Goal: Use online tool/utility: Utilize a website feature to perform a specific function

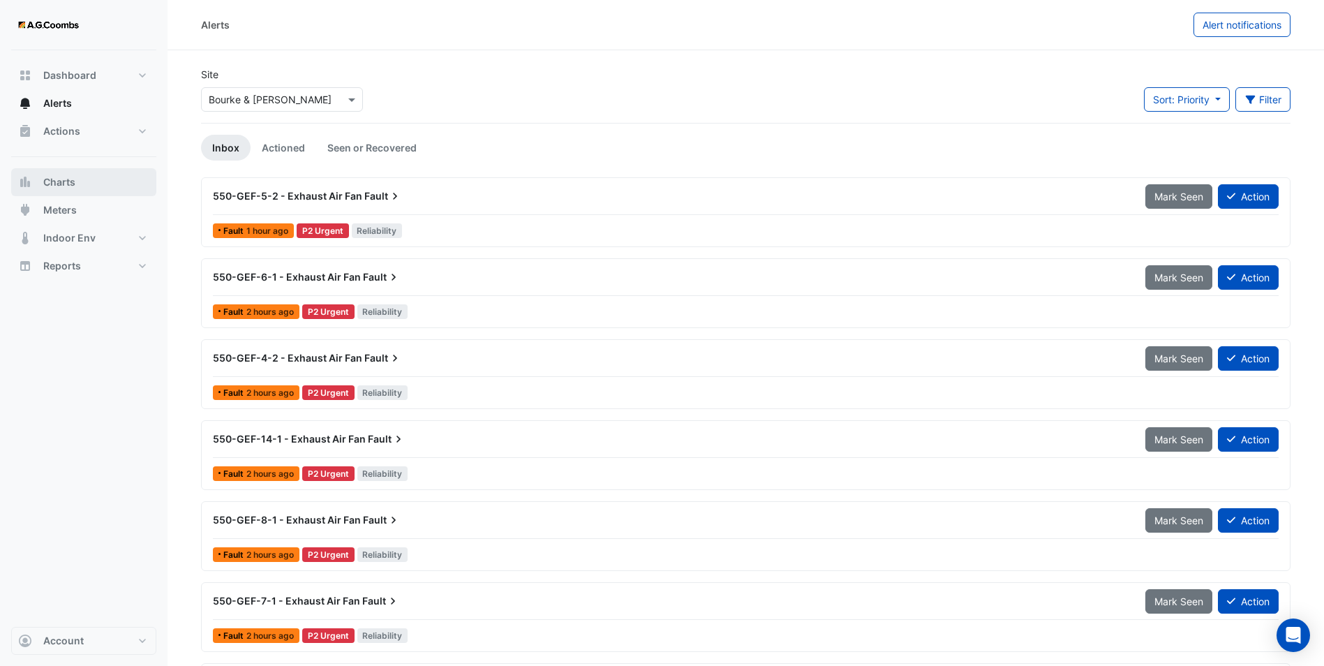
click at [52, 186] on span "Charts" at bounding box center [59, 182] width 32 height 14
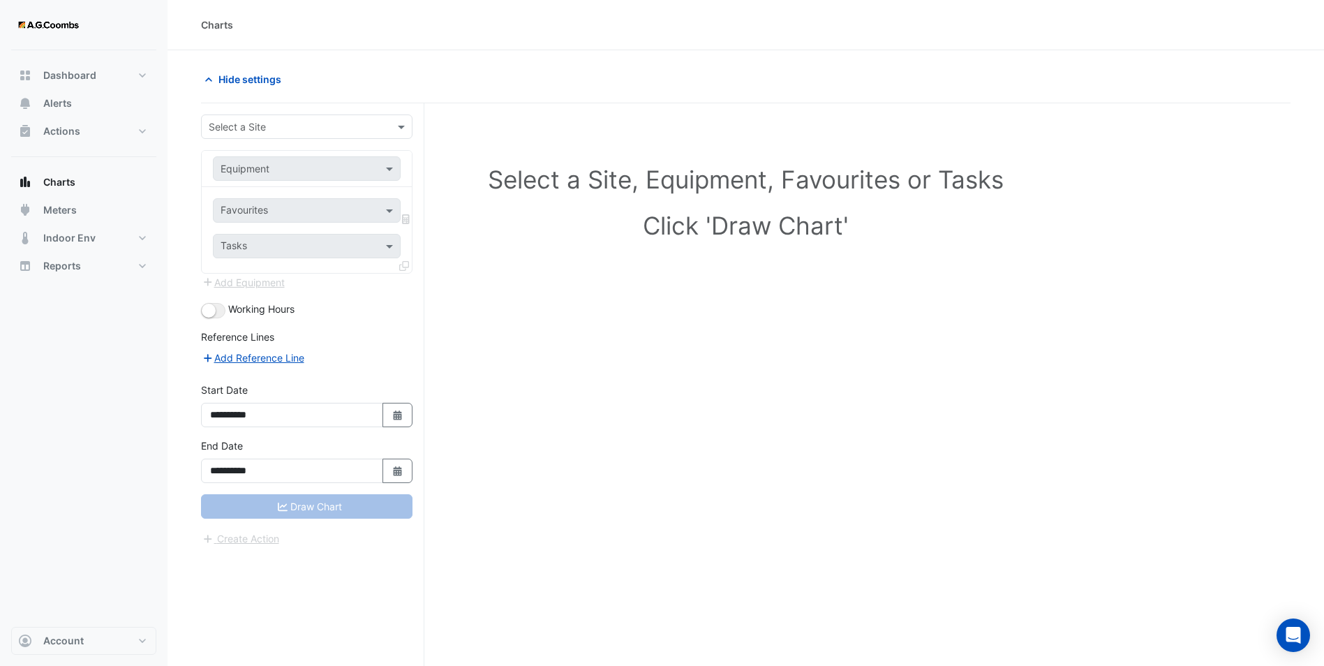
click at [227, 123] on input "text" at bounding box center [293, 127] width 168 height 15
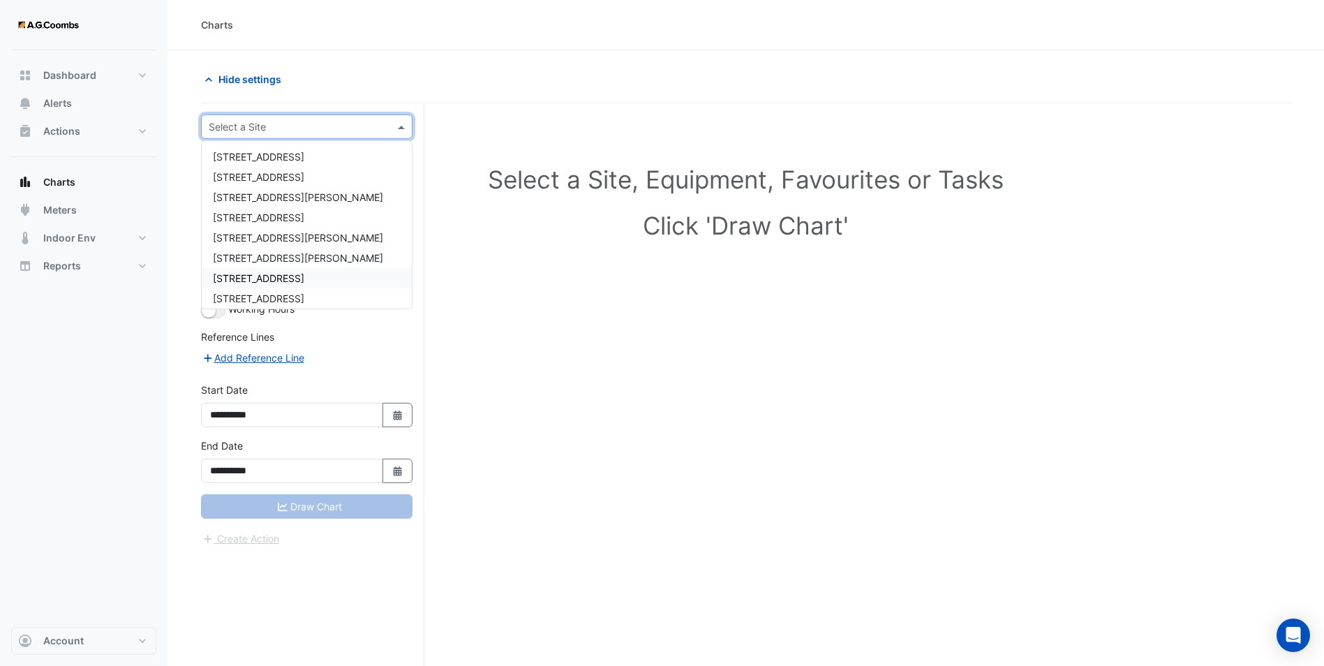
click at [260, 277] on span "8 Exhibition Street" at bounding box center [258, 278] width 91 height 12
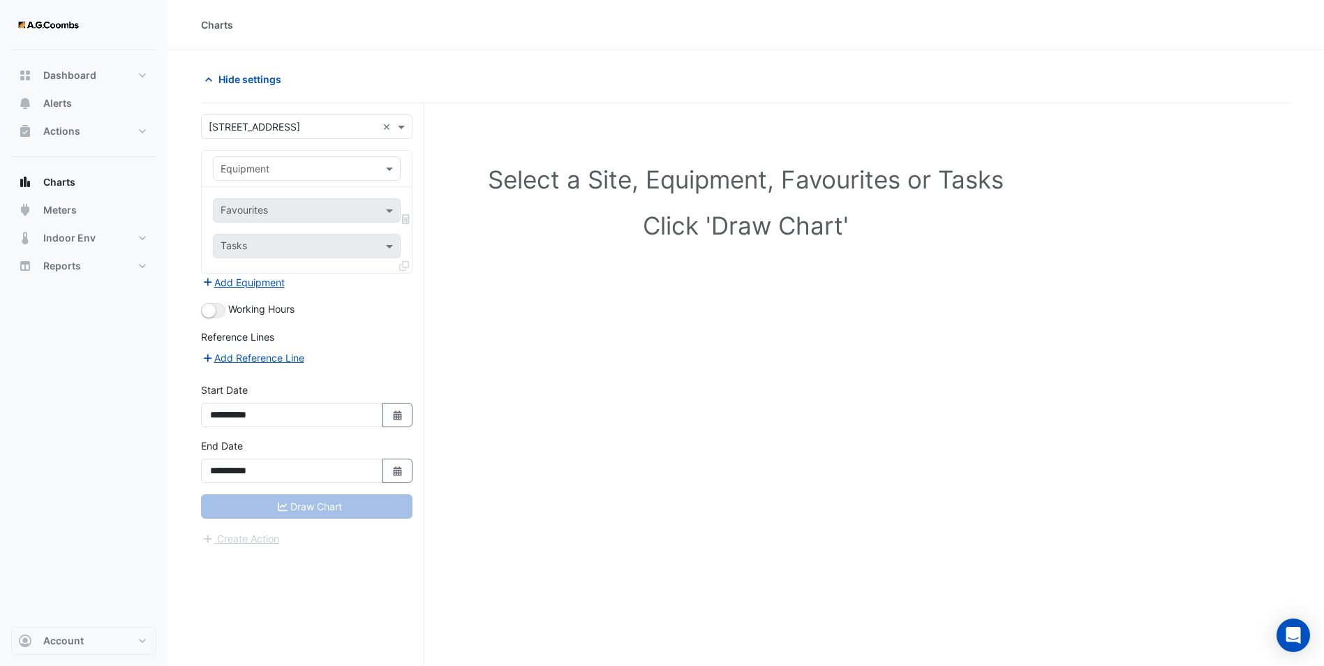
click at [277, 176] on div "Equipment" at bounding box center [307, 168] width 188 height 24
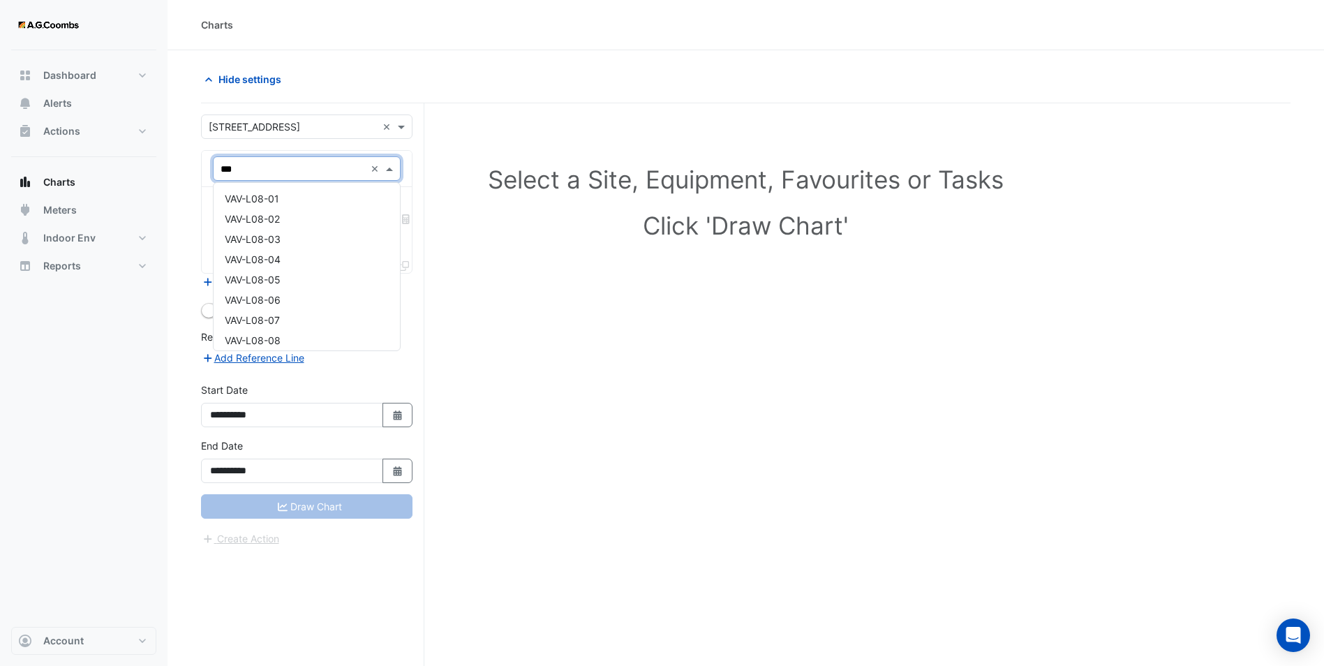
type input "***"
click at [641, 252] on div "Select a Site, Equipment, Favourites or Tasks Click 'Draw Chart'" at bounding box center [745, 205] width 1073 height 170
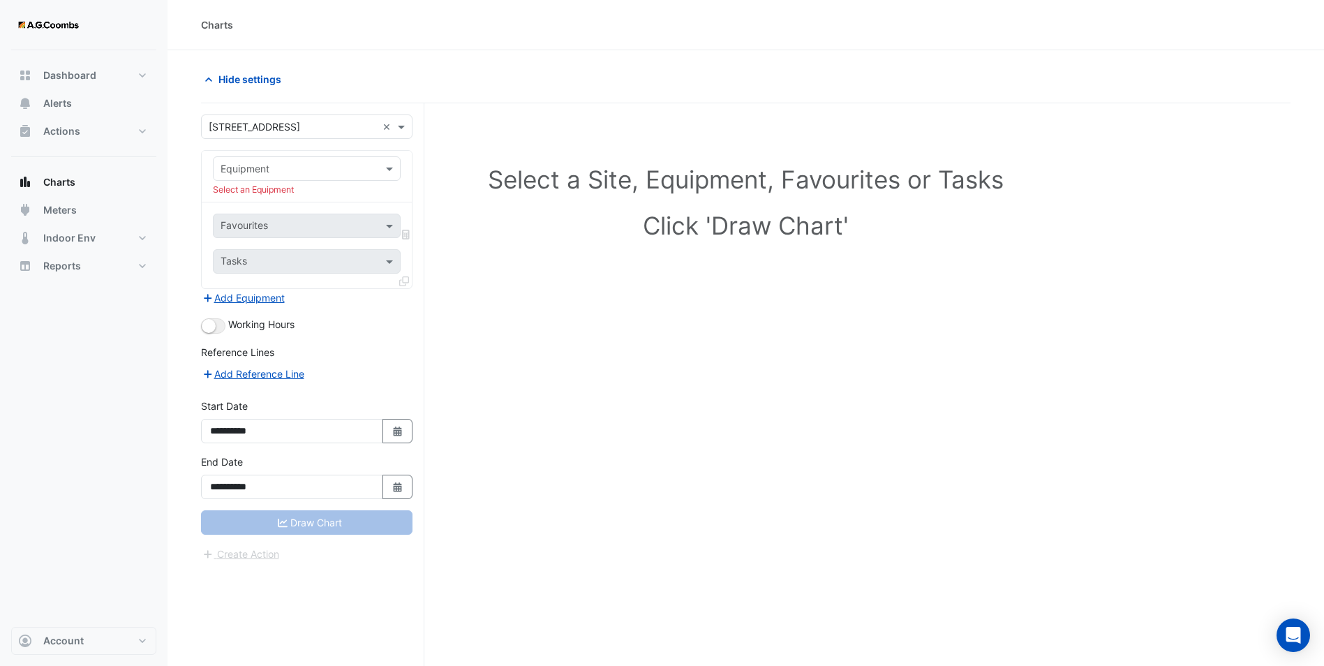
click at [262, 170] on input "text" at bounding box center [293, 169] width 144 height 15
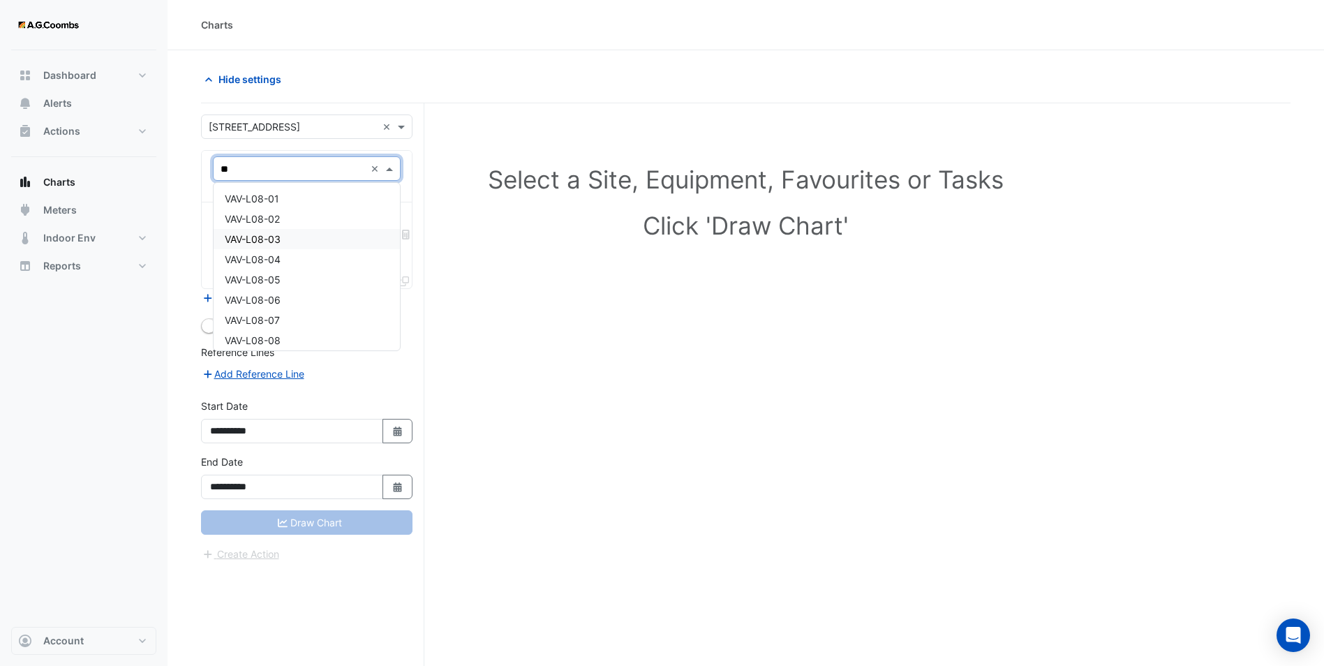
type input "***"
click at [251, 199] on span "VAV-L08-01" at bounding box center [252, 199] width 54 height 12
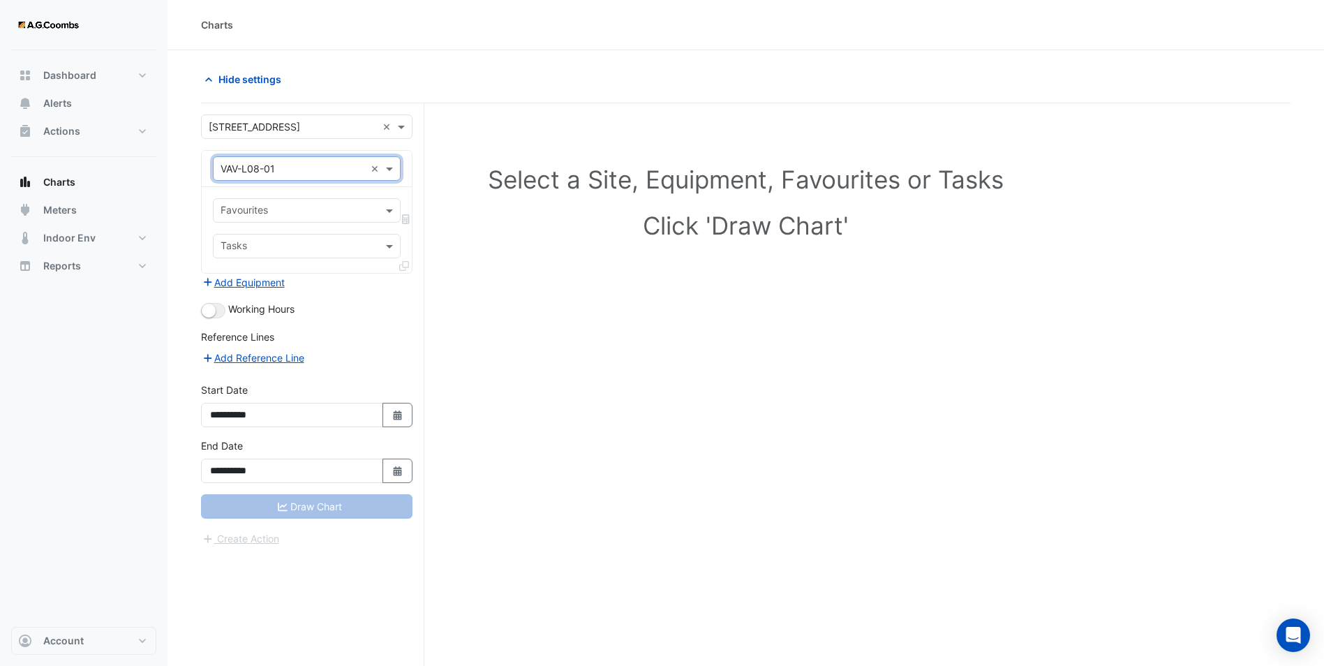
click at [259, 204] on input "text" at bounding box center [299, 211] width 156 height 15
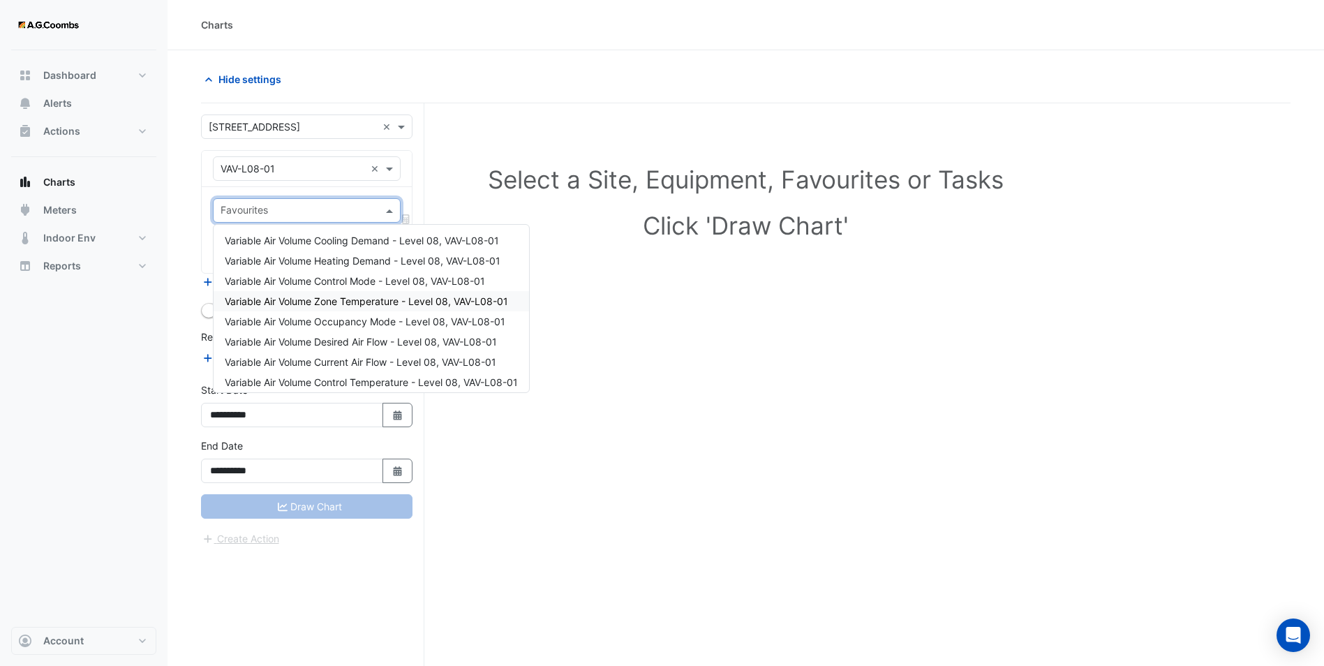
click at [351, 298] on span "Variable Air Volume Zone Temperature - Level 08, VAV-L08-01" at bounding box center [366, 301] width 283 height 12
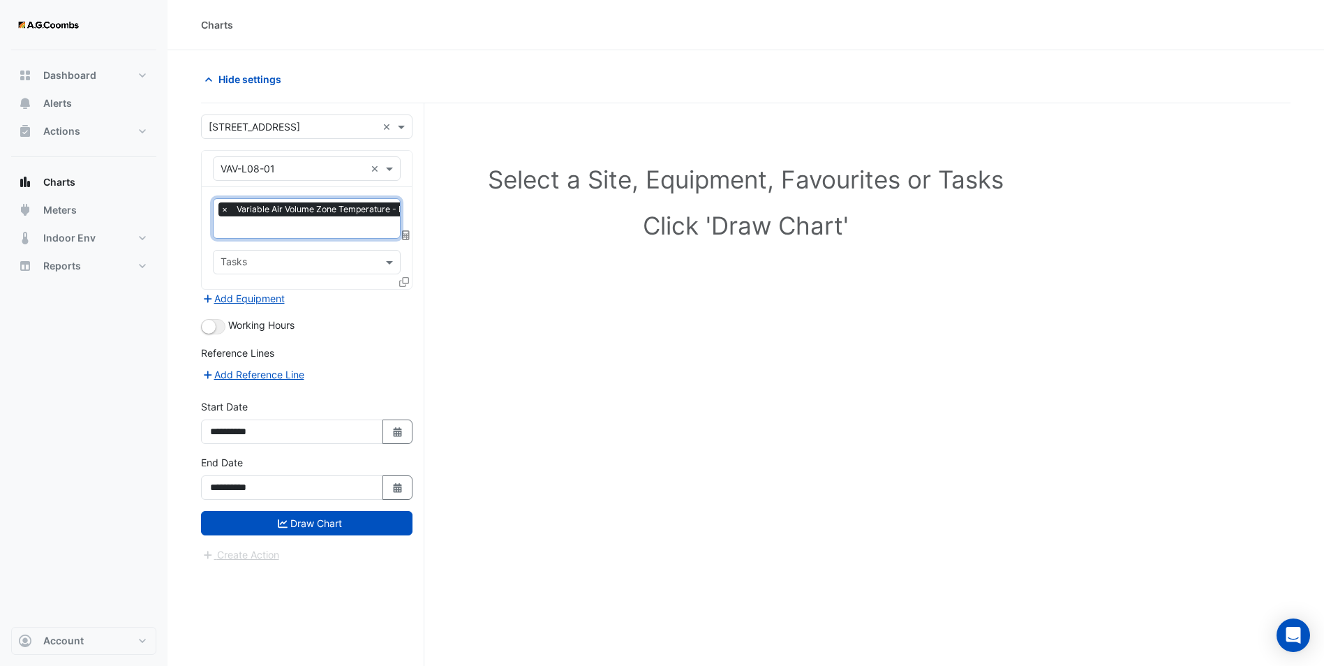
click at [404, 281] on icon at bounding box center [404, 282] width 10 height 10
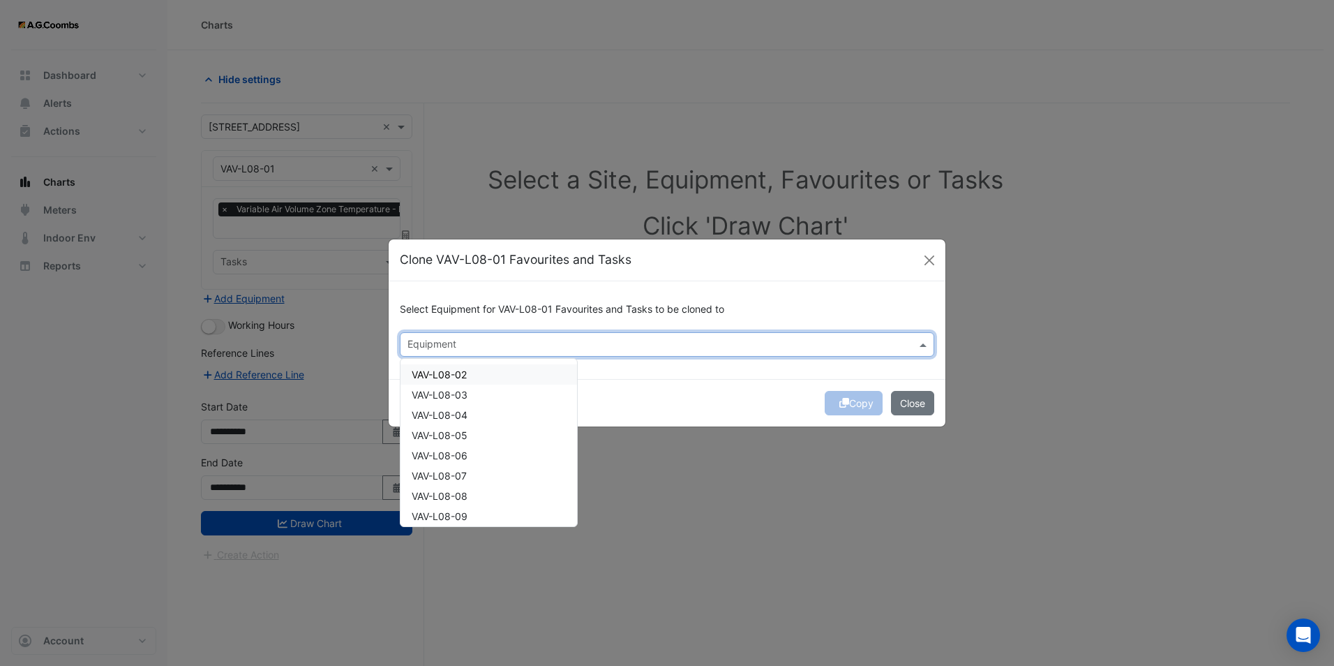
click at [449, 350] on input "text" at bounding box center [659, 345] width 503 height 15
click at [657, 195] on ngb-modal-window "Clone VAV-L08-01 Favourites and Tasks Select Equipment for VAV-L08-01 Favourite…" at bounding box center [667, 333] width 1334 height 666
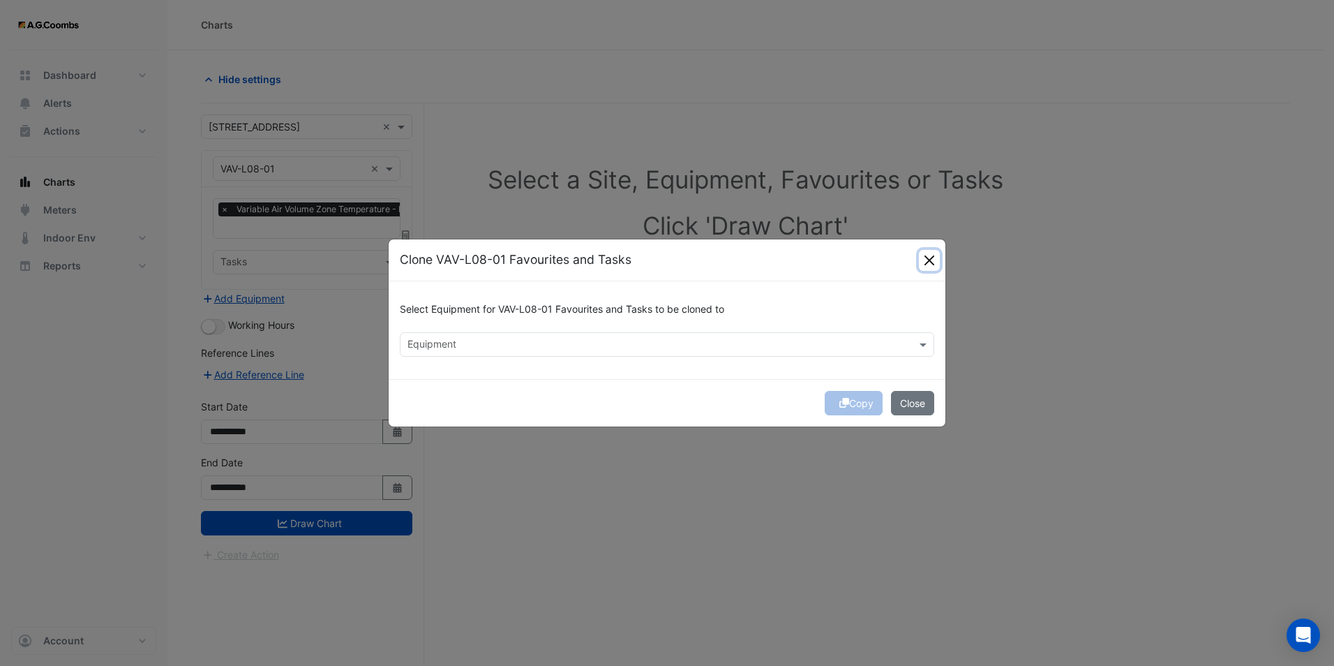
click at [934, 264] on button "Close" at bounding box center [929, 260] width 21 height 21
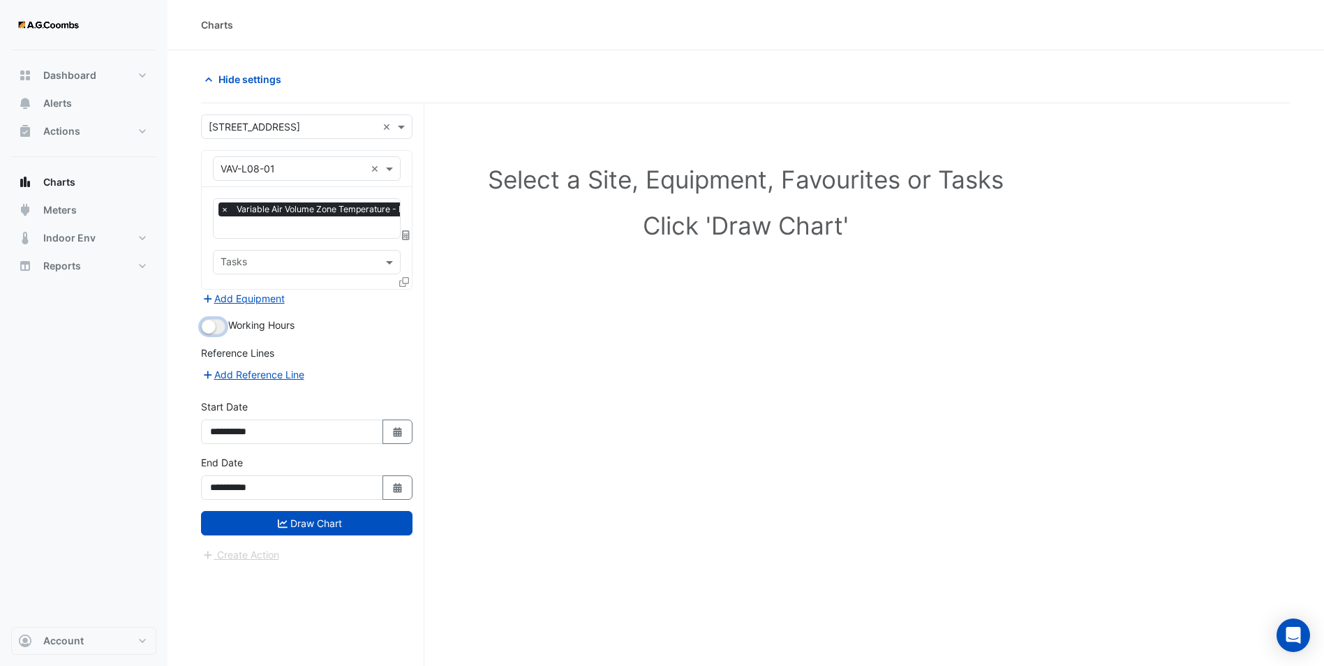
click at [205, 324] on small "button" at bounding box center [209, 327] width 14 height 14
click at [221, 369] on button "Add Reference Line" at bounding box center [253, 374] width 104 height 16
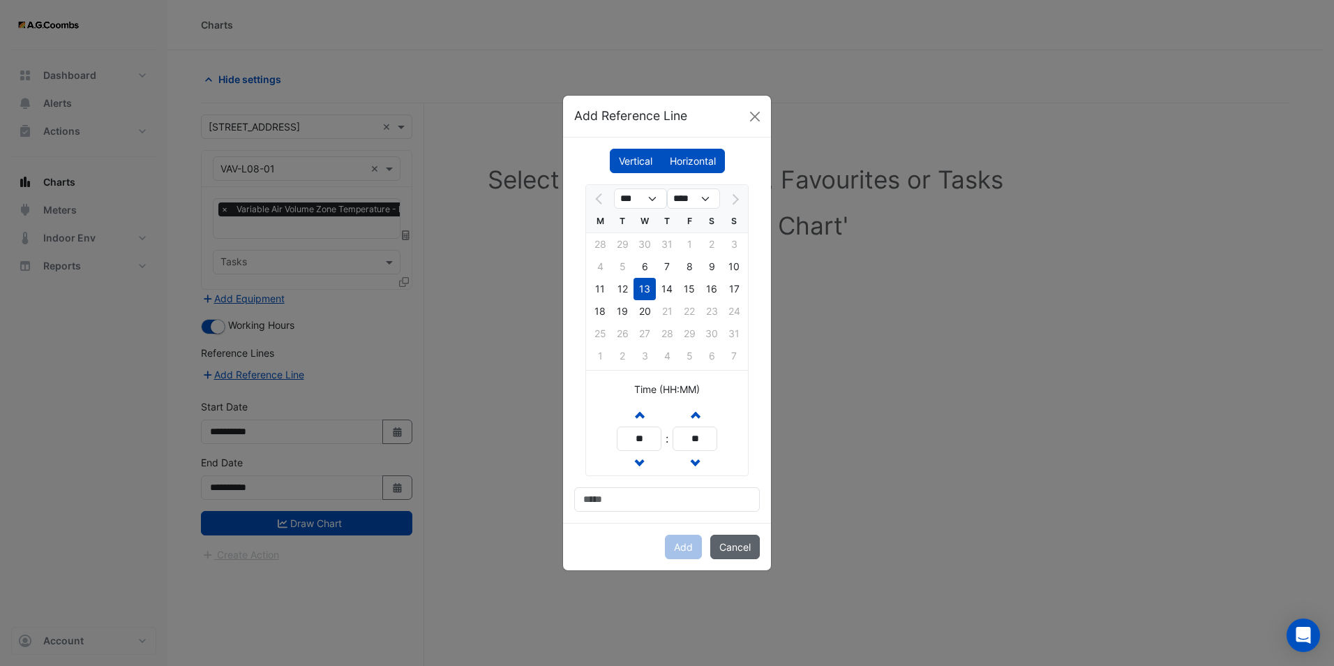
click at [728, 537] on button "Cancel" at bounding box center [735, 547] width 50 height 24
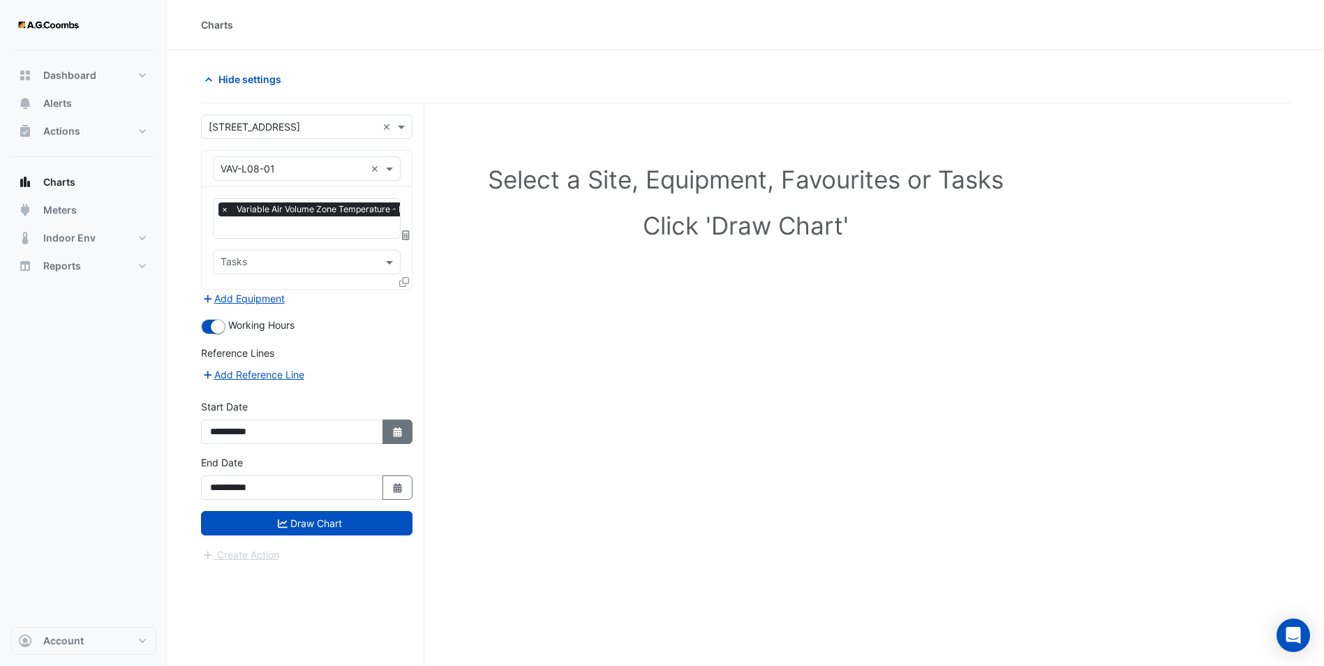
click at [405, 422] on button "Select Date" at bounding box center [397, 431] width 31 height 24
select select "*"
select select "****"
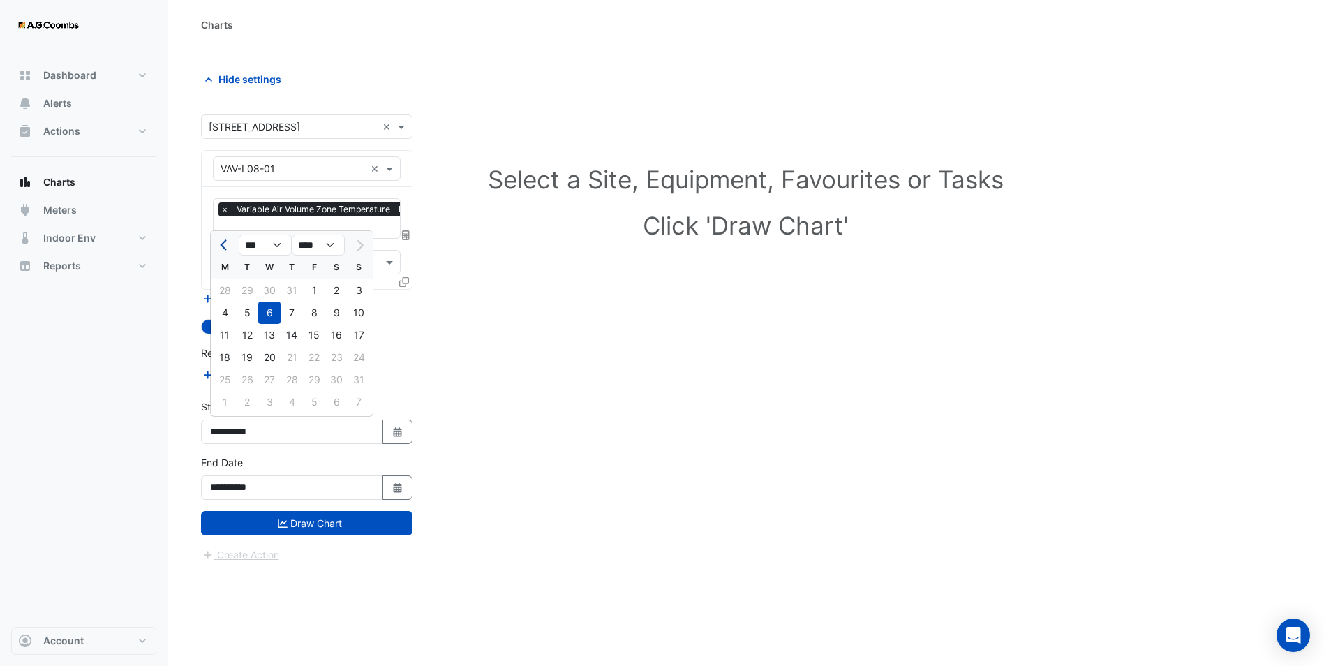
click at [223, 245] on span "Previous month" at bounding box center [225, 245] width 10 height 10
select select "*"
click at [226, 356] on div "21" at bounding box center [225, 357] width 22 height 22
type input "**********"
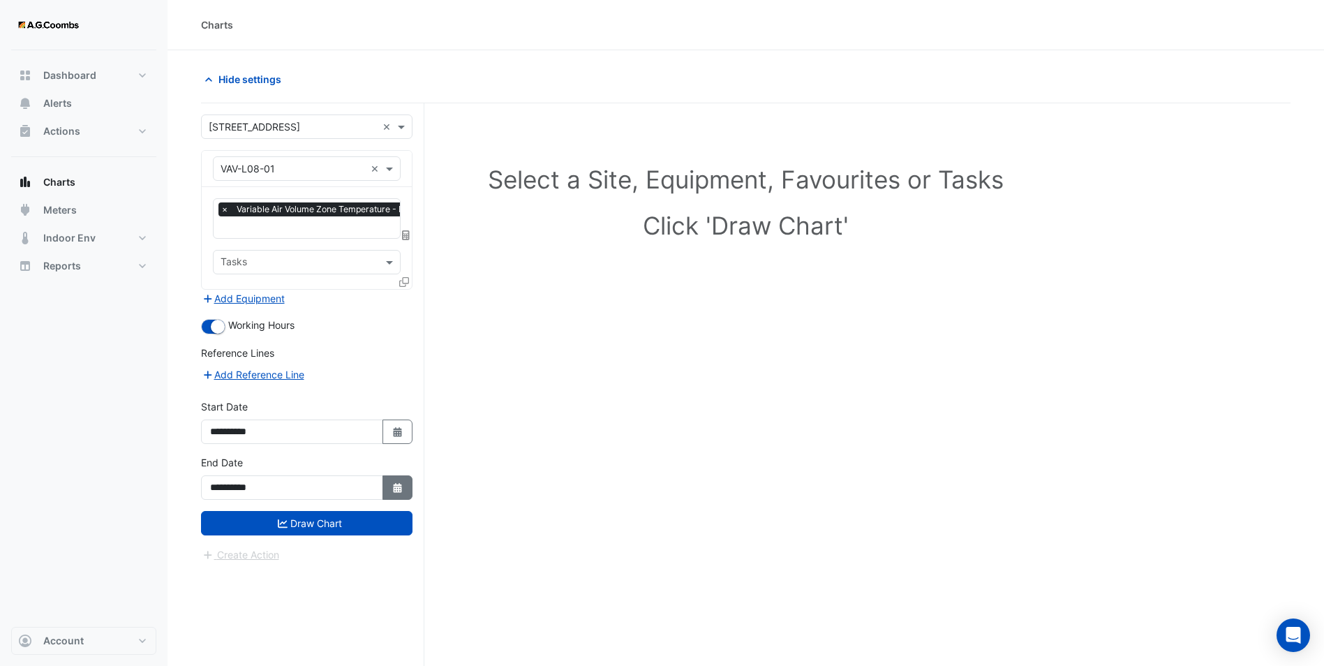
click at [396, 485] on icon "button" at bounding box center [397, 488] width 8 height 10
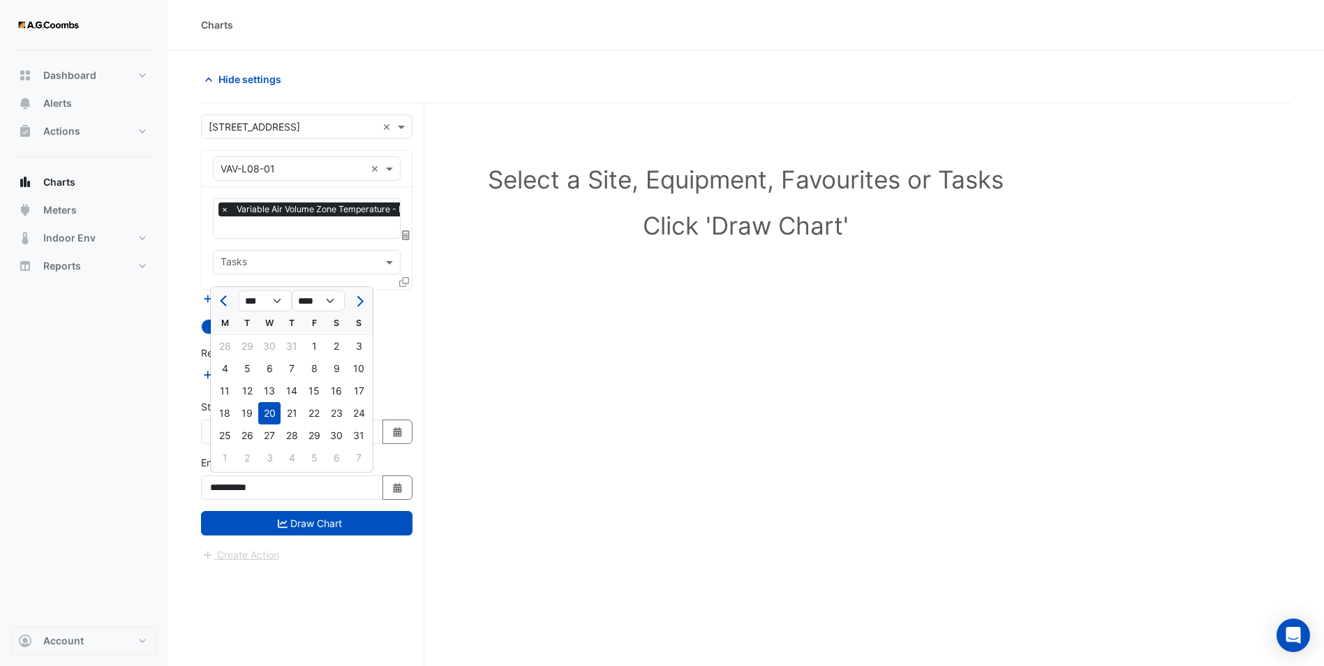
click at [221, 295] on button "Previous month" at bounding box center [224, 301] width 17 height 22
select select "*"
drag, startPoint x: 230, startPoint y: 413, endPoint x: 240, endPoint y: 426, distance: 16.5
click at [230, 413] on div "21" at bounding box center [225, 413] width 22 height 22
type input "**********"
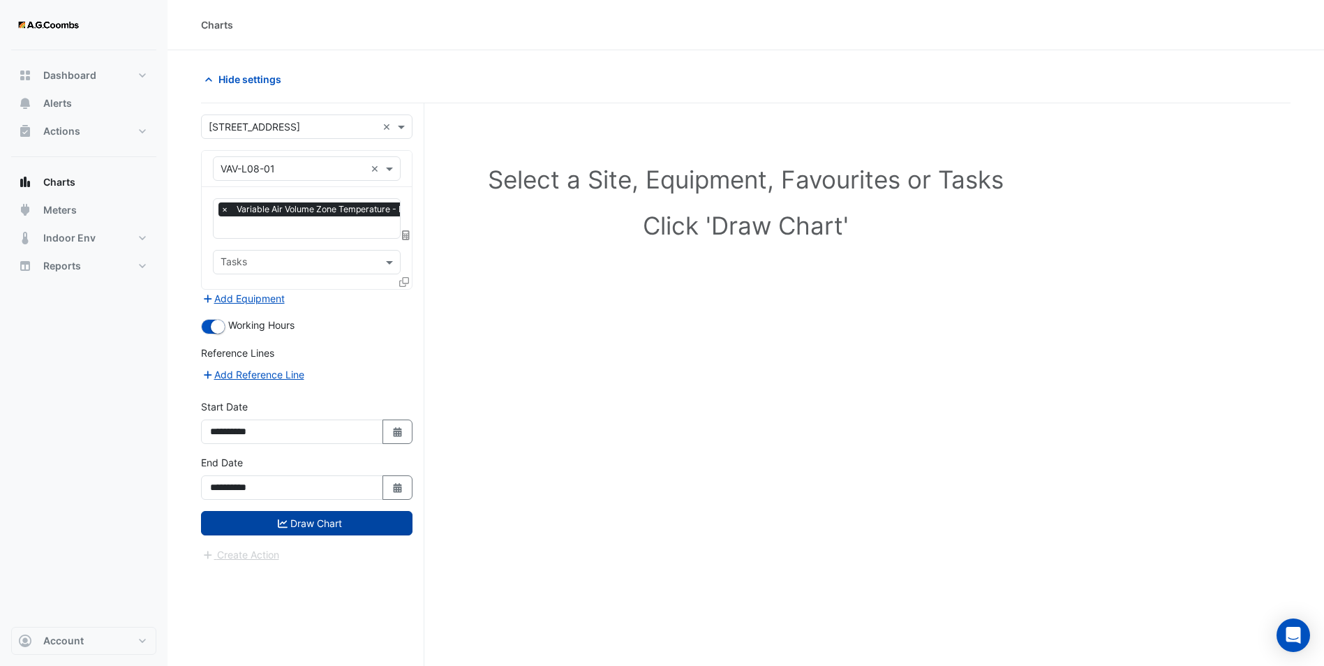
click at [287, 524] on button "Draw Chart" at bounding box center [306, 523] width 211 height 24
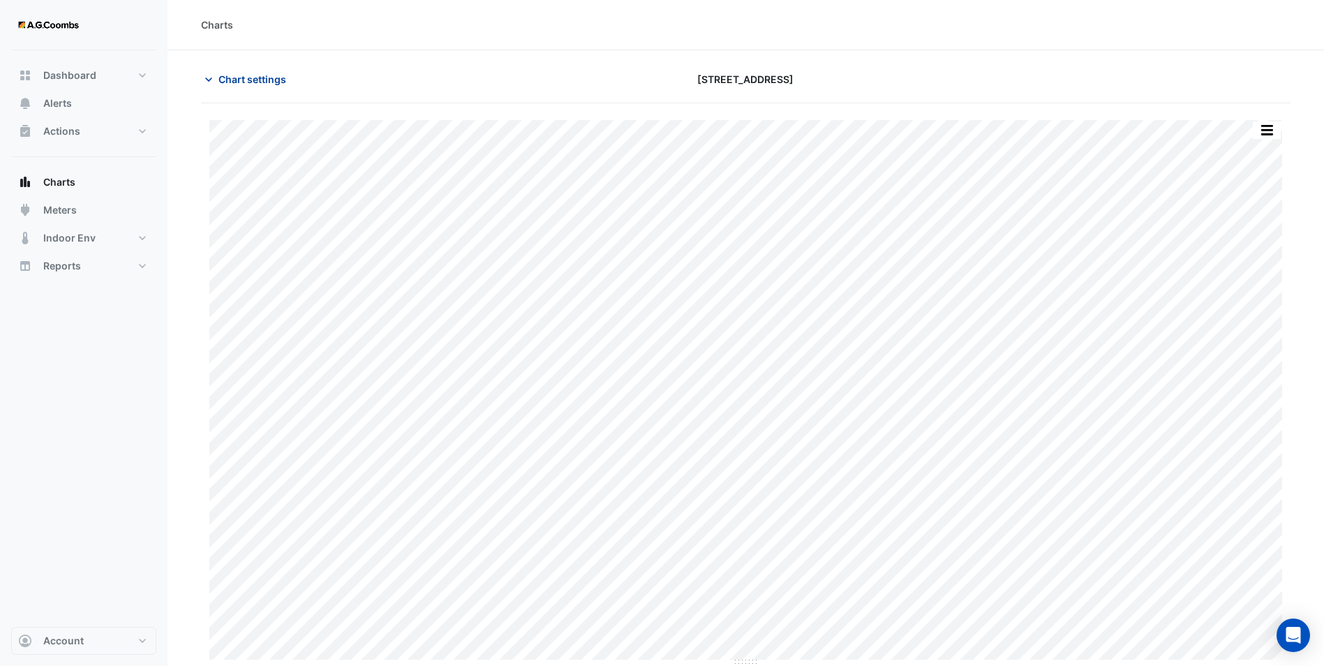
click at [218, 79] on span "Chart settings" at bounding box center [252, 79] width 68 height 15
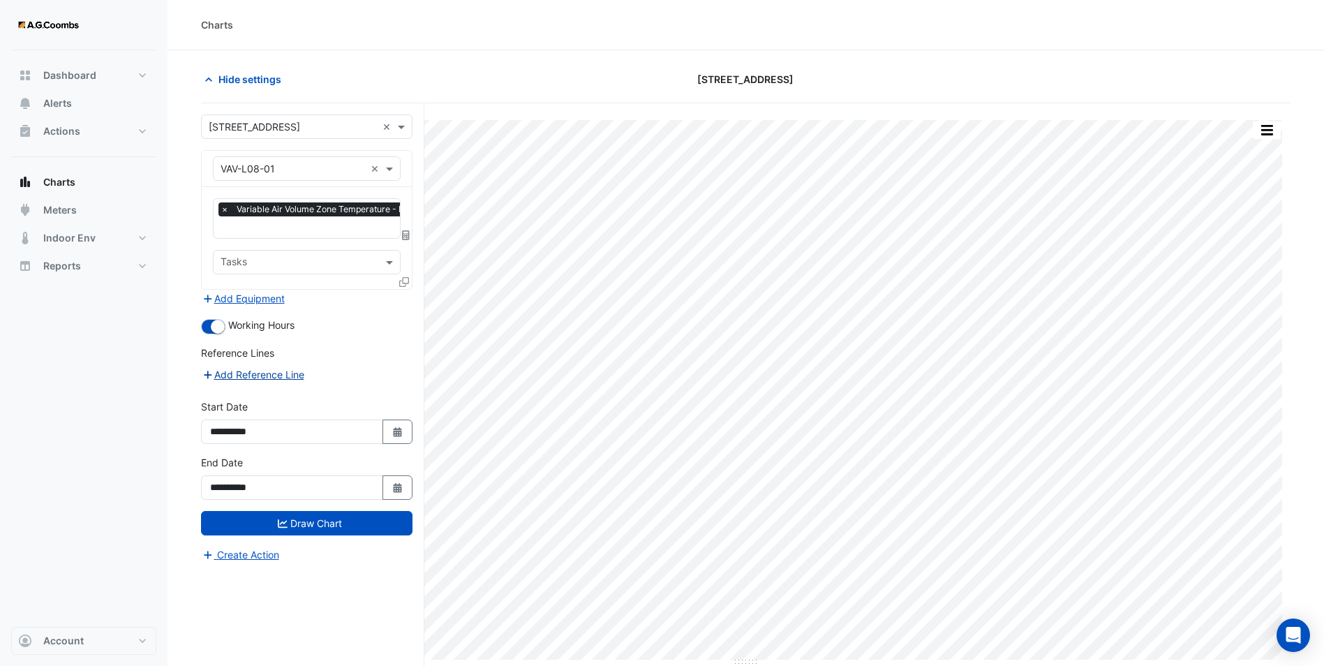
click at [292, 373] on button "Add Reference Line" at bounding box center [253, 374] width 104 height 16
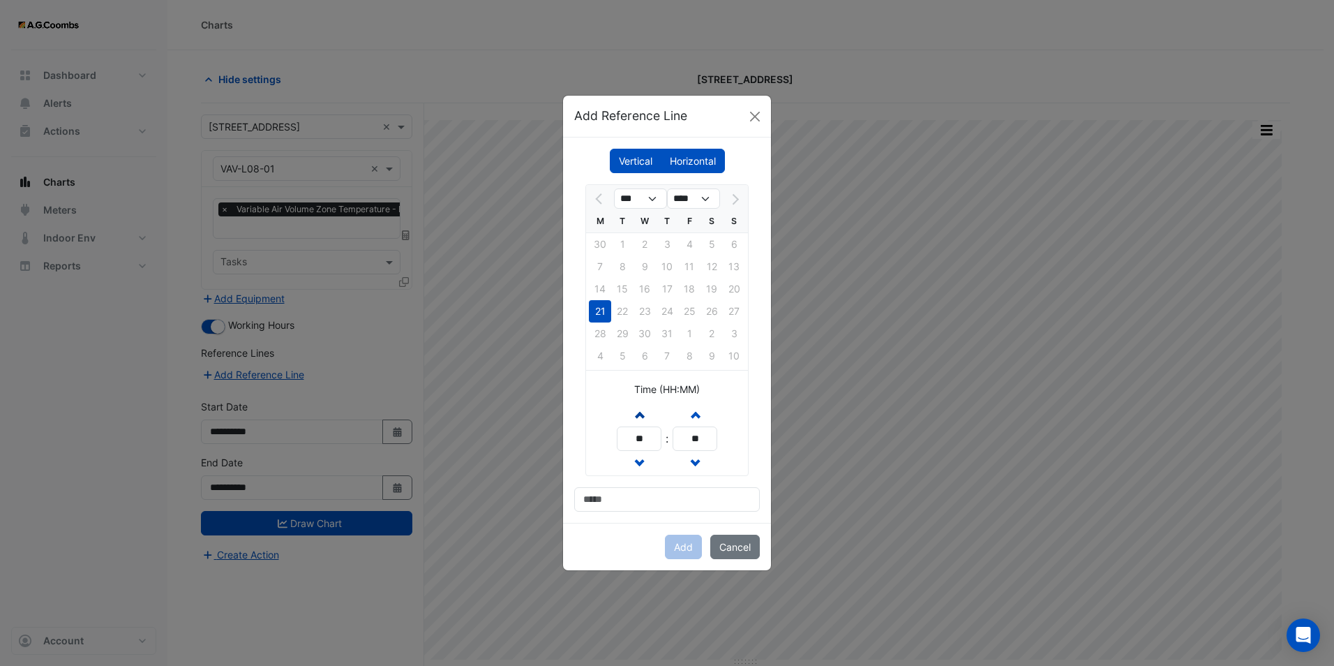
click at [636, 416] on span "button" at bounding box center [639, 414] width 7 height 12
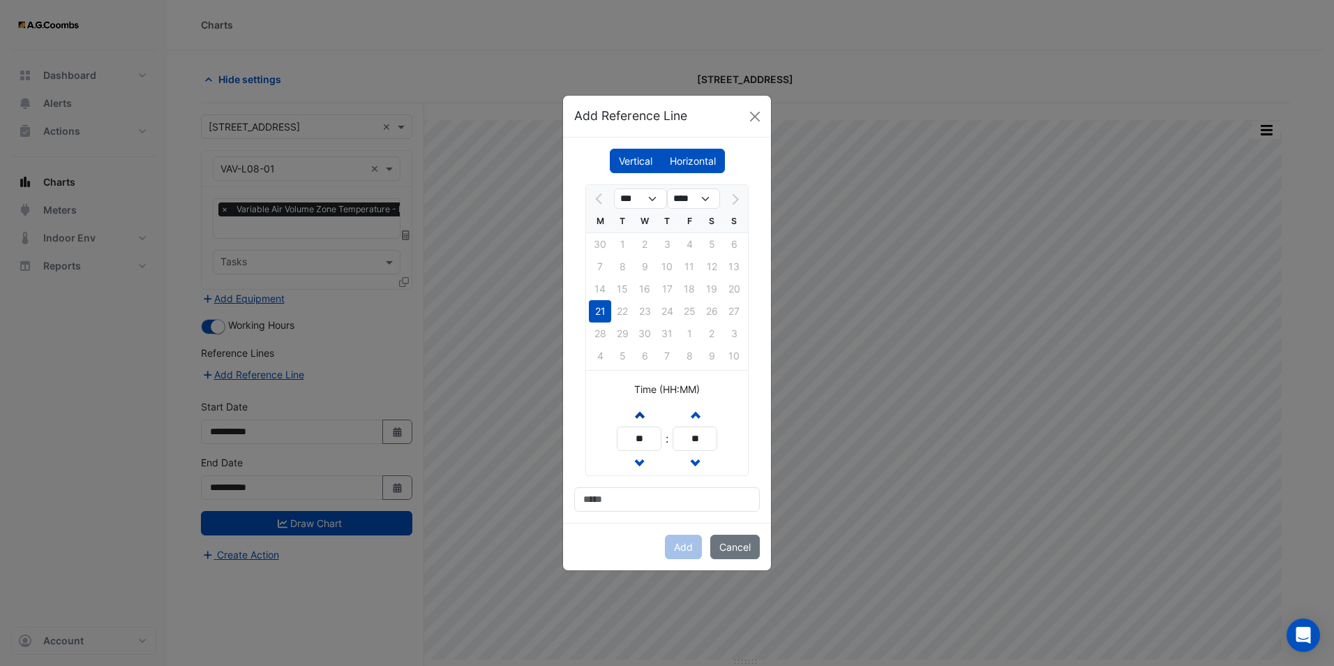
click at [636, 421] on button "Increment hours" at bounding box center [639, 414] width 25 height 24
type input "**"
click at [615, 505] on input at bounding box center [667, 499] width 186 height 24
type input "**********"
click at [695, 546] on button "Add" at bounding box center [683, 547] width 37 height 24
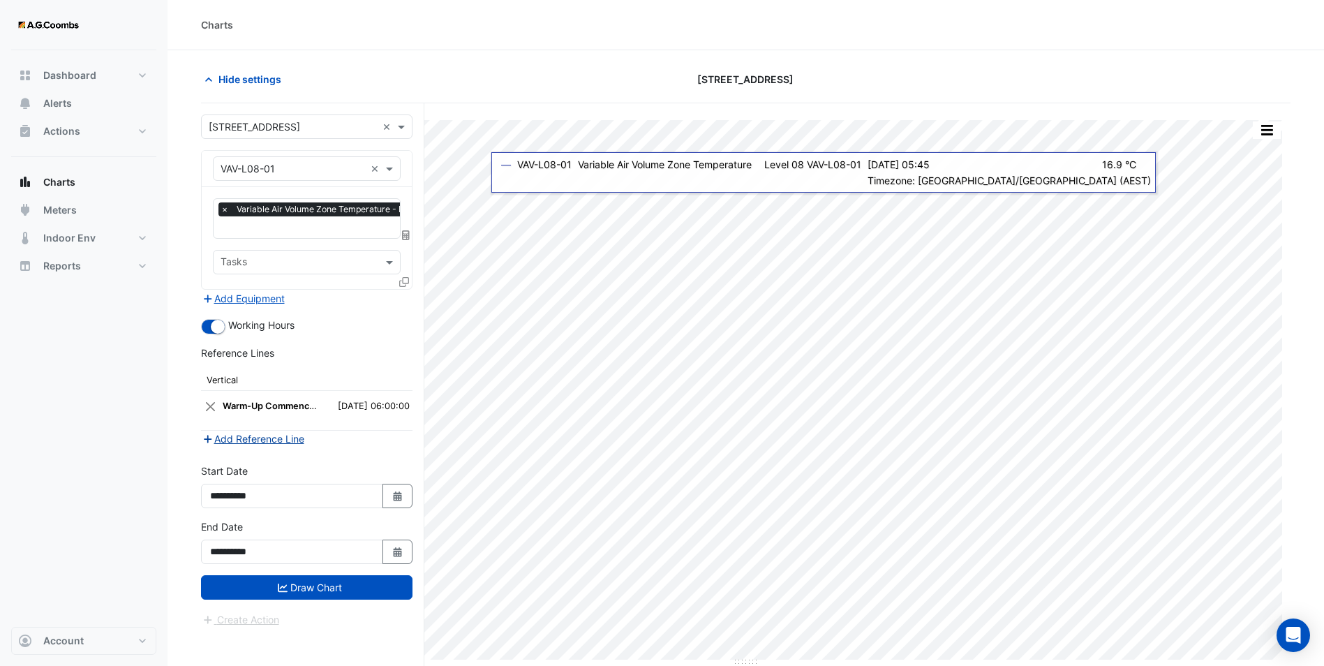
click at [269, 438] on button "Add Reference Line" at bounding box center [253, 439] width 104 height 16
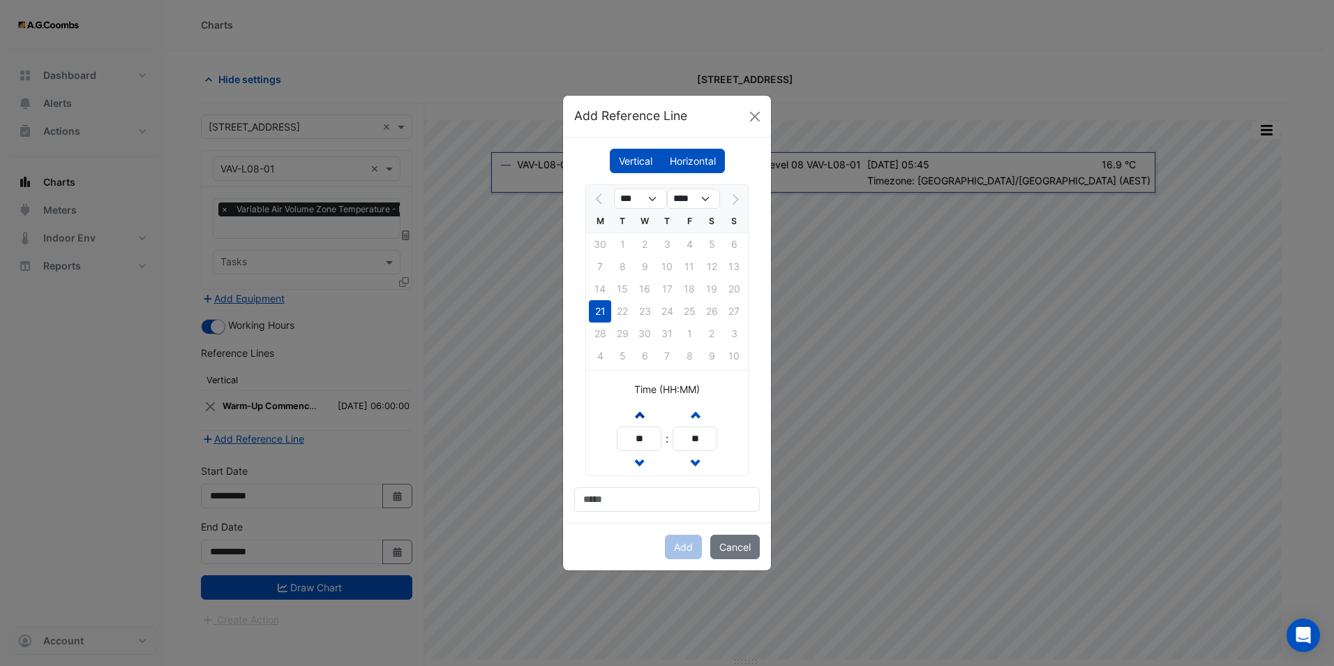
click at [639, 410] on span "button" at bounding box center [639, 414] width 7 height 12
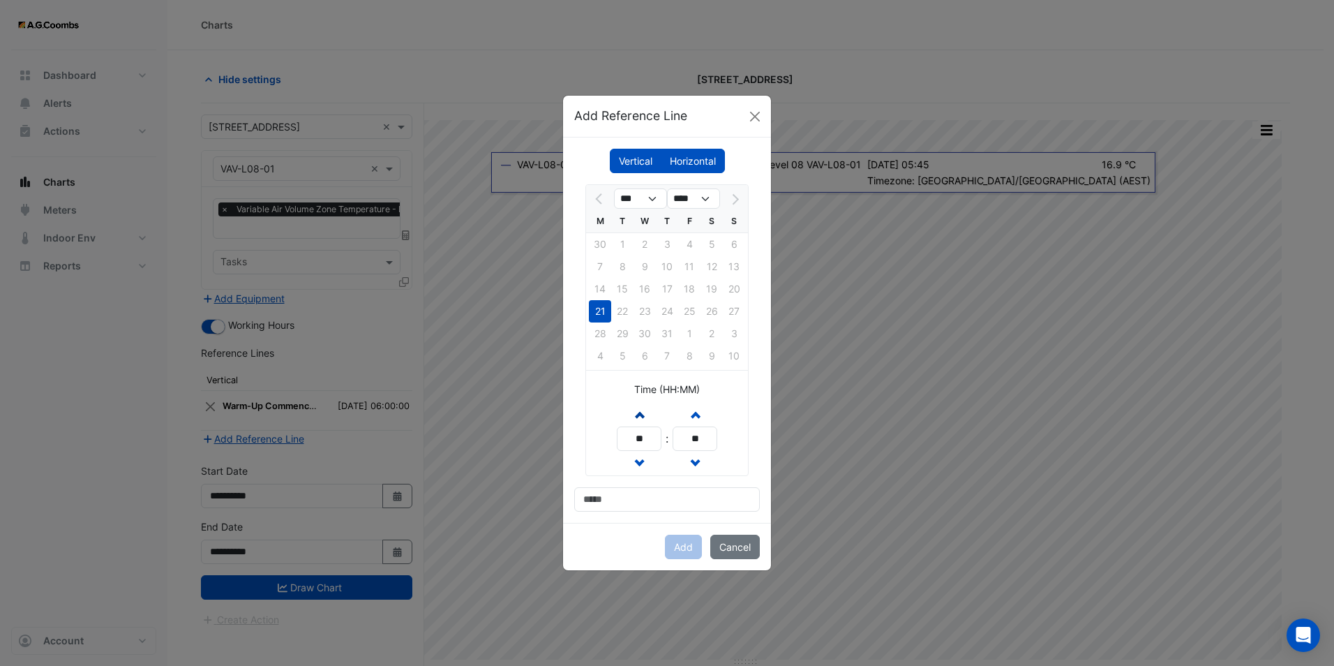
click at [639, 410] on span "button" at bounding box center [639, 414] width 7 height 12
type input "**"
drag, startPoint x: 611, startPoint y: 512, endPoint x: 608, endPoint y: 502, distance: 10.8
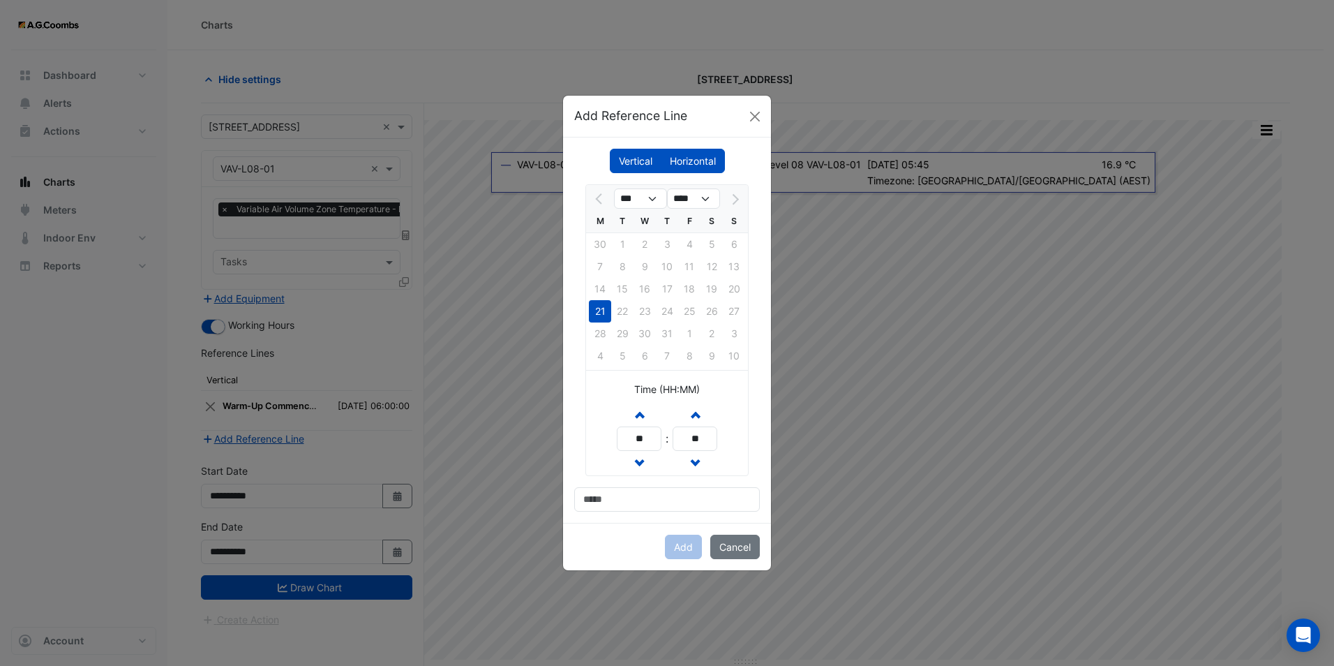
click at [610, 512] on div "Vertical Horizontal *** **** M T W T F S S 30 1 2 3 4 5 6 7 8 9 10 11 12 13 14 …" at bounding box center [667, 329] width 208 height 385
click at [608, 502] on input at bounding box center [667, 499] width 186 height 24
type input "**********"
drag, startPoint x: 680, startPoint y: 539, endPoint x: 666, endPoint y: 533, distance: 15.0
click at [680, 539] on button "Add" at bounding box center [683, 547] width 37 height 24
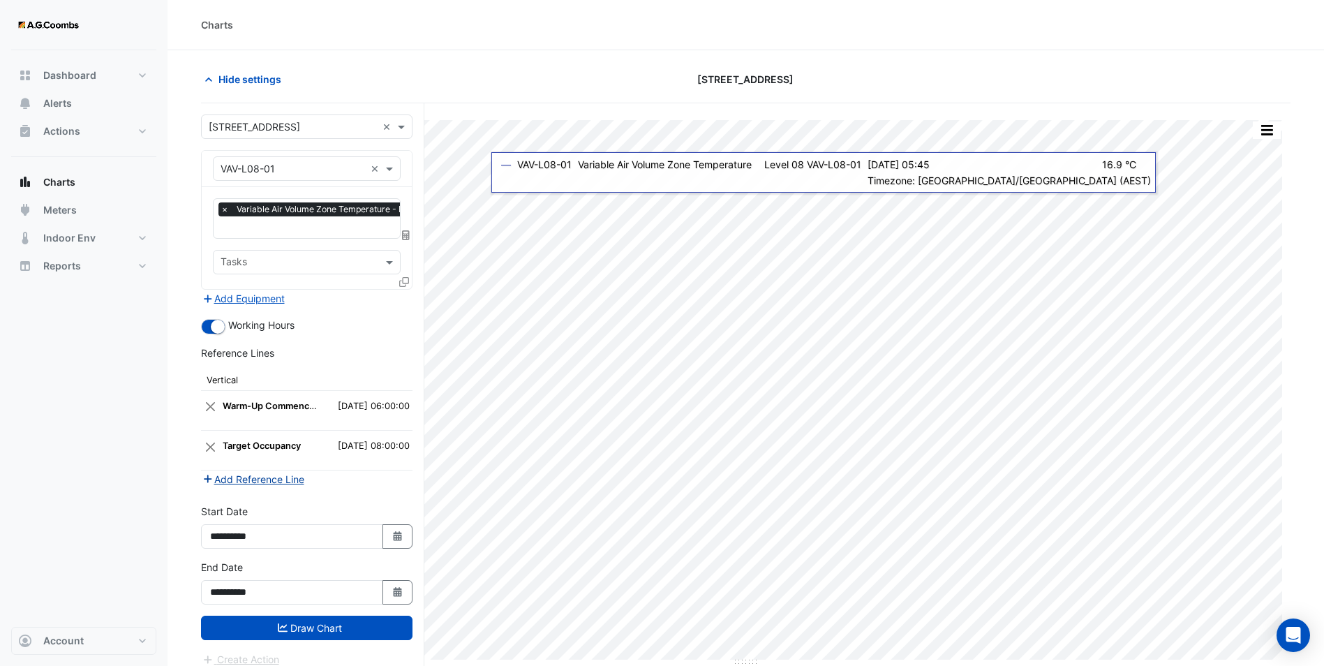
click at [275, 479] on button "Add Reference Line" at bounding box center [253, 479] width 104 height 16
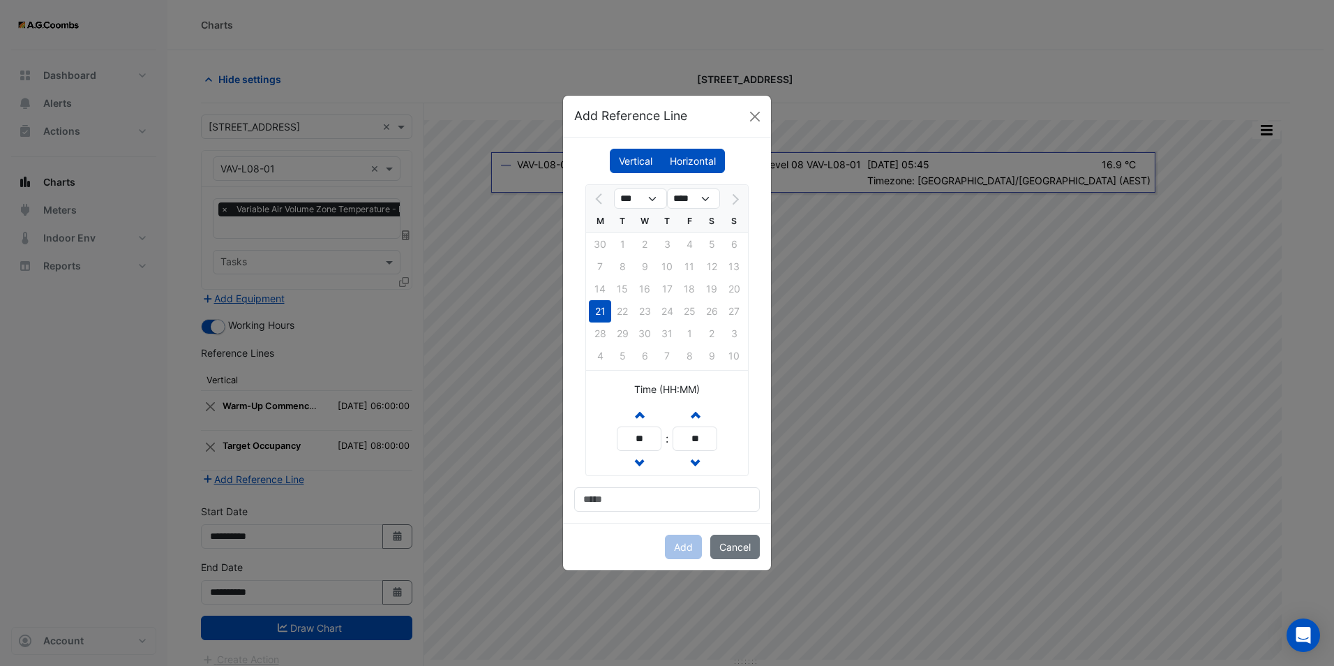
click at [677, 147] on div "Vertical Horizontal *** **** M T W T F S S 30 1 2 3 4 5 6 7 8 9 10 11 12 13 14 …" at bounding box center [667, 329] width 208 height 385
click at [692, 150] on label "Horizontal" at bounding box center [693, 161] width 64 height 24
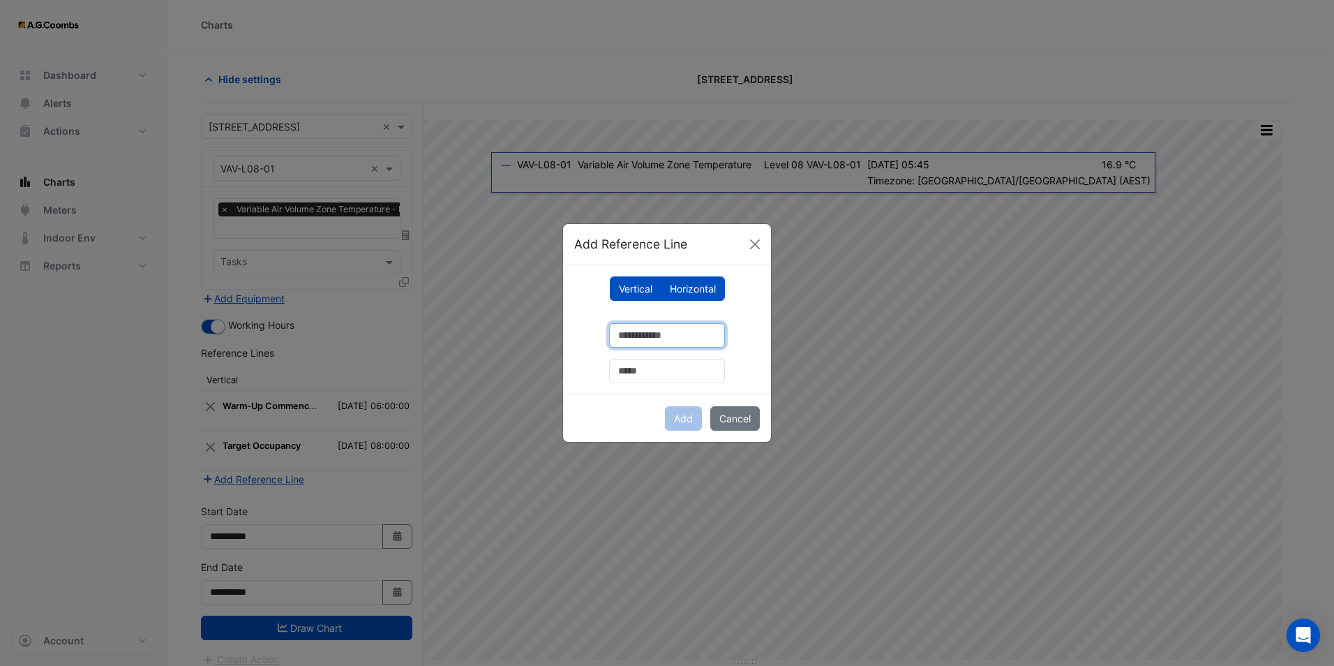
drag, startPoint x: 650, startPoint y: 331, endPoint x: 648, endPoint y: 349, distance: 18.3
click at [649, 331] on input "number" at bounding box center [667, 335] width 116 height 24
type input "**"
click at [640, 376] on input "text" at bounding box center [667, 371] width 116 height 24
type input "**********"
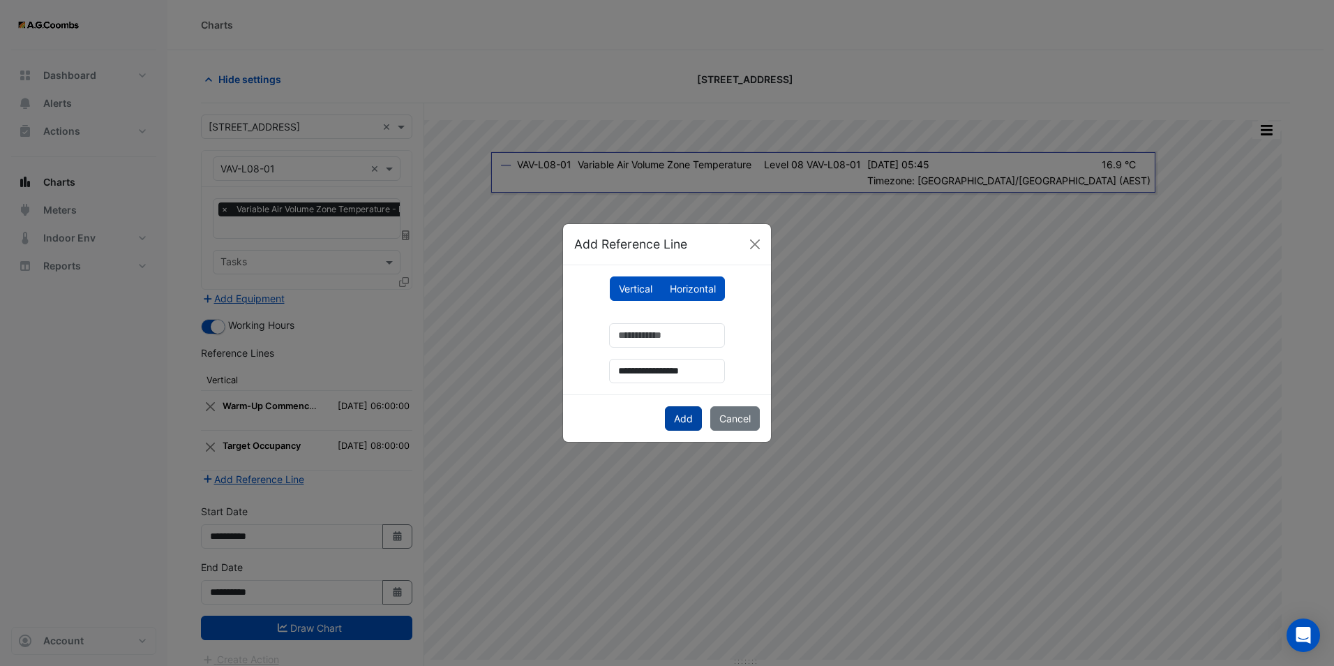
click at [680, 423] on button "Add" at bounding box center [683, 418] width 37 height 24
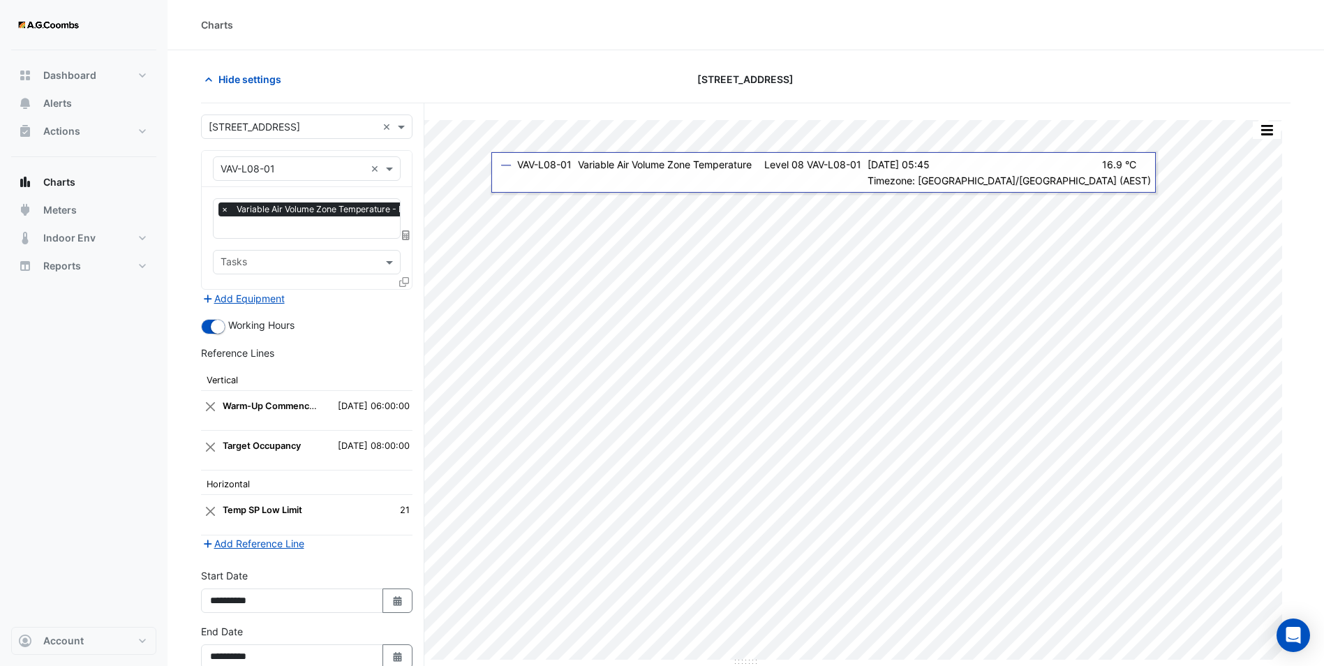
click at [405, 278] on icon at bounding box center [404, 282] width 10 height 10
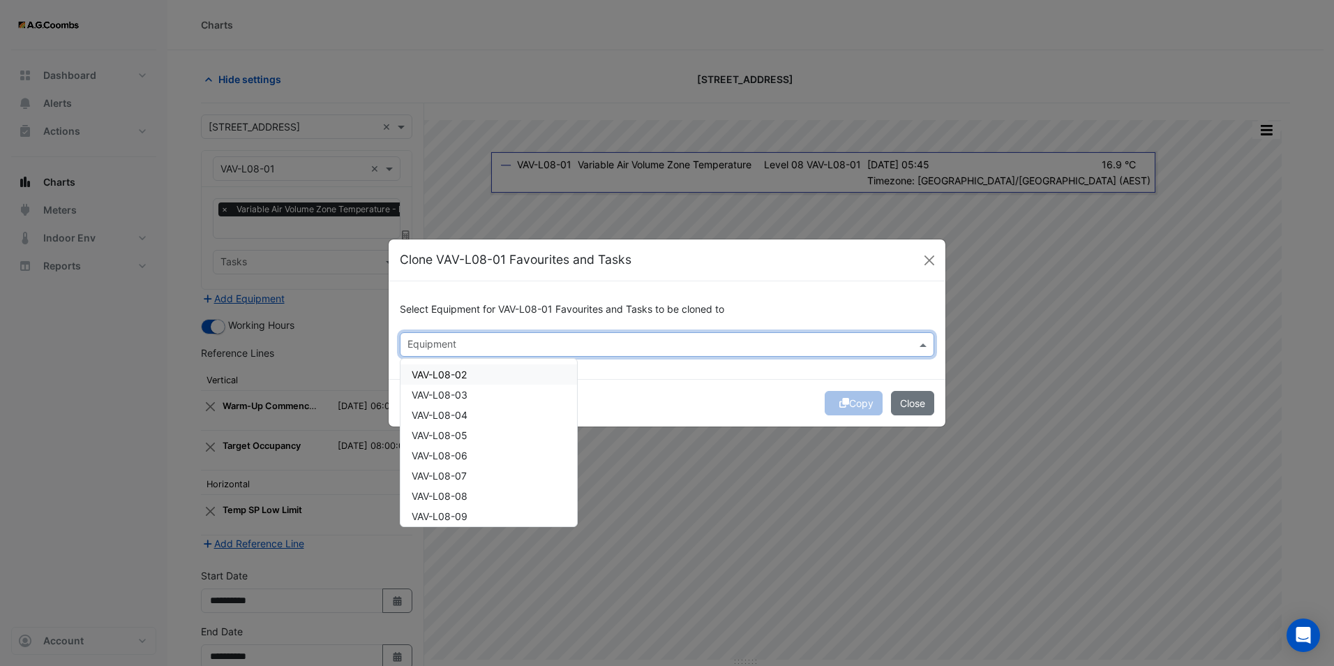
click at [651, 354] on div at bounding box center [657, 346] width 505 height 18
click at [447, 374] on span "VAV-L08-02" at bounding box center [439, 374] width 55 height 12
click at [442, 387] on div "VAV-L08-03" at bounding box center [489, 394] width 177 height 20
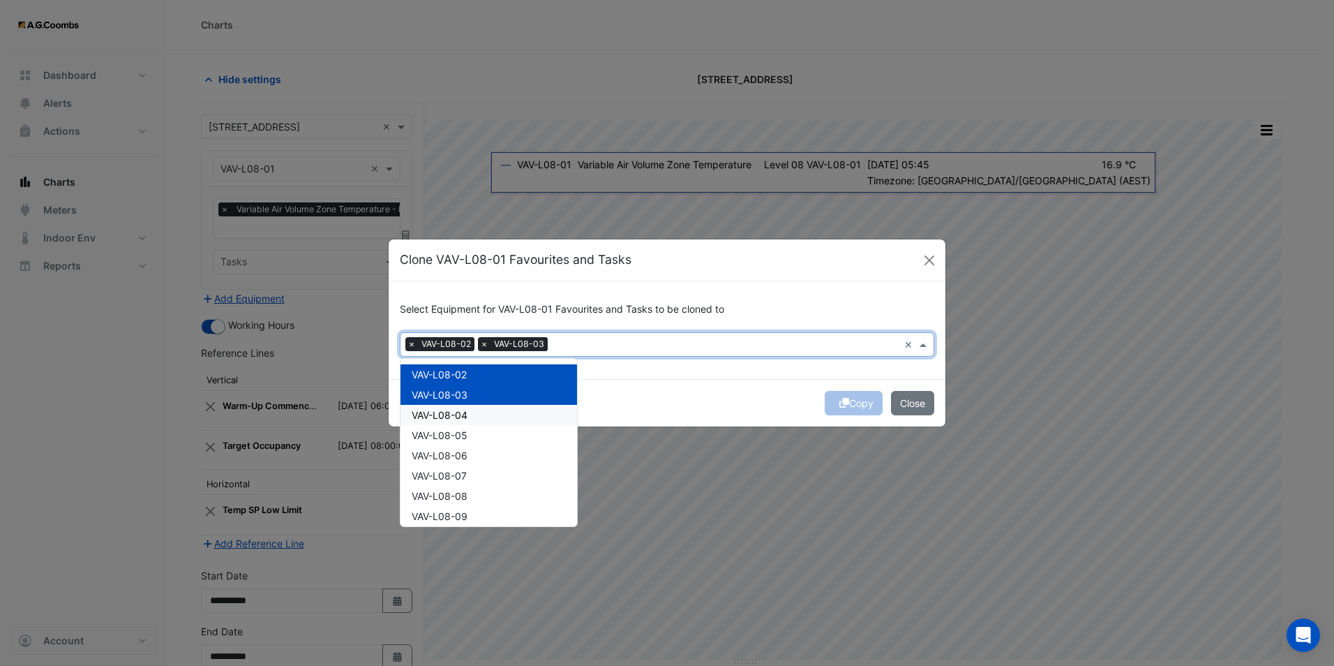
drag, startPoint x: 451, startPoint y: 412, endPoint x: 451, endPoint y: 426, distance: 14.7
click at [451, 417] on span "VAV-L08-04" at bounding box center [440, 415] width 56 height 12
drag, startPoint x: 451, startPoint y: 427, endPoint x: 451, endPoint y: 439, distance: 11.9
click at [451, 432] on div "VAV-L08-05" at bounding box center [489, 435] width 177 height 20
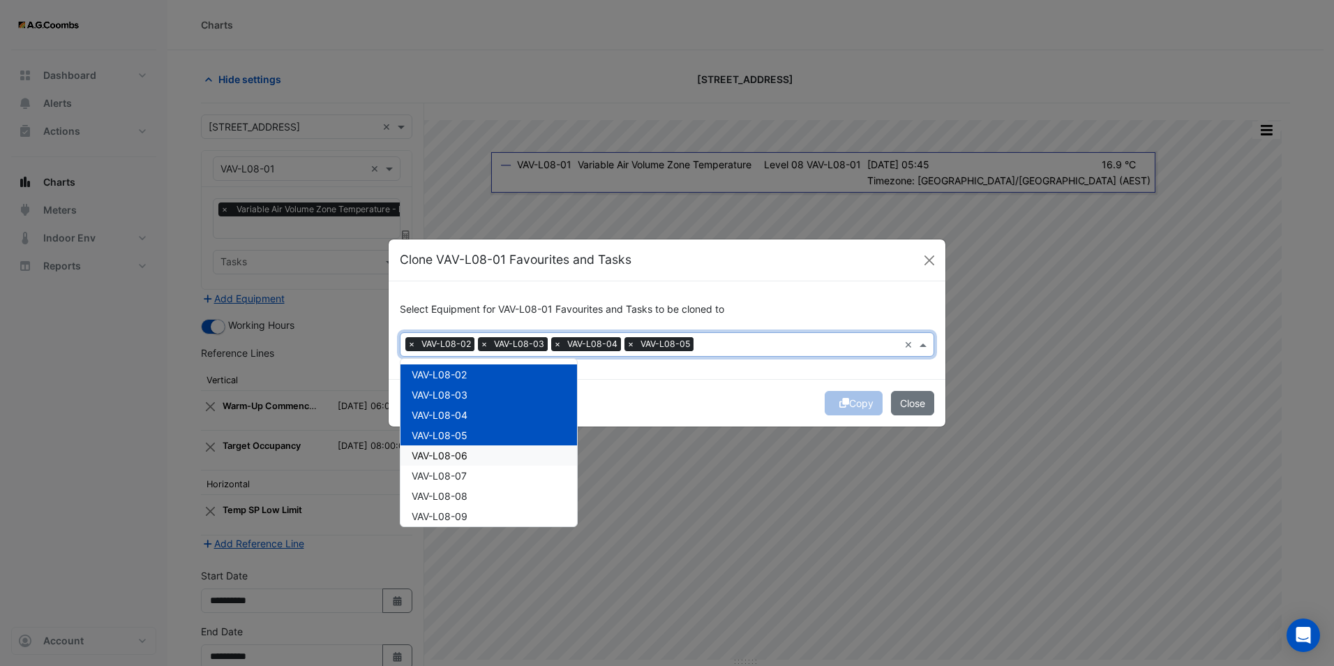
drag, startPoint x: 451, startPoint y: 454, endPoint x: 449, endPoint y: 474, distance: 19.6
click at [449, 462] on div "VAV-L08-06" at bounding box center [489, 455] width 177 height 20
click at [445, 507] on div "VAV-L08-09" at bounding box center [489, 516] width 177 height 20
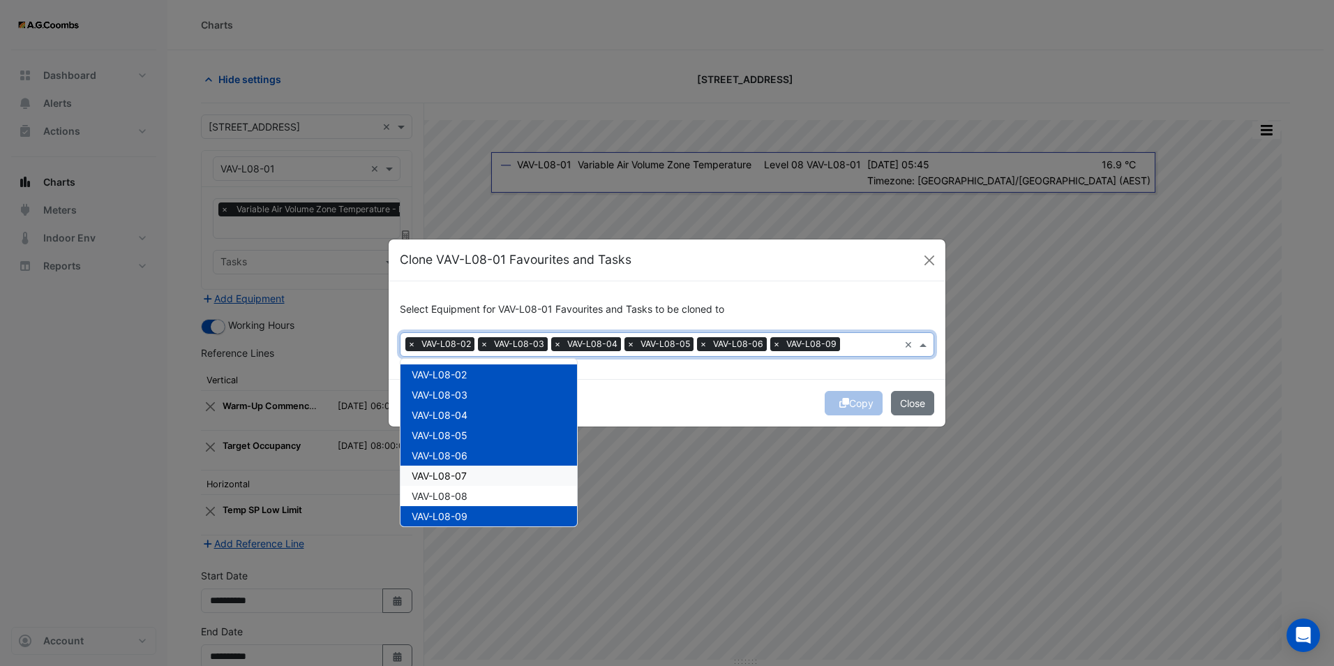
click at [454, 477] on span "VAV-L08-07" at bounding box center [439, 476] width 55 height 12
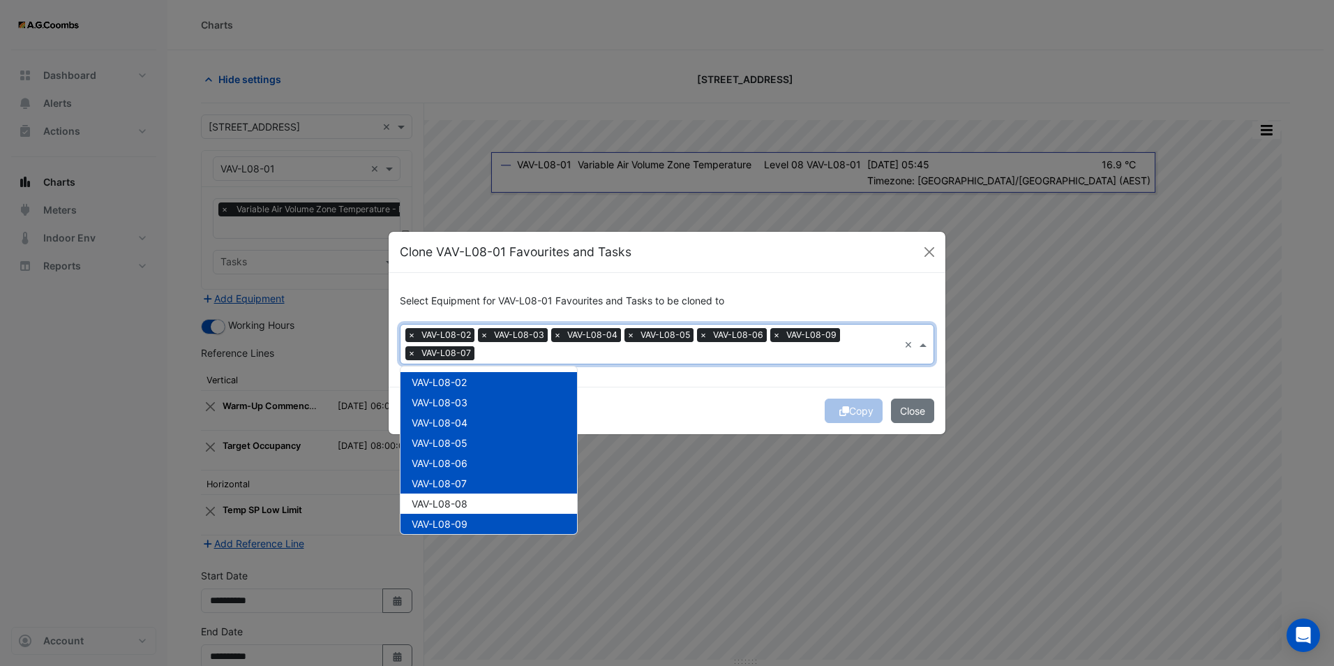
click at [459, 521] on span "VAV-L08-09" at bounding box center [440, 524] width 56 height 12
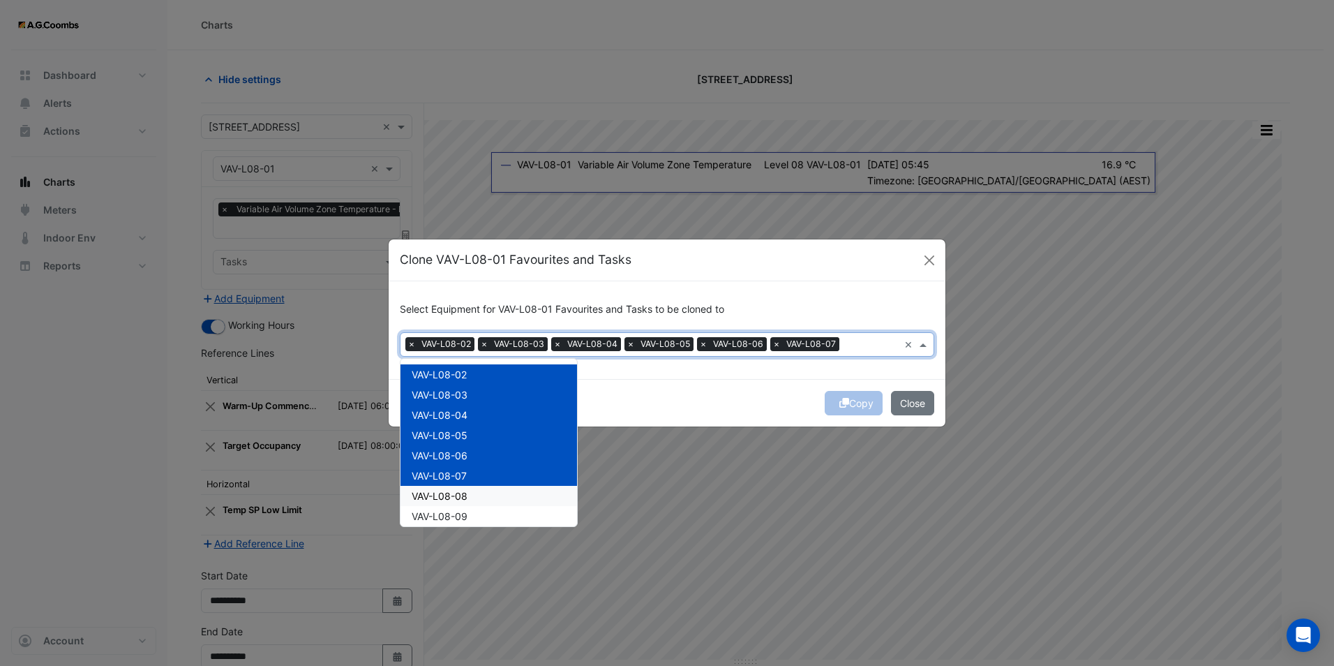
click at [464, 495] on span "VAV-L08-08" at bounding box center [440, 496] width 56 height 12
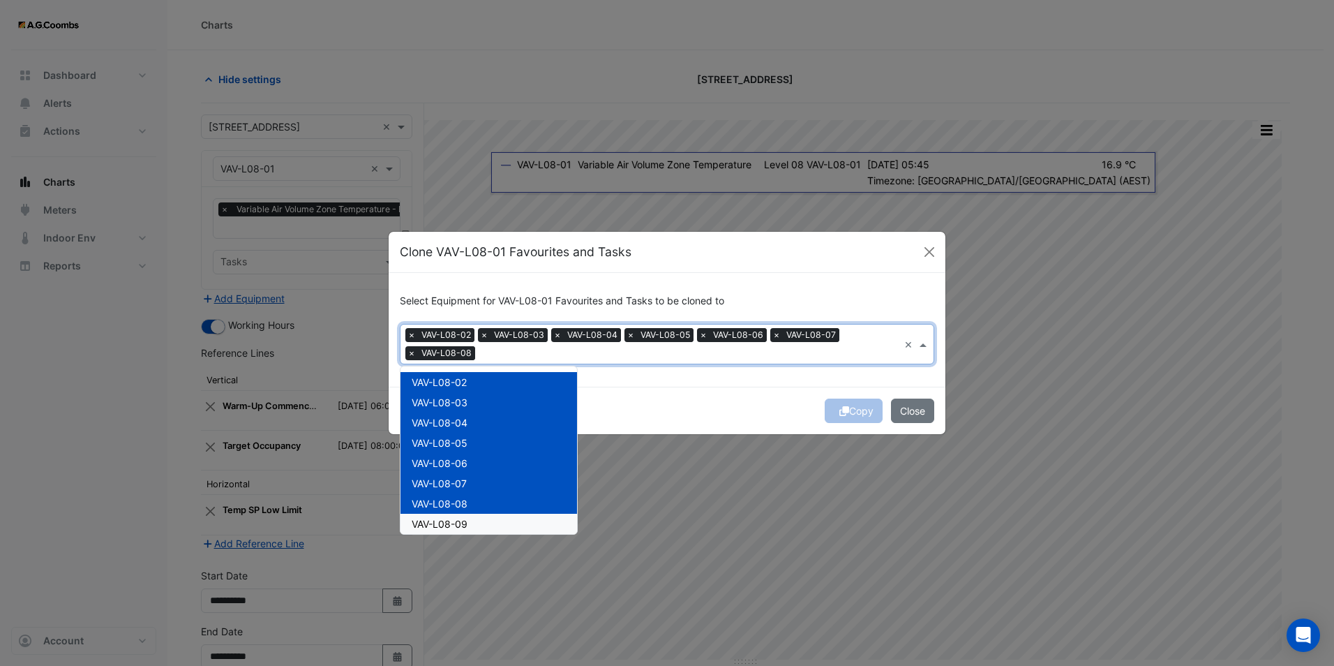
click at [462, 514] on div "VAV-L08-09" at bounding box center [489, 524] width 177 height 20
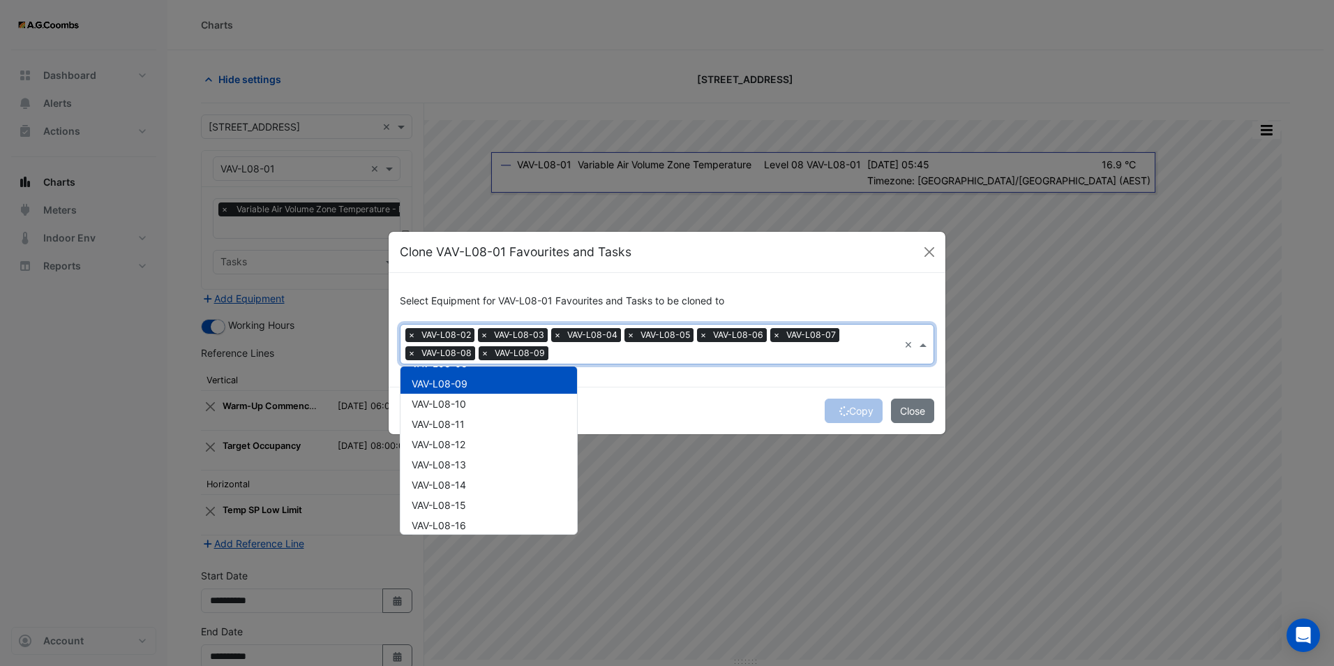
scroll to position [140, 0]
drag, startPoint x: 467, startPoint y: 406, endPoint x: 469, endPoint y: 426, distance: 20.3
click at [466, 407] on span "VAV-L08-10" at bounding box center [439, 404] width 54 height 12
click at [469, 427] on div "VAV-L08-11" at bounding box center [489, 425] width 177 height 20
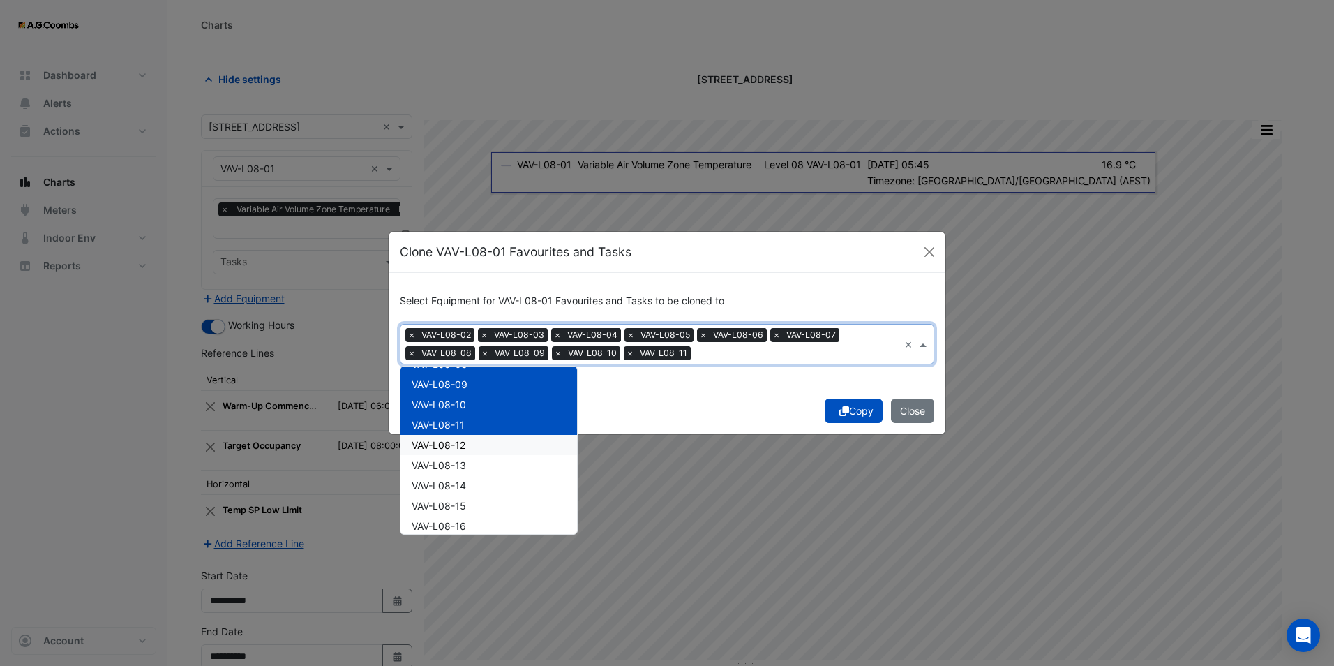
drag, startPoint x: 464, startPoint y: 447, endPoint x: 463, endPoint y: 459, distance: 11.9
click at [464, 448] on span "VAV-L08-12" at bounding box center [439, 445] width 54 height 12
click at [464, 467] on span "VAV-L08-13" at bounding box center [439, 465] width 54 height 12
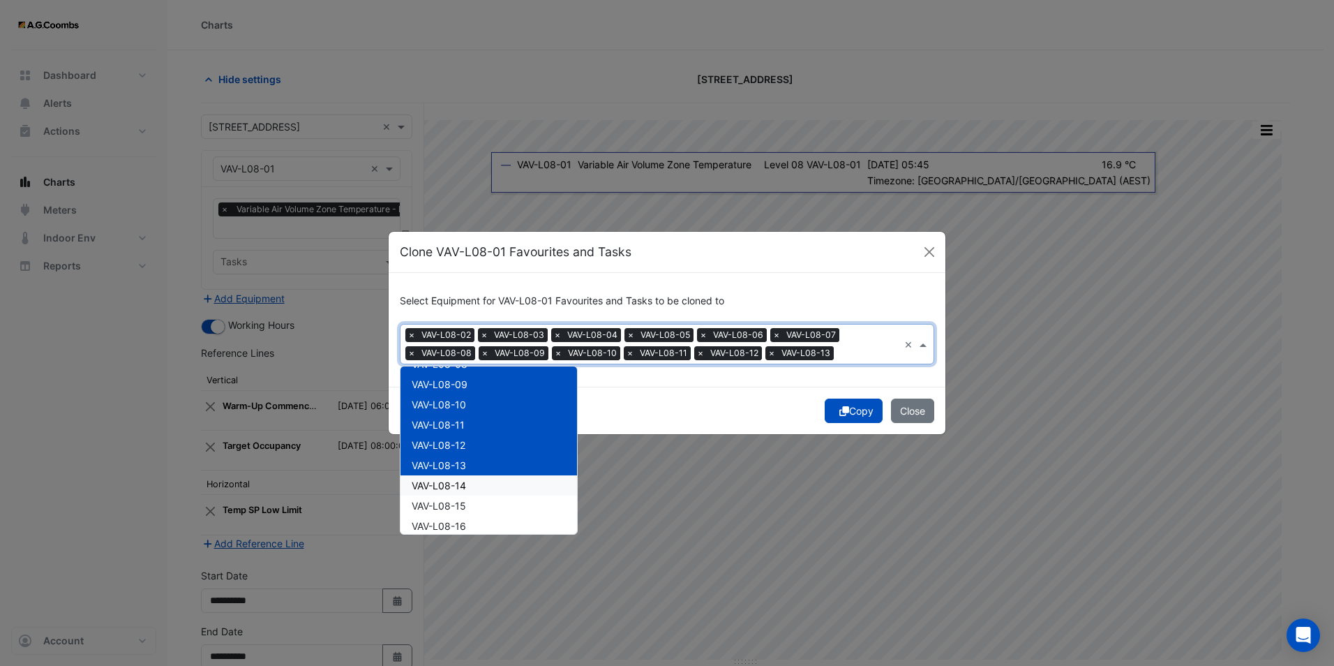
drag, startPoint x: 465, startPoint y: 483, endPoint x: 465, endPoint y: 499, distance: 16.0
click at [465, 489] on span "VAV-L08-14" at bounding box center [439, 485] width 54 height 12
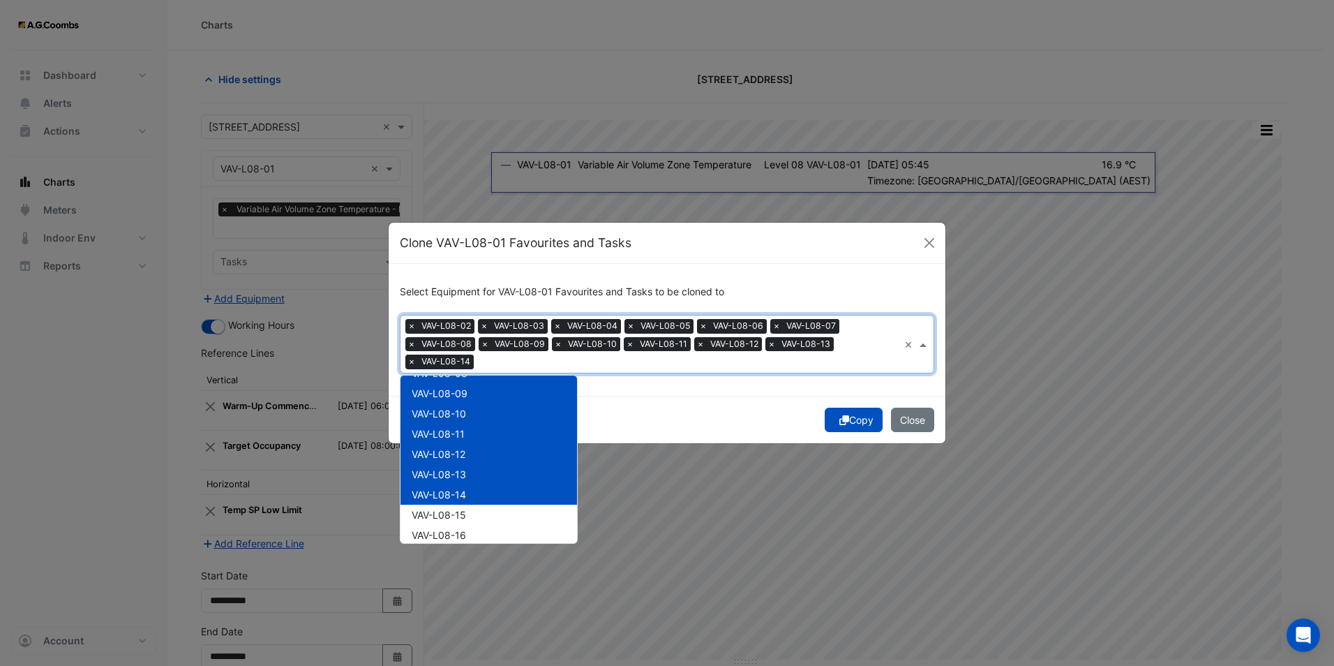
drag, startPoint x: 465, startPoint y: 502, endPoint x: 465, endPoint y: 516, distance: 13.3
drag, startPoint x: 465, startPoint y: 515, endPoint x: 463, endPoint y: 523, distance: 8.5
click at [463, 521] on div "VAV-L08-15" at bounding box center [489, 515] width 177 height 20
click at [461, 532] on span "VAV-L08-16" at bounding box center [439, 535] width 54 height 12
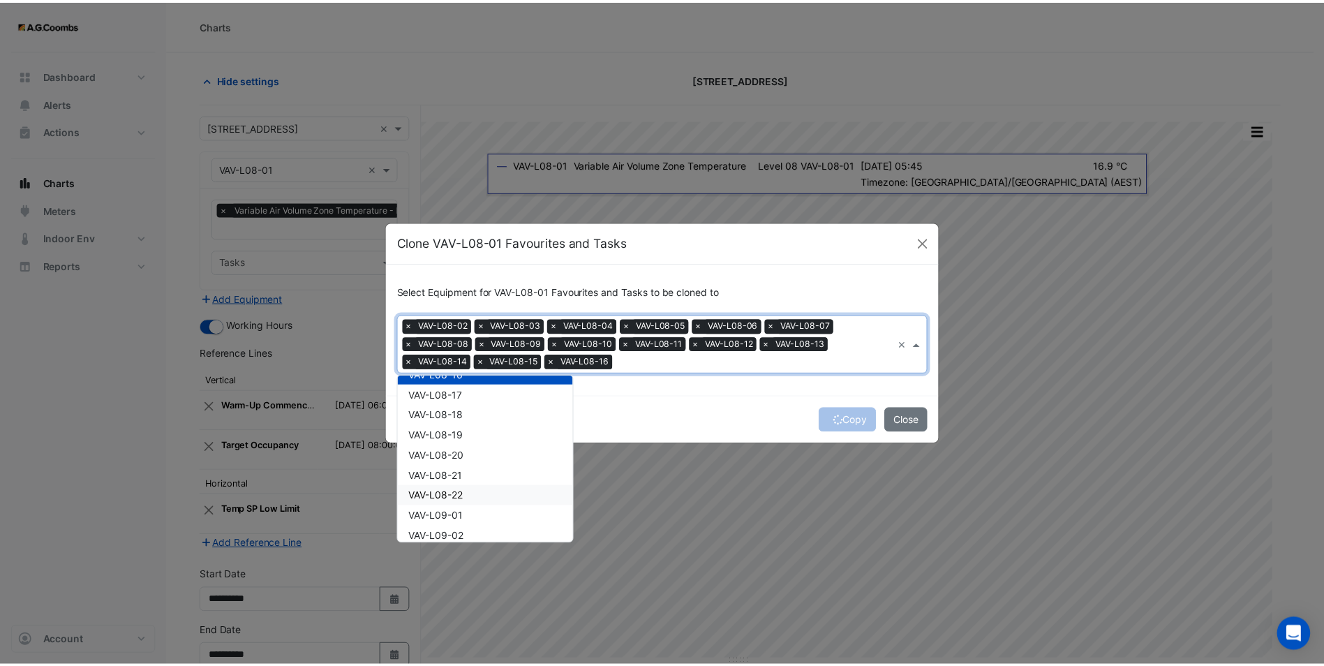
scroll to position [279, 0]
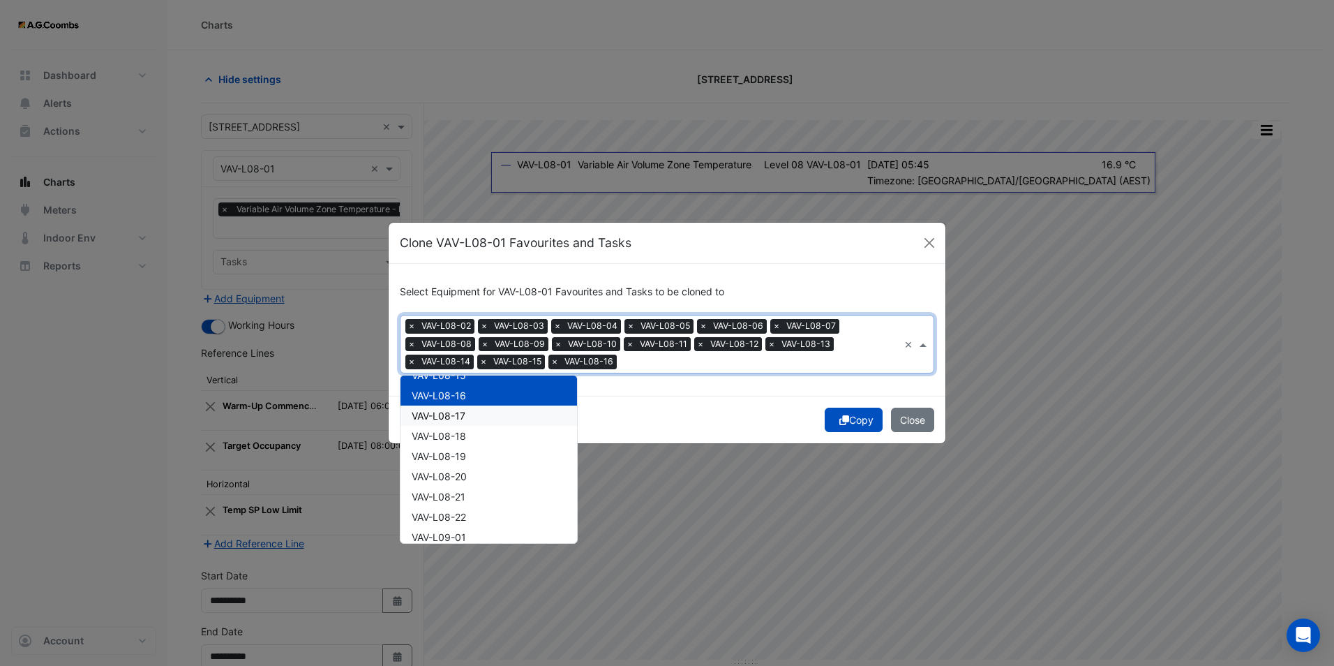
drag, startPoint x: 468, startPoint y: 420, endPoint x: 470, endPoint y: 456, distance: 36.3
click at [470, 457] on div "VAV-L08-19" at bounding box center [489, 456] width 177 height 20
click at [466, 453] on span "VAV-L08-19" at bounding box center [439, 456] width 54 height 12
click at [467, 414] on div "VAV-L08-17" at bounding box center [489, 415] width 177 height 20
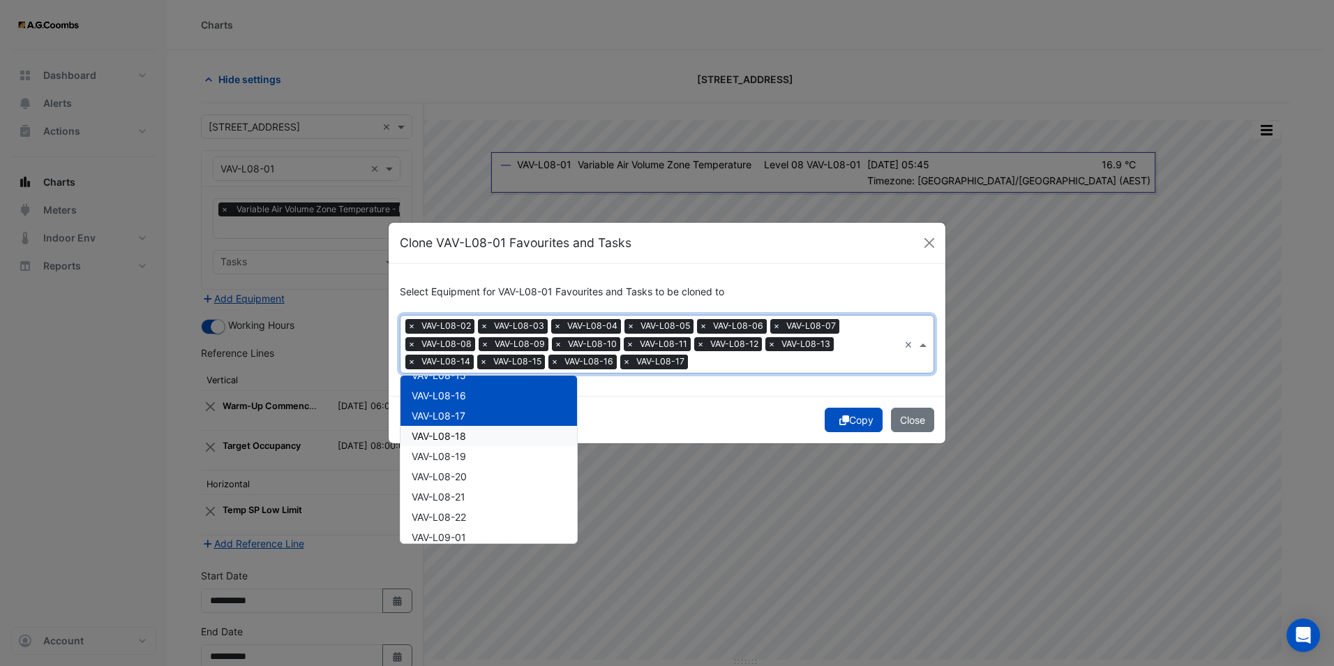
click at [462, 435] on span "VAV-L08-18" at bounding box center [439, 436] width 54 height 12
click at [464, 456] on span "VAV-L08-19" at bounding box center [439, 456] width 54 height 12
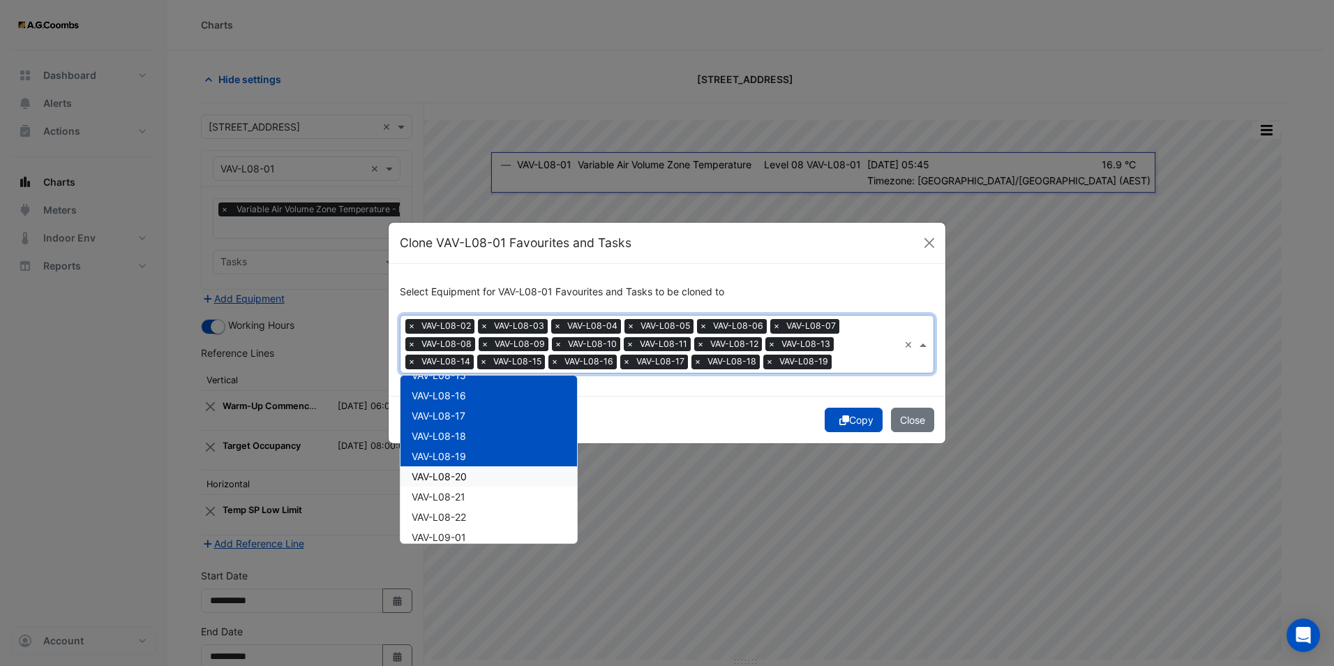
click at [465, 472] on span "VAV-L08-20" at bounding box center [439, 476] width 55 height 12
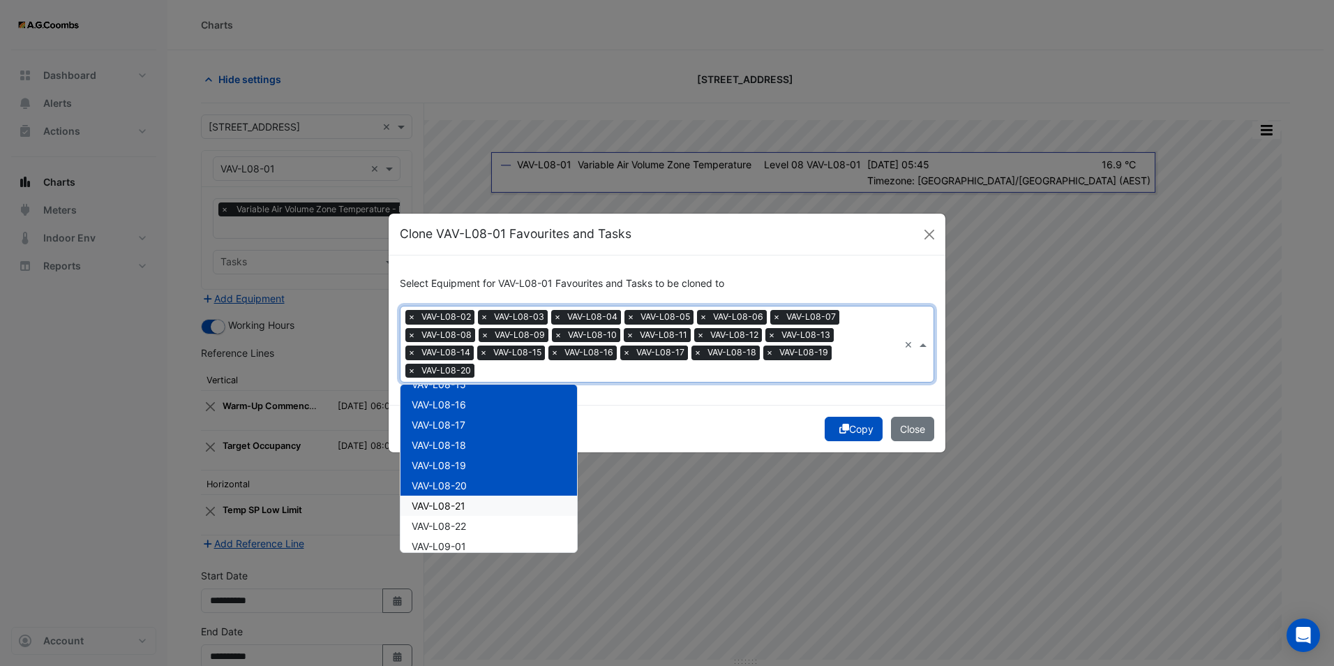
click at [466, 513] on div "VAV-L08-21" at bounding box center [489, 505] width 177 height 20
click at [466, 530] on span "VAV-L08-22" at bounding box center [439, 526] width 54 height 12
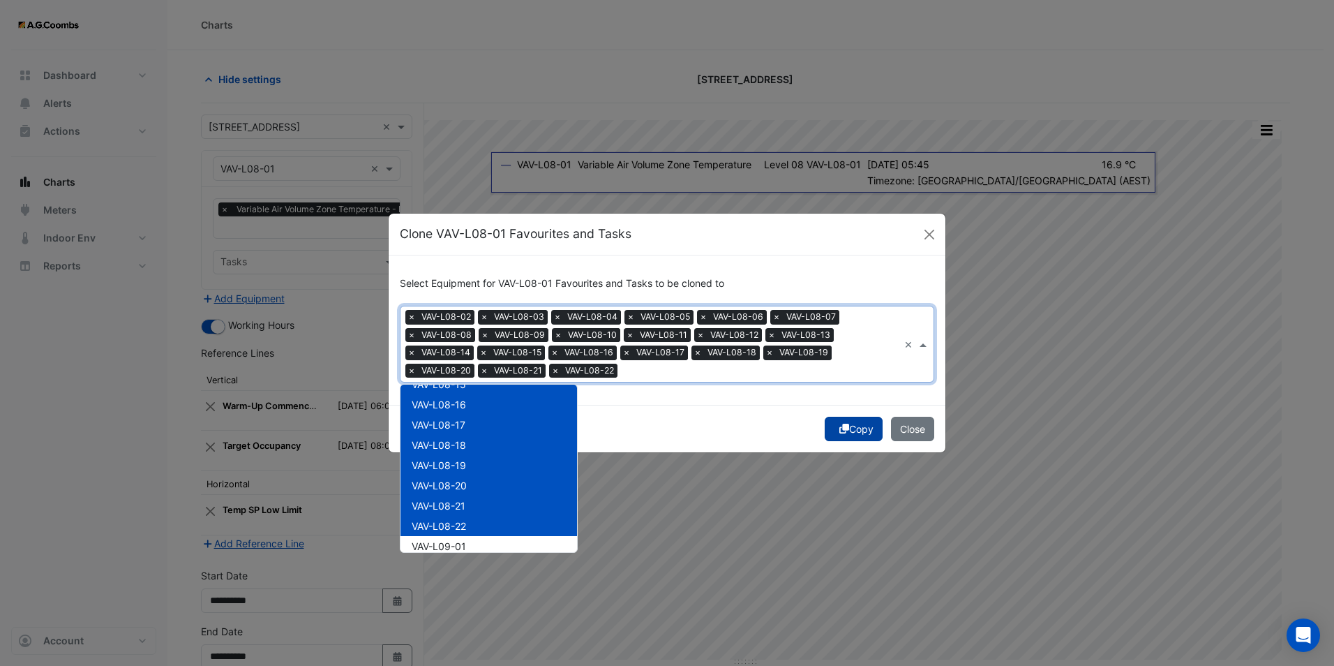
click at [843, 424] on icon "submit" at bounding box center [844, 429] width 10 height 10
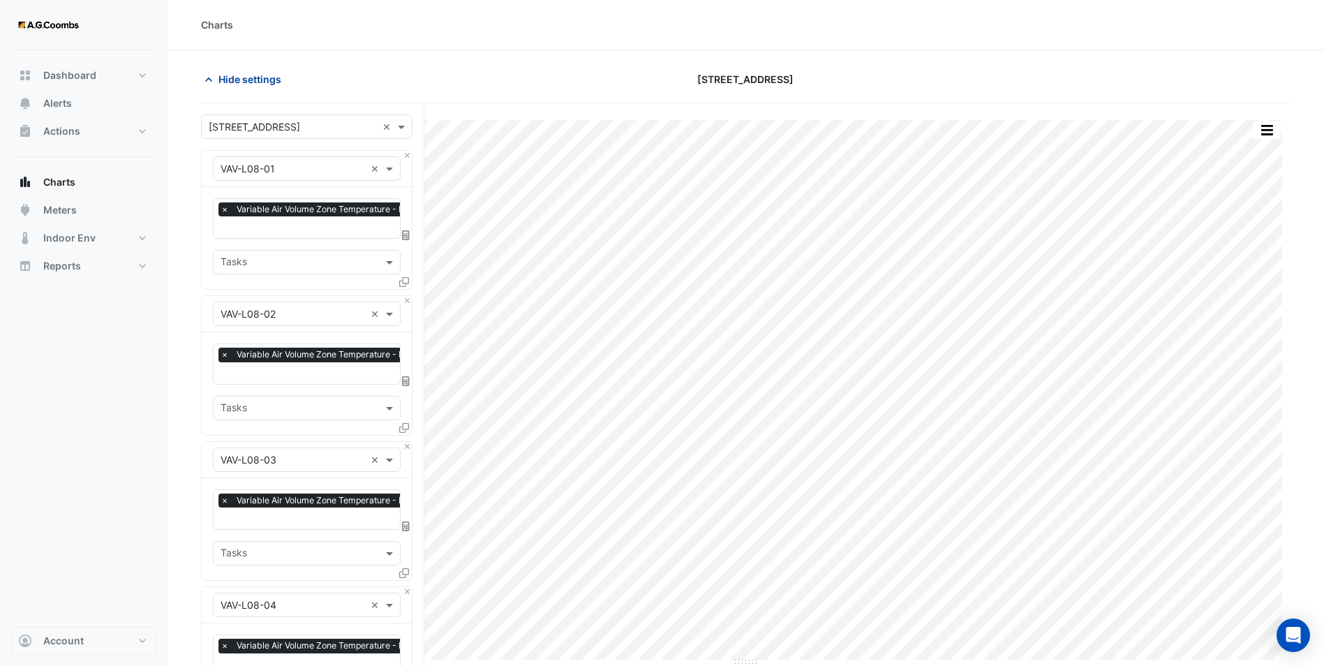
click at [249, 85] on span "Hide settings" at bounding box center [249, 79] width 63 height 15
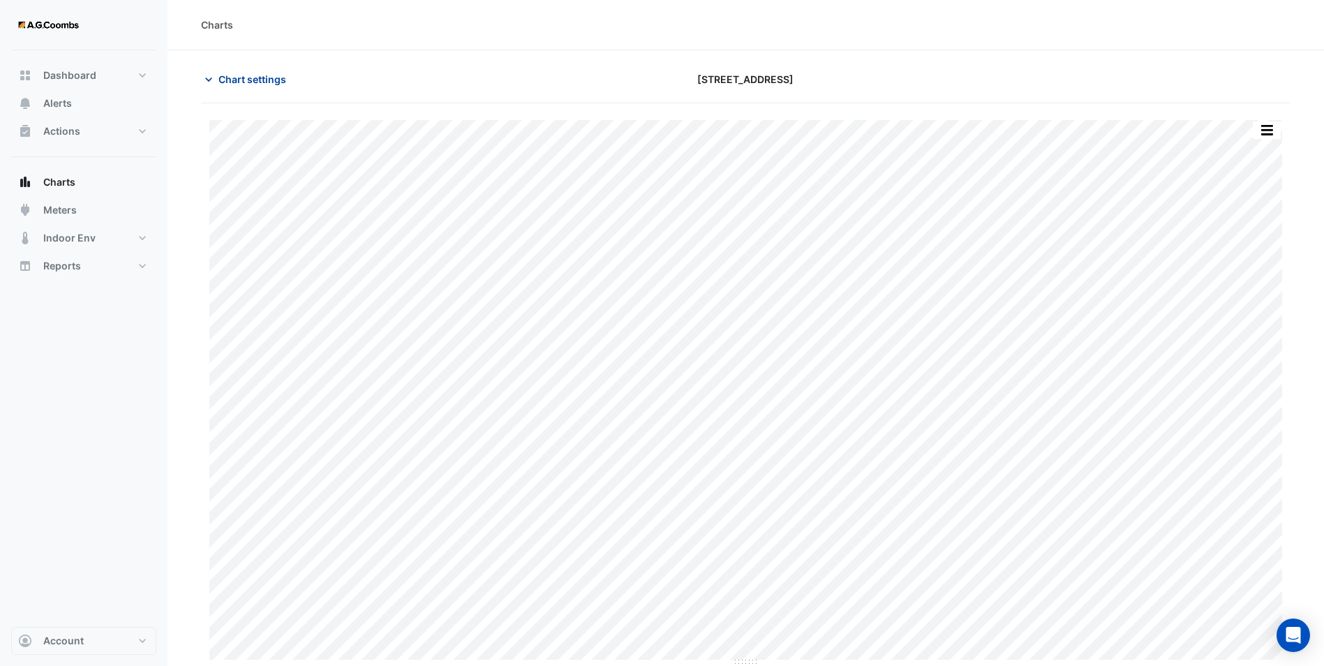
click at [249, 89] on button "Chart settings" at bounding box center [248, 79] width 94 height 24
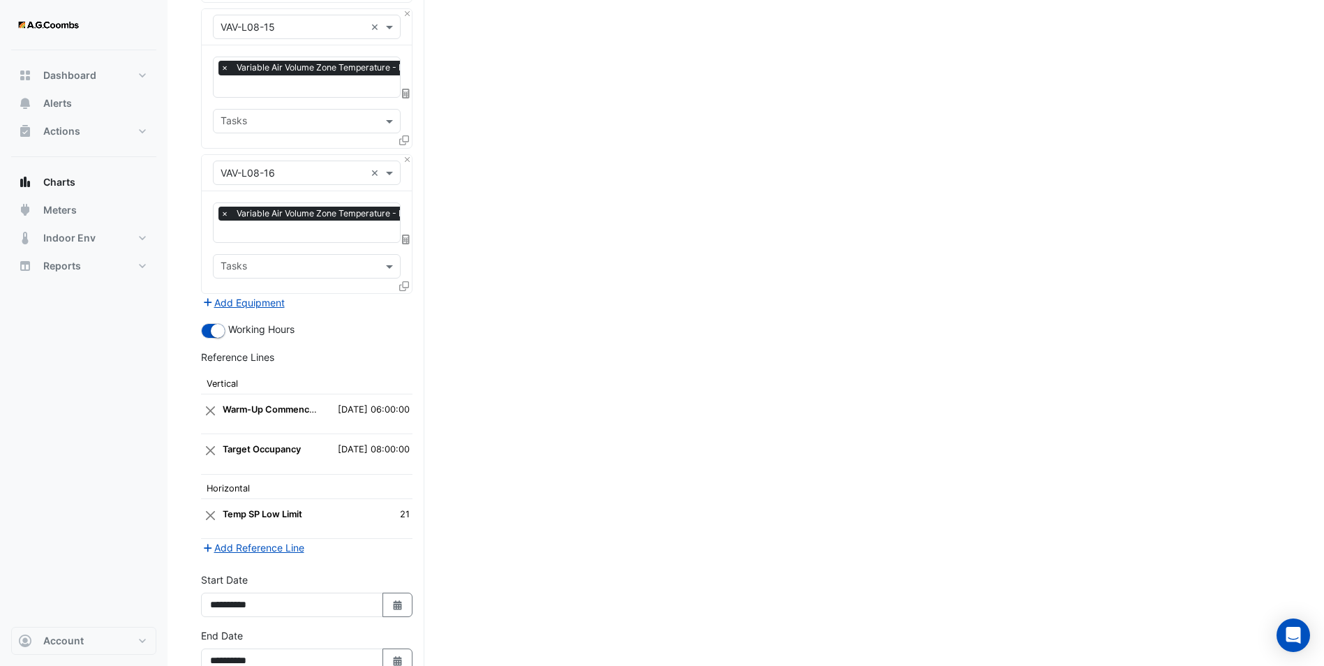
scroll to position [2236, 0]
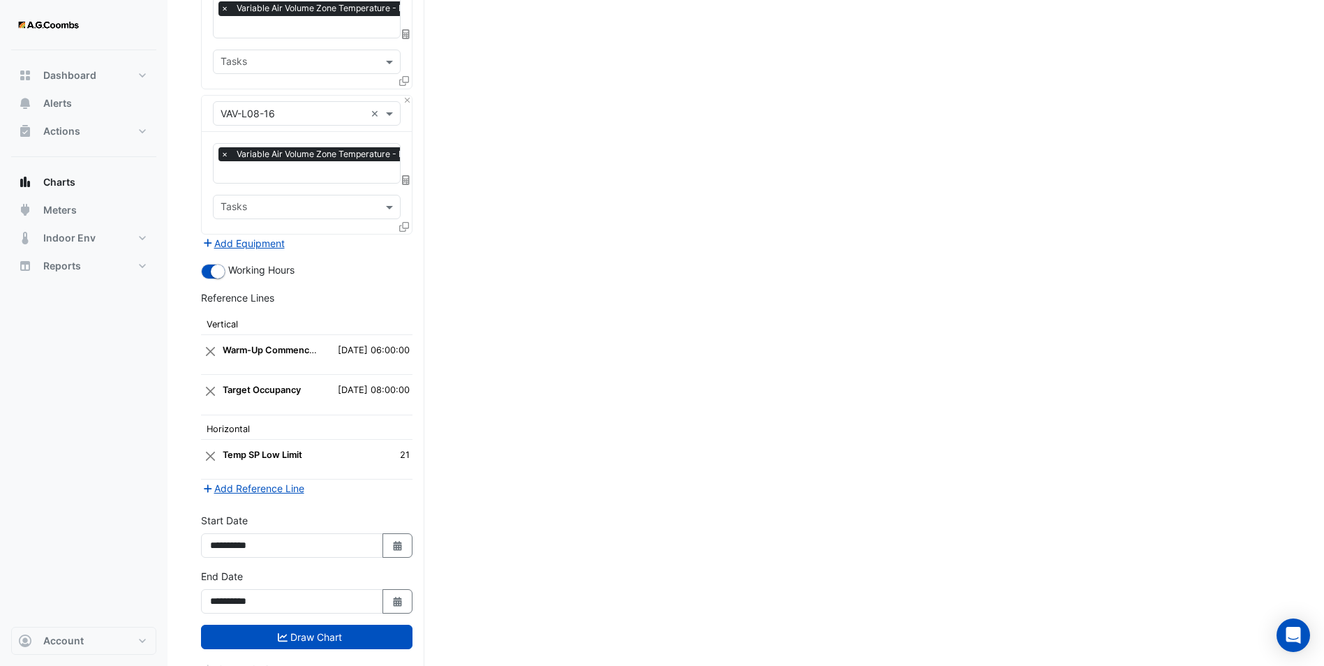
click at [303, 592] on div "**********" at bounding box center [307, 597] width 228 height 56
click at [299, 625] on button "Draw Chart" at bounding box center [306, 637] width 211 height 24
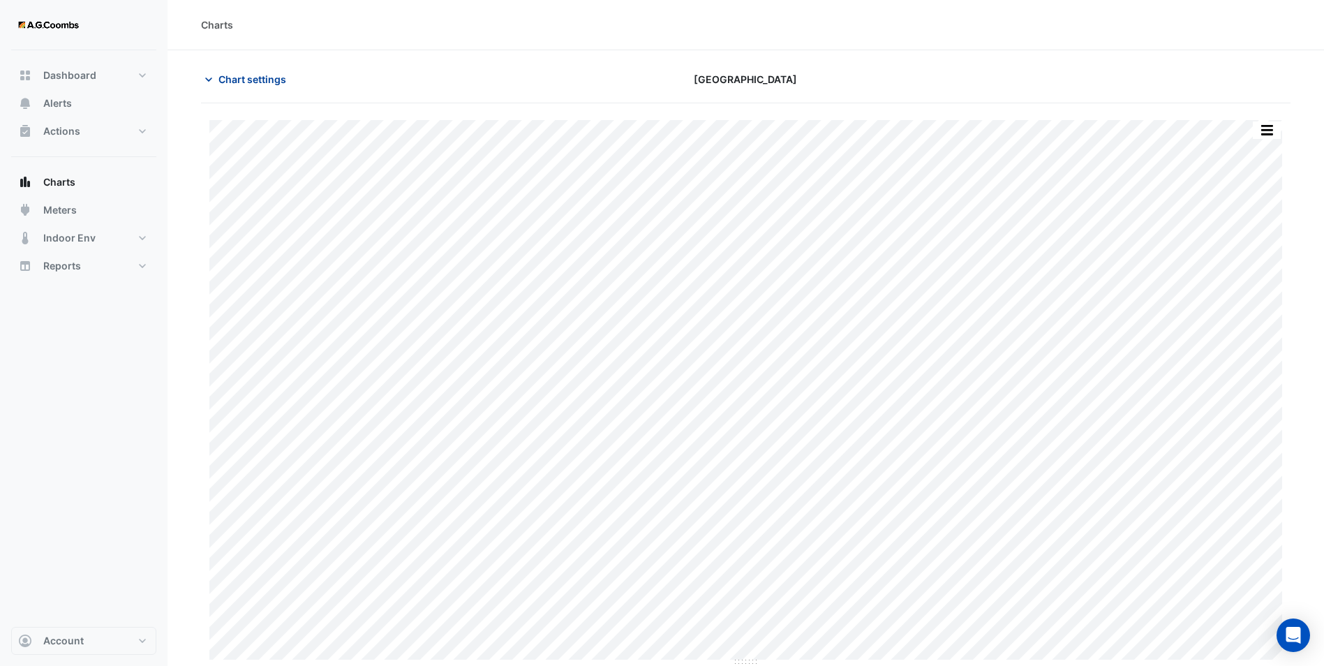
click at [239, 84] on span "Chart settings" at bounding box center [252, 79] width 68 height 15
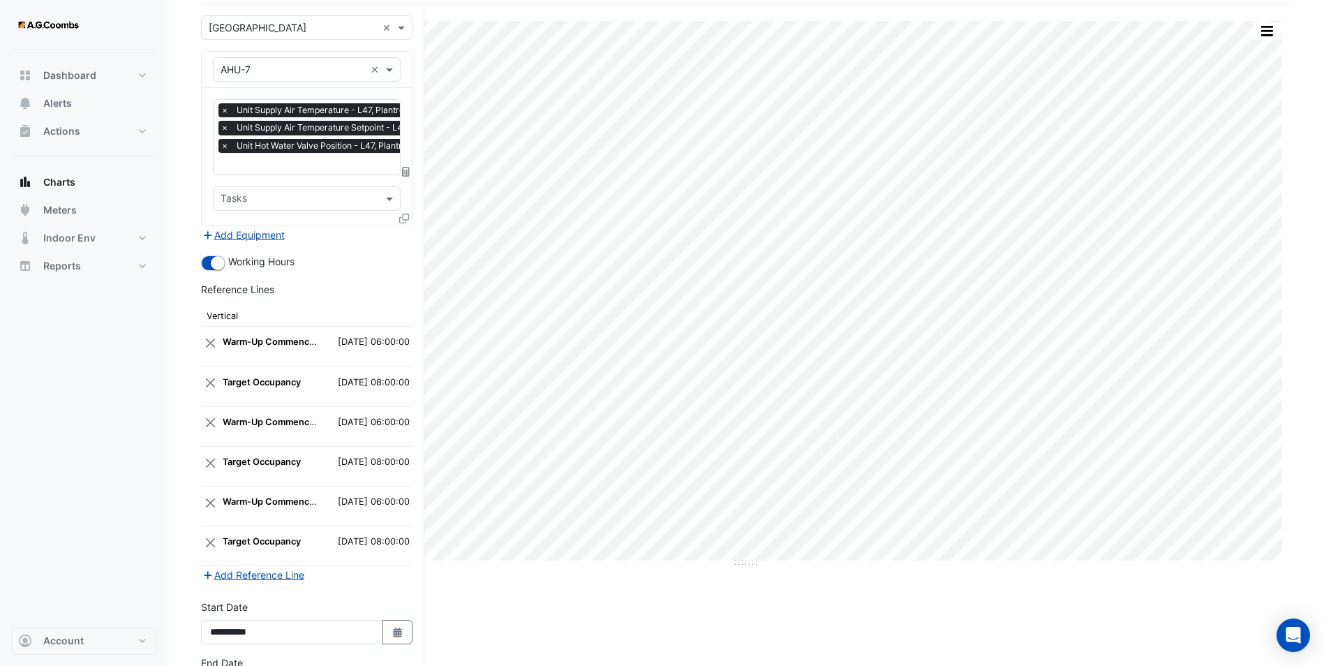
scroll to position [207, 0]
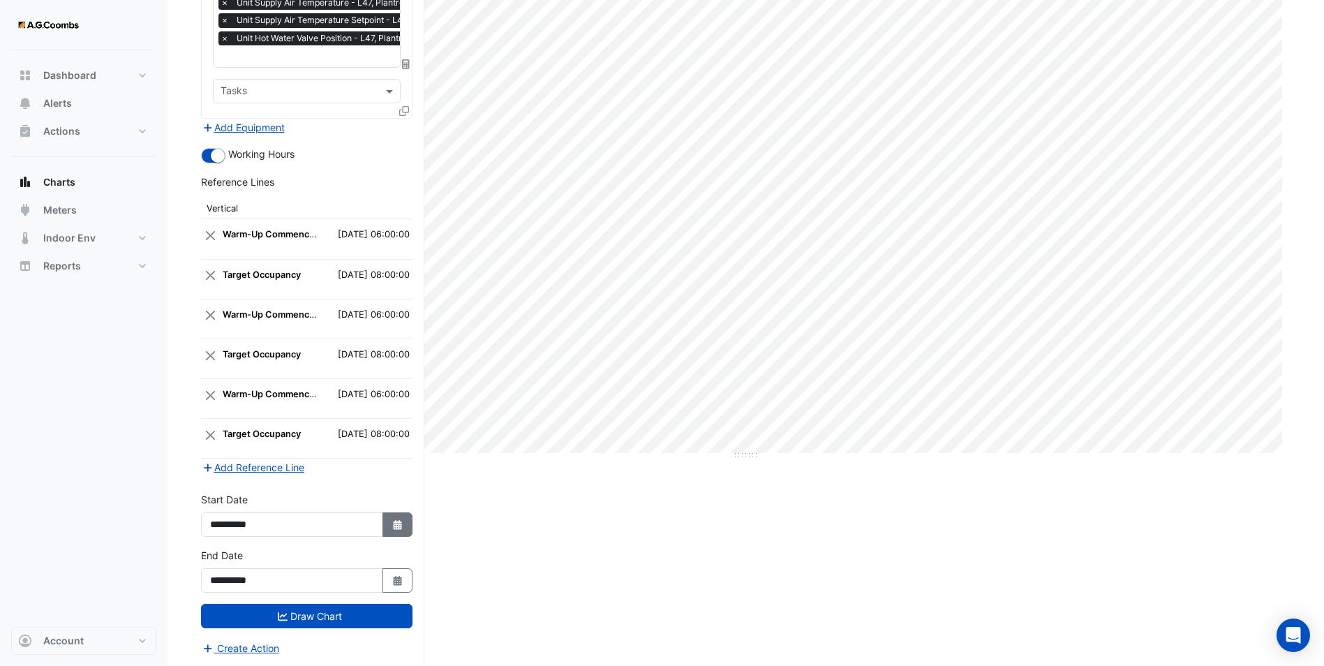
click at [402, 524] on icon "Select Date" at bounding box center [397, 525] width 13 height 10
select select "*"
select select "****"
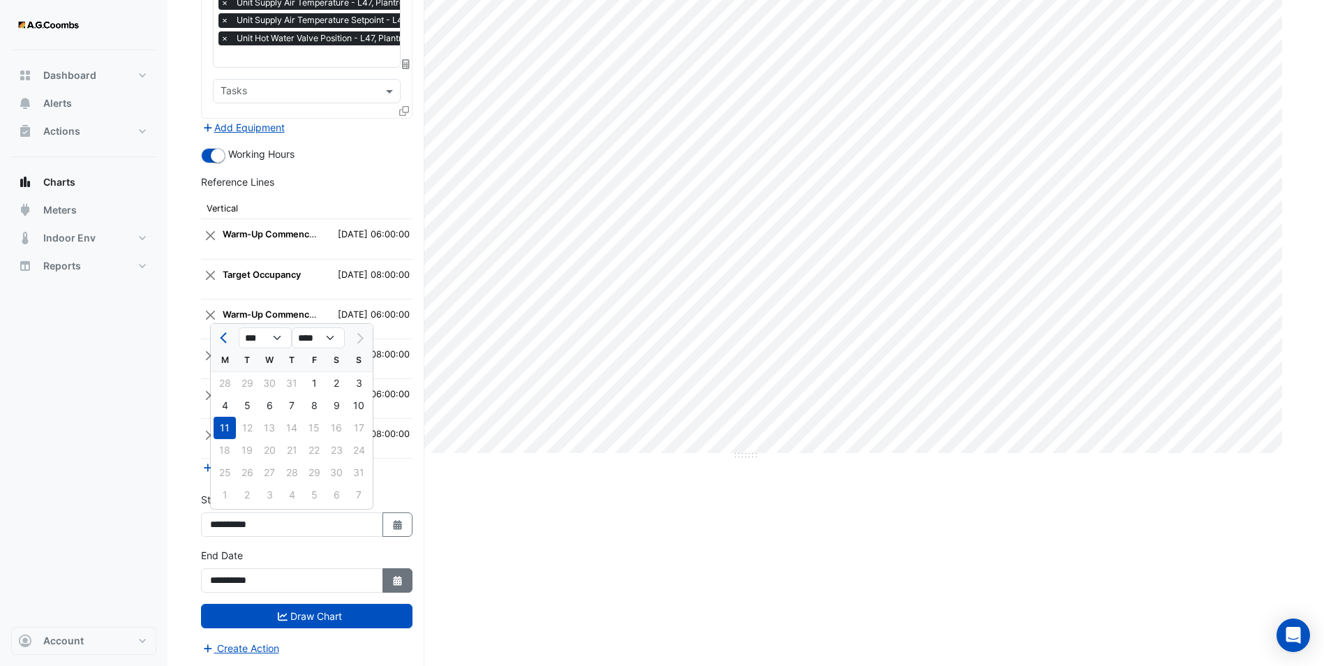
click at [395, 572] on button "Select Date" at bounding box center [397, 580] width 31 height 24
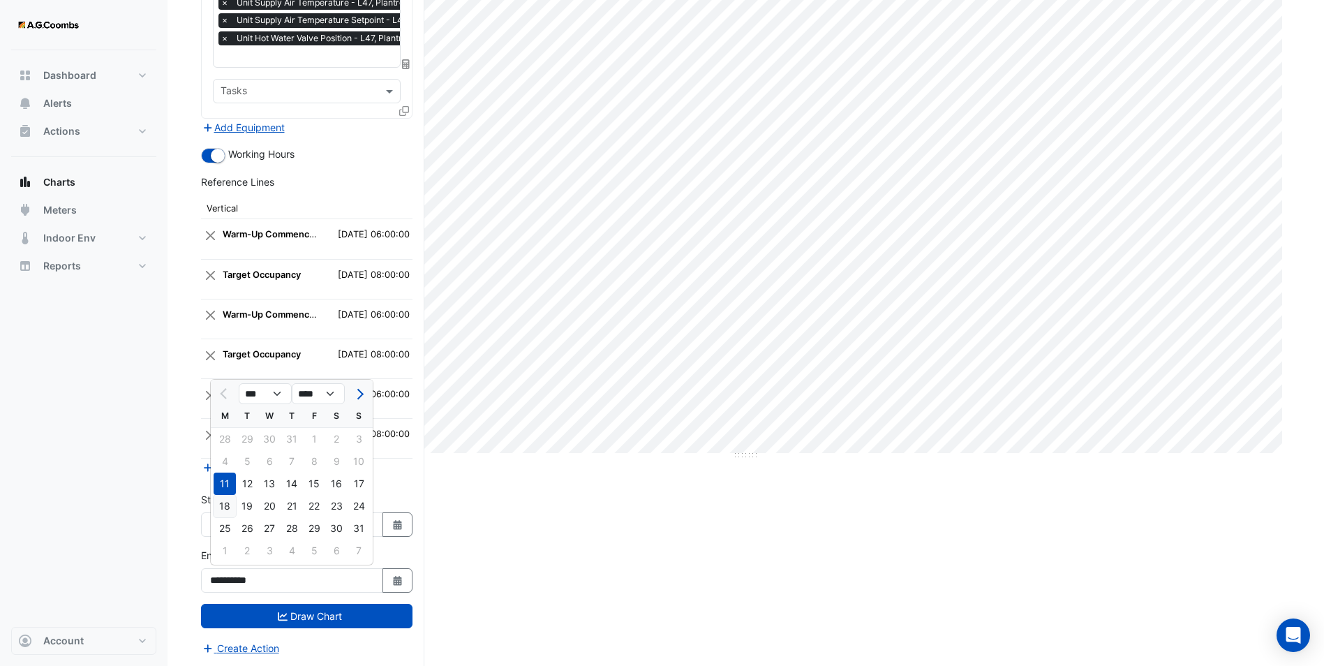
click at [226, 506] on div "18" at bounding box center [225, 506] width 22 height 22
type input "**********"
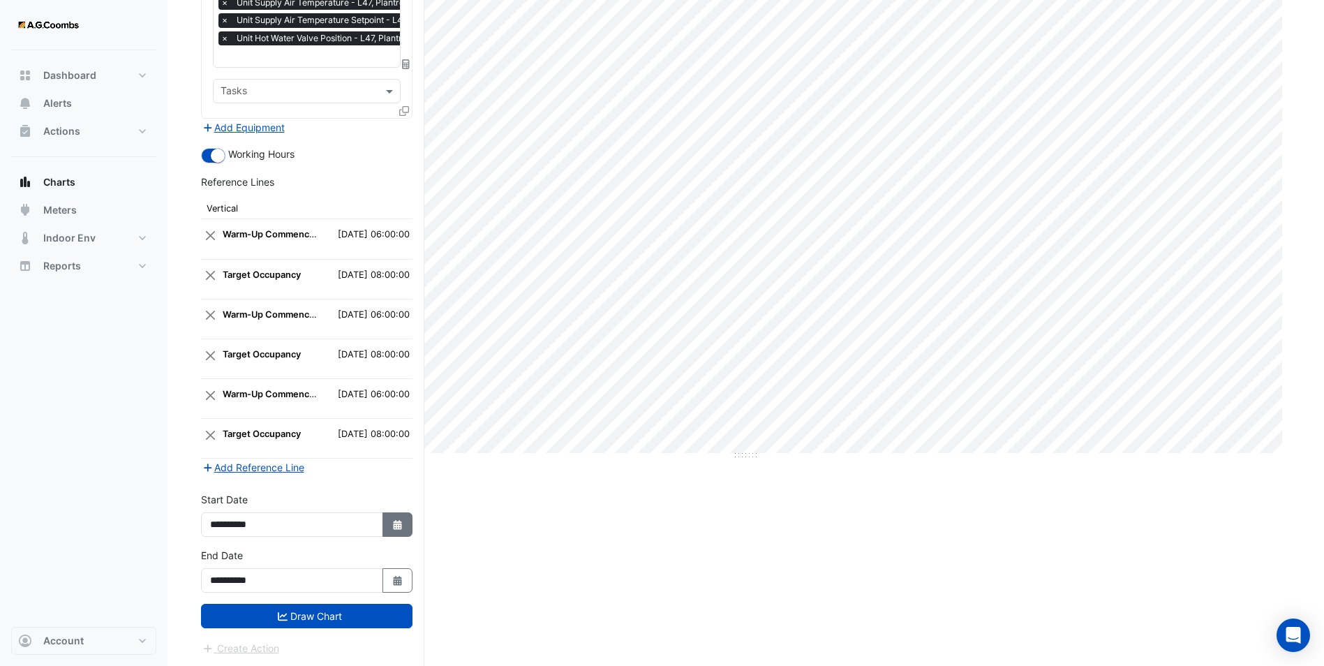
click at [401, 530] on button "Select Date" at bounding box center [397, 524] width 31 height 24
select select "*"
select select "****"
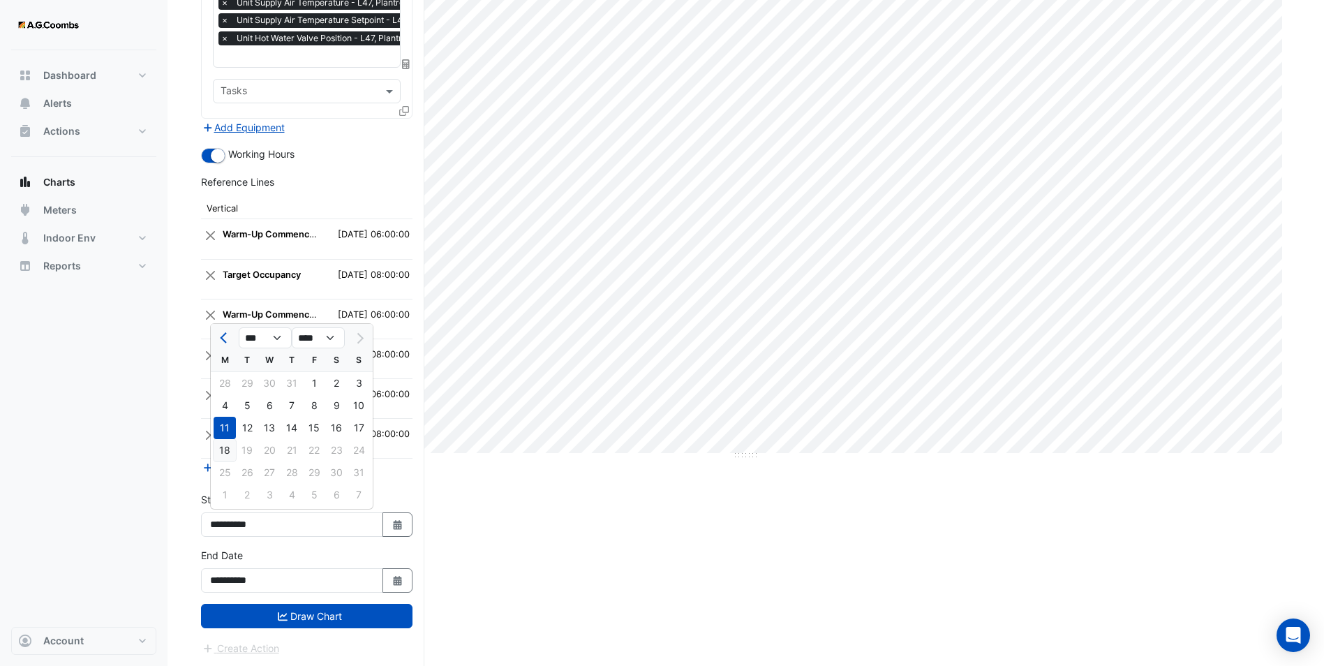
click at [220, 447] on div "18" at bounding box center [225, 450] width 22 height 22
type input "**********"
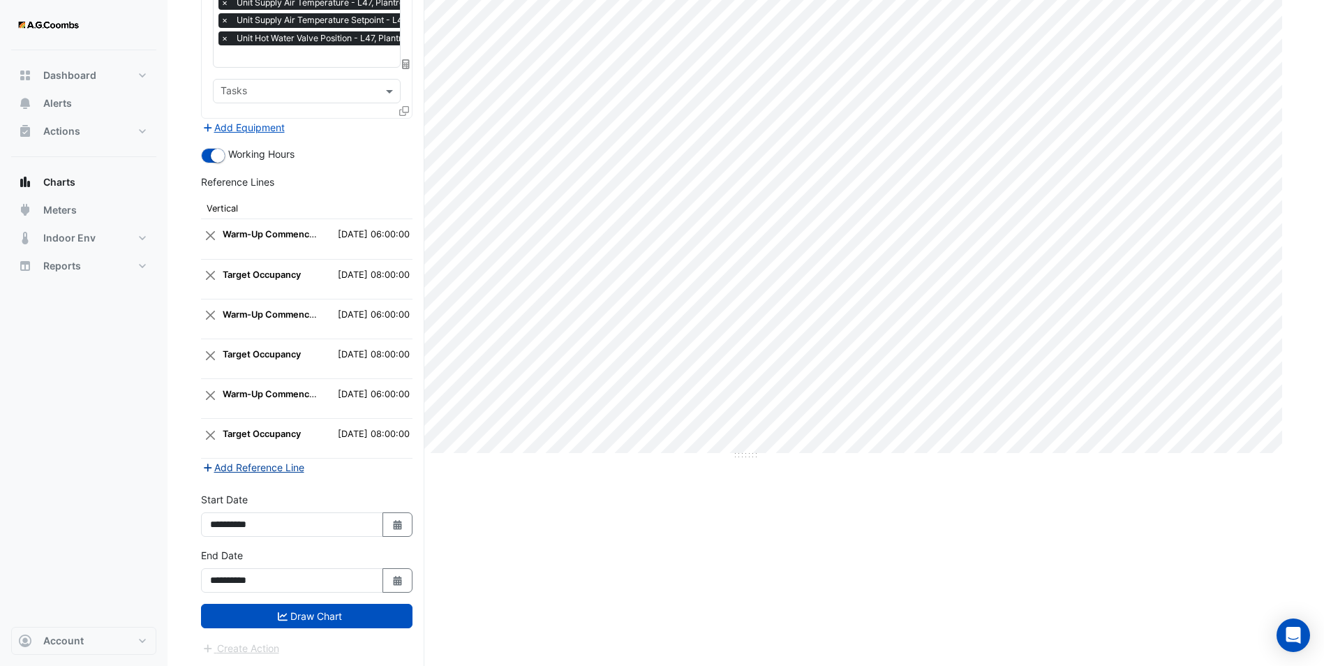
click at [257, 462] on button "Add Reference Line" at bounding box center [253, 467] width 104 height 16
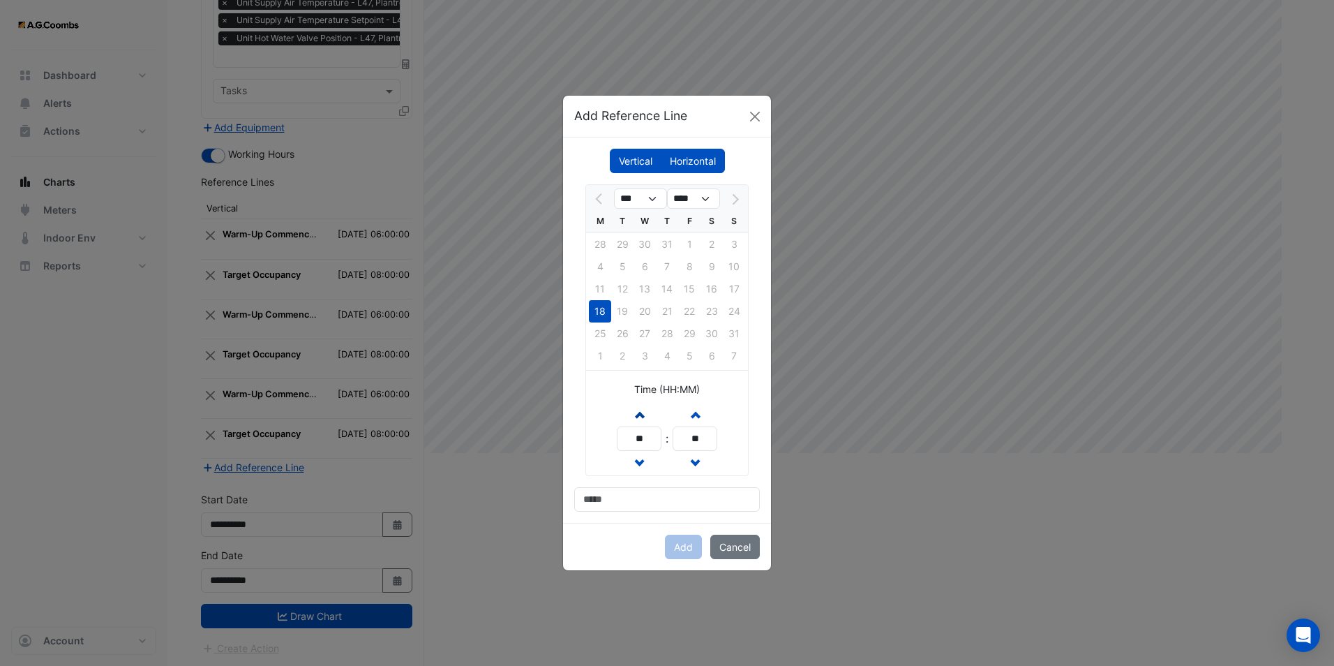
click at [640, 413] on span "button" at bounding box center [639, 414] width 7 height 12
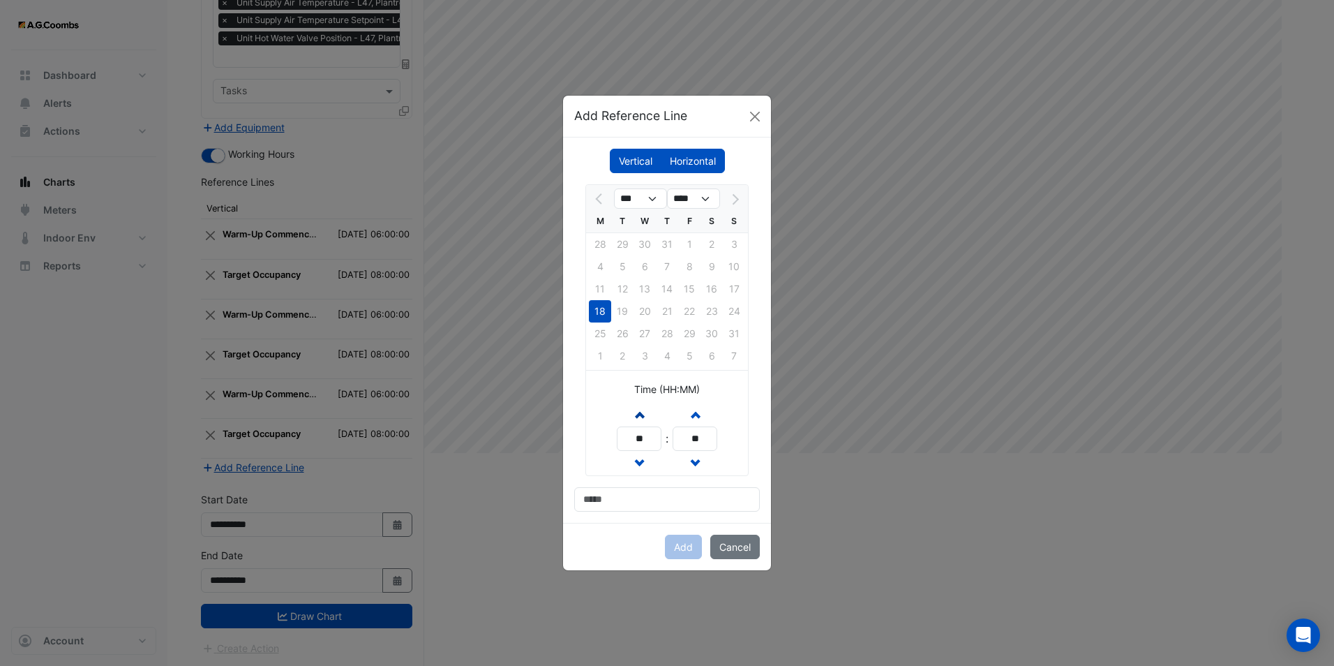
click at [640, 413] on span "button" at bounding box center [639, 414] width 7 height 12
type input "**"
click at [602, 506] on input at bounding box center [667, 499] width 186 height 24
type input "**********"
click at [692, 548] on button "Add" at bounding box center [683, 547] width 37 height 24
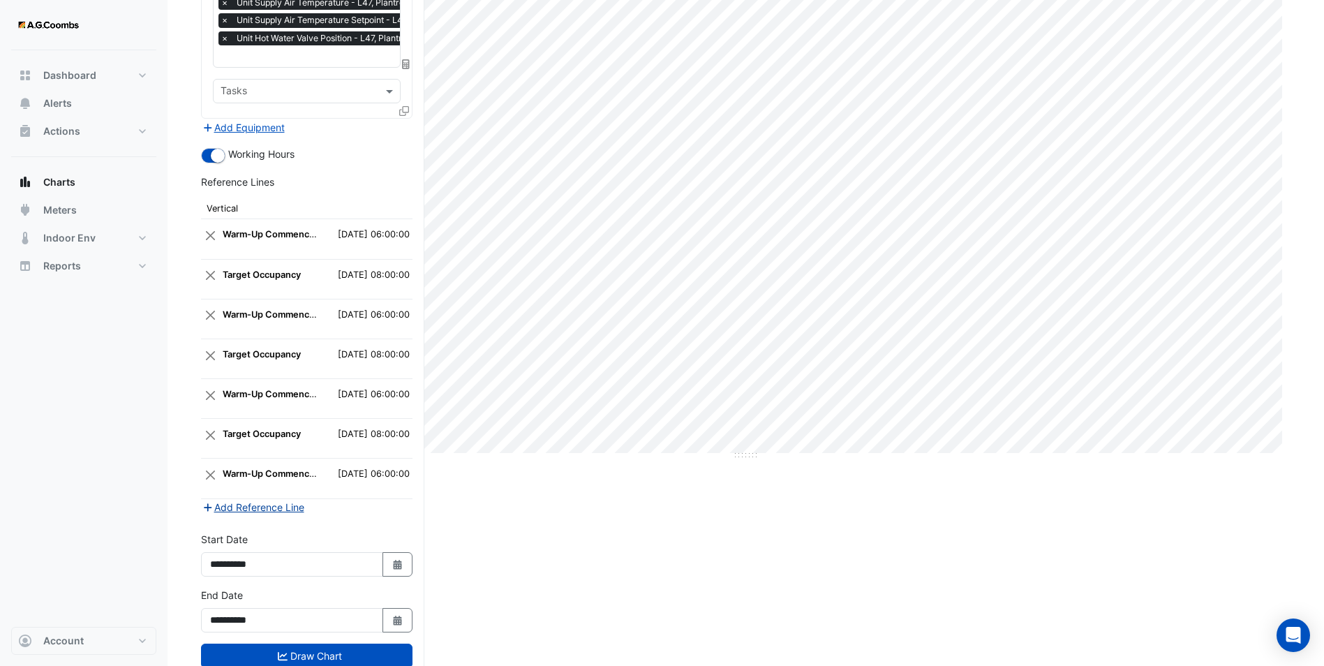
click at [271, 503] on button "Add Reference Line" at bounding box center [253, 507] width 104 height 16
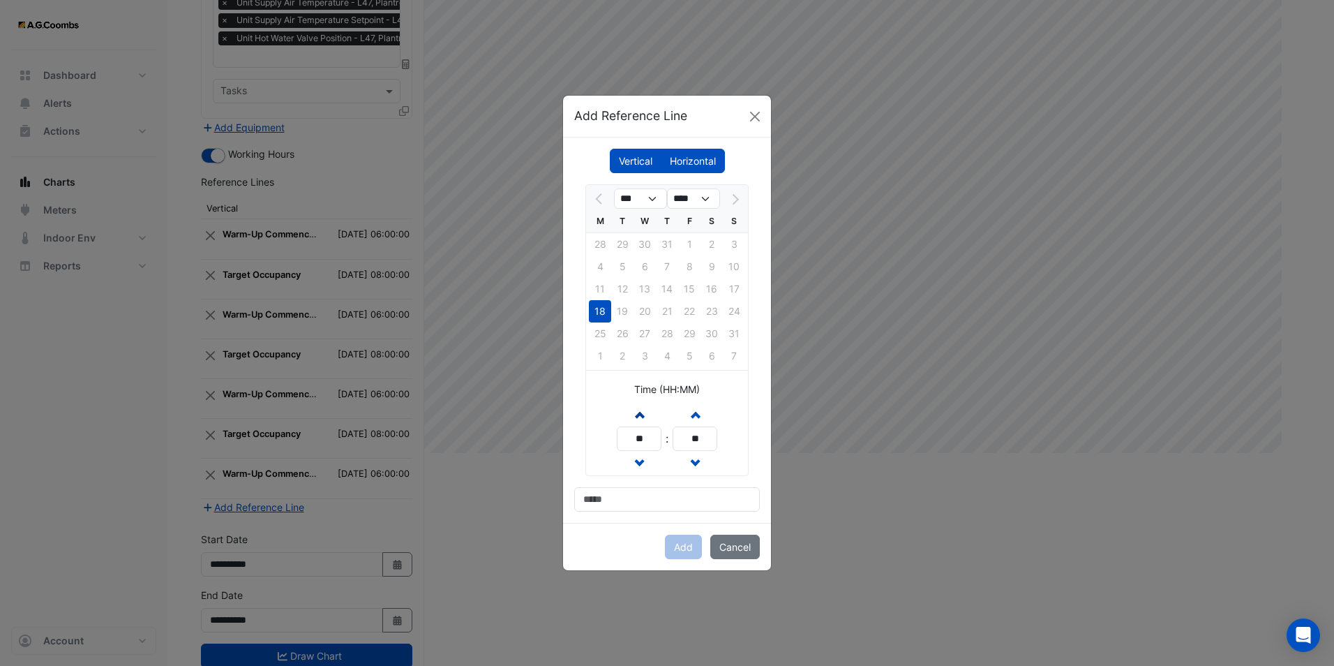
click at [644, 410] on button "Increment hours" at bounding box center [639, 414] width 25 height 24
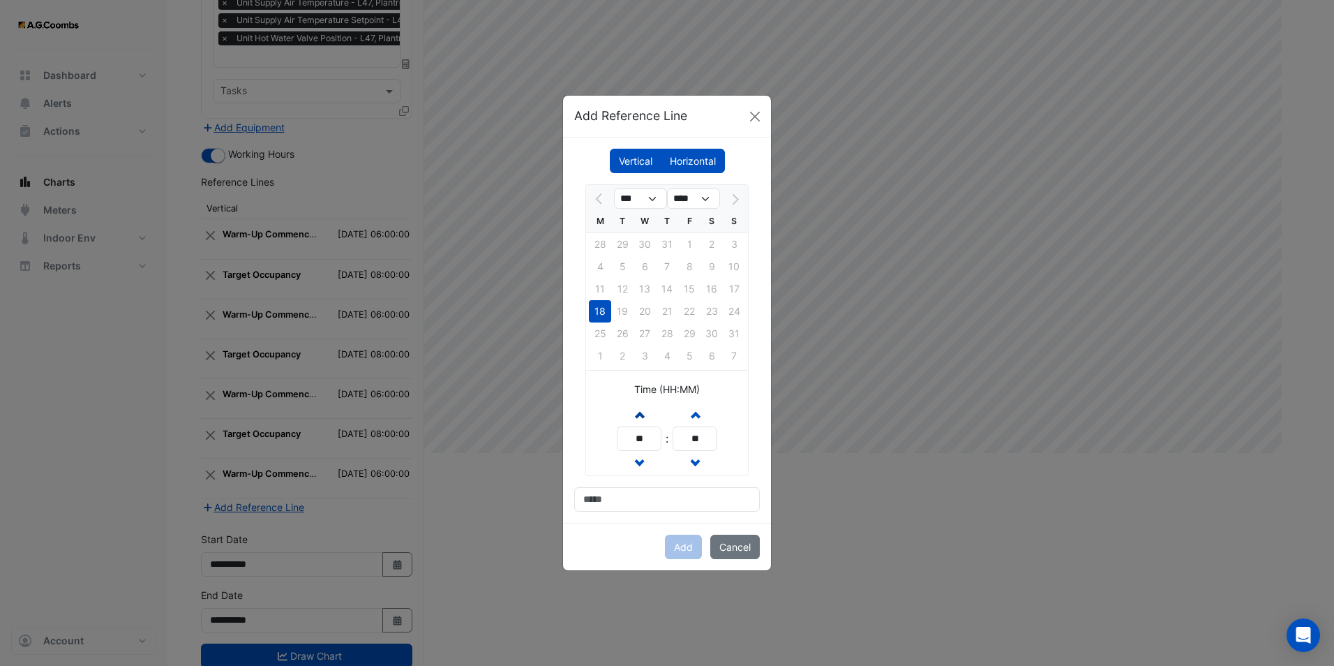
click at [644, 410] on button "Increment hours" at bounding box center [639, 414] width 25 height 24
type input "**"
click at [611, 490] on input at bounding box center [667, 499] width 186 height 24
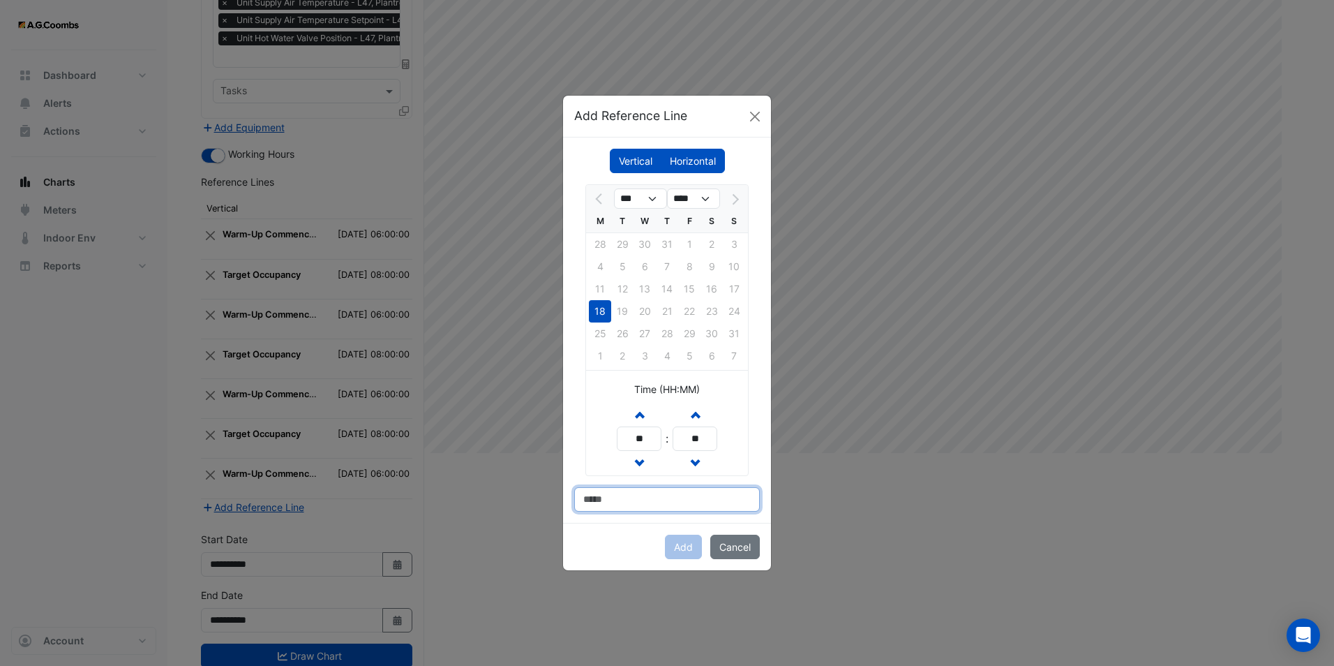
type input "**********"
click at [692, 547] on button "Add" at bounding box center [683, 547] width 37 height 24
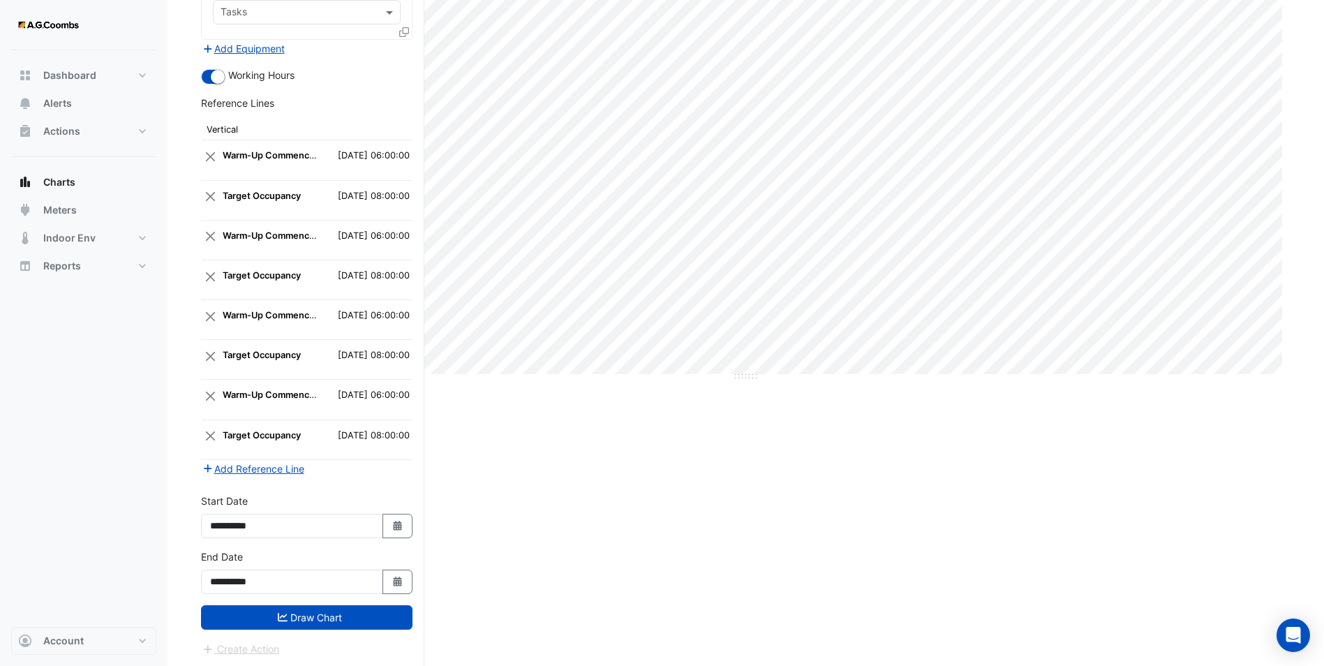
scroll to position [286, 0]
click at [322, 608] on button "Draw Chart" at bounding box center [306, 616] width 211 height 24
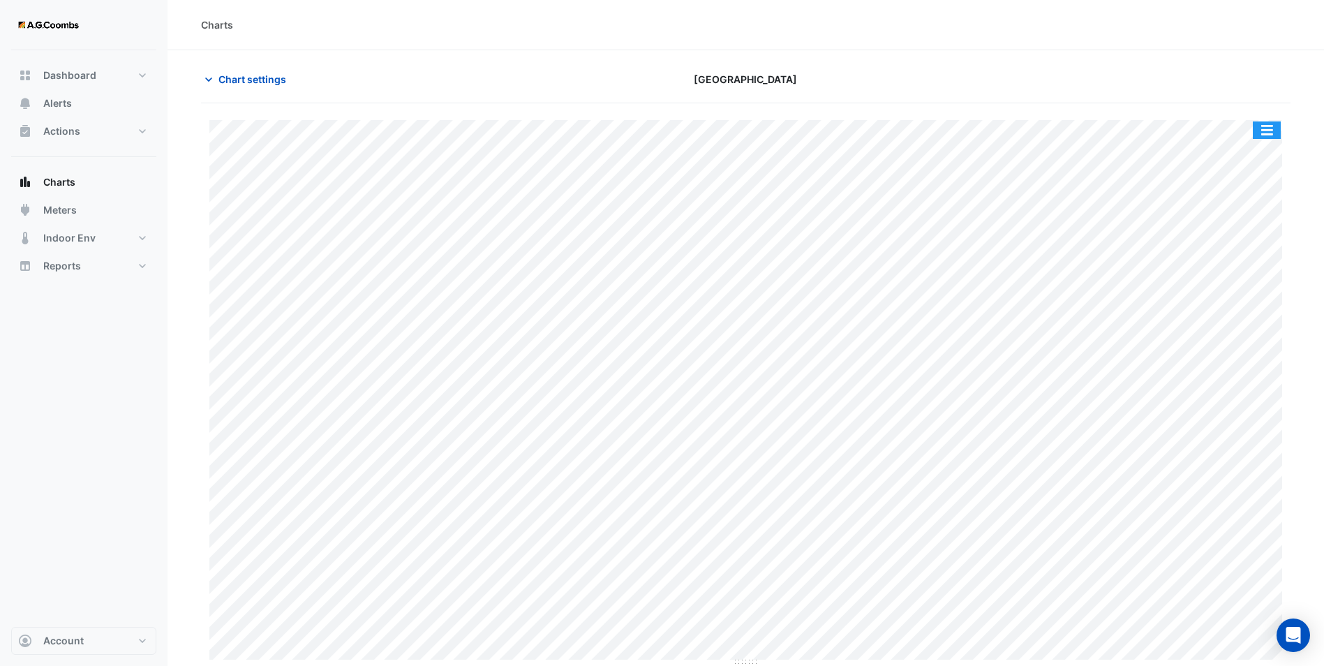
click at [1270, 128] on button "button" at bounding box center [1267, 129] width 28 height 17
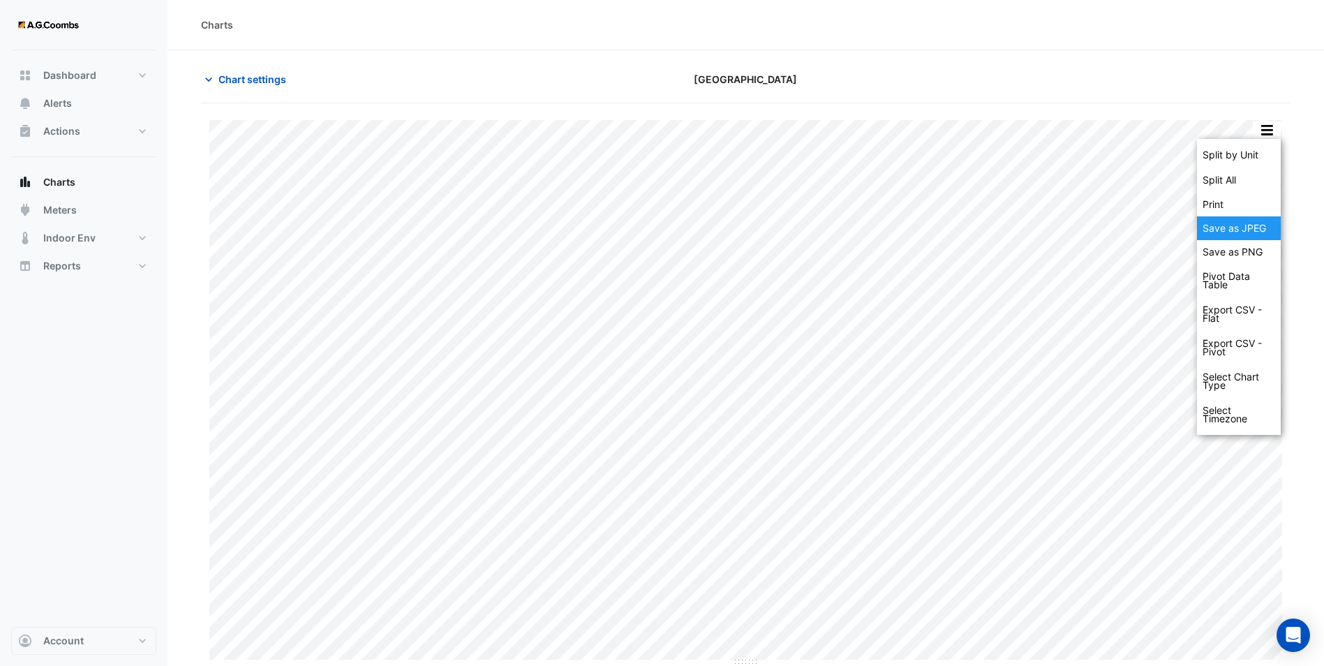
click at [1239, 223] on div "Save as JPEG" at bounding box center [1239, 228] width 84 height 24
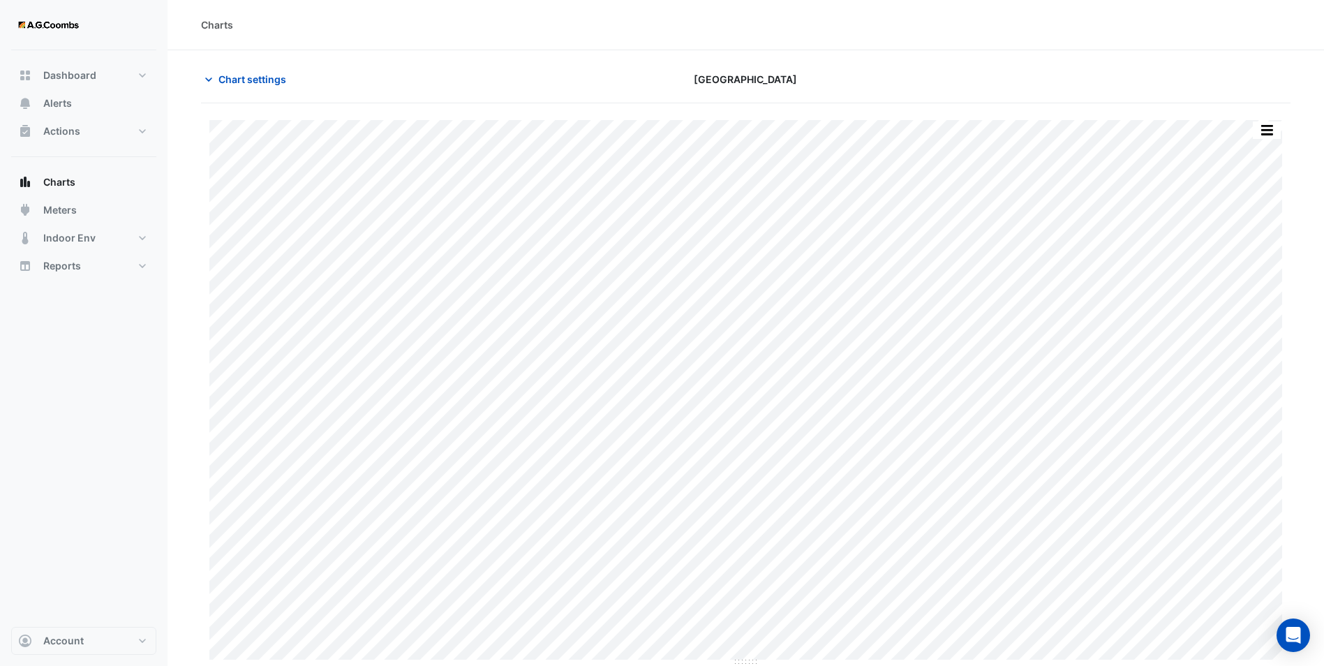
drag, startPoint x: 323, startPoint y: 13, endPoint x: 323, endPoint y: 2, distance: 11.2
click at [323, 13] on div "Charts" at bounding box center [745, 25] width 1156 height 50
type input "**********"
click at [237, 81] on span "Chart settings" at bounding box center [252, 79] width 68 height 15
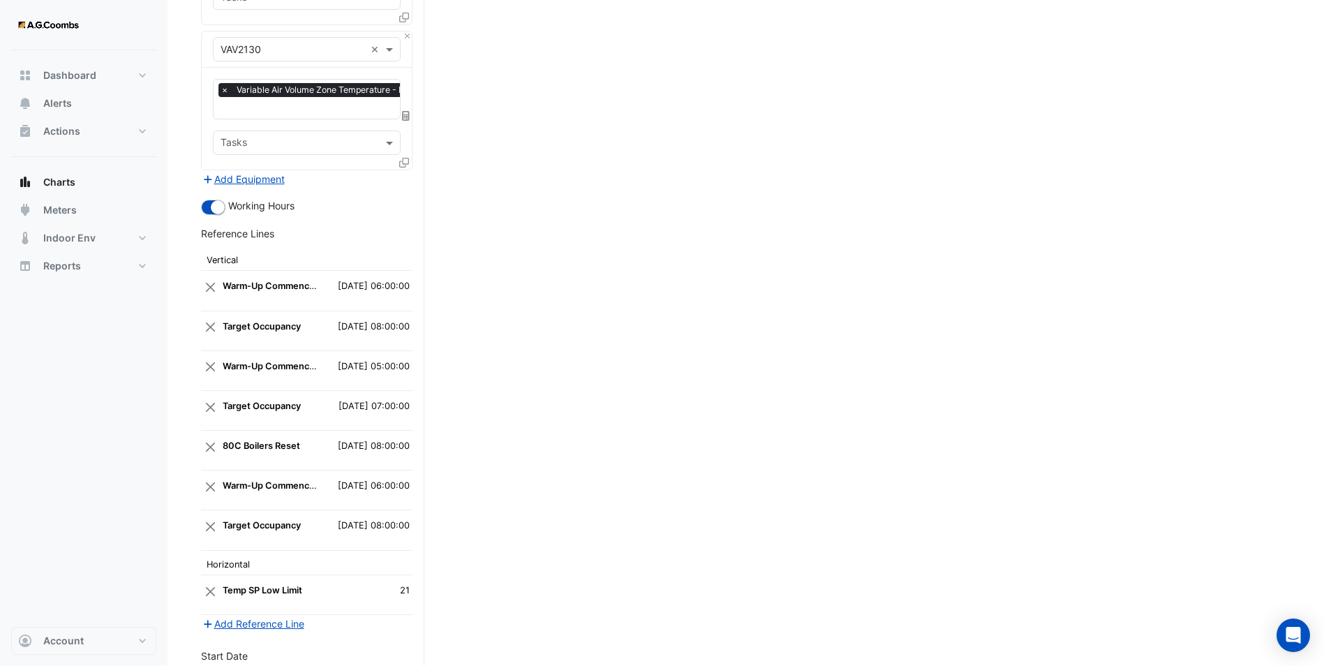
scroll to position [4020, 0]
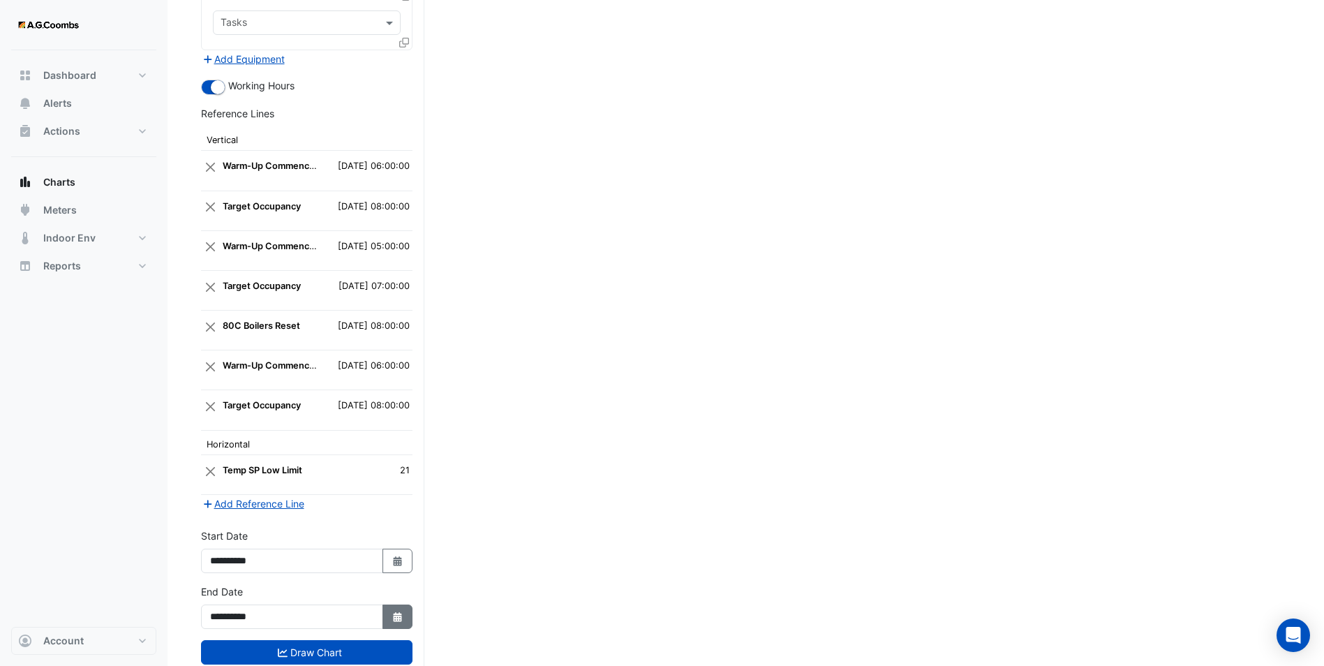
click at [396, 604] on button "Select Date" at bounding box center [397, 616] width 31 height 24
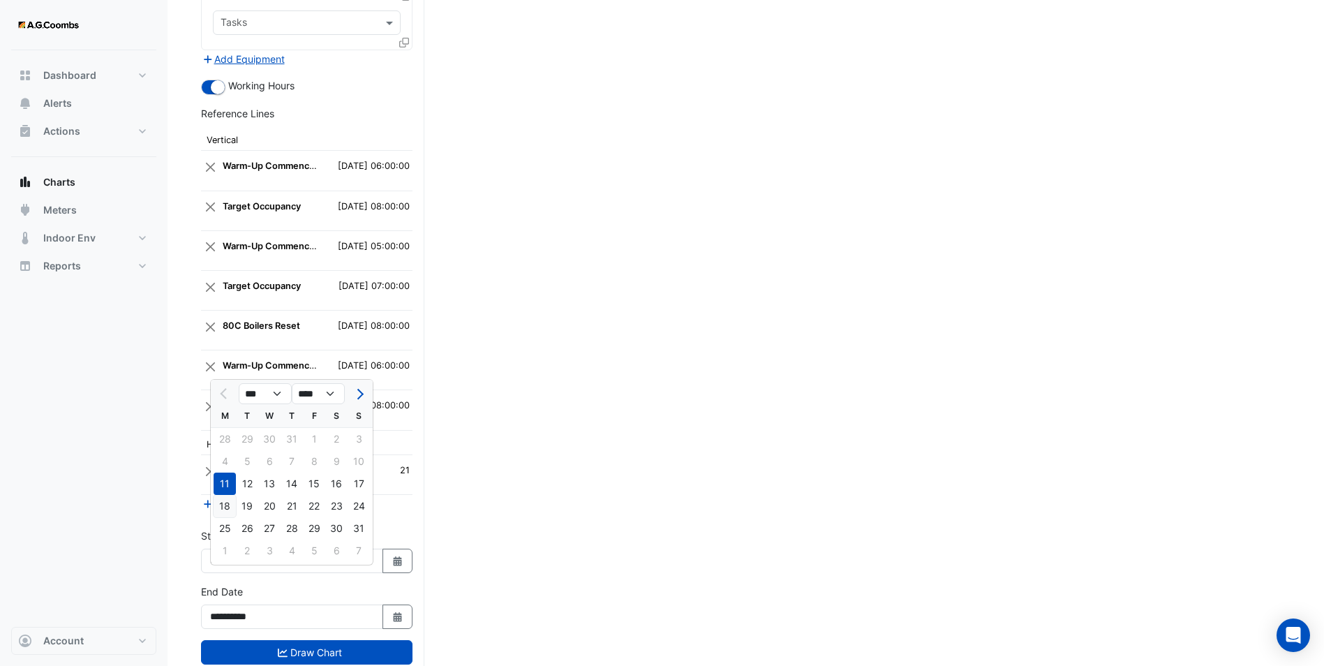
click at [230, 505] on div "18" at bounding box center [225, 506] width 22 height 22
type input "**********"
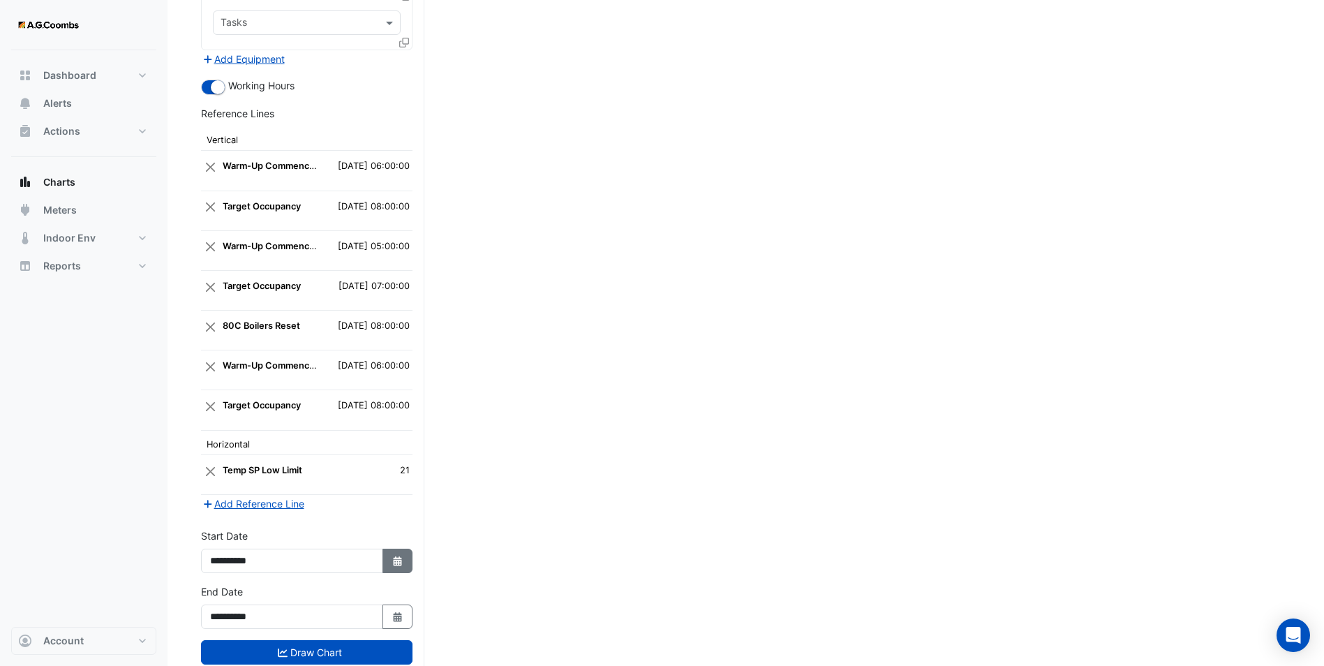
click at [397, 556] on icon "Select Date" at bounding box center [397, 561] width 13 height 10
select select "*"
select select "****"
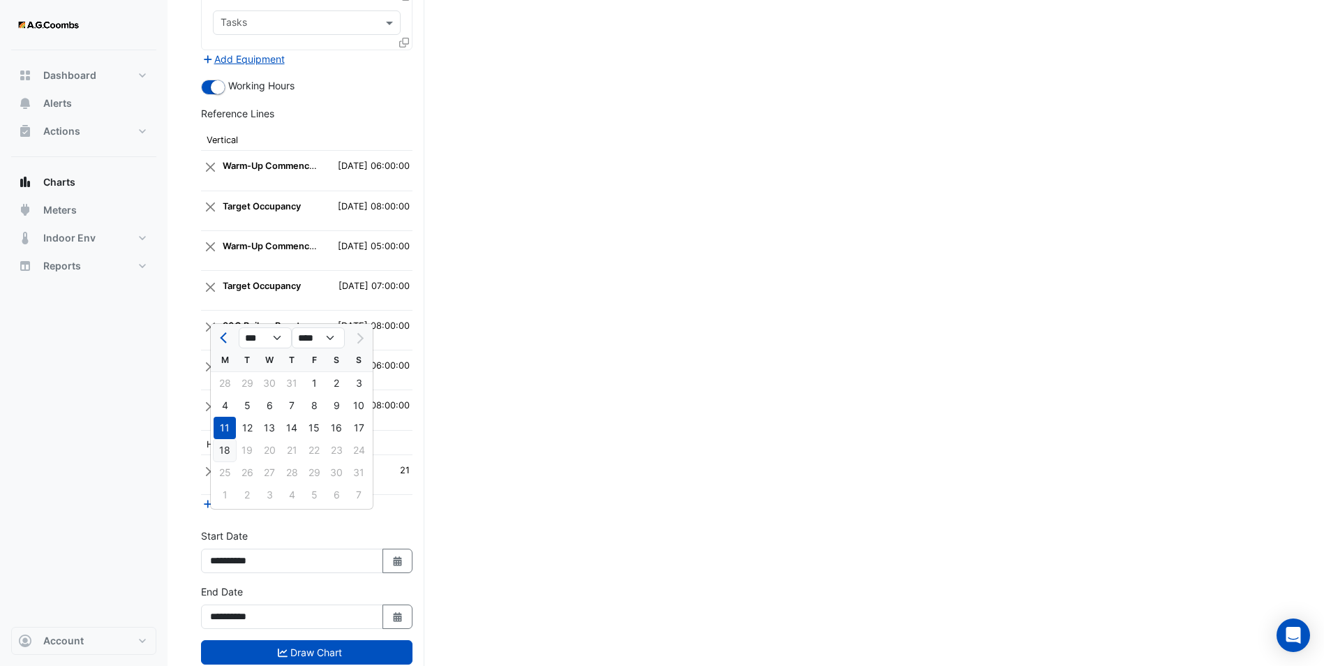
click at [221, 449] on div "18" at bounding box center [225, 450] width 22 height 22
type input "**********"
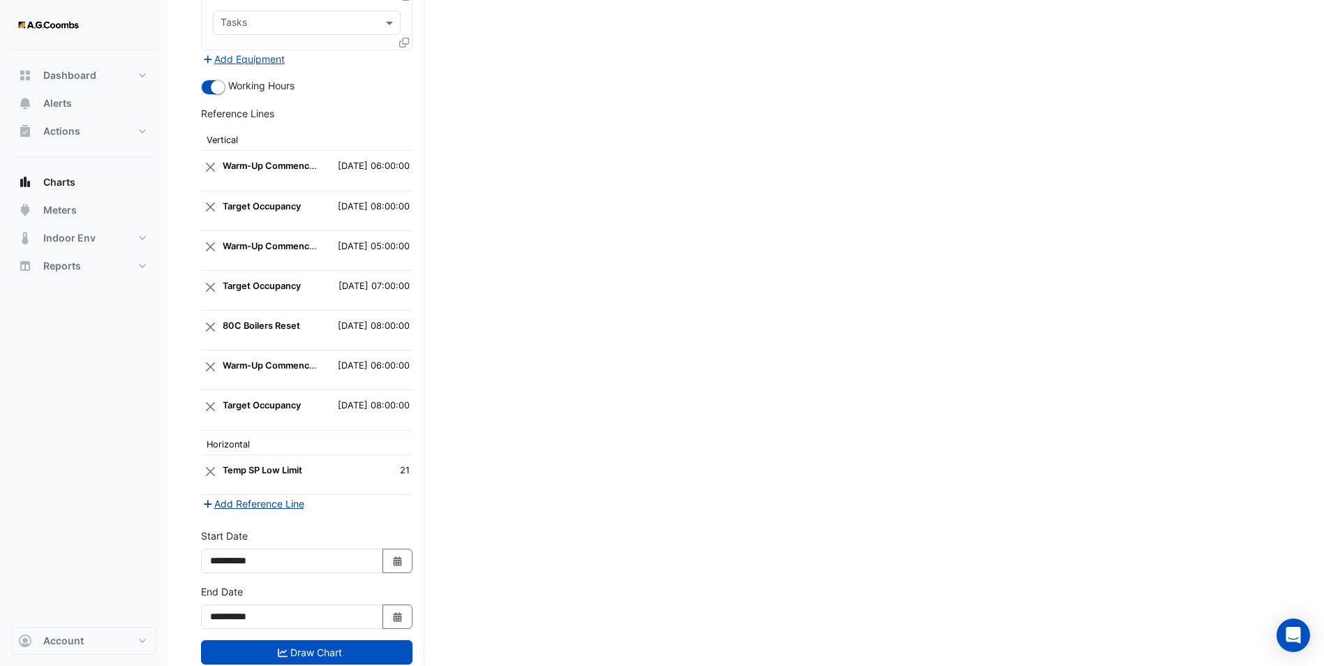
click at [250, 495] on button "Add Reference Line" at bounding box center [253, 503] width 104 height 16
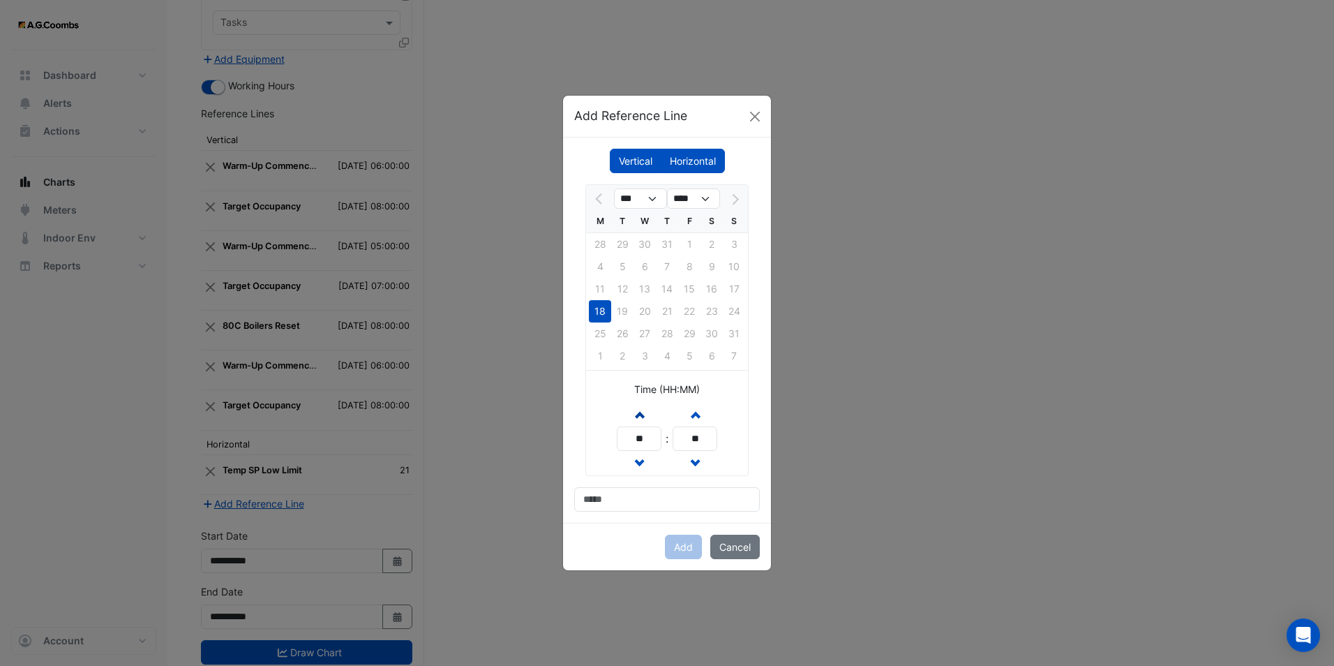
click at [645, 408] on button "Increment hours" at bounding box center [639, 414] width 25 height 24
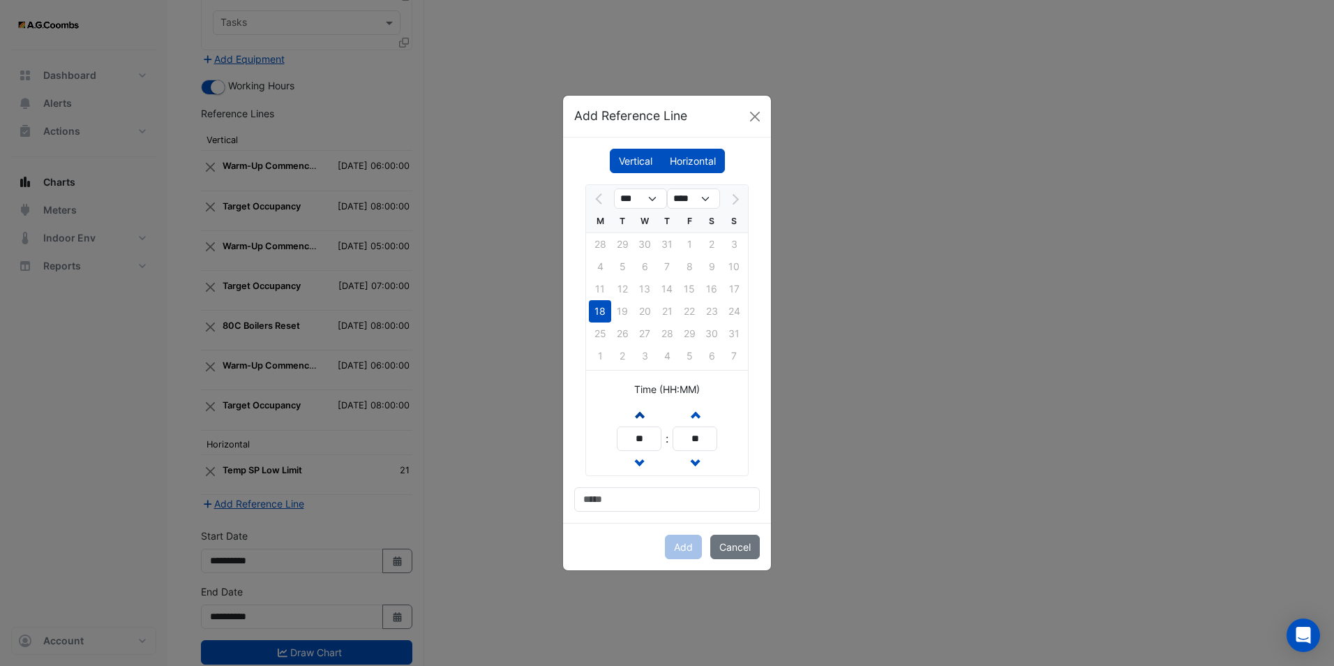
click at [645, 408] on button "Increment hours" at bounding box center [639, 414] width 25 height 24
click at [647, 458] on button "Decrement hours" at bounding box center [639, 463] width 25 height 24
type input "**"
click at [603, 488] on input at bounding box center [667, 499] width 186 height 24
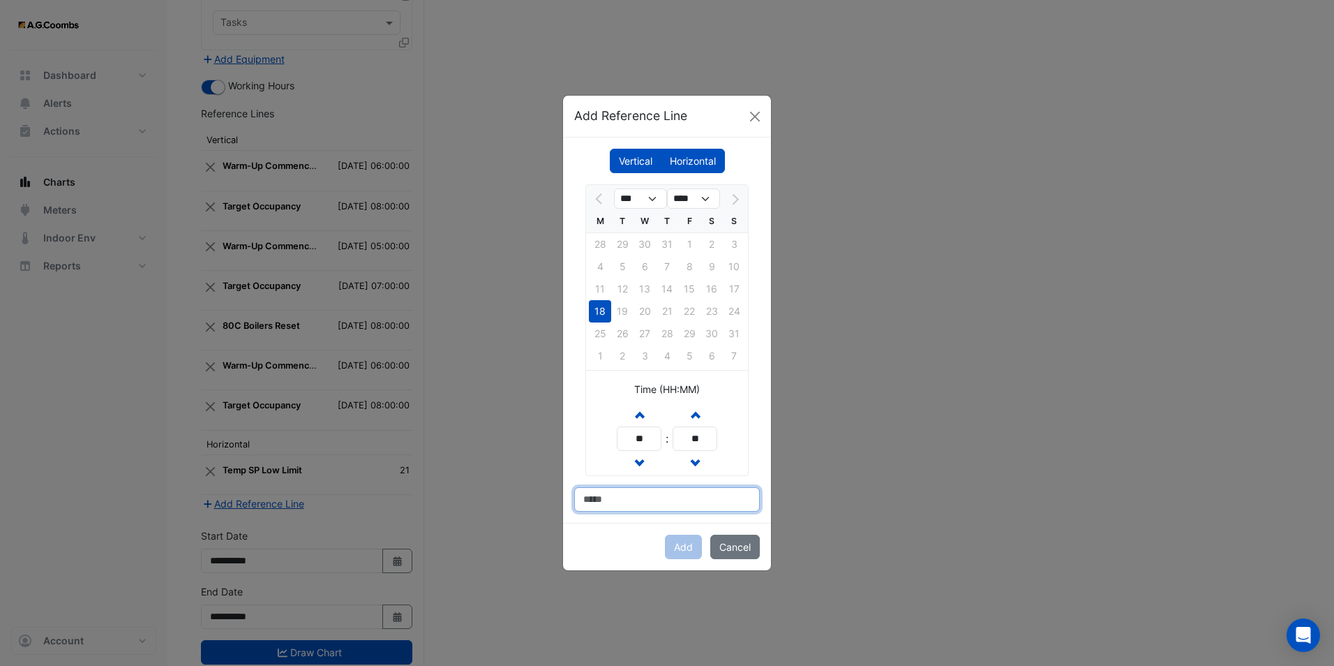
type input "**********"
click at [682, 542] on button "Add" at bounding box center [683, 547] width 37 height 24
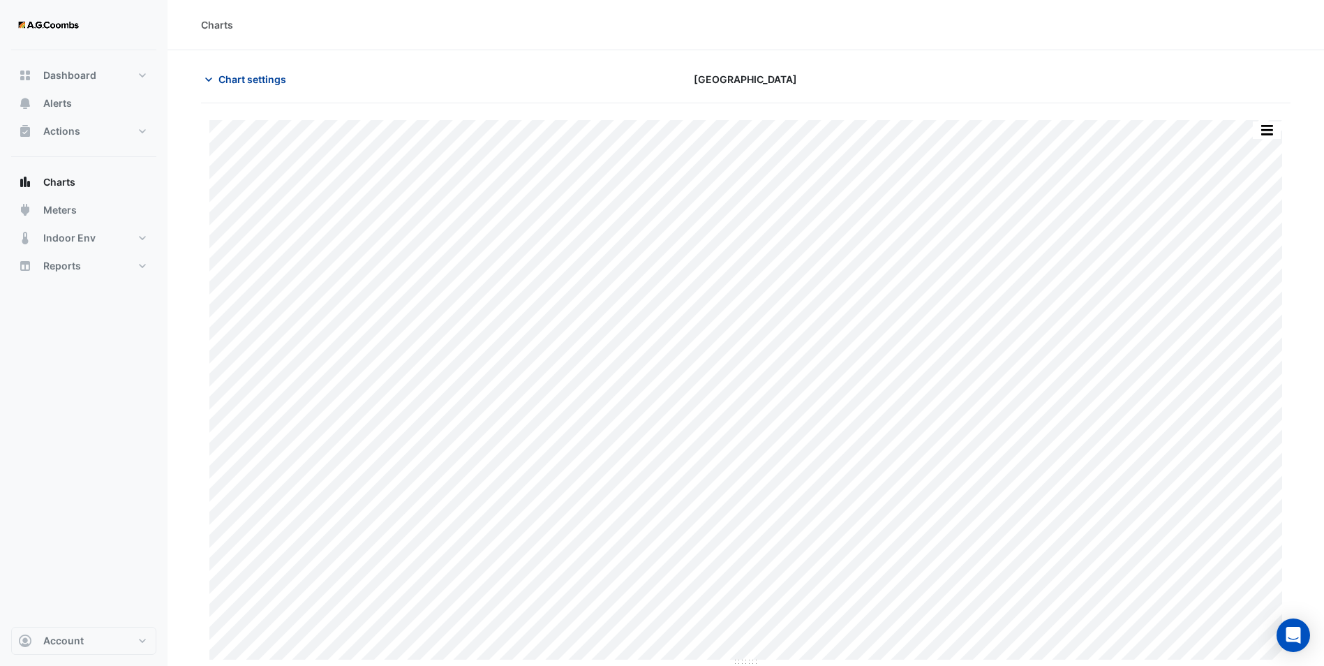
click at [210, 76] on icon "button" at bounding box center [209, 80] width 14 height 14
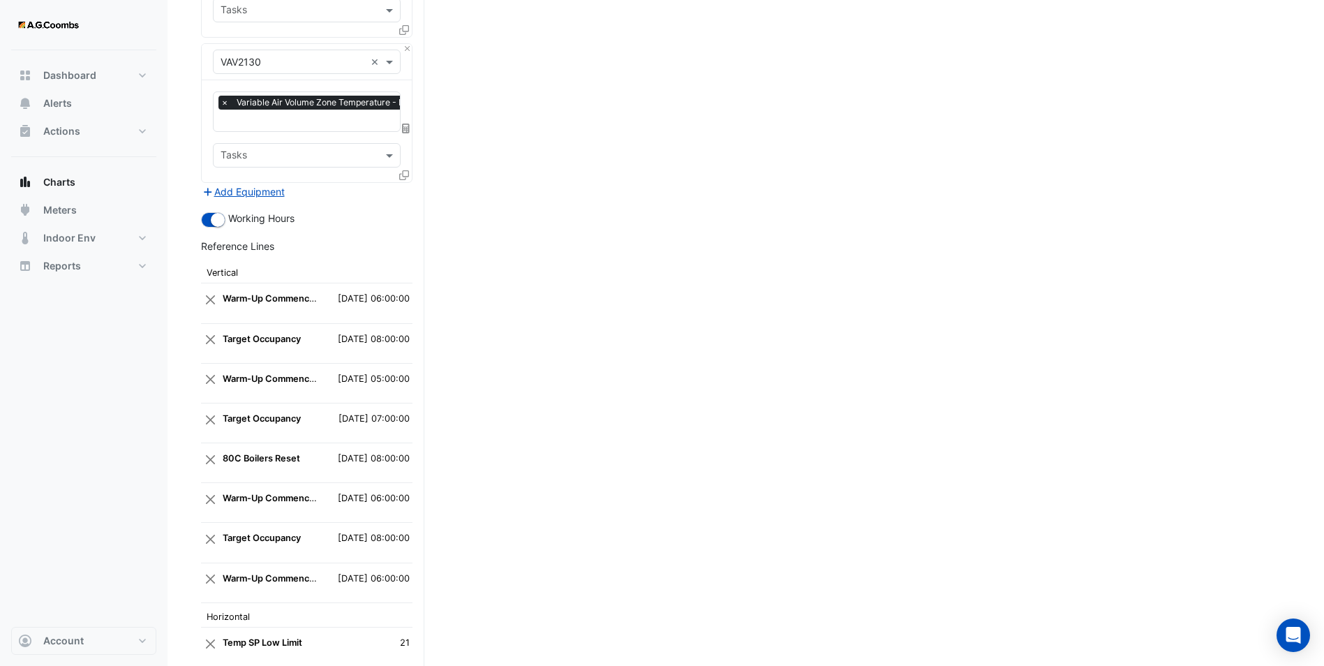
scroll to position [4047, 0]
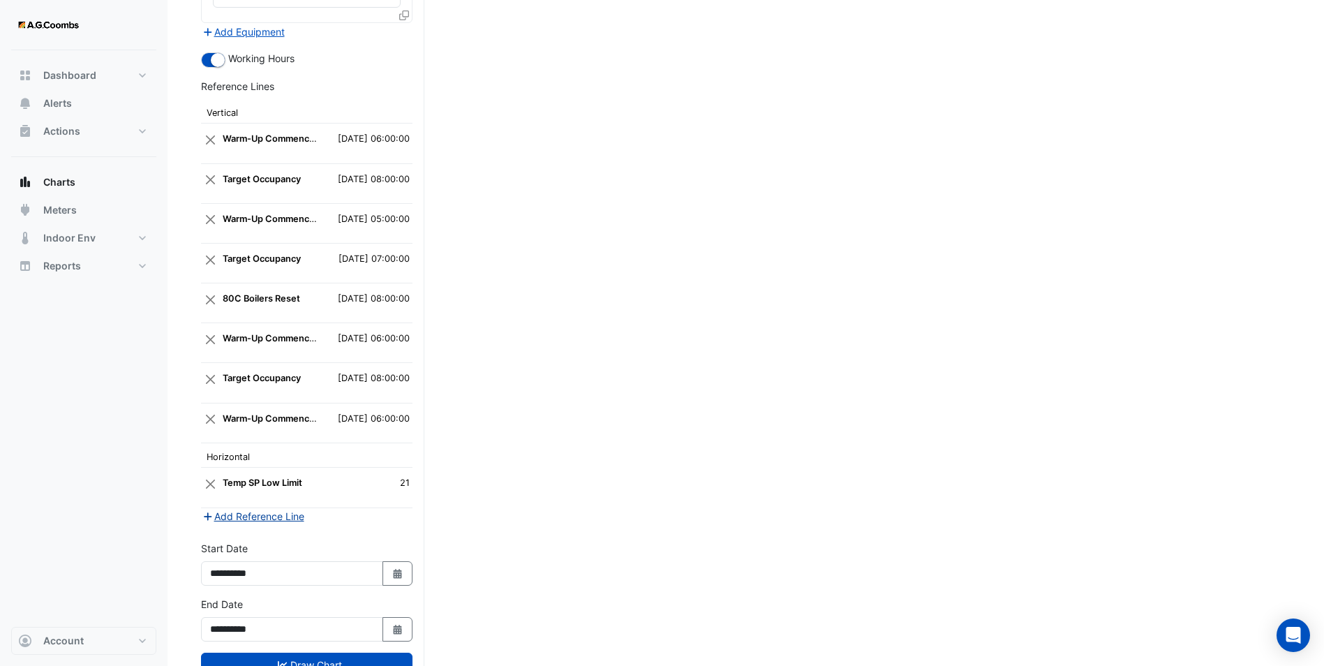
click at [297, 508] on button "Add Reference Line" at bounding box center [253, 516] width 104 height 16
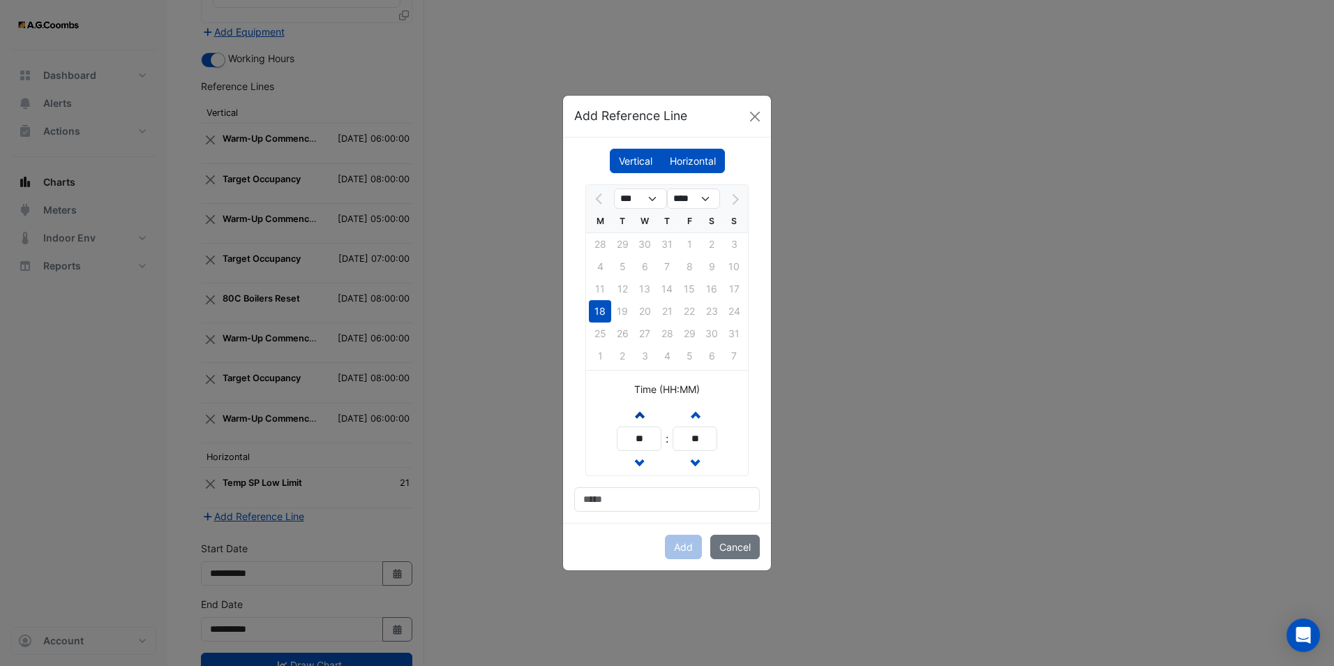
click at [639, 410] on span "button" at bounding box center [639, 414] width 7 height 12
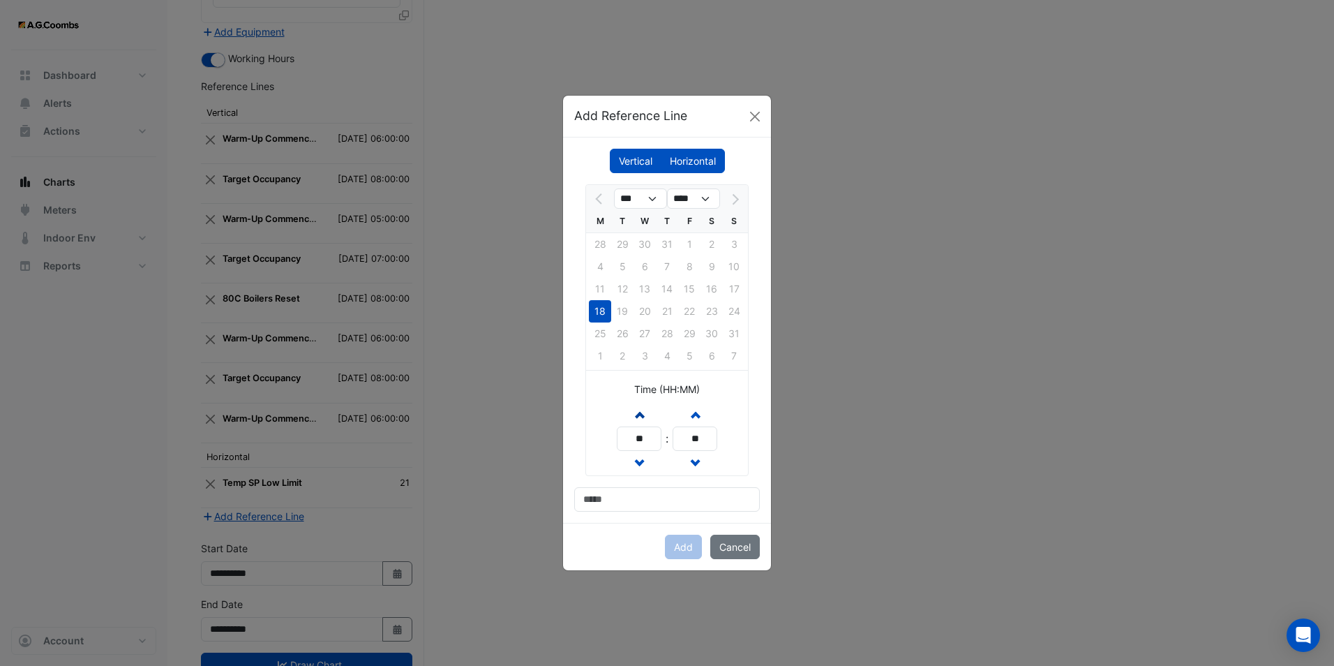
click at [639, 410] on span "button" at bounding box center [639, 414] width 7 height 12
type input "**"
click at [625, 495] on input at bounding box center [667, 499] width 186 height 24
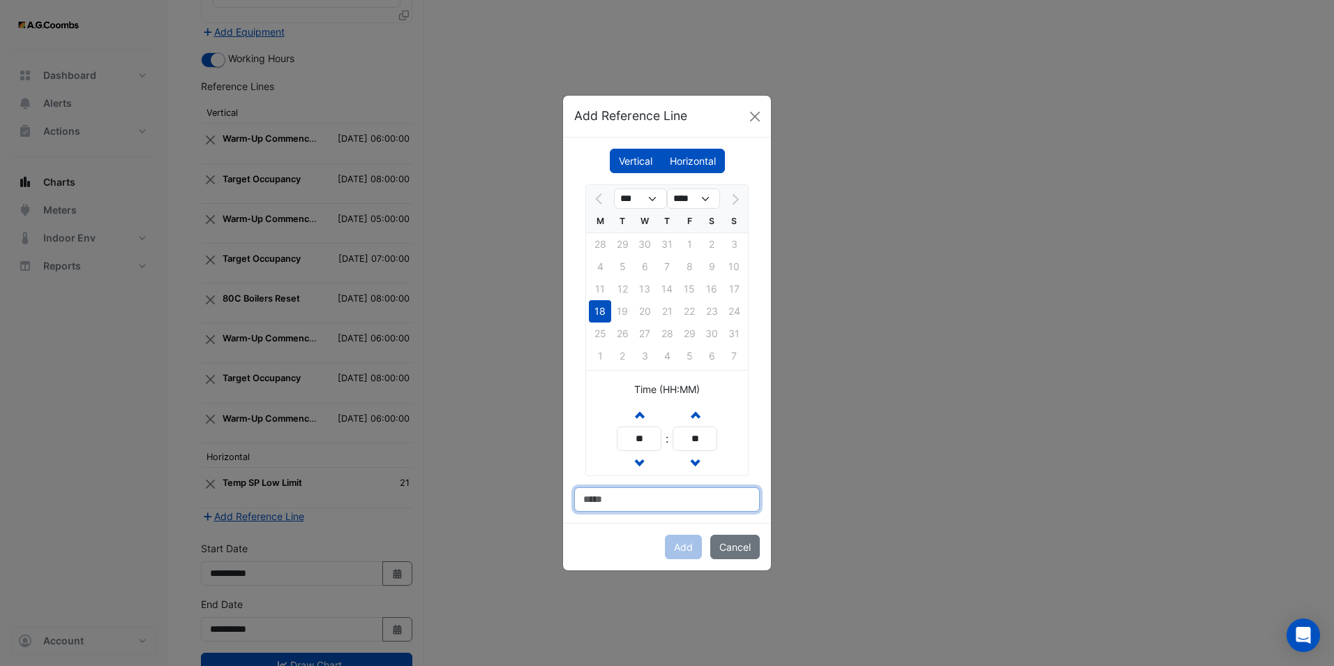
type input "**********"
click at [688, 543] on button "Add" at bounding box center [683, 547] width 37 height 24
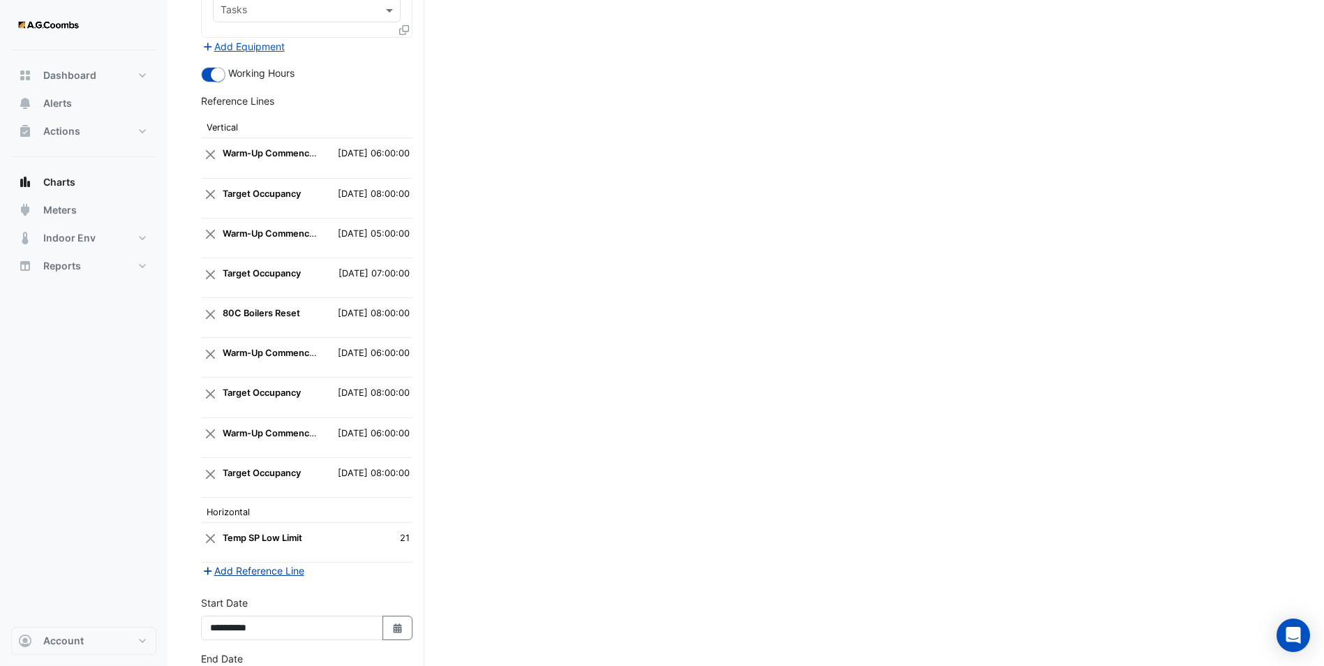
scroll to position [4100, 0]
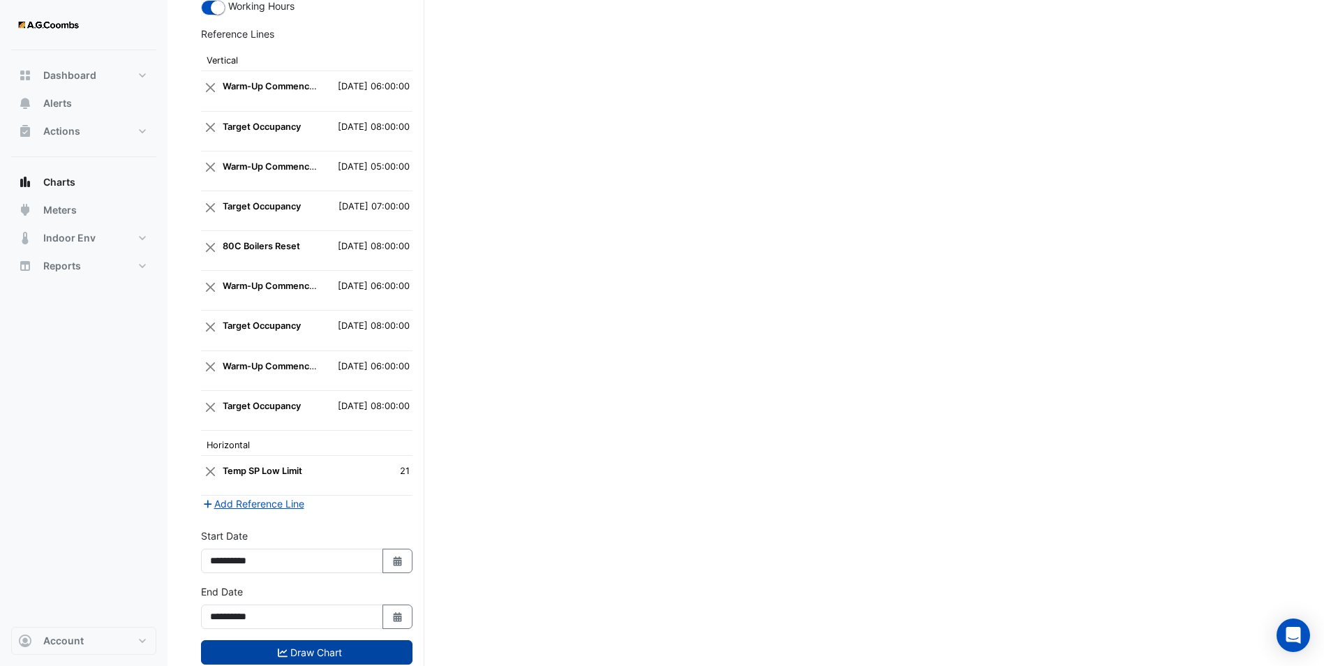
click at [306, 640] on button "Draw Chart" at bounding box center [306, 652] width 211 height 24
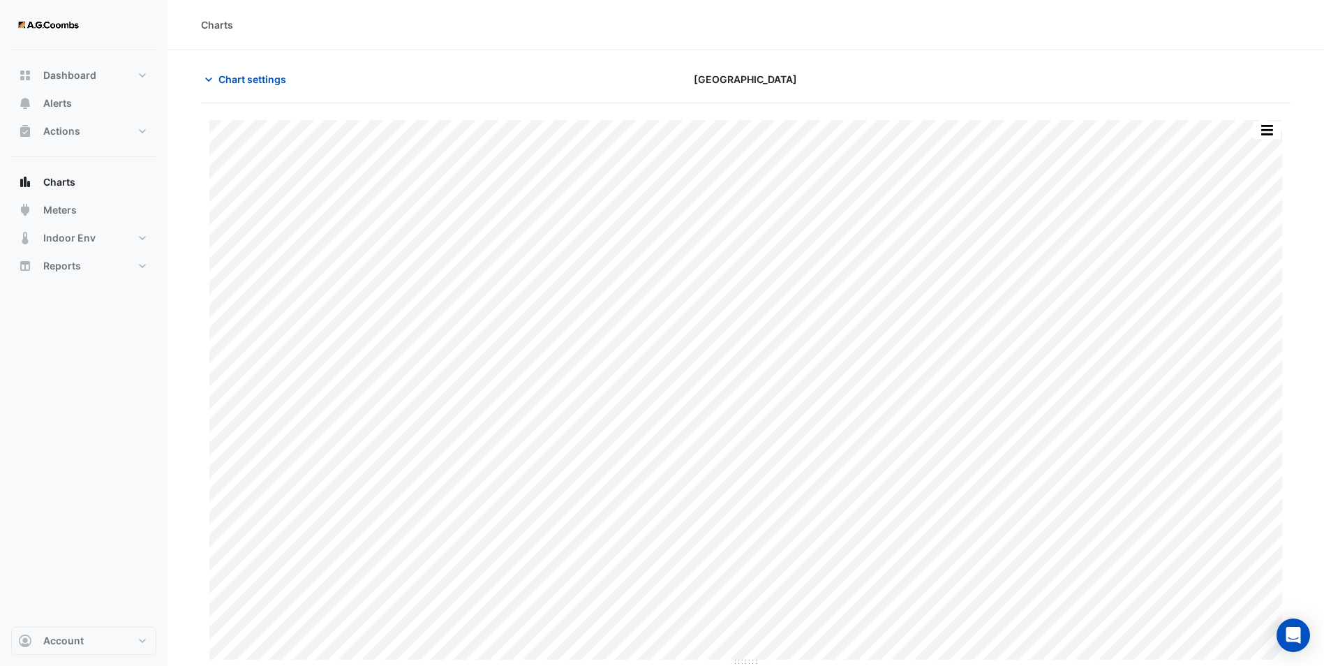
click at [1285, 136] on div "Split by Equip Split All Print Save as JPEG Save as PNG Pivot Data Table Export…" at bounding box center [745, 393] width 1089 height 546
click at [1269, 130] on button "button" at bounding box center [1267, 129] width 28 height 17
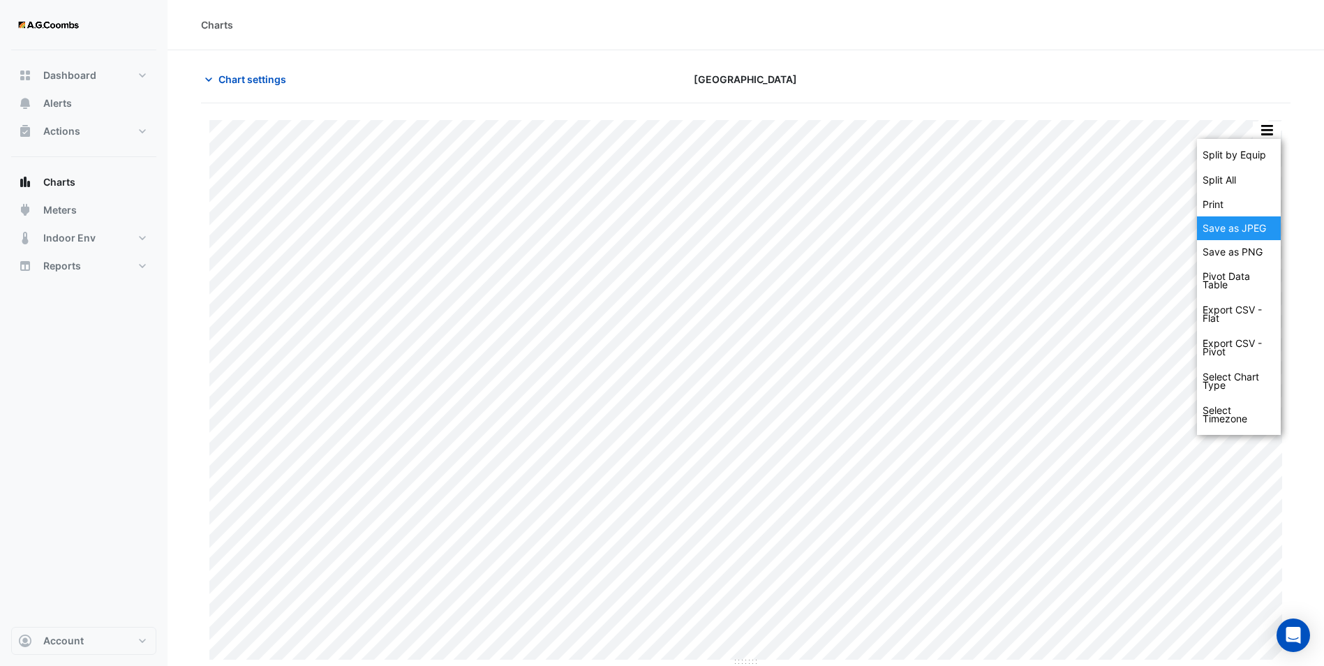
click at [1229, 221] on div "Save as JPEG" at bounding box center [1239, 228] width 84 height 24
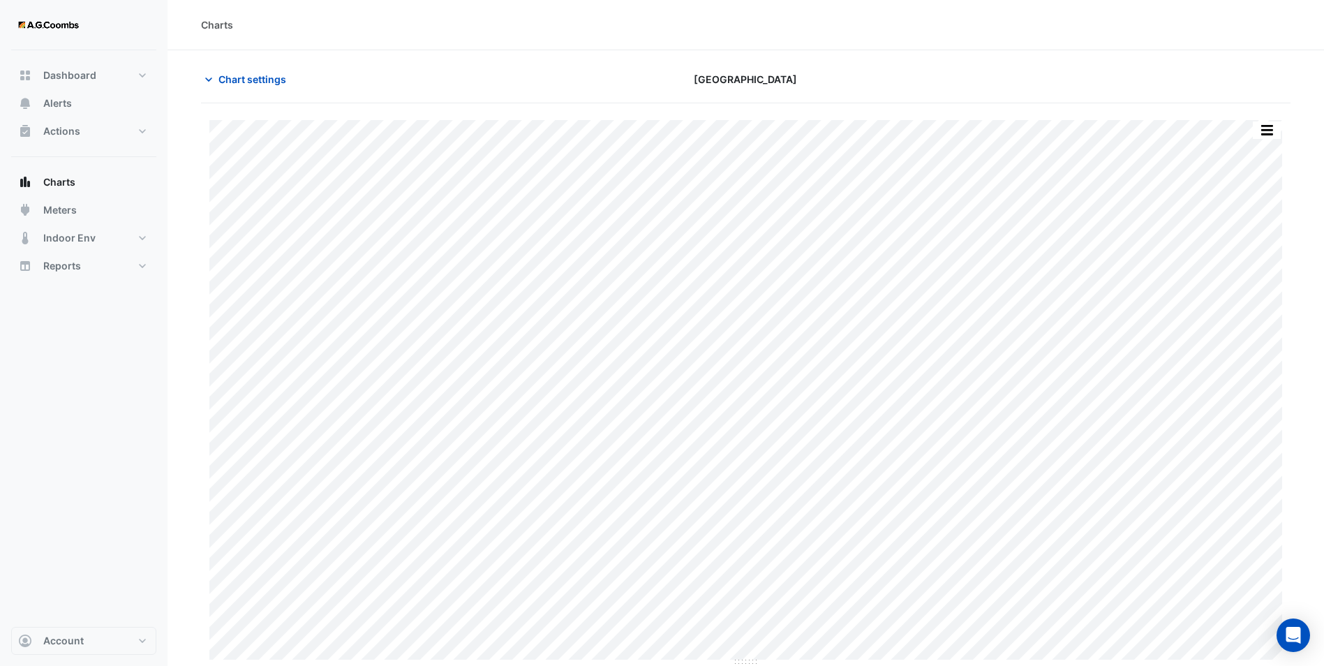
drag, startPoint x: 419, startPoint y: 45, endPoint x: 407, endPoint y: 36, distance: 14.9
click at [419, 45] on div "Charts" at bounding box center [745, 25] width 1156 height 50
click at [46, 175] on span "Charts" at bounding box center [59, 182] width 32 height 14
click at [204, 79] on icon "button" at bounding box center [209, 80] width 14 height 14
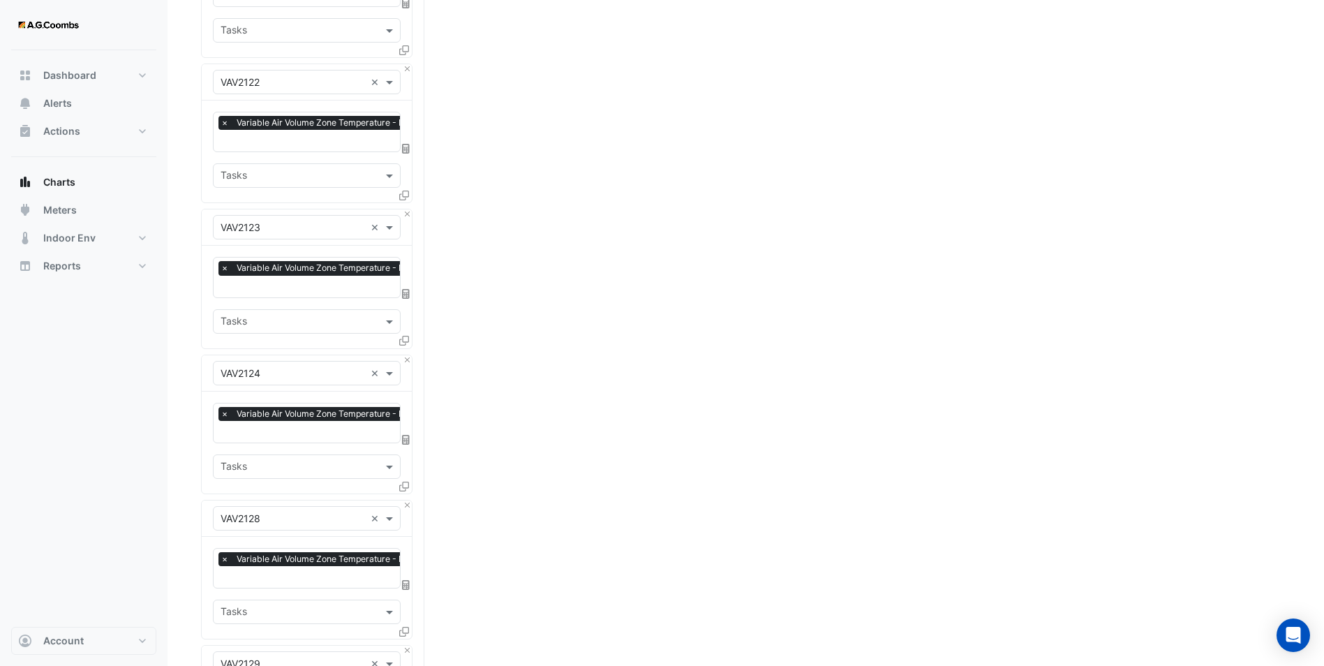
scroll to position [3698, 0]
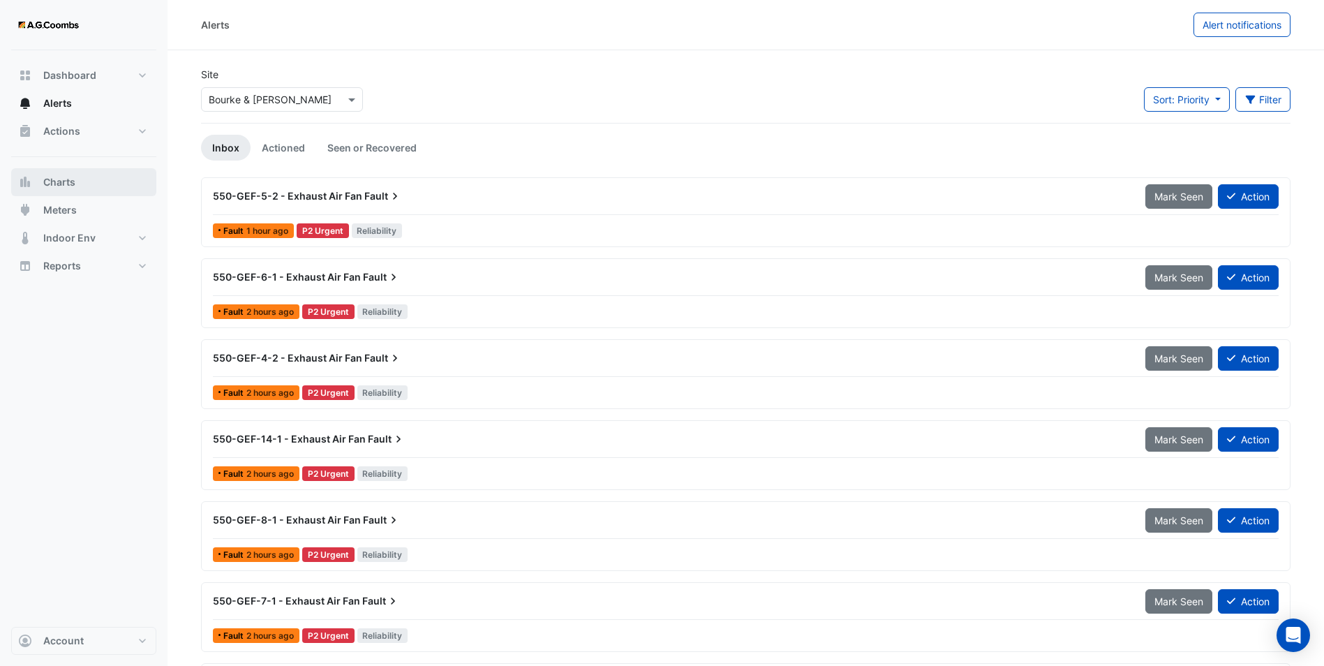
click at [88, 174] on button "Charts" at bounding box center [83, 182] width 145 height 28
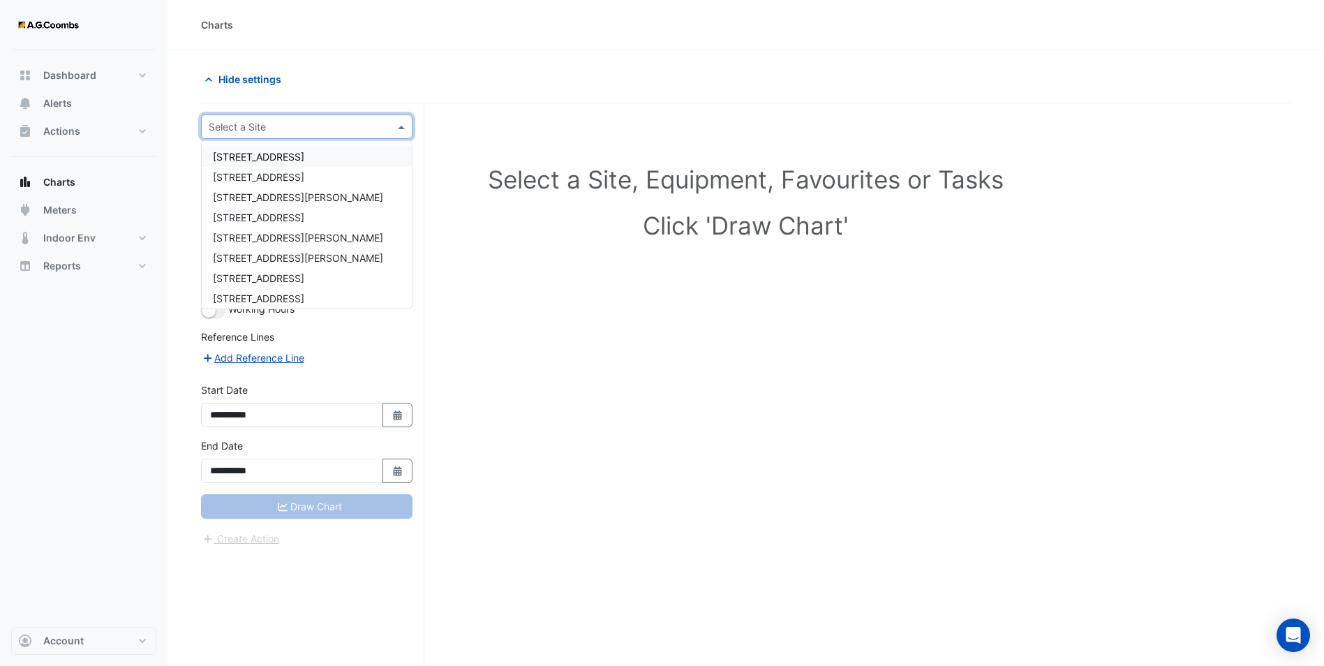
click at [292, 126] on input "text" at bounding box center [293, 127] width 168 height 15
click at [274, 247] on span "[GEOGRAPHIC_DATA]" at bounding box center [262, 252] width 98 height 12
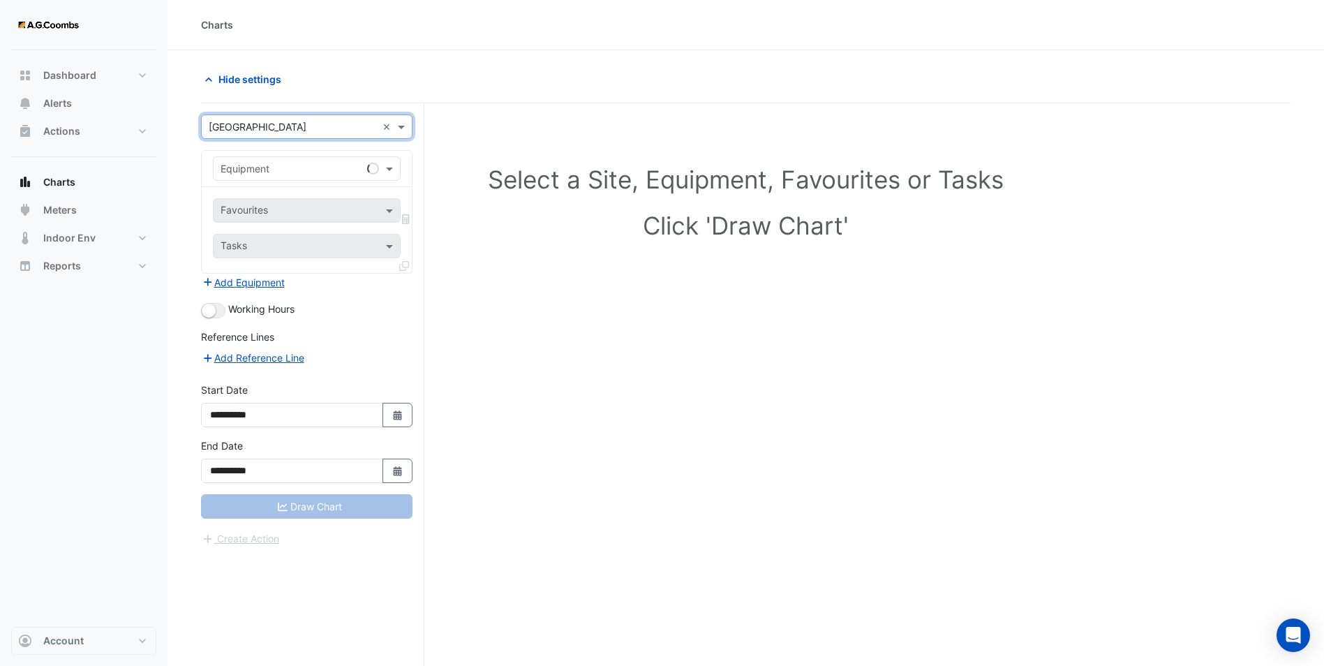
click at [269, 165] on input "text" at bounding box center [293, 169] width 144 height 15
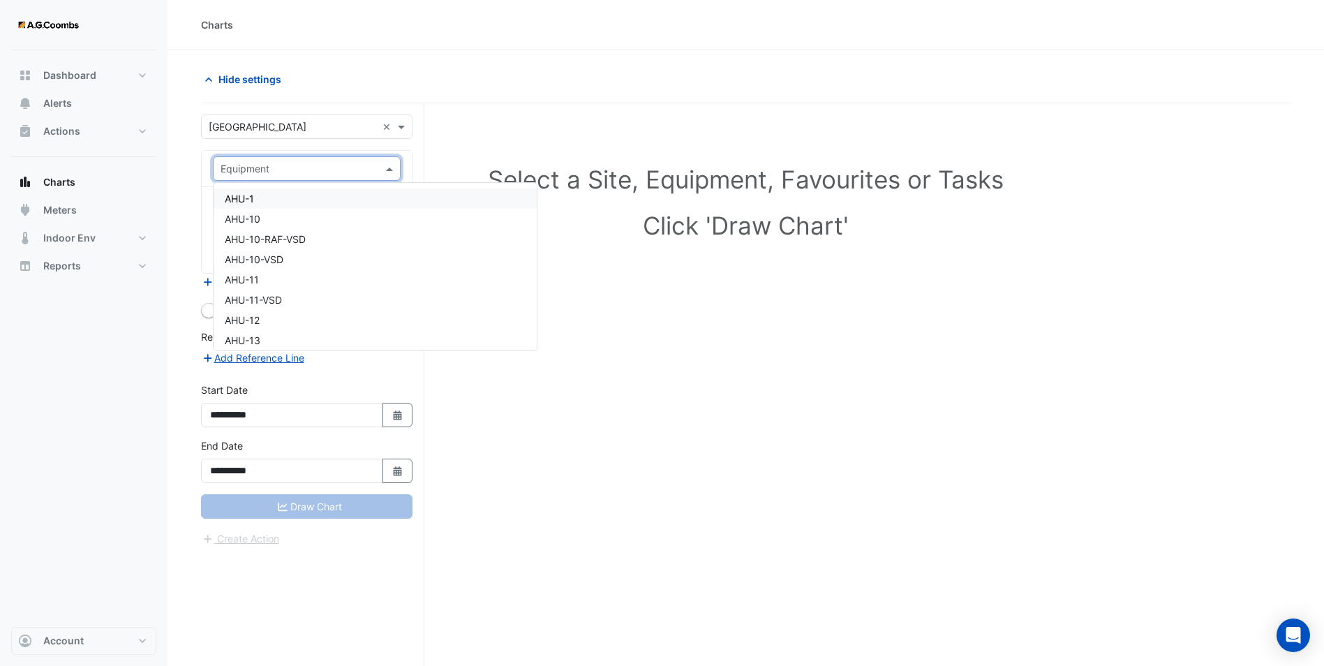
click at [259, 193] on div "AHU-1" at bounding box center [375, 198] width 323 height 20
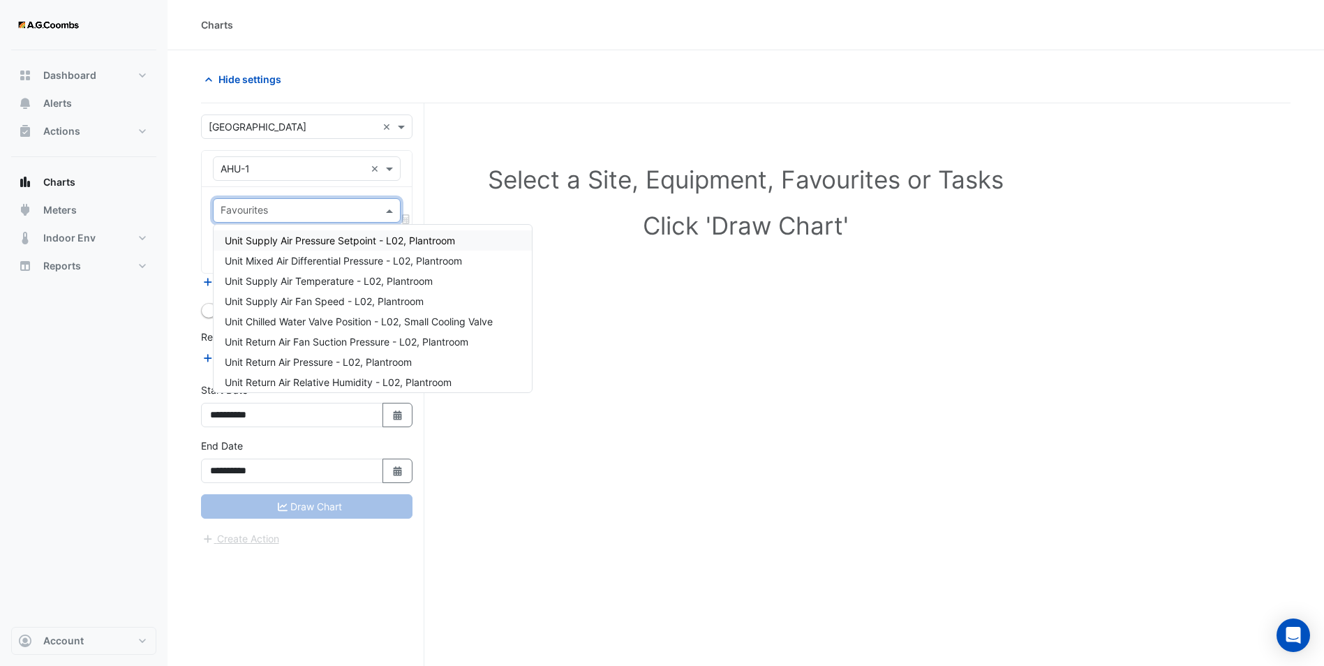
click at [263, 213] on input "text" at bounding box center [299, 211] width 156 height 15
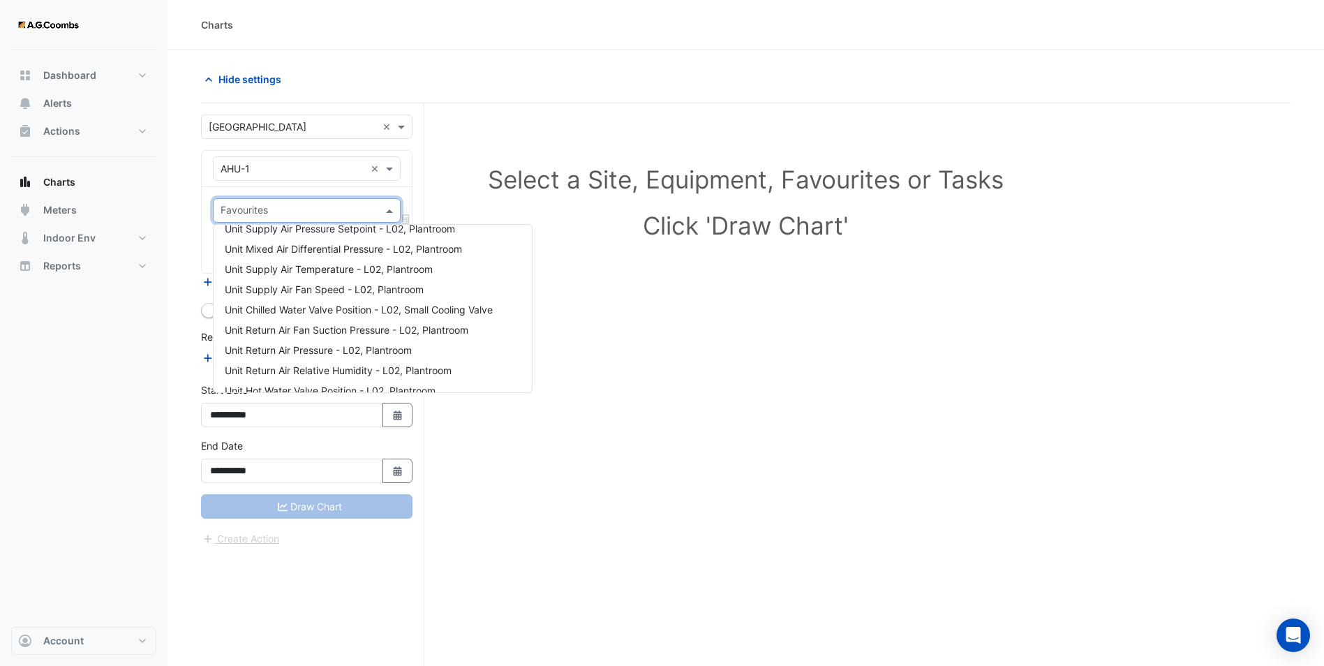
scroll to position [0, 0]
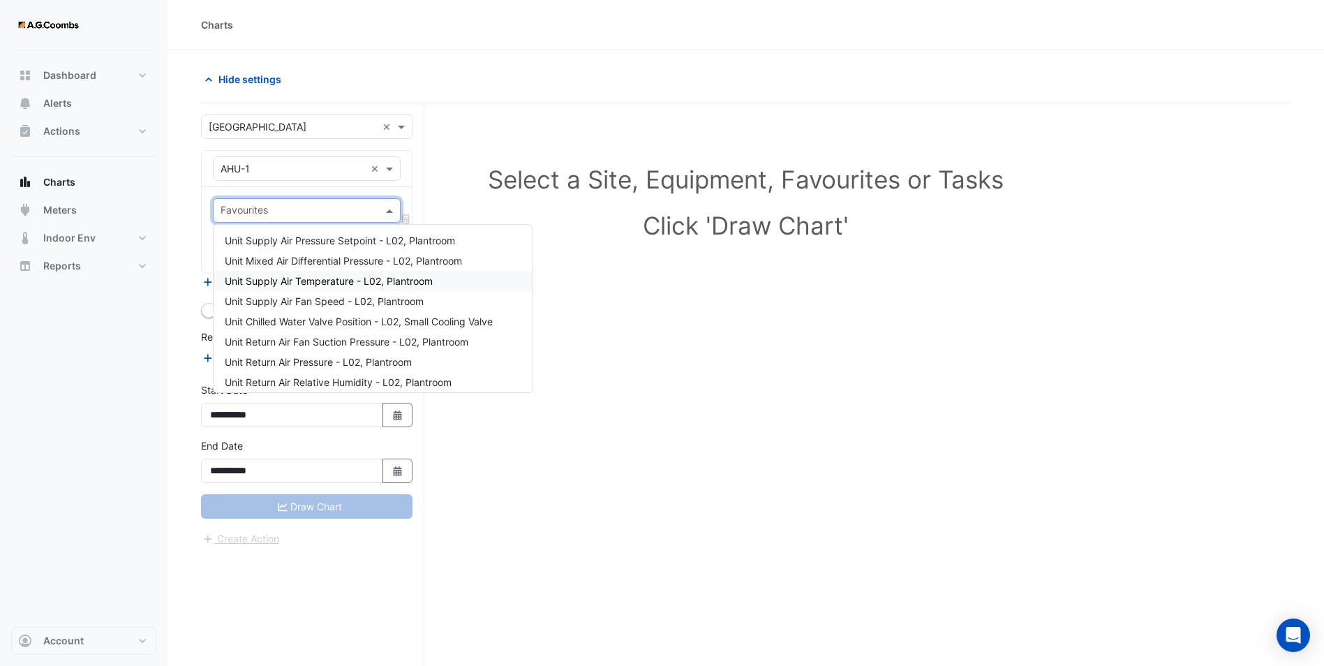
click at [310, 282] on span "Unit Supply Air Temperature - L02, Plantroom" at bounding box center [329, 281] width 208 height 12
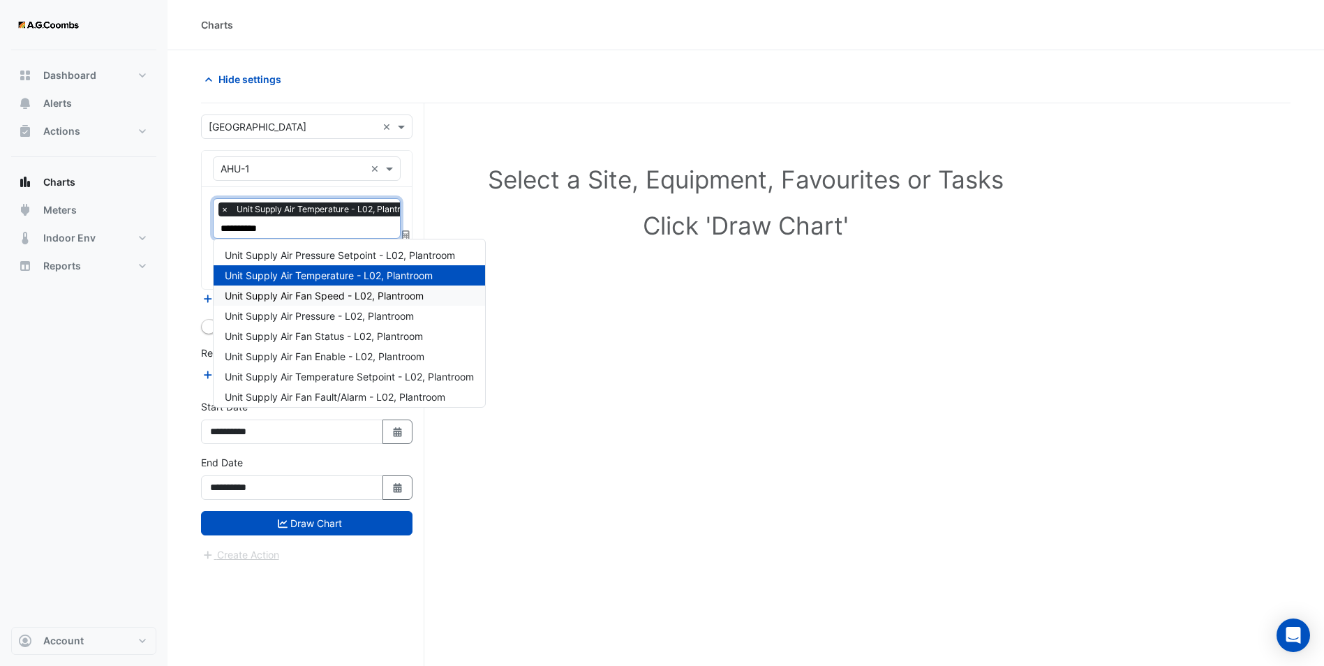
type input "**********"
click at [356, 380] on span "Unit Supply Air Temperature Setpoint - L02, Plantroom" at bounding box center [349, 377] width 249 height 12
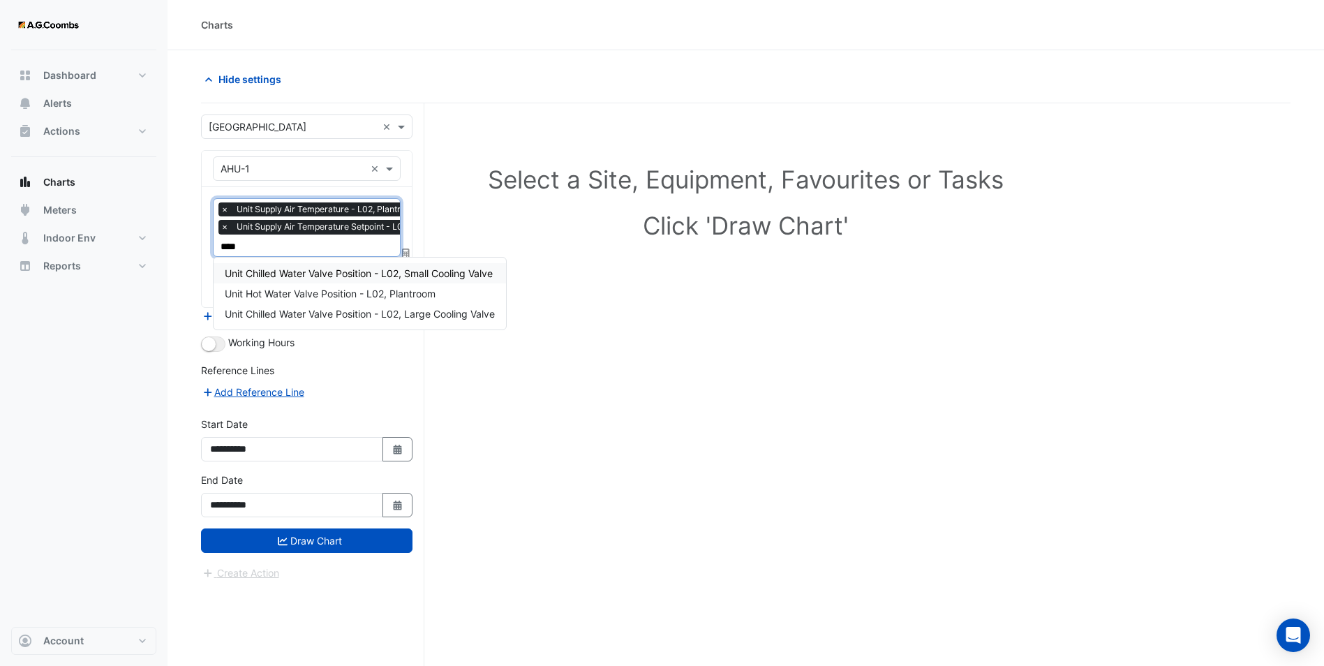
type input "*****"
click at [322, 295] on span "Unit Hot Water Valve Position - L02, Plantroom" at bounding box center [330, 293] width 211 height 12
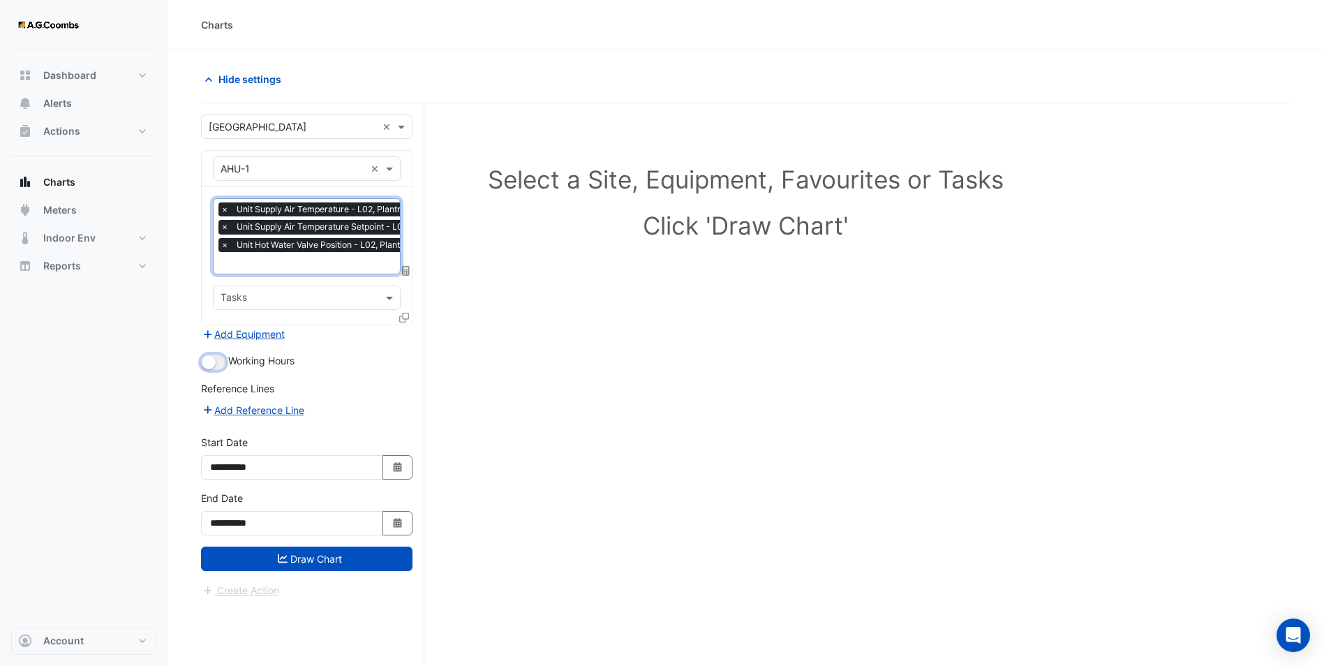
click at [211, 361] on small "button" at bounding box center [209, 362] width 14 height 14
click at [244, 412] on button "Add Reference Line" at bounding box center [253, 410] width 104 height 16
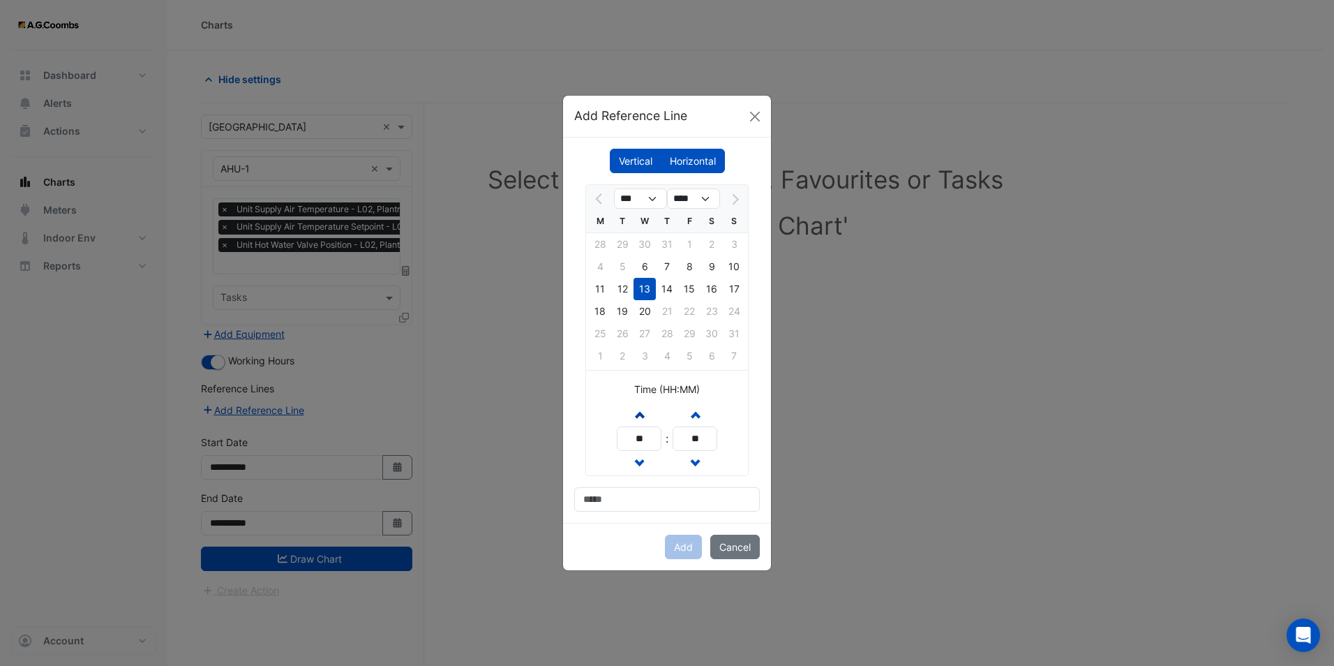
click at [637, 416] on span "button" at bounding box center [639, 414] width 7 height 12
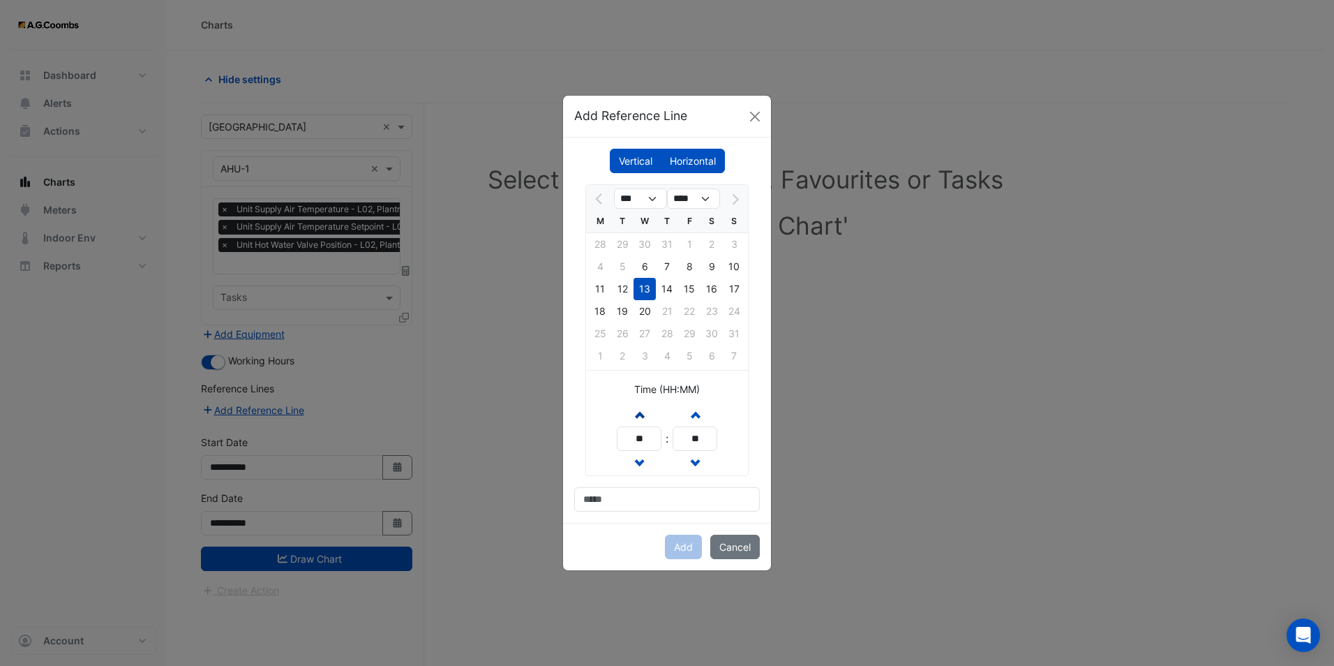
click at [643, 408] on button "Increment hours" at bounding box center [639, 414] width 25 height 24
type input "**"
click at [599, 308] on div "18" at bounding box center [600, 311] width 22 height 22
click at [636, 495] on input at bounding box center [667, 499] width 186 height 24
type input "**********"
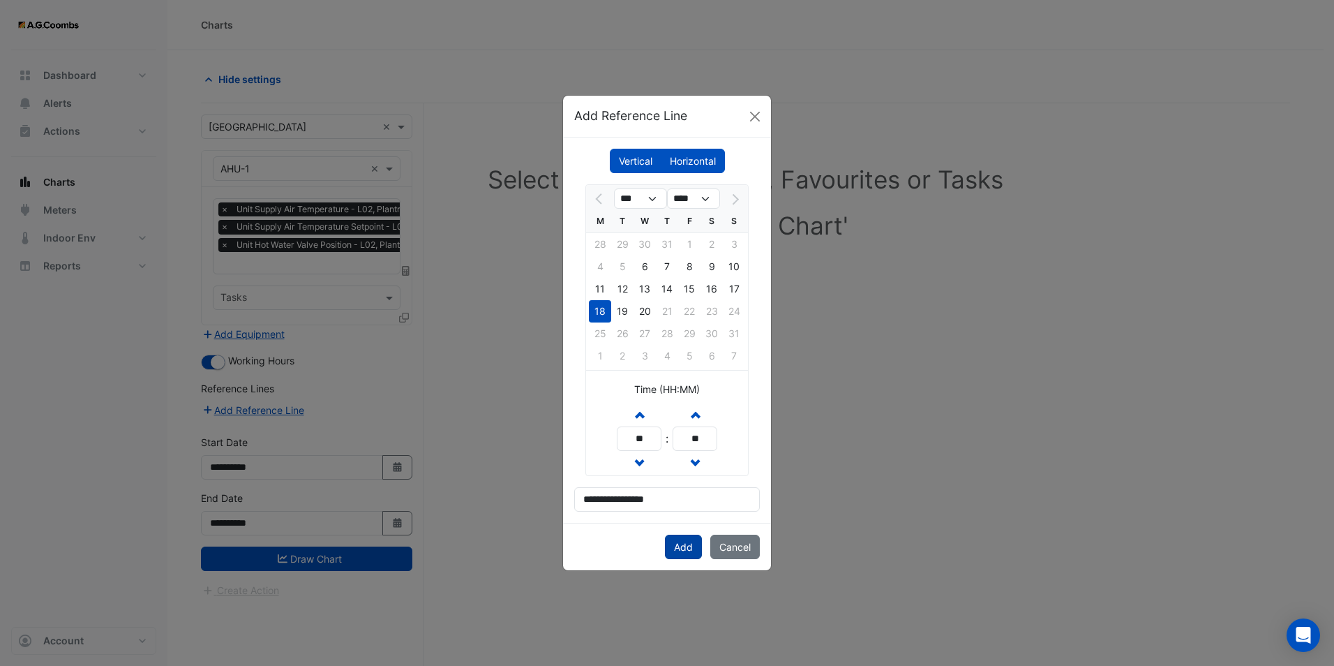
click at [679, 549] on button "Add" at bounding box center [683, 547] width 37 height 24
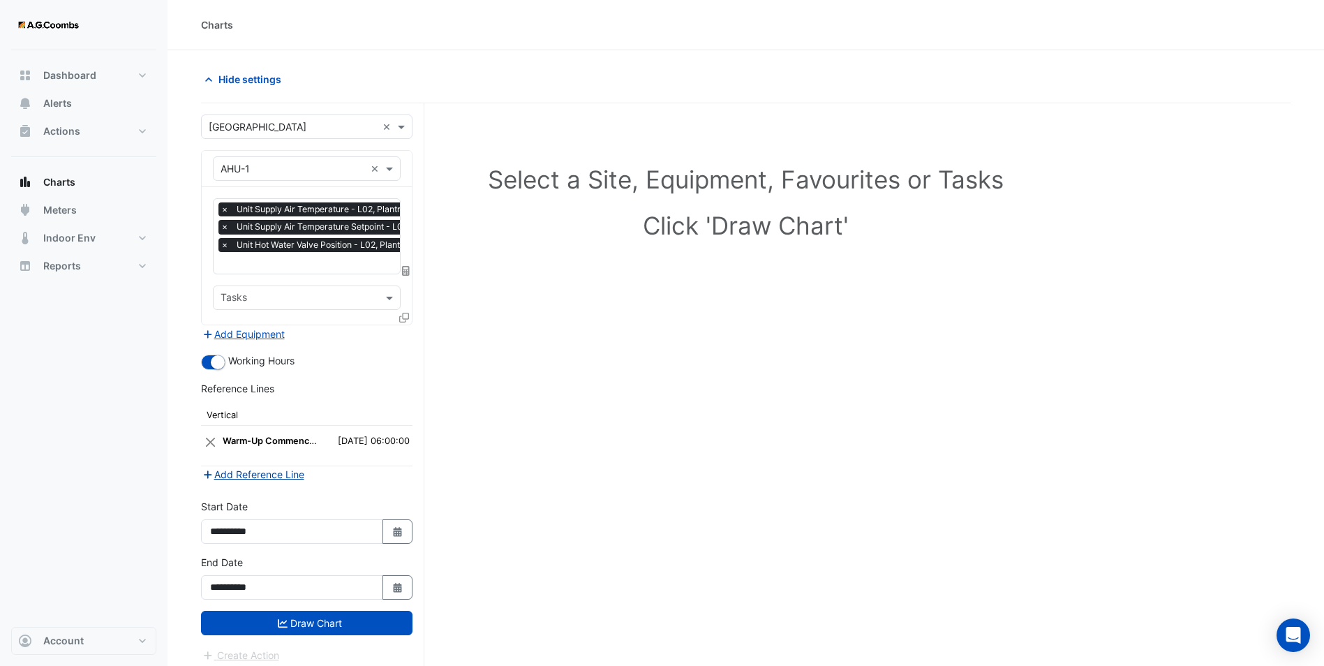
click at [271, 470] on button "Add Reference Line" at bounding box center [253, 474] width 104 height 16
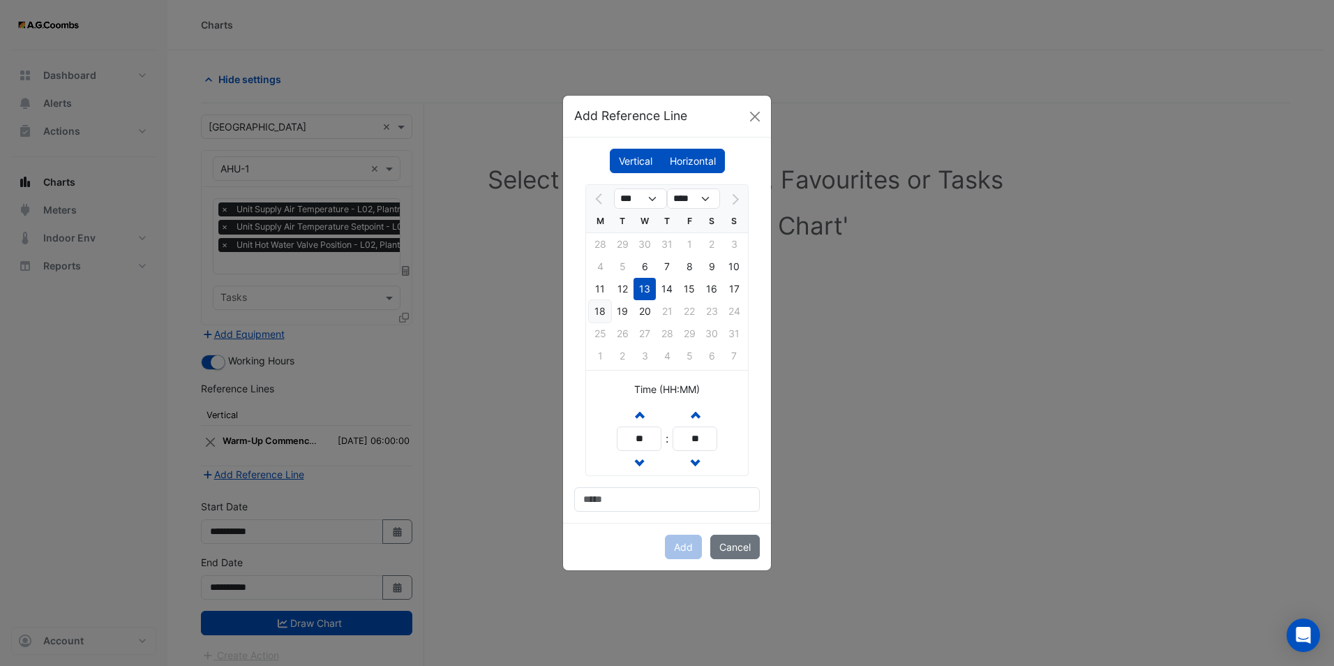
click at [597, 304] on div "18" at bounding box center [600, 311] width 22 height 22
click at [639, 413] on span "button" at bounding box center [639, 414] width 7 height 12
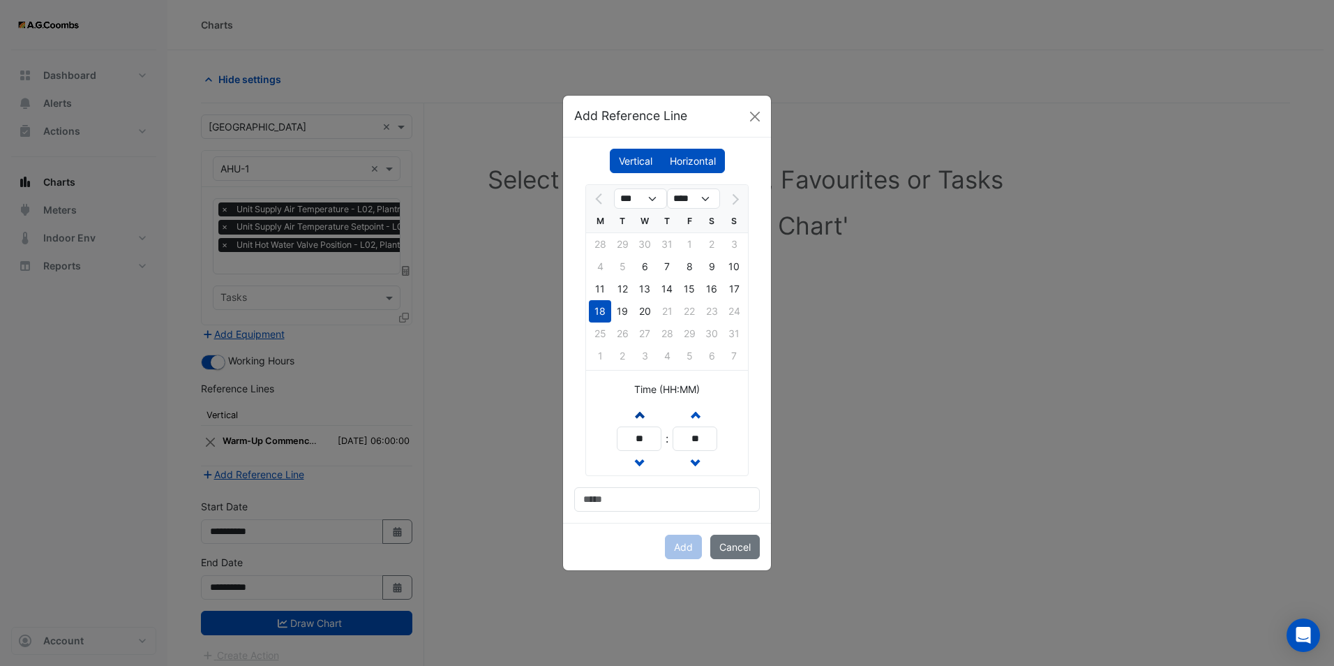
click at [639, 413] on span "button" at bounding box center [639, 414] width 7 height 12
type input "**"
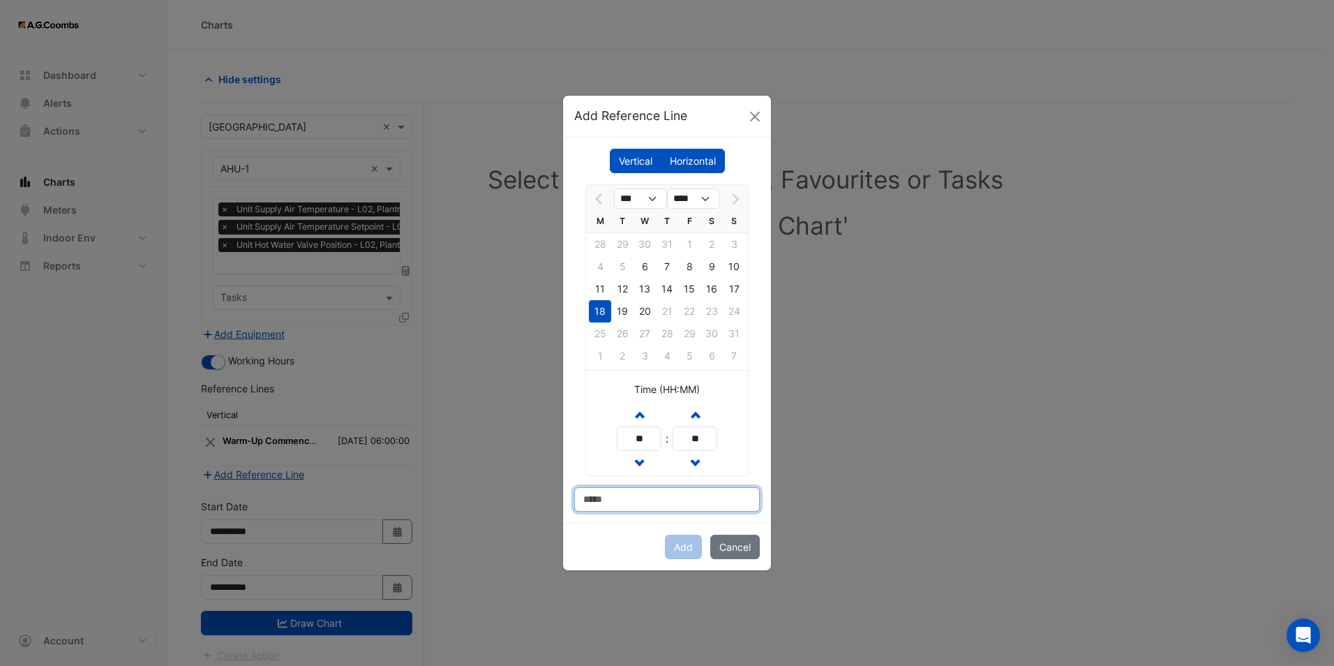
click at [614, 491] on input at bounding box center [667, 499] width 186 height 24
type input "**********"
click at [683, 550] on button "Add" at bounding box center [683, 547] width 37 height 24
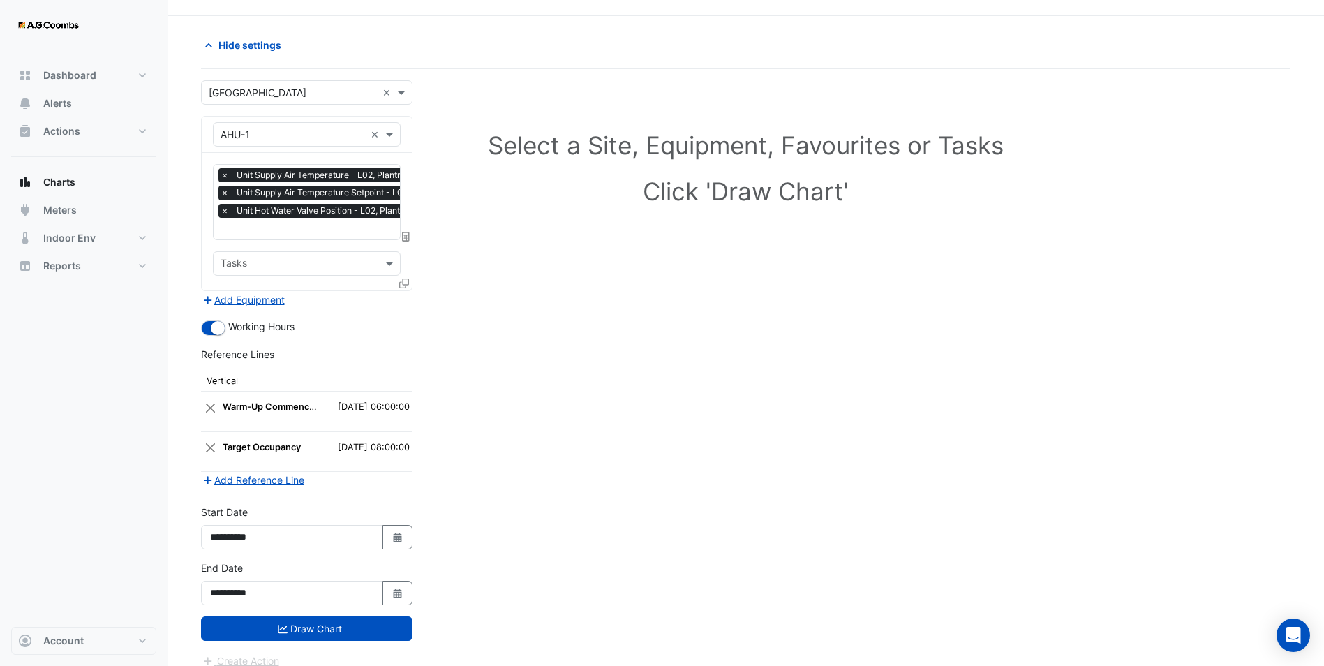
scroll to position [53, 0]
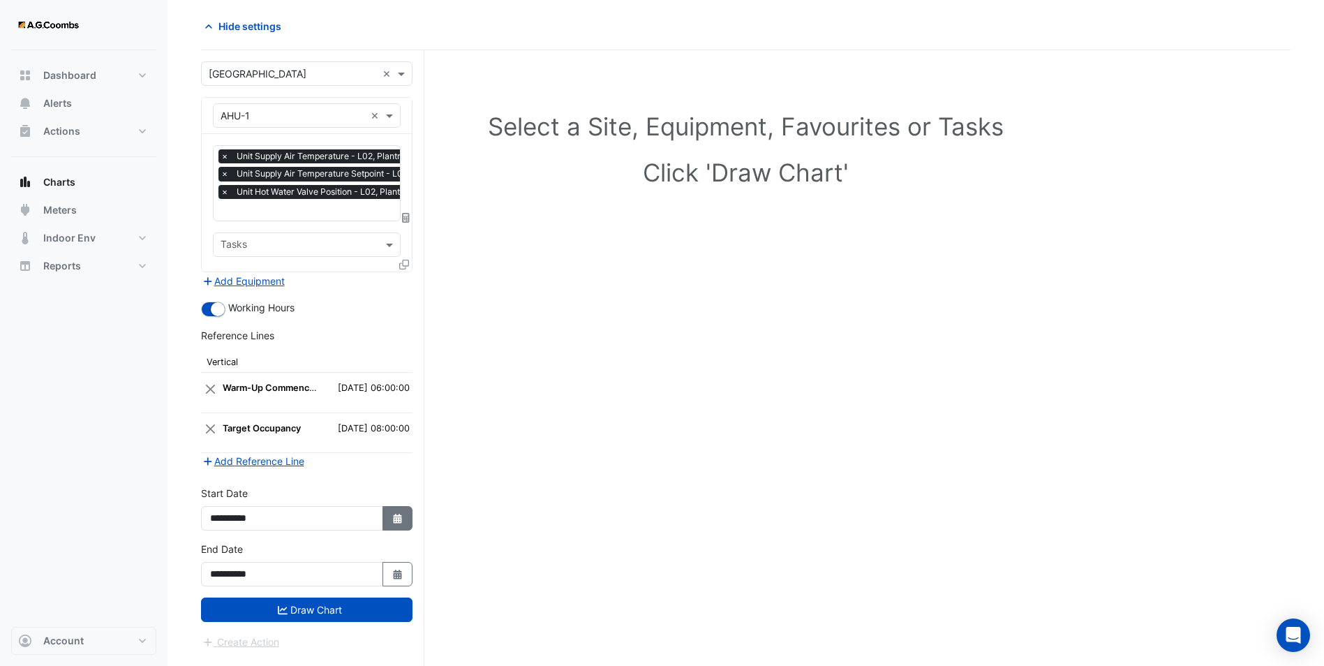
click at [400, 509] on button "Select Date" at bounding box center [397, 518] width 31 height 24
select select "*"
select select "****"
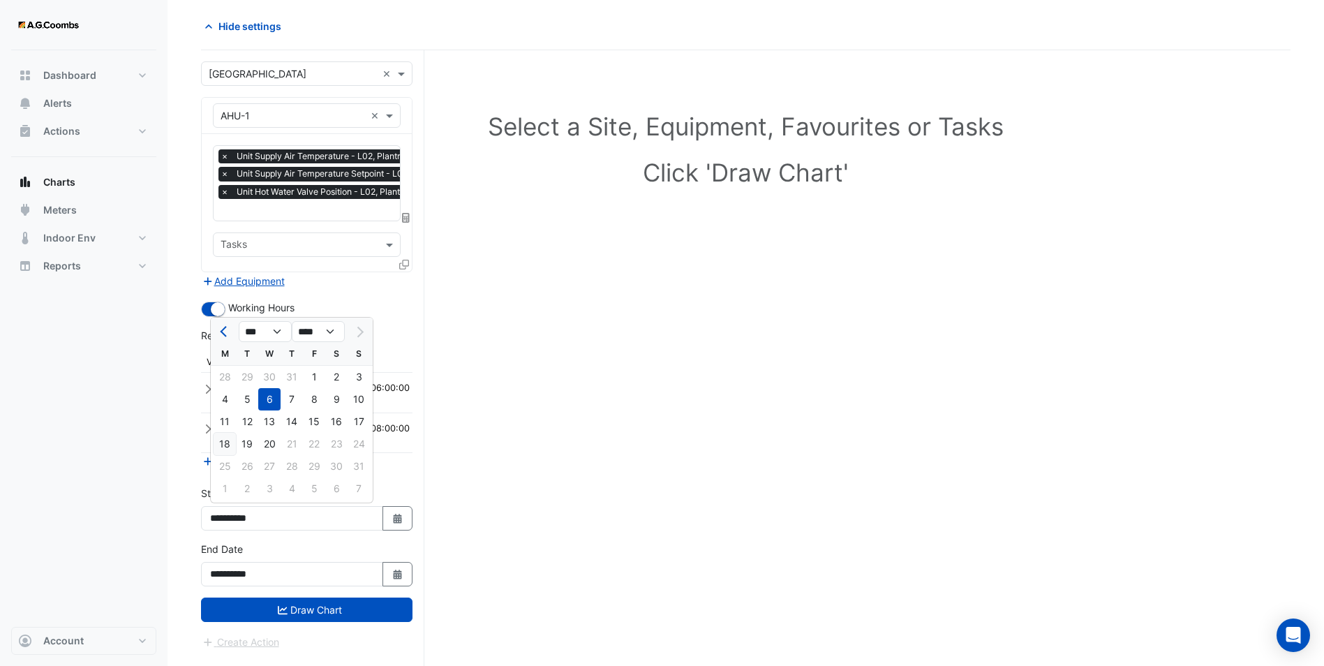
click at [224, 435] on div "18" at bounding box center [225, 444] width 22 height 22
type input "**********"
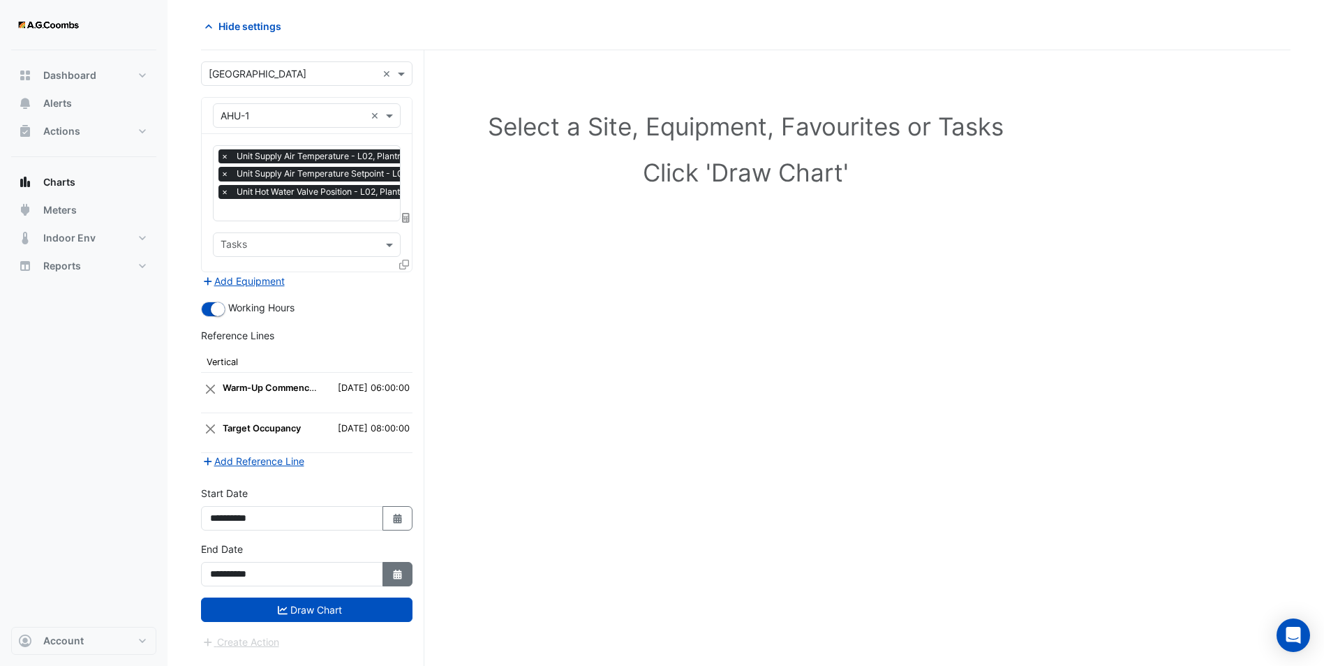
click at [403, 570] on icon "Select Date" at bounding box center [397, 574] width 13 height 10
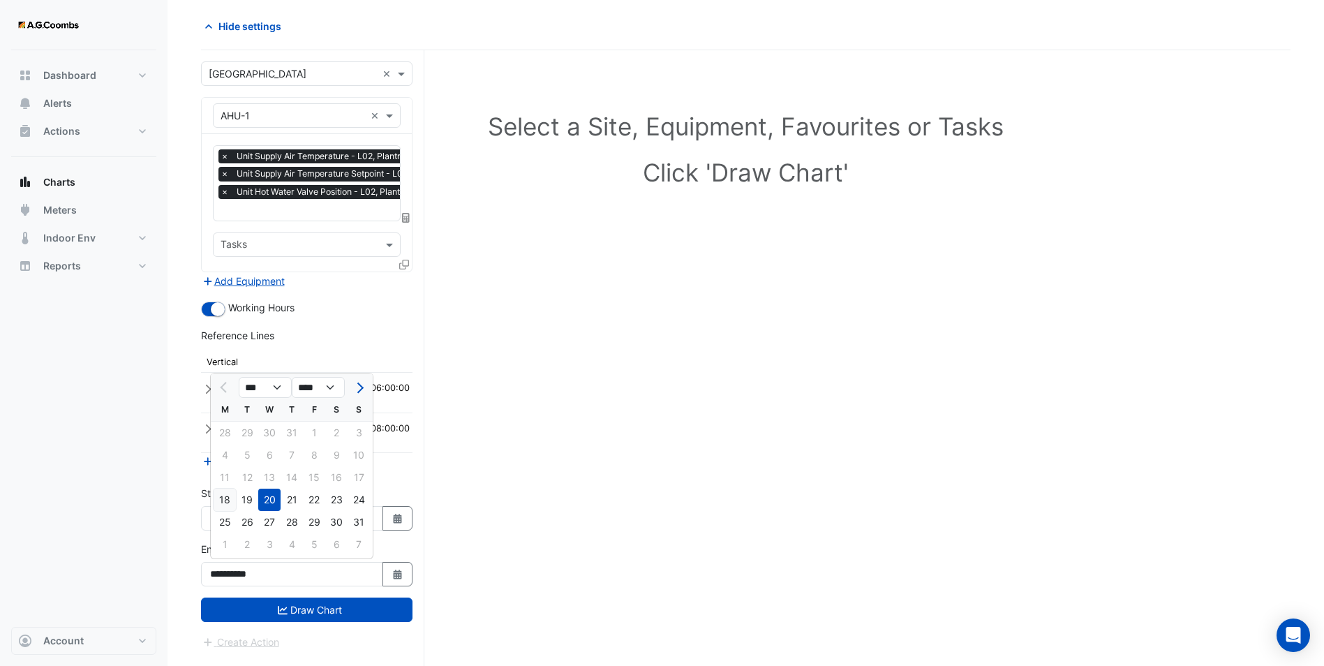
click at [221, 492] on div "18" at bounding box center [225, 499] width 22 height 22
type input "**********"
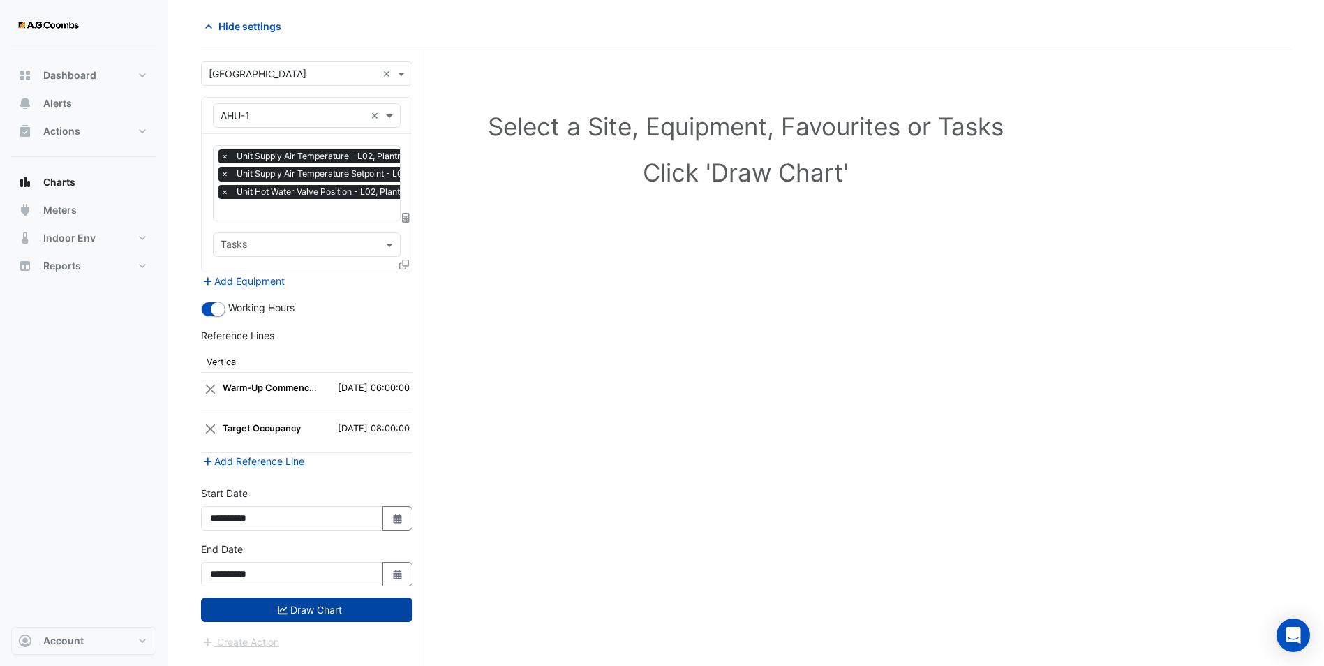
click at [297, 604] on button "Draw Chart" at bounding box center [306, 609] width 211 height 24
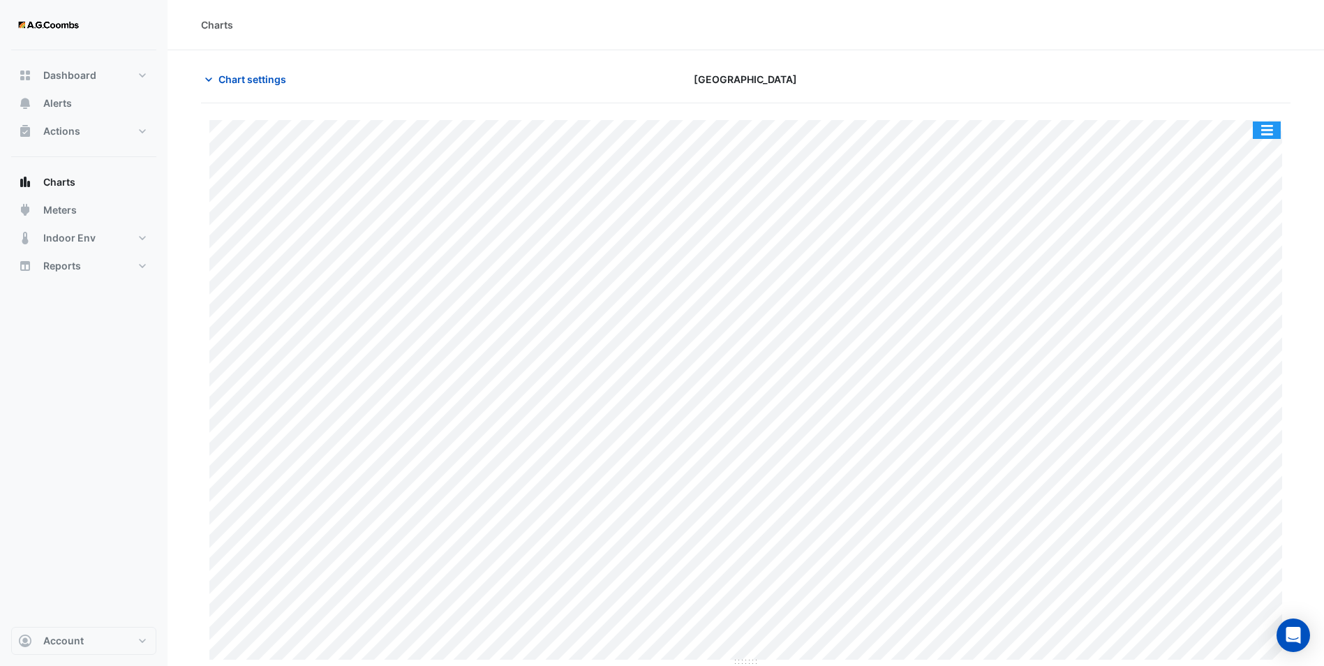
click at [1271, 133] on button "button" at bounding box center [1267, 129] width 28 height 17
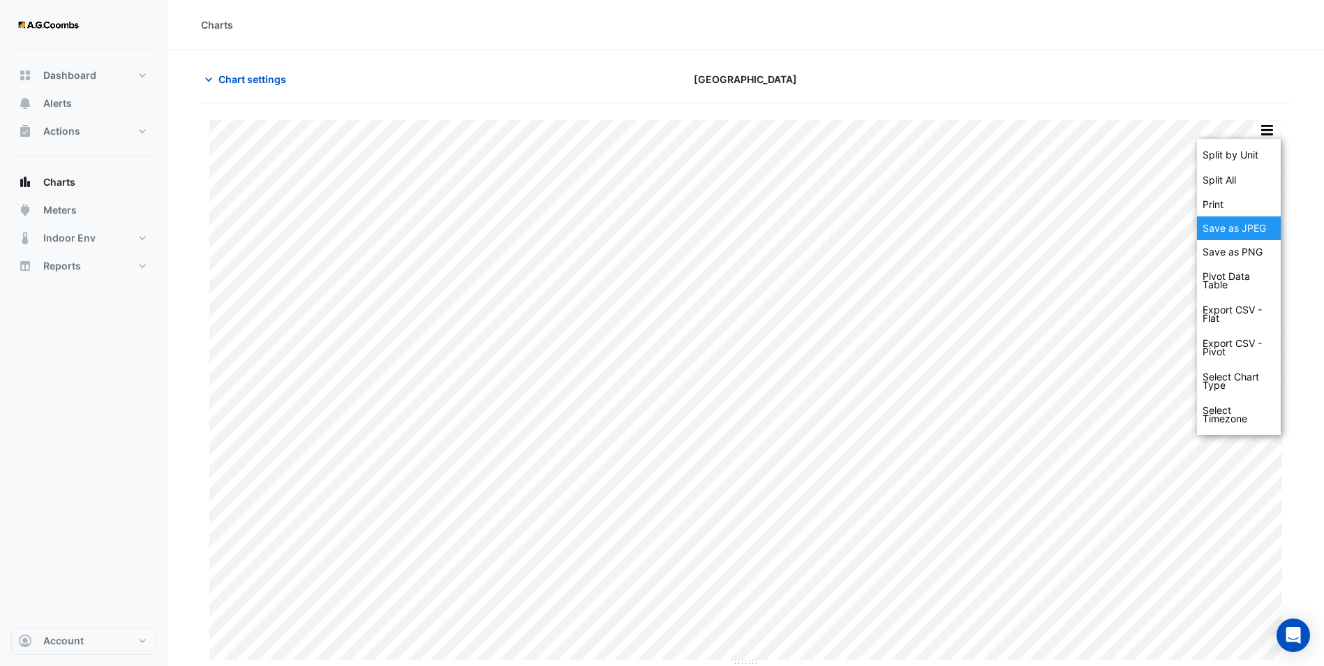
click at [1237, 230] on div "Save as JPEG" at bounding box center [1239, 228] width 84 height 24
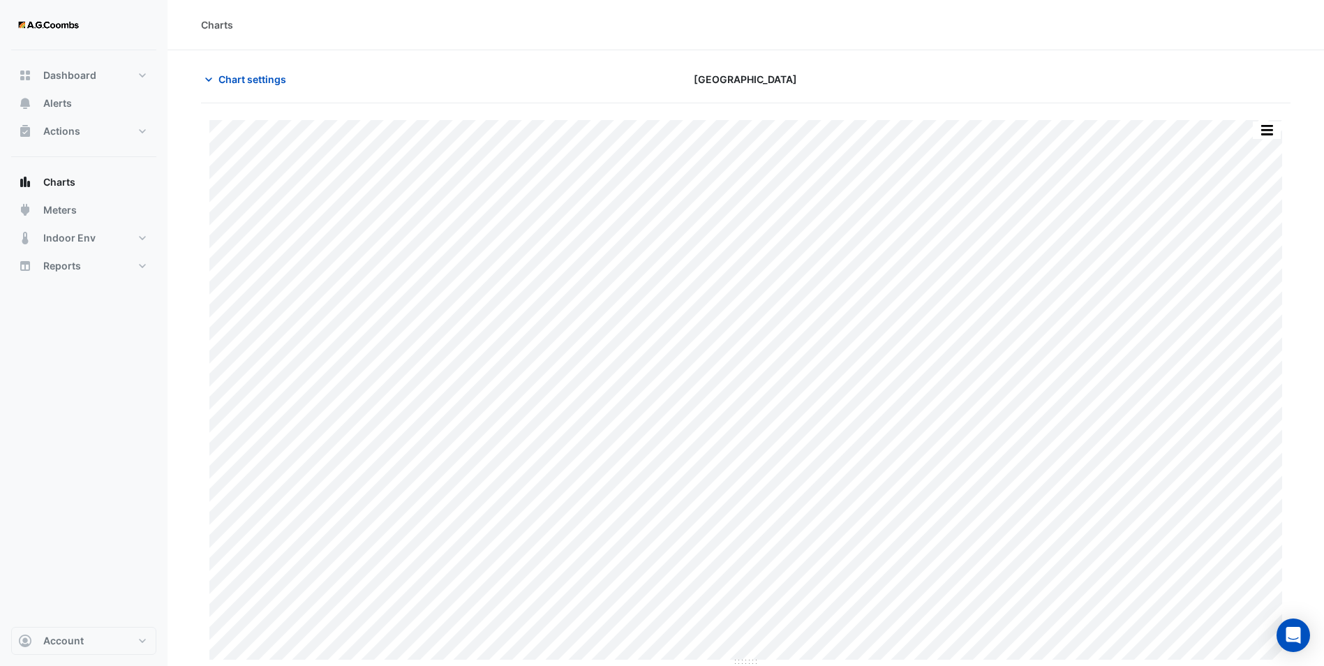
click at [416, 51] on section "Chart settings Melbourne Central Tower Split by Unit Split All Print Save as JP…" at bounding box center [745, 358] width 1156 height 616
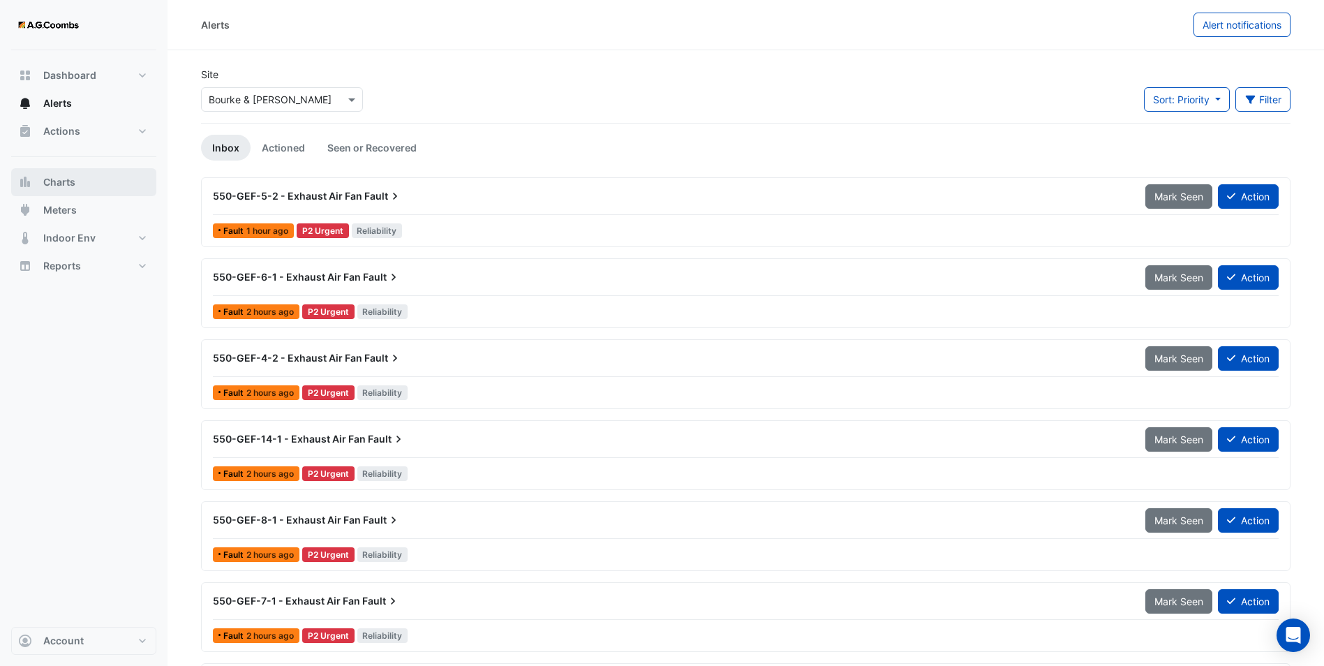
click at [54, 181] on span "Charts" at bounding box center [59, 182] width 32 height 14
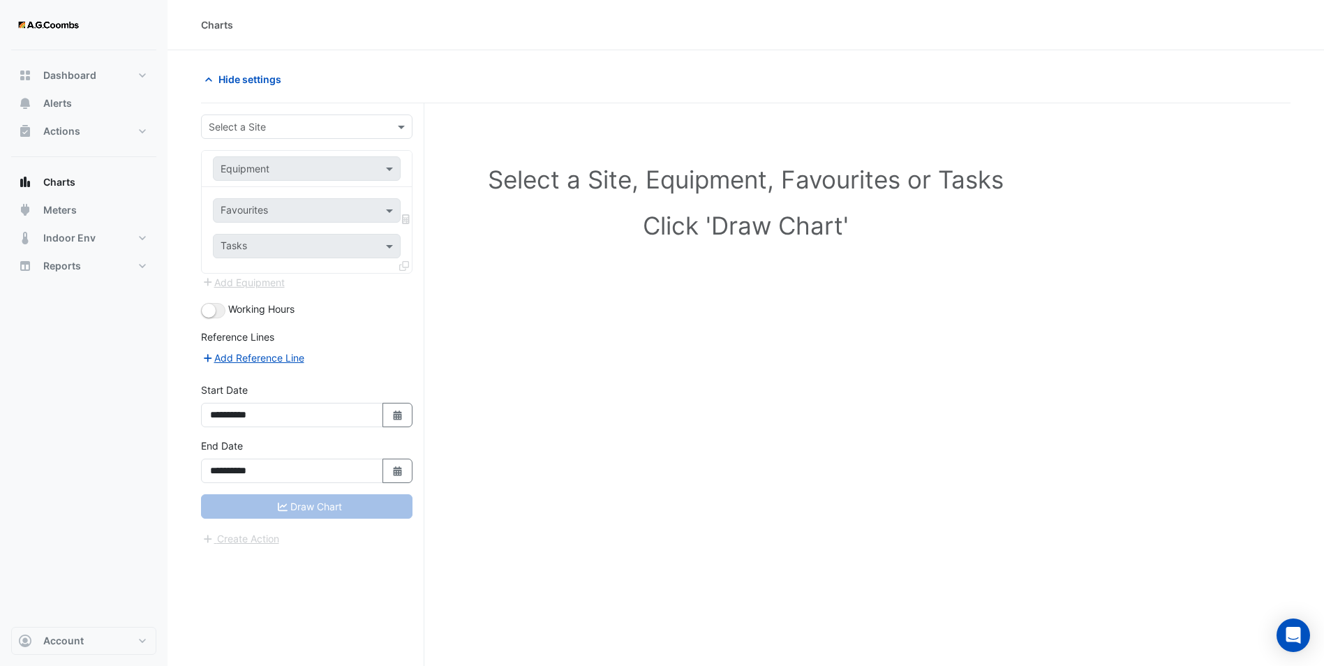
click at [252, 127] on input "text" at bounding box center [293, 127] width 168 height 15
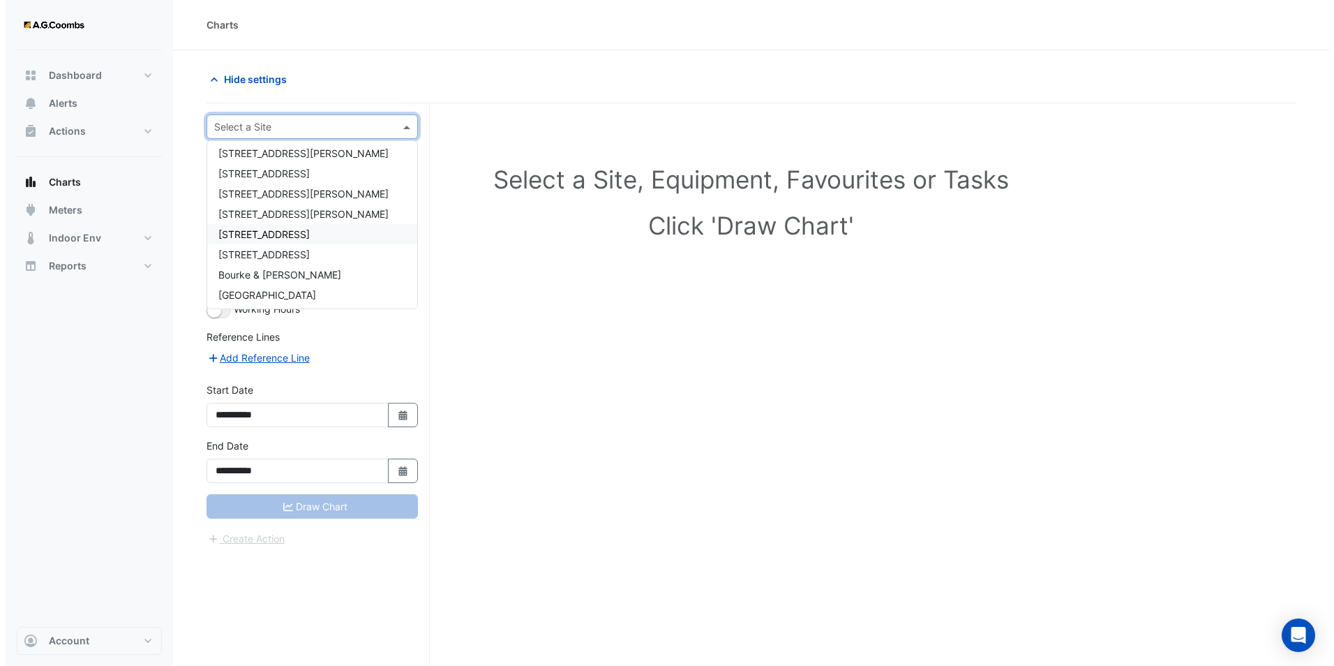
scroll to position [87, 0]
click at [260, 256] on span "[GEOGRAPHIC_DATA]" at bounding box center [262, 252] width 98 height 12
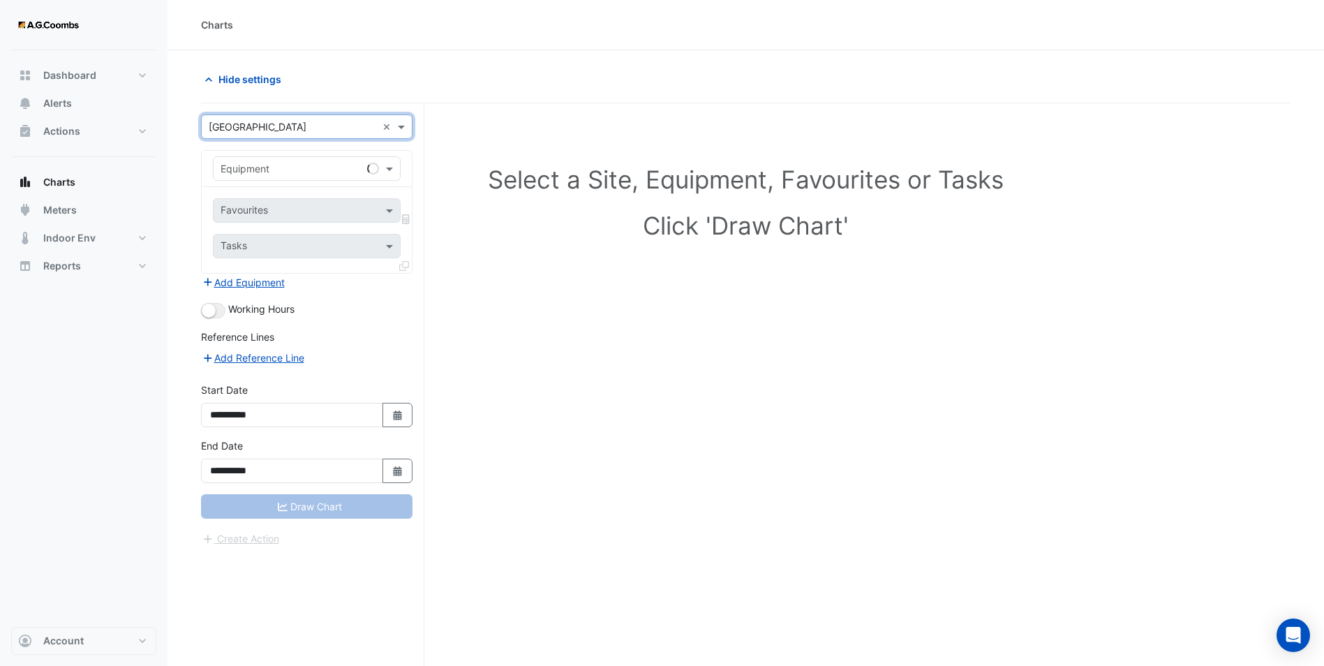
click at [266, 165] on input "text" at bounding box center [293, 169] width 144 height 15
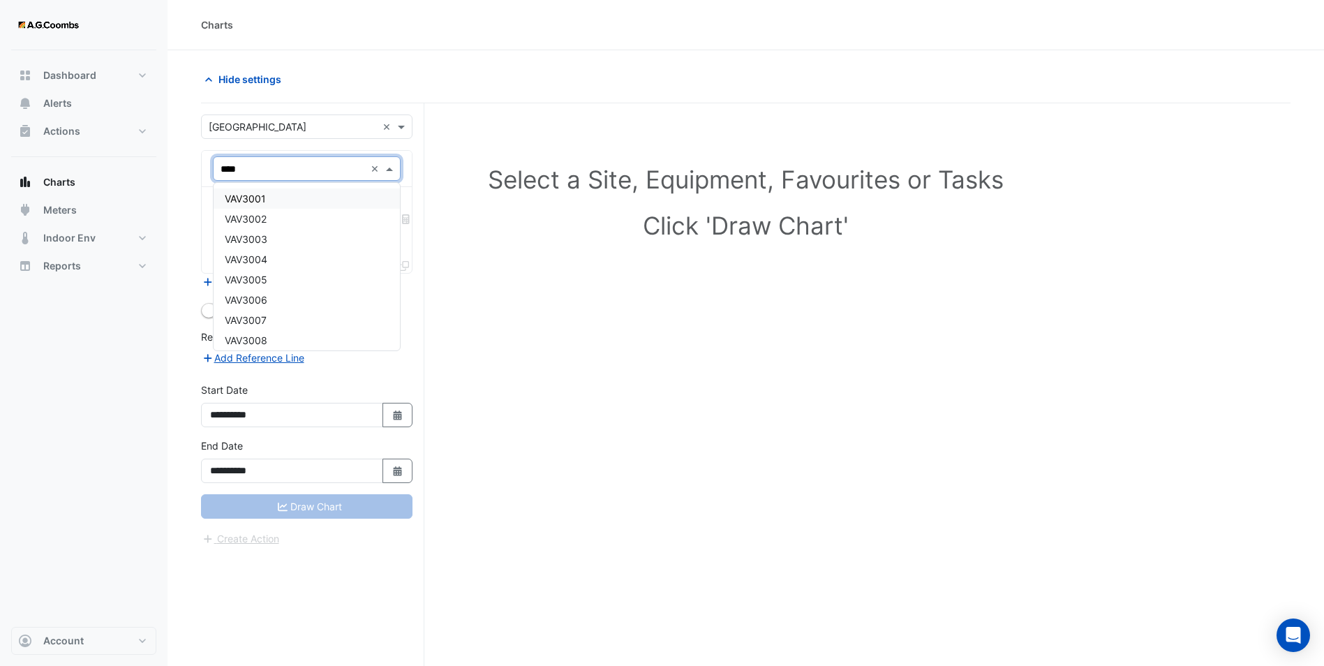
type input "*****"
click at [274, 197] on div "VAV3501" at bounding box center [307, 198] width 186 height 20
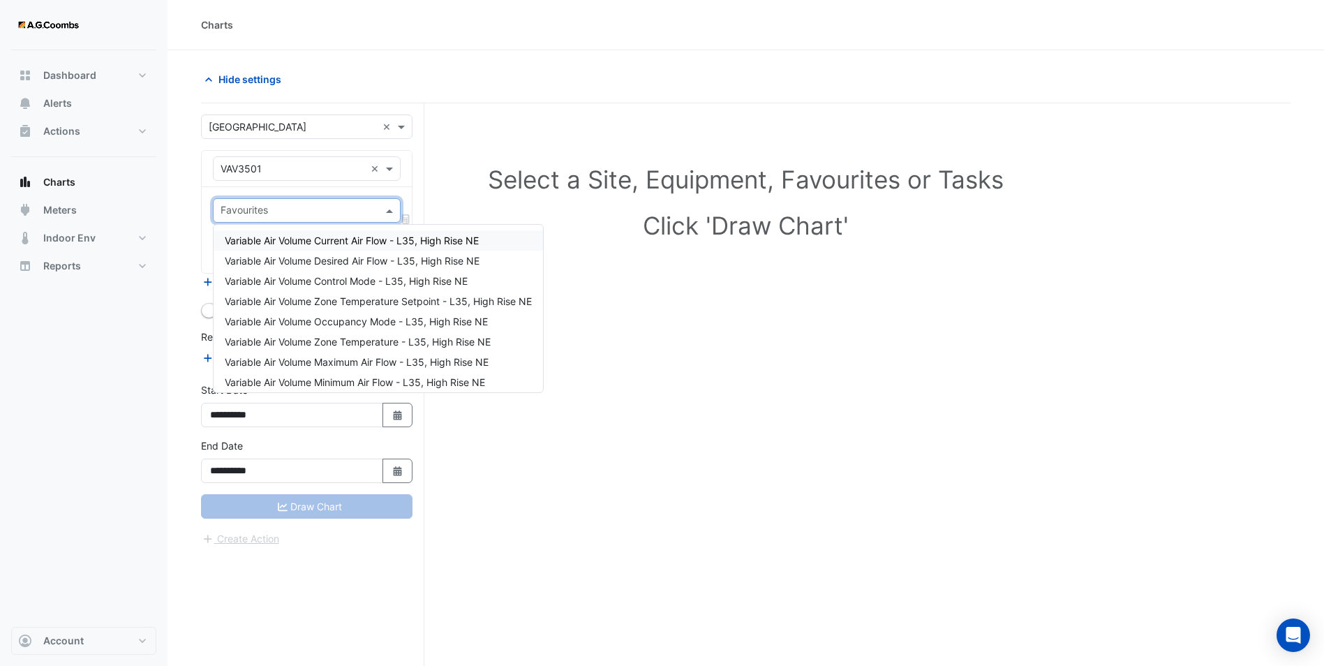
click at [288, 205] on input "text" at bounding box center [299, 211] width 156 height 15
click at [370, 338] on span "Variable Air Volume Zone Temperature - L35, High Rise NE" at bounding box center [358, 342] width 266 height 12
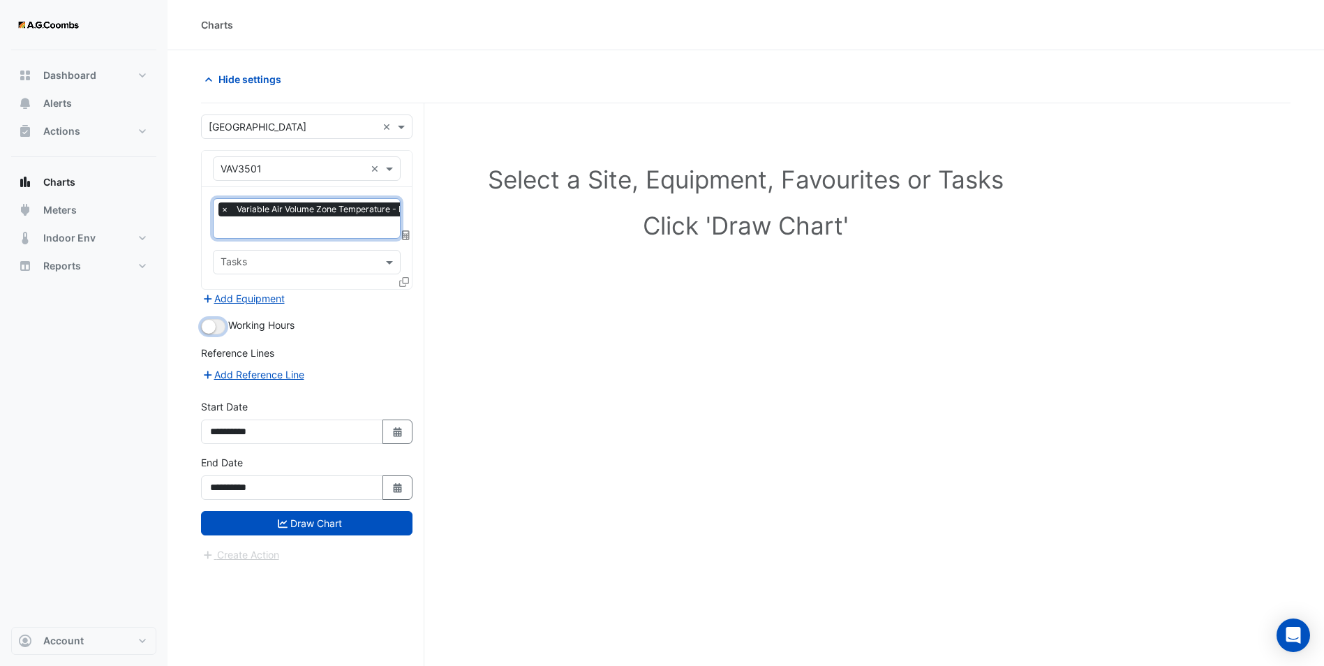
click at [211, 326] on small "button" at bounding box center [209, 327] width 14 height 14
click at [398, 427] on icon "button" at bounding box center [397, 432] width 8 height 10
select select "*"
select select "****"
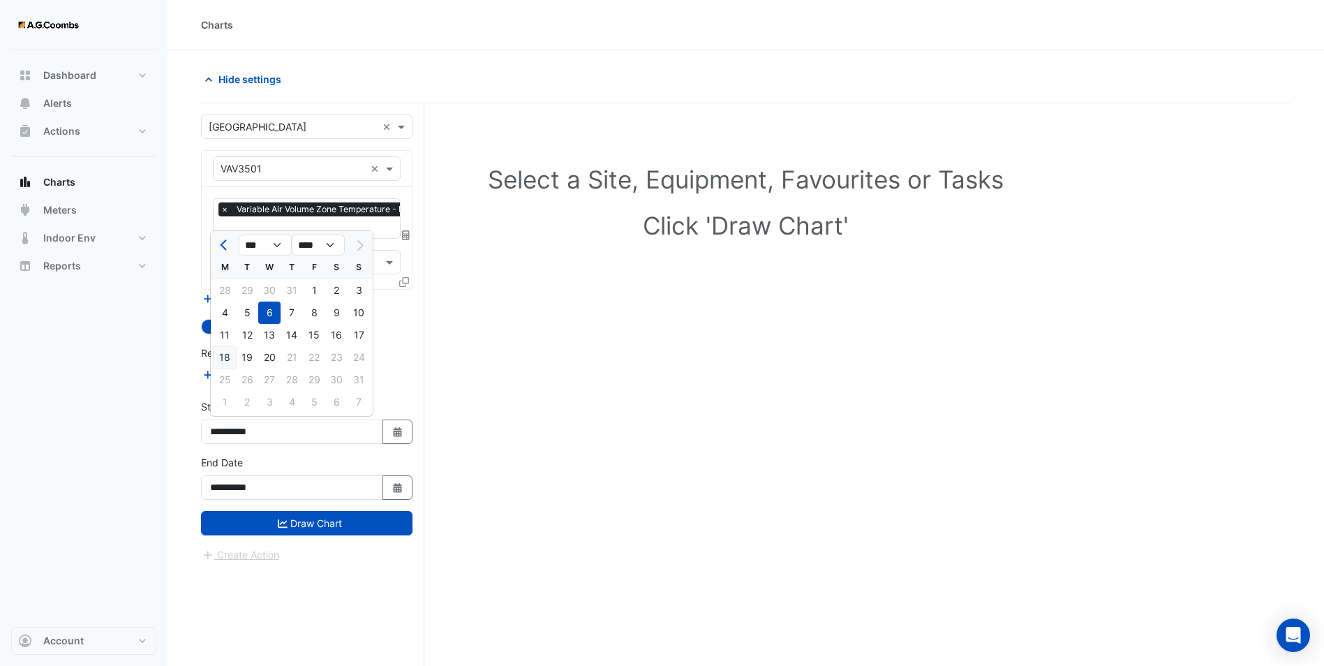
click at [225, 354] on div "18" at bounding box center [225, 357] width 22 height 22
type input "**********"
drag, startPoint x: 390, startPoint y: 485, endPoint x: 375, endPoint y: 483, distance: 14.8
click at [389, 486] on button "Select Date" at bounding box center [397, 487] width 31 height 24
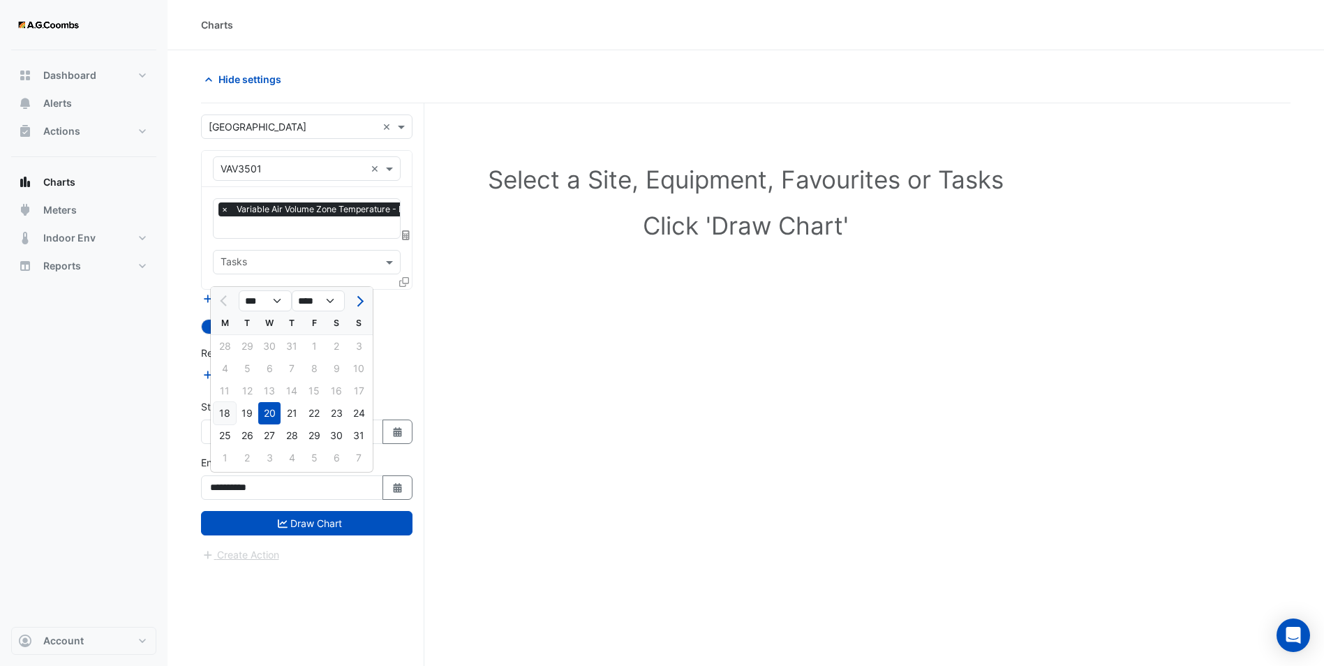
click at [227, 412] on div "18" at bounding box center [225, 413] width 22 height 22
type input "**********"
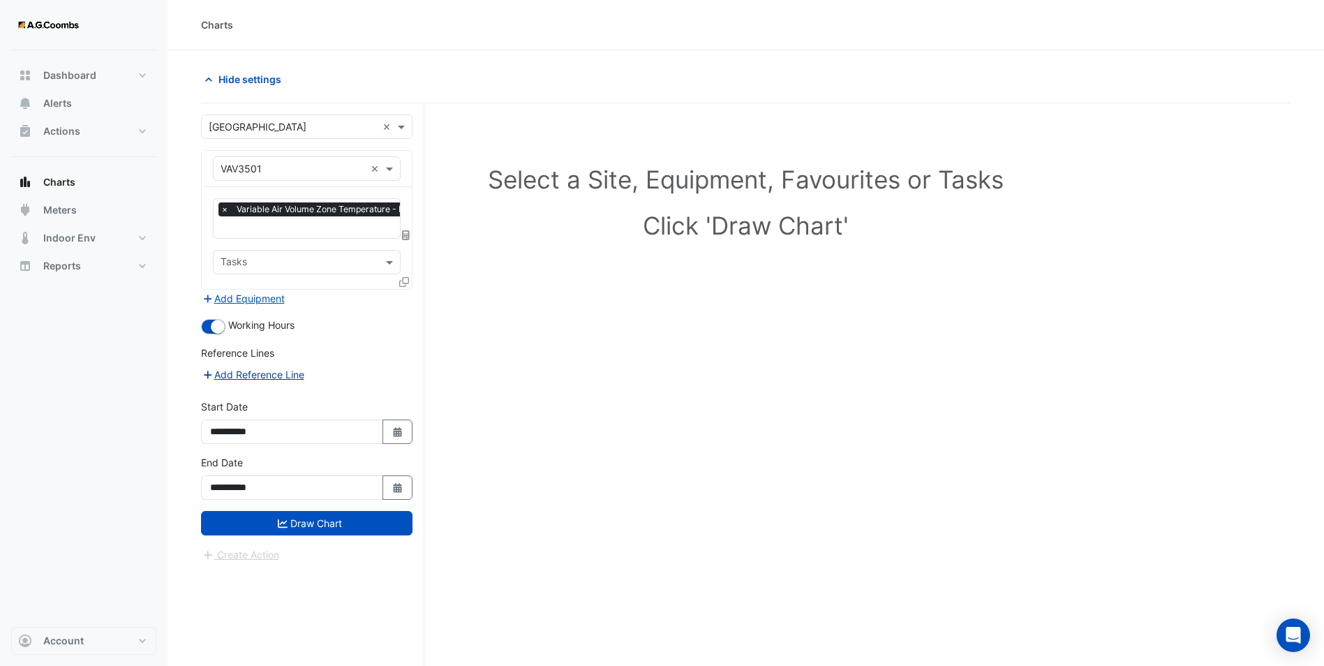
click at [239, 369] on button "Add Reference Line" at bounding box center [253, 374] width 104 height 16
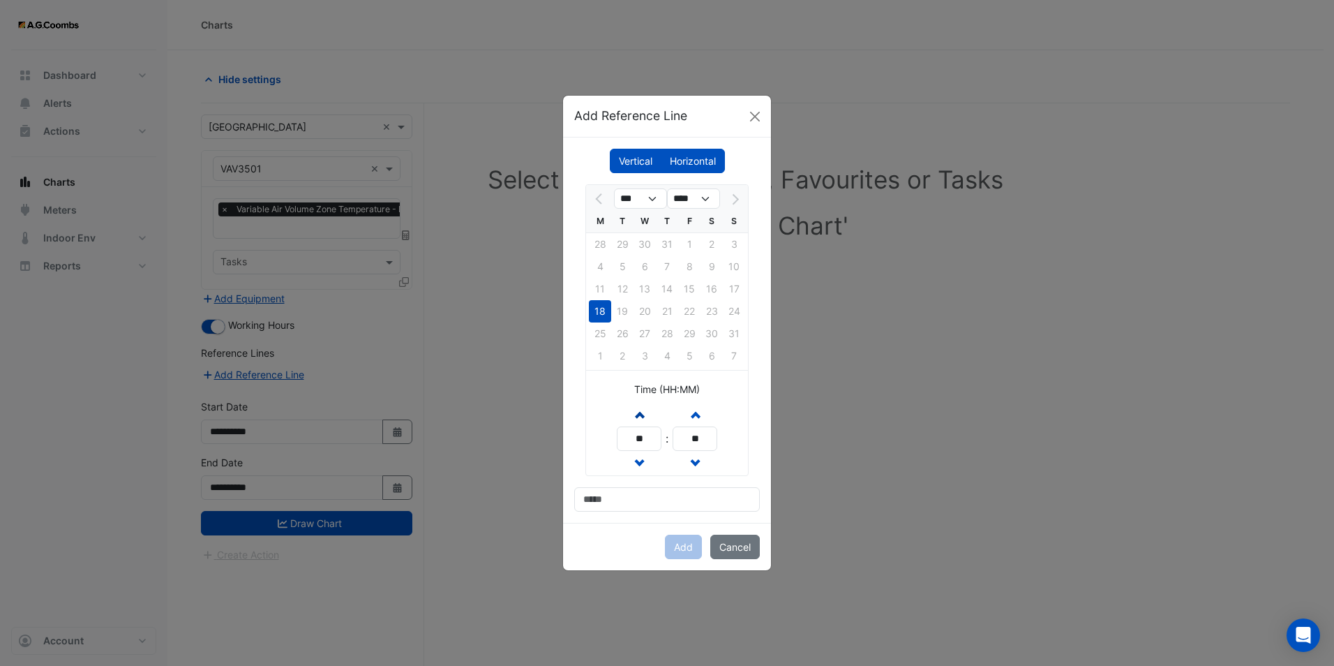
click at [643, 415] on span "button" at bounding box center [639, 414] width 7 height 12
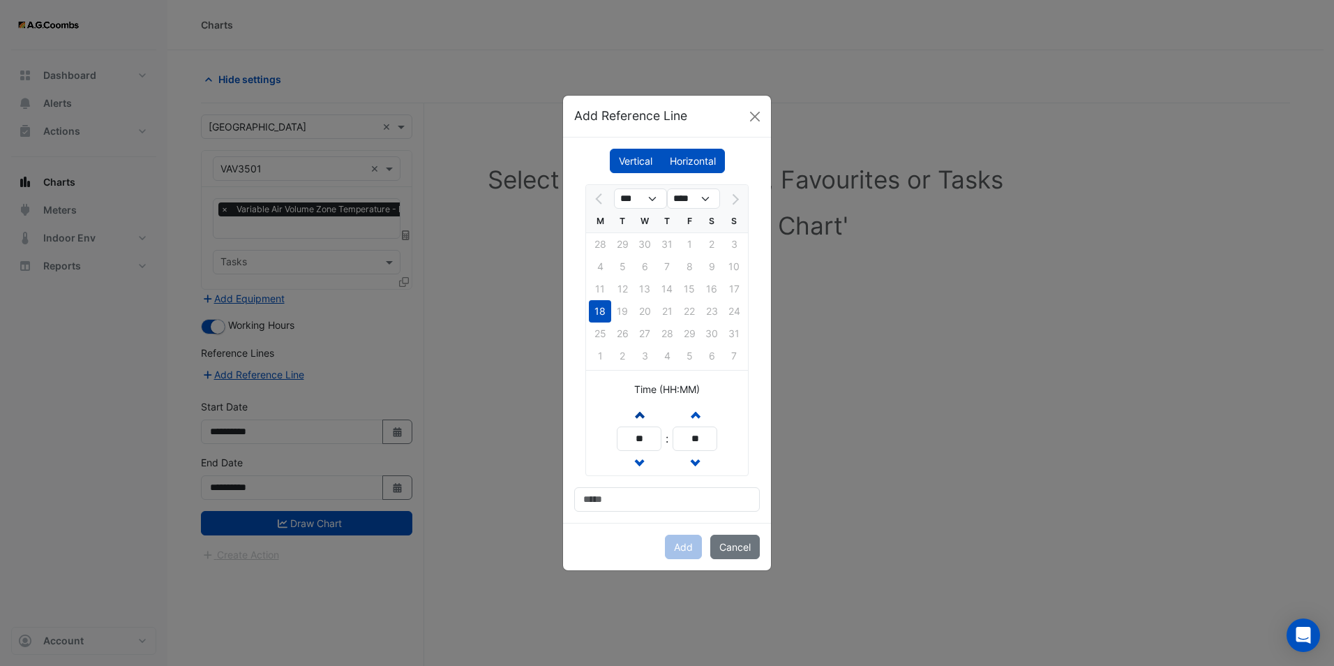
click at [643, 415] on span "button" at bounding box center [639, 414] width 7 height 12
type input "**"
drag, startPoint x: 631, startPoint y: 504, endPoint x: 635, endPoint y: 493, distance: 11.9
click at [631, 504] on input at bounding box center [667, 499] width 186 height 24
type input "**********"
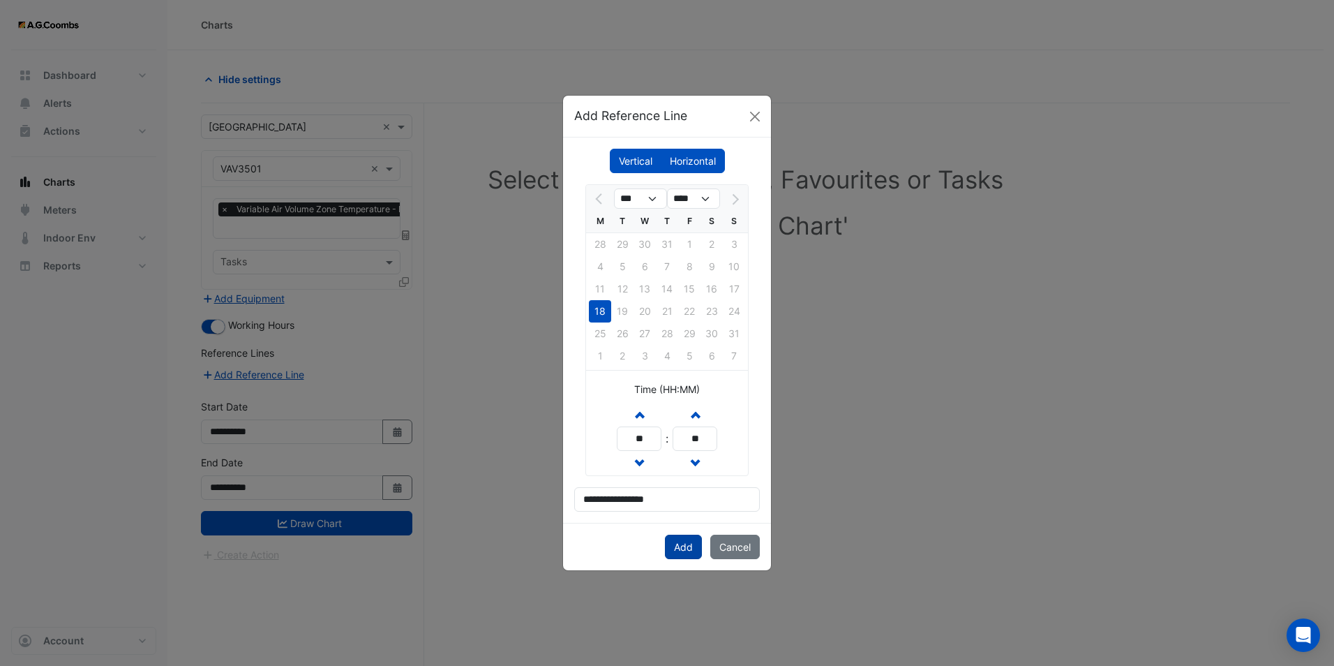
click at [682, 546] on button "Add" at bounding box center [683, 547] width 37 height 24
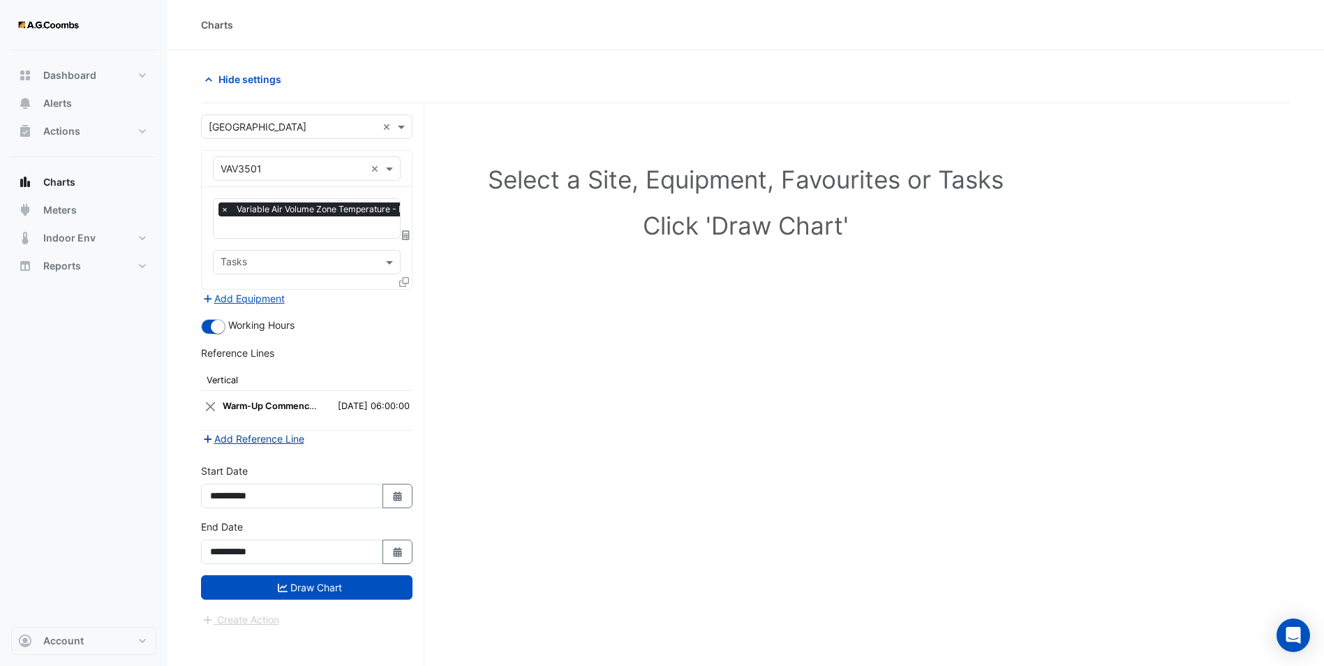
click at [256, 437] on button "Add Reference Line" at bounding box center [253, 439] width 104 height 16
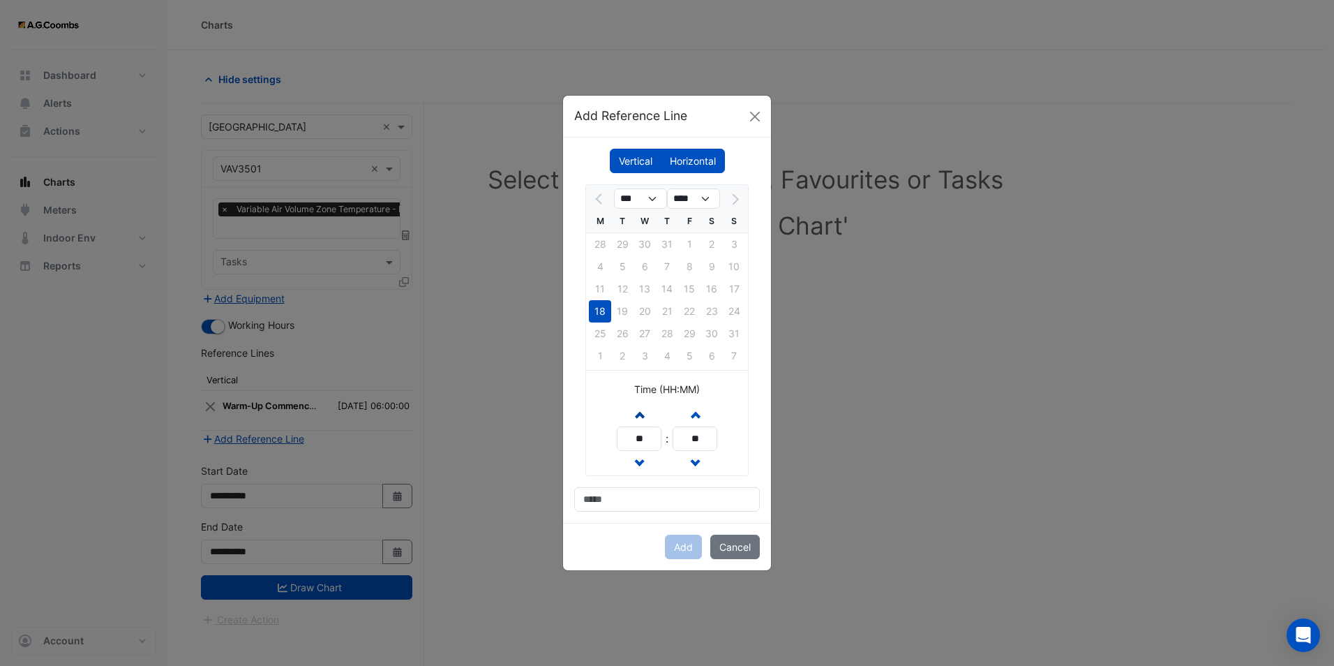
click at [640, 411] on span "button" at bounding box center [639, 414] width 7 height 12
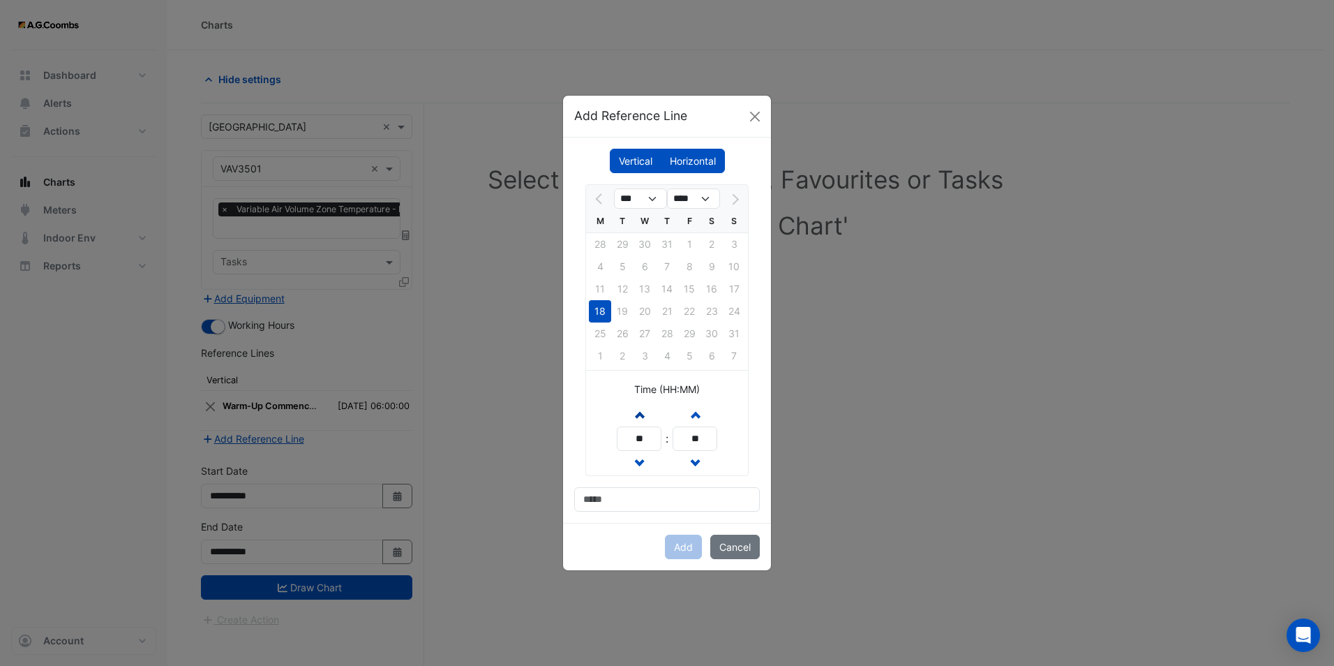
click at [640, 411] on span "button" at bounding box center [639, 414] width 7 height 12
click at [639, 415] on span "button" at bounding box center [639, 414] width 7 height 12
type input "**"
click at [629, 492] on input at bounding box center [667, 499] width 186 height 24
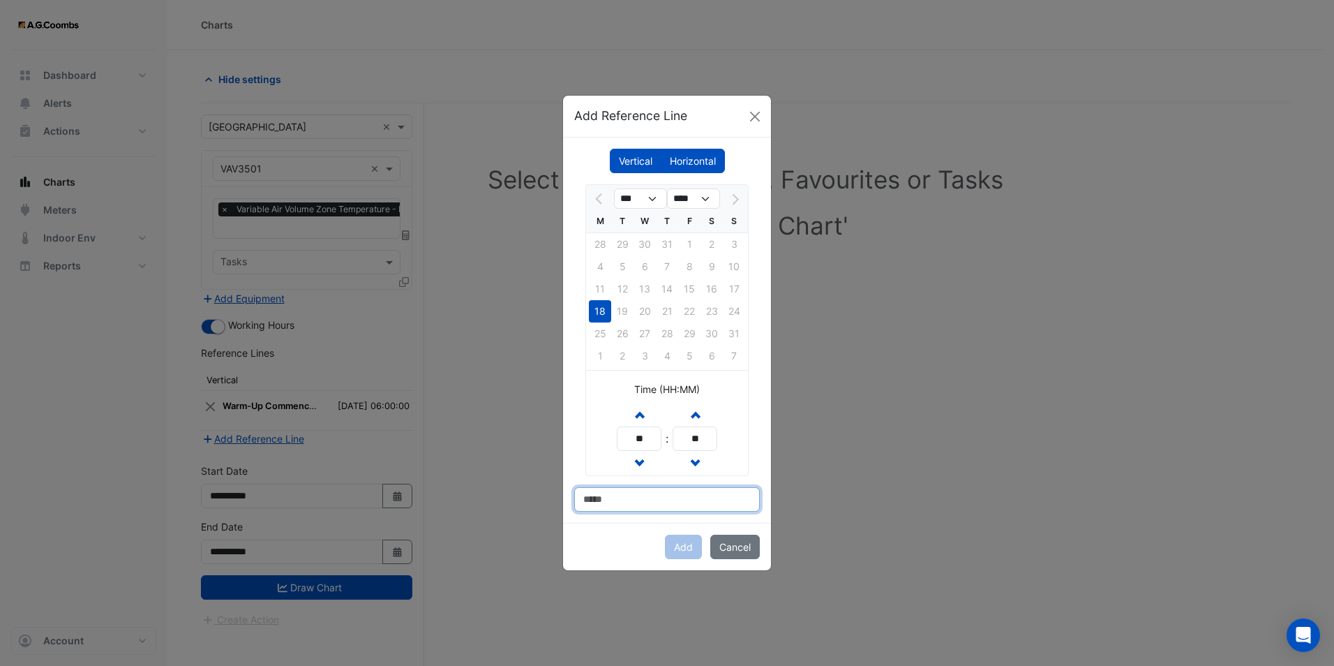
type input "**********"
click at [687, 546] on button "Add" at bounding box center [683, 547] width 37 height 24
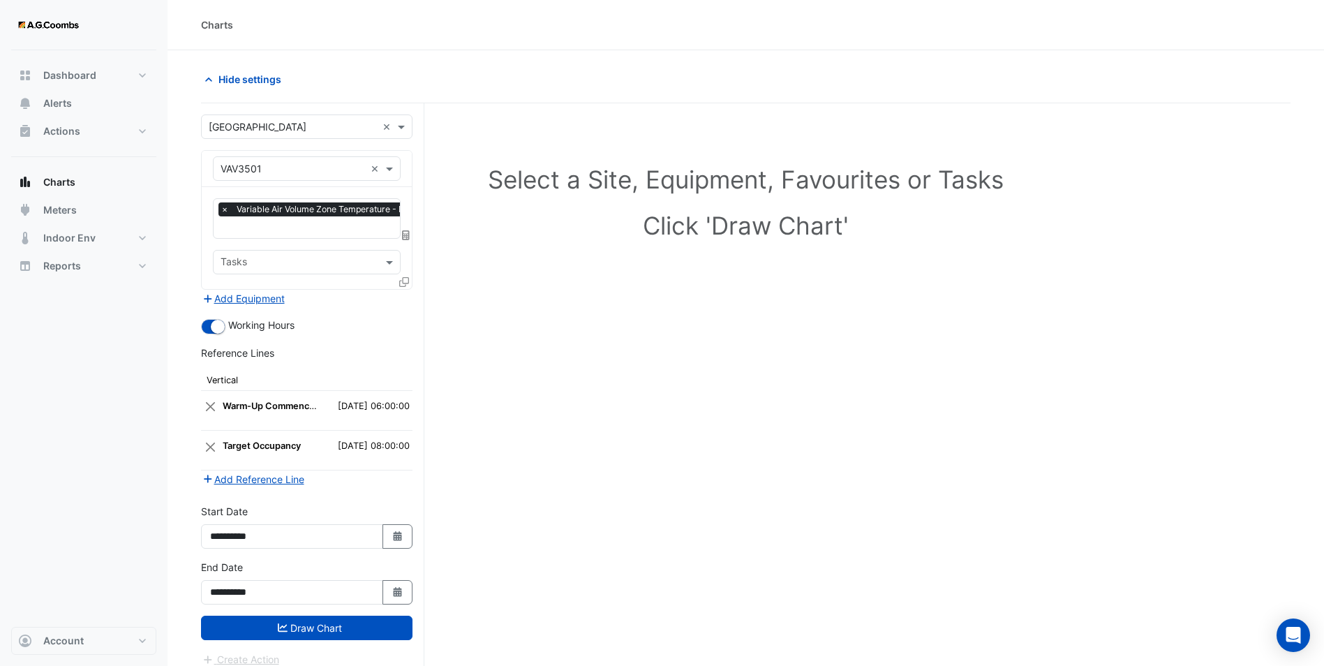
click at [403, 284] on icon at bounding box center [404, 282] width 10 height 10
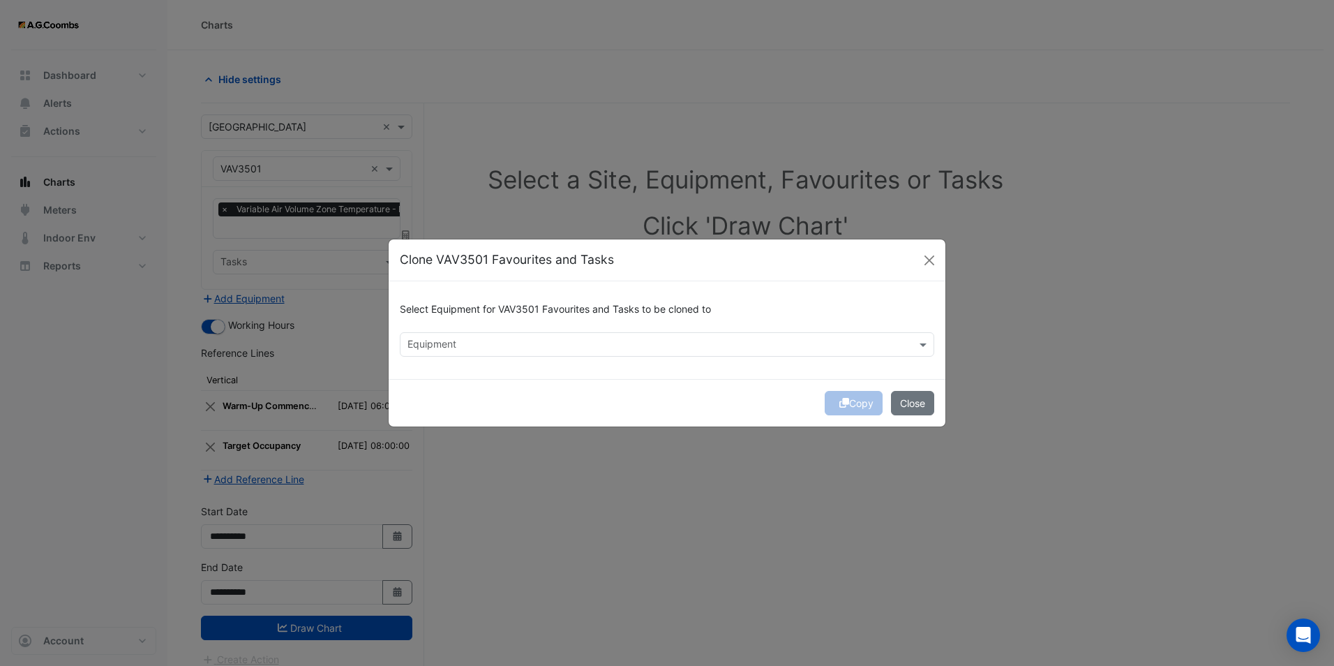
click at [513, 352] on div at bounding box center [657, 346] width 505 height 18
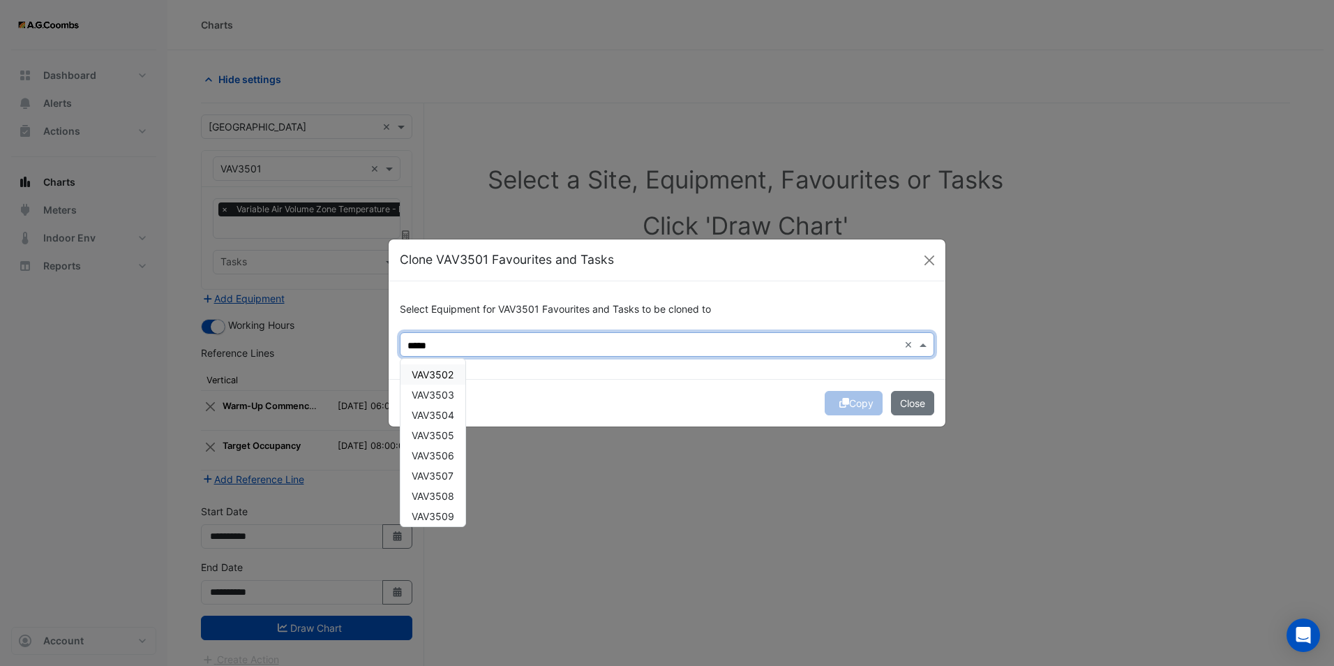
click at [440, 375] on span "VAV3502" at bounding box center [433, 374] width 42 height 12
drag, startPoint x: 437, startPoint y: 391, endPoint x: 435, endPoint y: 407, distance: 16.1
click at [437, 395] on span "VAV3503" at bounding box center [433, 395] width 43 height 12
drag, startPoint x: 435, startPoint y: 417, endPoint x: 433, endPoint y: 428, distance: 11.5
click at [435, 418] on span "VAV3504" at bounding box center [433, 415] width 43 height 12
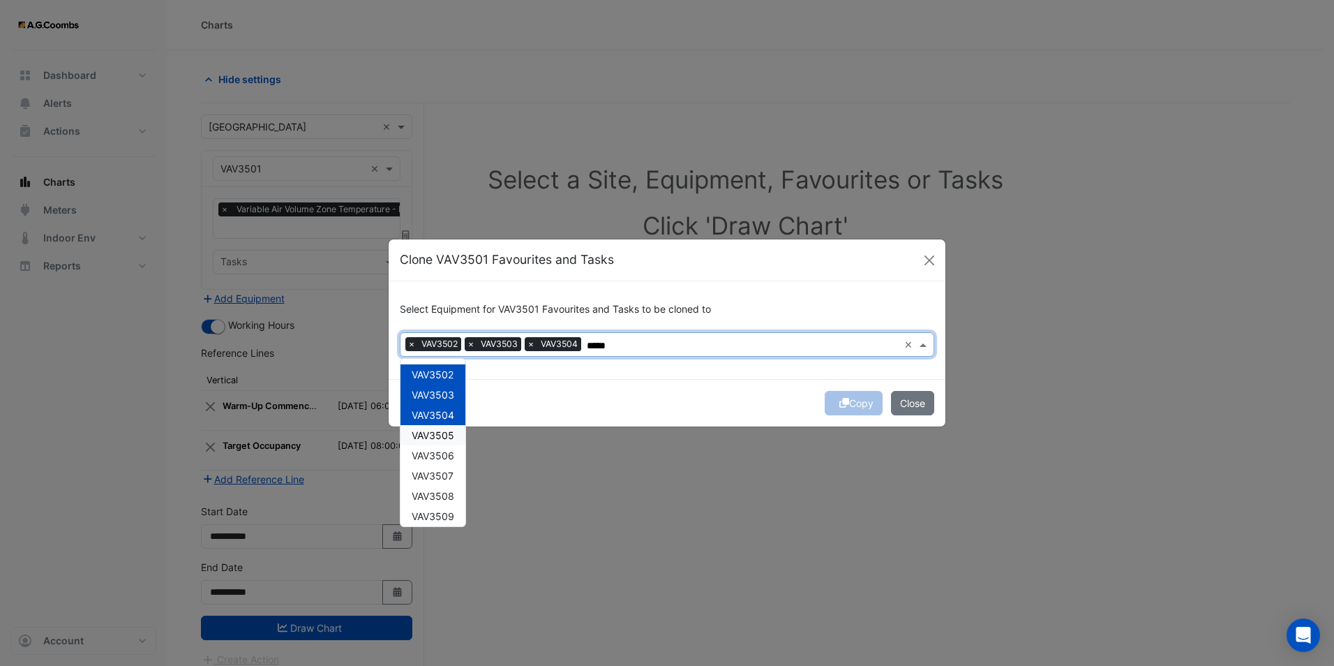
drag, startPoint x: 433, startPoint y: 430, endPoint x: 432, endPoint y: 444, distance: 14.0
click at [432, 436] on span "VAV3505" at bounding box center [433, 435] width 43 height 12
drag, startPoint x: 432, startPoint y: 445, endPoint x: 432, endPoint y: 457, distance: 12.6
click at [432, 450] on div "VAV3506" at bounding box center [433, 455] width 65 height 20
drag, startPoint x: 434, startPoint y: 467, endPoint x: 431, endPoint y: 481, distance: 14.9
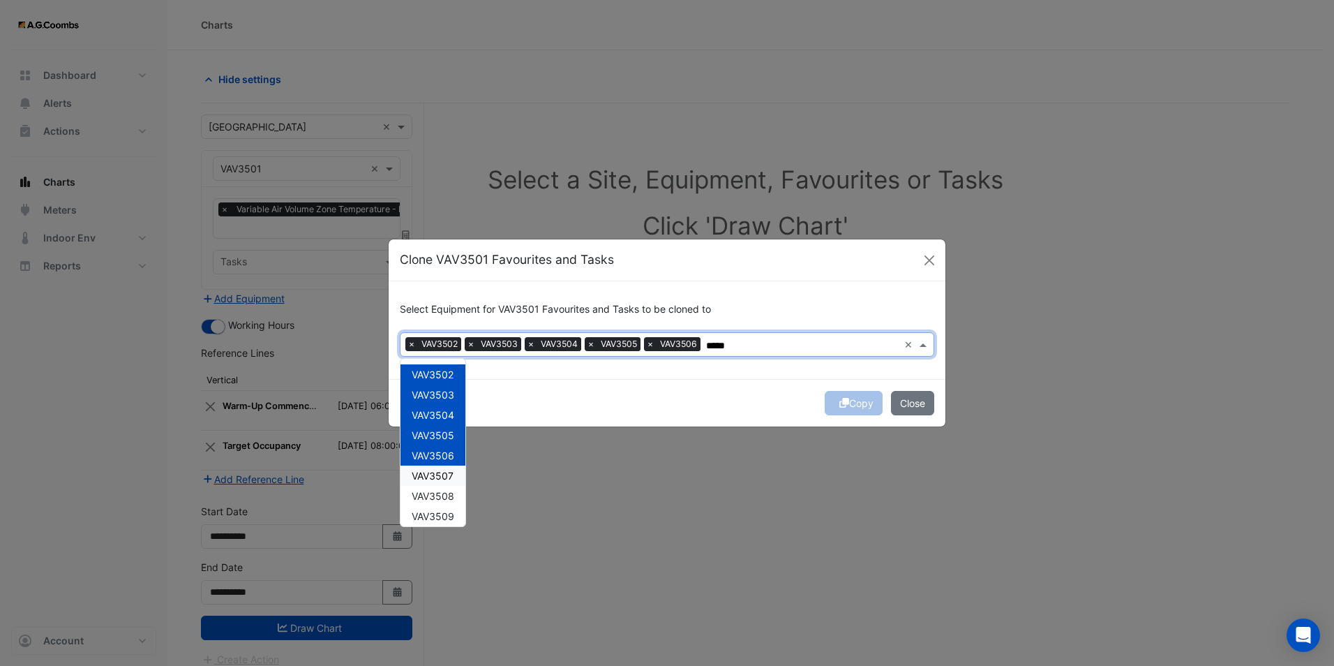
click at [434, 470] on div "VAV3507" at bounding box center [433, 475] width 65 height 20
click at [431, 482] on div "VAV3507" at bounding box center [433, 475] width 65 height 20
click at [431, 502] on div "VAV3508" at bounding box center [433, 496] width 65 height 20
click at [436, 474] on span "VAV3507" at bounding box center [433, 476] width 42 height 12
click at [434, 490] on span "VAV3508" at bounding box center [433, 496] width 43 height 12
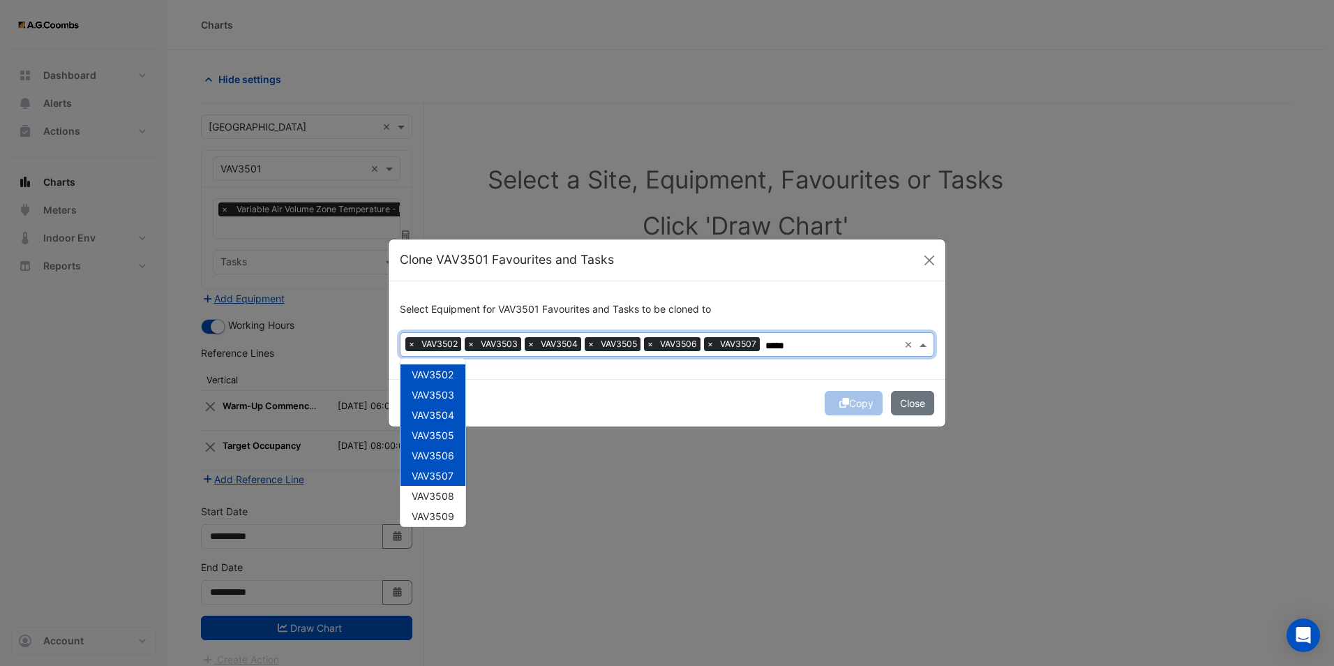
click at [437, 475] on span "VAV3507" at bounding box center [433, 476] width 42 height 12
click at [436, 477] on span "VAV3507" at bounding box center [433, 476] width 42 height 12
click at [436, 487] on div "VAV3508" at bounding box center [433, 496] width 65 height 20
click at [438, 511] on span "VAV3509" at bounding box center [433, 516] width 43 height 12
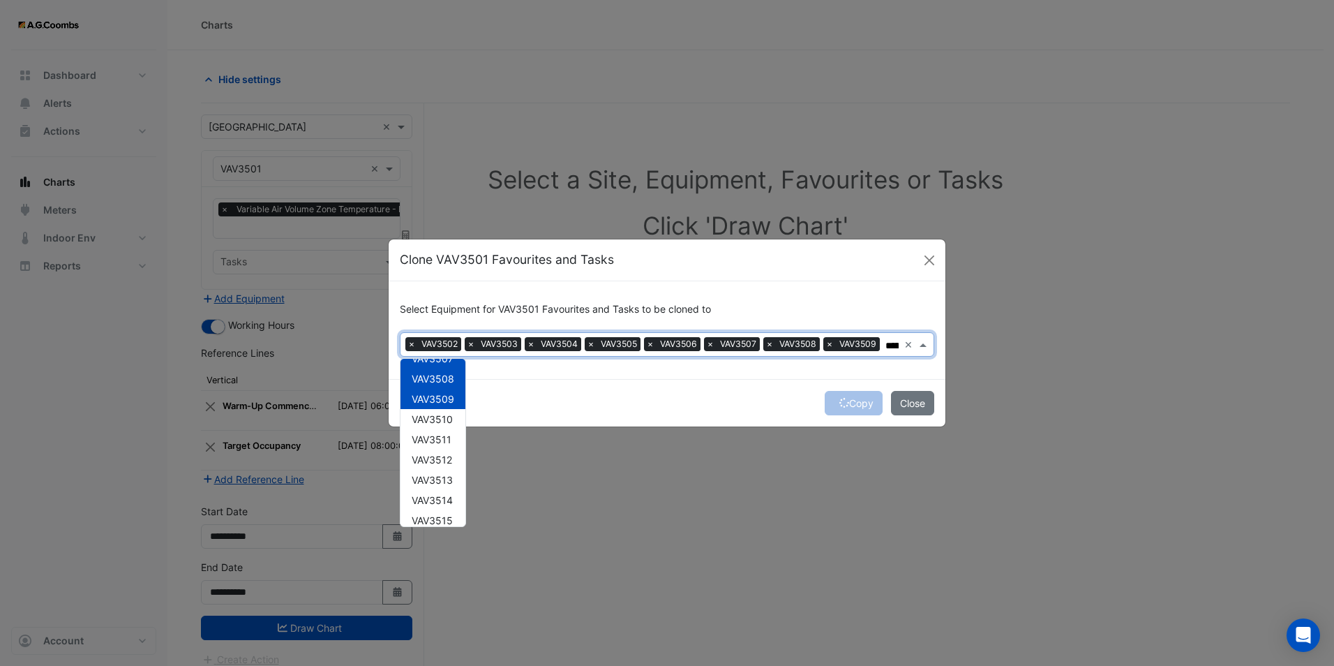
scroll to position [143, 0]
click at [435, 391] on span "VAV3510" at bounding box center [432, 393] width 41 height 12
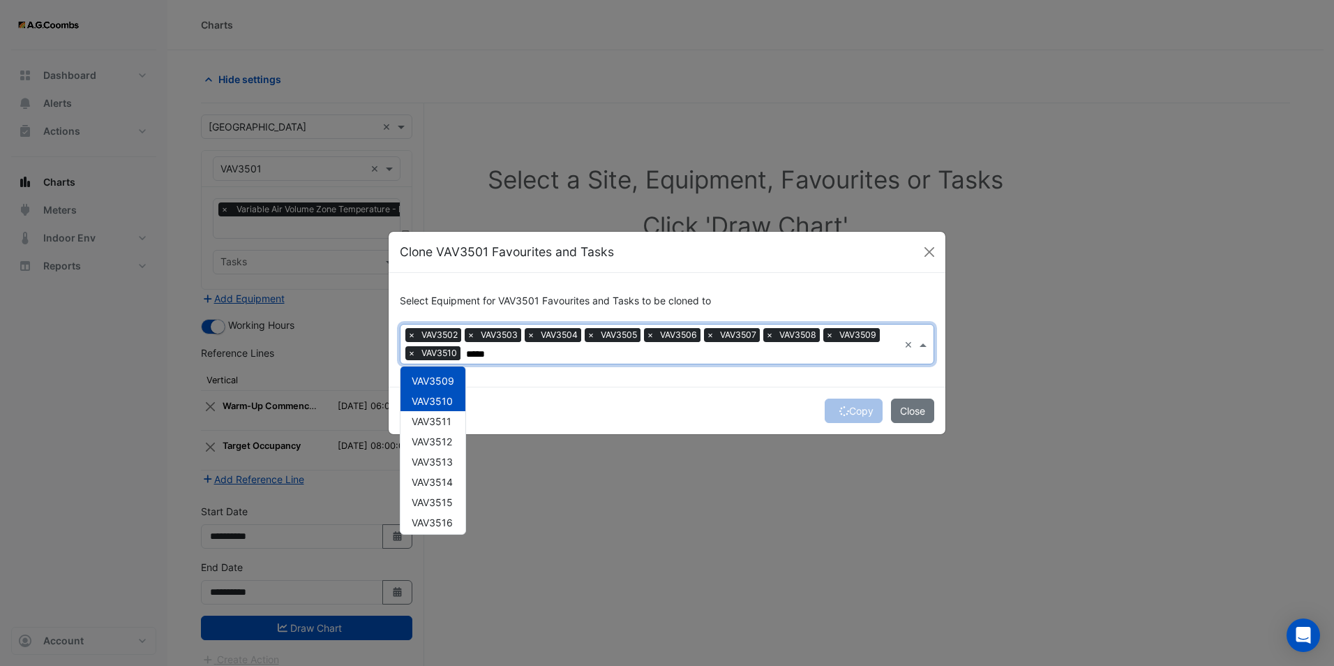
drag, startPoint x: 435, startPoint y: 406, endPoint x: 432, endPoint y: 424, distance: 17.7
click at [435, 407] on div "VAV3510" at bounding box center [433, 401] width 65 height 20
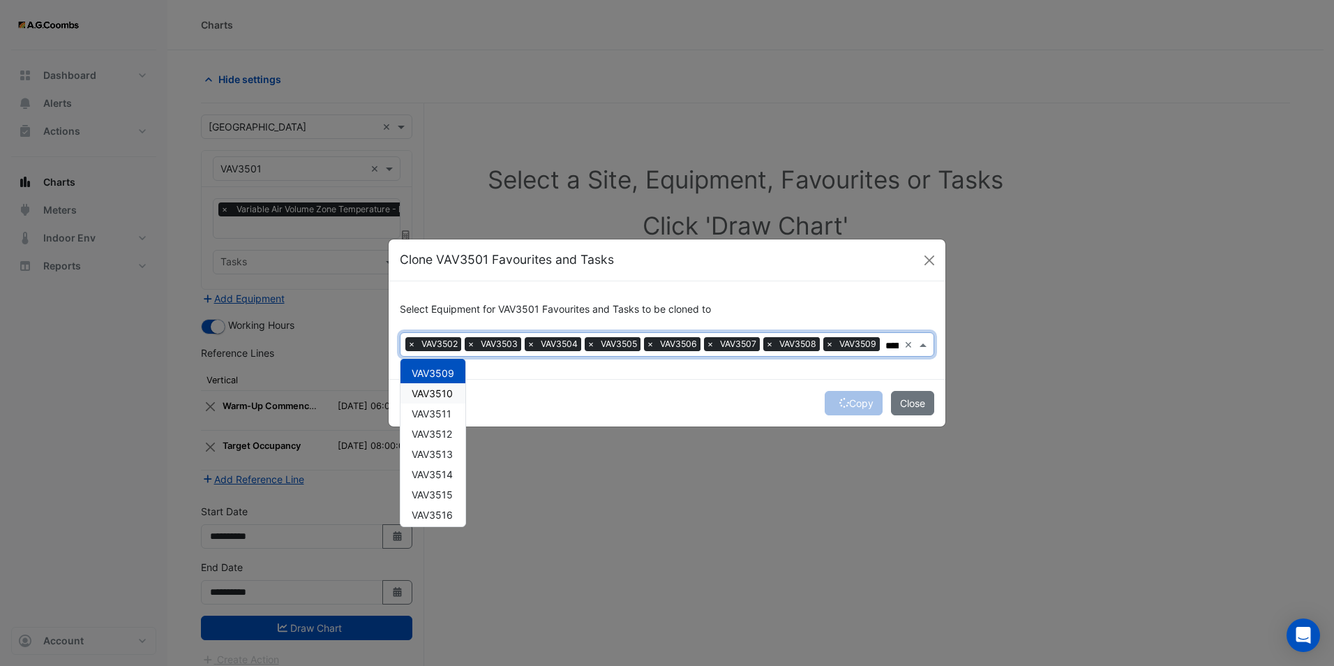
drag, startPoint x: 438, startPoint y: 389, endPoint x: 436, endPoint y: 399, distance: 10.6
click at [438, 388] on span "VAV3510" at bounding box center [432, 393] width 41 height 12
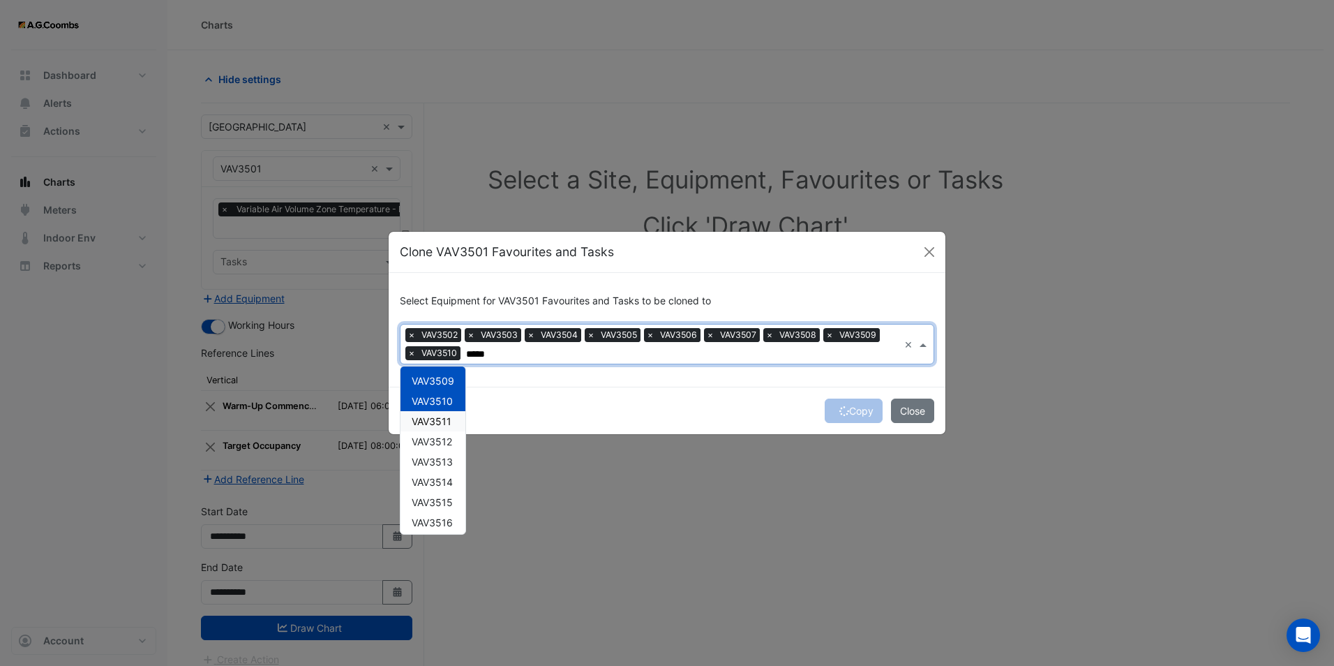
click at [433, 419] on span "VAV3511" at bounding box center [432, 421] width 40 height 12
click at [431, 436] on span "VAV3512" at bounding box center [432, 441] width 40 height 12
click at [433, 456] on span "VAV3513" at bounding box center [432, 462] width 41 height 12
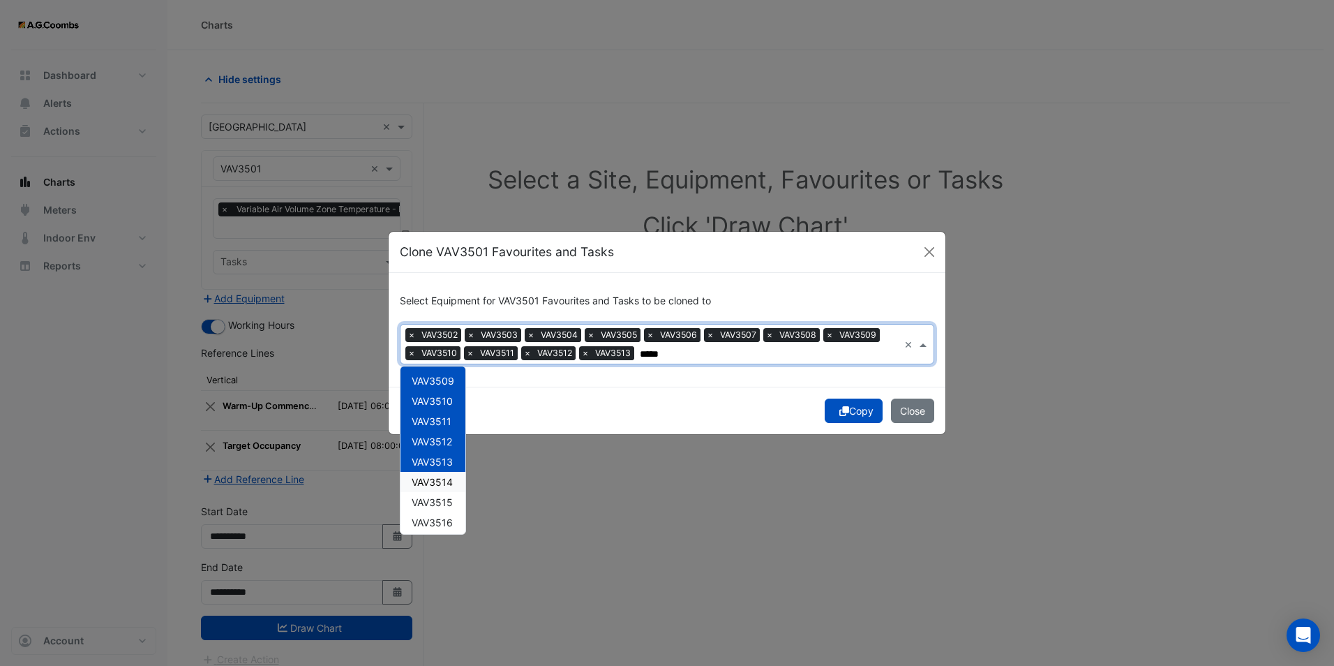
click at [430, 476] on span "VAV3514" at bounding box center [432, 482] width 41 height 12
click at [424, 505] on span "VAV3515" at bounding box center [432, 502] width 41 height 12
click at [425, 526] on span "VAV3516" at bounding box center [432, 522] width 41 height 12
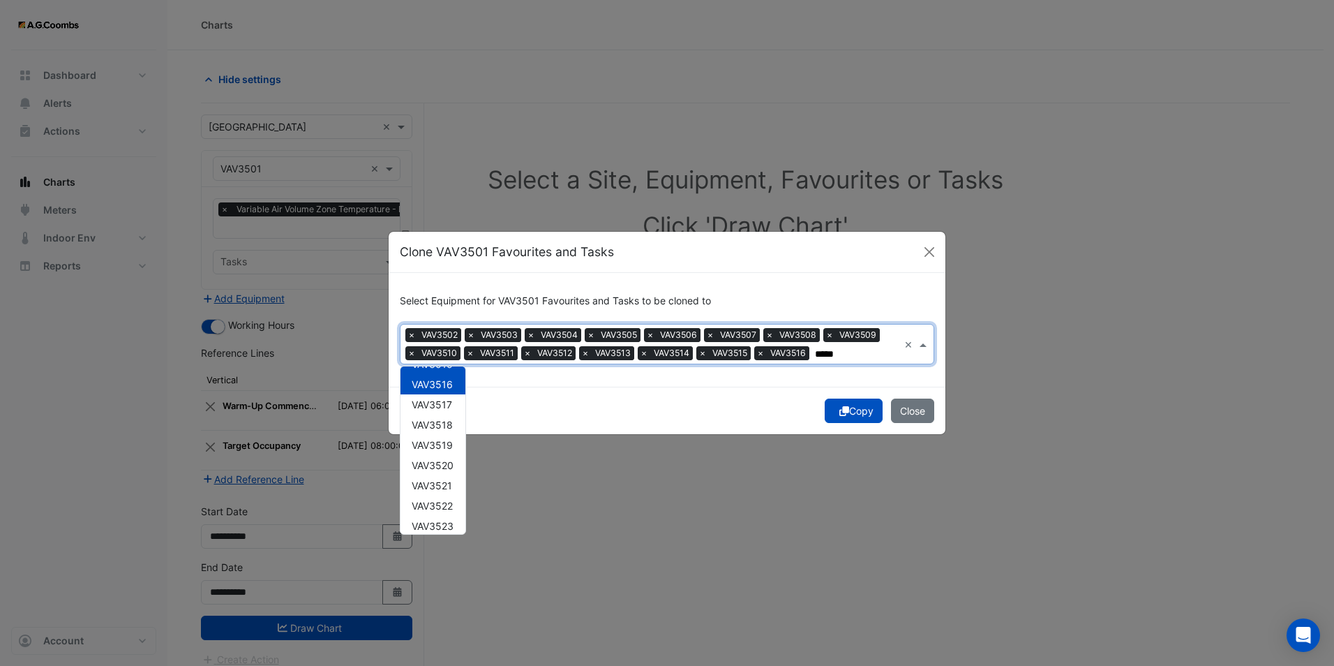
scroll to position [283, 0]
click at [441, 408] on span "VAV3517" at bounding box center [432, 403] width 40 height 12
click at [440, 426] on span "VAV3518" at bounding box center [432, 423] width 41 height 12
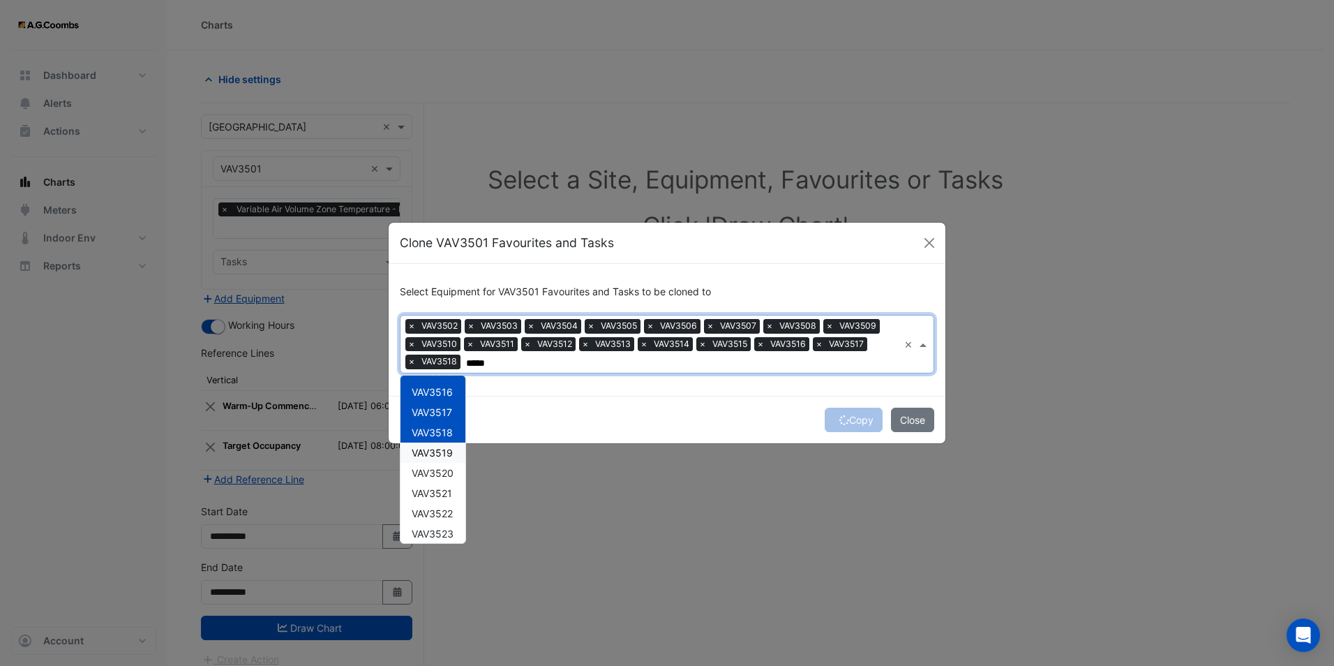
click at [437, 447] on span "VAV3519" at bounding box center [432, 453] width 41 height 12
click at [432, 469] on span "VAV3520" at bounding box center [433, 473] width 42 height 12
click at [429, 480] on div "VAV3520" at bounding box center [433, 473] width 65 height 20
click at [431, 477] on span "VAV3520" at bounding box center [433, 473] width 42 height 12
click at [434, 493] on span "VAV3521" at bounding box center [432, 493] width 40 height 12
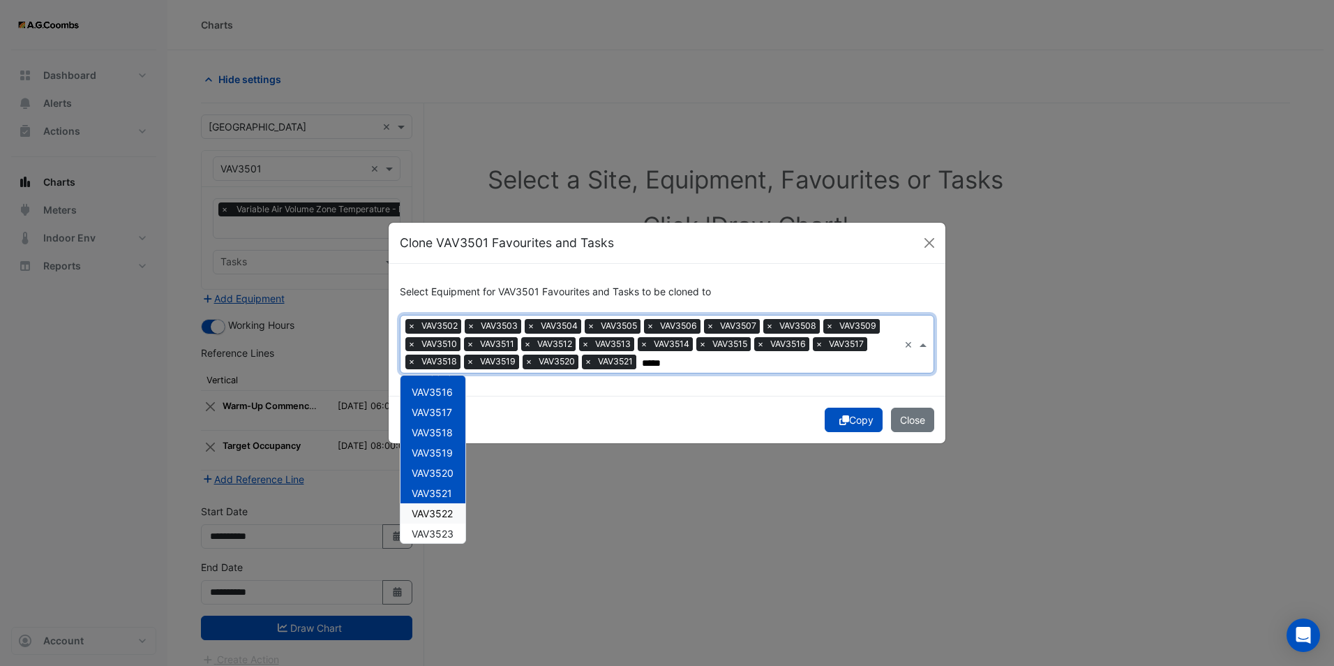
click at [435, 509] on span "VAV3522" at bounding box center [432, 513] width 41 height 12
click at [433, 531] on span "VAV3523" at bounding box center [433, 534] width 42 height 12
click at [809, 363] on input "*****" at bounding box center [829, 363] width 139 height 15
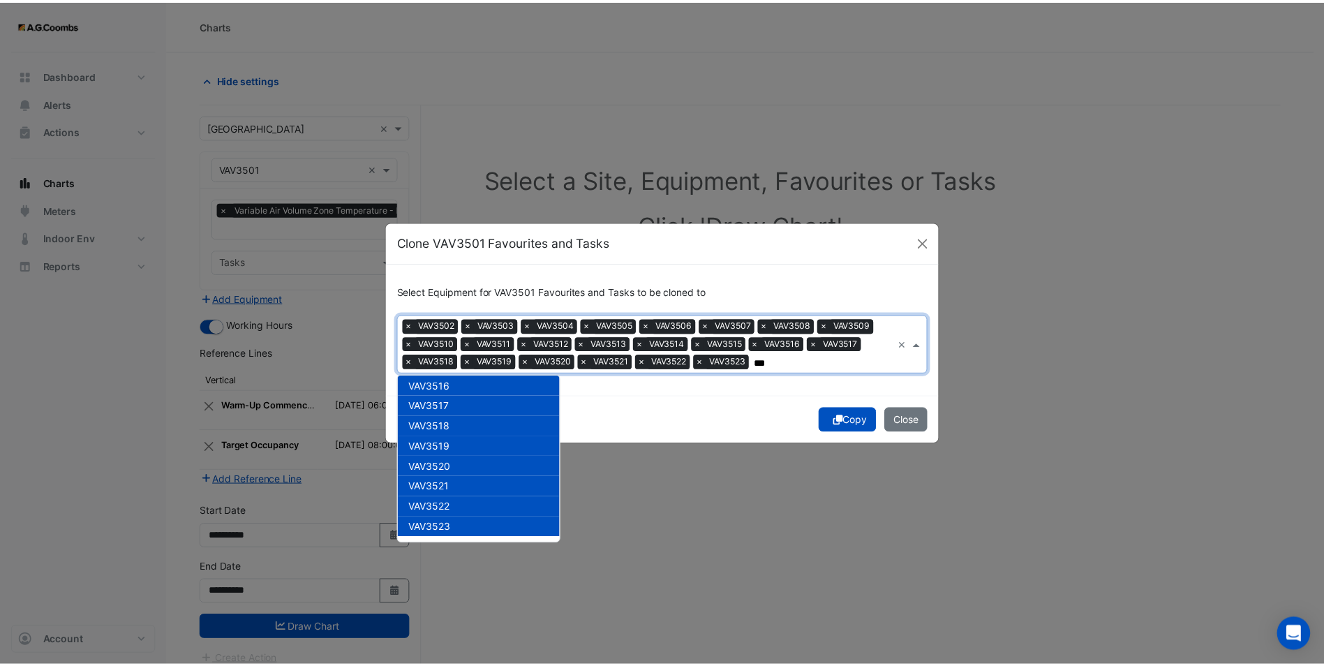
scroll to position [14920, 0]
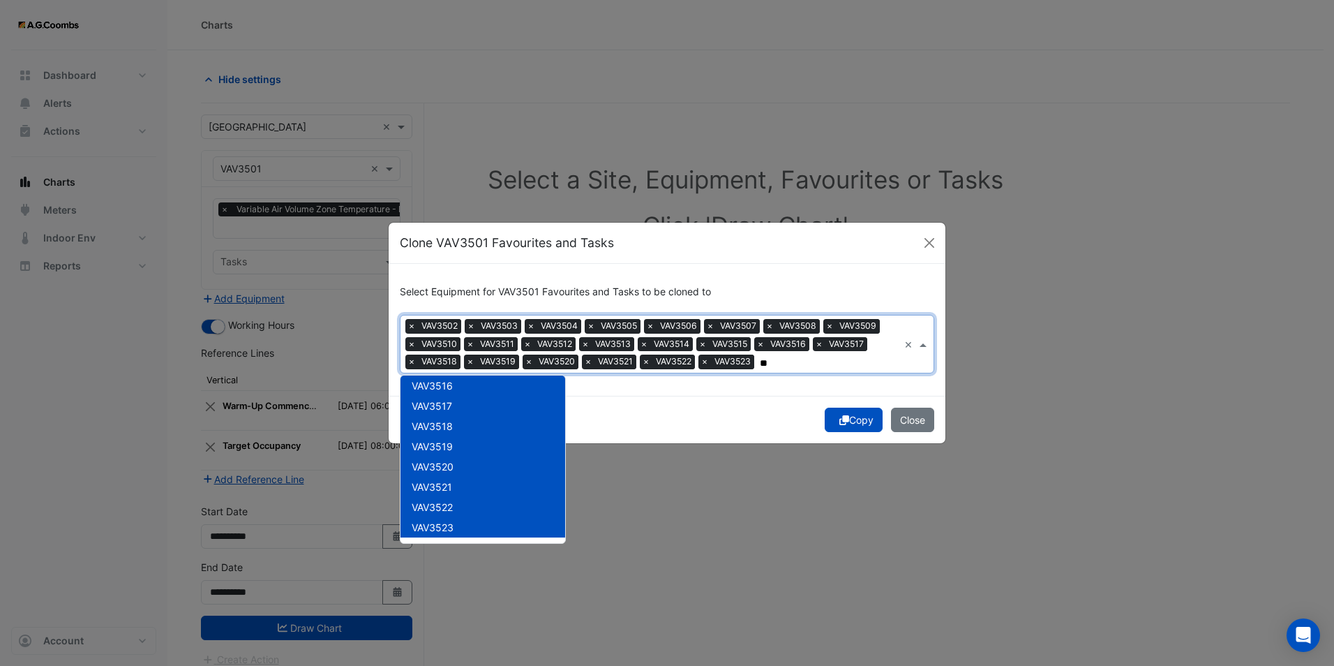
type input "*"
click at [846, 423] on button "Copy" at bounding box center [854, 420] width 58 height 24
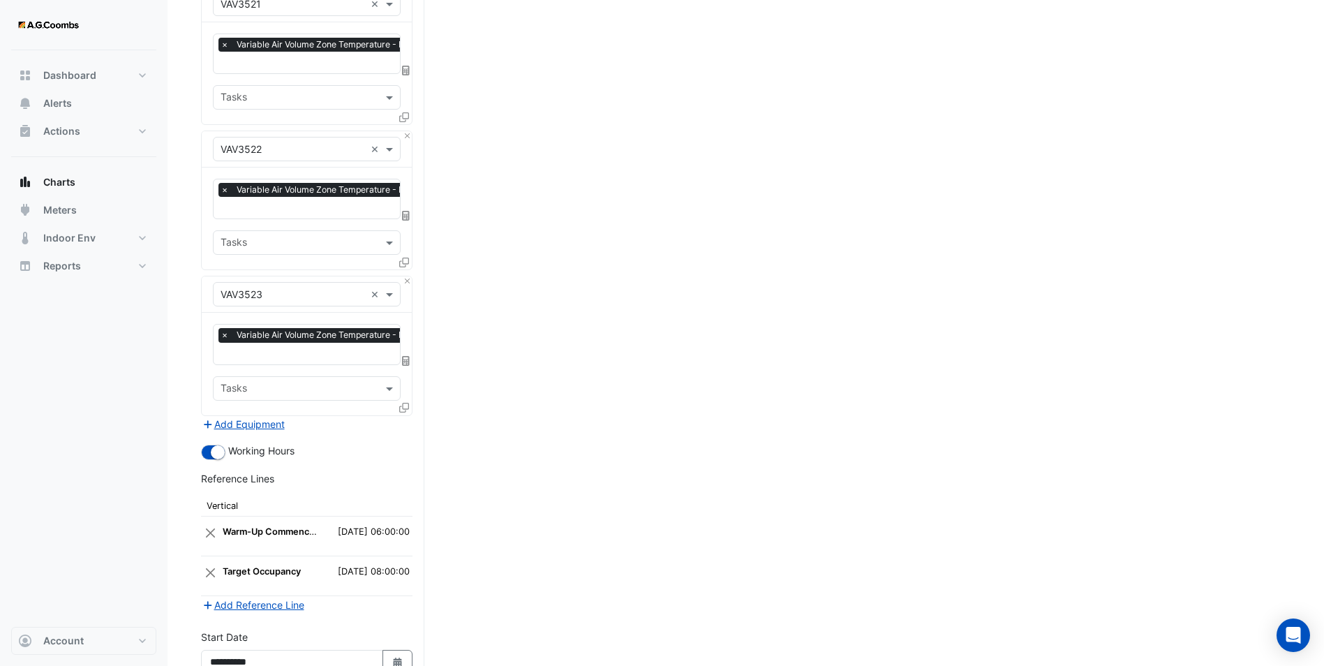
scroll to position [3180, 0]
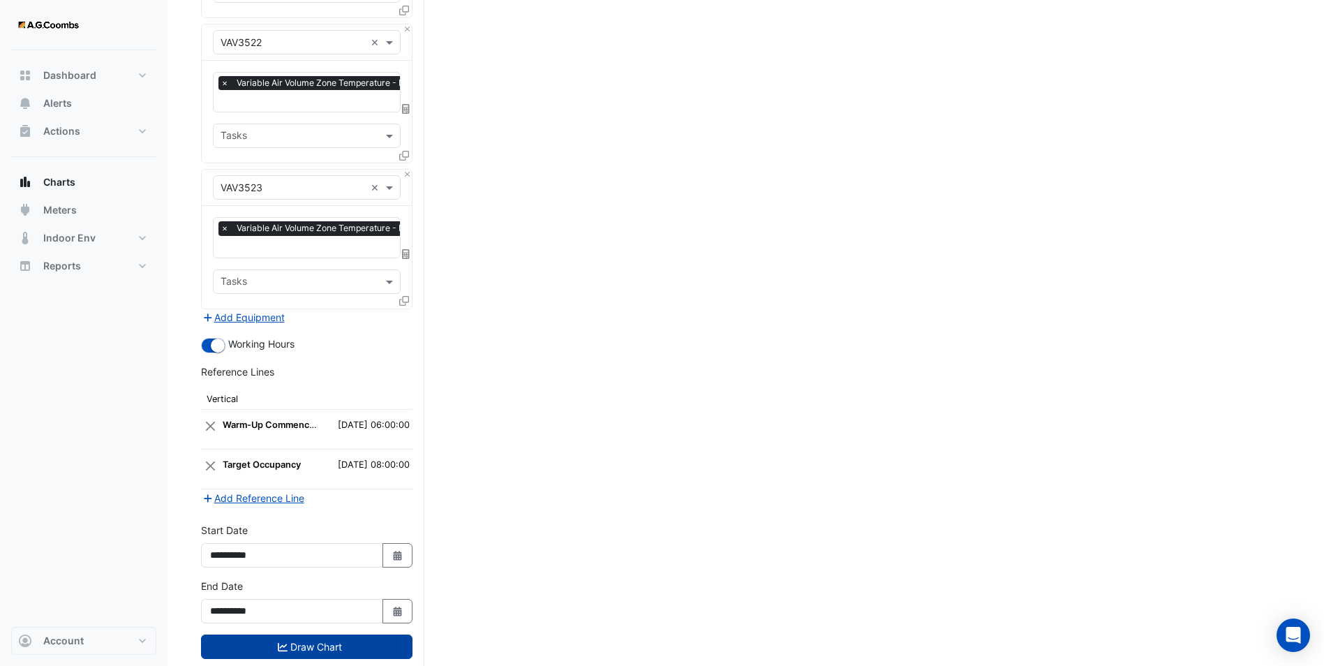
click at [331, 634] on button "Draw Chart" at bounding box center [306, 646] width 211 height 24
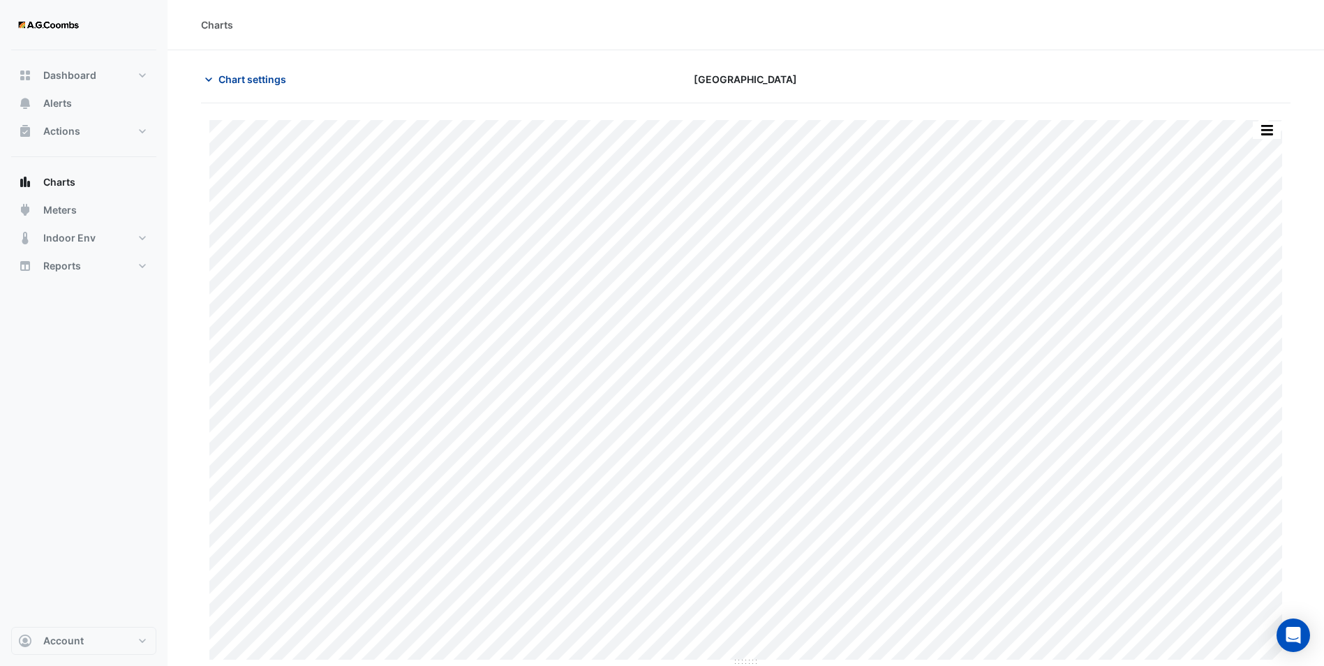
click at [251, 73] on span "Chart settings" at bounding box center [252, 79] width 68 height 15
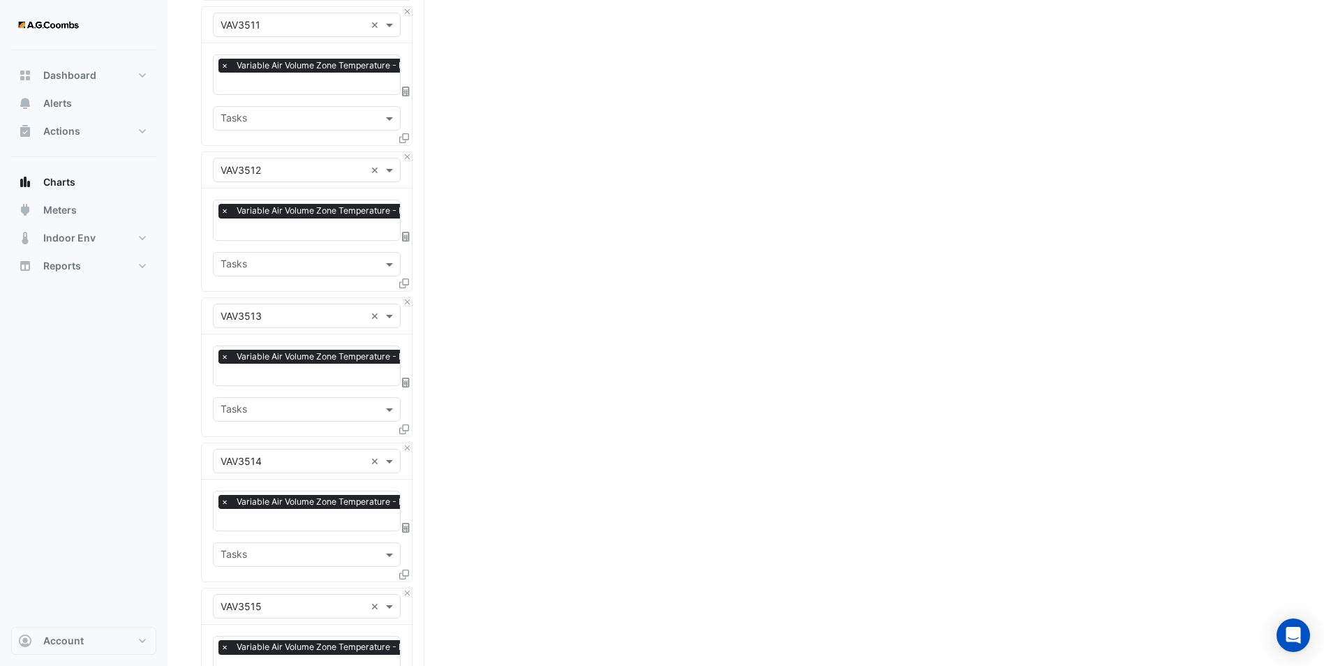
scroll to position [1675, 0]
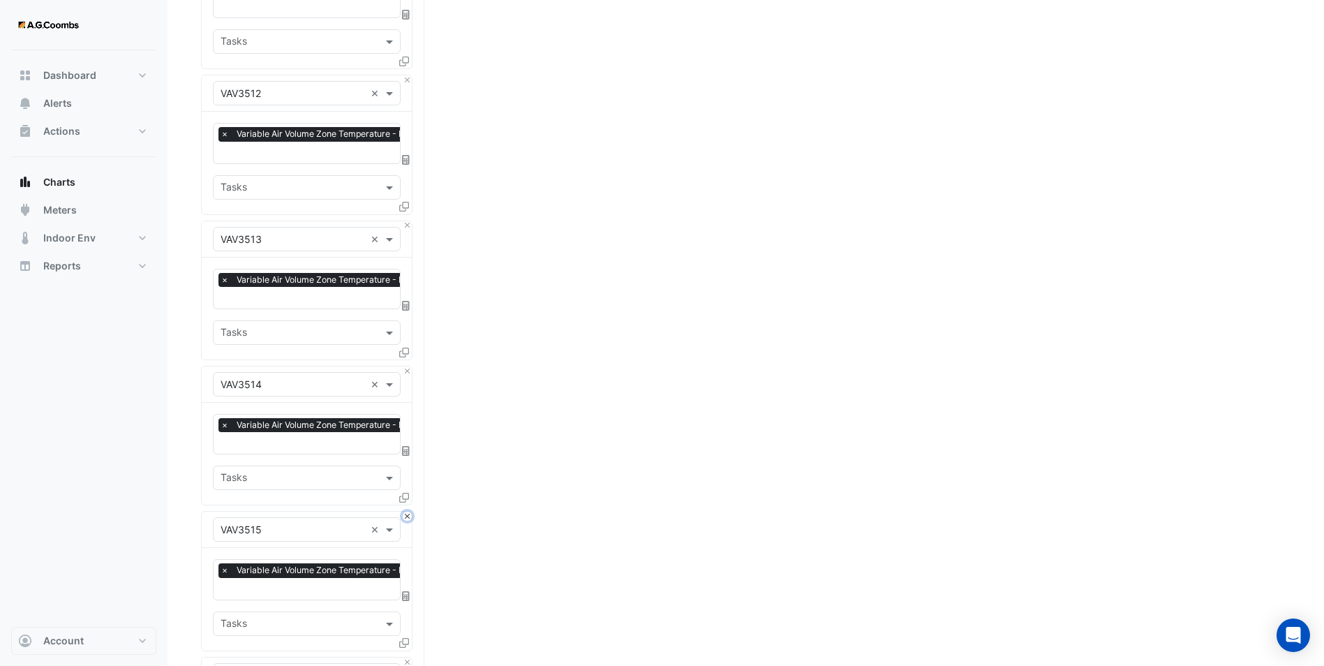
click at [408, 511] on button "Close" at bounding box center [407, 515] width 9 height 9
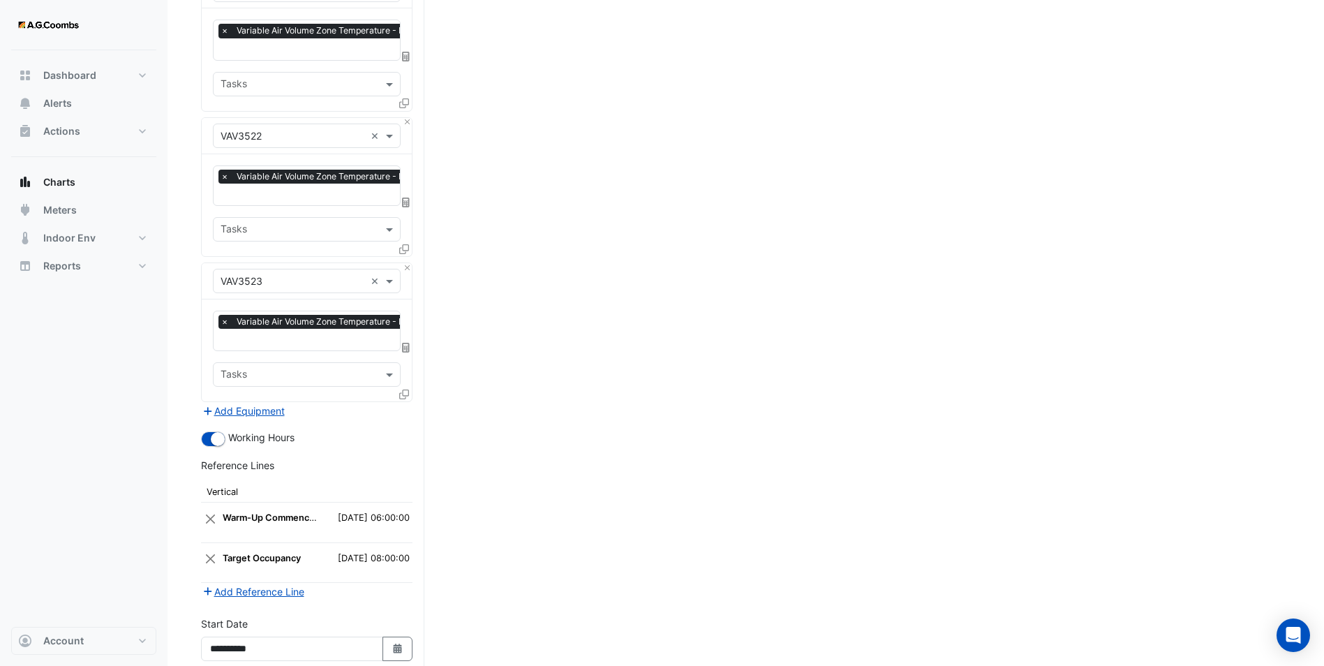
scroll to position [3035, 0]
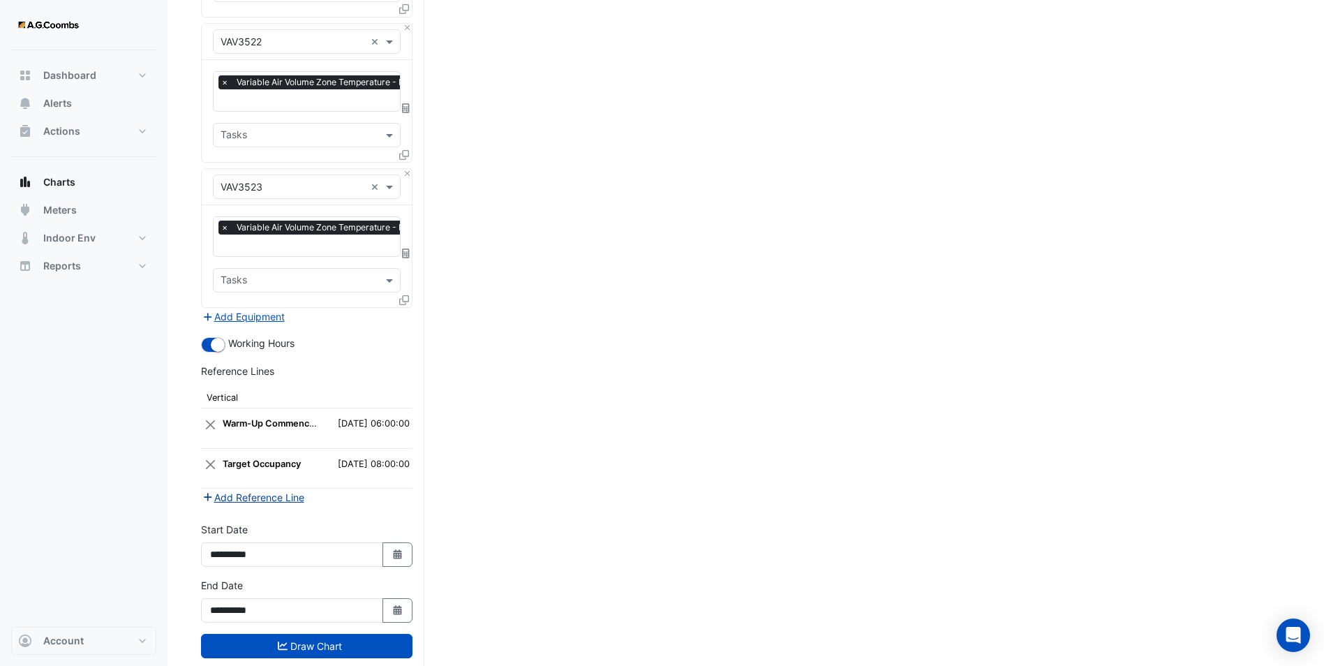
click at [274, 489] on button "Add Reference Line" at bounding box center [253, 497] width 104 height 16
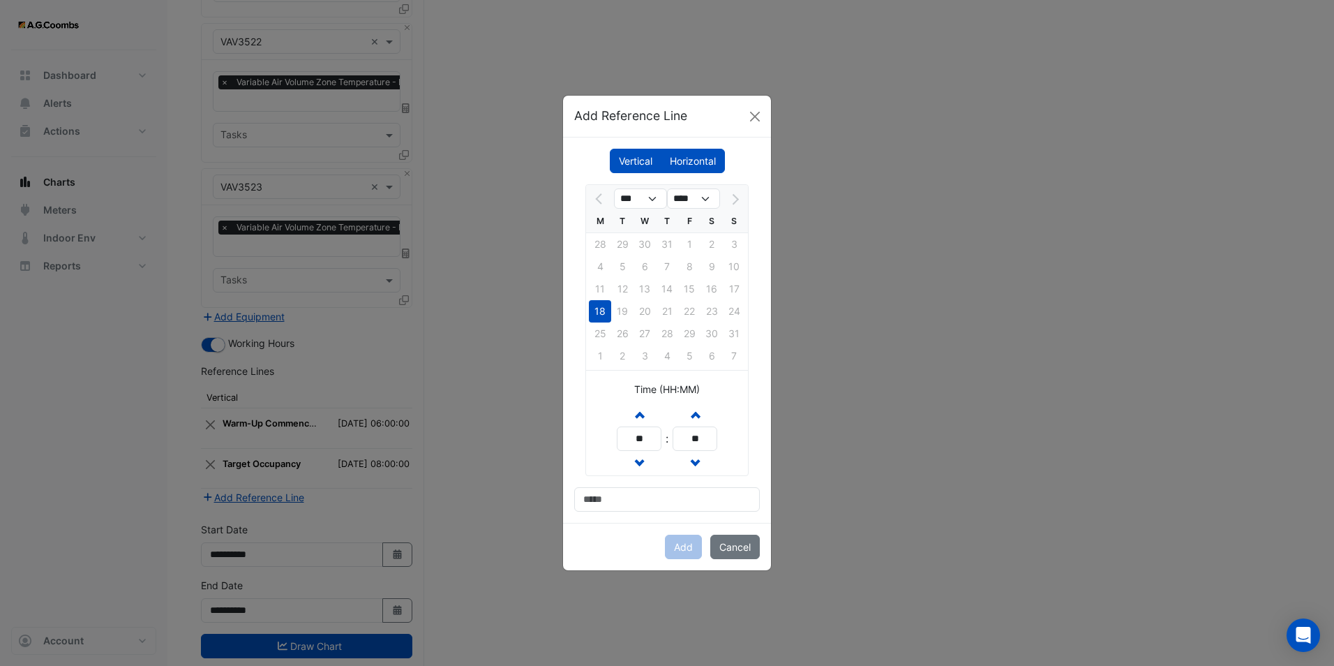
click at [680, 150] on label "Horizontal" at bounding box center [693, 161] width 64 height 24
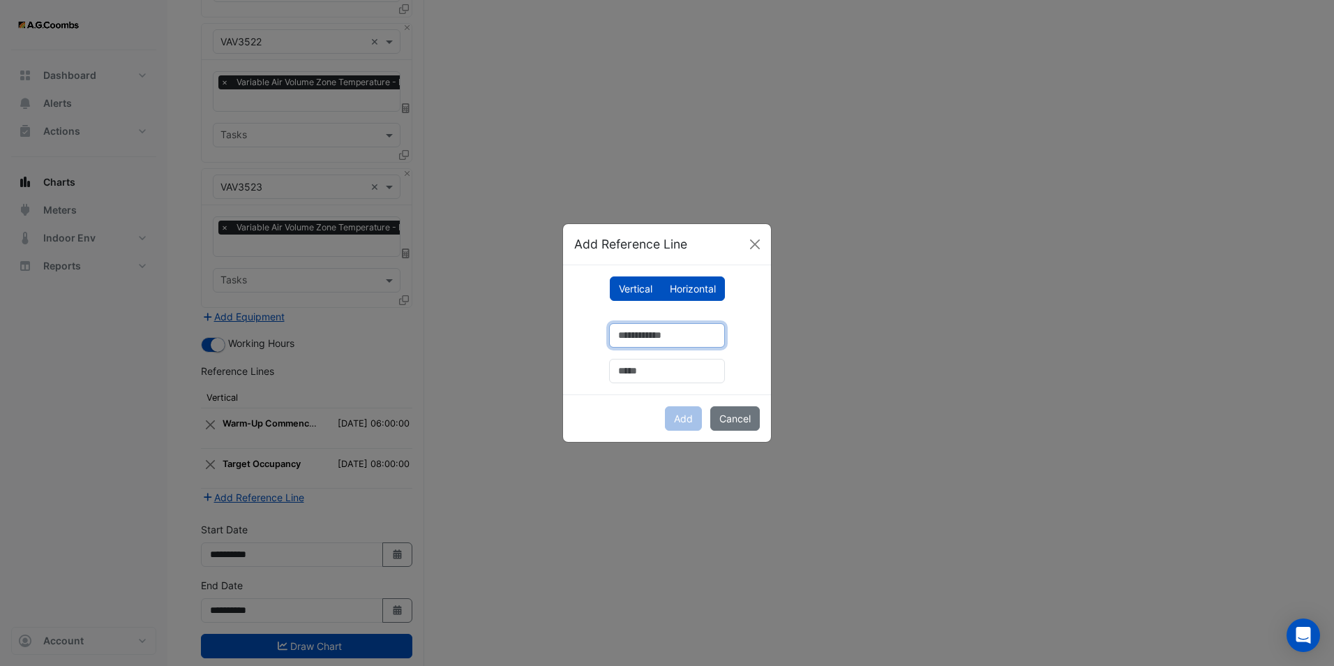
click at [624, 336] on input "number" at bounding box center [667, 335] width 116 height 24
type input "**"
click at [629, 366] on input "text" at bounding box center [667, 371] width 116 height 24
type input "**********"
click at [678, 421] on button "Add" at bounding box center [683, 418] width 37 height 24
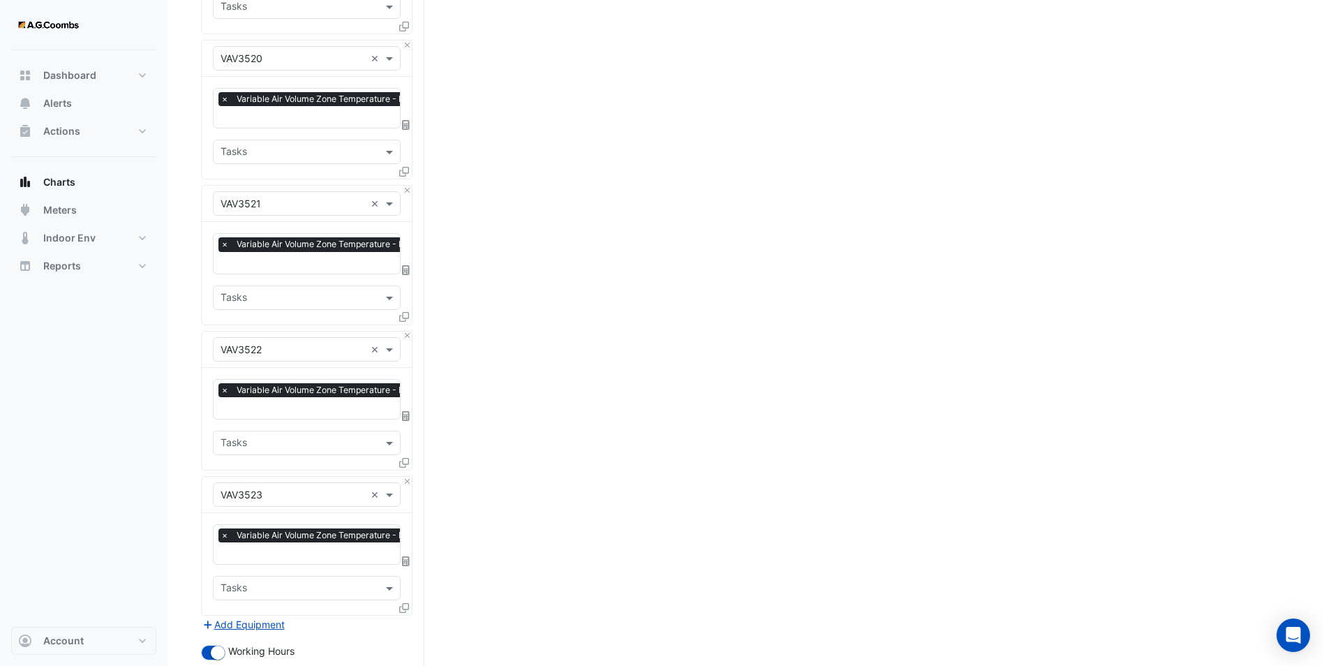
scroll to position [3100, 0]
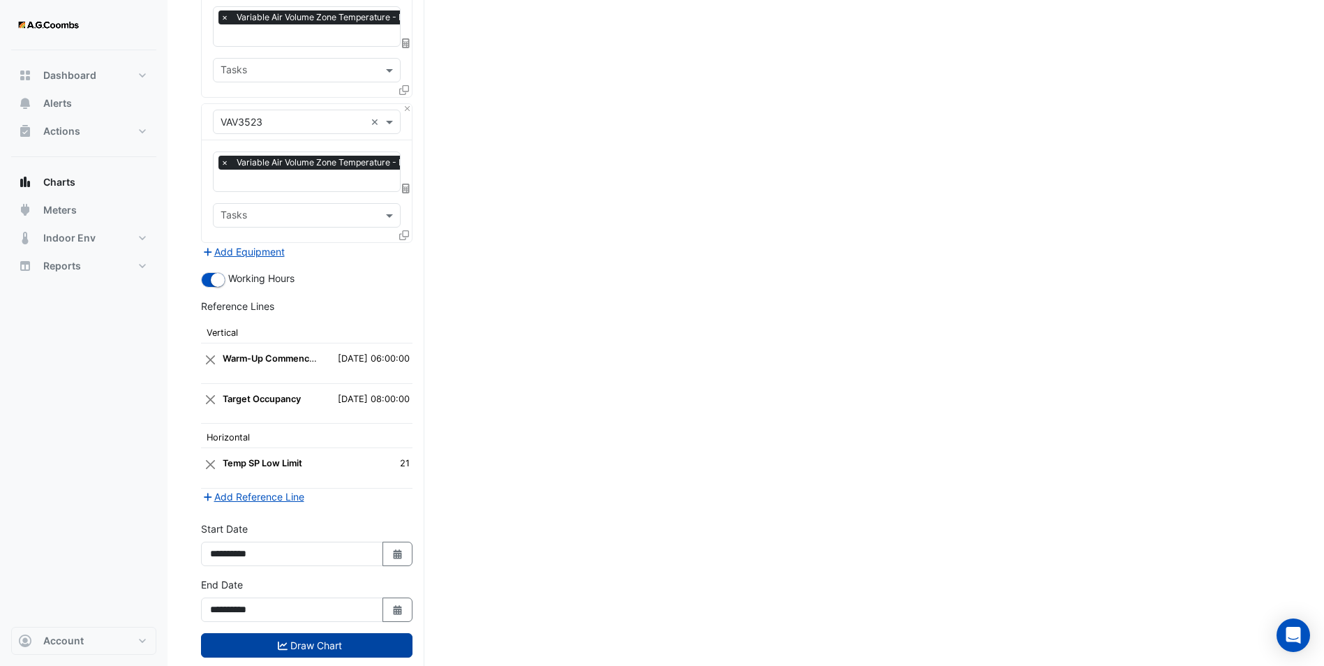
click at [357, 633] on button "Draw Chart" at bounding box center [306, 645] width 211 height 24
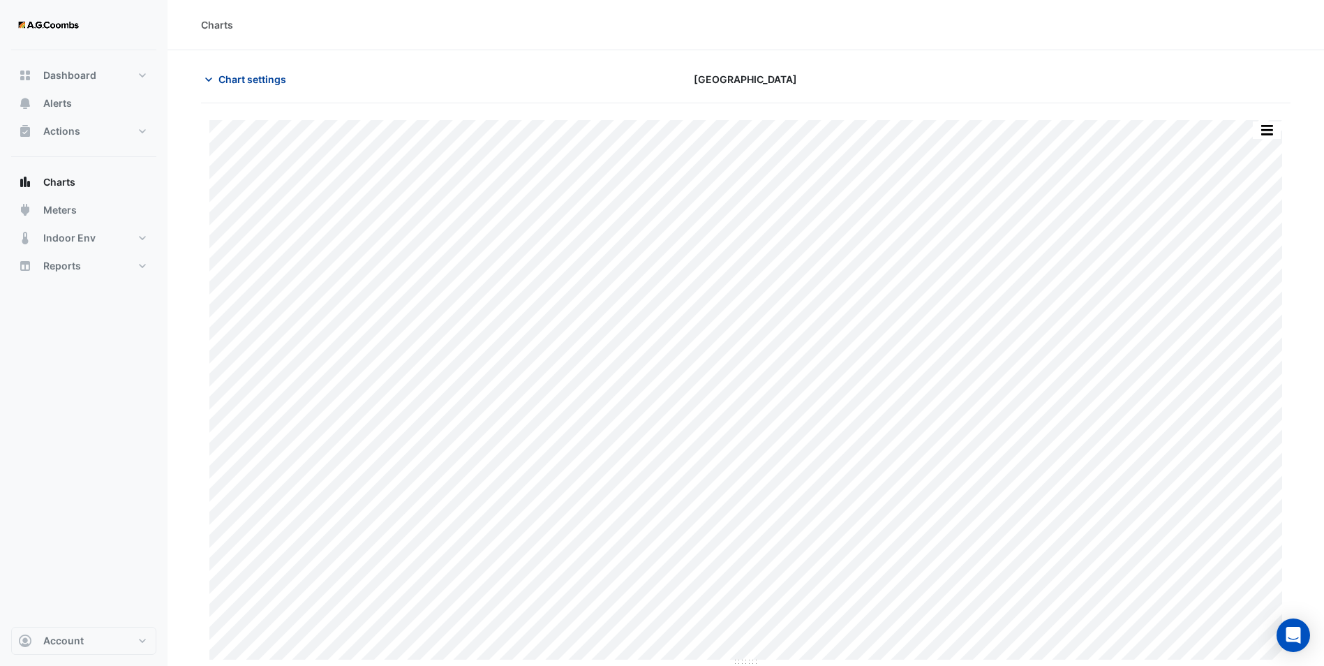
click at [221, 73] on span "Chart settings" at bounding box center [252, 79] width 68 height 15
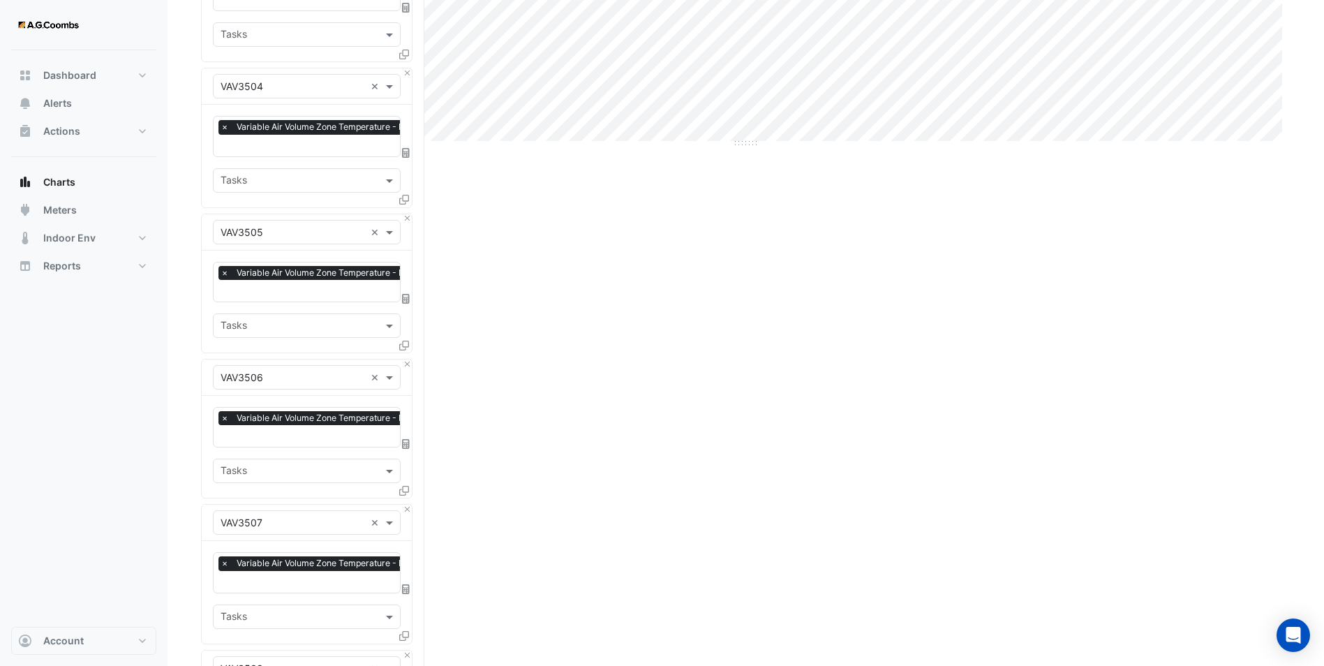
scroll to position [558, 0]
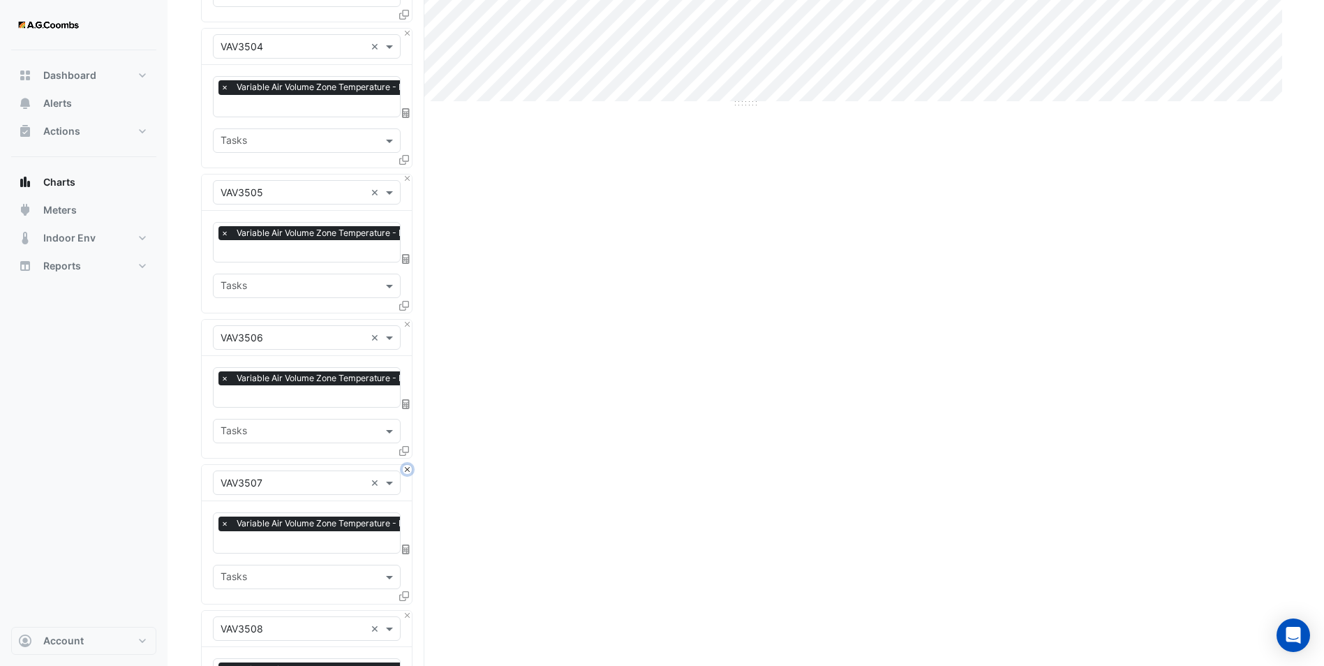
click at [408, 465] on button "Close" at bounding box center [407, 469] width 9 height 9
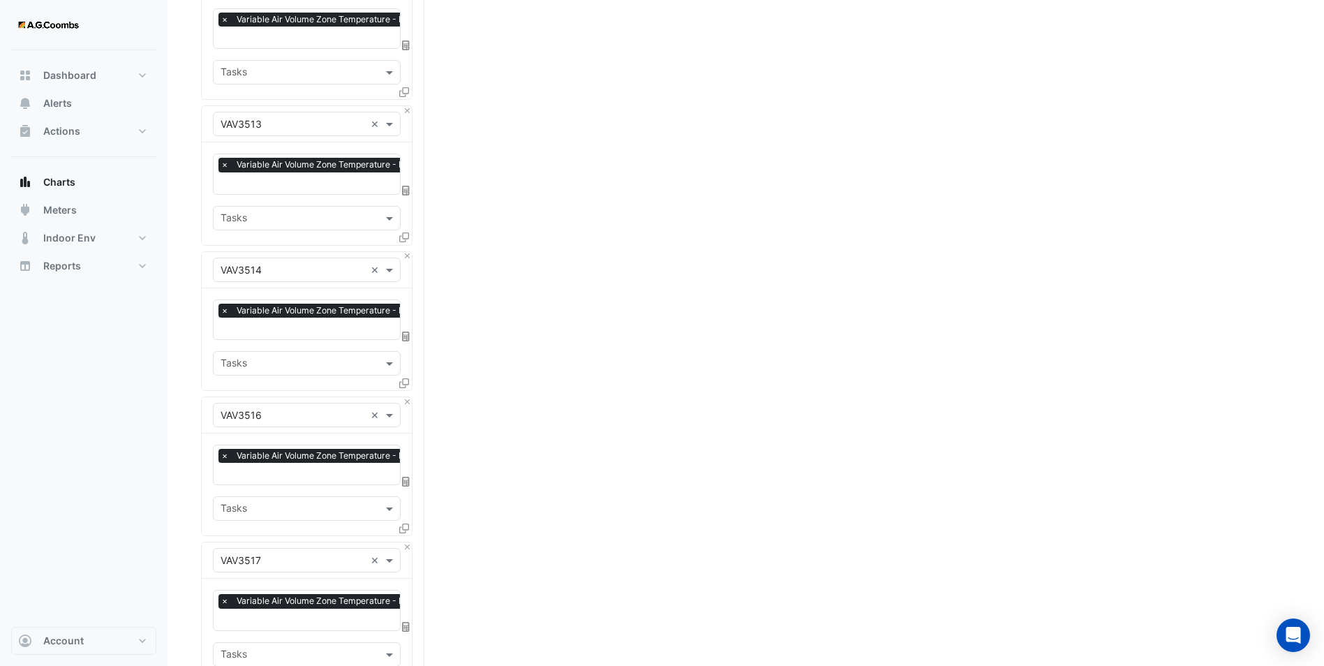
scroll to position [1814, 0]
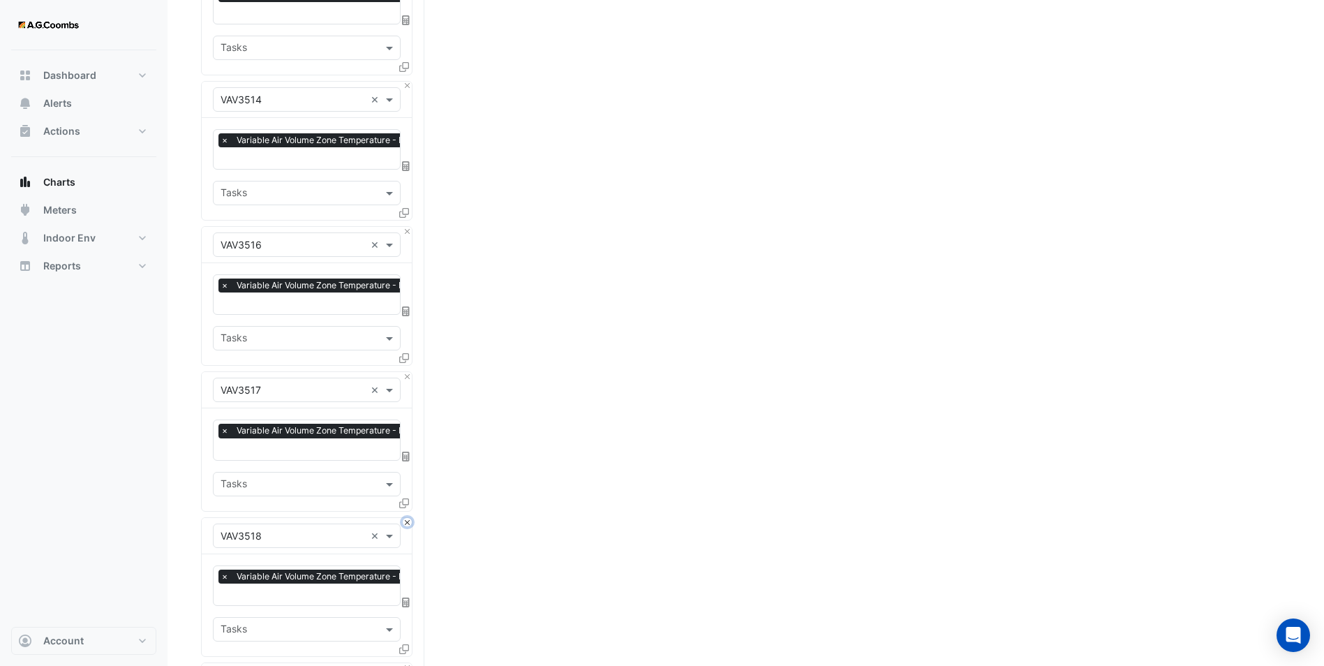
click at [408, 518] on button "Close" at bounding box center [407, 522] width 9 height 9
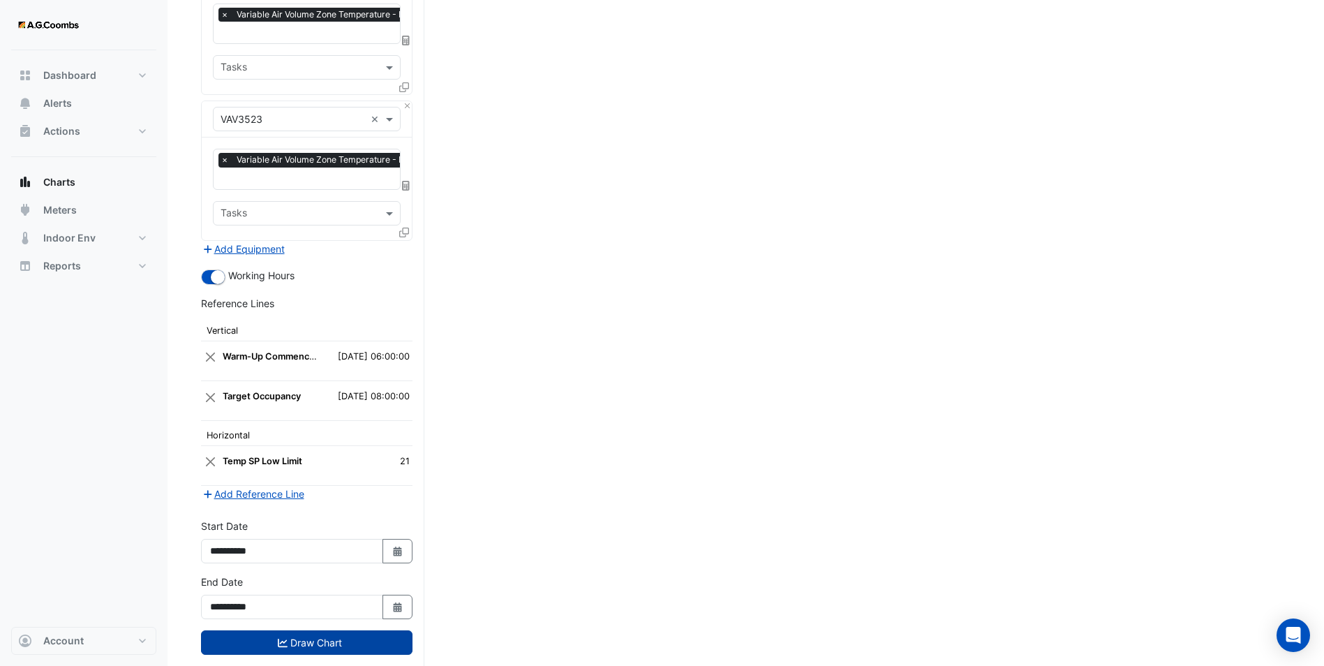
click at [354, 630] on button "Draw Chart" at bounding box center [306, 642] width 211 height 24
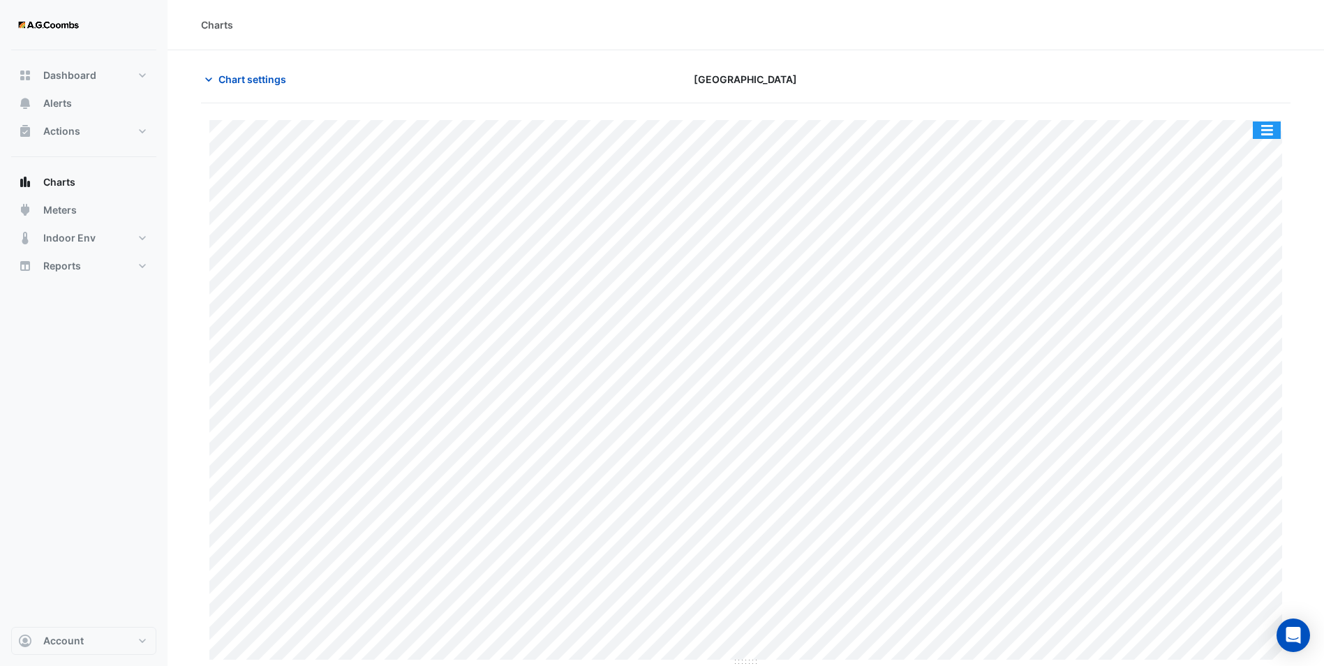
click at [1265, 133] on button "button" at bounding box center [1267, 129] width 28 height 17
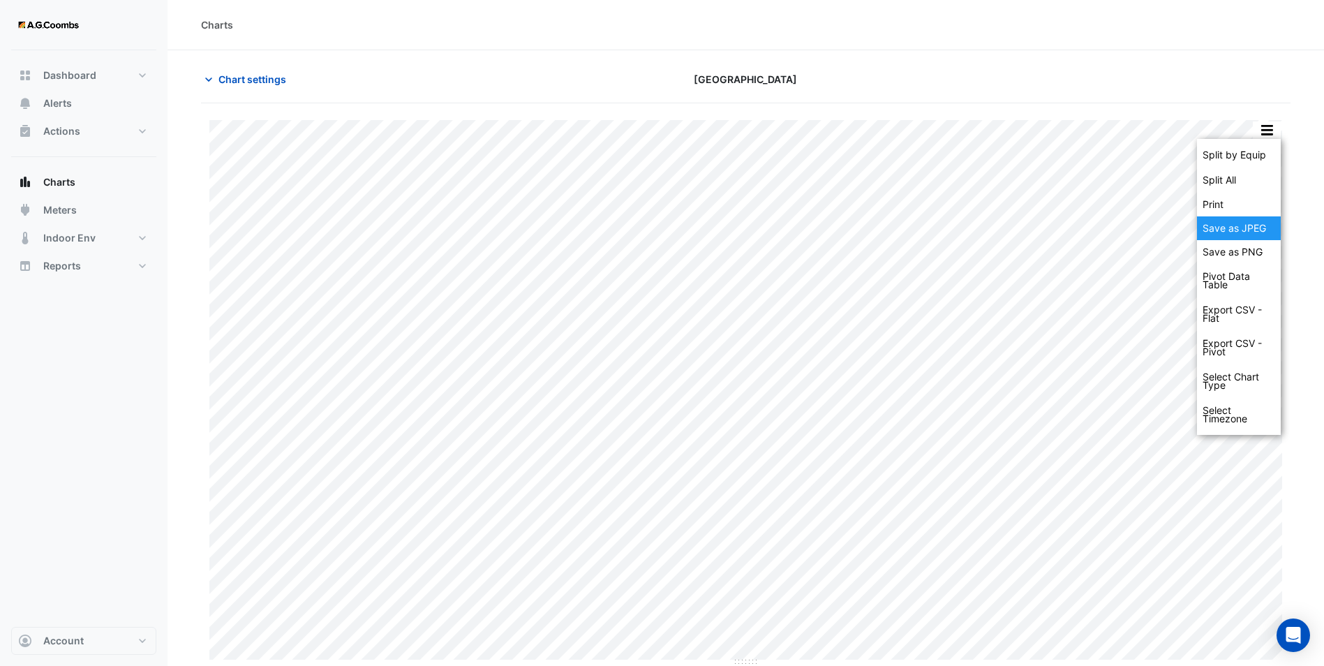
click at [1243, 224] on div "Save as JPEG" at bounding box center [1239, 228] width 84 height 24
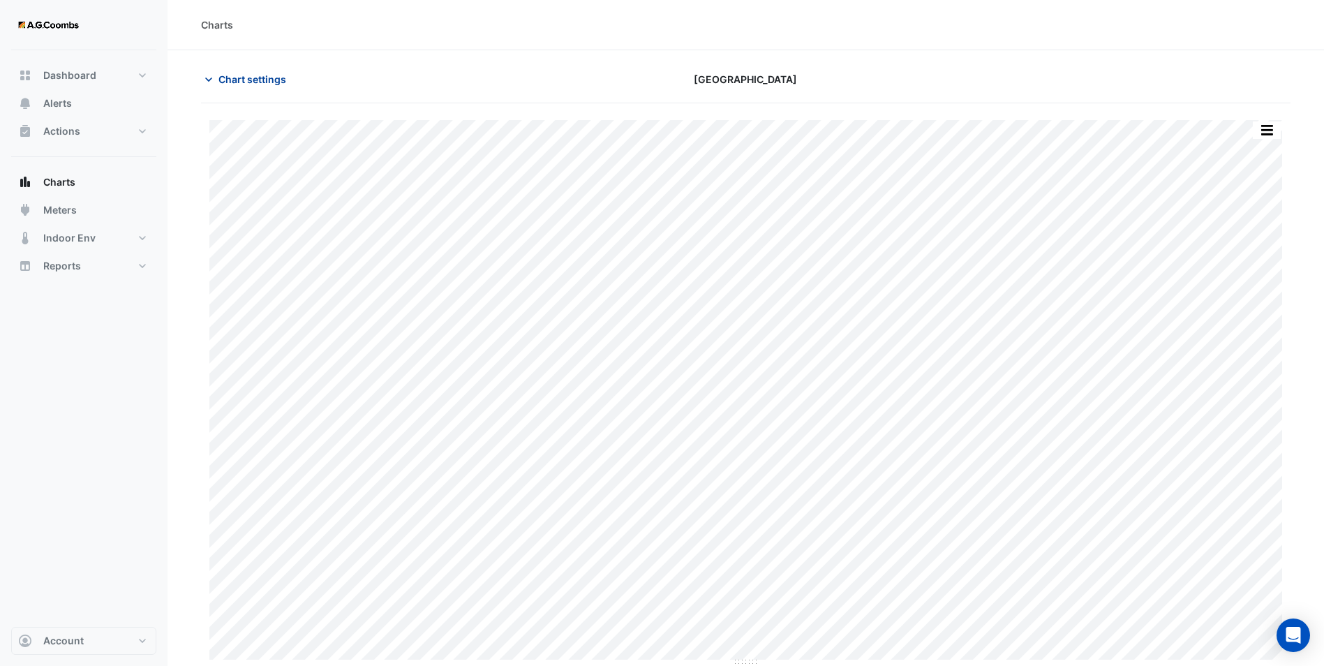
click at [241, 76] on span "Chart settings" at bounding box center [252, 79] width 68 height 15
type input "**********"
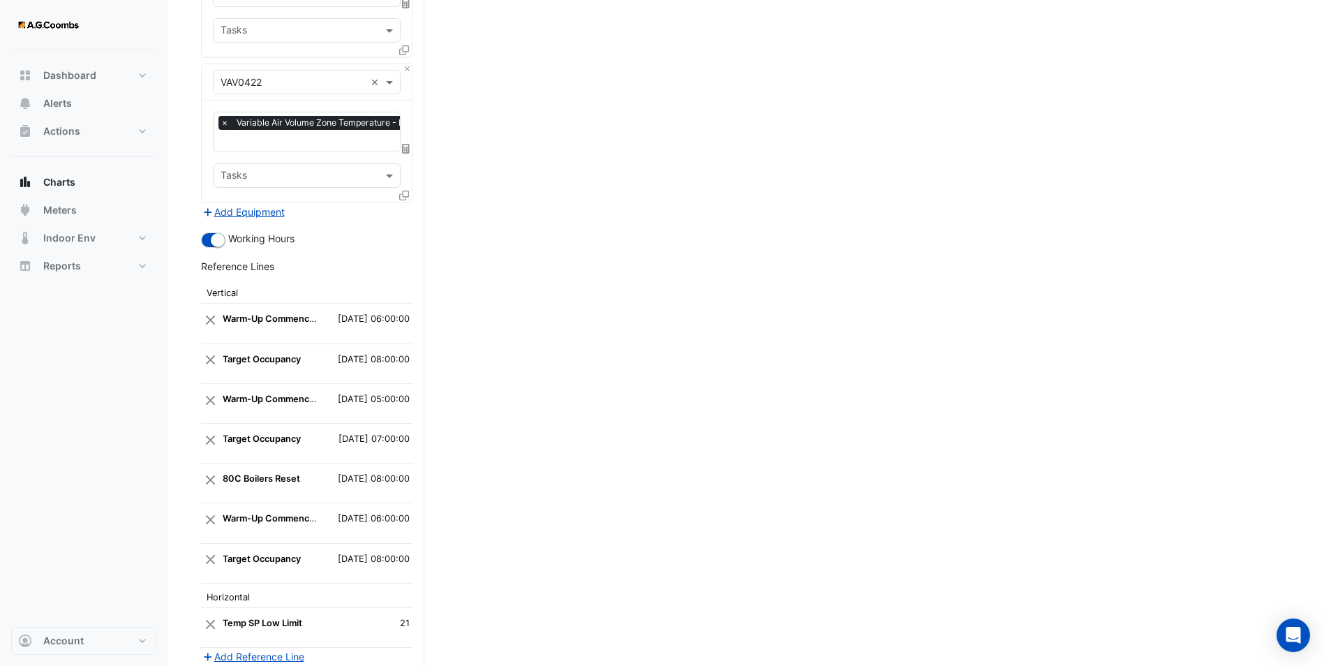
scroll to position [3300, 0]
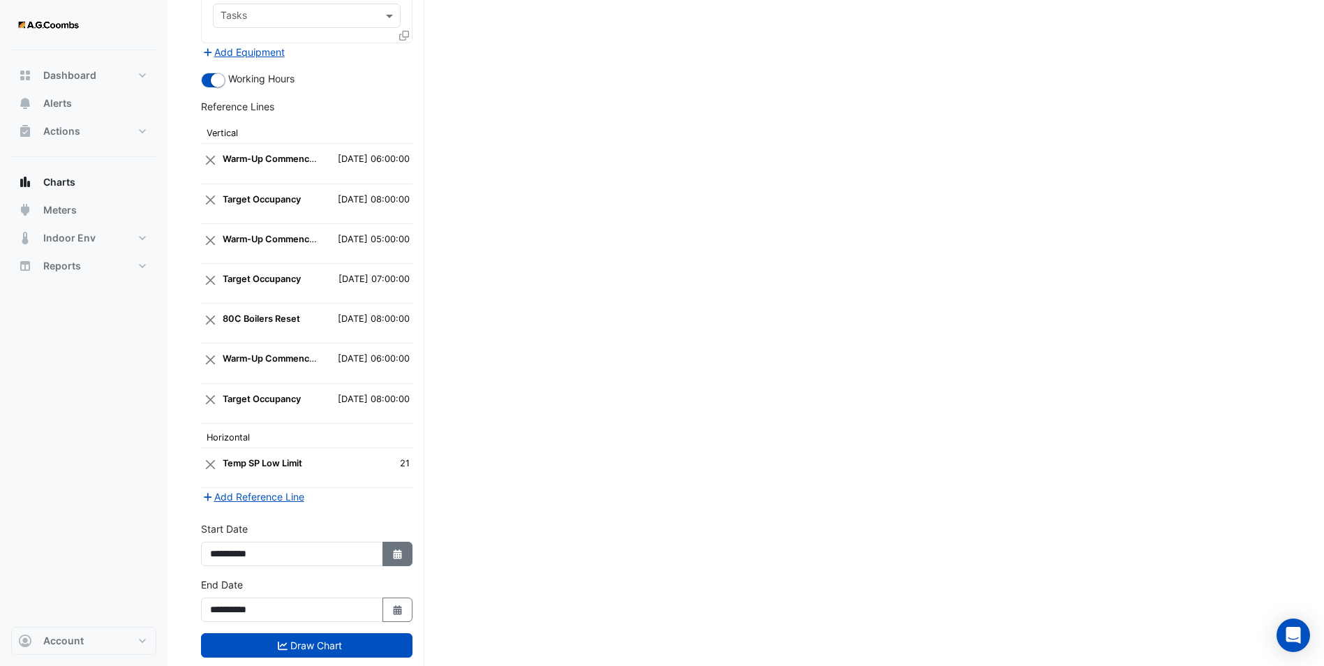
click at [408, 542] on button "Select Date" at bounding box center [397, 554] width 31 height 24
select select "*"
select select "****"
click at [227, 448] on div "18 19 20 21 22 23 24" at bounding box center [292, 450] width 162 height 22
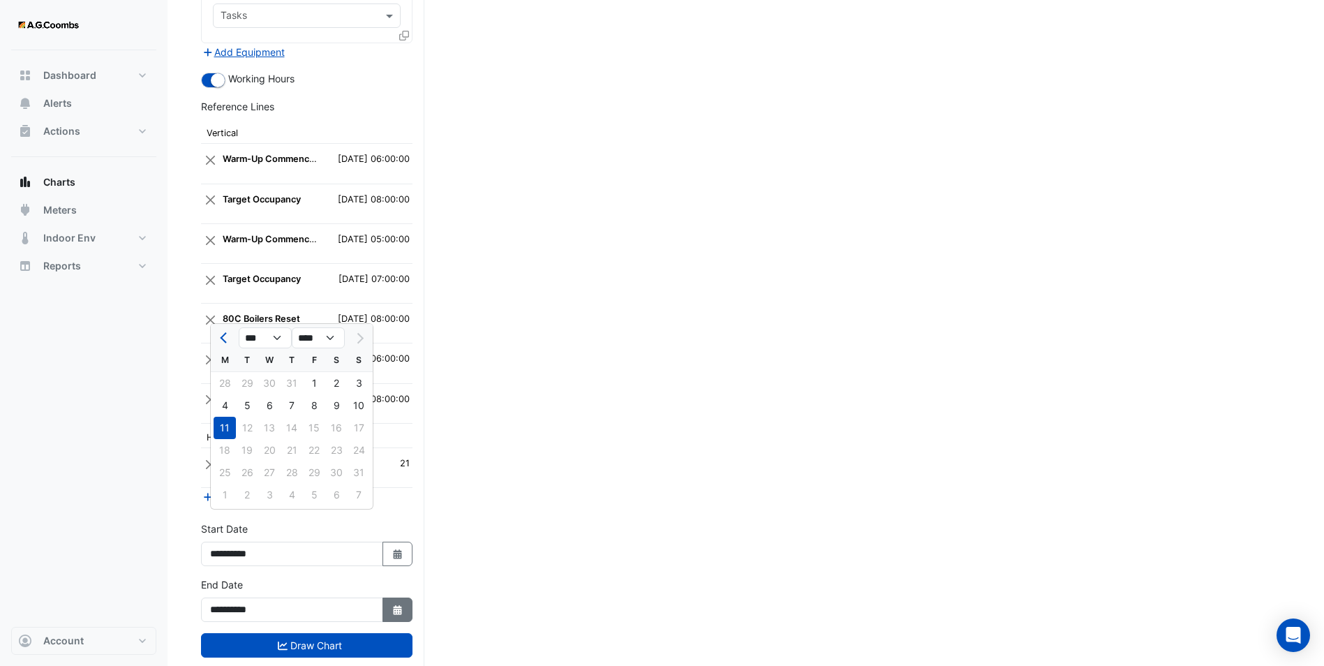
click at [402, 605] on icon "Select Date" at bounding box center [397, 610] width 13 height 10
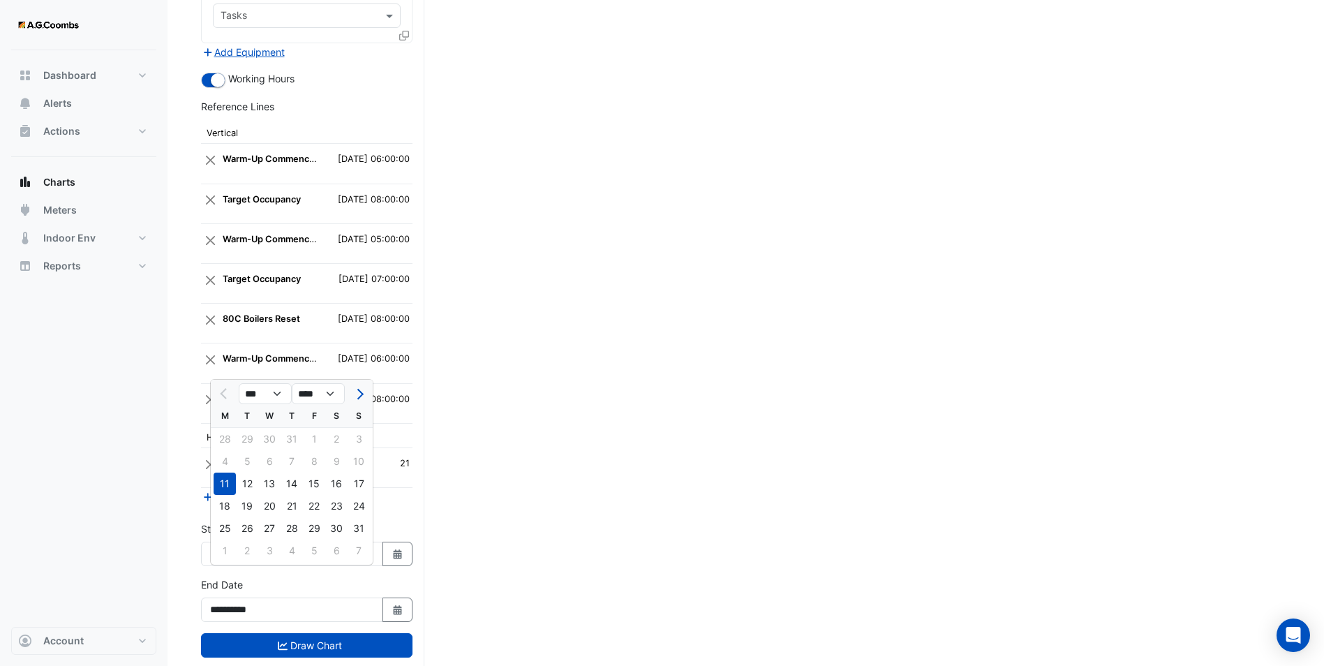
click at [225, 501] on div "18" at bounding box center [225, 506] width 22 height 22
type input "**********"
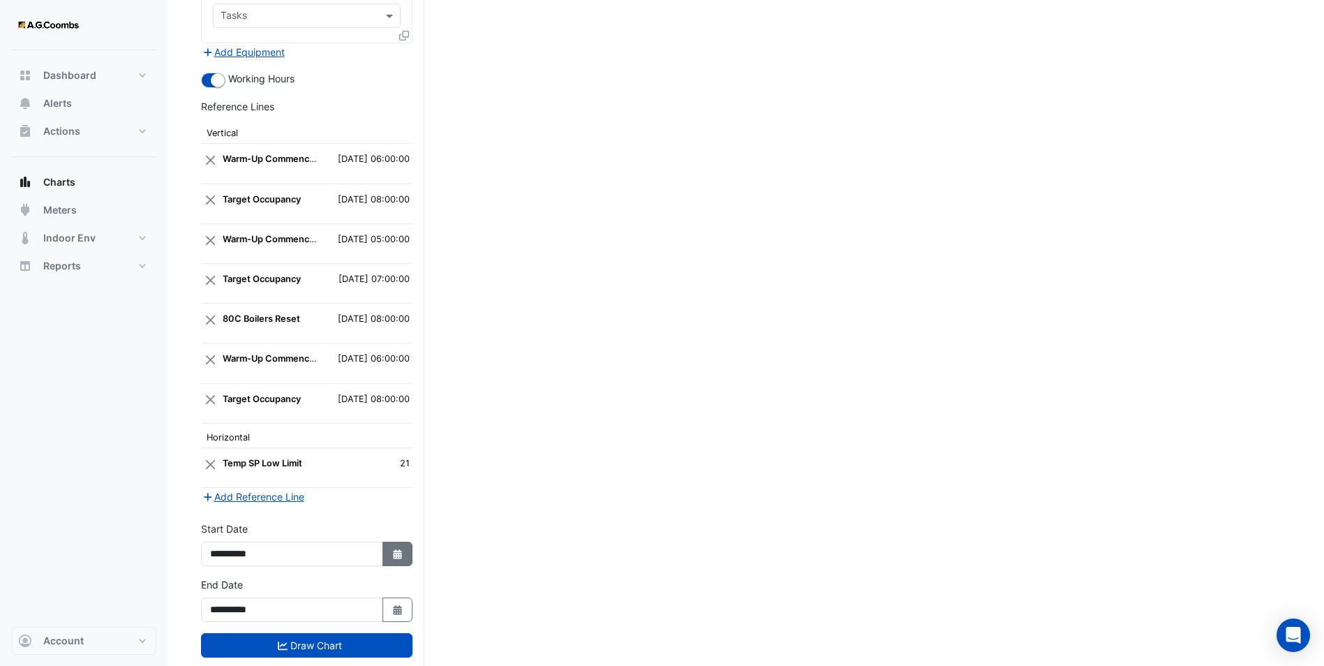
click at [392, 542] on button "Select Date" at bounding box center [397, 554] width 31 height 24
select select "*"
select select "****"
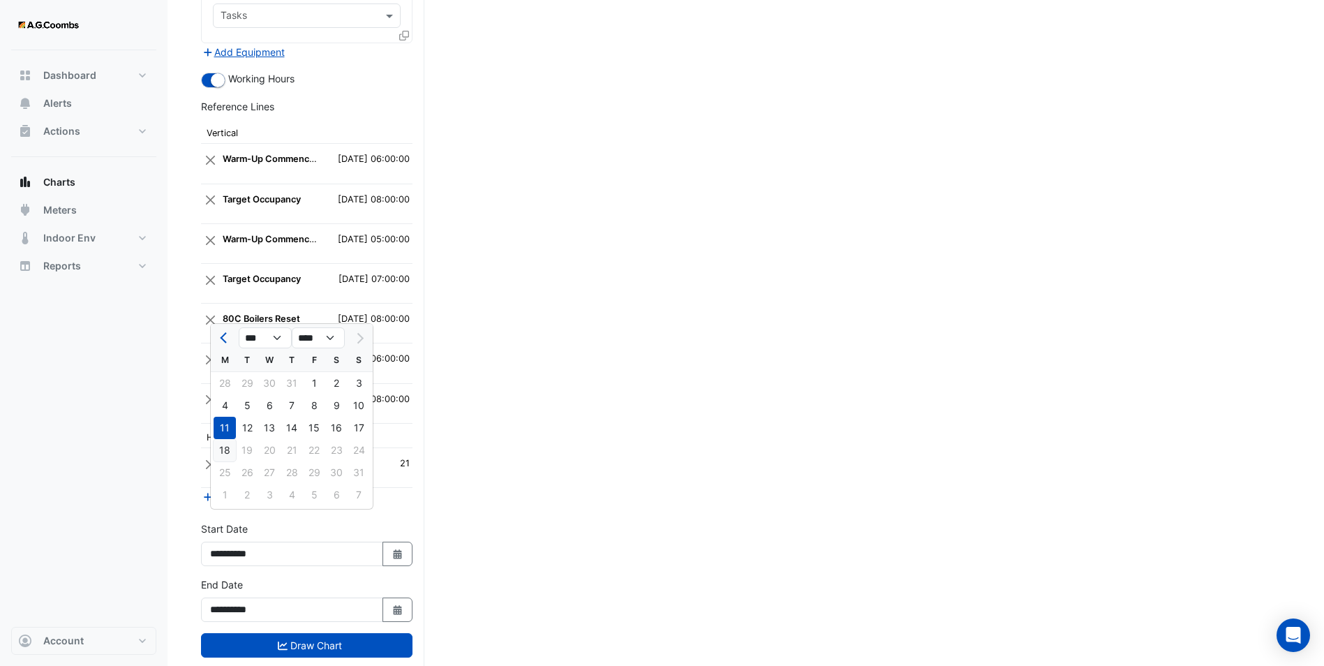
click at [219, 440] on div "18" at bounding box center [225, 450] width 22 height 22
type input "**********"
click at [257, 488] on button "Add Reference Line" at bounding box center [253, 496] width 104 height 16
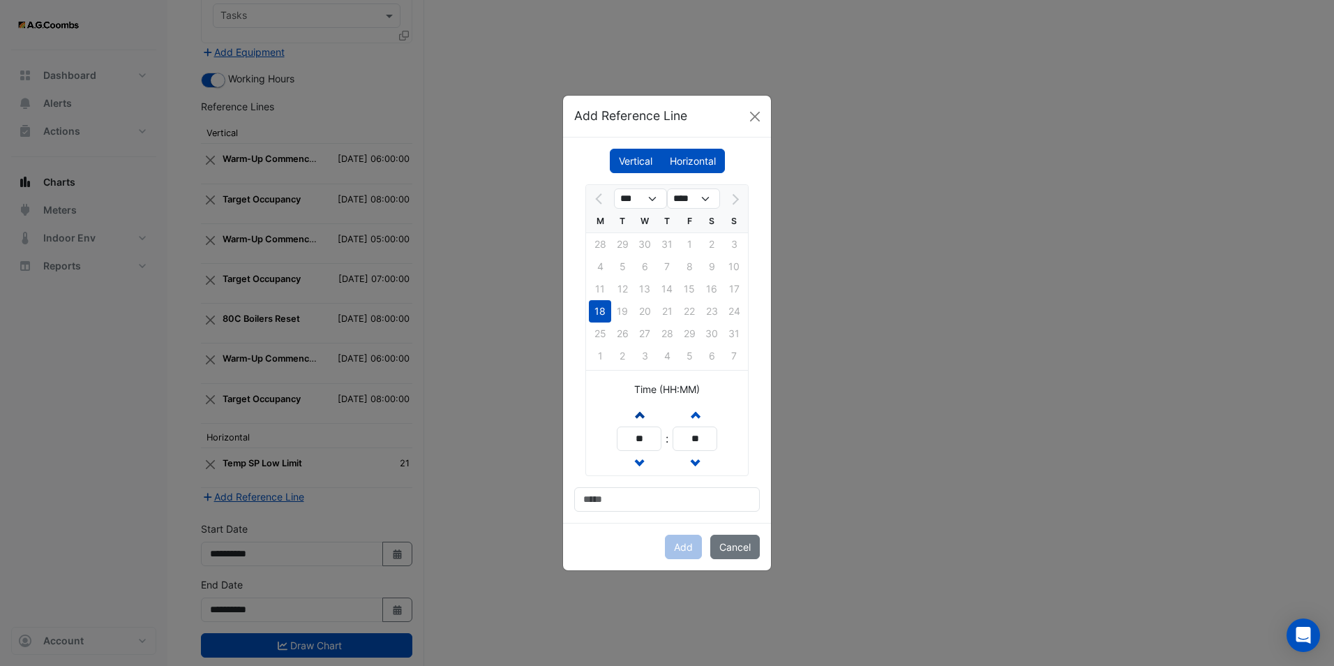
click at [643, 411] on button "Increment hours" at bounding box center [639, 414] width 25 height 24
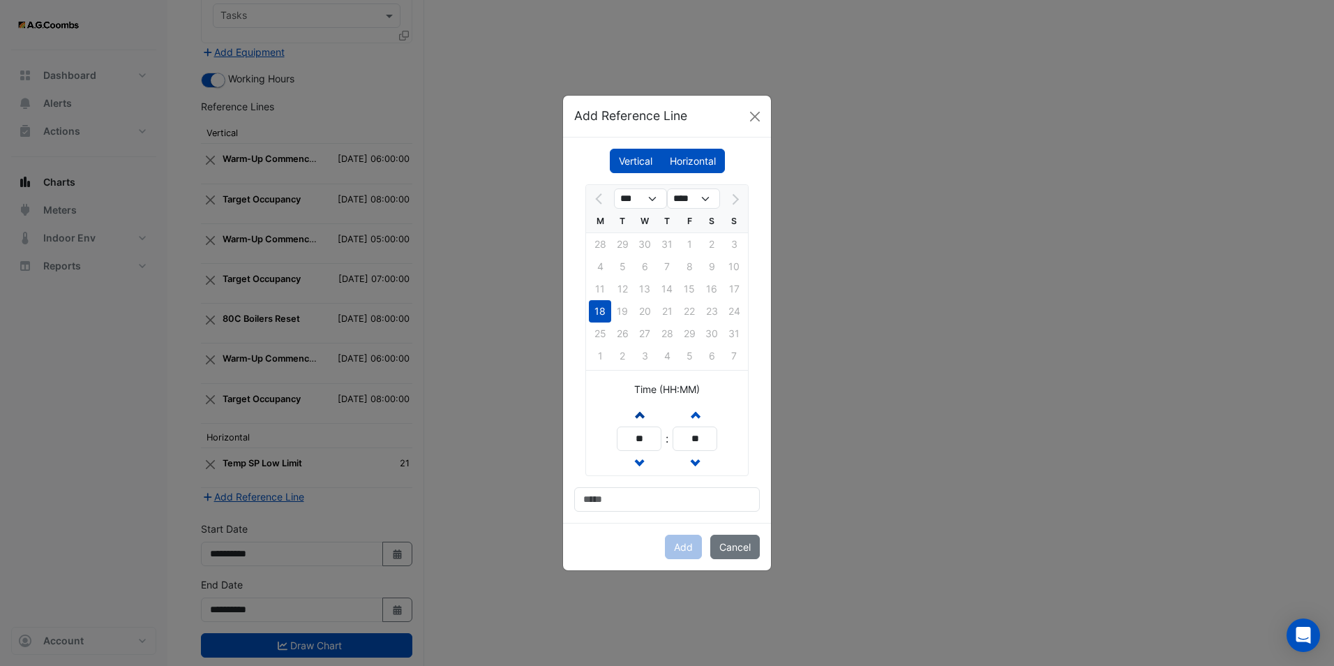
click at [643, 411] on button "Increment hours" at bounding box center [639, 414] width 25 height 24
type input "**"
click at [661, 505] on input at bounding box center [667, 499] width 186 height 24
drag, startPoint x: 675, startPoint y: 499, endPoint x: 374, endPoint y: 475, distance: 301.7
click at [374, 475] on ngb-modal-window "**********" at bounding box center [667, 333] width 1334 height 666
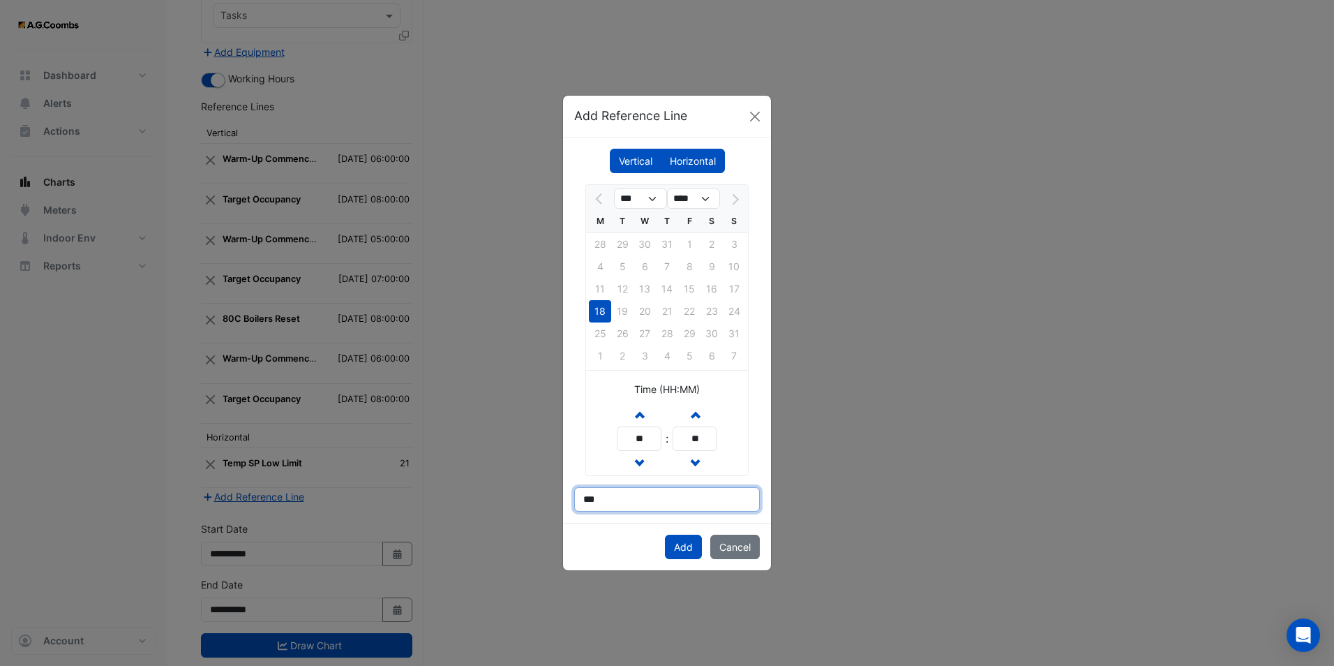
type input "**********"
click at [681, 548] on button "Add" at bounding box center [683, 547] width 37 height 24
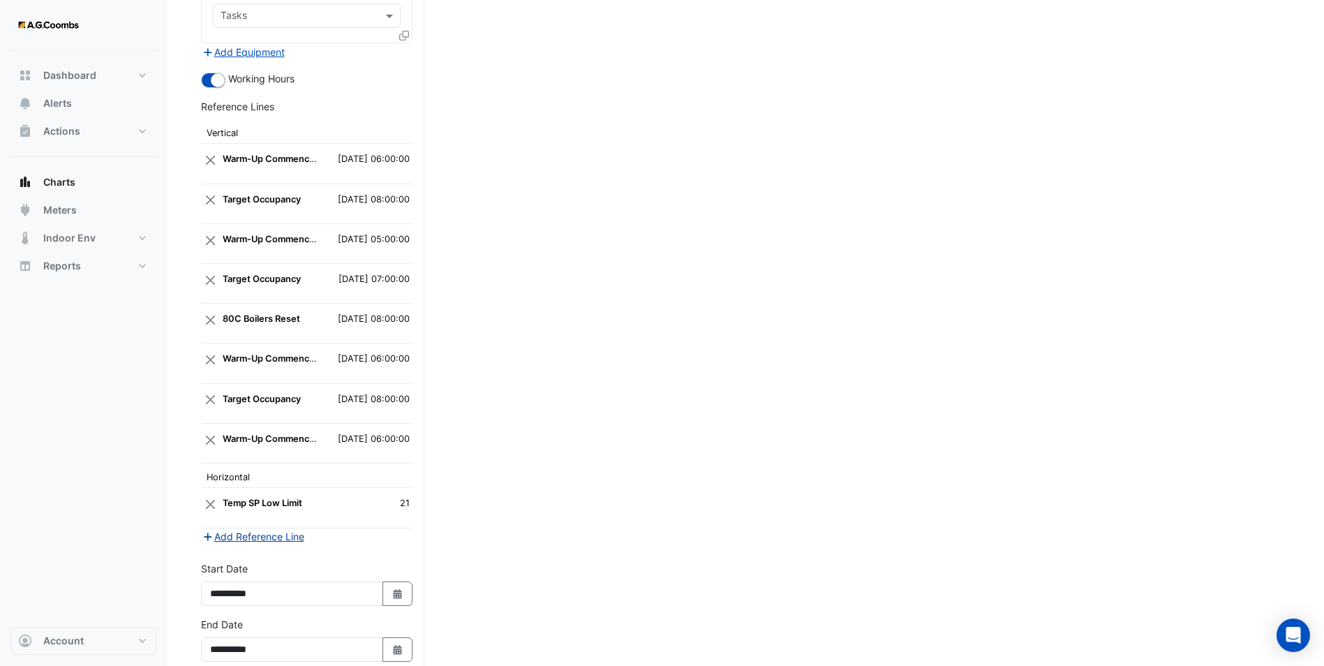
click at [255, 528] on button "Add Reference Line" at bounding box center [253, 536] width 104 height 16
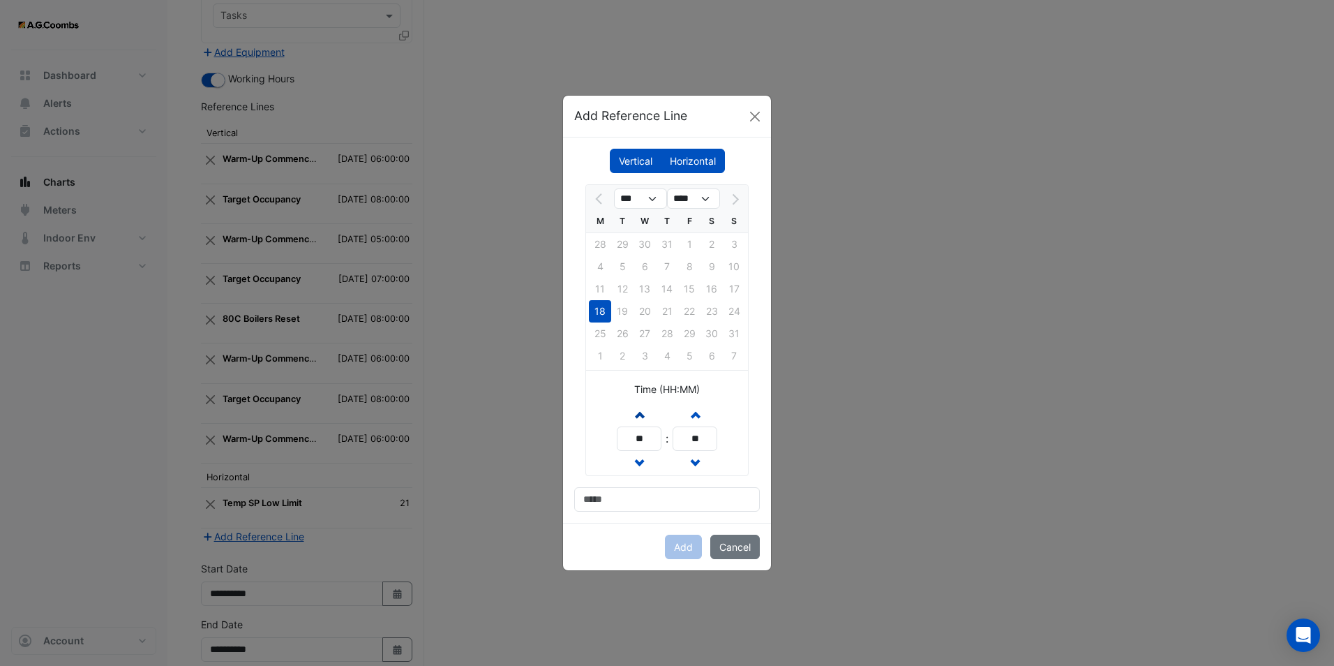
click at [639, 419] on span "button" at bounding box center [639, 414] width 7 height 12
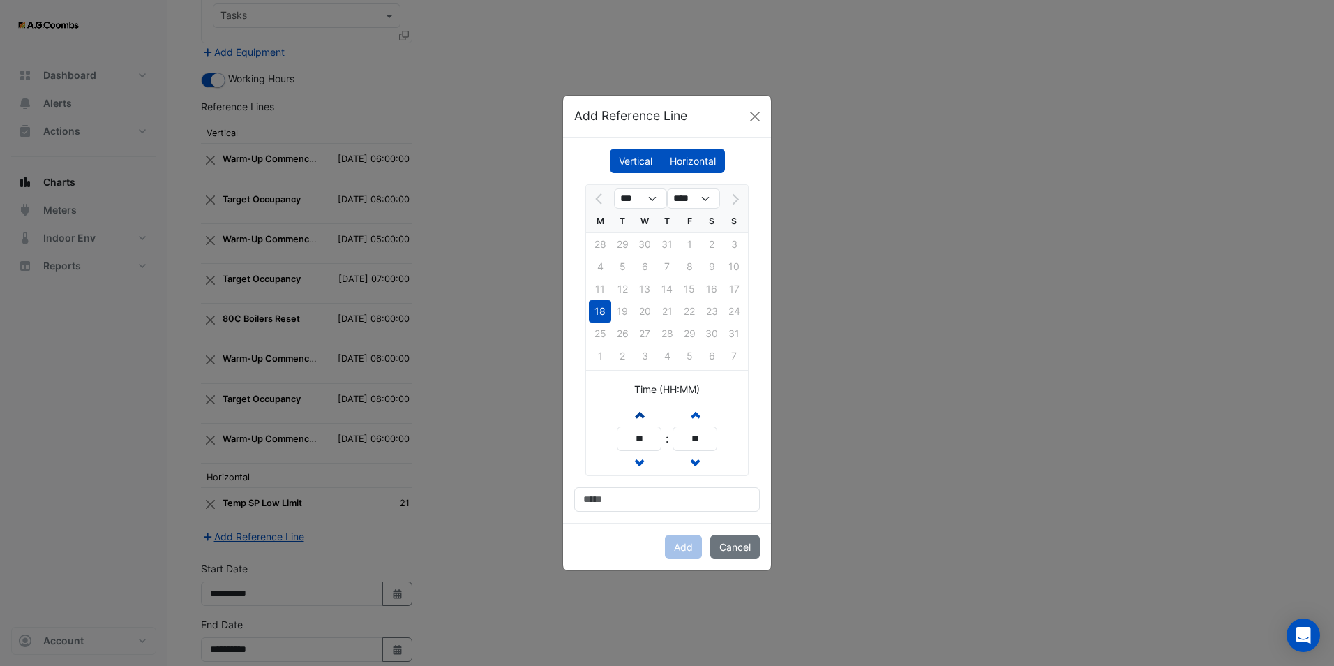
click at [639, 419] on span "button" at bounding box center [639, 414] width 7 height 12
click at [640, 403] on button "Increment hours" at bounding box center [639, 414] width 25 height 24
type input "**"
click at [645, 514] on div "Vertical Horizontal *** **** M T W T F S S 28 29 30 31 1 2 3 4 5 6 7 8 9 10 11 …" at bounding box center [667, 329] width 208 height 385
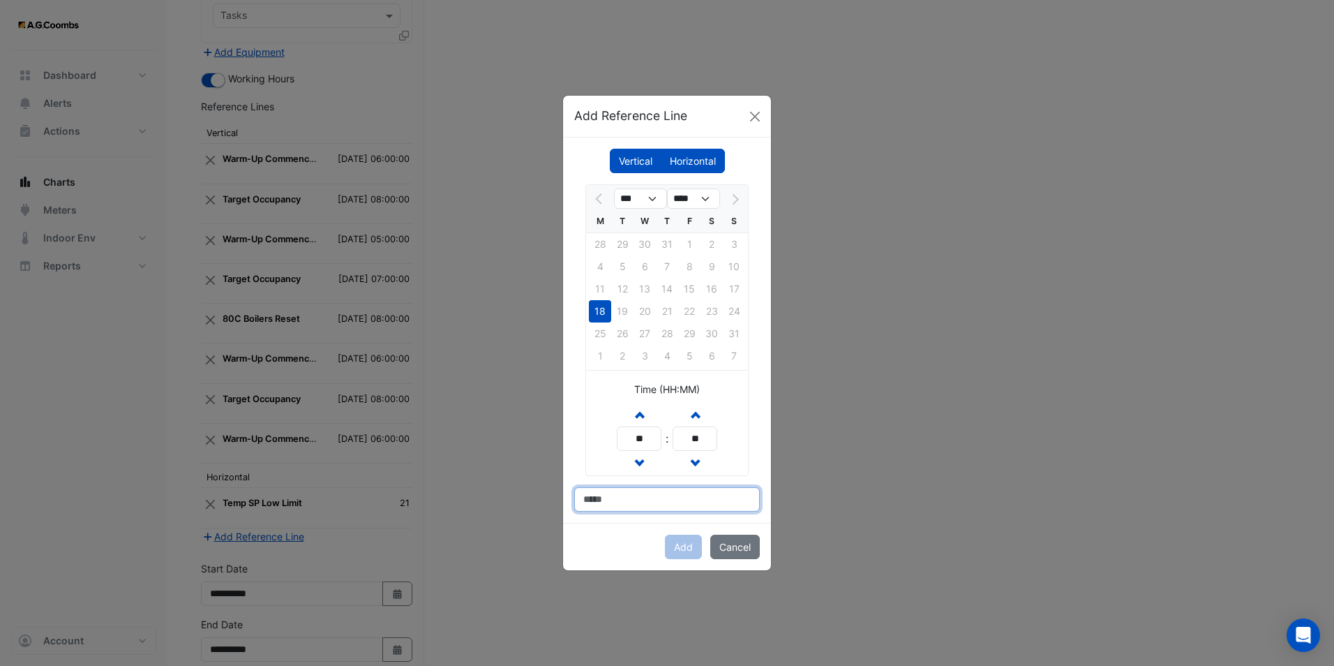
click at [645, 507] on input at bounding box center [667, 499] width 186 height 24
type input "**********"
click at [678, 544] on button "Add" at bounding box center [683, 547] width 37 height 24
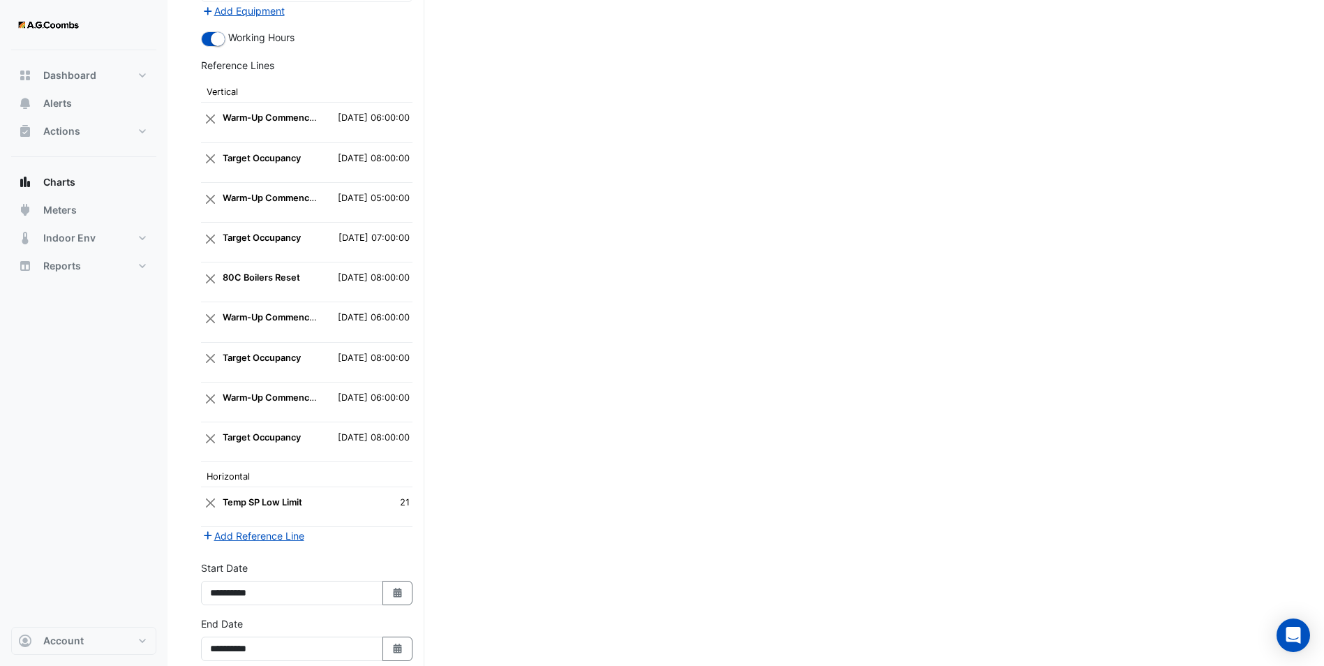
scroll to position [3380, 0]
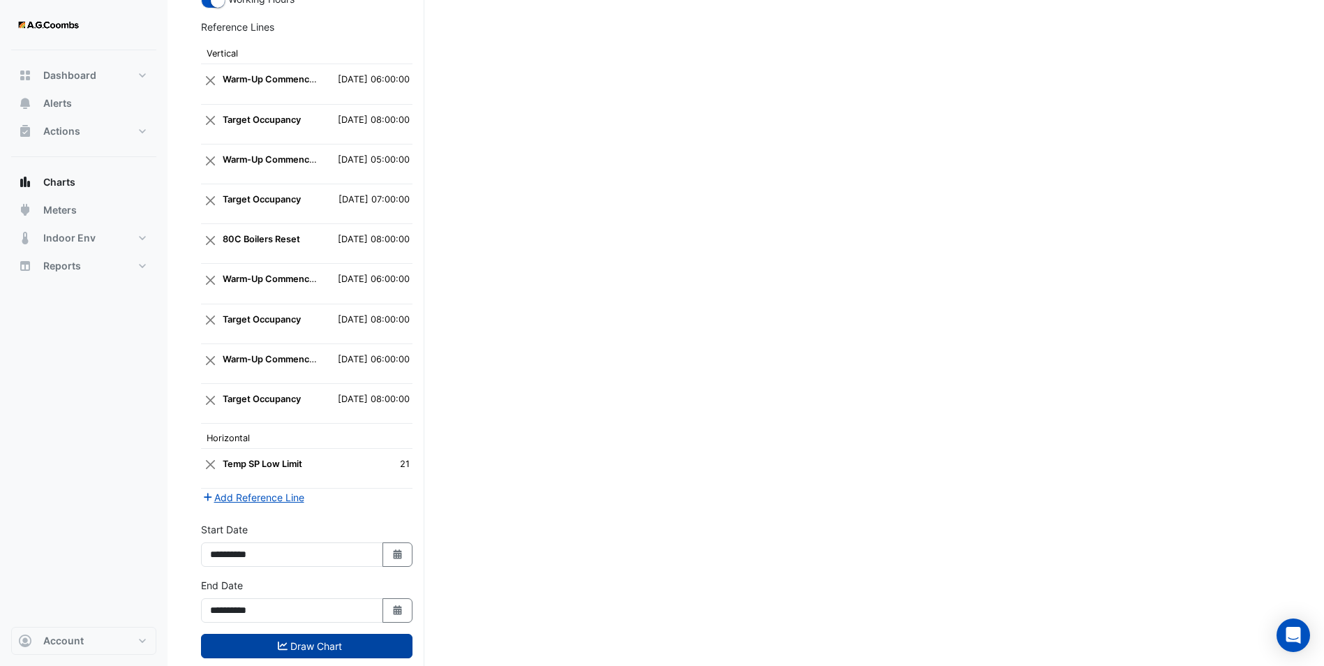
click at [332, 634] on button "Draw Chart" at bounding box center [306, 646] width 211 height 24
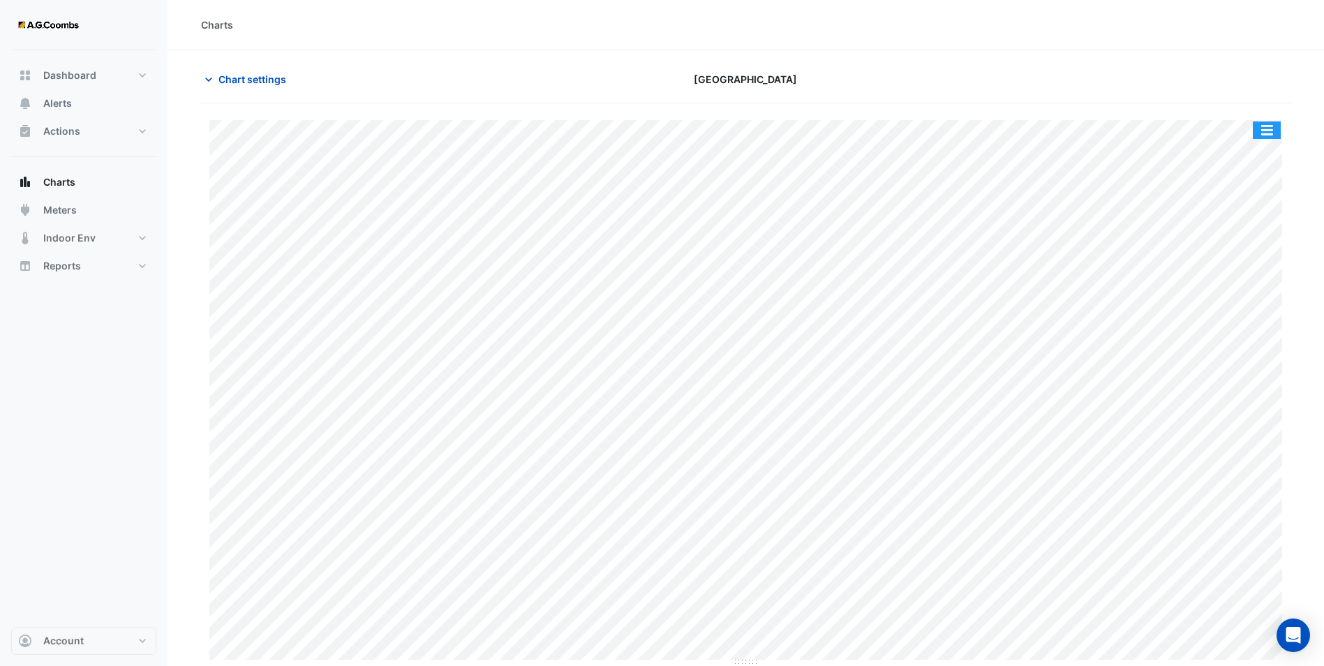
click at [1275, 123] on button "button" at bounding box center [1267, 129] width 28 height 17
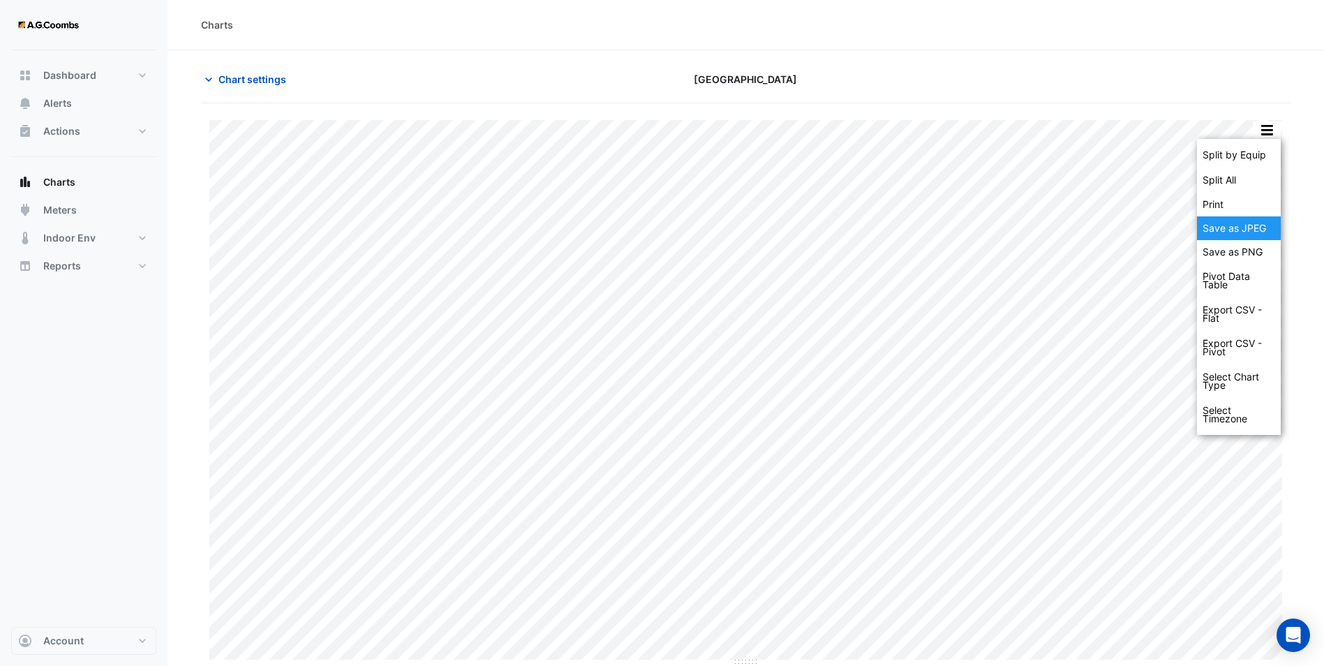
click at [1260, 227] on div "Save as JPEG" at bounding box center [1239, 228] width 84 height 24
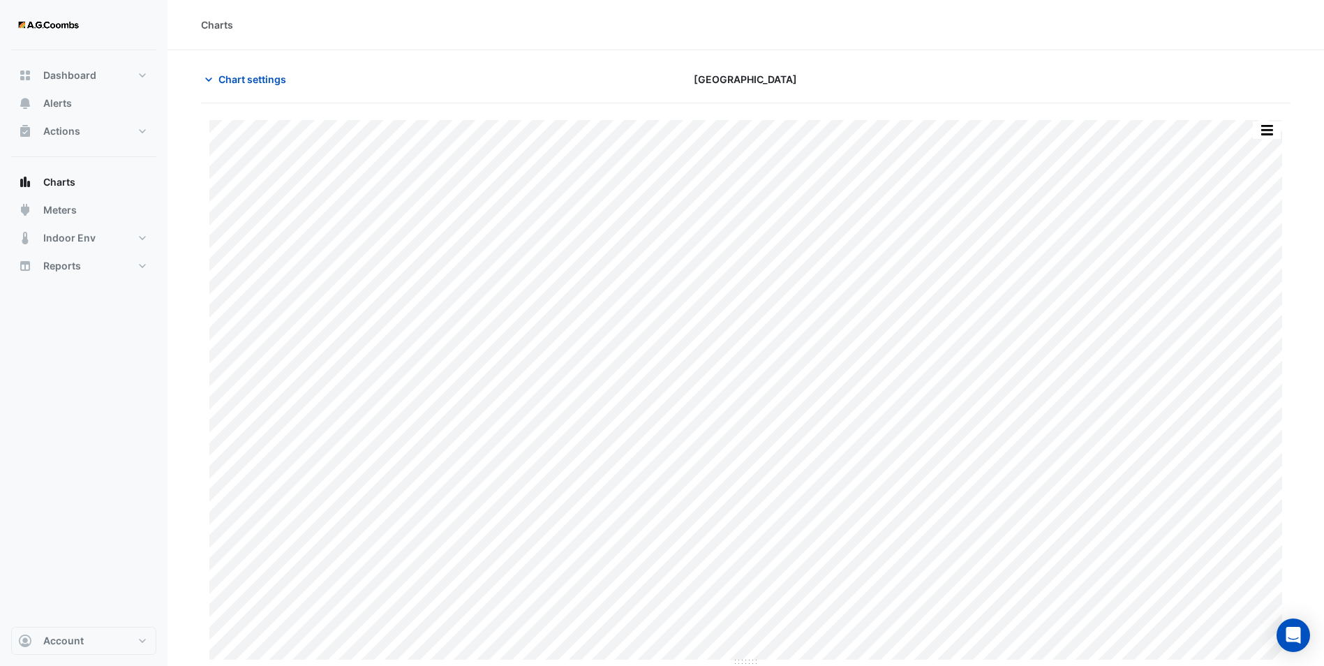
click at [414, 54] on section "Chart settings Melbourne Central Tower Split by Equip Split All Print Save as J…" at bounding box center [745, 358] width 1156 height 616
type input "**********"
click at [264, 79] on span "Chart settings" at bounding box center [252, 79] width 68 height 15
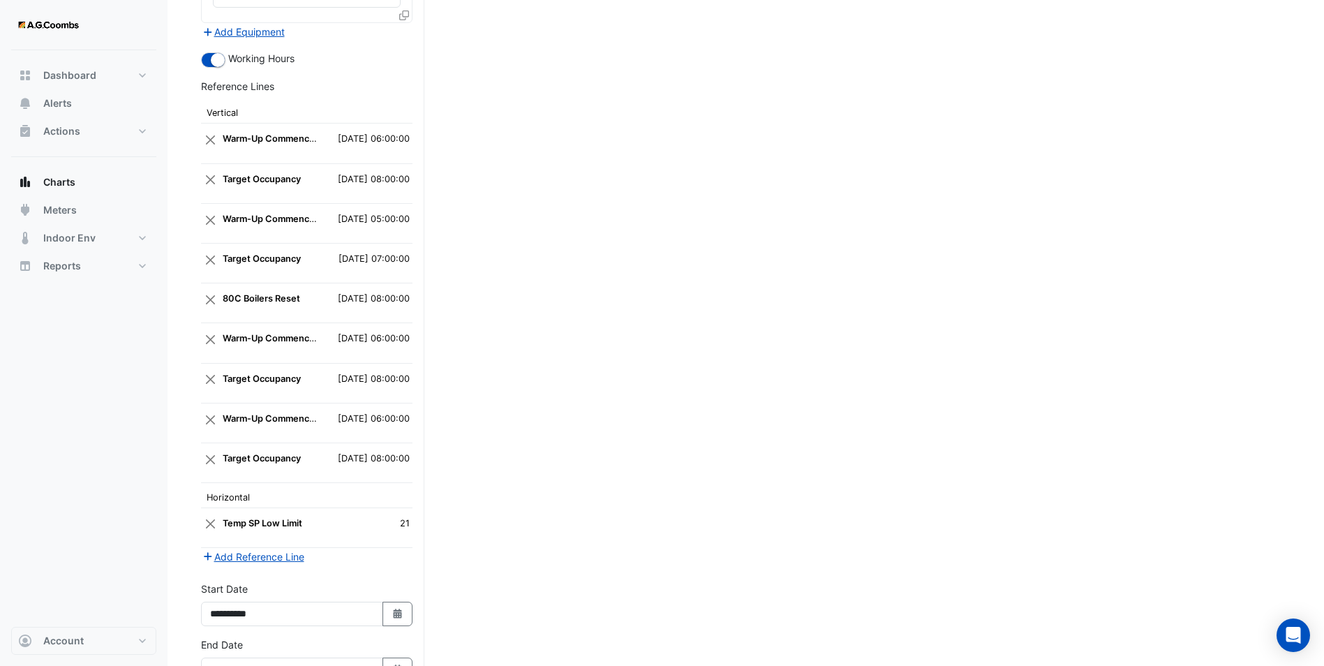
scroll to position [3380, 0]
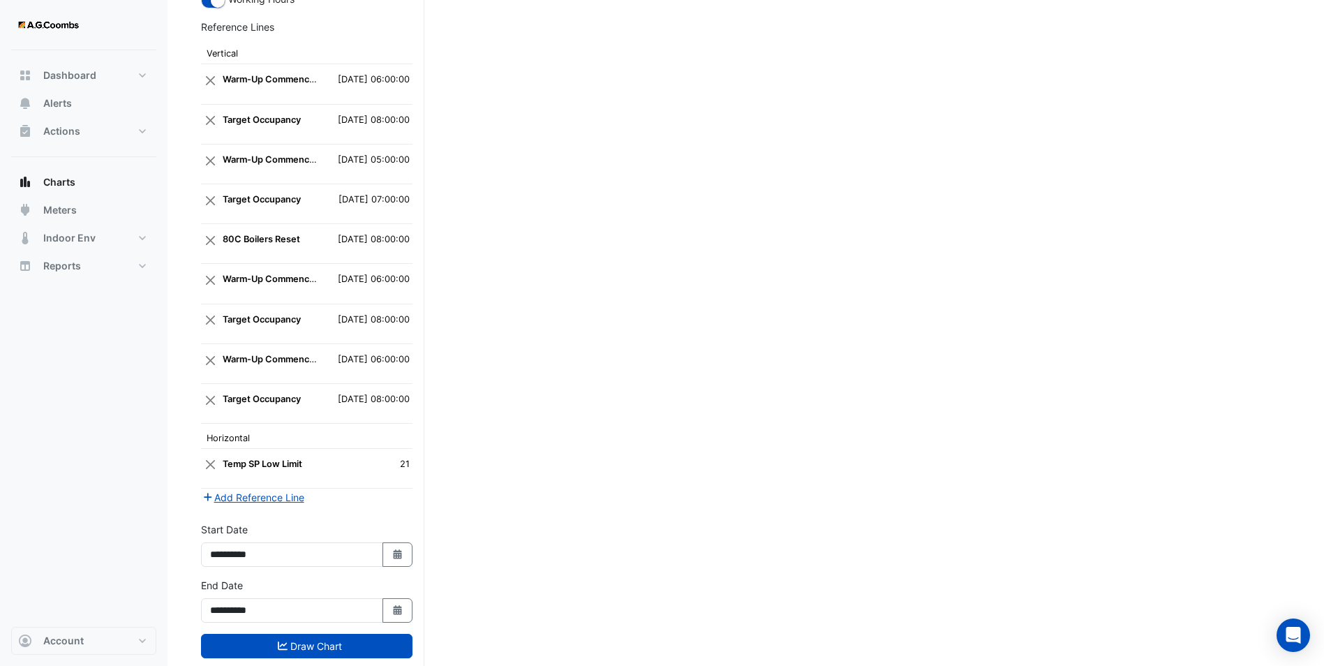
click at [344, 343] on td "[DATE] 06:00:00" at bounding box center [366, 363] width 93 height 40
click at [245, 354] on strong "Warm-Up Commenced" at bounding box center [272, 359] width 98 height 10
click at [251, 354] on strong "Warm-Up Commenced" at bounding box center [272, 359] width 98 height 10
drag, startPoint x: 251, startPoint y: 326, endPoint x: 359, endPoint y: 331, distance: 107.6
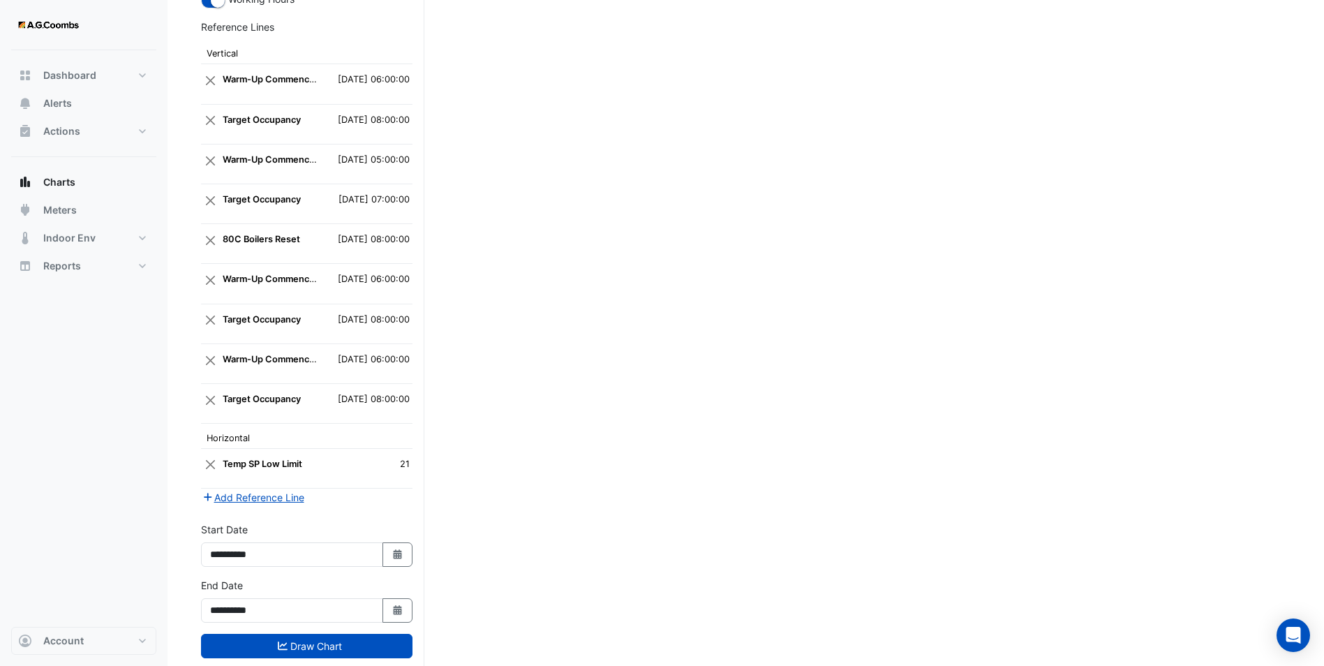
click at [359, 343] on td "[DATE] 06:00:00" at bounding box center [366, 363] width 93 height 40
click at [211, 387] on button "Close" at bounding box center [210, 400] width 13 height 27
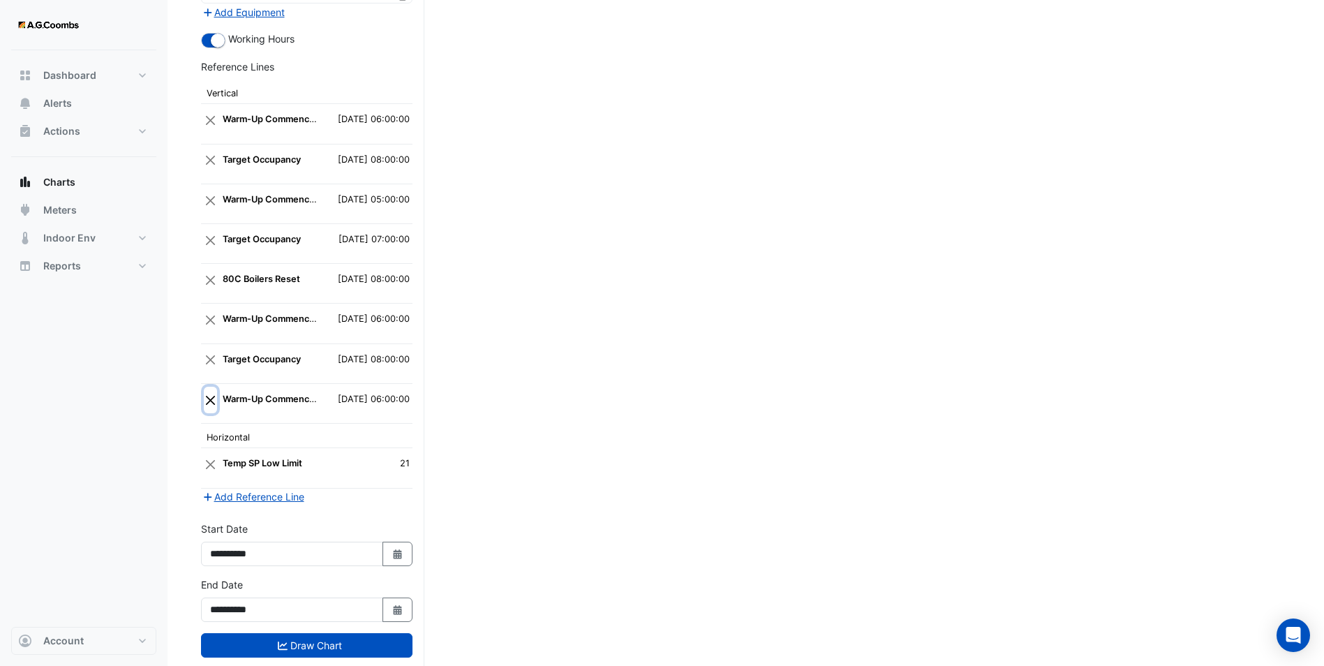
click at [210, 387] on button "Close" at bounding box center [210, 400] width 13 height 27
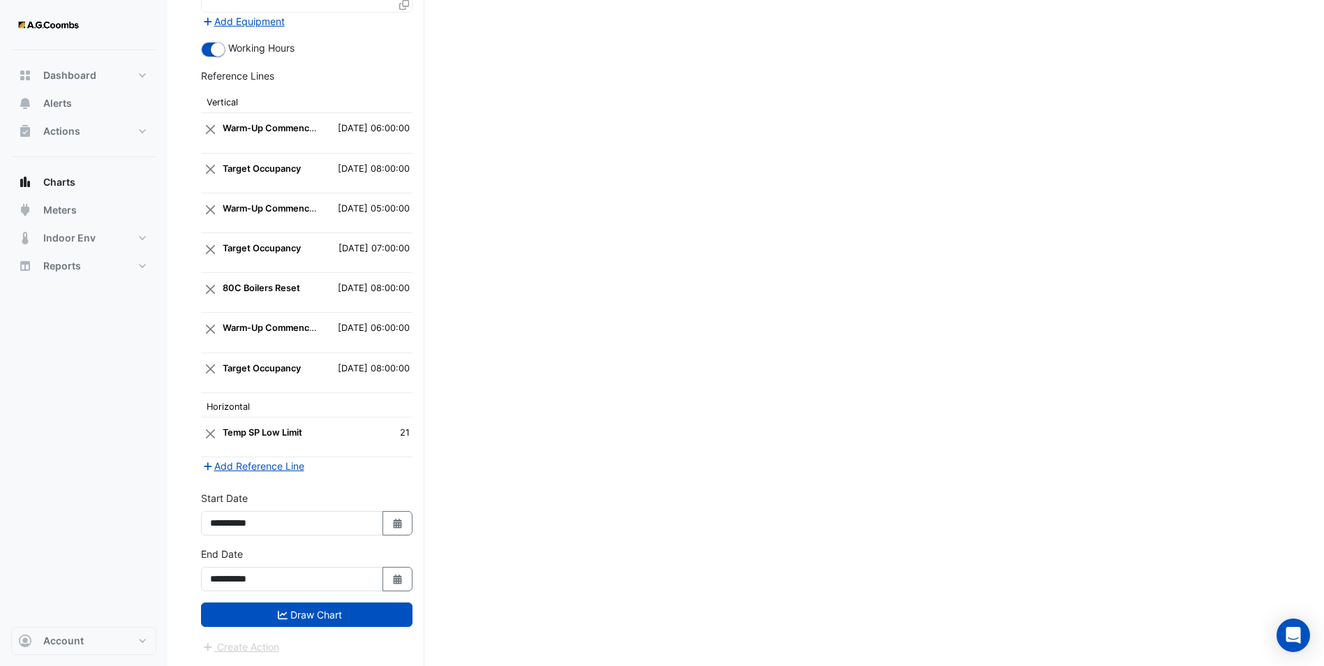
scroll to position [3300, 0]
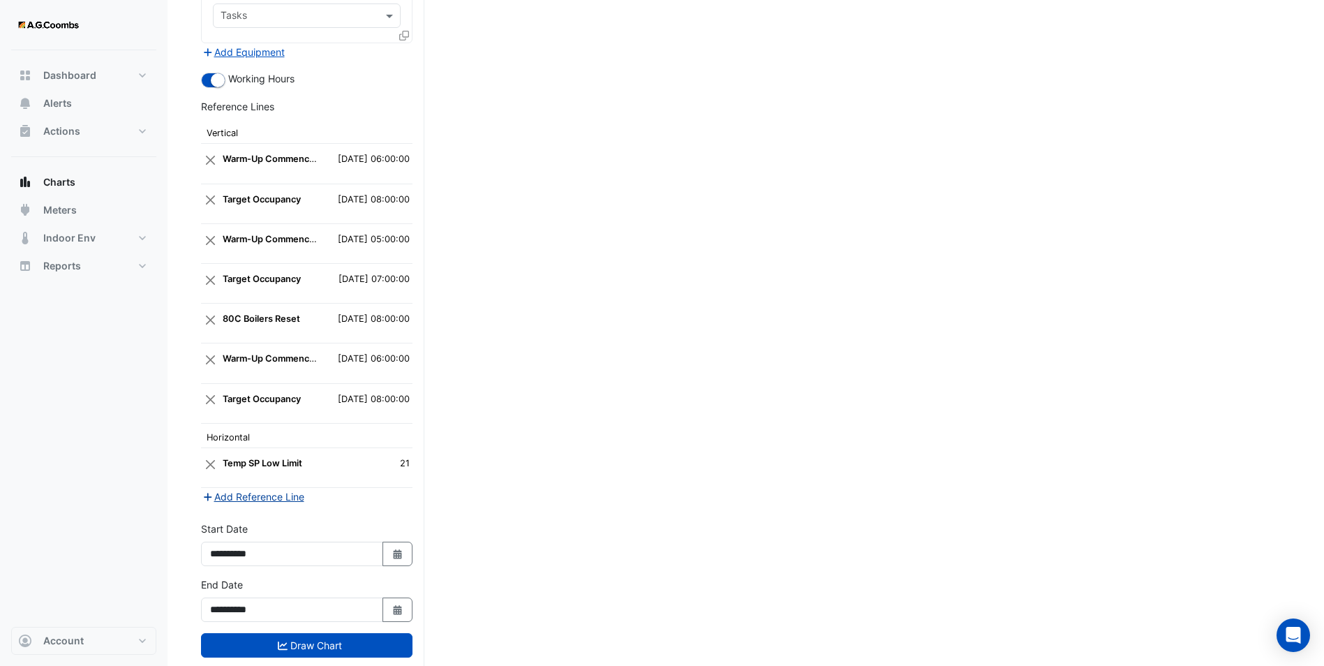
click at [246, 488] on button "Add Reference Line" at bounding box center [253, 496] width 104 height 16
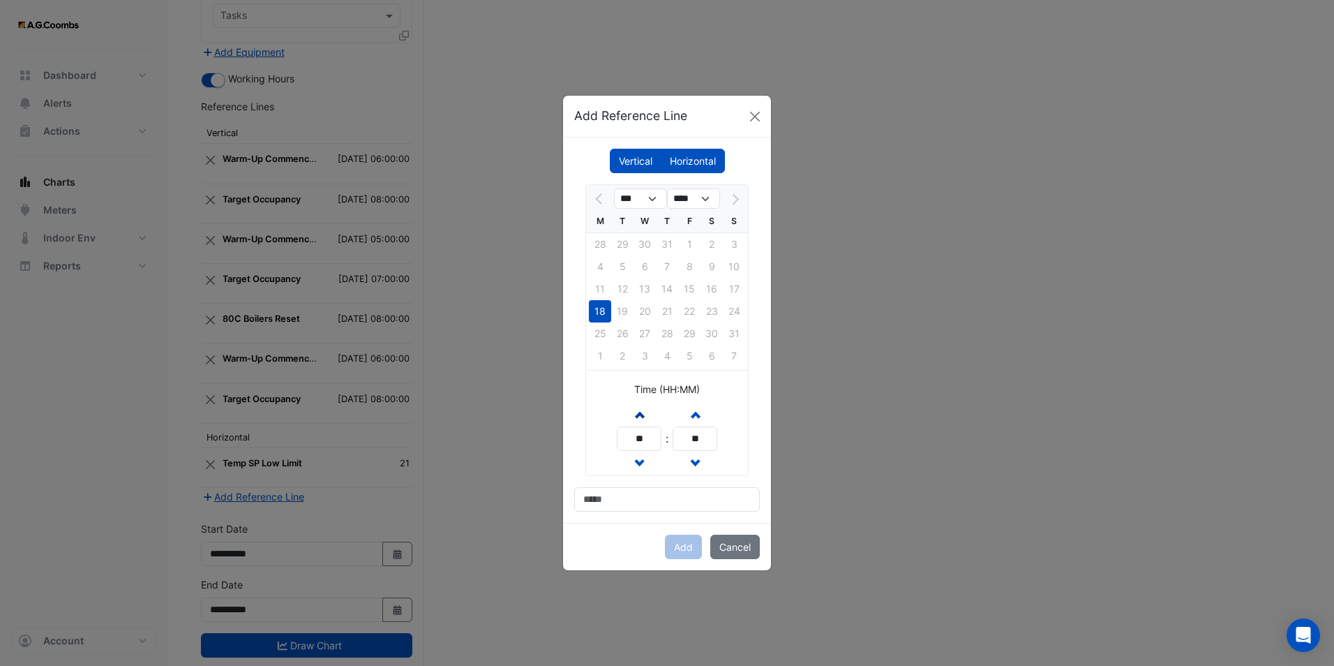
click at [645, 423] on button "Increment hours" at bounding box center [639, 414] width 25 height 24
click at [644, 423] on button "Increment hours" at bounding box center [639, 414] width 25 height 24
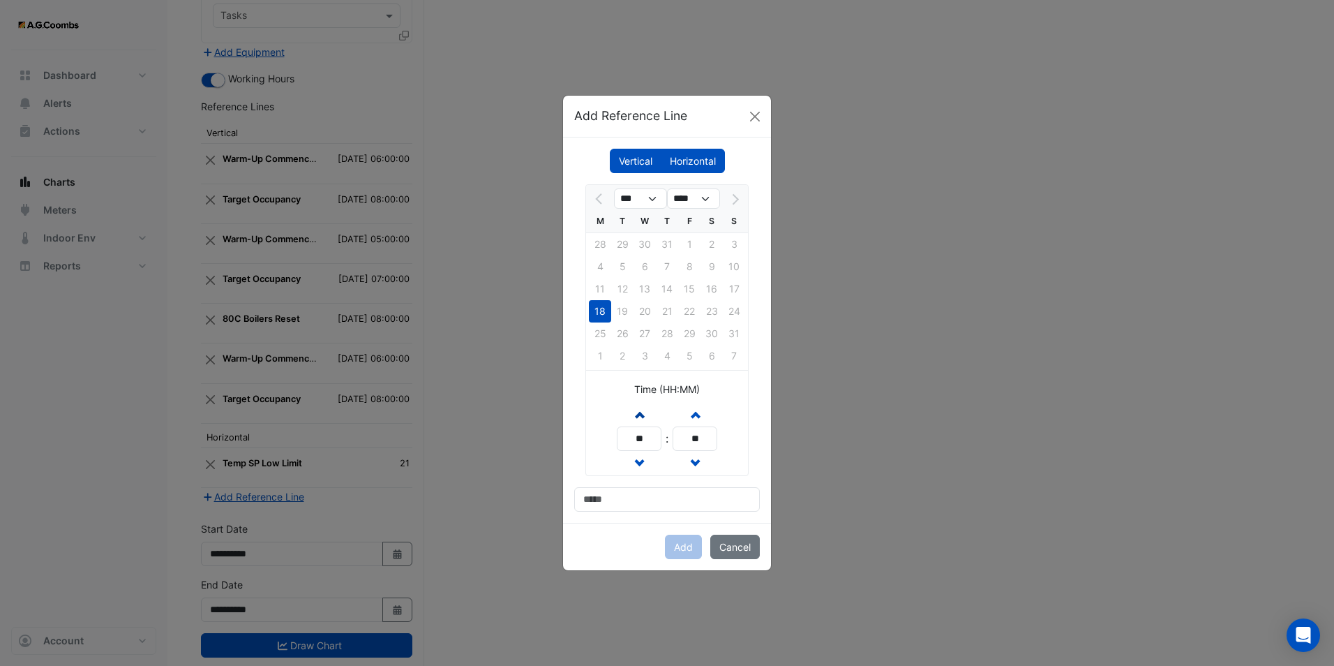
type input "**"
click at [605, 499] on input at bounding box center [667, 499] width 186 height 24
type input "**********"
click at [686, 544] on button "Add" at bounding box center [683, 547] width 37 height 24
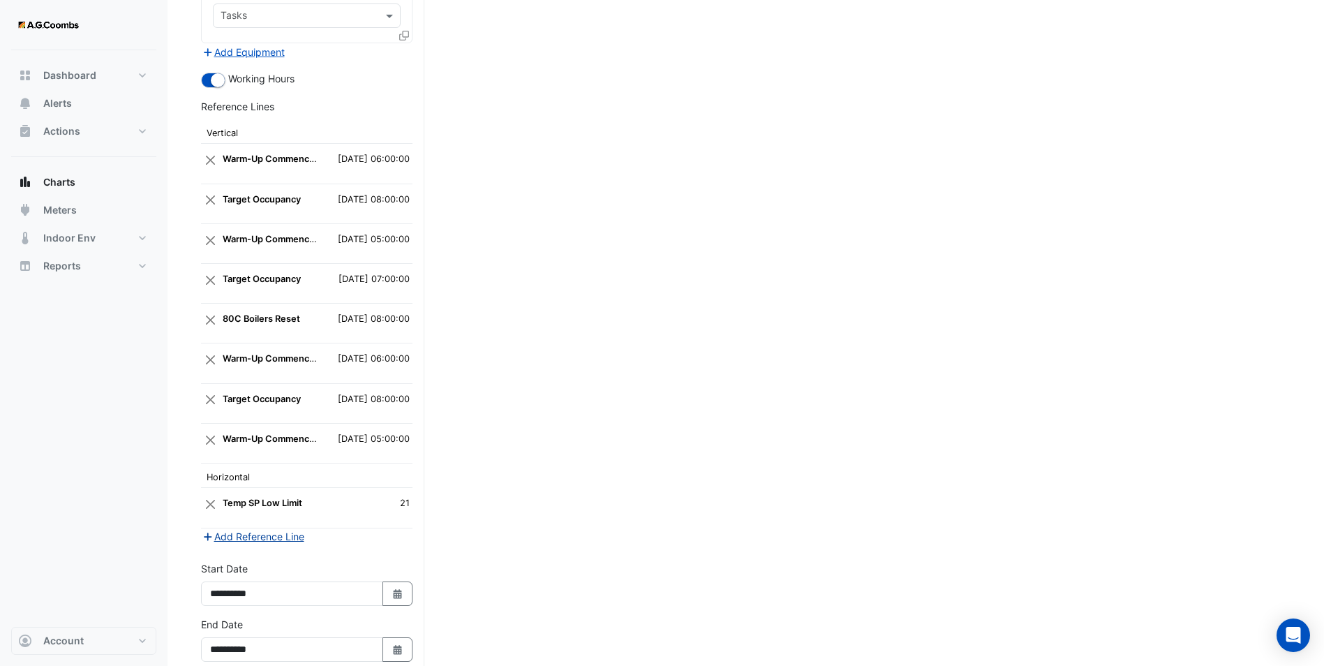
click at [248, 528] on button "Add Reference Line" at bounding box center [253, 536] width 104 height 16
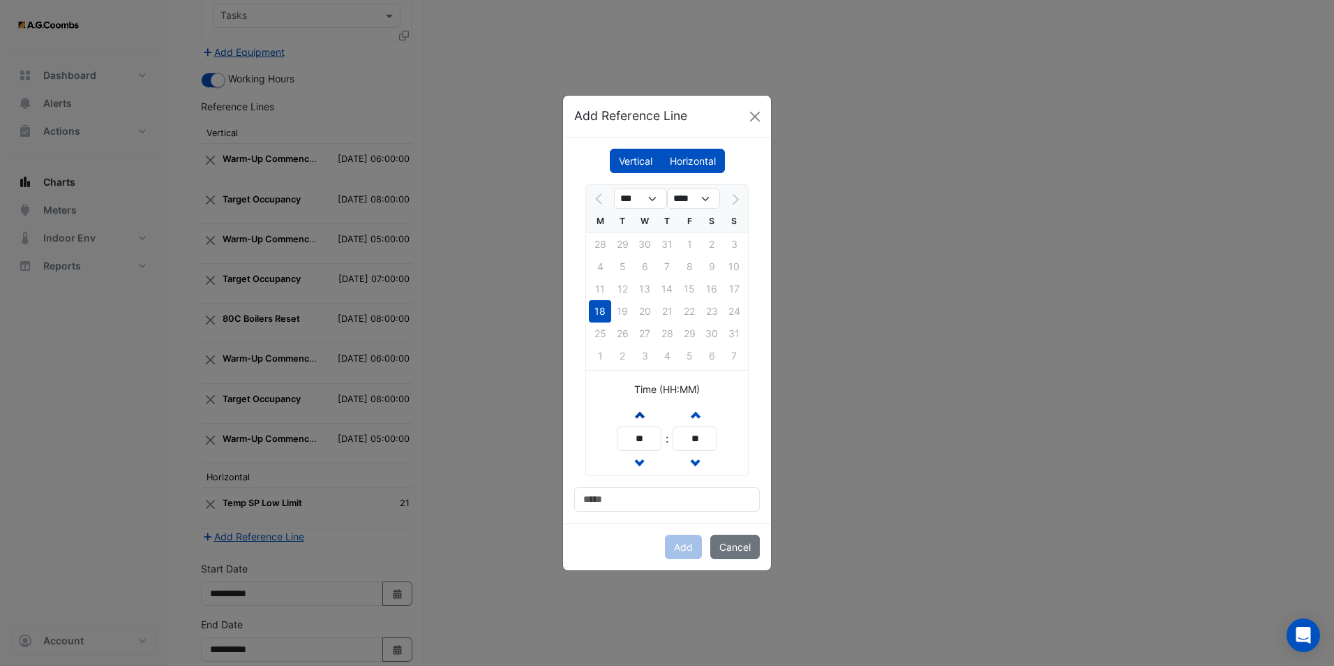
click at [636, 417] on span "button" at bounding box center [639, 414] width 7 height 12
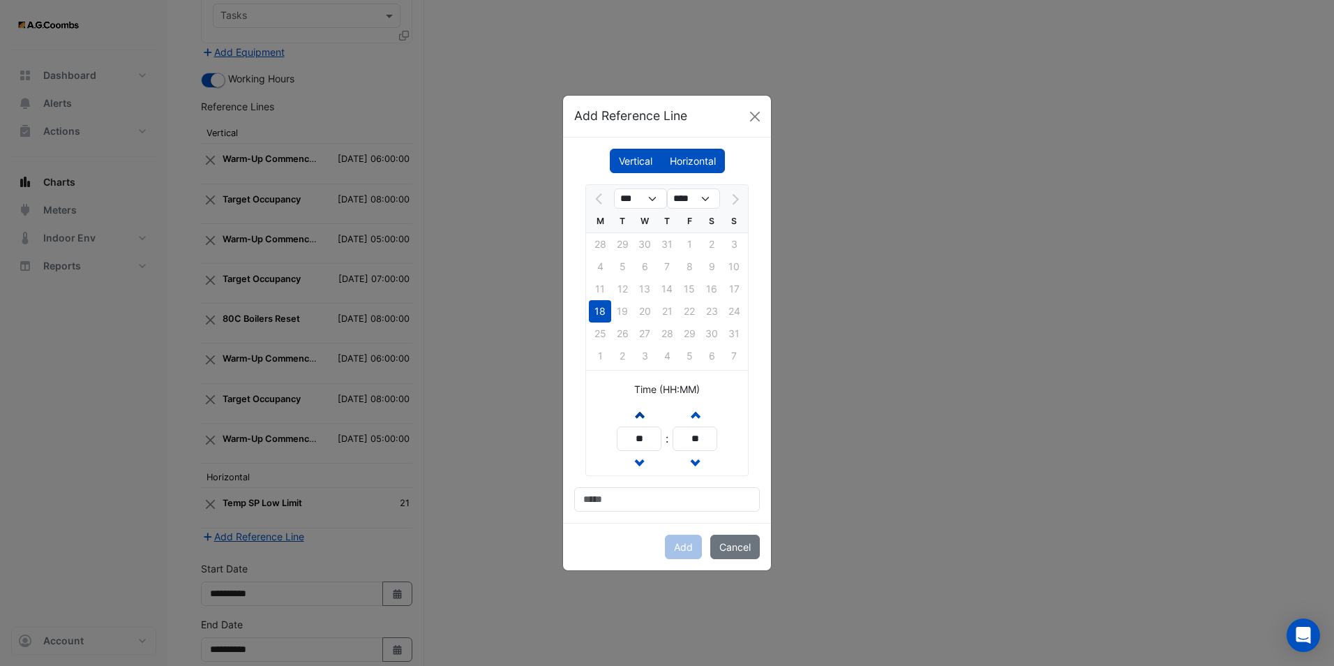
click at [636, 417] on span "button" at bounding box center [639, 414] width 7 height 12
type input "**"
click at [621, 488] on input at bounding box center [667, 499] width 186 height 24
type input "**********"
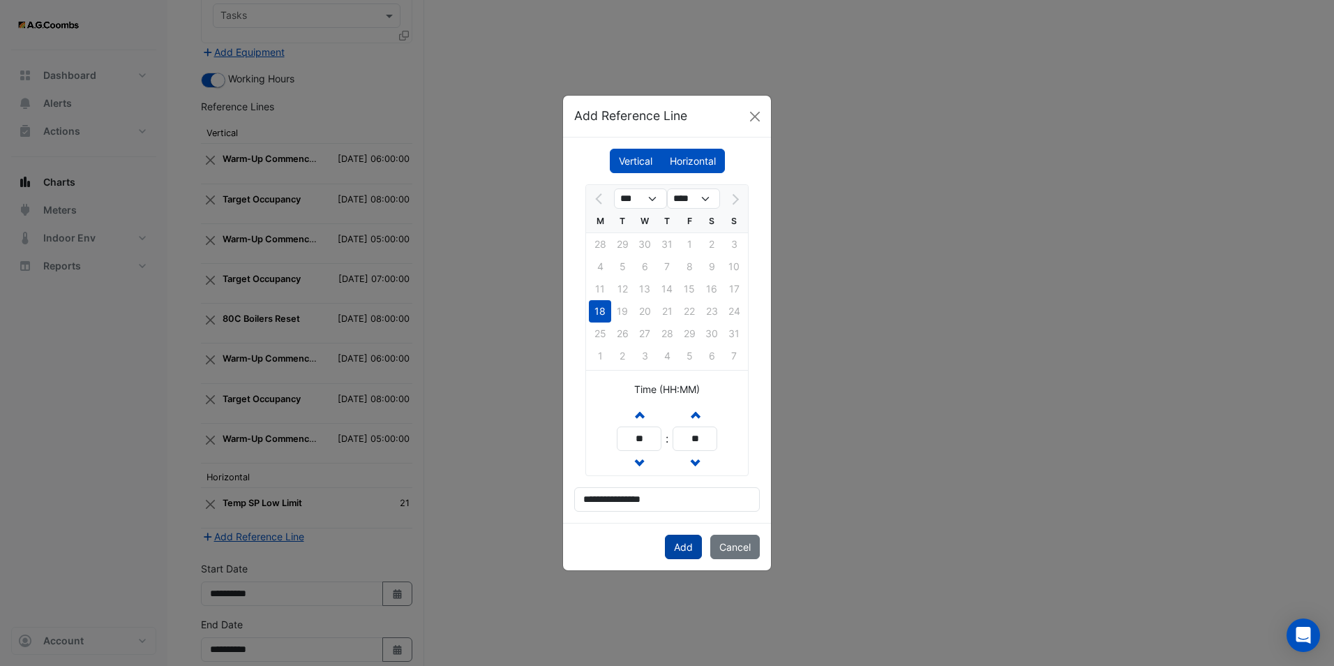
click at [688, 551] on button "Add" at bounding box center [683, 547] width 37 height 24
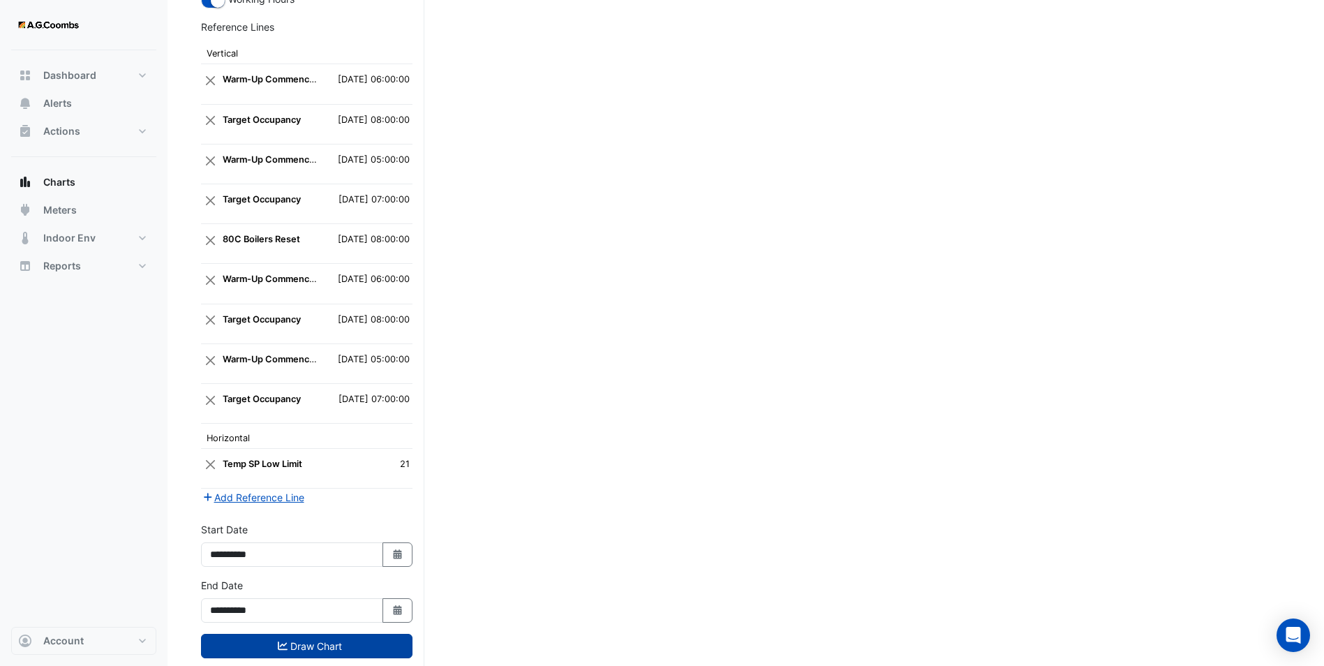
click at [329, 634] on button "Draw Chart" at bounding box center [306, 646] width 211 height 24
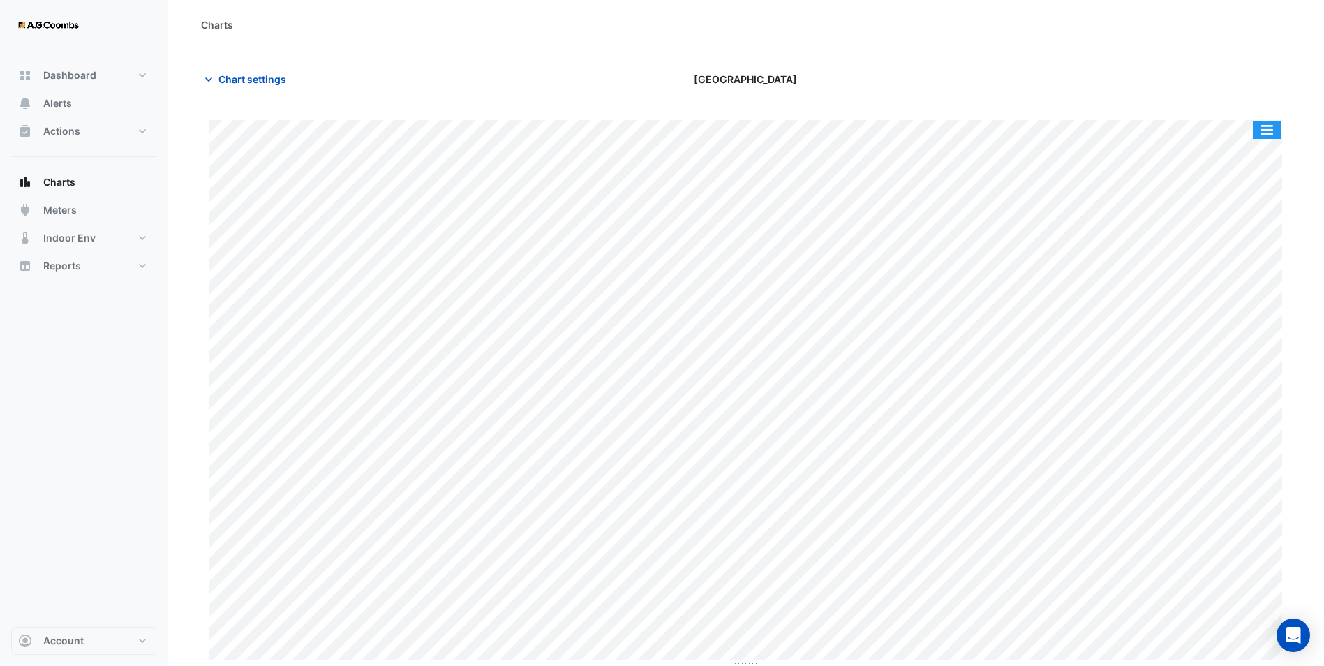
click at [1257, 134] on button "button" at bounding box center [1267, 129] width 28 height 17
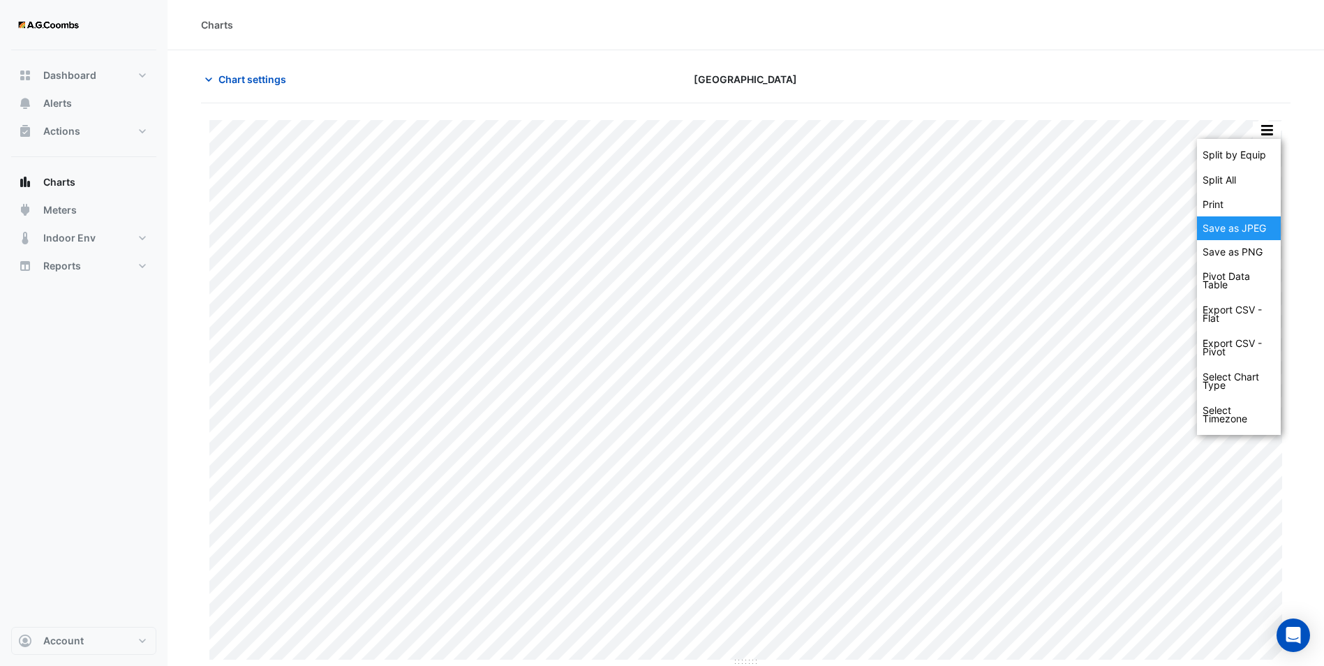
click at [1250, 227] on div "Save as JPEG" at bounding box center [1239, 228] width 84 height 24
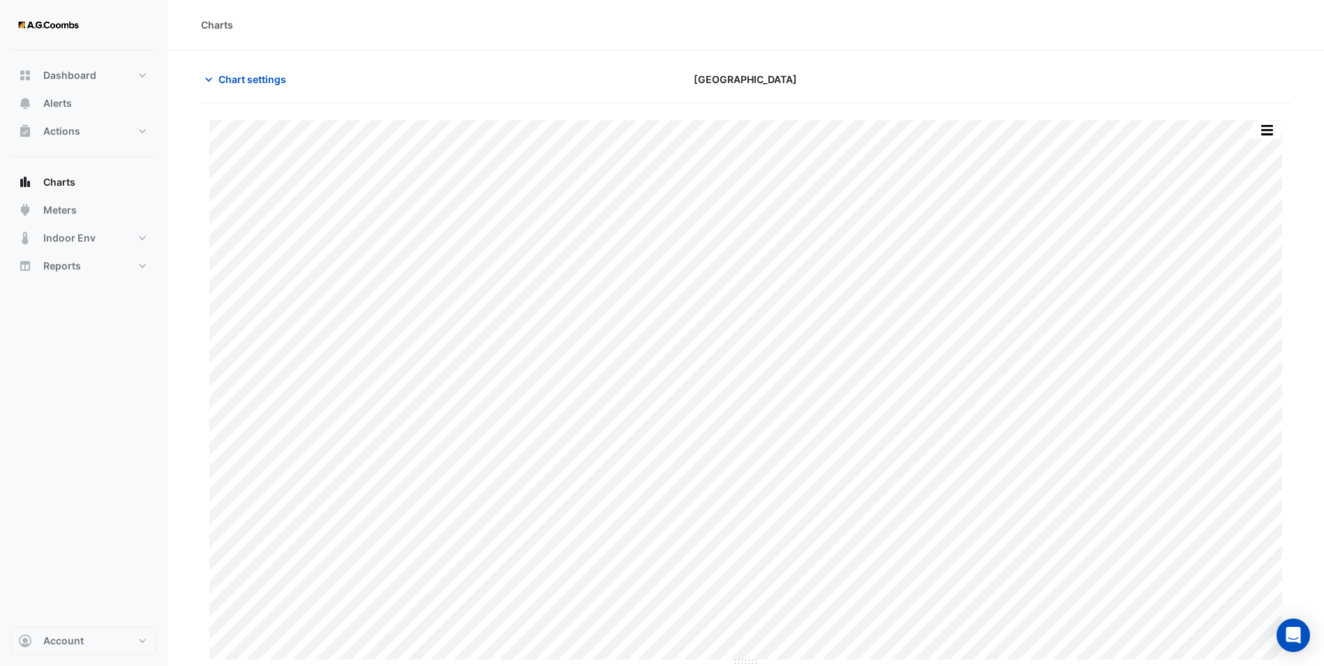
drag, startPoint x: 380, startPoint y: 21, endPoint x: 375, endPoint y: 1, distance: 21.0
click at [380, 16] on div "Charts" at bounding box center [745, 25] width 1156 height 50
type input "**********"
click at [238, 80] on span "Chart settings" at bounding box center [252, 79] width 68 height 15
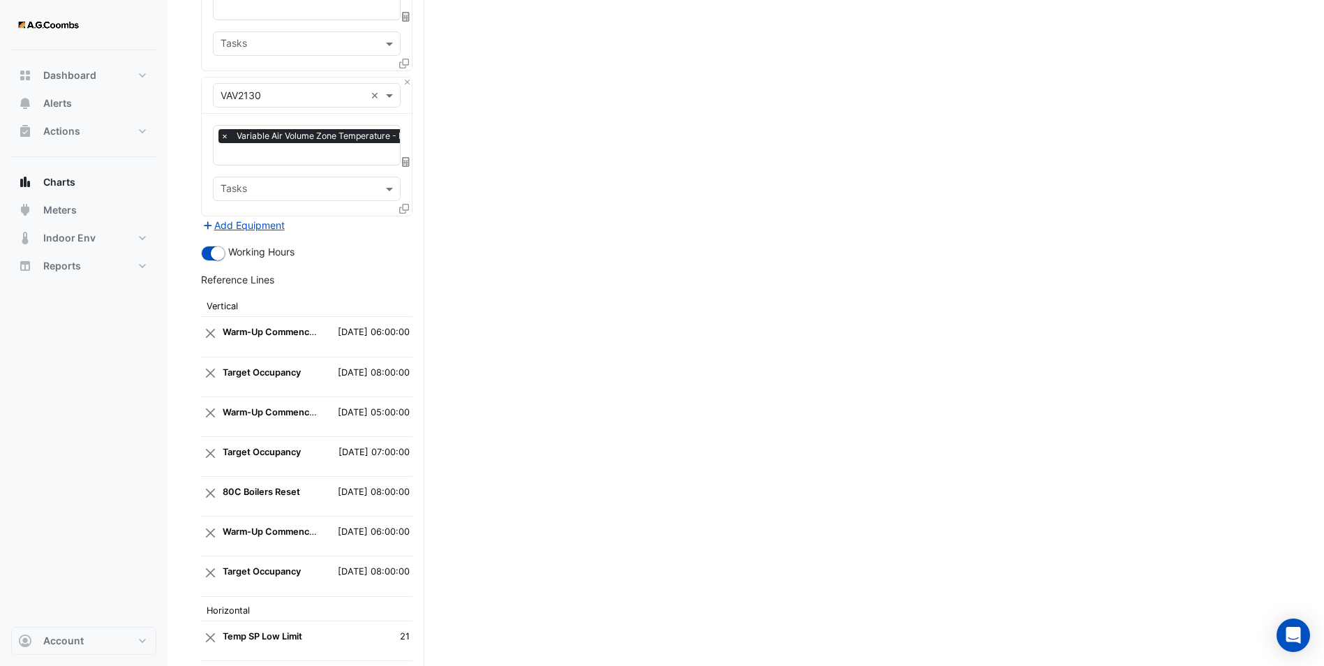
scroll to position [4020, 0]
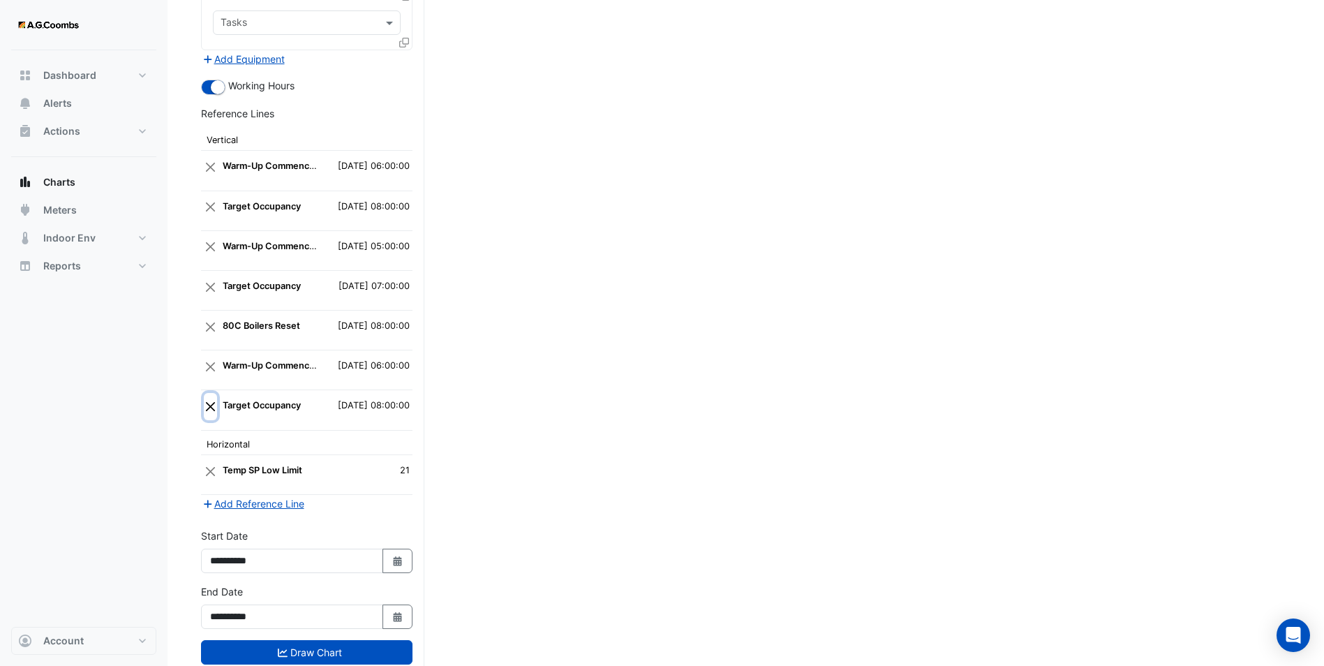
click at [209, 393] on button "Close" at bounding box center [210, 406] width 13 height 27
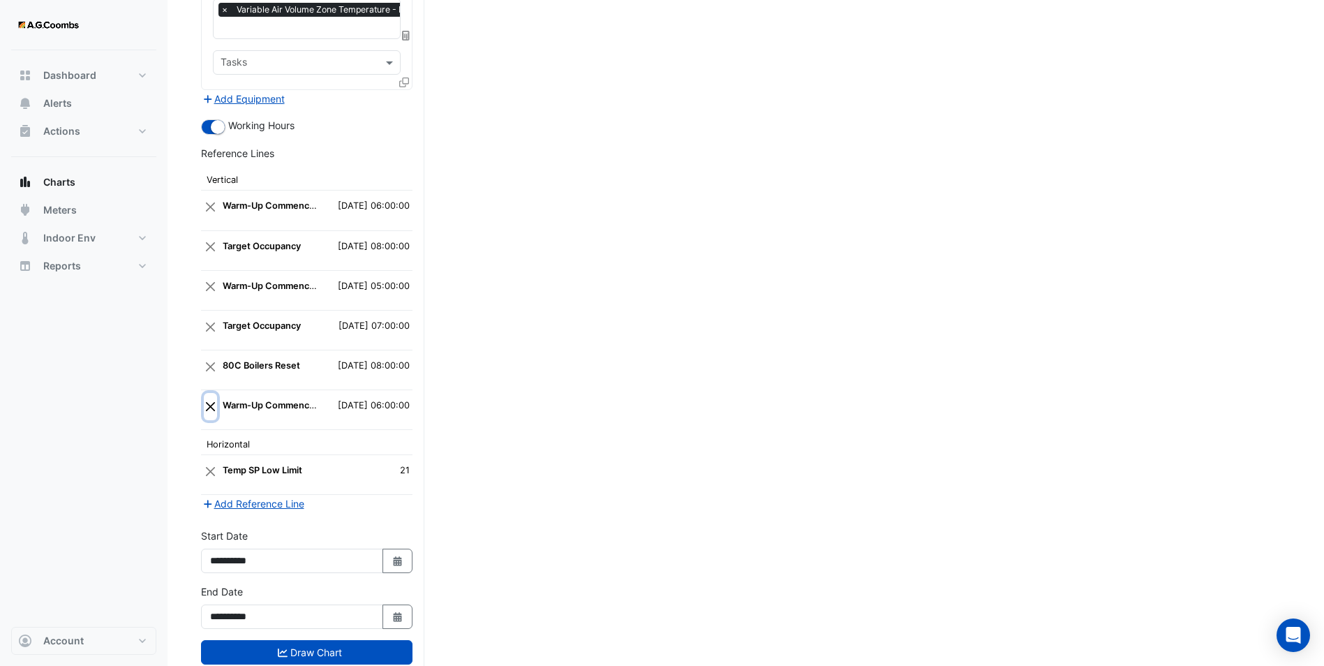
click at [207, 393] on button "Close" at bounding box center [210, 406] width 13 height 27
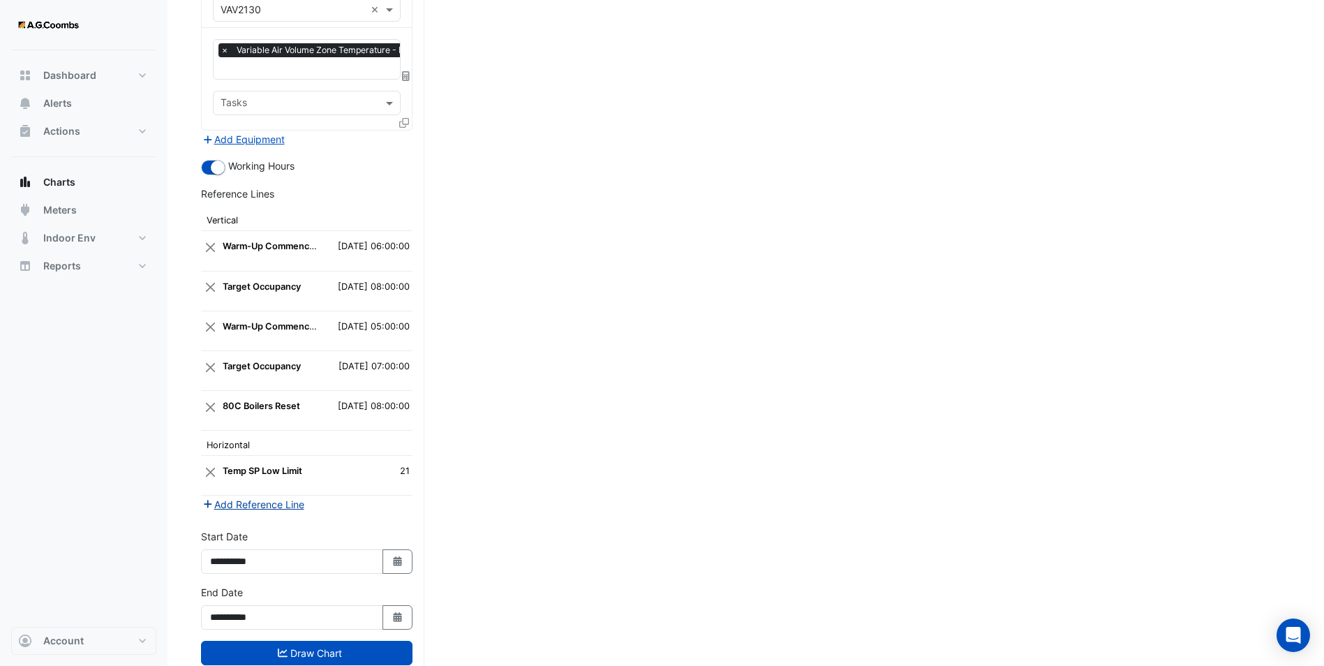
click at [264, 496] on button "Add Reference Line" at bounding box center [253, 504] width 104 height 16
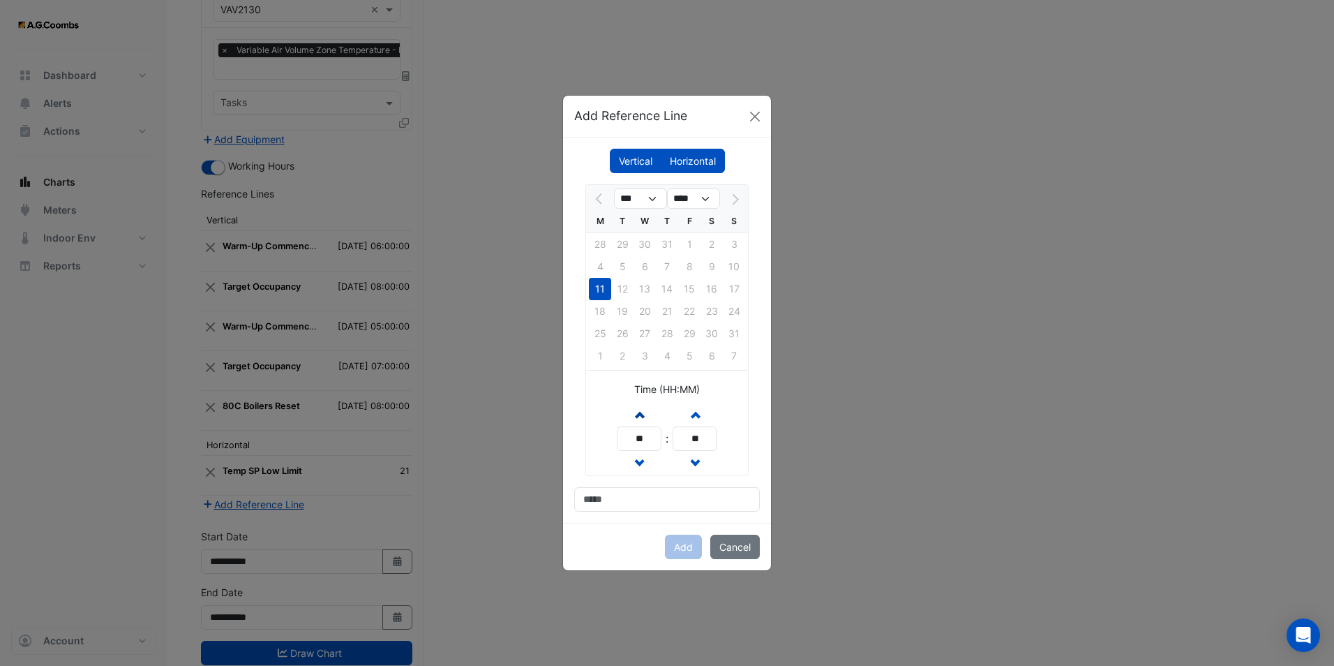
click at [638, 413] on span "button" at bounding box center [639, 414] width 7 height 12
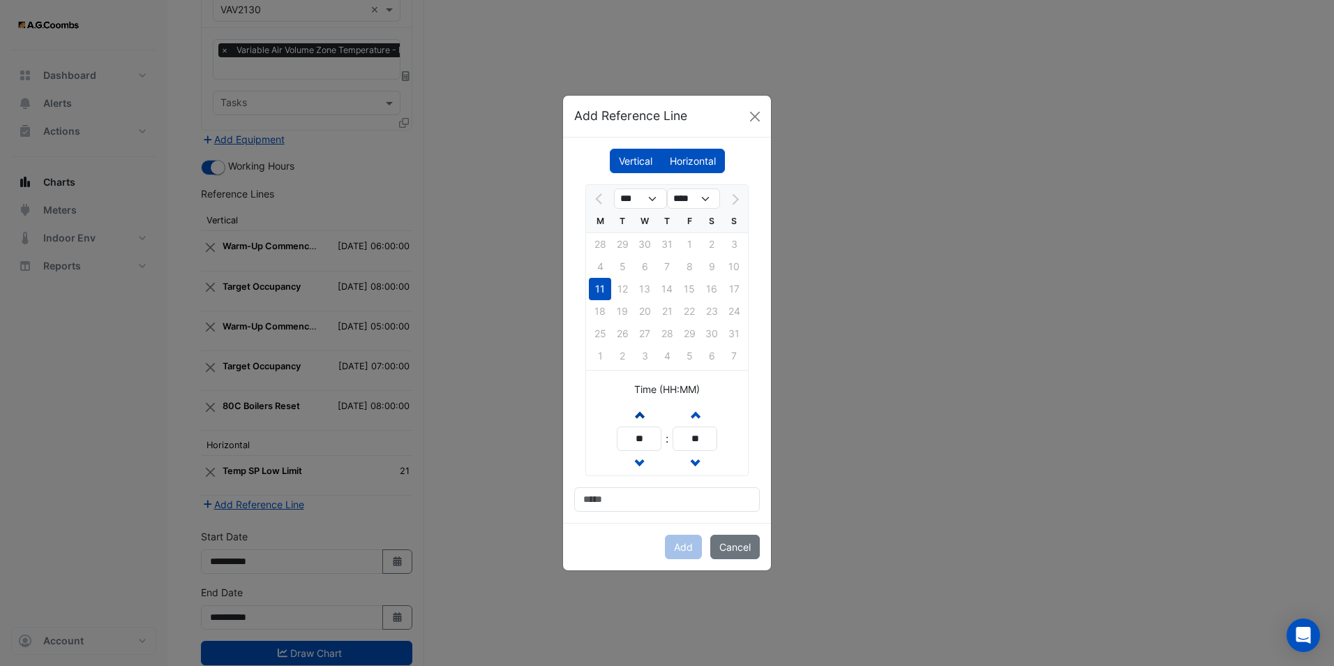
type input "**"
click at [618, 490] on input at bounding box center [667, 499] width 186 height 24
type input "**********"
click at [679, 544] on button "Add" at bounding box center [683, 547] width 37 height 24
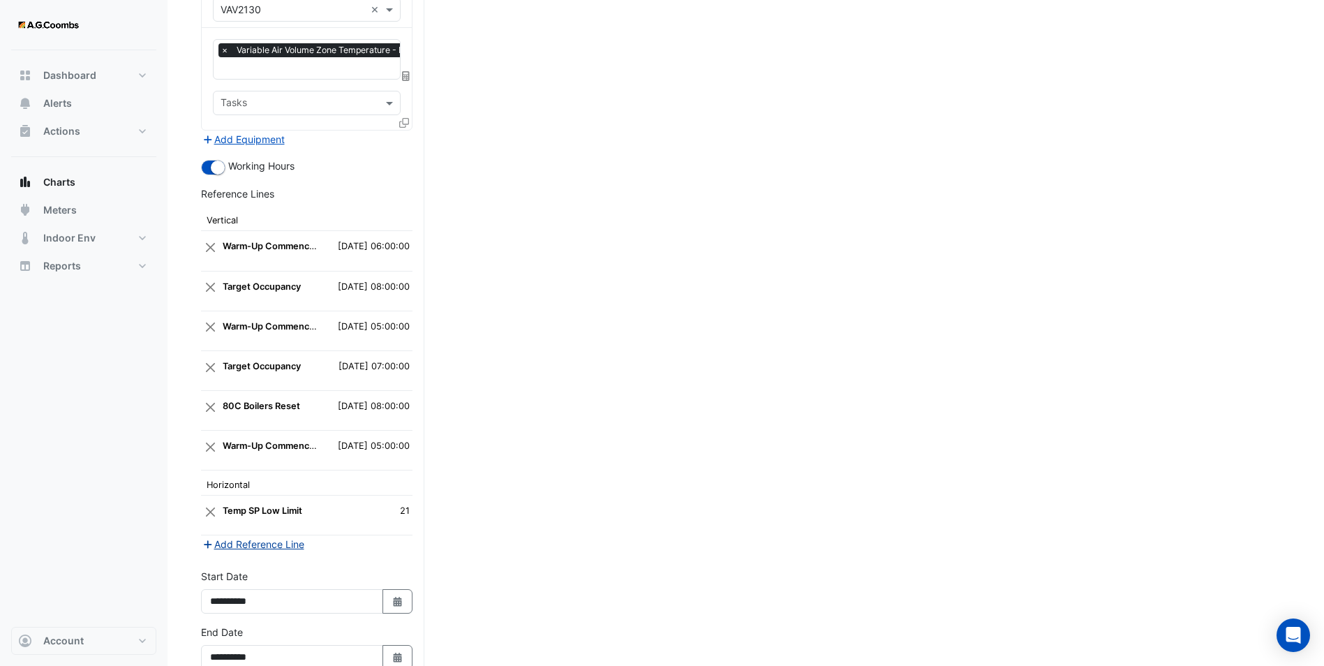
click at [245, 536] on button "Add Reference Line" at bounding box center [253, 544] width 104 height 16
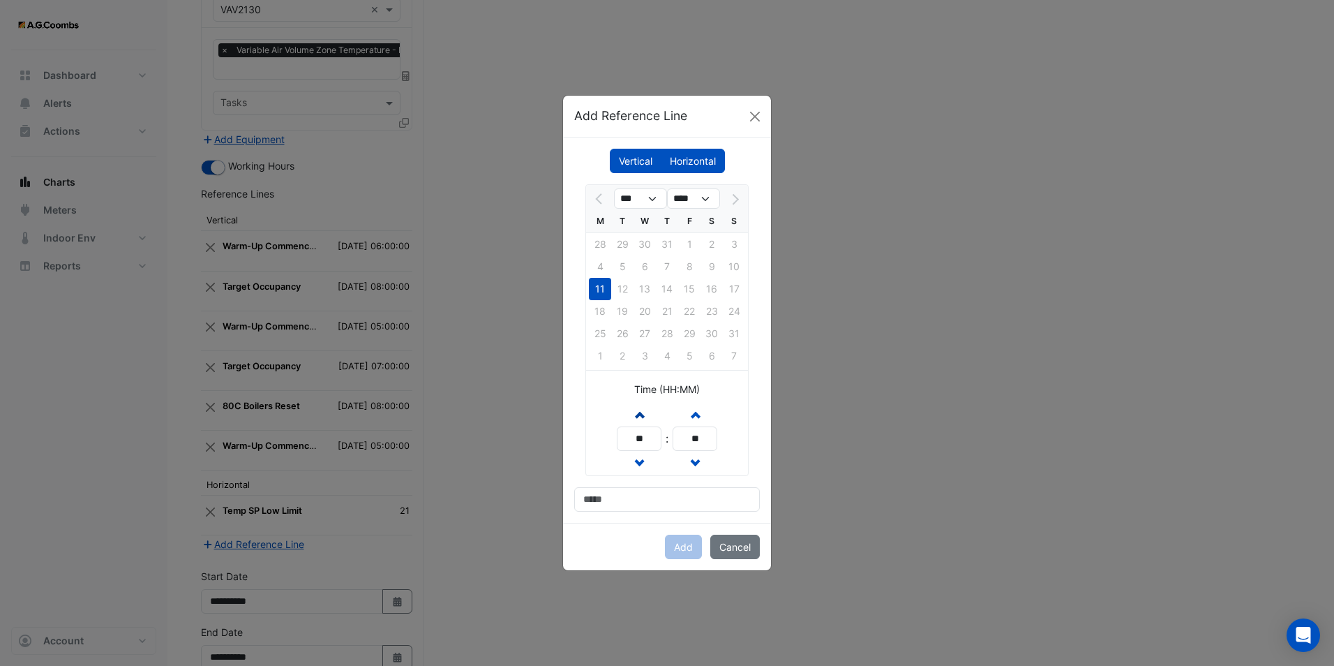
click at [641, 415] on span "button" at bounding box center [639, 414] width 7 height 12
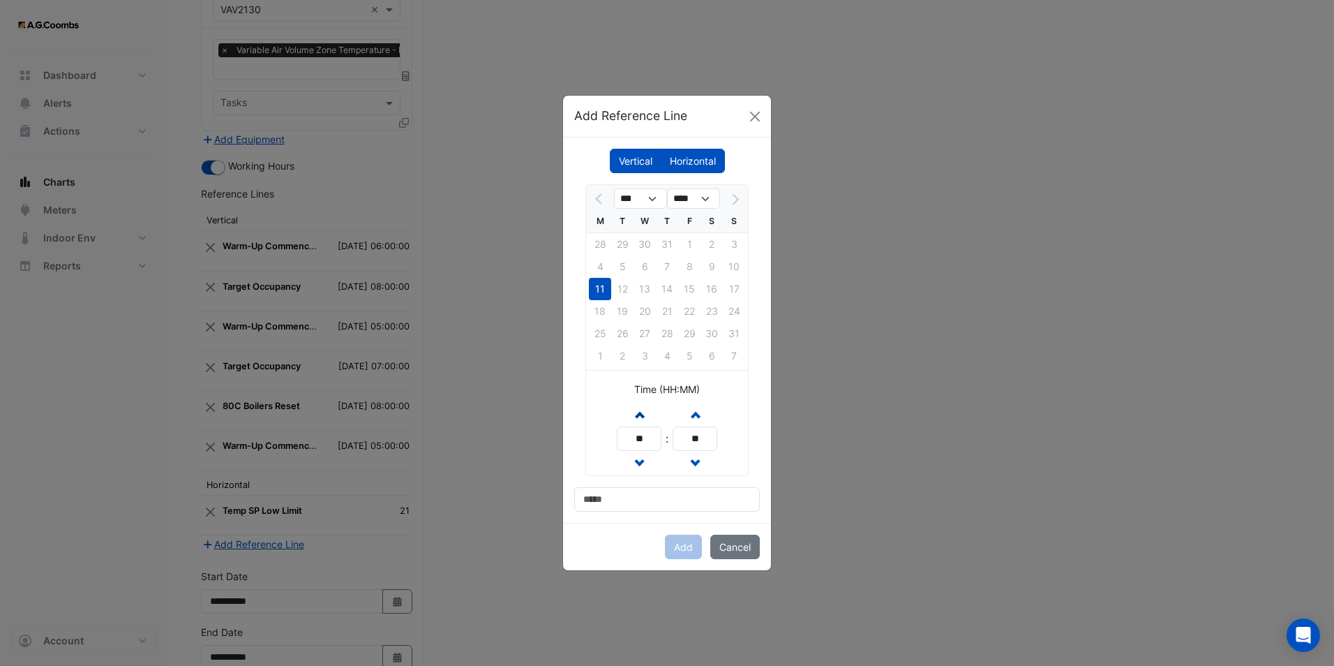
click at [641, 415] on span "button" at bounding box center [639, 414] width 7 height 12
type input "**"
click at [613, 493] on input at bounding box center [667, 499] width 186 height 24
type input "**********"
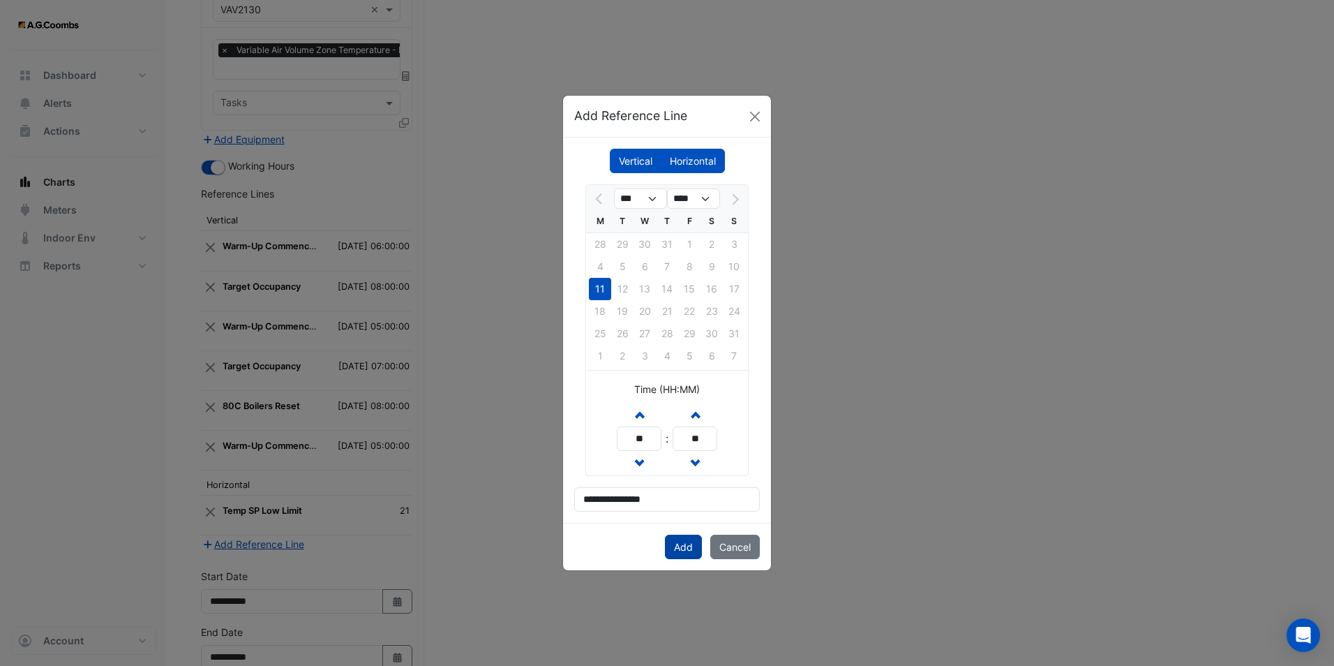
click at [685, 549] on button "Add" at bounding box center [683, 547] width 37 height 24
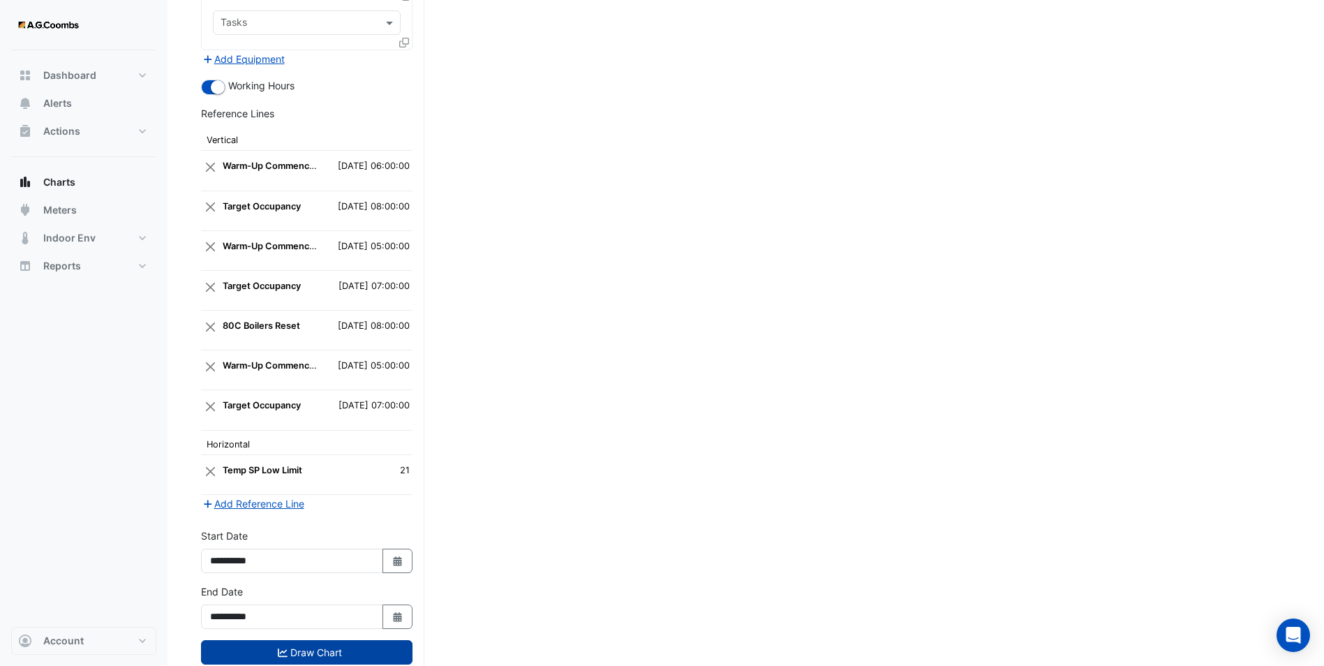
click at [368, 640] on button "Draw Chart" at bounding box center [306, 652] width 211 height 24
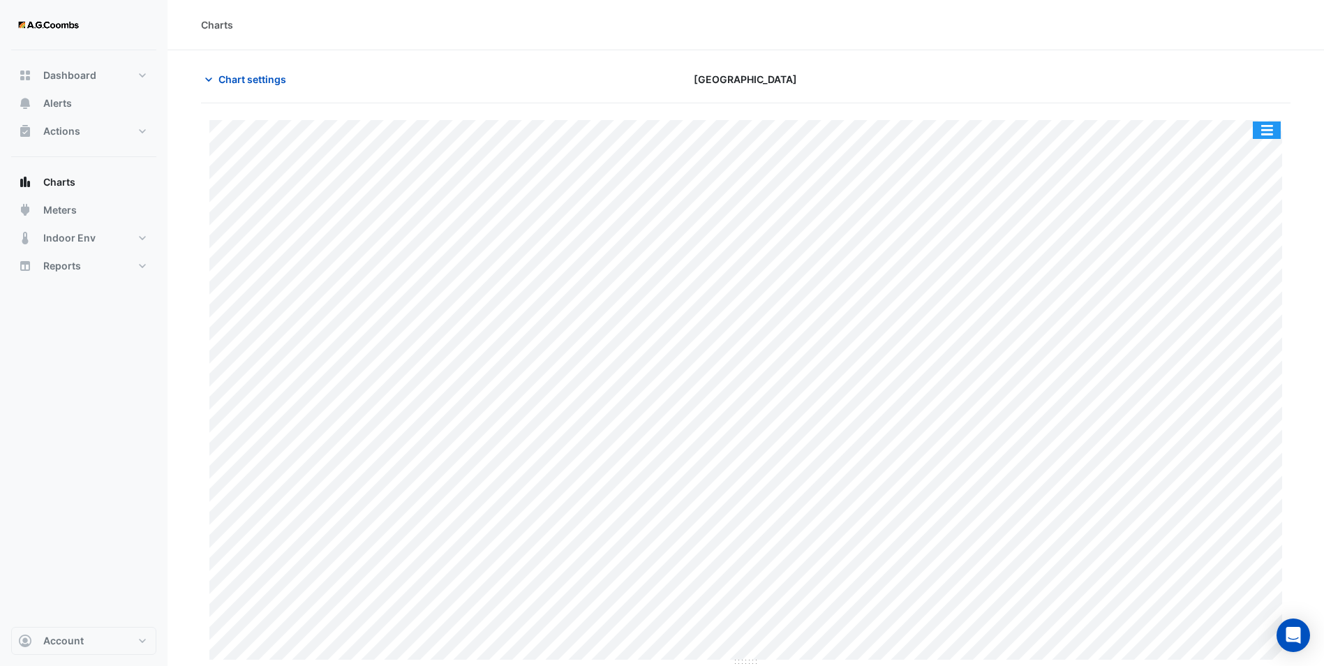
click at [1269, 131] on button "button" at bounding box center [1267, 129] width 28 height 17
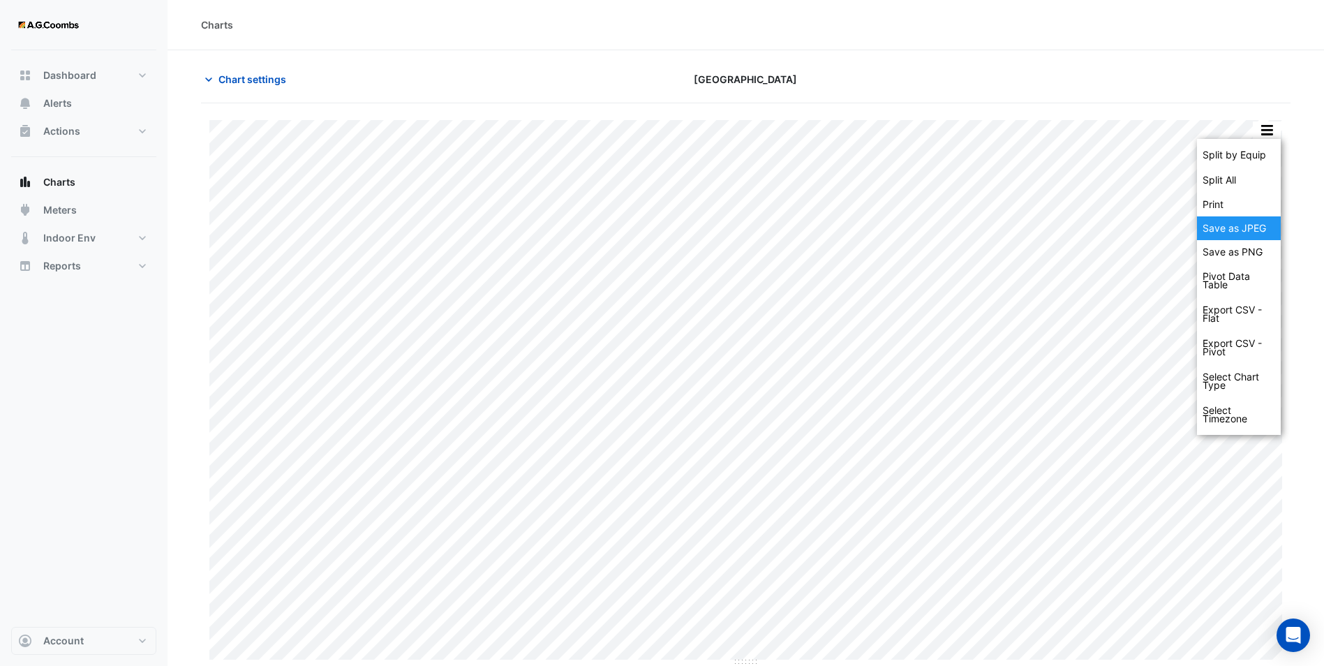
click at [1244, 222] on div "Save as JPEG" at bounding box center [1239, 228] width 84 height 24
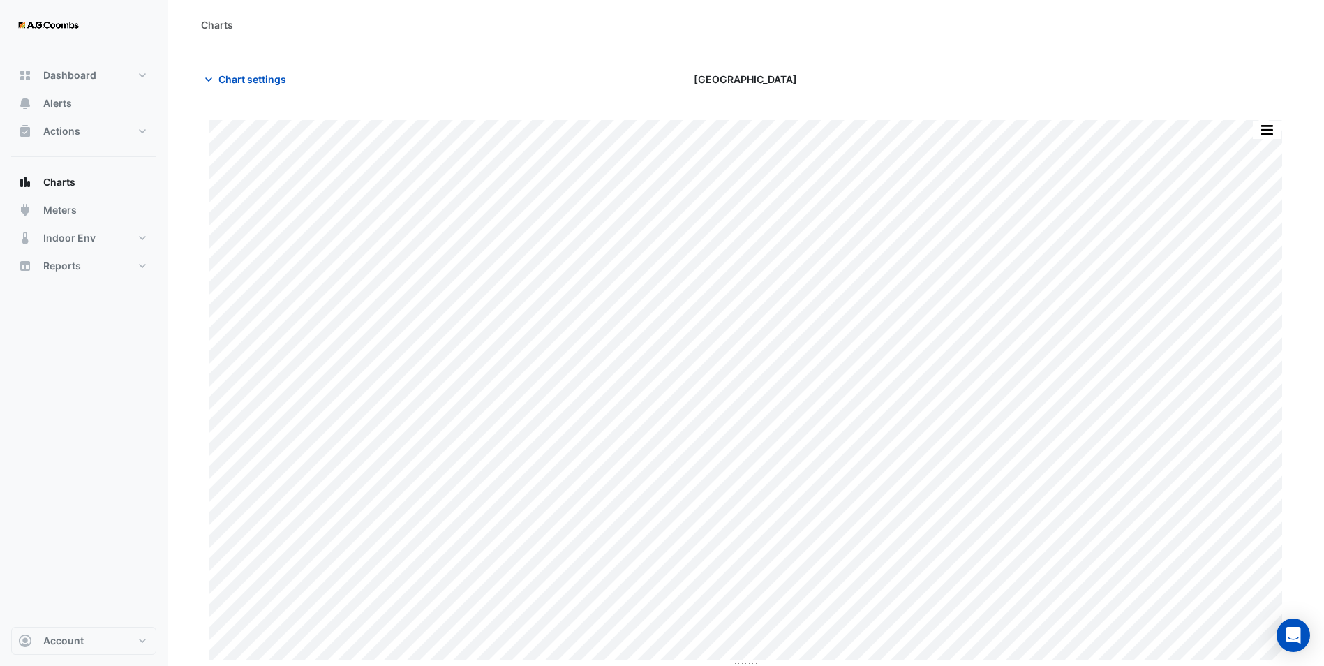
drag, startPoint x: 577, startPoint y: 40, endPoint x: 567, endPoint y: 61, distance: 23.1
click at [577, 40] on div "Charts" at bounding box center [745, 25] width 1156 height 50
click at [207, 78] on icon "button" at bounding box center [208, 79] width 7 height 4
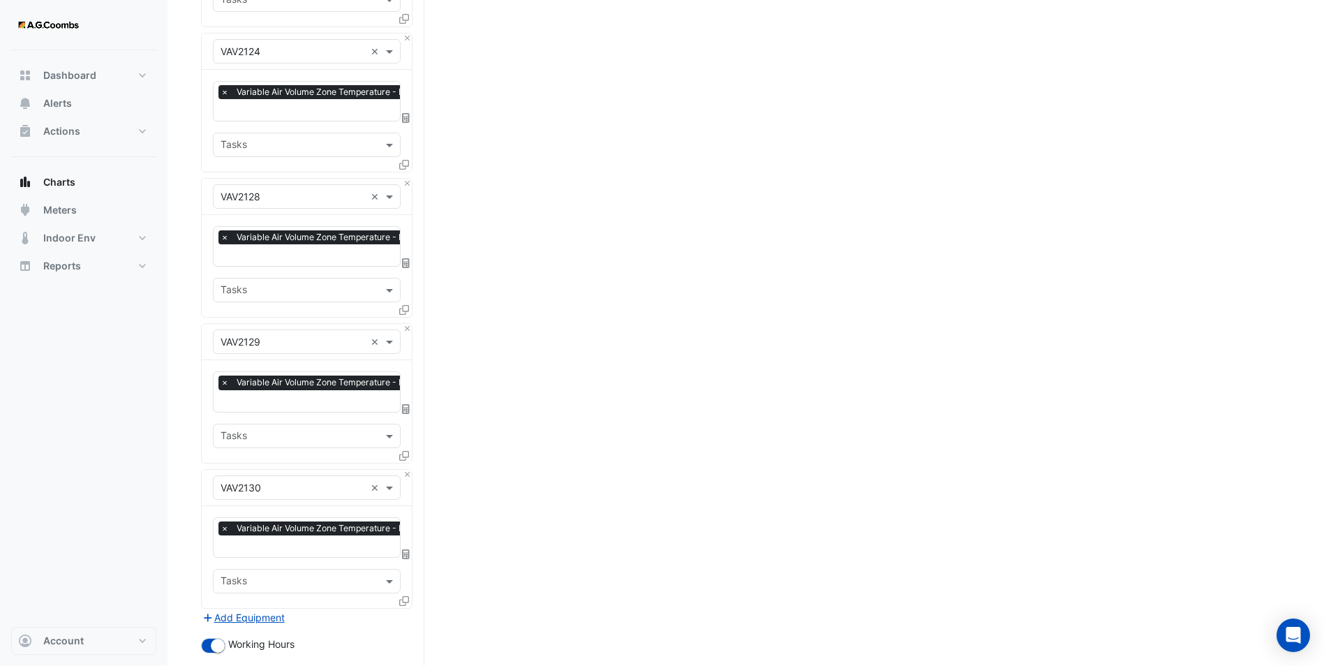
scroll to position [2973, 0]
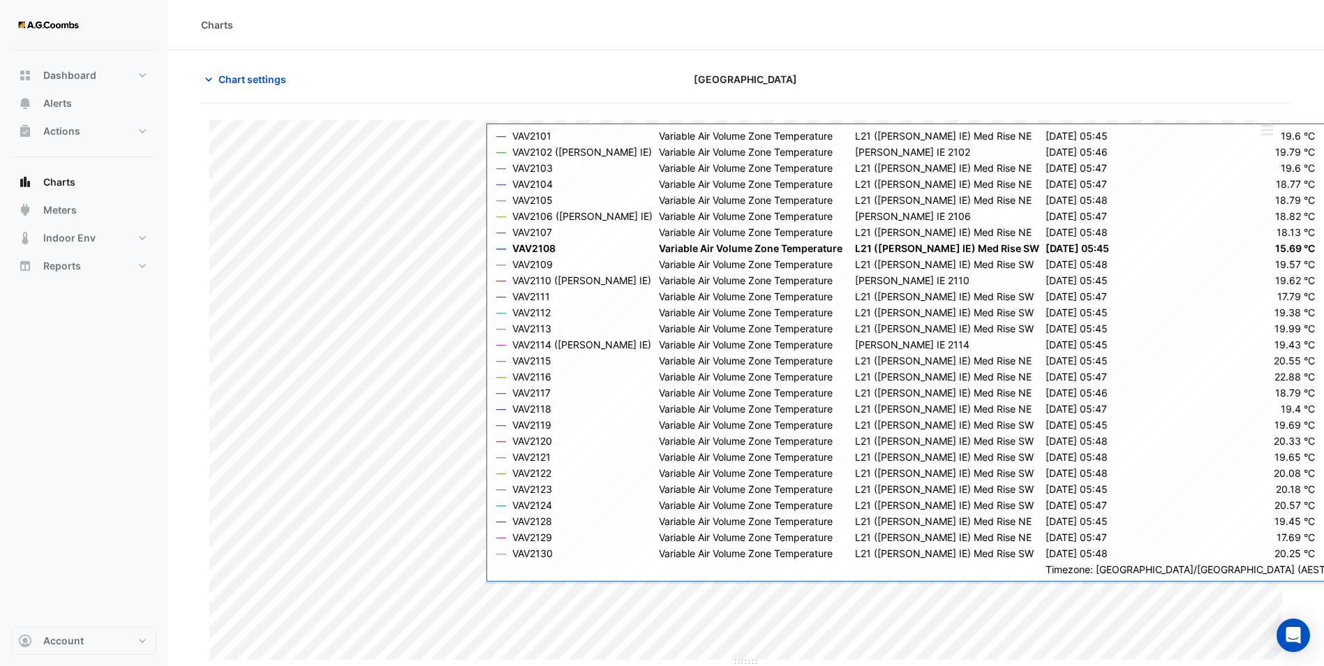
type input "**********"
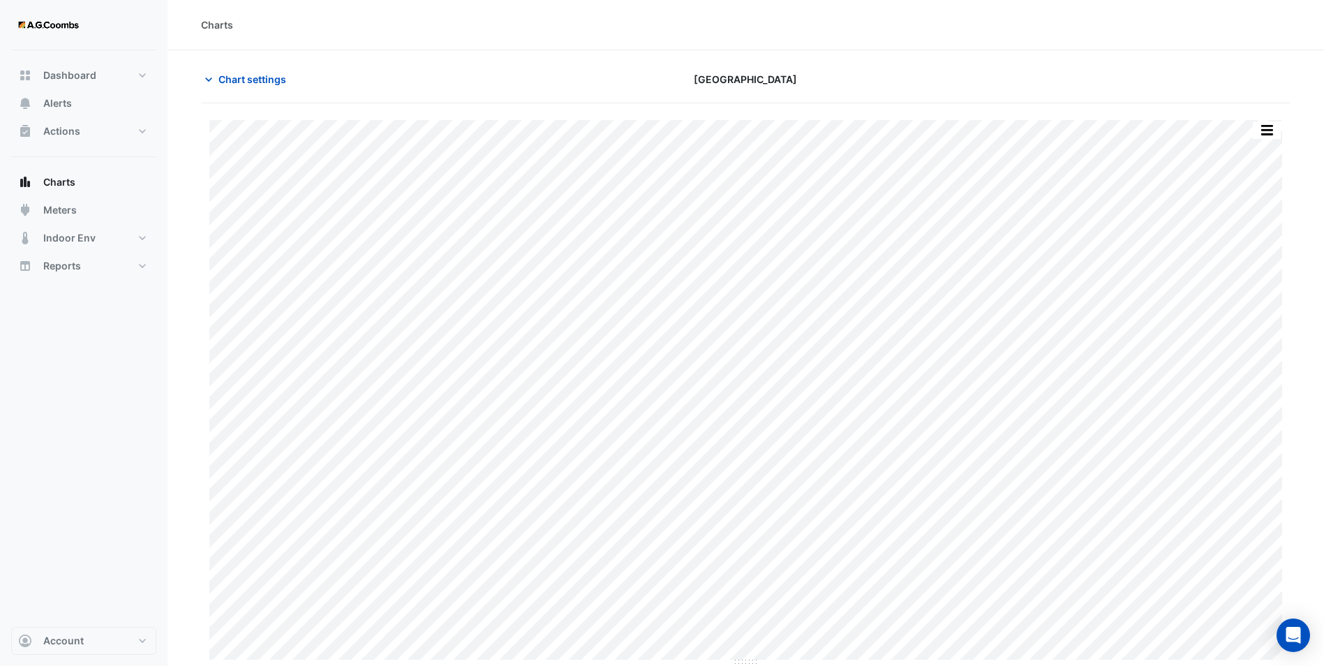
scroll to position [1, 0]
click at [246, 86] on button "Chart settings" at bounding box center [248, 78] width 94 height 24
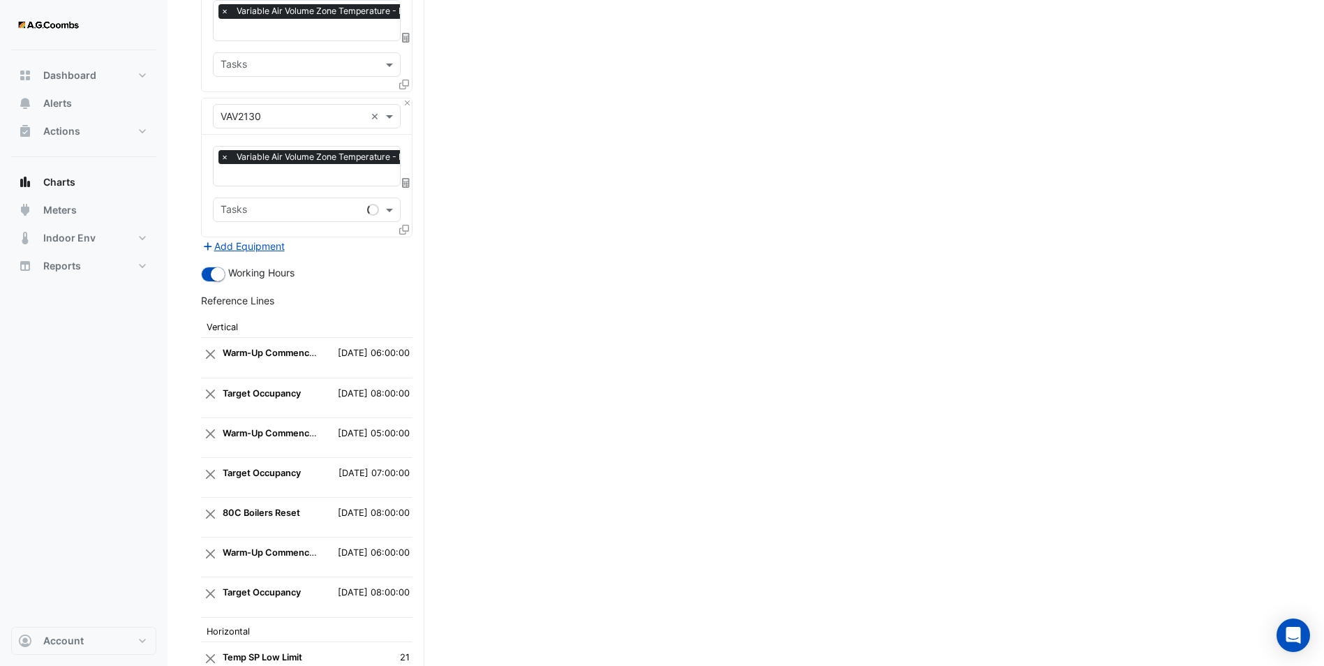
scroll to position [4020, 0]
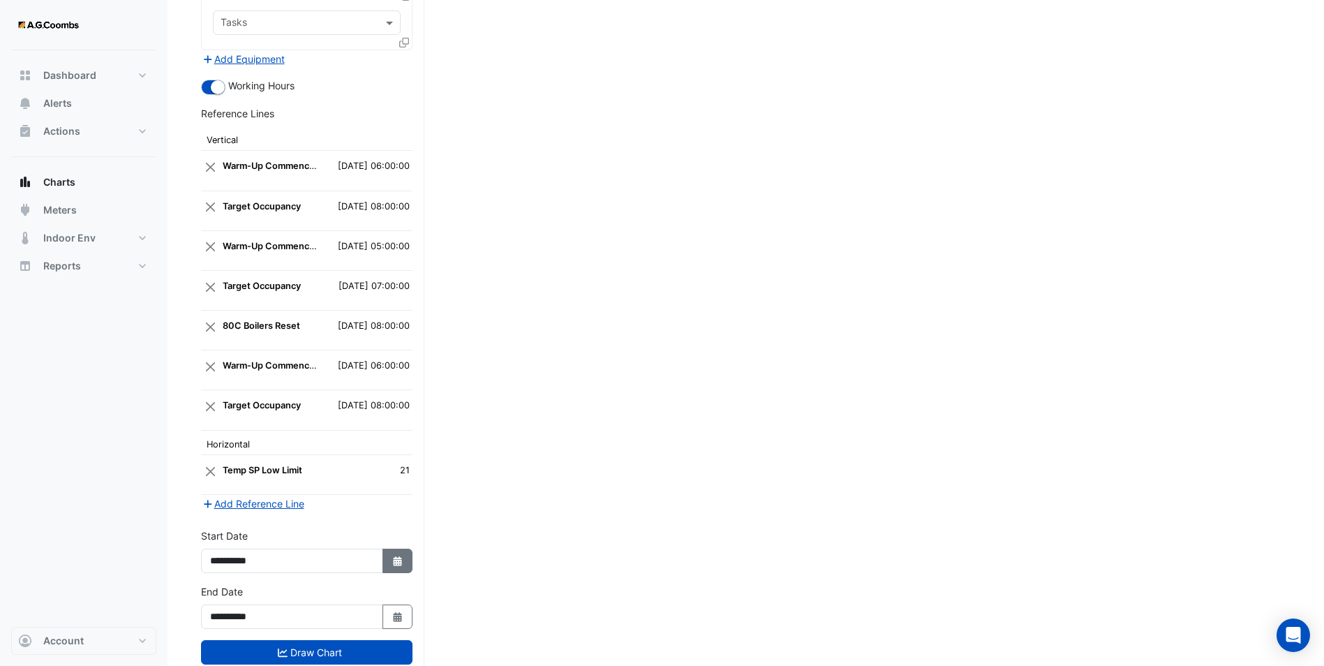
click at [400, 556] on icon "Select Date" at bounding box center [397, 561] width 13 height 10
select select "*"
select select "****"
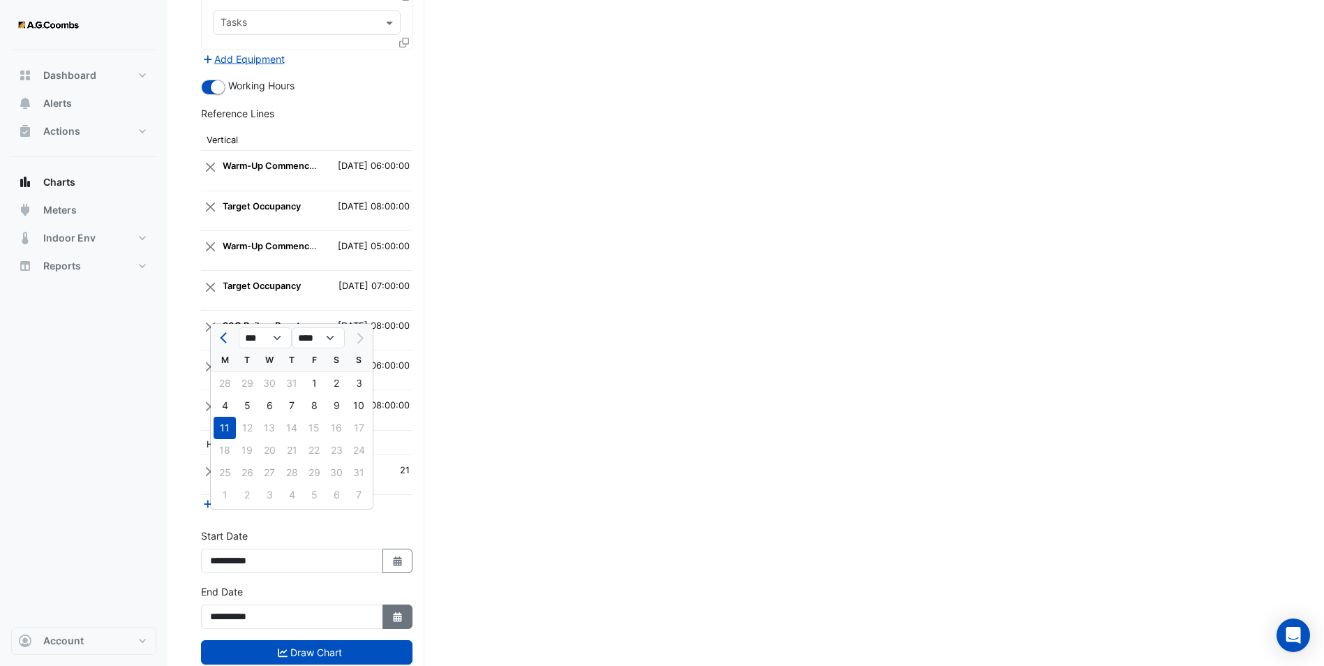
click at [403, 604] on button "Select Date" at bounding box center [397, 616] width 31 height 24
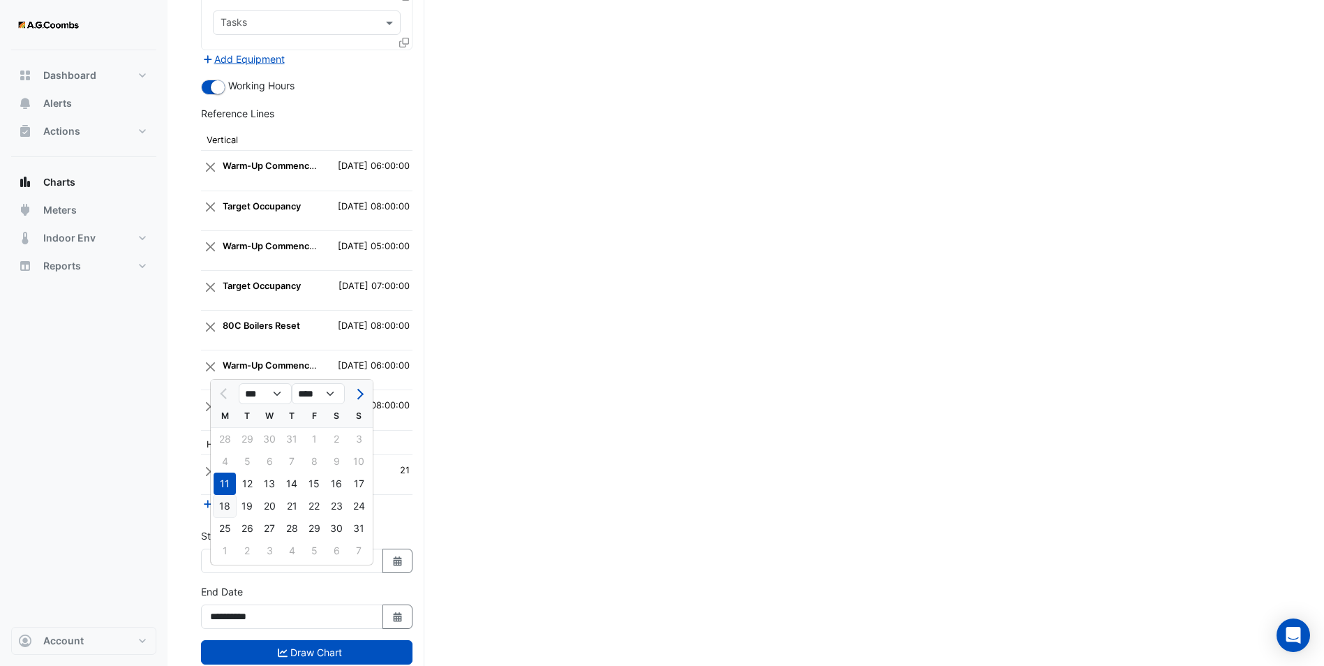
click at [226, 508] on div "18" at bounding box center [225, 506] width 22 height 22
type input "**********"
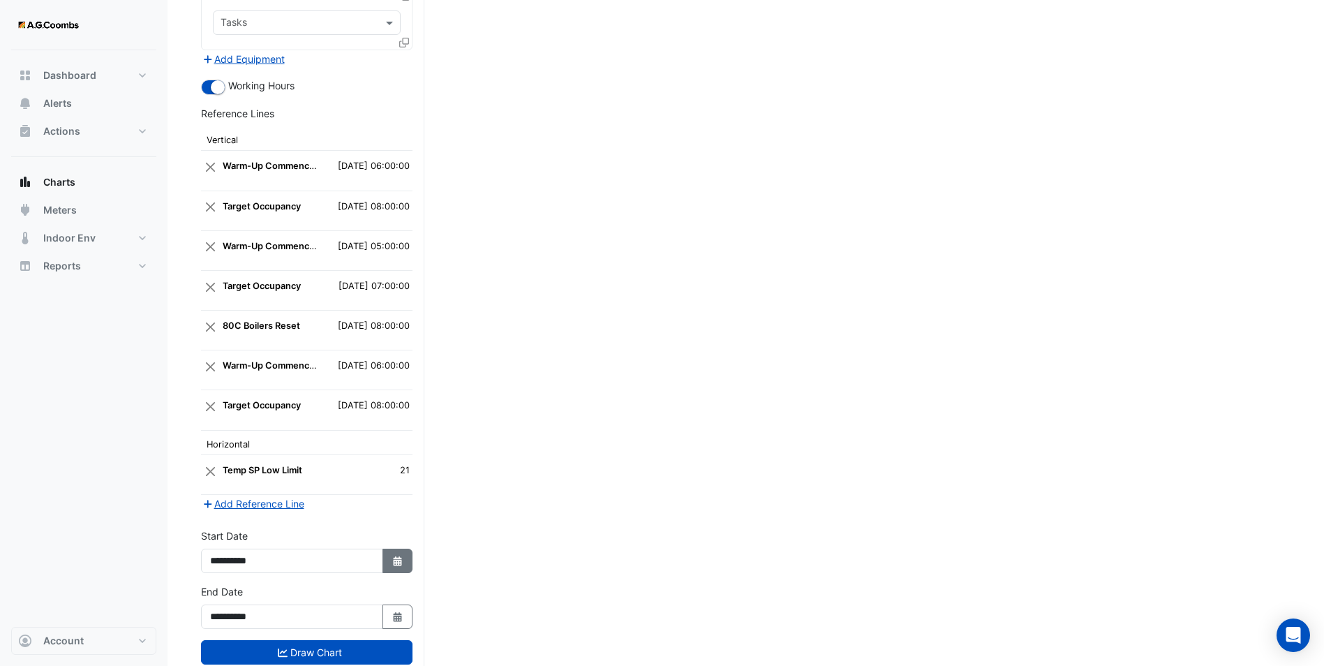
click at [389, 548] on button "Select Date" at bounding box center [397, 560] width 31 height 24
select select "*"
select select "****"
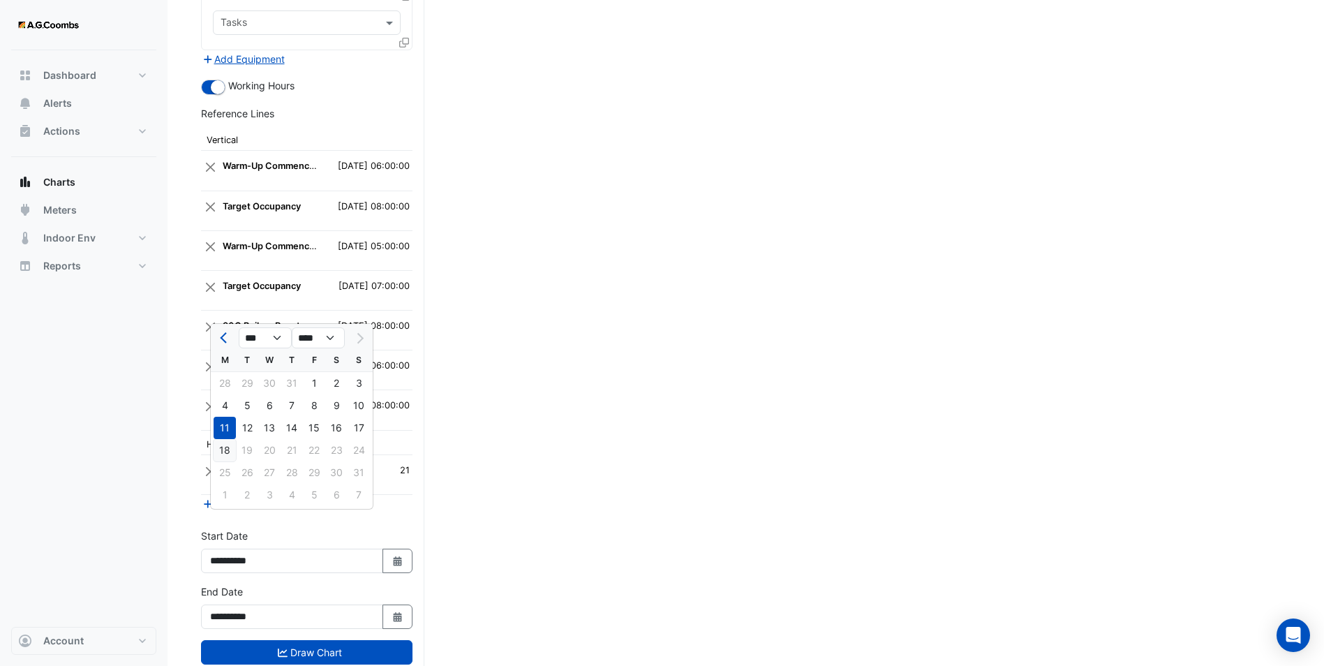
click at [223, 451] on div "18" at bounding box center [225, 450] width 22 height 22
type input "**********"
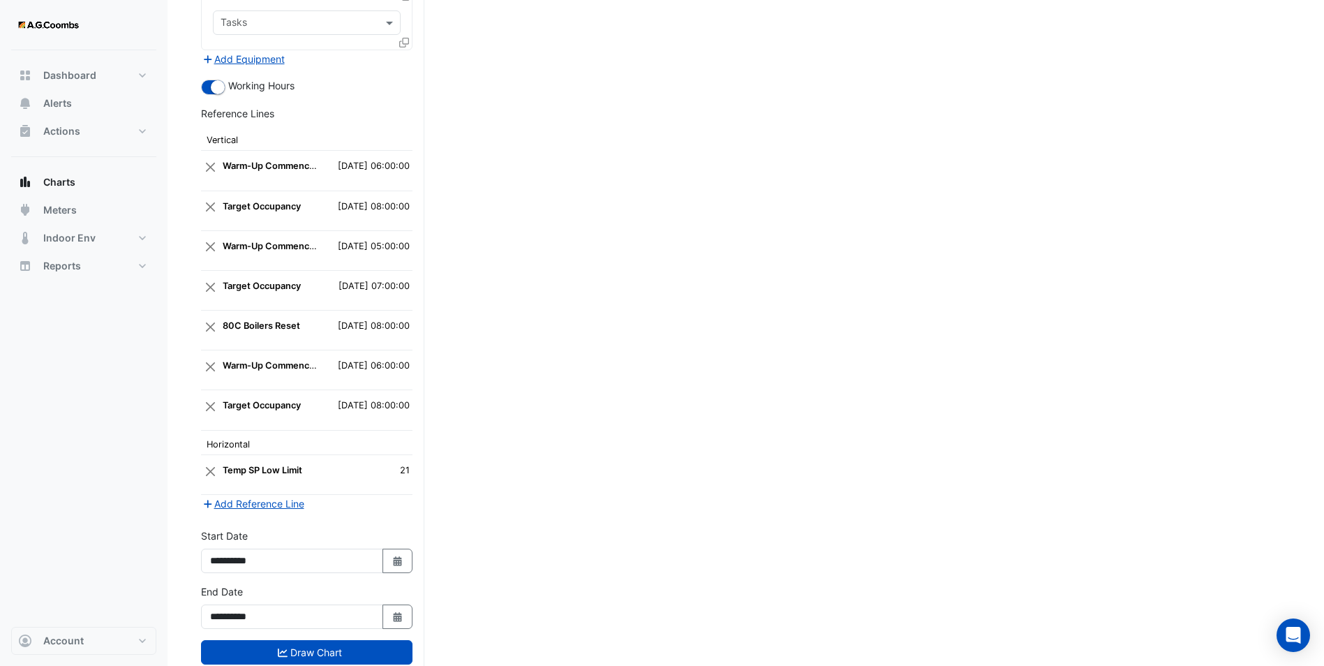
click at [249, 495] on button "Add Reference Line" at bounding box center [253, 503] width 104 height 16
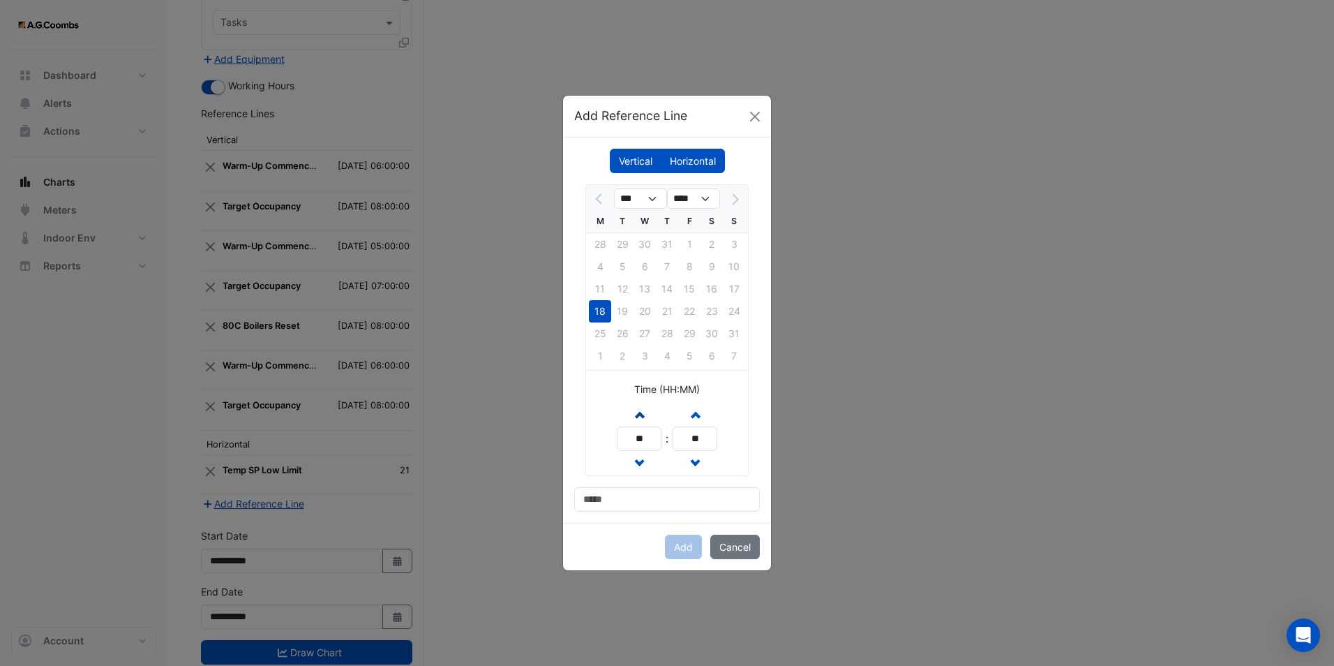
click at [638, 421] on button "Increment hours" at bounding box center [639, 414] width 25 height 24
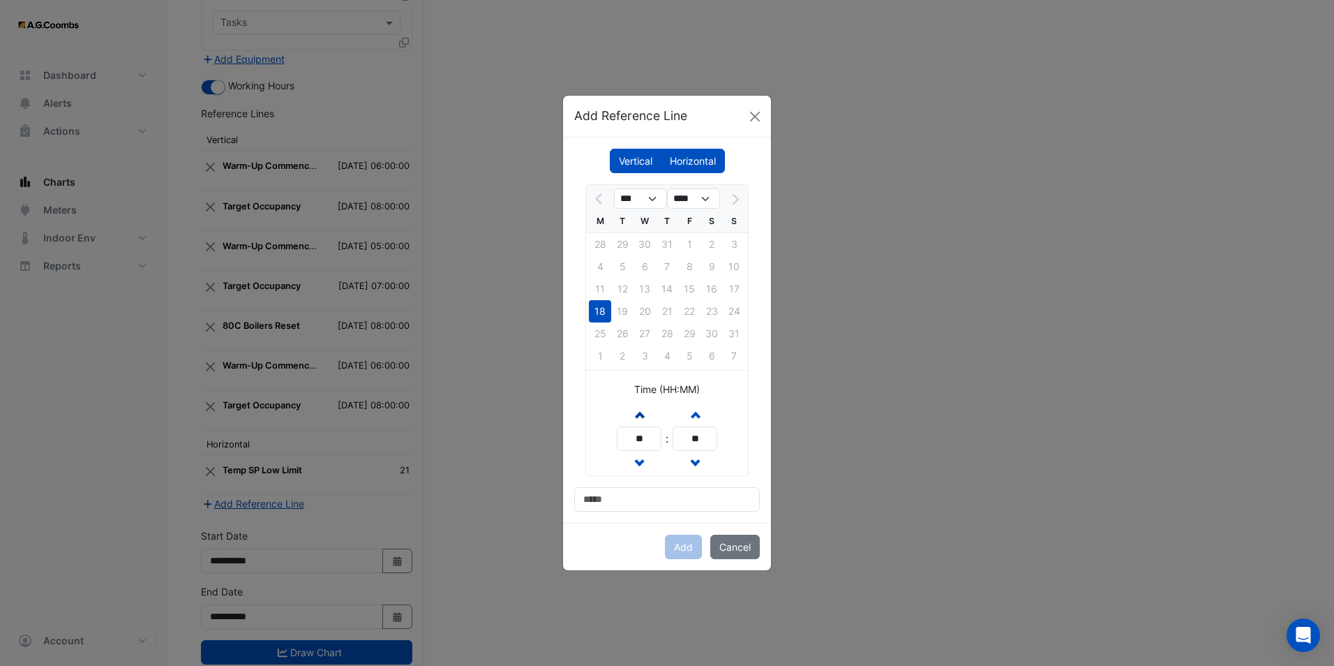
type input "**"
click at [614, 495] on input at bounding box center [667, 499] width 186 height 24
type input "**********"
click at [680, 542] on button "Add" at bounding box center [683, 547] width 37 height 24
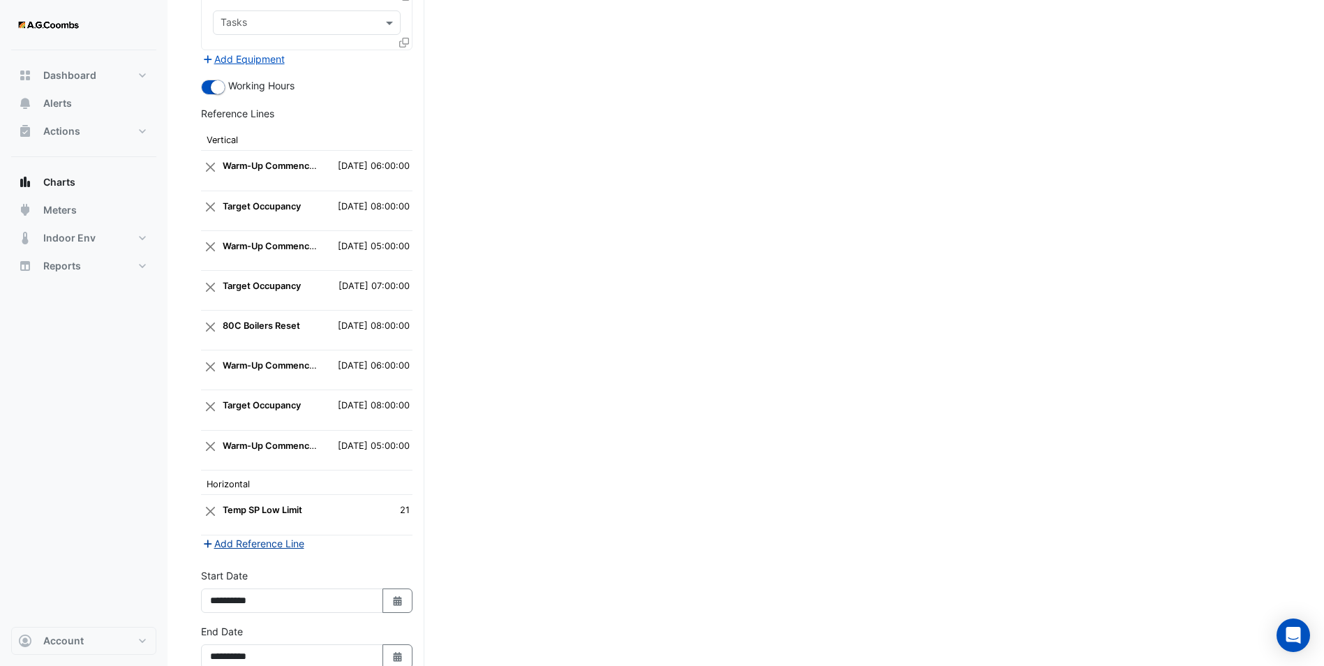
click at [264, 535] on button "Add Reference Line" at bounding box center [253, 543] width 104 height 16
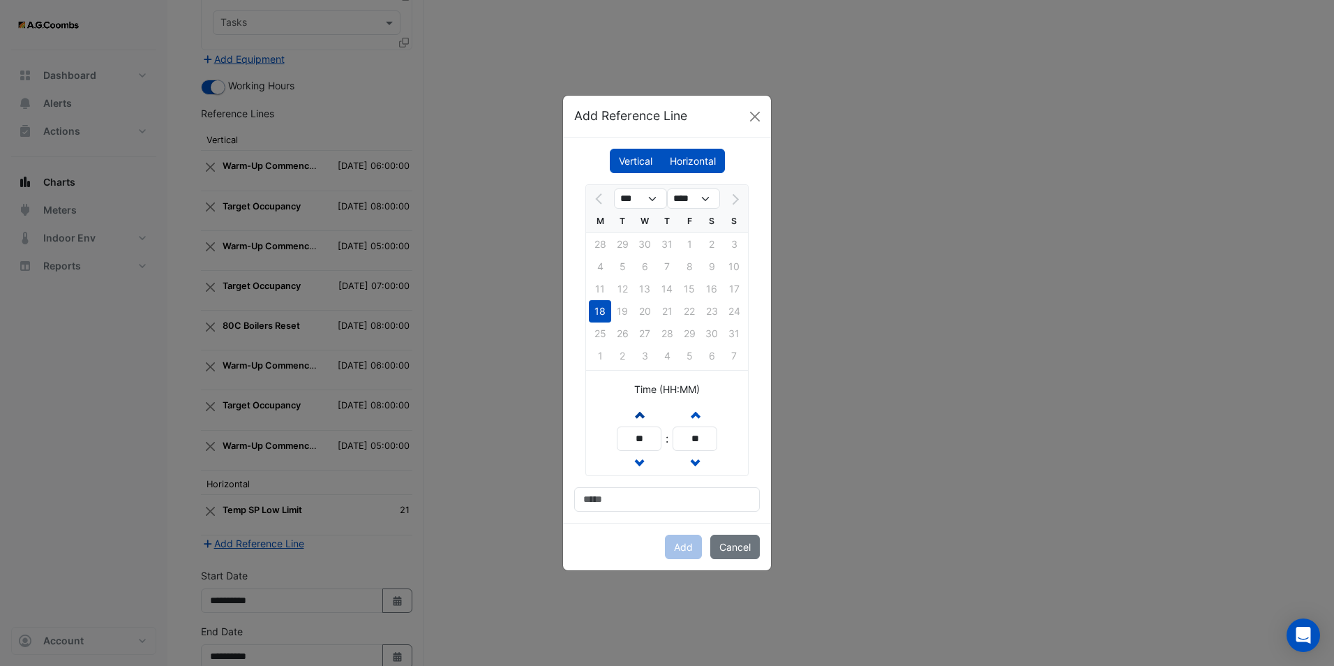
click at [643, 415] on span "button" at bounding box center [639, 414] width 7 height 12
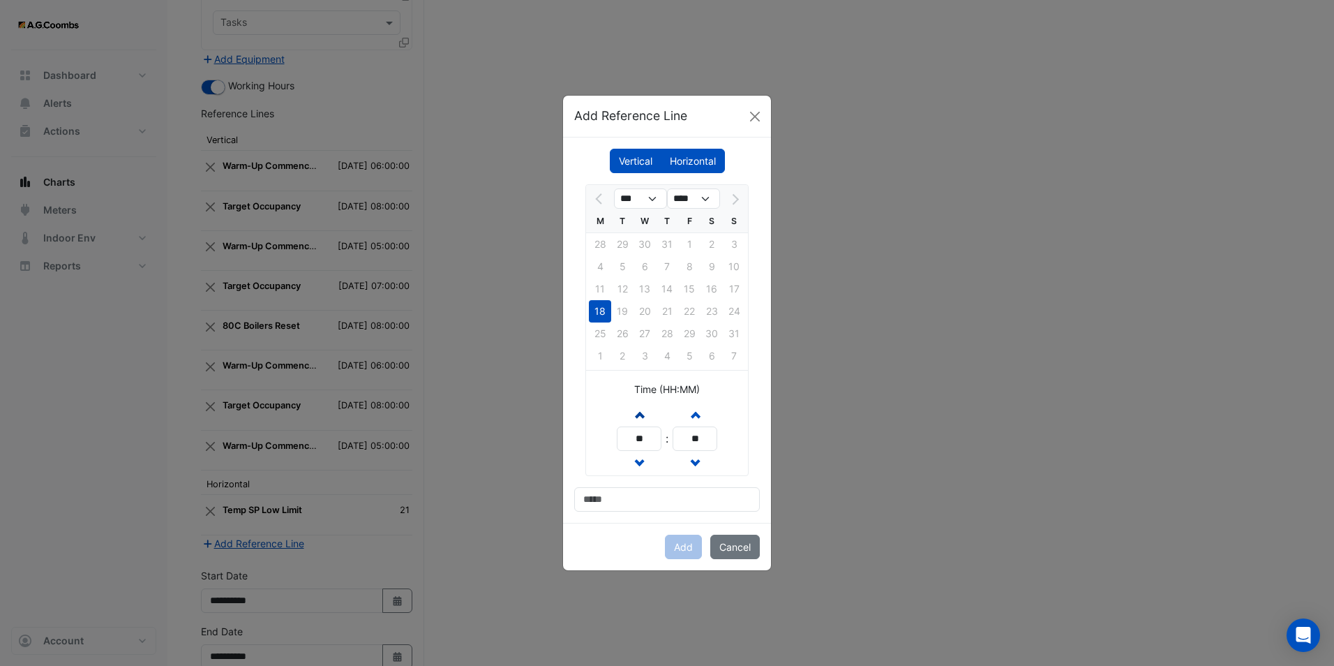
click at [643, 415] on span "button" at bounding box center [639, 414] width 7 height 12
type input "**"
click at [636, 498] on input at bounding box center [667, 499] width 186 height 24
type input "**********"
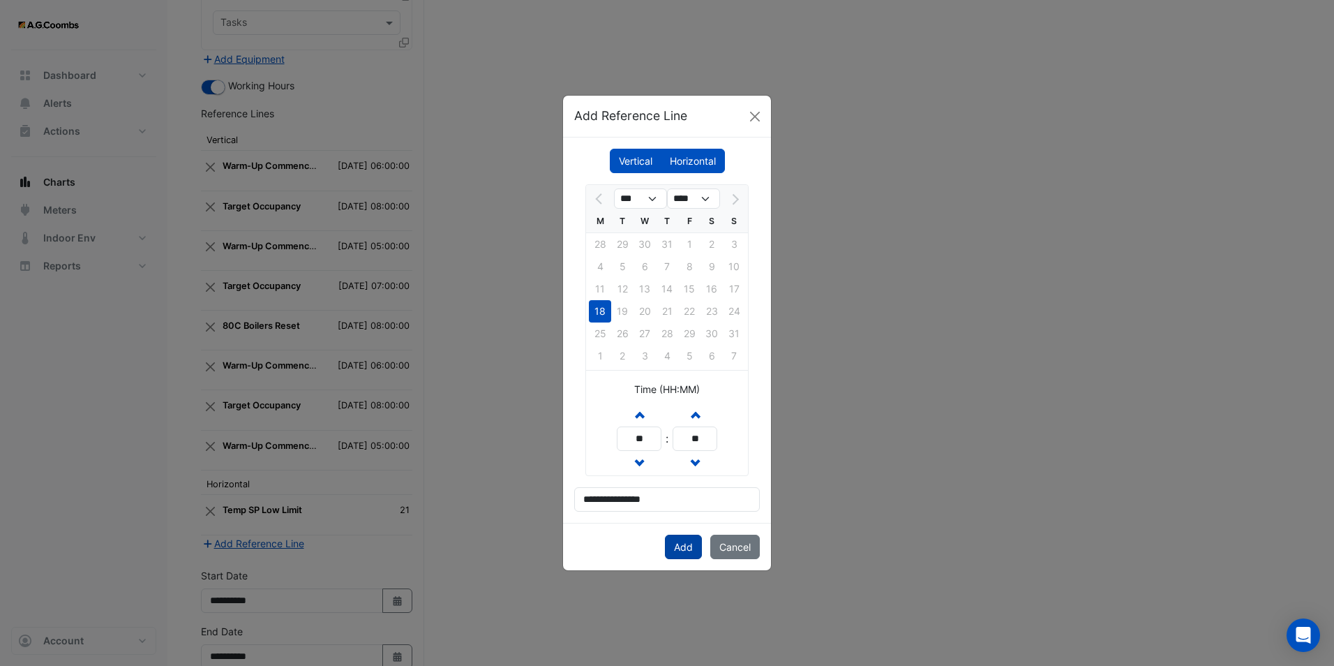
click at [687, 540] on button "Add" at bounding box center [683, 547] width 37 height 24
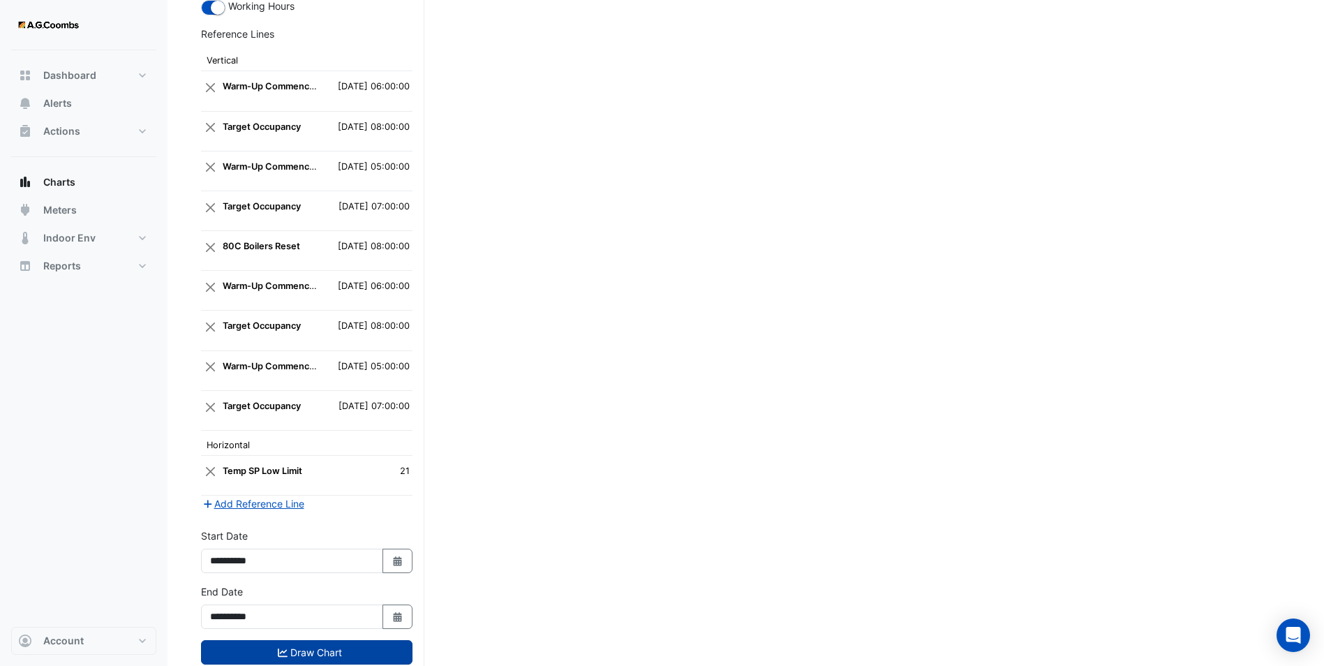
click at [264, 640] on button "Draw Chart" at bounding box center [306, 652] width 211 height 24
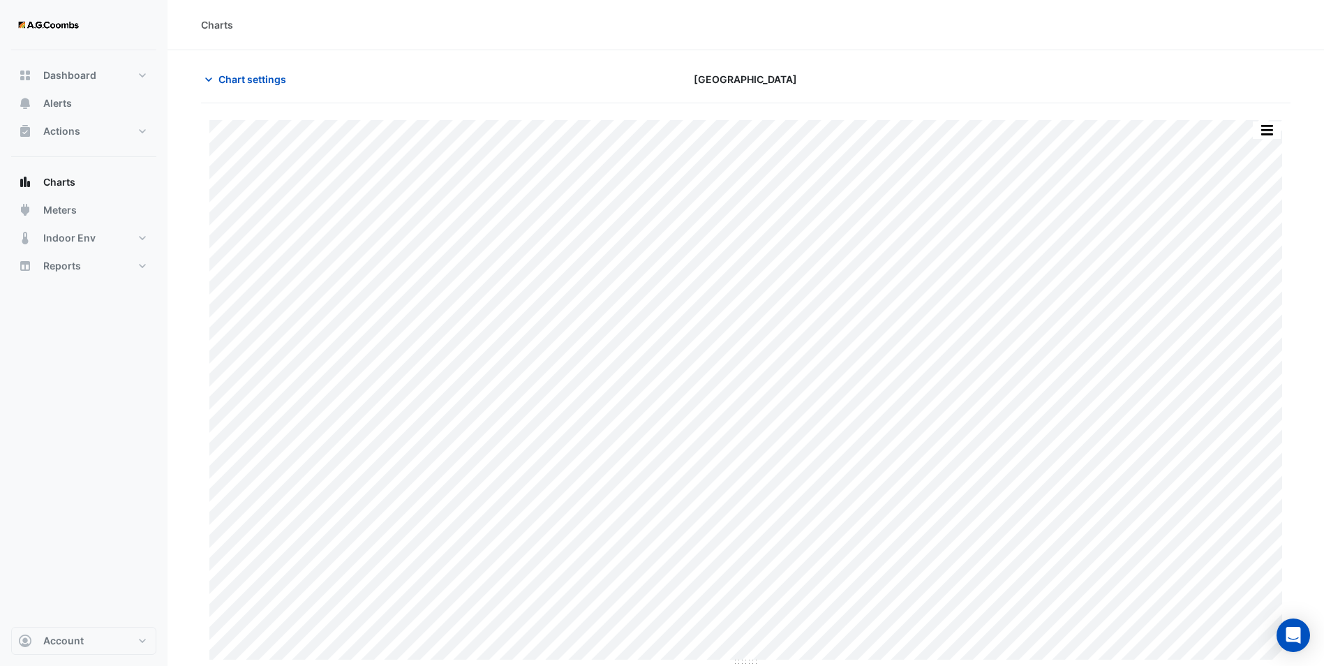
click at [1264, 128] on button "button" at bounding box center [1267, 129] width 28 height 17
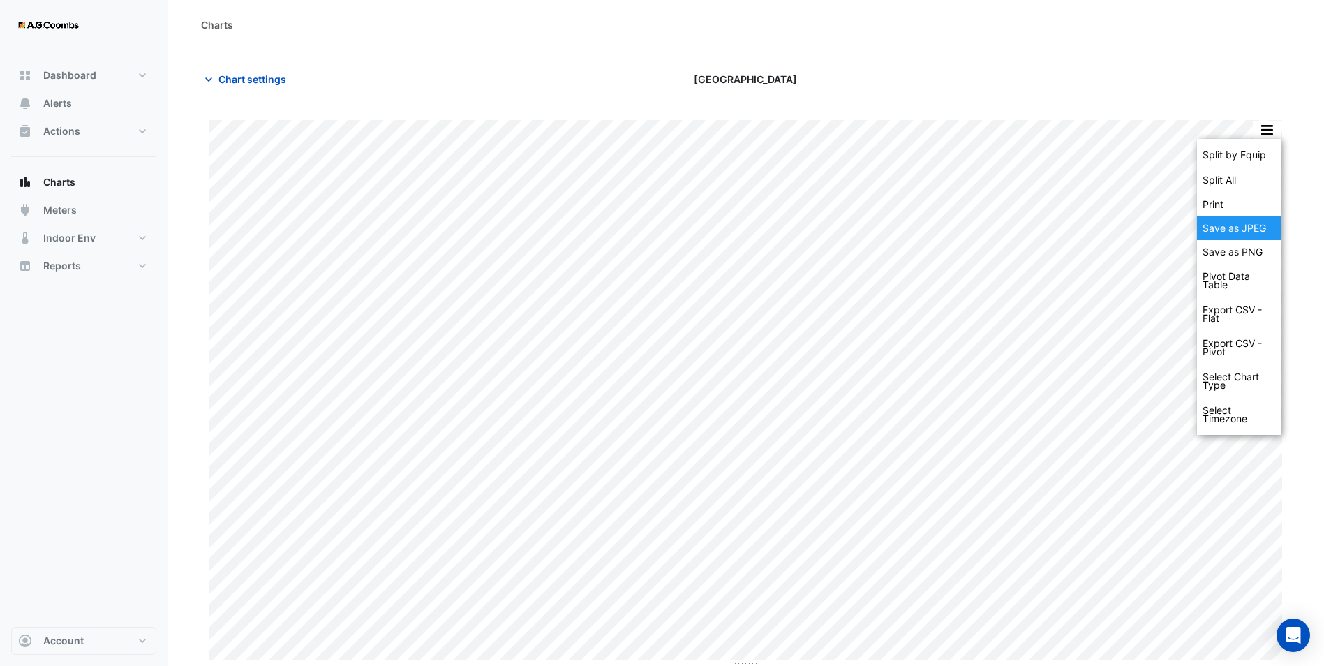
click at [1238, 225] on div "Save as JPEG" at bounding box center [1239, 228] width 84 height 24
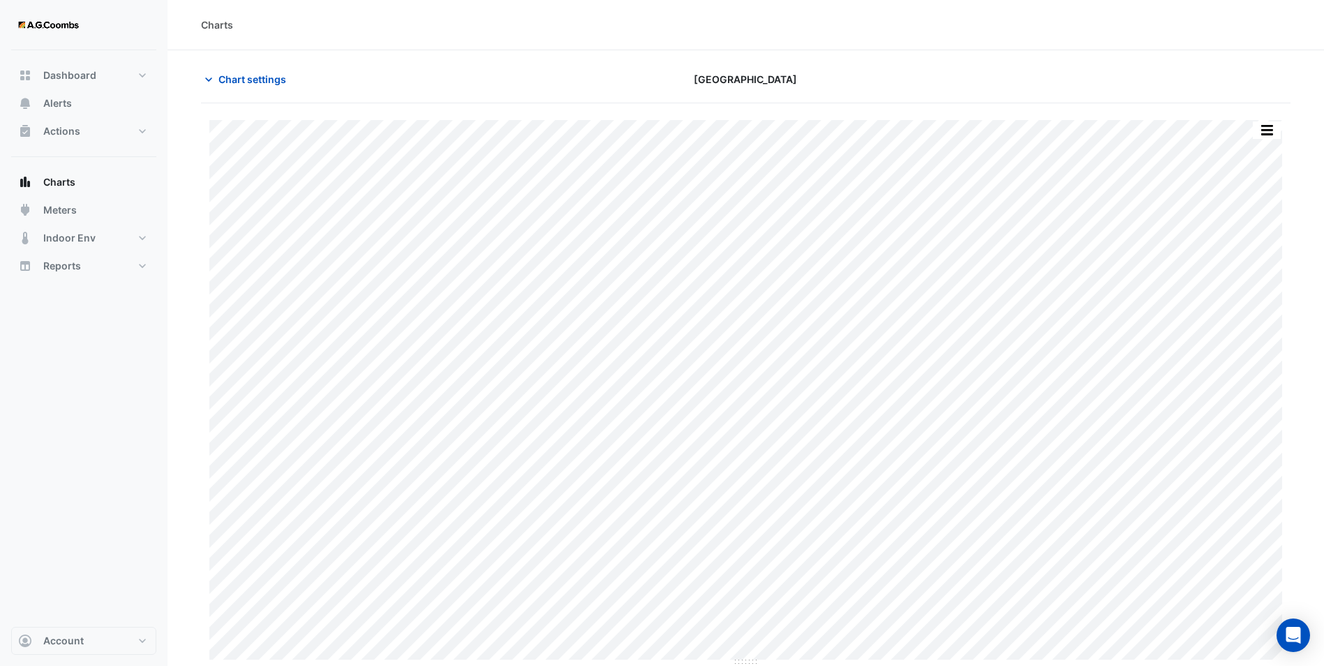
click at [539, 14] on div "Charts" at bounding box center [745, 25] width 1156 height 50
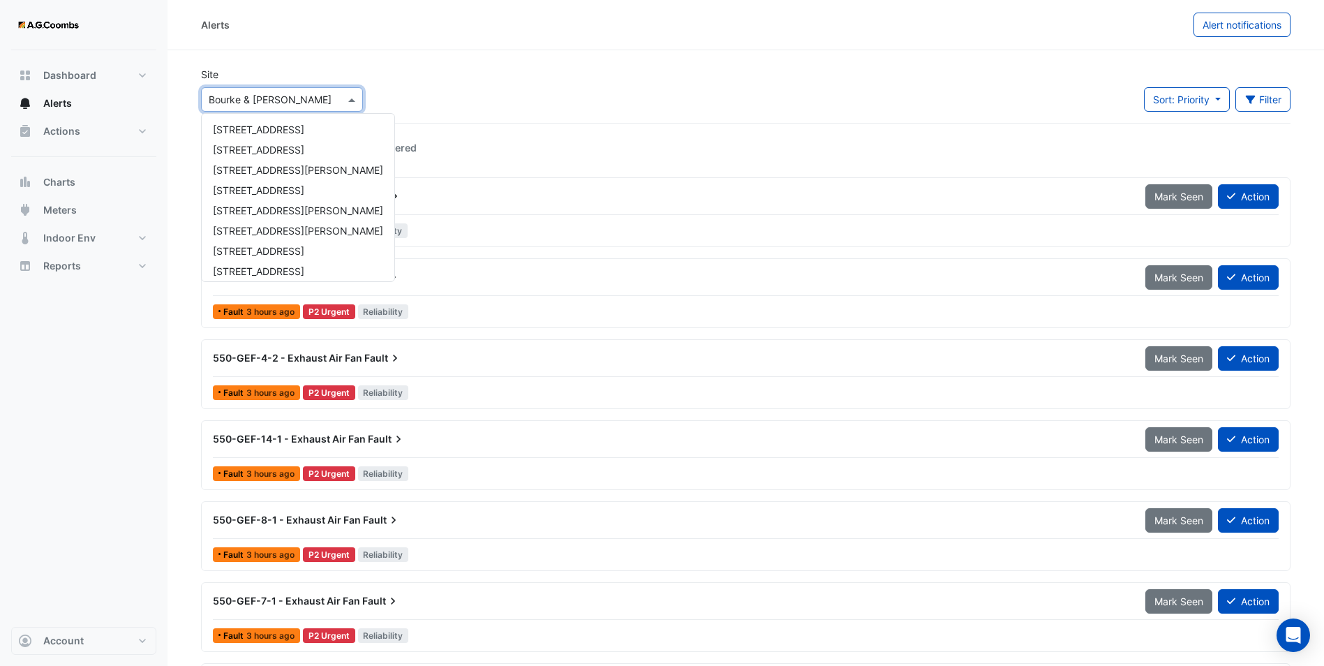
click at [349, 97] on span at bounding box center [353, 99] width 17 height 15
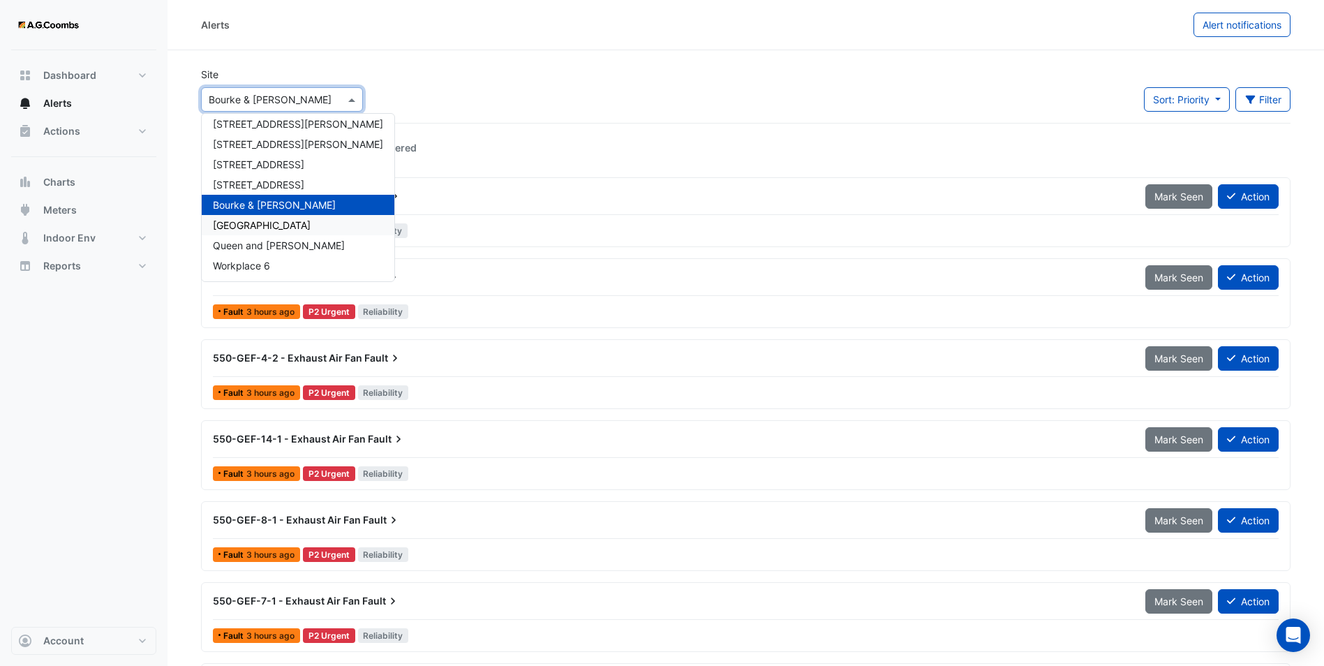
click at [275, 230] on span "[GEOGRAPHIC_DATA]" at bounding box center [262, 225] width 98 height 12
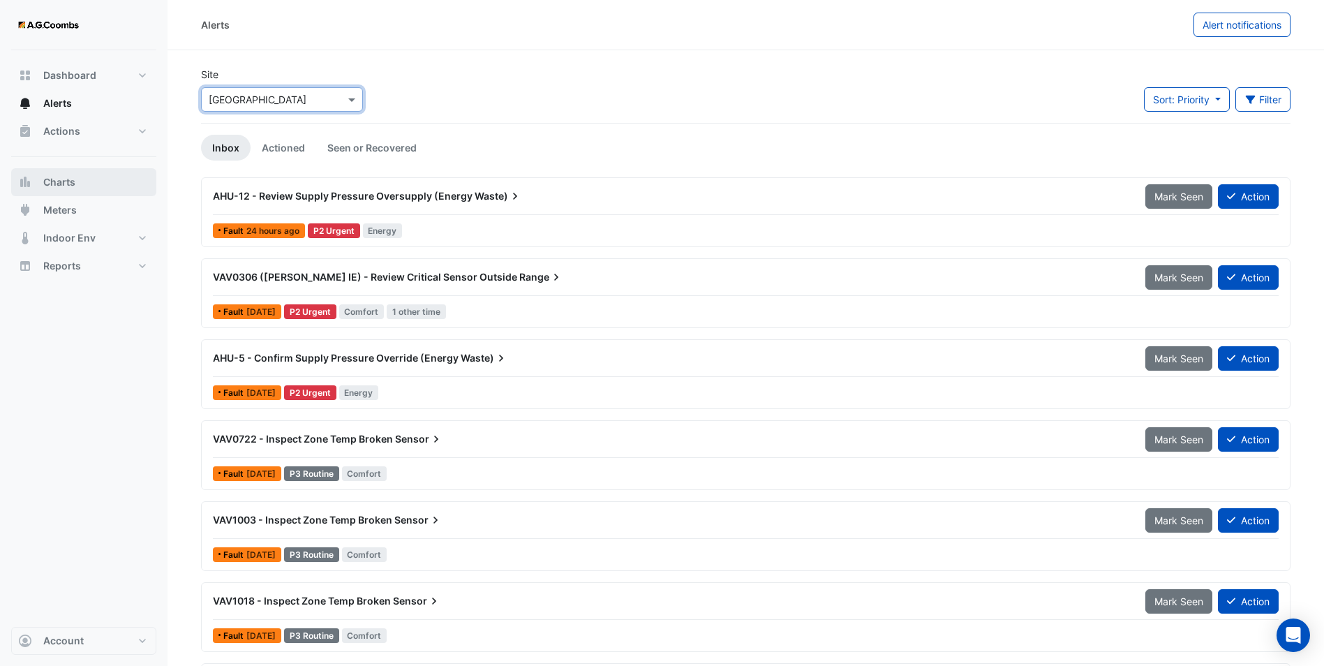
click at [61, 179] on span "Charts" at bounding box center [59, 182] width 32 height 14
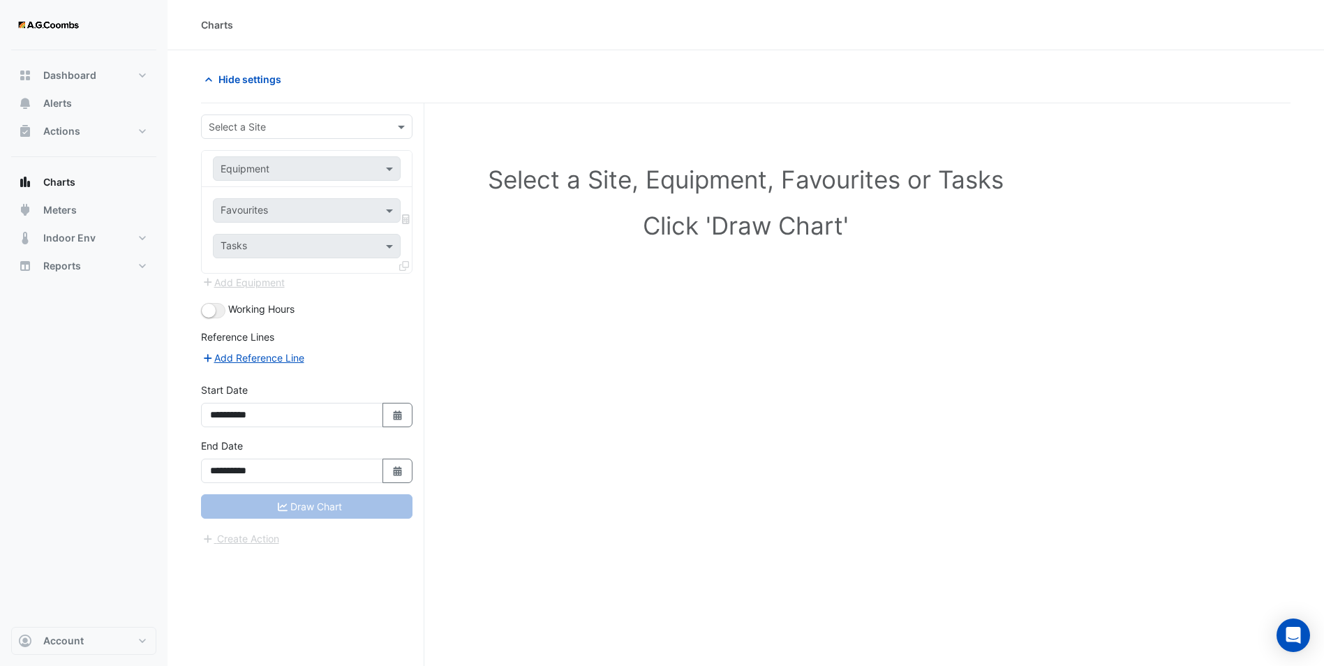
click at [361, 134] on div "Select a Site" at bounding box center [306, 126] width 211 height 24
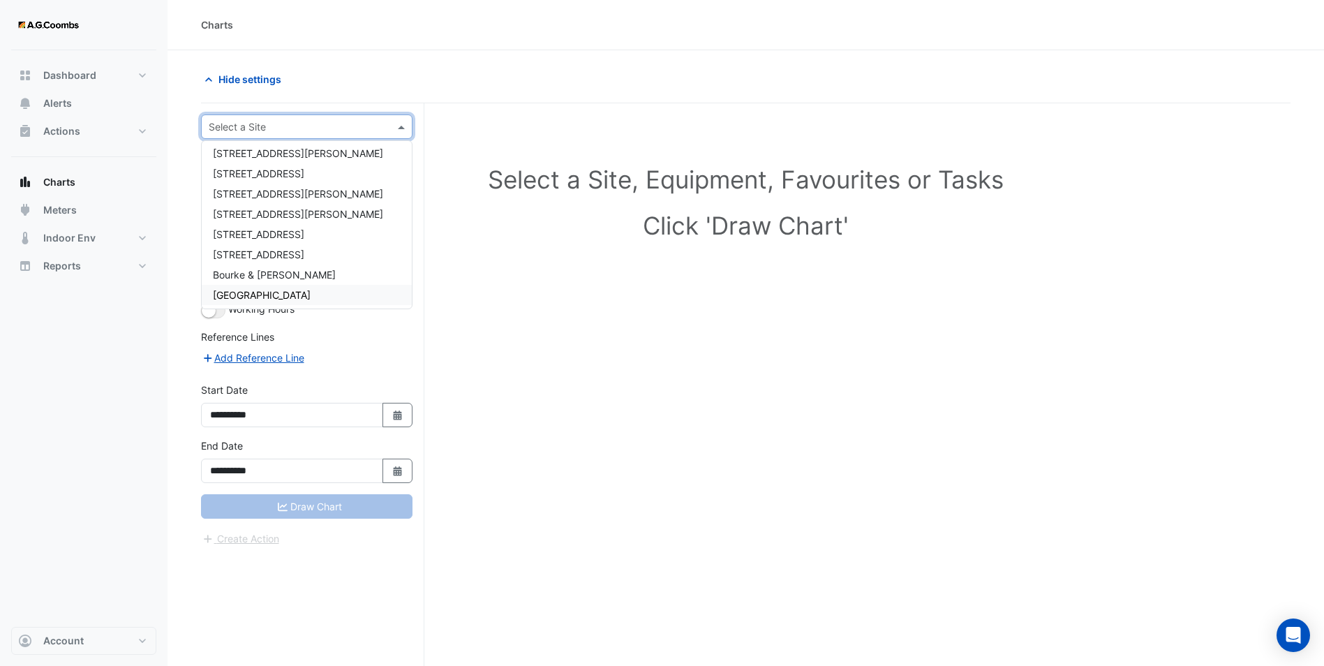
scroll to position [87, 0]
click at [282, 253] on span "[GEOGRAPHIC_DATA]" at bounding box center [262, 252] width 98 height 12
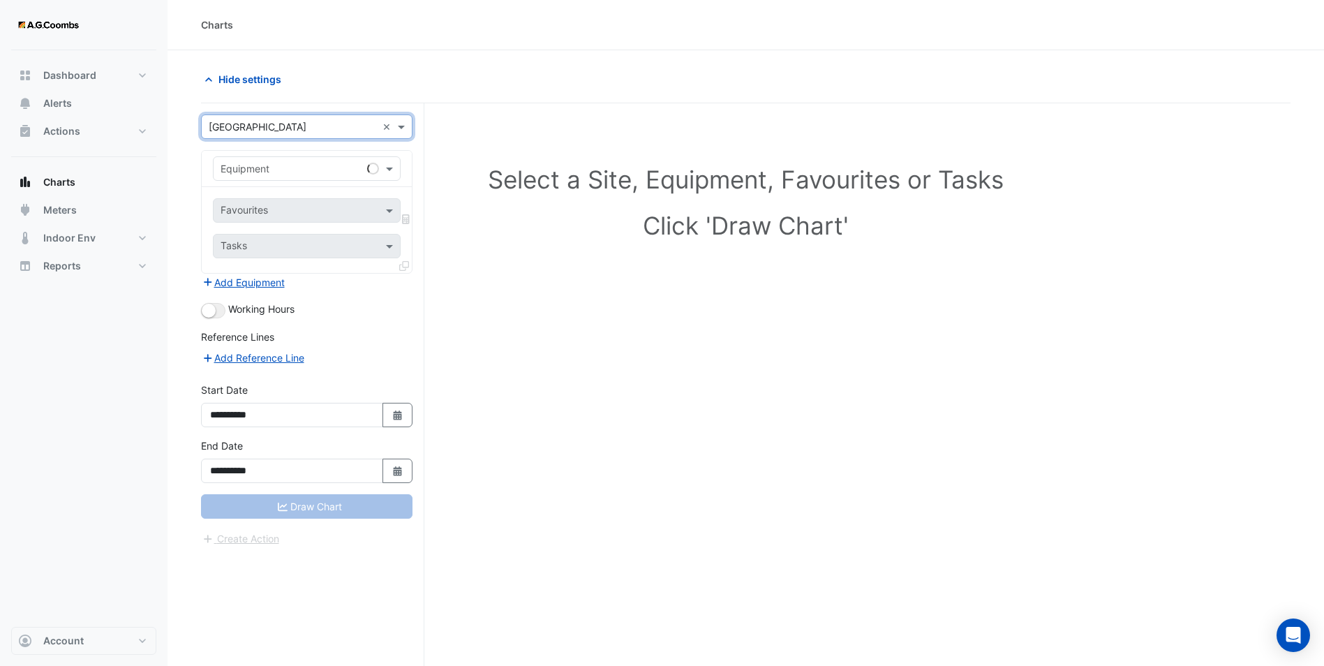
click at [253, 165] on input "text" at bounding box center [293, 169] width 144 height 15
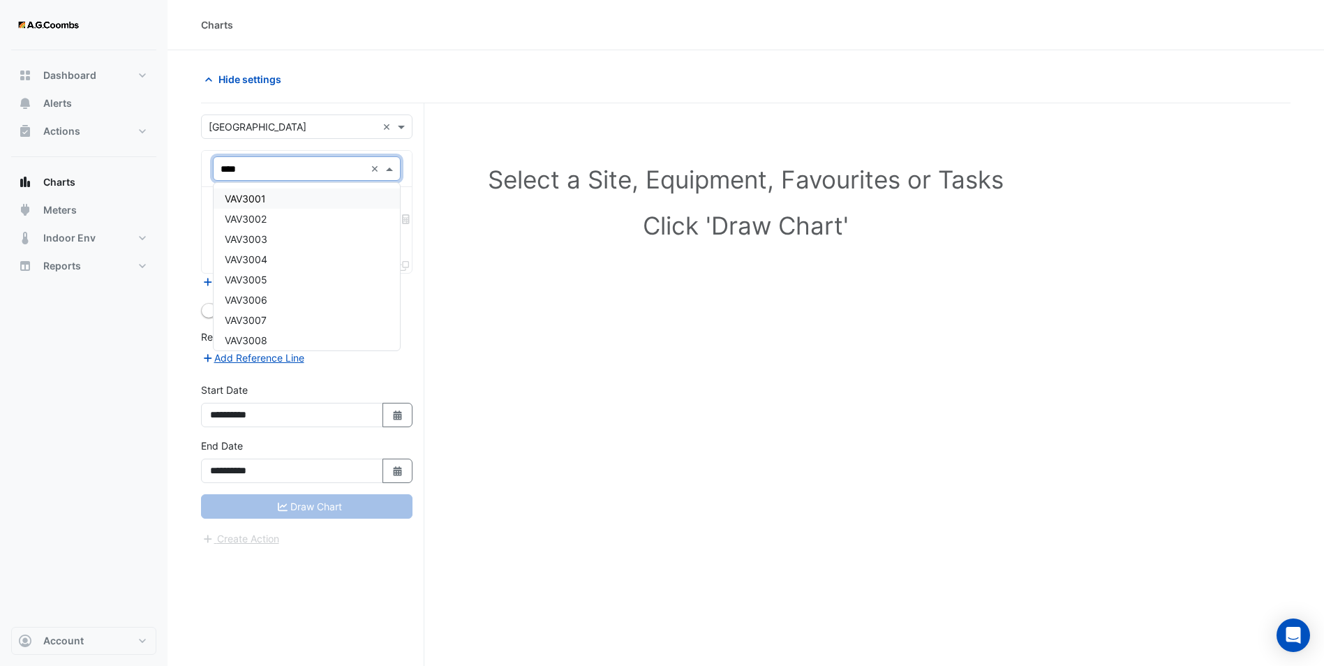
type input "*****"
click at [267, 195] on div "VAV3501" at bounding box center [307, 198] width 186 height 20
click at [301, 209] on input "text" at bounding box center [299, 211] width 156 height 15
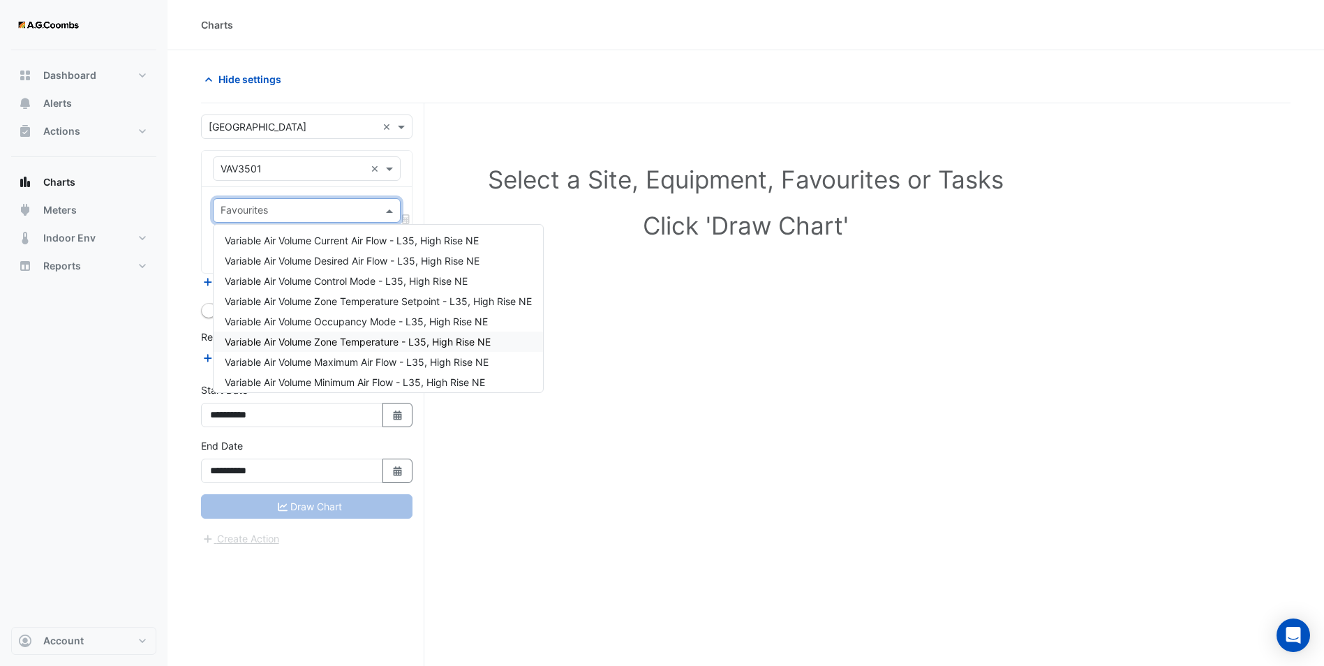
click at [351, 338] on span "Variable Air Volume Zone Temperature - L35, High Rise NE" at bounding box center [358, 342] width 266 height 12
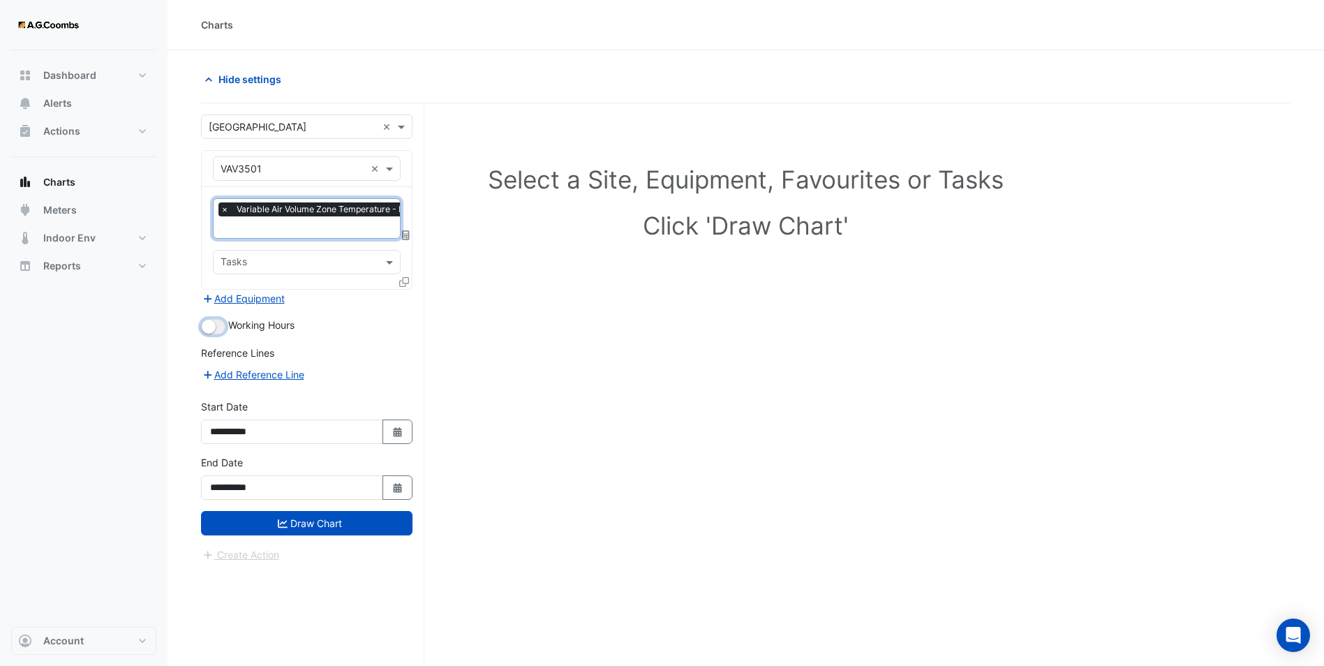
click at [211, 325] on small "button" at bounding box center [209, 327] width 14 height 14
click at [240, 371] on button "Add Reference Line" at bounding box center [253, 374] width 104 height 16
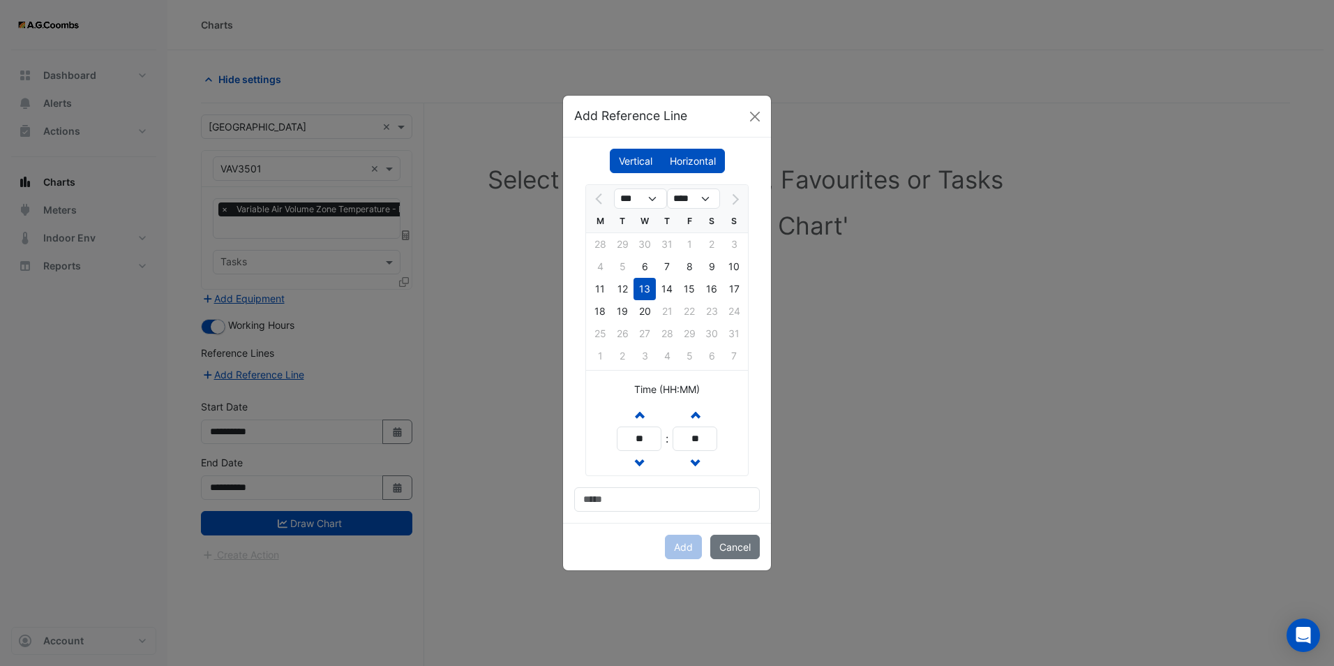
click at [403, 423] on ngb-modal-window "Add Reference Line Vertical [GEOGRAPHIC_DATA] *** **** M T W T F S S 28 29 30 3…" at bounding box center [667, 333] width 1334 height 666
drag, startPoint x: 756, startPoint y: 546, endPoint x: 469, endPoint y: 464, distance: 298.4
click at [754, 546] on button "Cancel" at bounding box center [735, 547] width 50 height 24
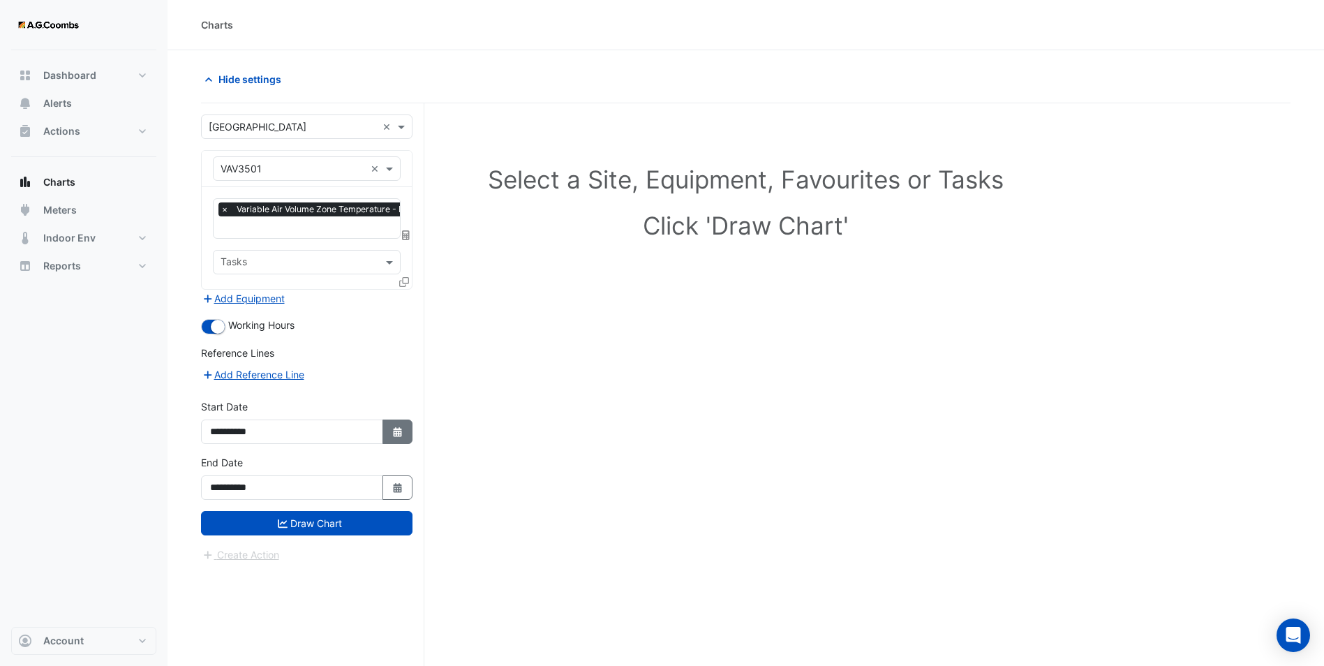
click at [403, 432] on button "Select Date" at bounding box center [397, 431] width 31 height 24
select select "*"
select select "****"
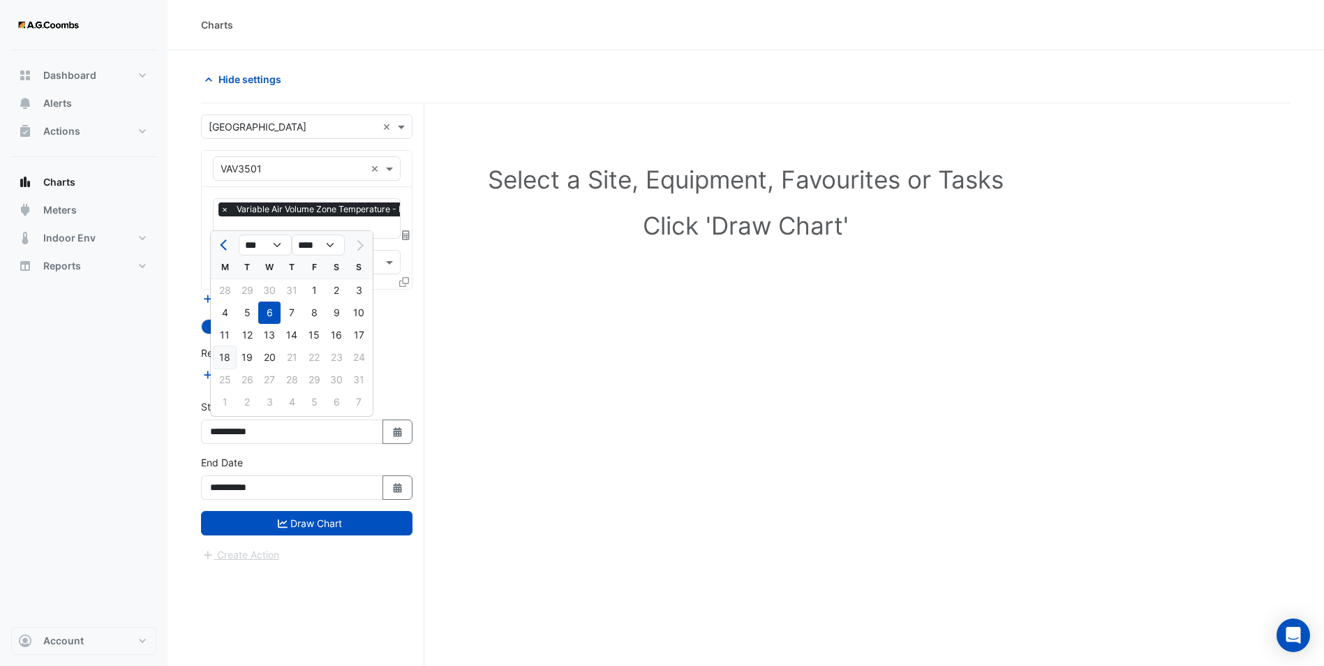
click at [225, 355] on div "18" at bounding box center [225, 357] width 22 height 22
type input "**********"
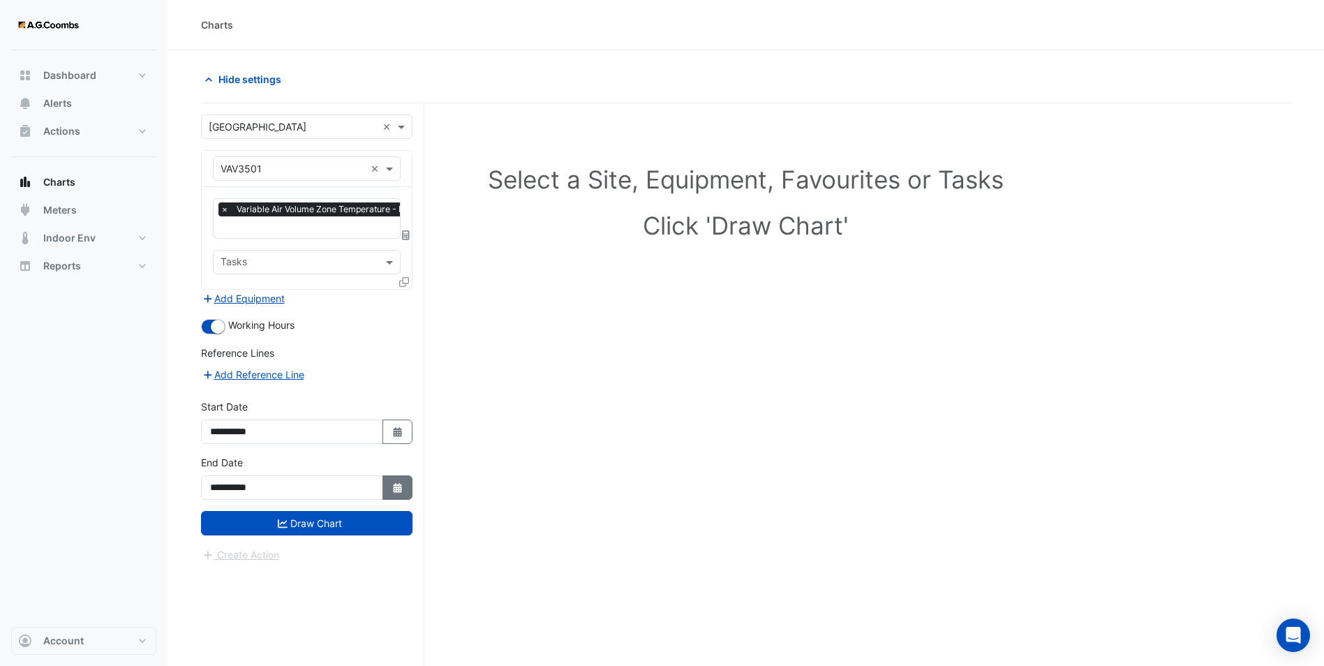
click at [405, 484] on button "Select Date" at bounding box center [397, 487] width 31 height 24
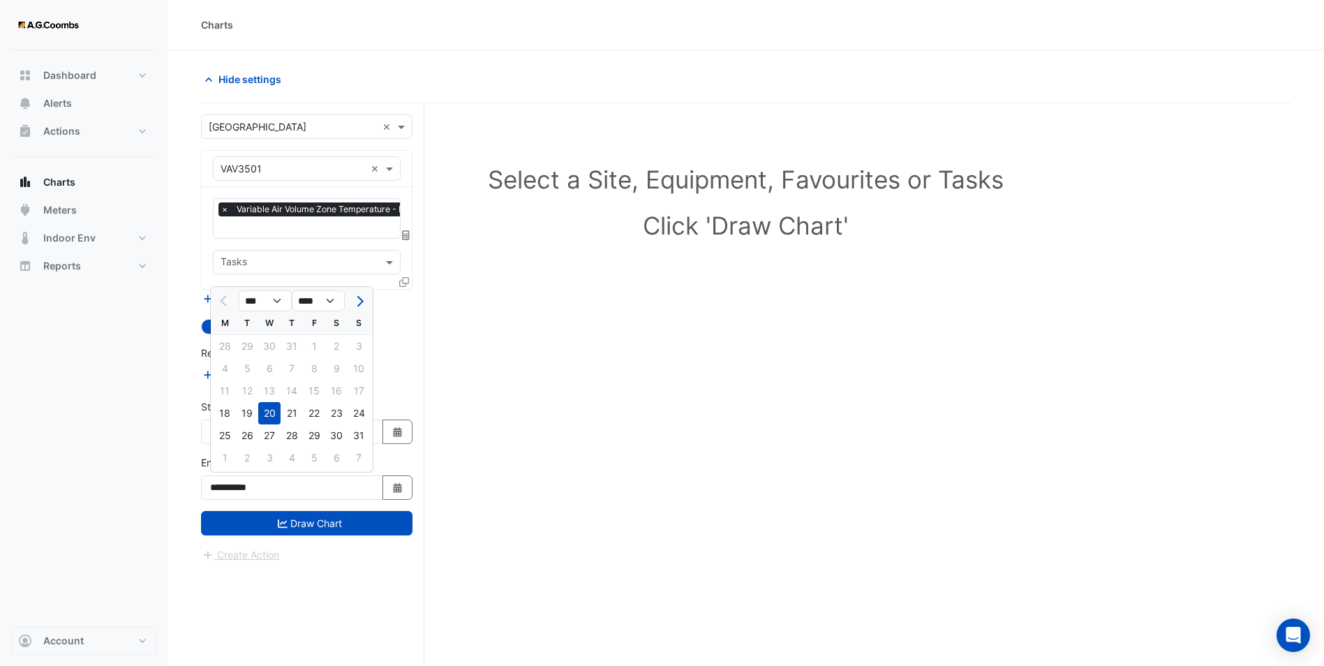
click at [224, 412] on div "18" at bounding box center [225, 413] width 22 height 22
type input "**********"
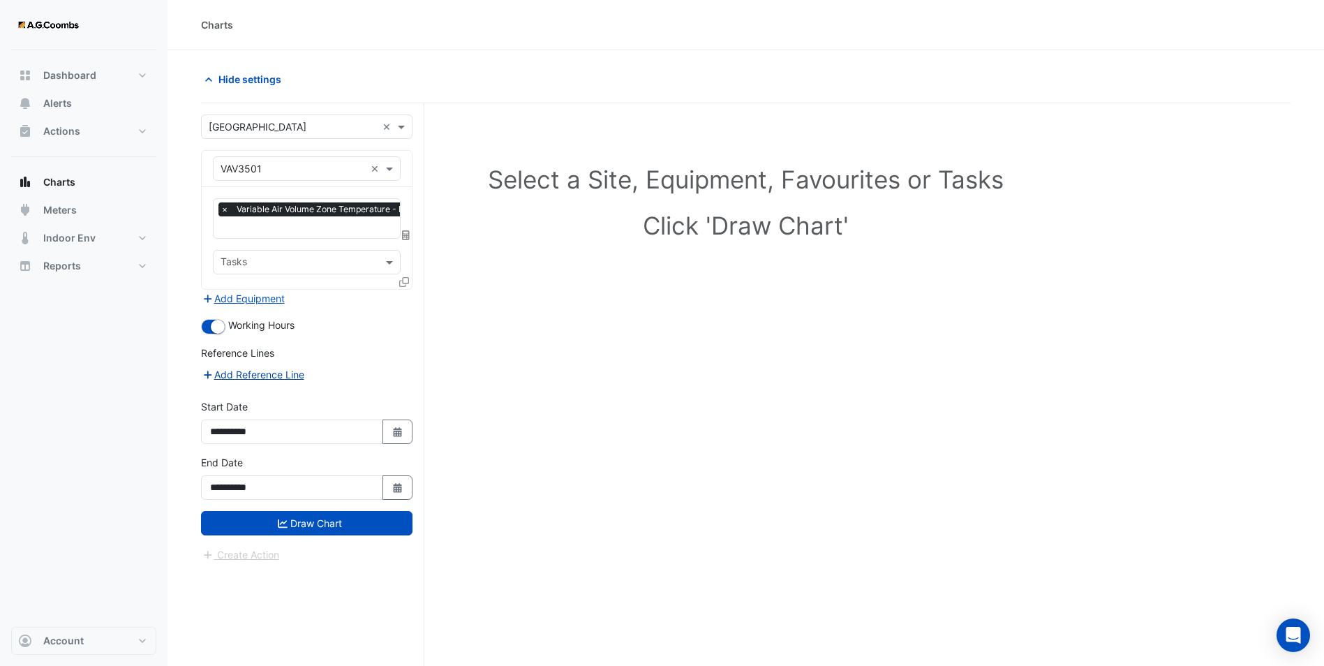
click at [244, 366] on button "Add Reference Line" at bounding box center [253, 374] width 104 height 16
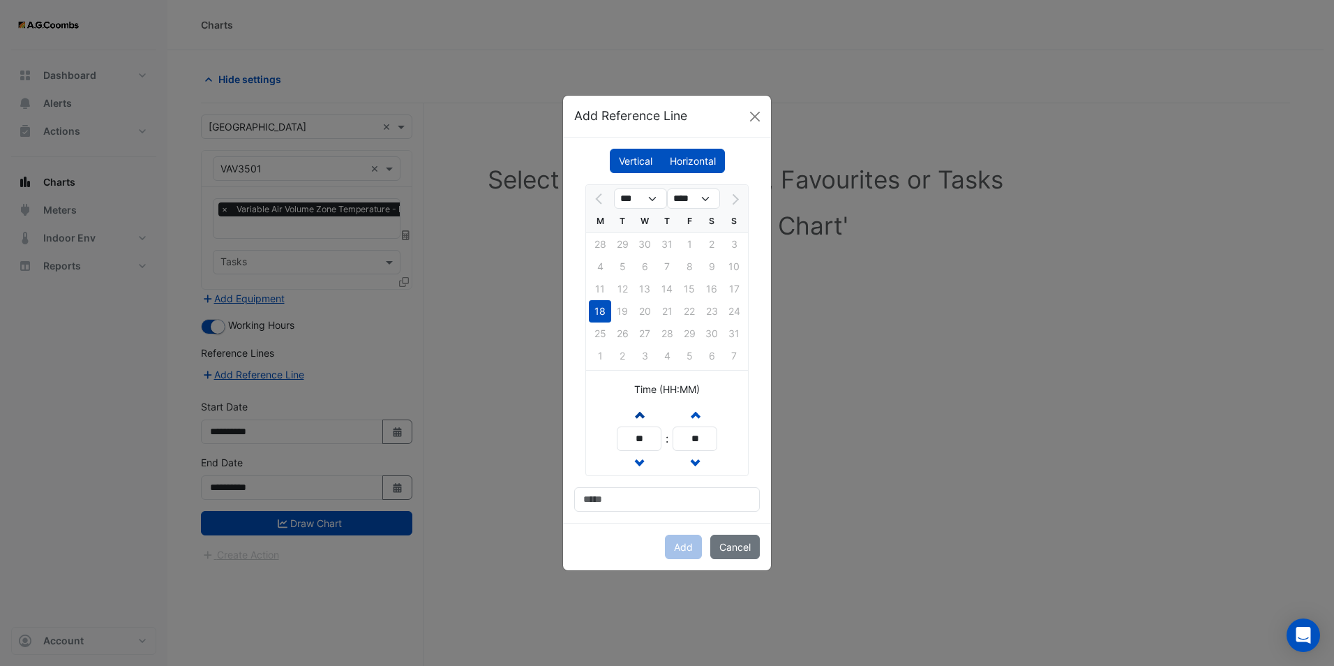
click at [646, 416] on button "Increment hours" at bounding box center [639, 414] width 25 height 24
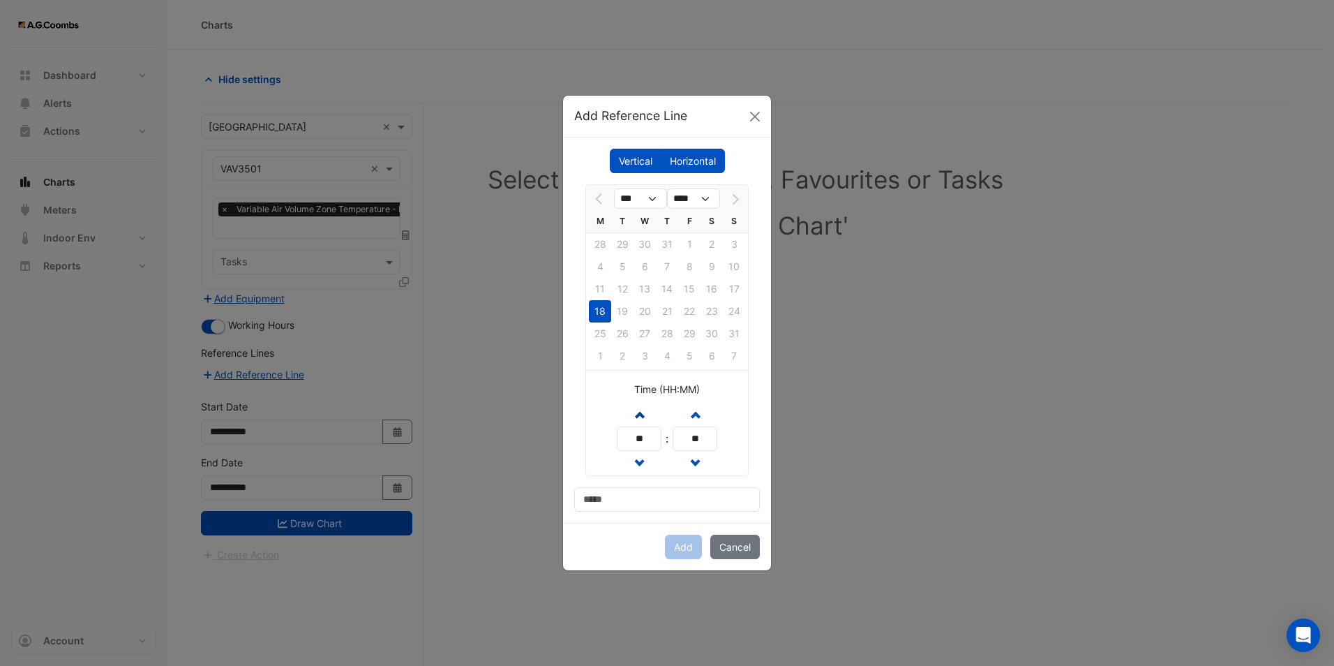
type input "**"
click at [604, 505] on input at bounding box center [667, 499] width 186 height 24
type input "**********"
click at [691, 544] on button "Add" at bounding box center [683, 547] width 37 height 24
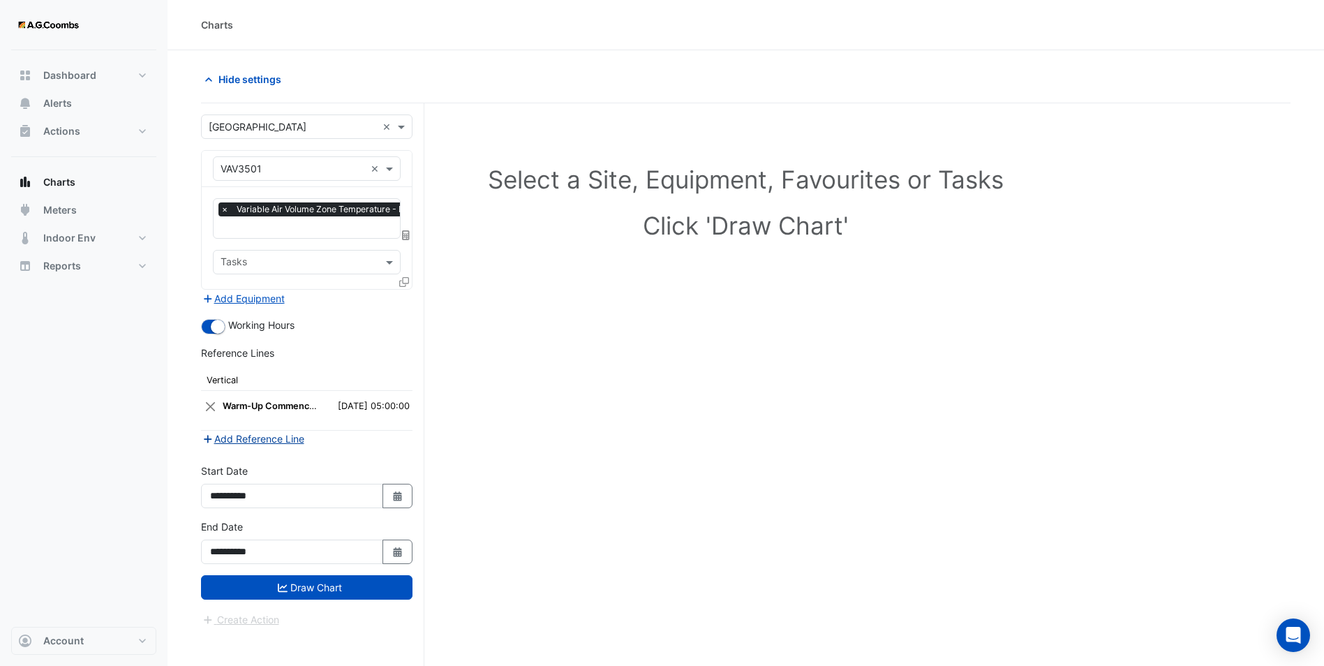
click at [274, 434] on button "Add Reference Line" at bounding box center [253, 439] width 104 height 16
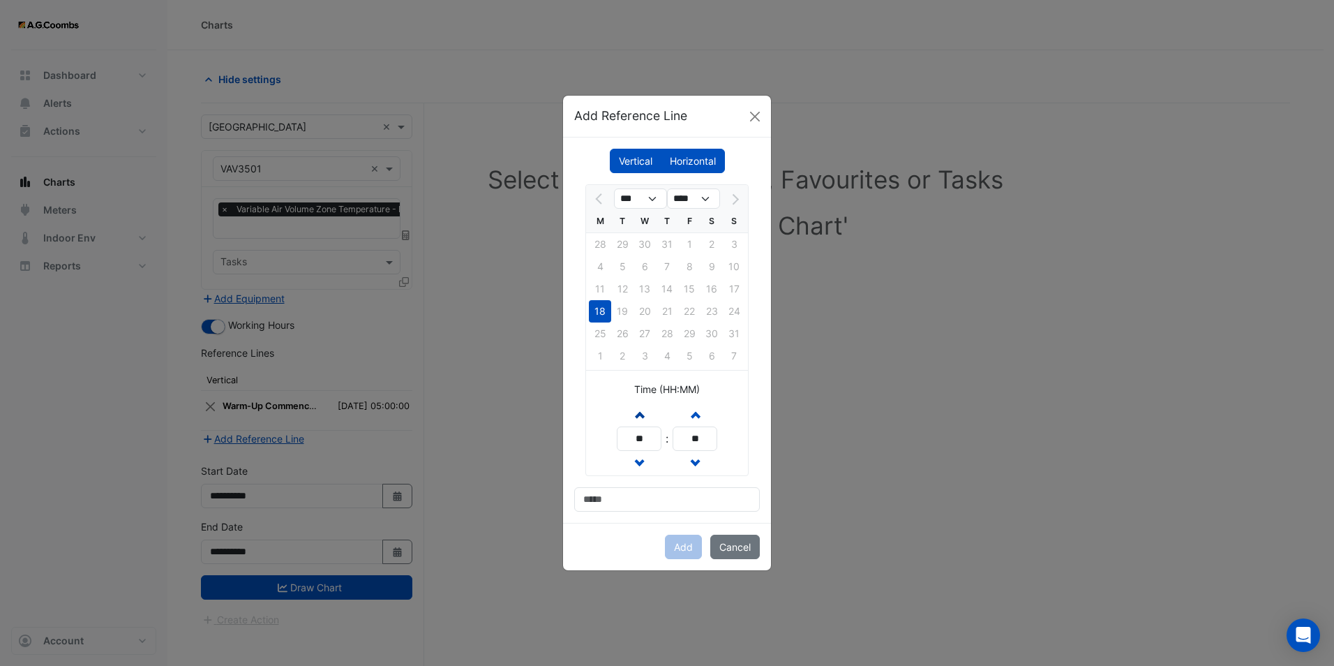
click at [640, 423] on button "Increment hours" at bounding box center [639, 414] width 25 height 24
drag, startPoint x: 640, startPoint y: 421, endPoint x: 639, endPoint y: 413, distance: 8.4
click at [640, 420] on button "Increment hours" at bounding box center [639, 414] width 25 height 24
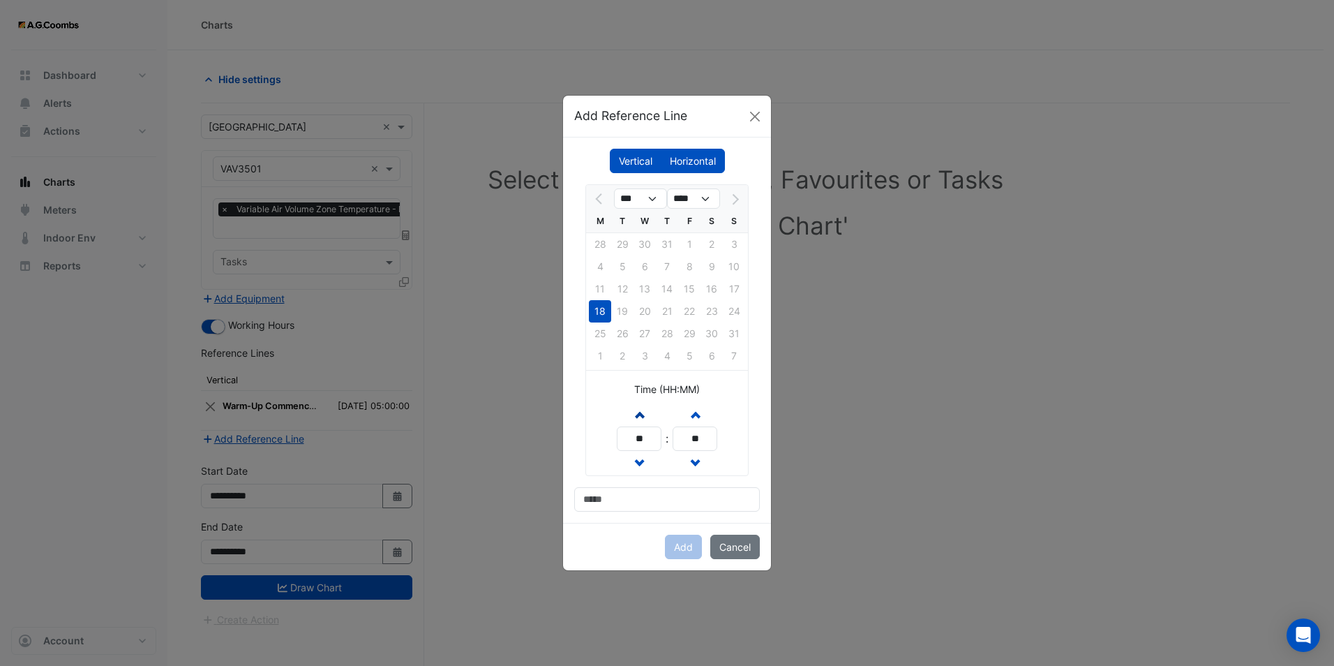
click at [639, 412] on span "button" at bounding box center [639, 414] width 7 height 12
click at [634, 405] on button "Increment hours" at bounding box center [639, 414] width 25 height 24
type input "**"
click at [617, 491] on input at bounding box center [667, 499] width 186 height 24
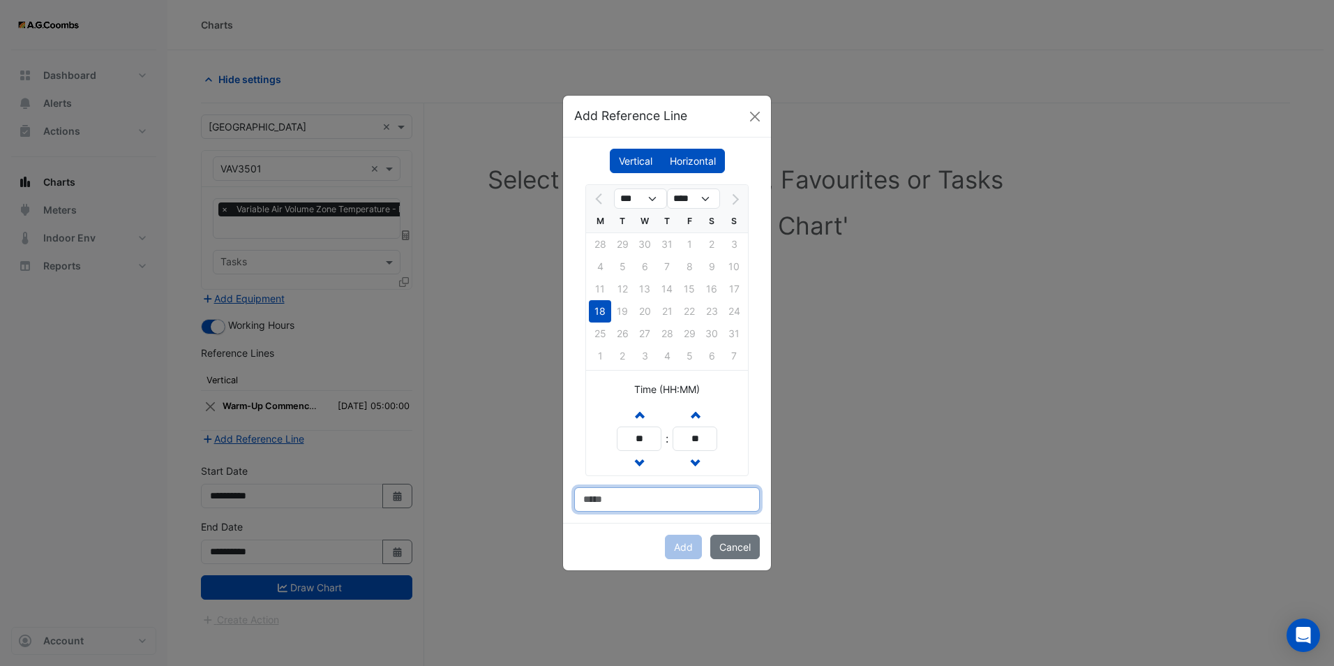
type input "**********"
click at [681, 545] on button "Add" at bounding box center [683, 547] width 37 height 24
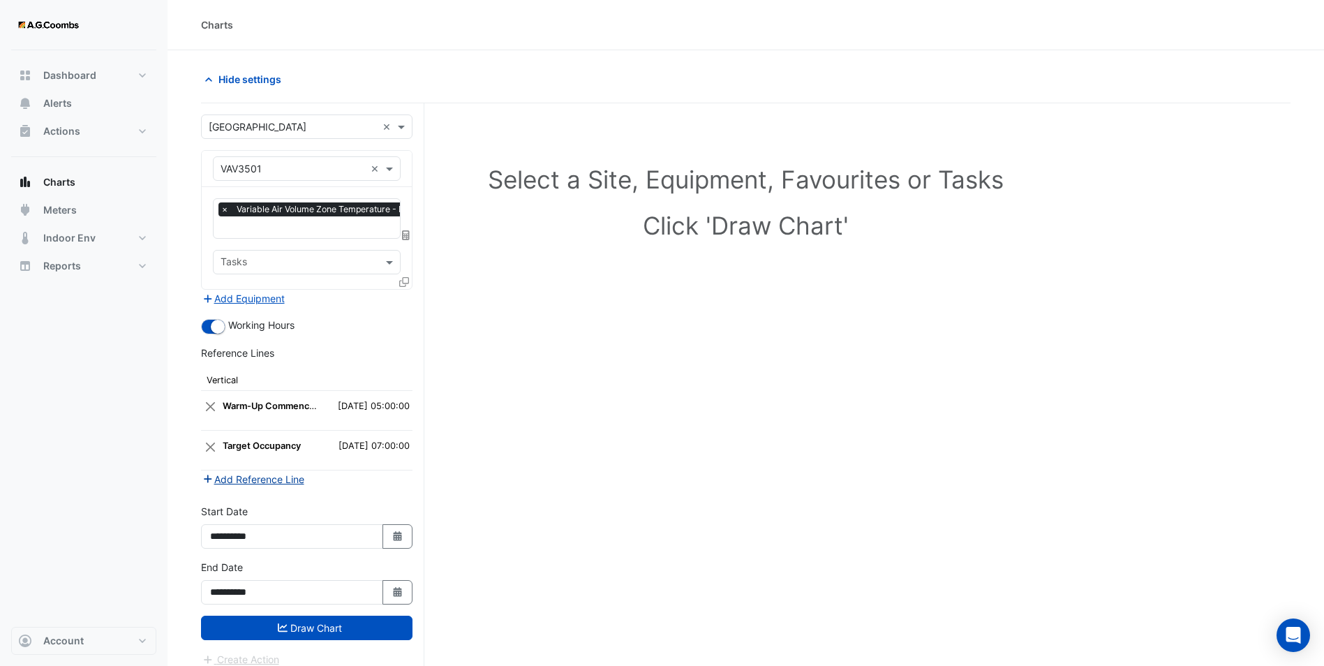
click at [290, 480] on button "Add Reference Line" at bounding box center [253, 479] width 104 height 16
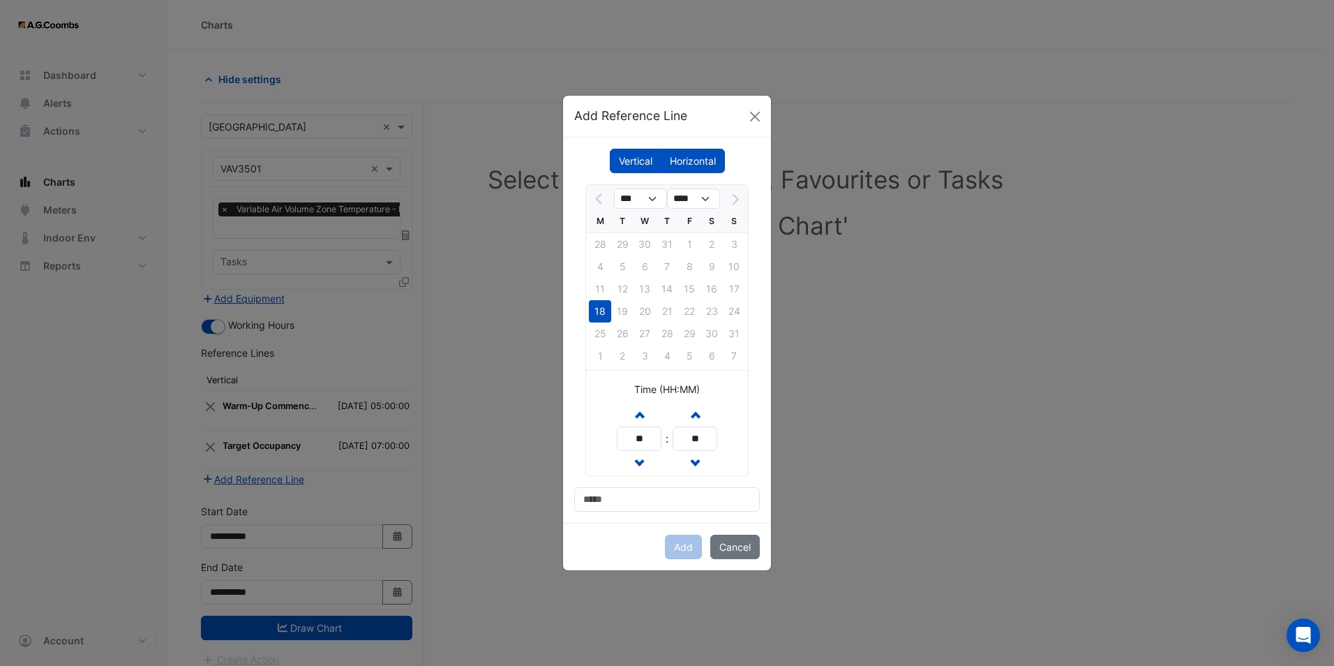
click at [693, 151] on label "Horizontal" at bounding box center [693, 161] width 64 height 24
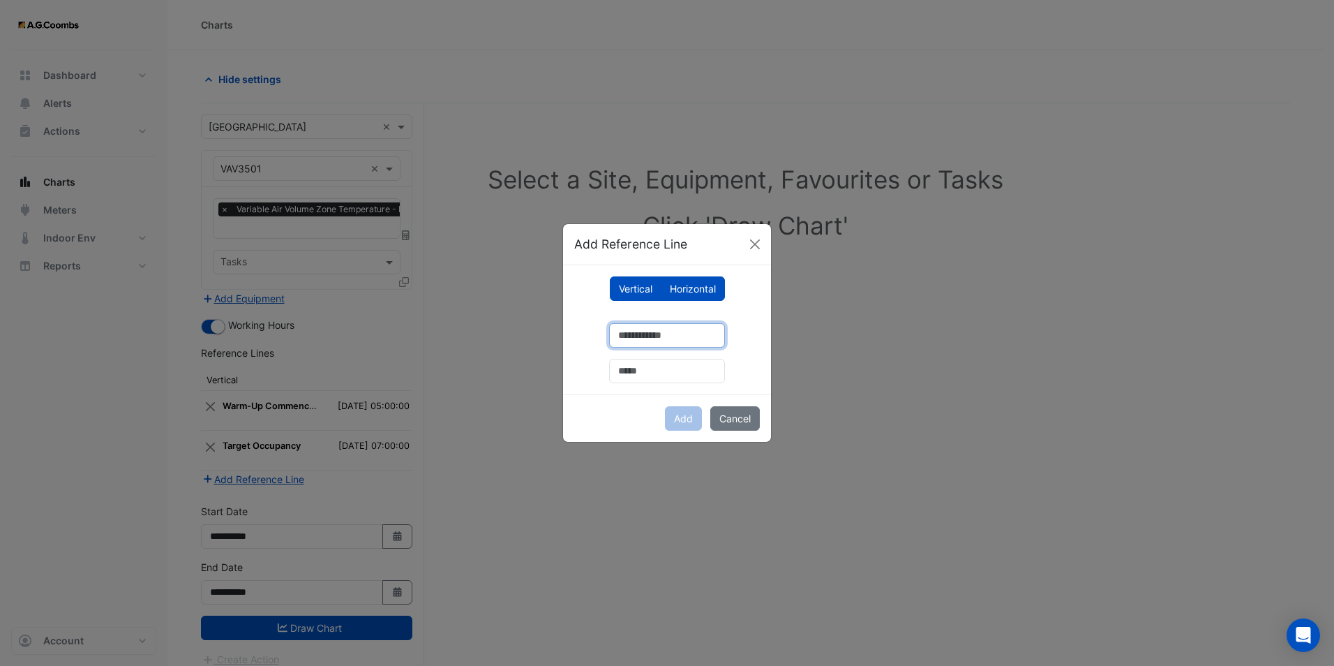
drag, startPoint x: 639, startPoint y: 330, endPoint x: 637, endPoint y: 341, distance: 10.7
click at [639, 331] on input "number" at bounding box center [667, 335] width 116 height 24
type input "**"
click at [627, 373] on input "text" at bounding box center [667, 371] width 116 height 24
type input "**********"
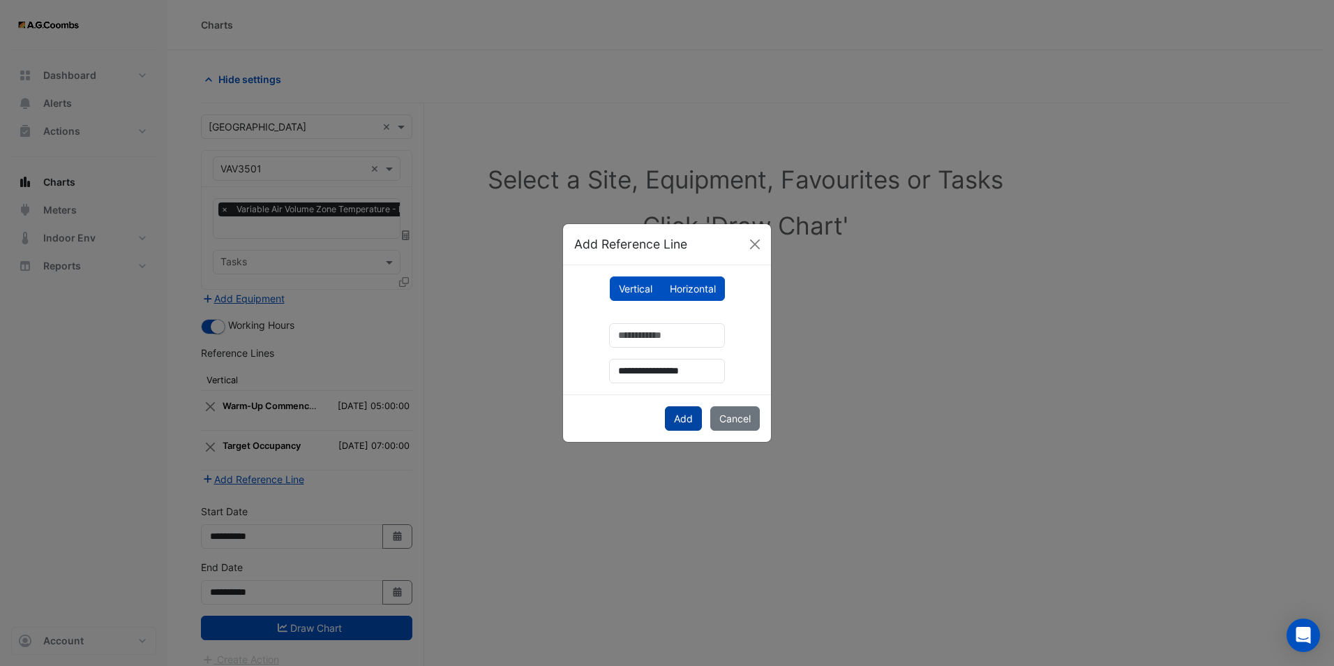
click at [680, 412] on button "Add" at bounding box center [683, 418] width 37 height 24
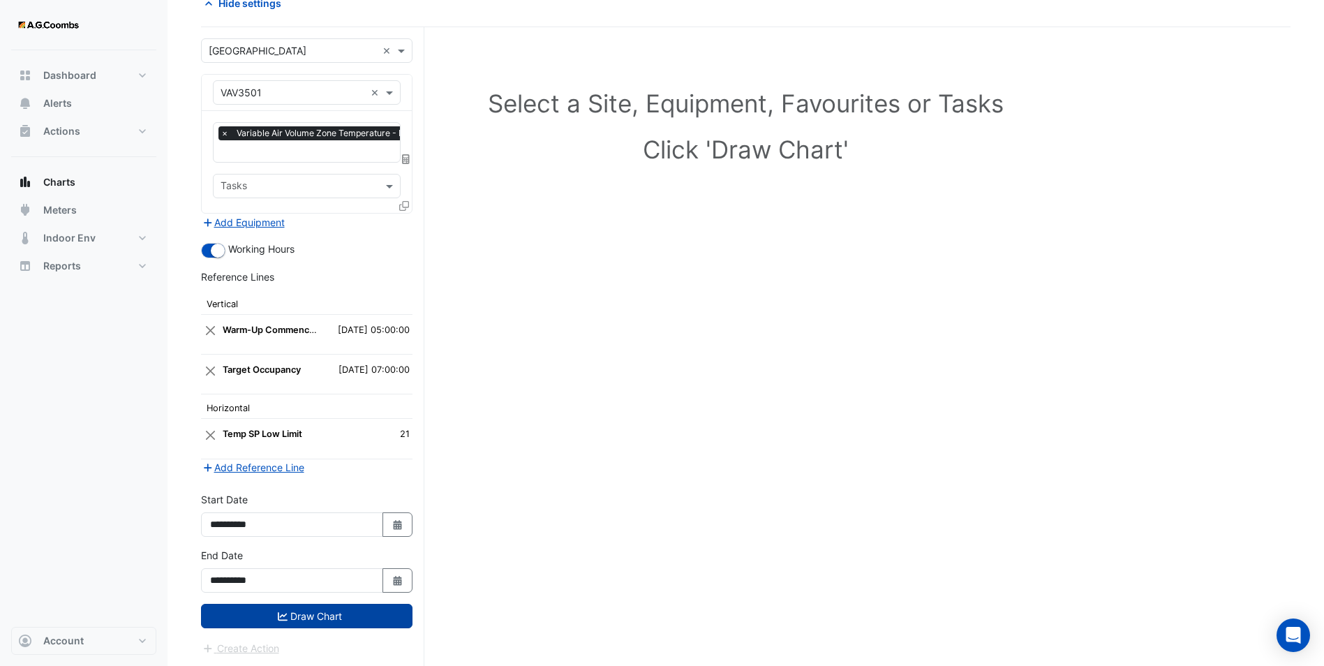
click at [297, 613] on button "Draw Chart" at bounding box center [306, 616] width 211 height 24
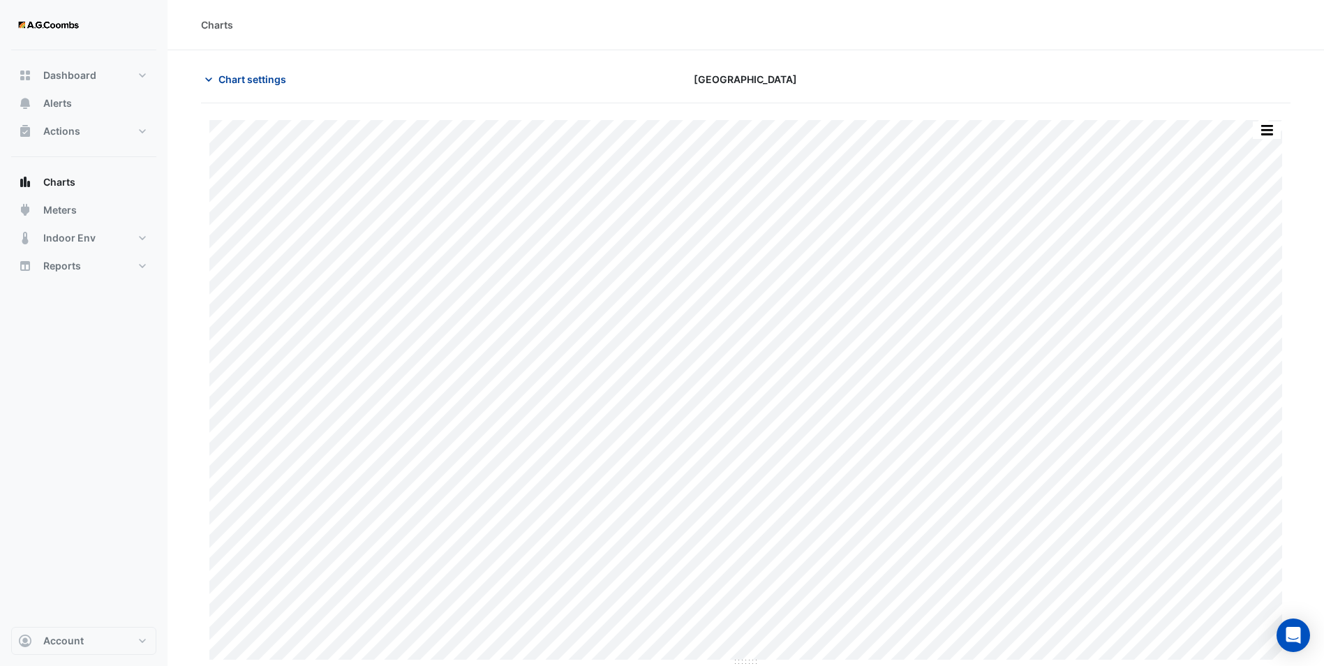
click at [258, 82] on span "Chart settings" at bounding box center [252, 79] width 68 height 15
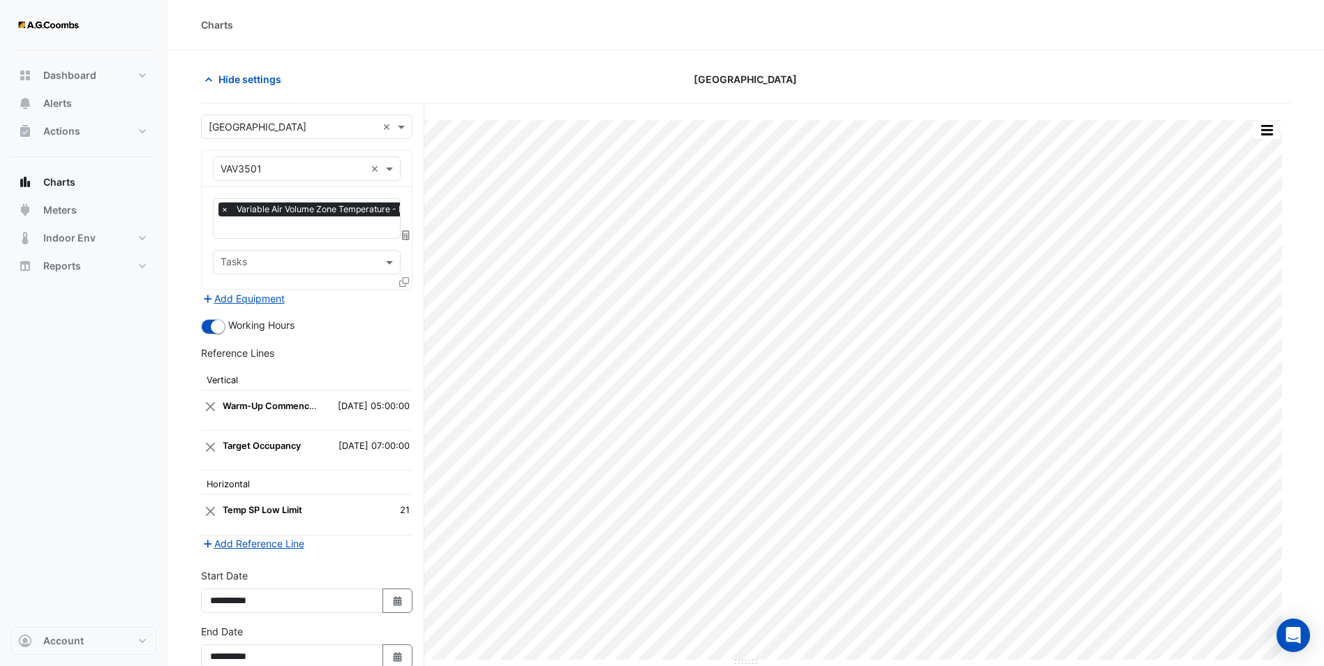
click at [403, 277] on icon at bounding box center [404, 282] width 10 height 10
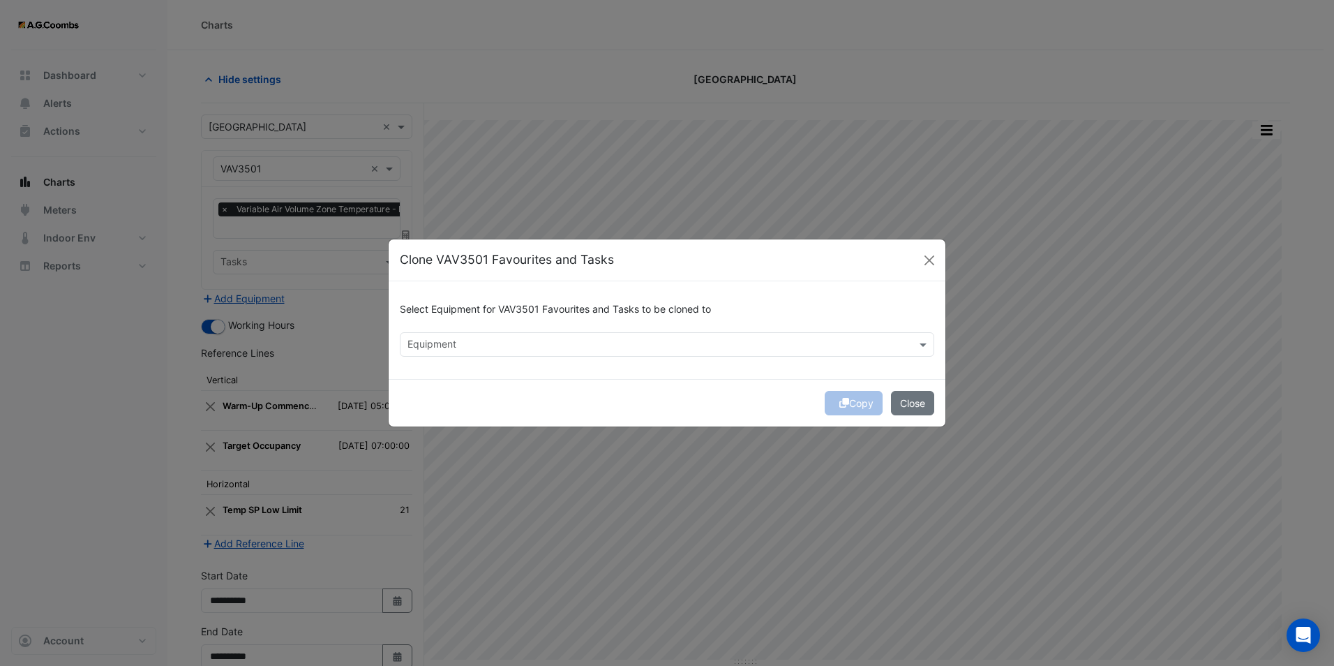
click at [565, 332] on div "Equipment" at bounding box center [667, 344] width 535 height 24
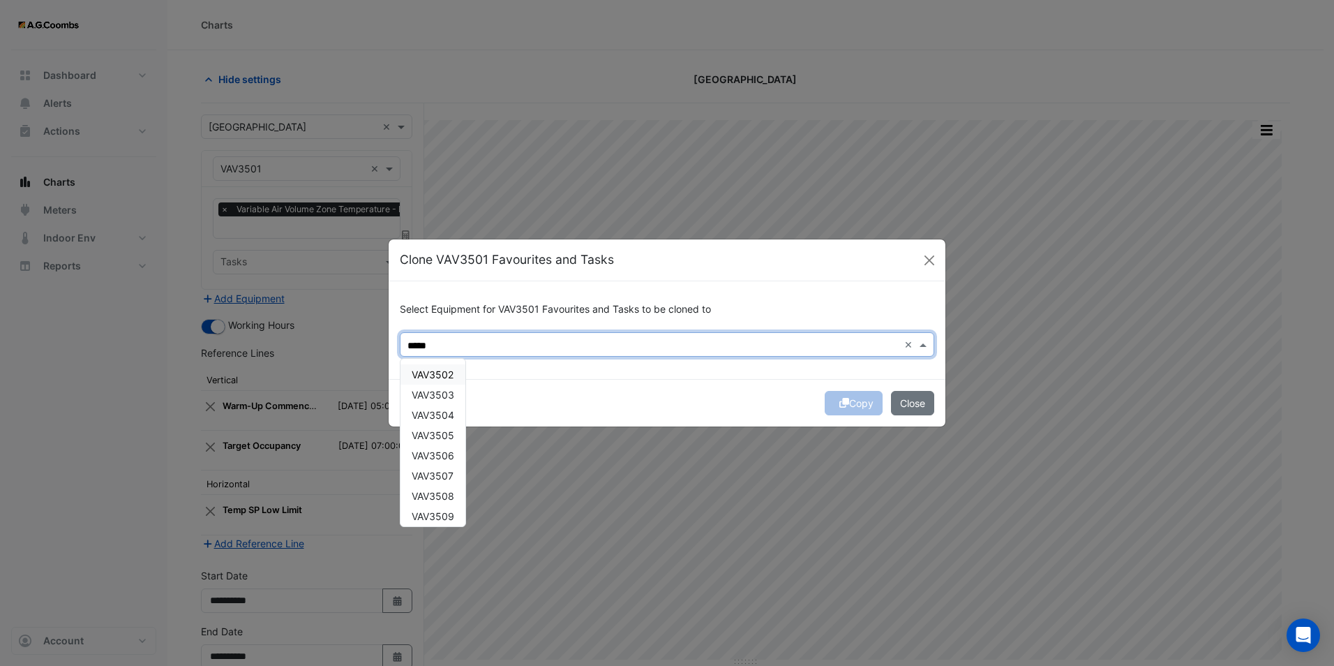
click at [435, 371] on span "VAV3502" at bounding box center [433, 374] width 42 height 12
drag, startPoint x: 440, startPoint y: 390, endPoint x: 440, endPoint y: 411, distance: 20.9
click at [440, 393] on span "VAV3503" at bounding box center [433, 395] width 43 height 12
drag, startPoint x: 440, startPoint y: 418, endPoint x: 440, endPoint y: 428, distance: 10.5
click at [440, 423] on div "VAV3504" at bounding box center [433, 415] width 65 height 20
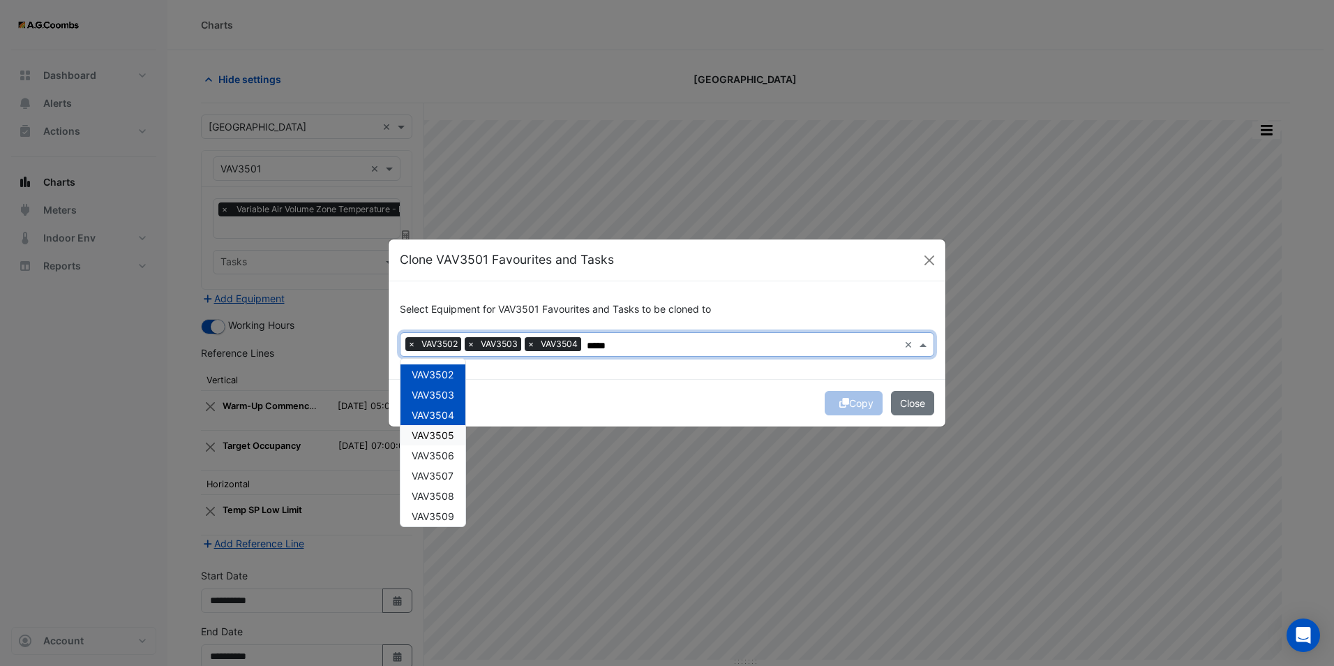
click at [440, 438] on span "VAV3505" at bounding box center [433, 435] width 43 height 12
click at [440, 458] on span "VAV3506" at bounding box center [433, 455] width 43 height 12
click at [440, 475] on span "VAV3507" at bounding box center [433, 476] width 42 height 12
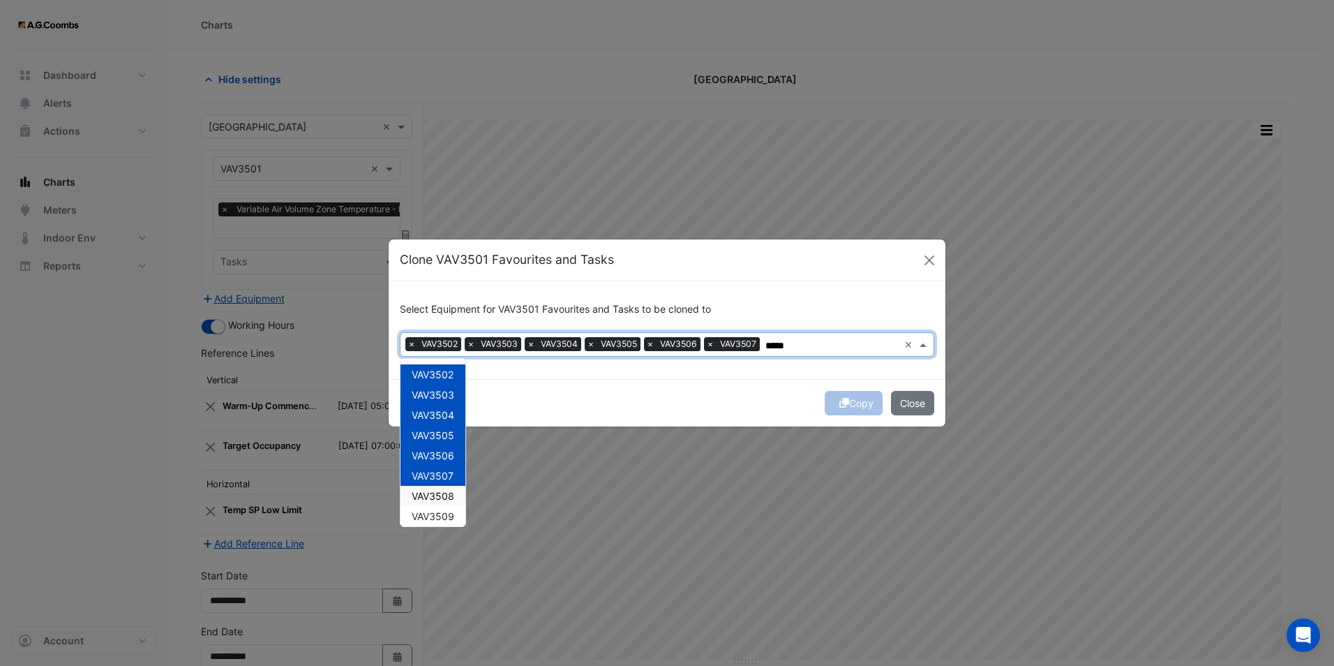
click at [438, 491] on span "VAV3508" at bounding box center [433, 496] width 43 height 12
click at [438, 518] on span "VAV3509" at bounding box center [433, 516] width 43 height 12
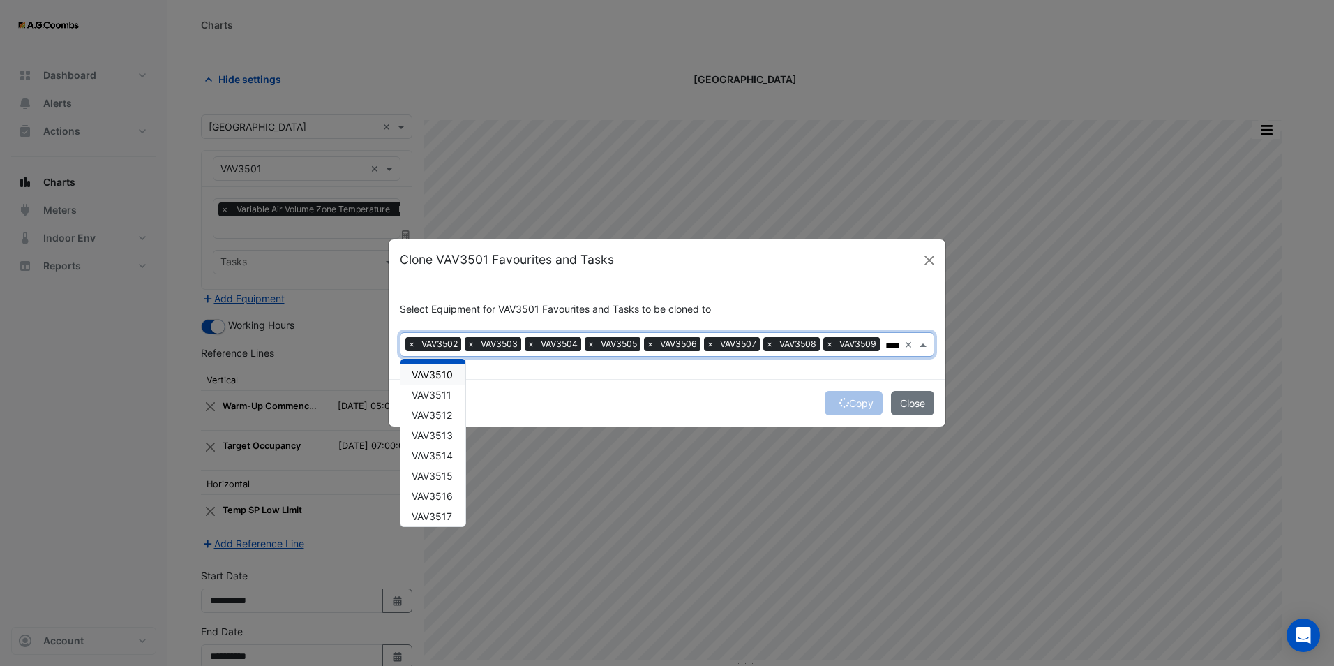
scroll to position [140, 0]
click at [428, 403] on div "VAV3510" at bounding box center [433, 397] width 65 height 20
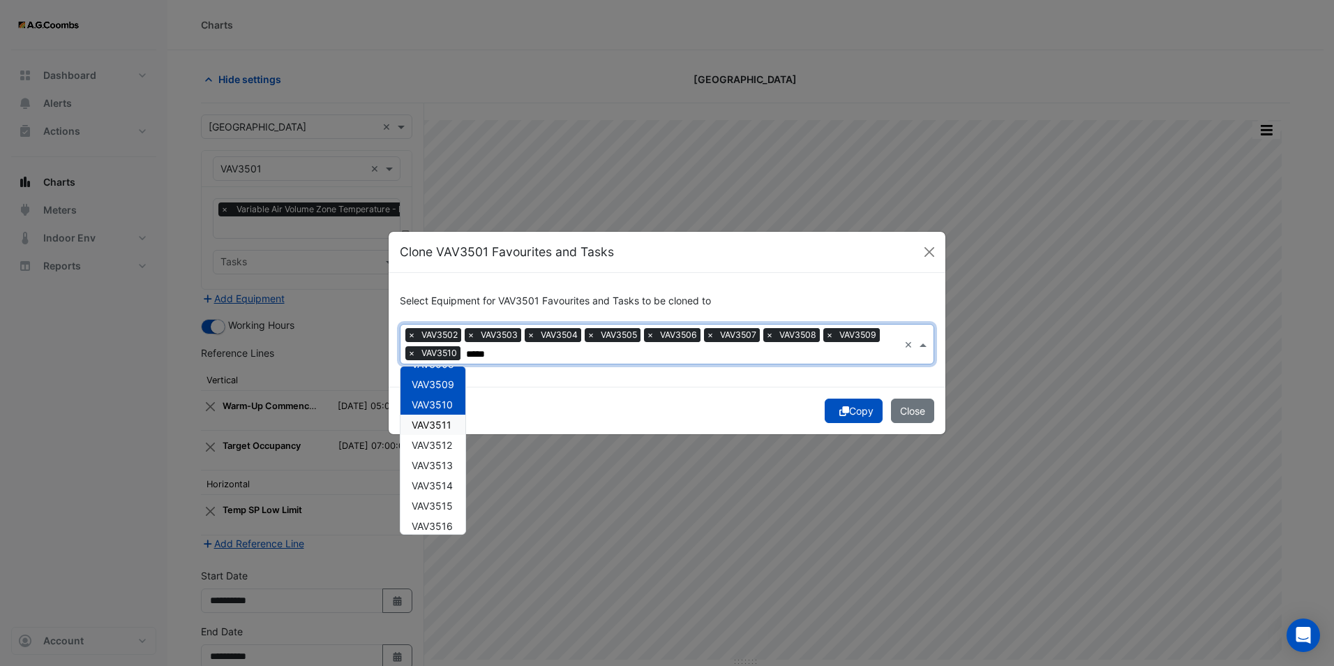
drag, startPoint x: 424, startPoint y: 421, endPoint x: 419, endPoint y: 452, distance: 31.2
click at [424, 423] on span "VAV3511" at bounding box center [432, 425] width 40 height 12
drag, startPoint x: 426, startPoint y: 438, endPoint x: 426, endPoint y: 468, distance: 29.3
click at [426, 439] on span "VAV3512" at bounding box center [432, 445] width 40 height 12
click at [427, 468] on span "VAV3513" at bounding box center [432, 465] width 41 height 12
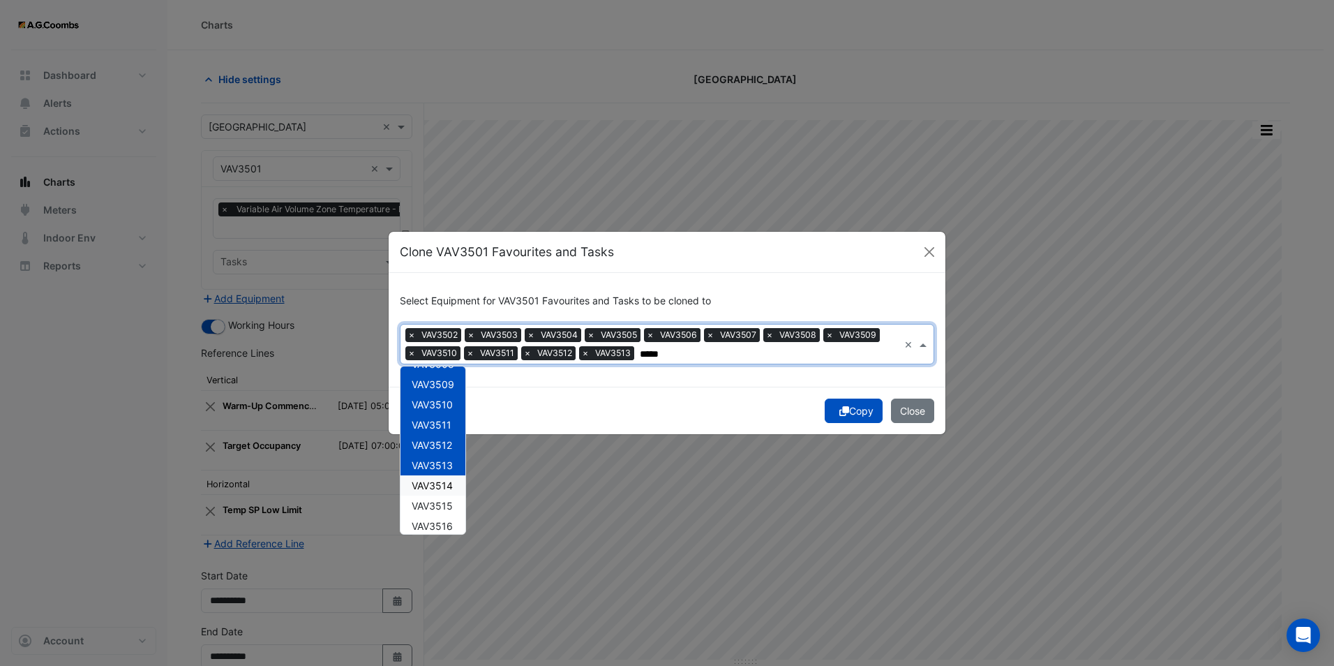
click at [427, 483] on span "VAV3514" at bounding box center [432, 485] width 41 height 12
click at [426, 498] on div "VAV3515" at bounding box center [433, 505] width 65 height 20
drag, startPoint x: 424, startPoint y: 524, endPoint x: 431, endPoint y: 463, distance: 61.8
click at [426, 516] on div "VAV3516" at bounding box center [433, 526] width 65 height 20
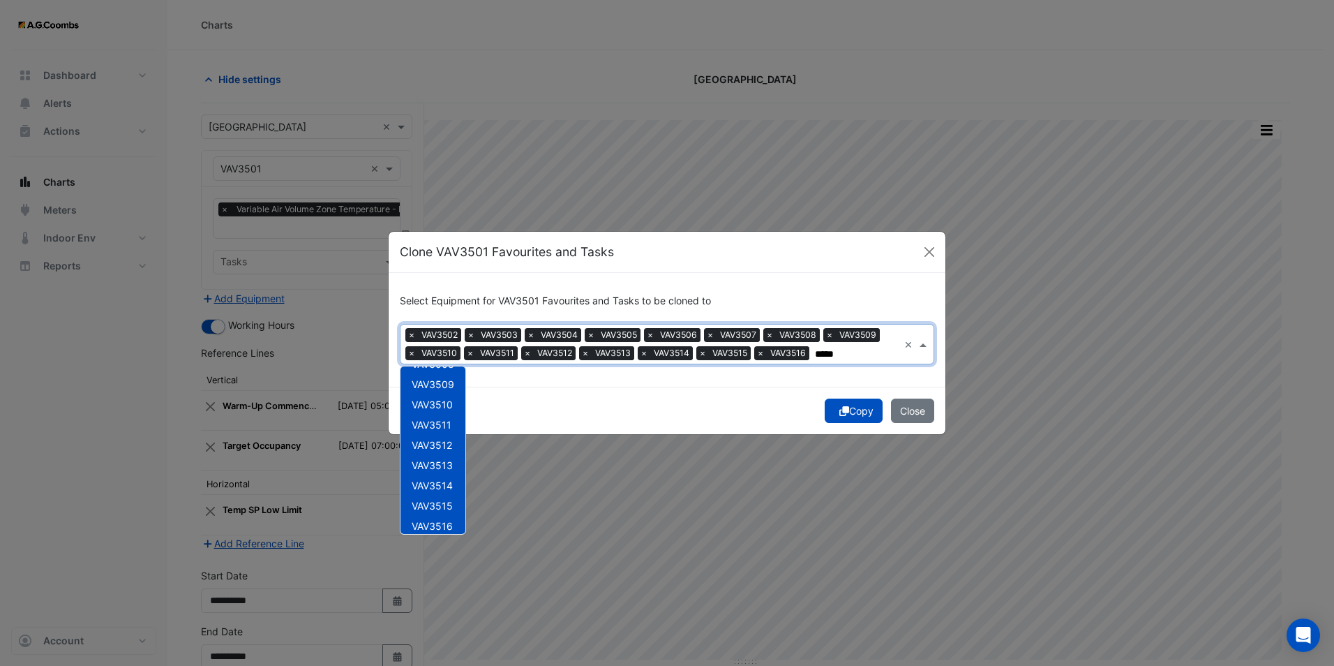
scroll to position [279, 0]
click at [436, 405] on span "VAV3517" at bounding box center [432, 407] width 40 height 12
click at [435, 431] on span "VAV3518" at bounding box center [432, 427] width 41 height 12
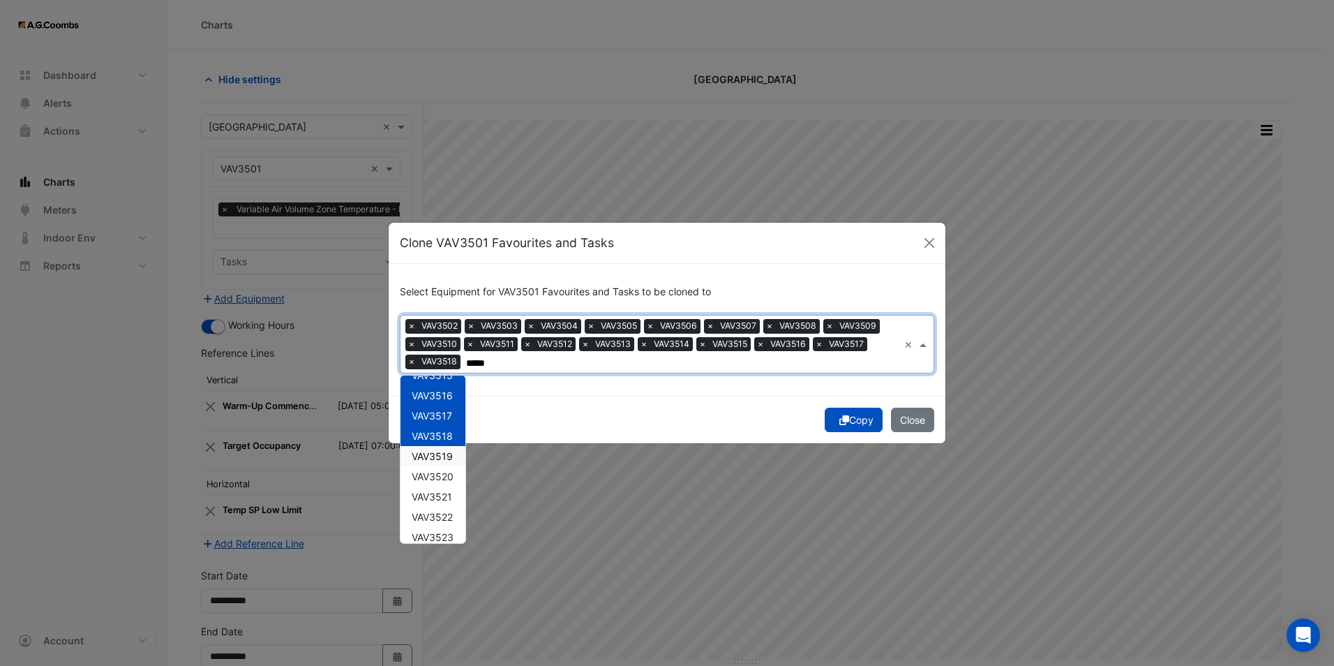
drag, startPoint x: 434, startPoint y: 453, endPoint x: 435, endPoint y: 479, distance: 25.8
click at [434, 454] on span "VAV3519" at bounding box center [432, 456] width 41 height 12
click at [435, 472] on span "VAV3520" at bounding box center [433, 476] width 42 height 12
drag, startPoint x: 433, startPoint y: 493, endPoint x: 433, endPoint y: 512, distance: 18.8
click at [433, 494] on span "VAV3521" at bounding box center [432, 497] width 40 height 12
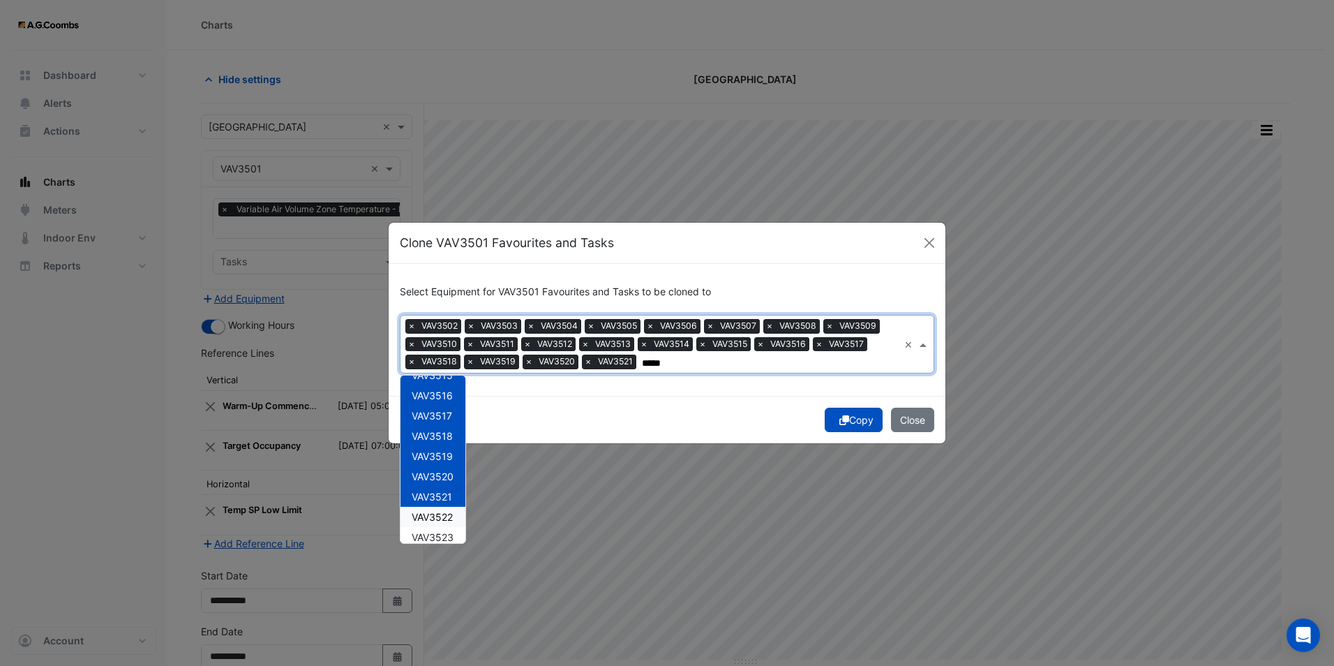
click at [433, 514] on span "VAV3522" at bounding box center [432, 517] width 41 height 12
click at [433, 531] on span "VAV3523" at bounding box center [433, 537] width 42 height 12
click at [804, 356] on input "*****" at bounding box center [829, 363] width 139 height 15
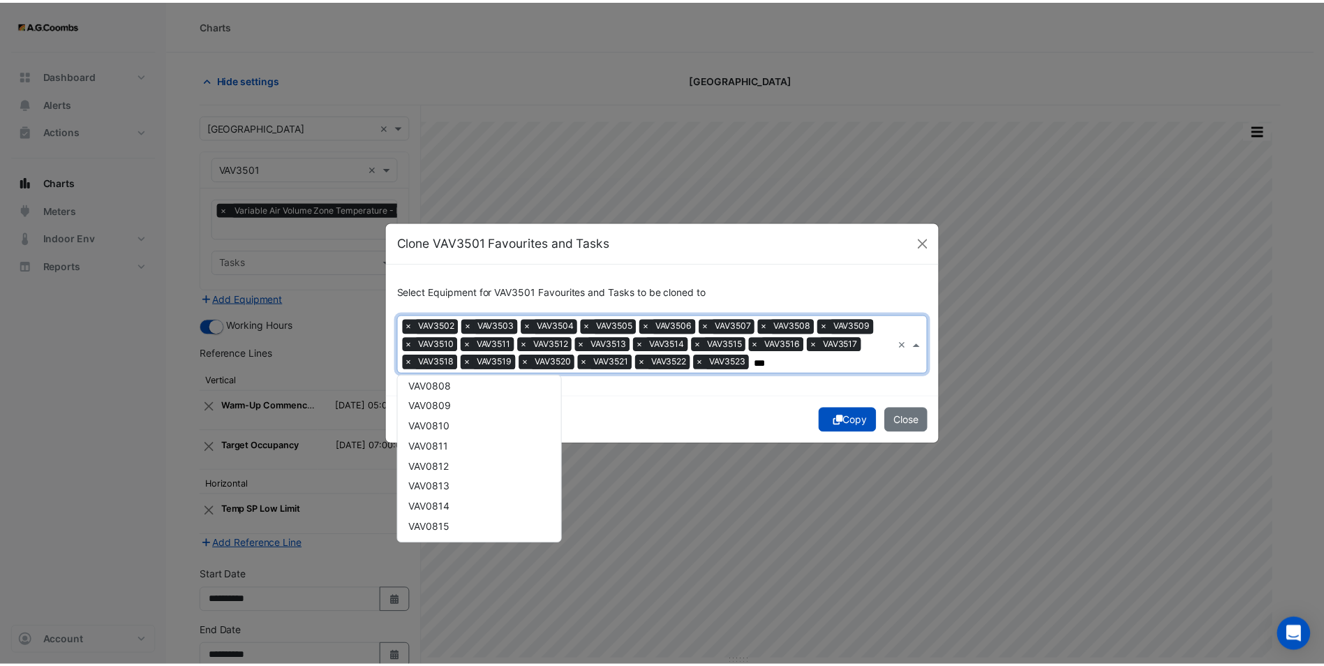
scroll to position [14920, 0]
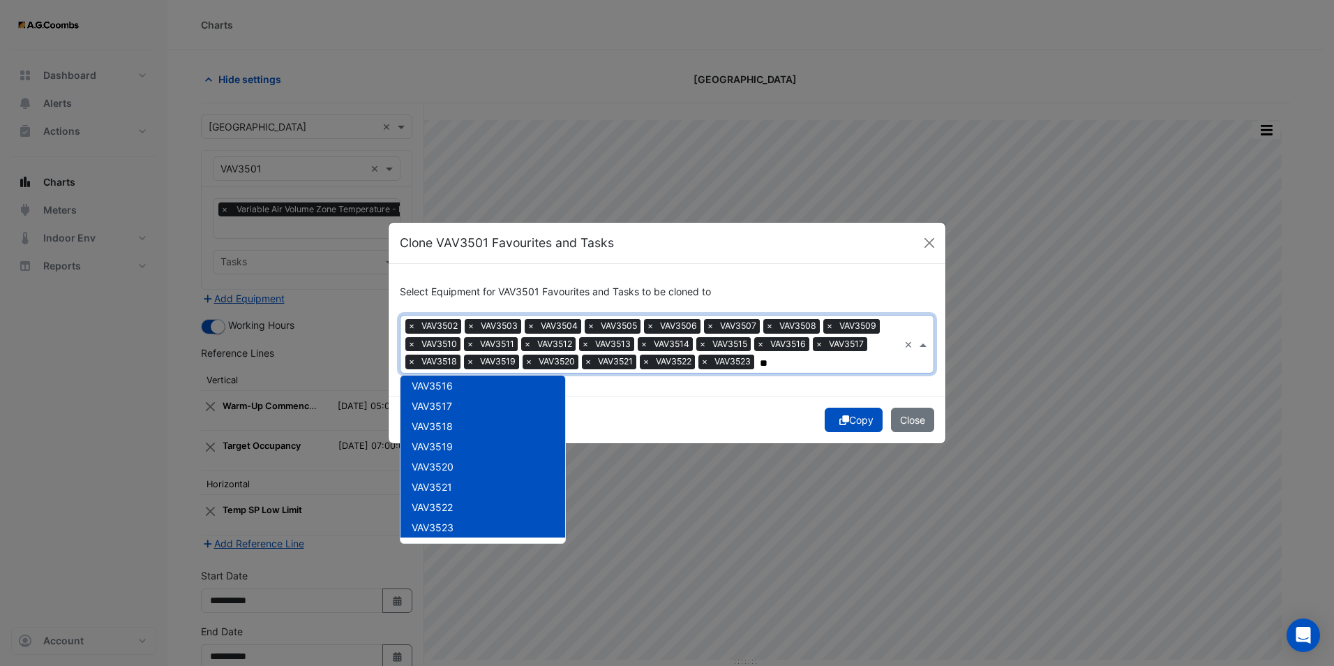
type input "*"
click at [851, 419] on button "Copy" at bounding box center [854, 420] width 58 height 24
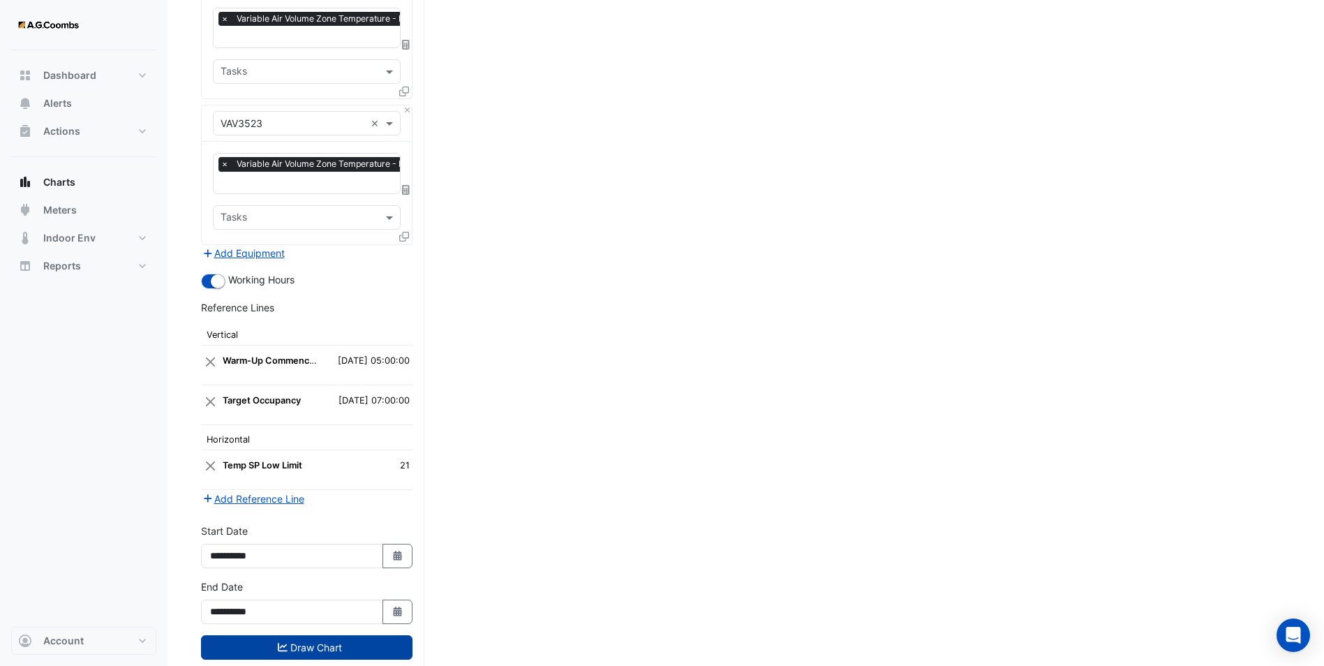
click at [327, 635] on button "Draw Chart" at bounding box center [306, 647] width 211 height 24
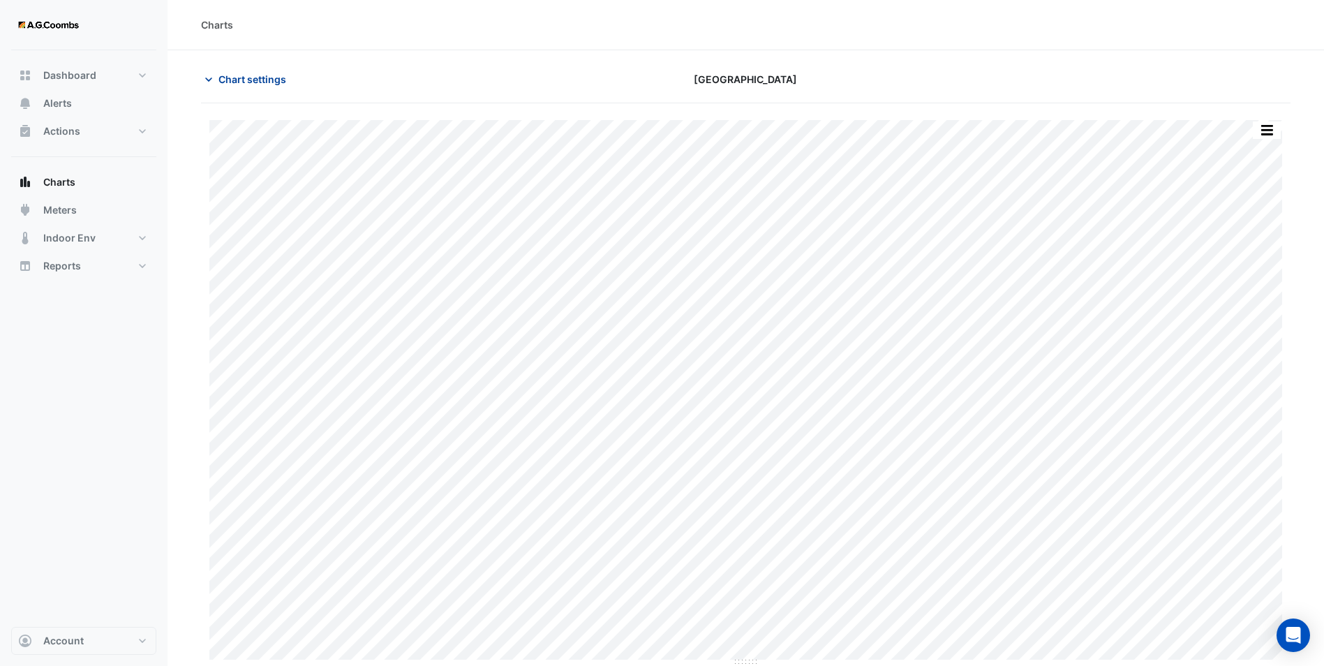
click at [211, 80] on icon "button" at bounding box center [209, 80] width 14 height 14
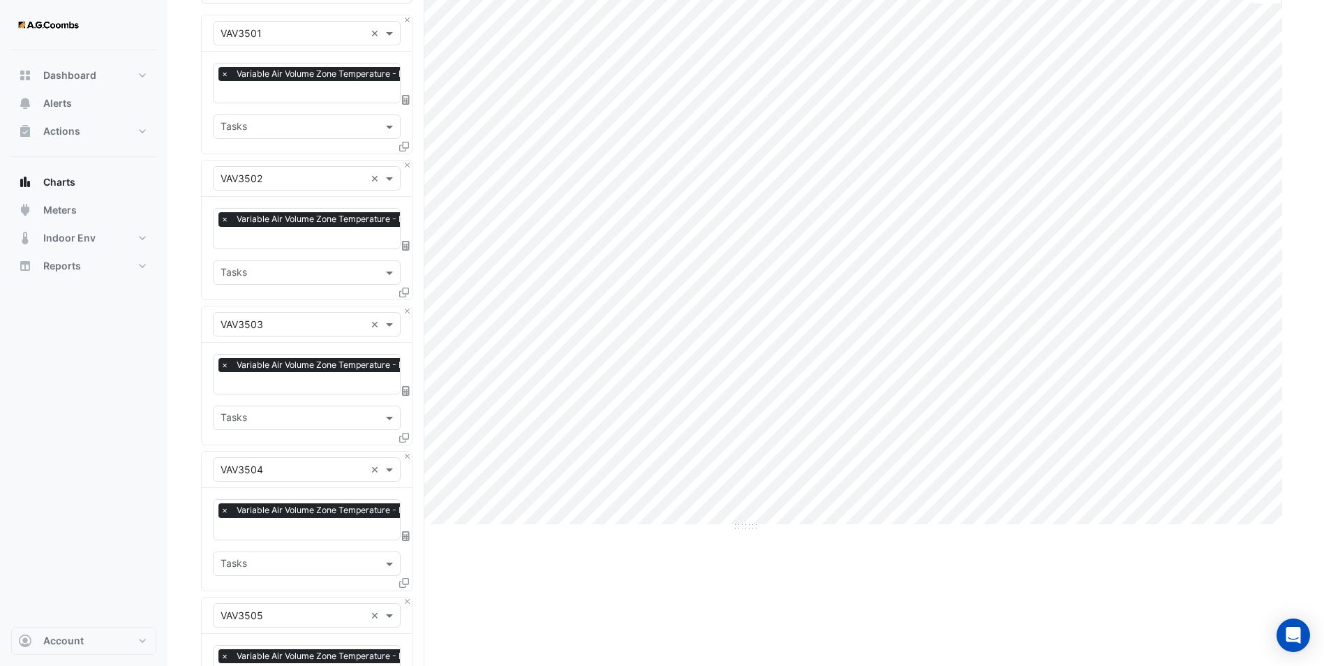
scroll to position [488, 0]
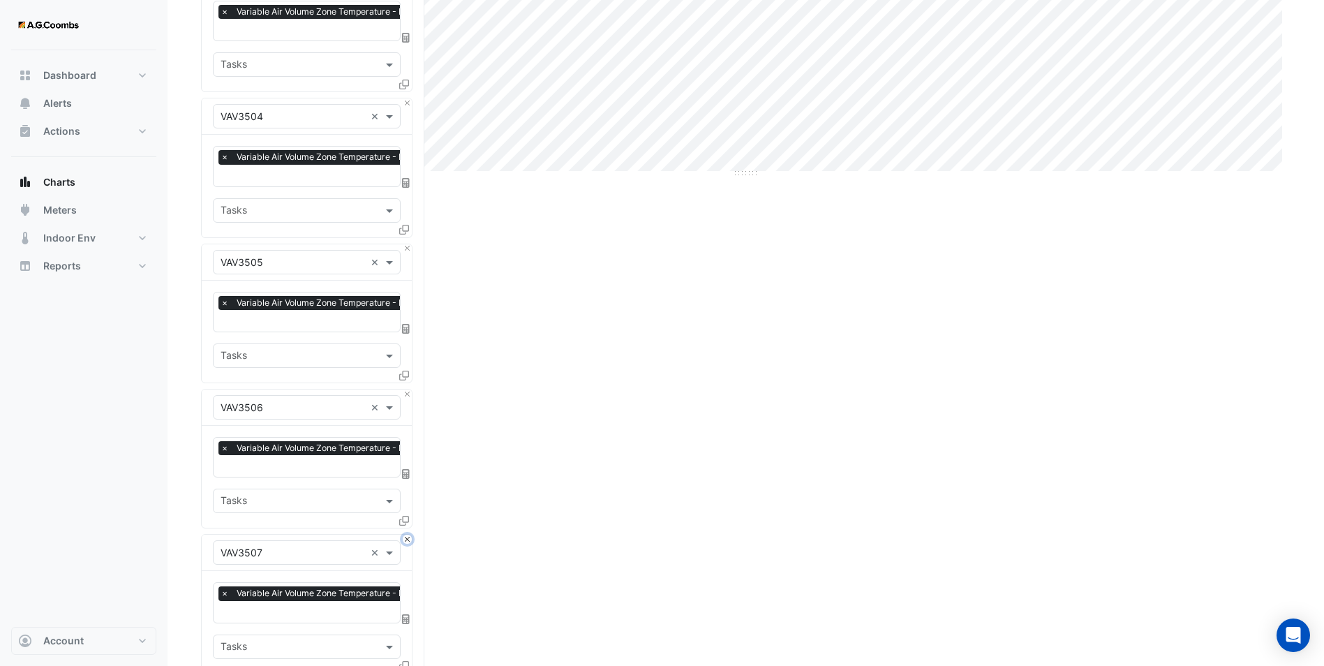
click at [407, 535] on button "Close" at bounding box center [407, 539] width 9 height 9
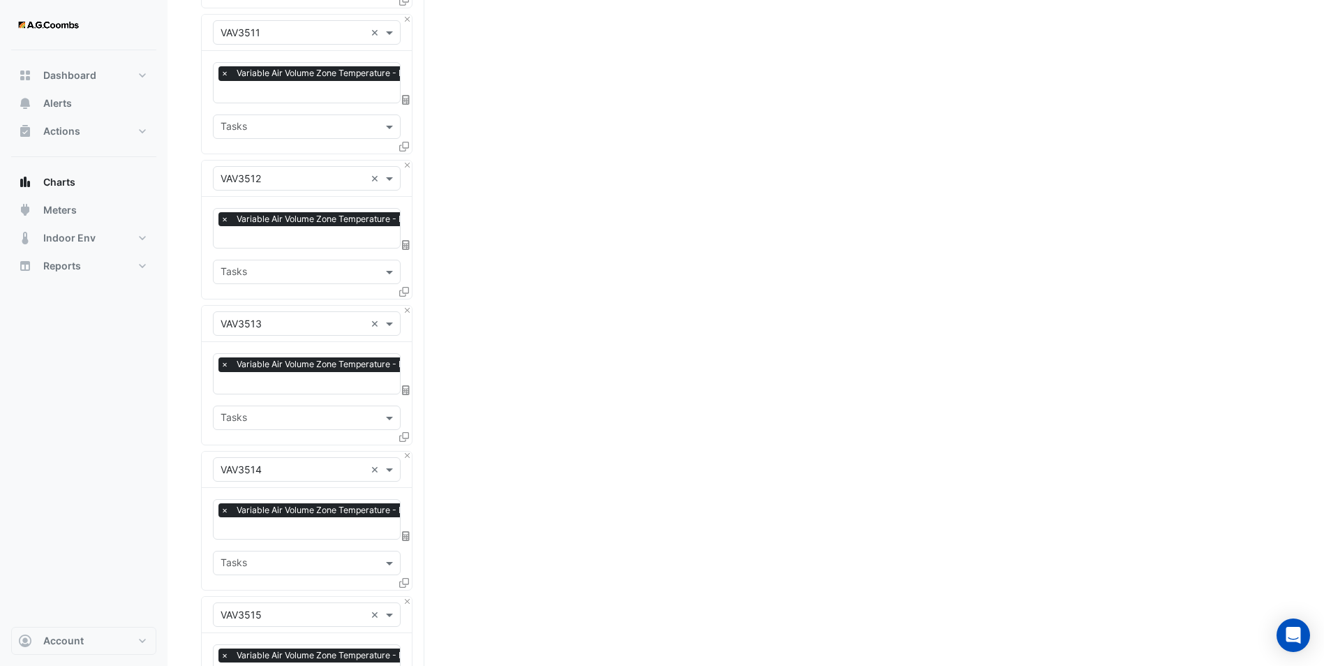
scroll to position [1465, 0]
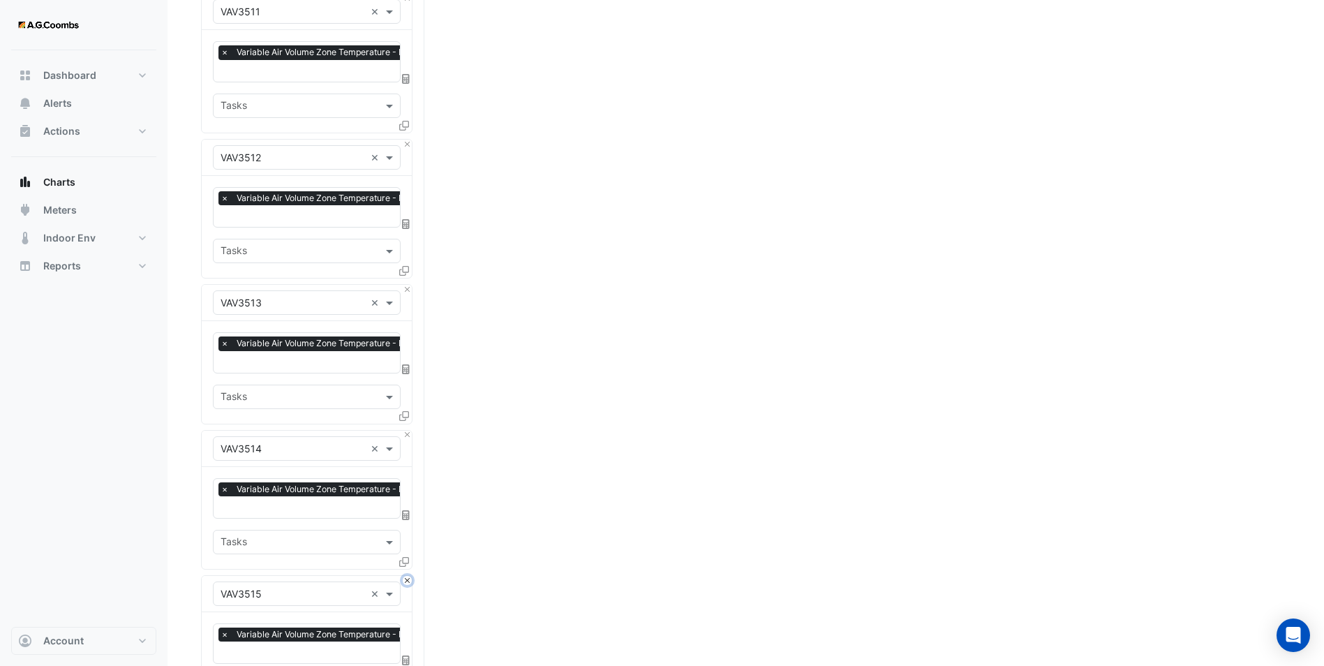
click at [408, 576] on button "Close" at bounding box center [407, 580] width 9 height 9
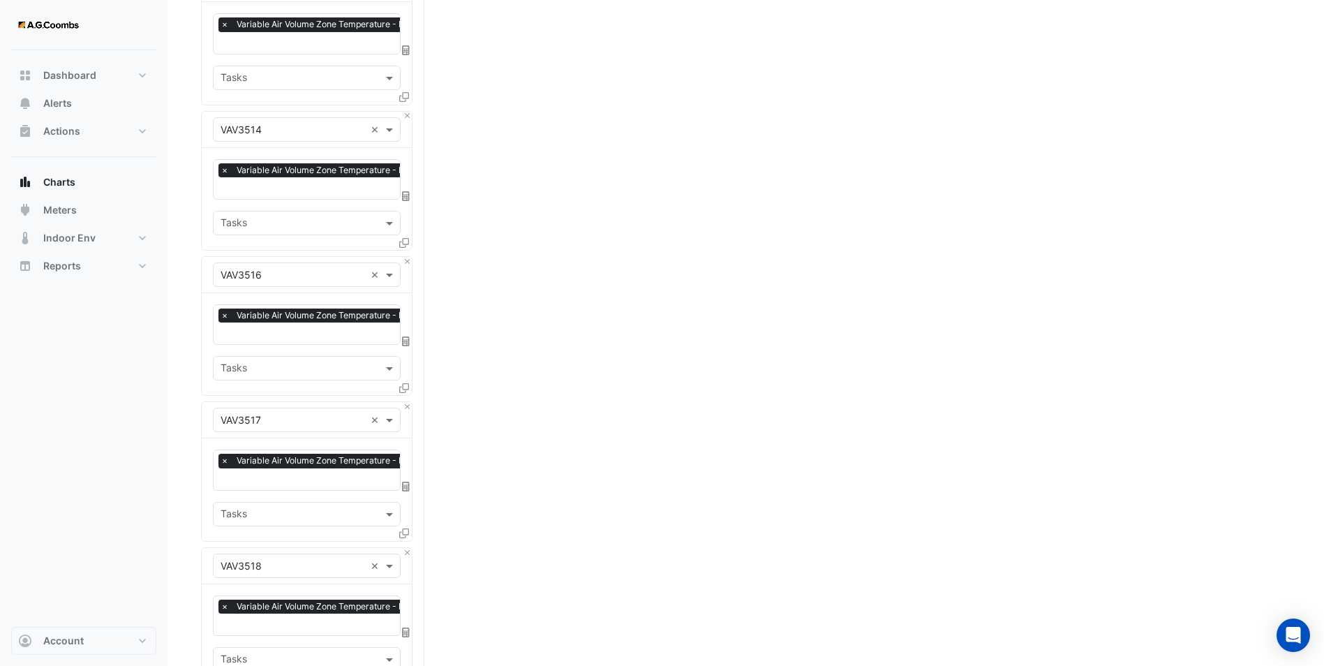
scroll to position [1954, 0]
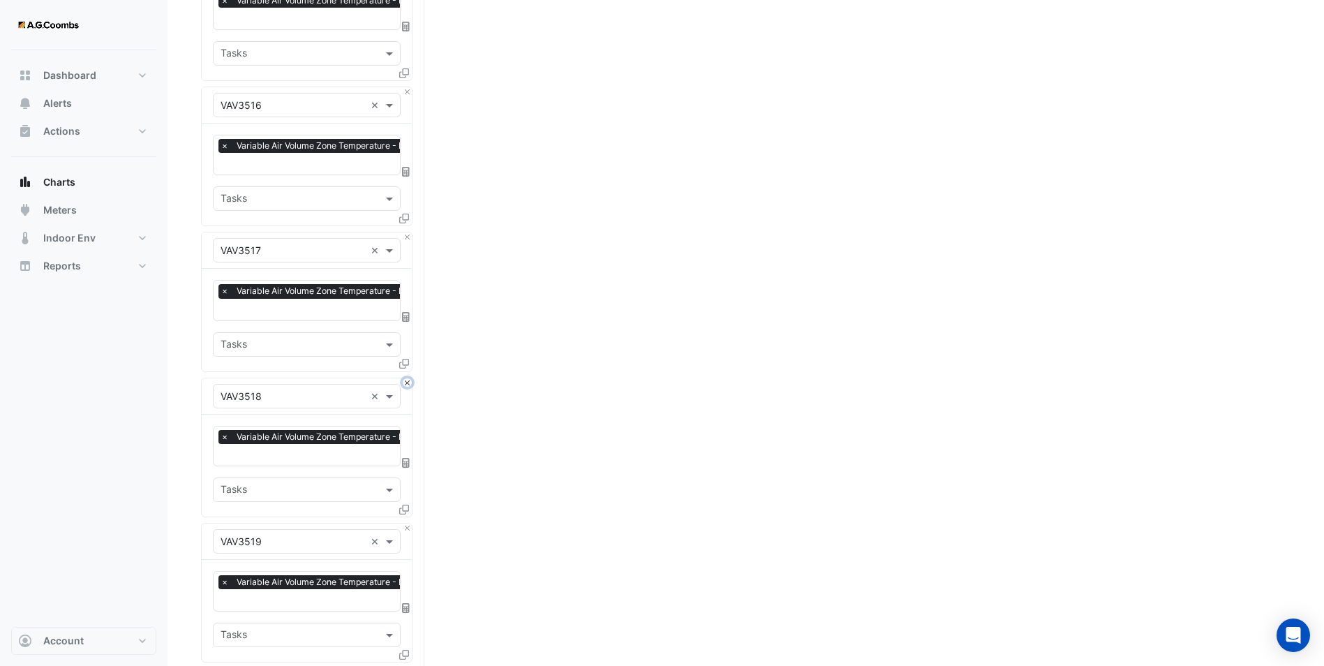
click at [404, 378] on button "Close" at bounding box center [407, 382] width 9 height 9
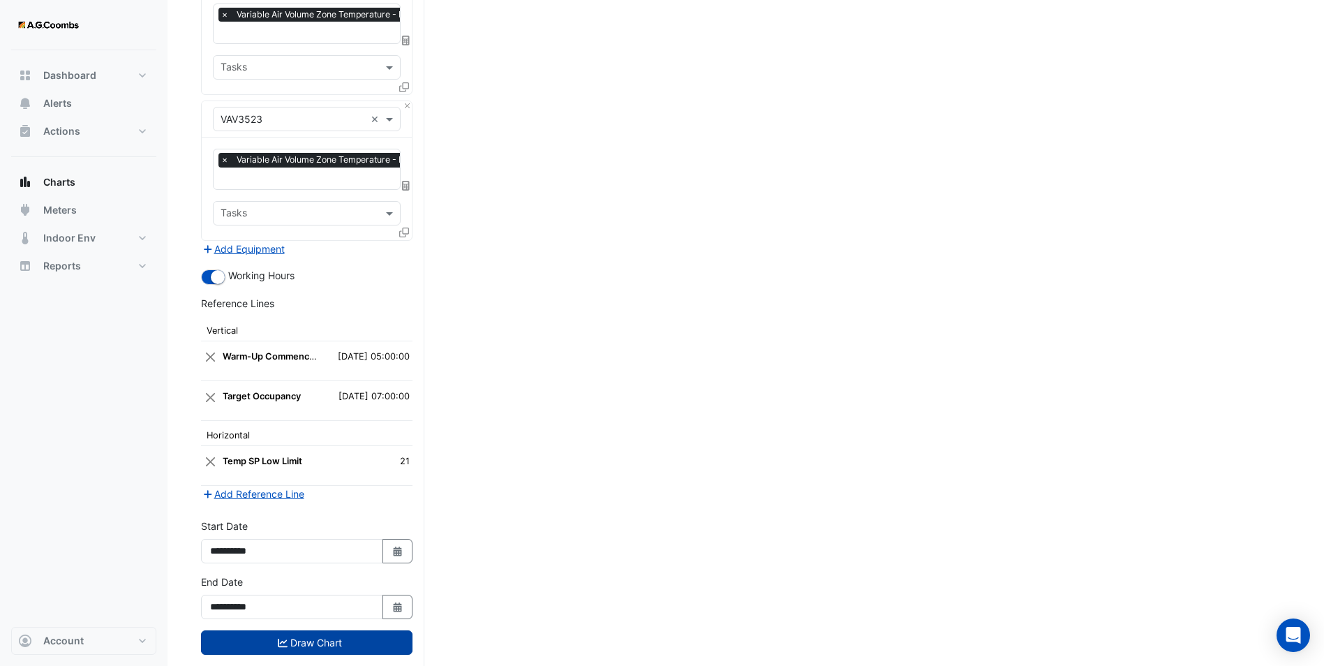
click at [338, 630] on button "Draw Chart" at bounding box center [306, 642] width 211 height 24
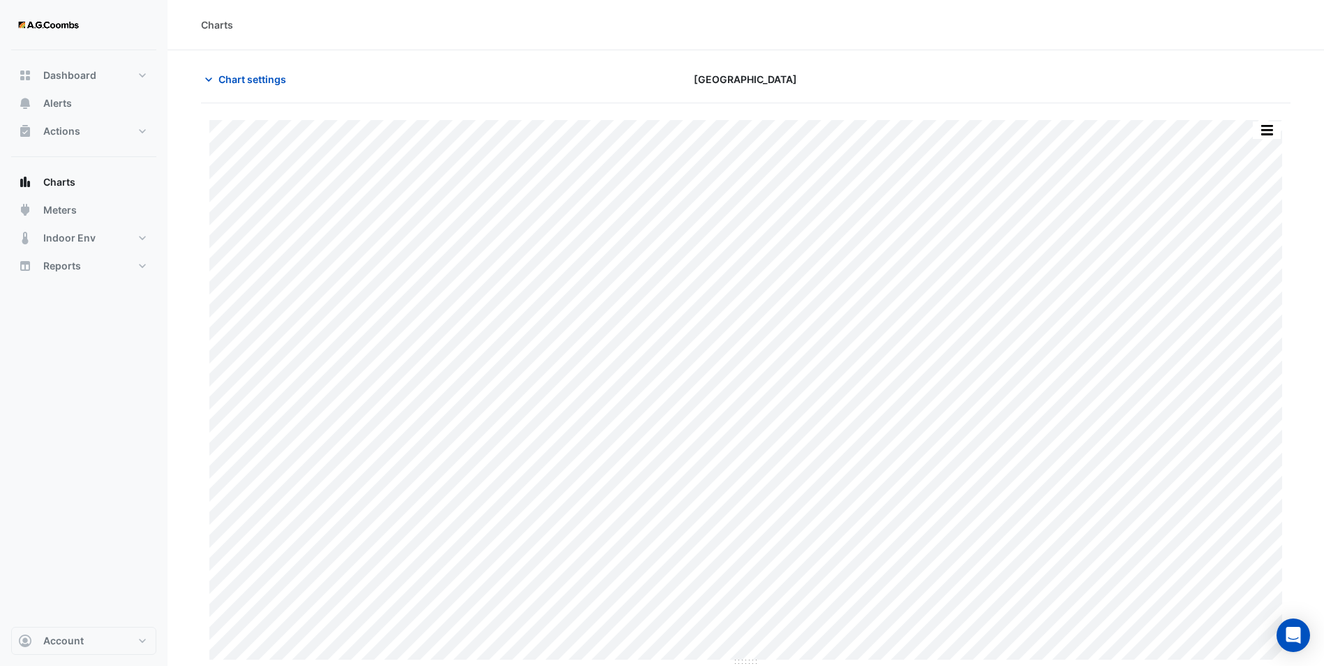
click at [1274, 124] on button "button" at bounding box center [1267, 129] width 28 height 17
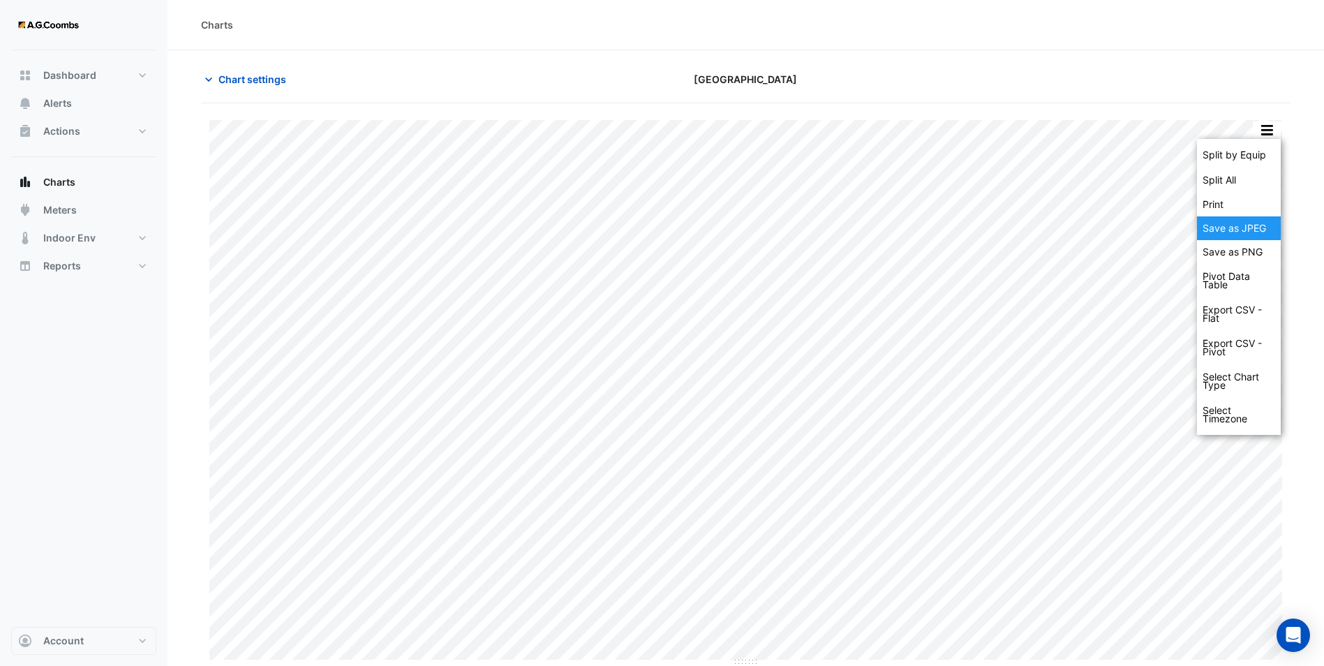
click at [1257, 222] on div "Save as JPEG" at bounding box center [1239, 228] width 84 height 24
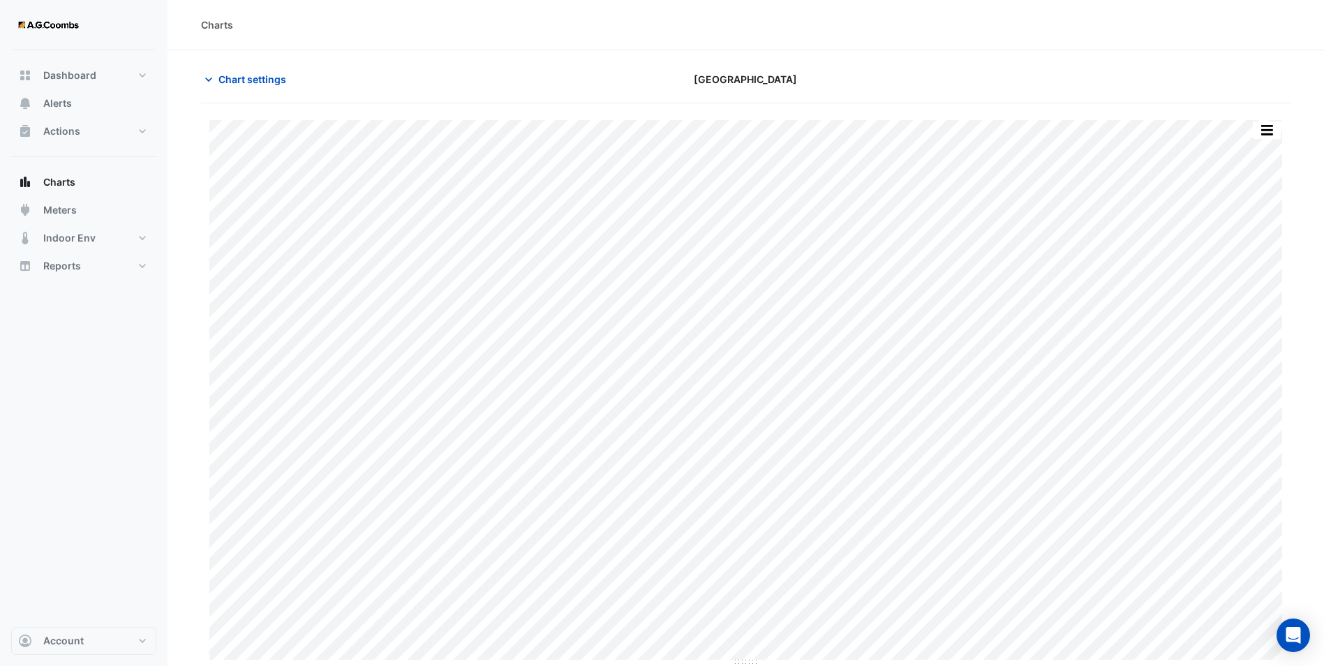
drag, startPoint x: 479, startPoint y: 4, endPoint x: 460, endPoint y: 4, distance: 18.8
click at [479, 4] on div "Charts" at bounding box center [745, 25] width 1156 height 50
click at [249, 73] on span "Chart settings" at bounding box center [252, 79] width 68 height 15
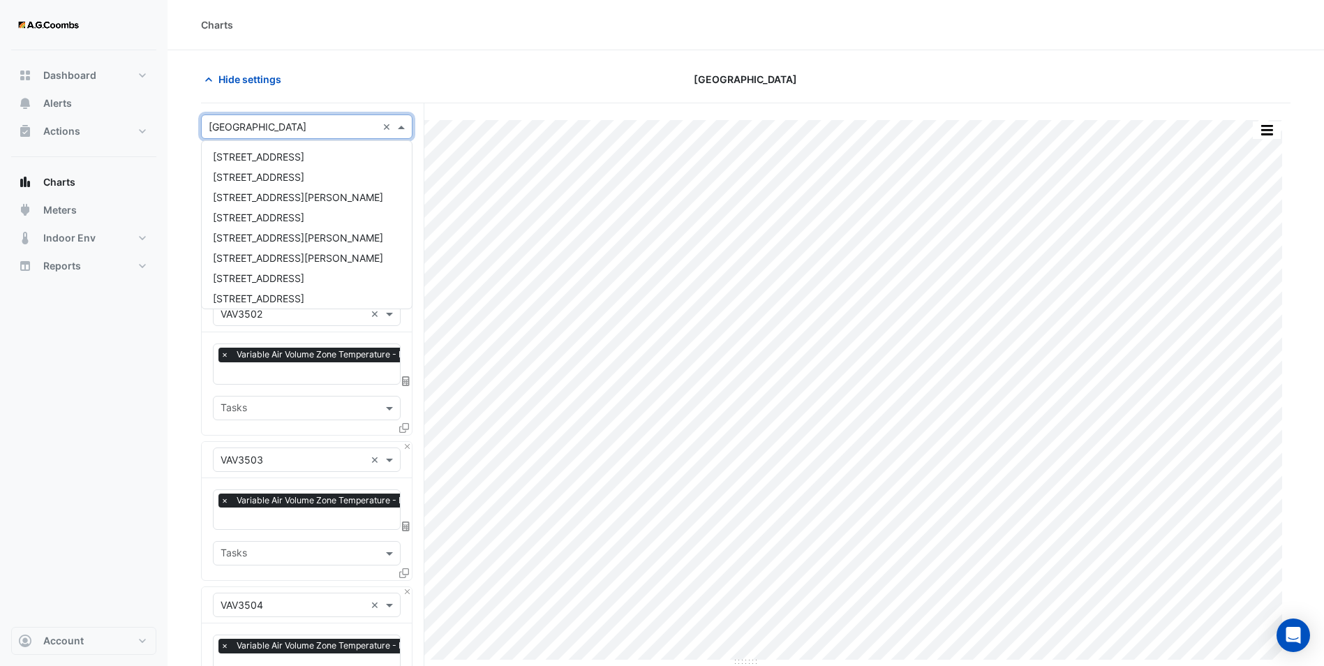
click at [400, 127] on span at bounding box center [402, 126] width 17 height 15
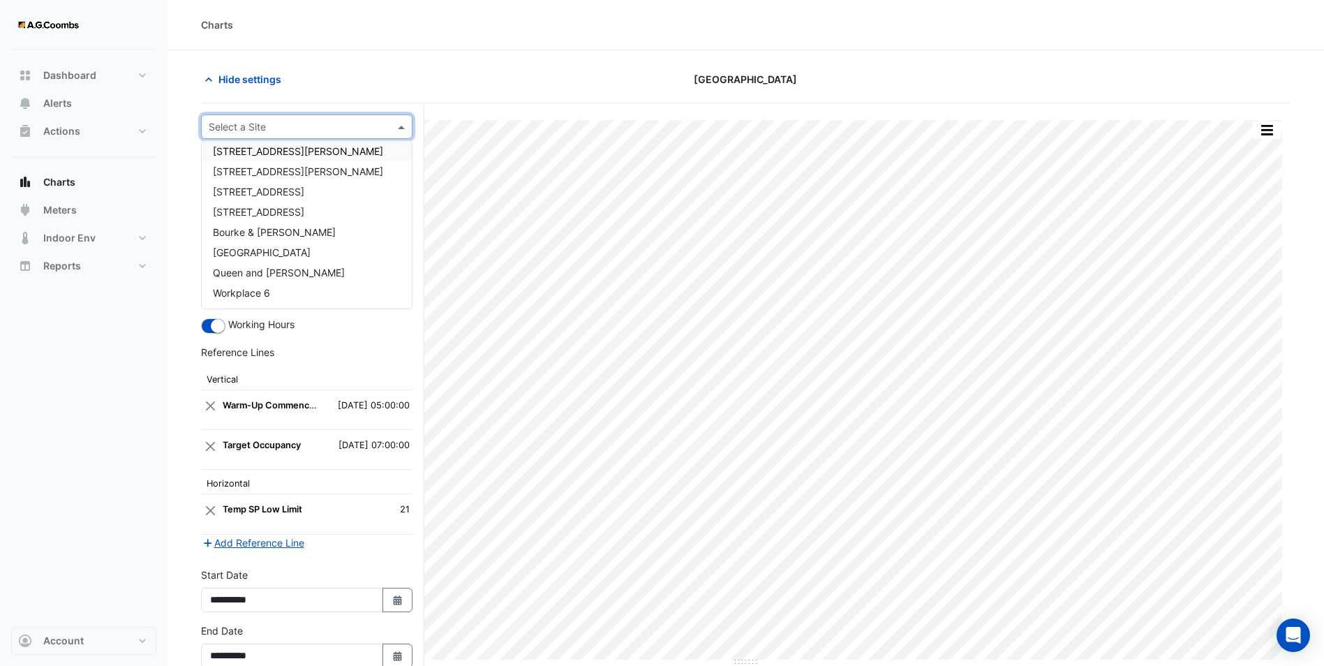
click at [196, 150] on section "Hide settings Melbourne Central Tower Split by Equip Split All Print Save as JP…" at bounding box center [745, 396] width 1156 height 692
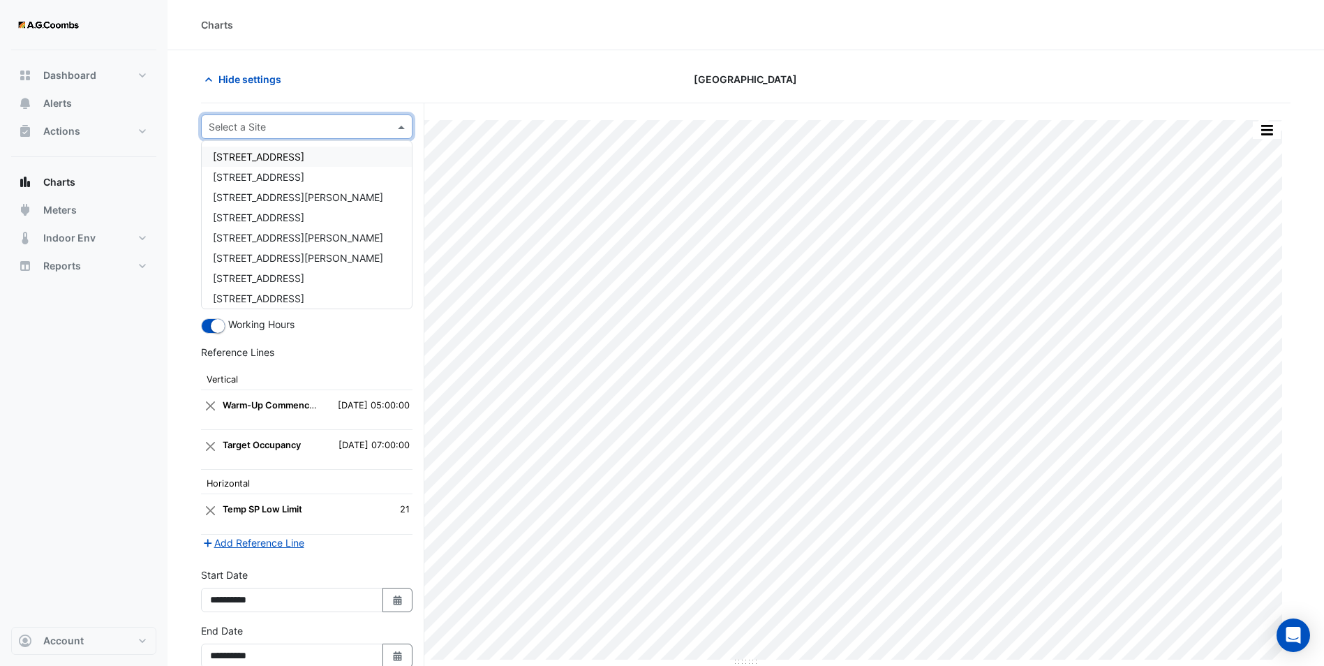
click at [345, 126] on input "text" at bounding box center [293, 127] width 168 height 15
click at [279, 248] on span "[GEOGRAPHIC_DATA]" at bounding box center [262, 252] width 98 height 12
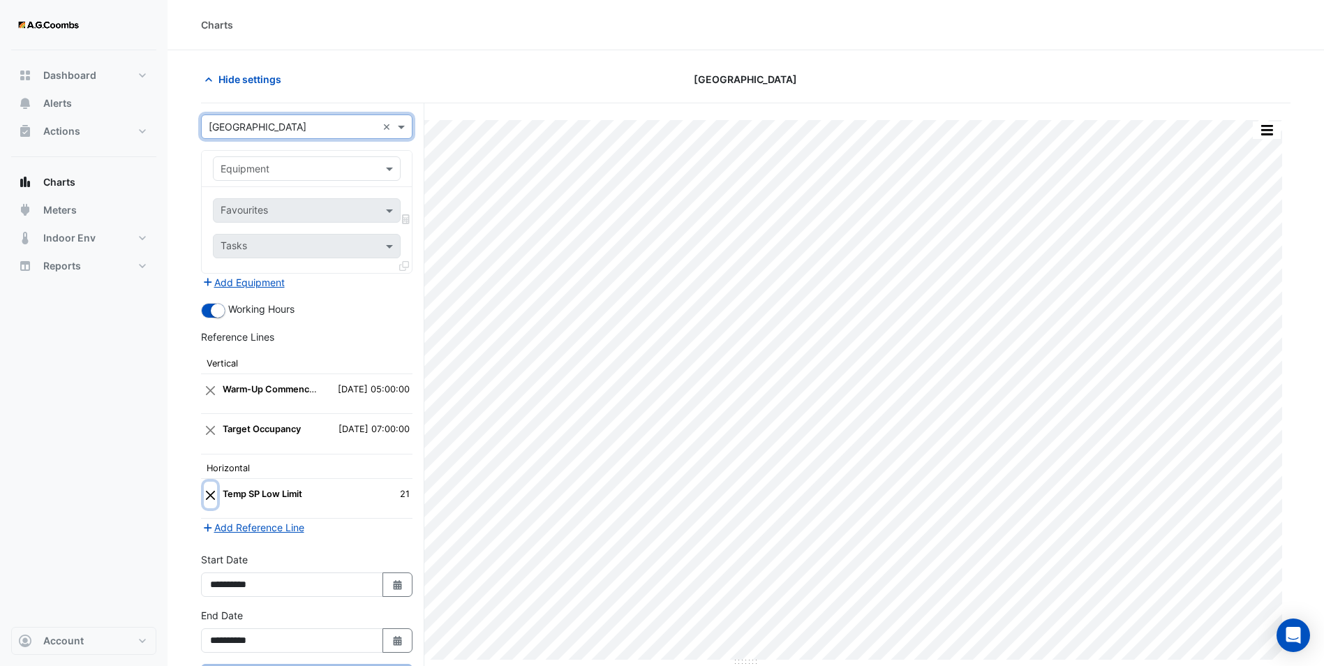
click at [209, 495] on button "Close" at bounding box center [210, 494] width 13 height 27
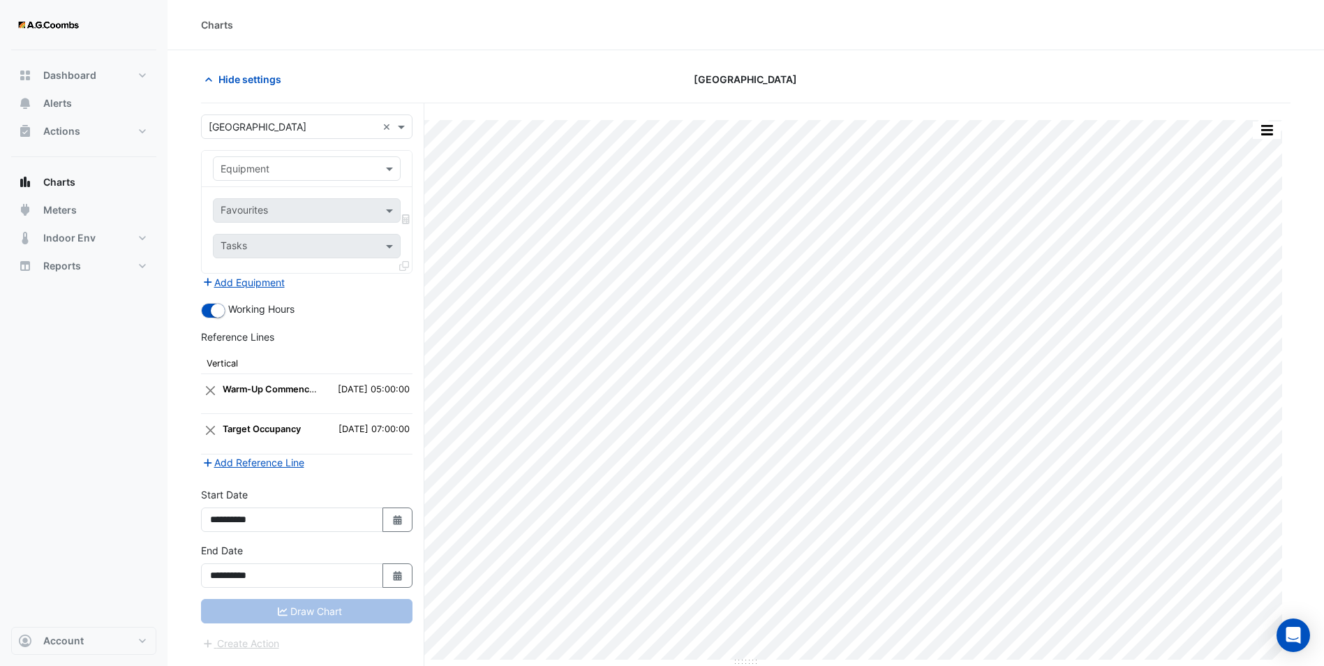
click at [275, 166] on input "text" at bounding box center [293, 169] width 144 height 15
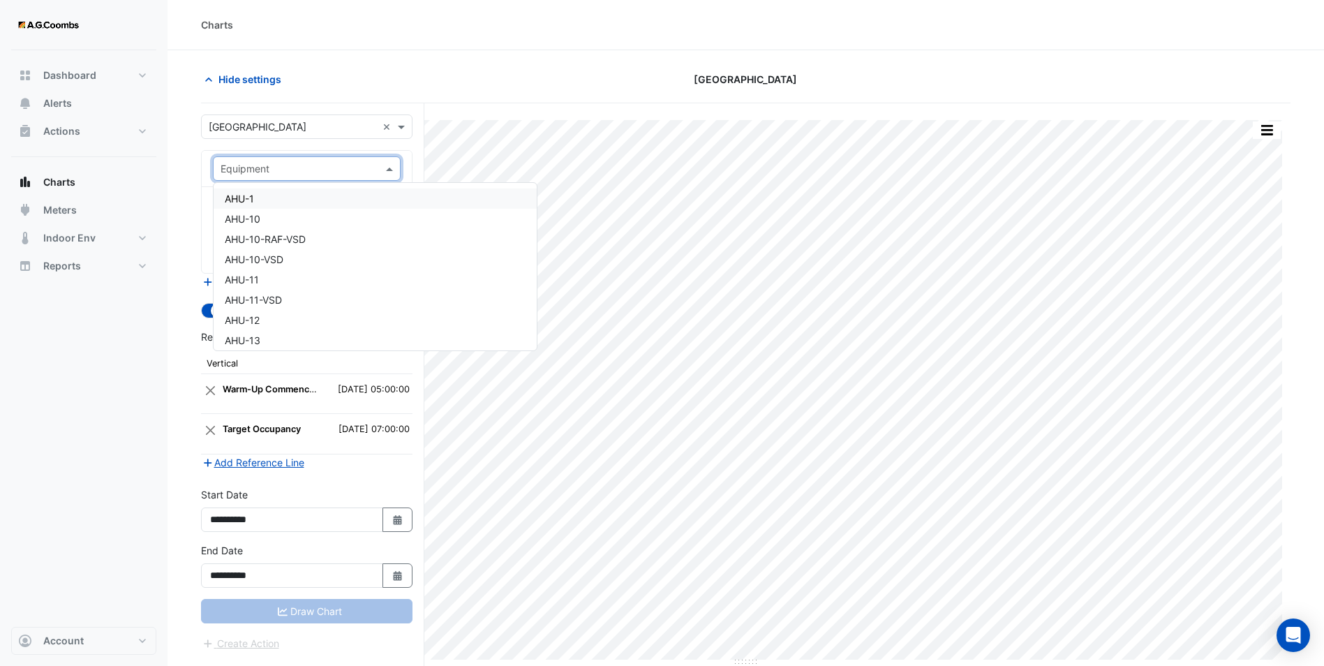
click at [246, 197] on span "AHU-1" at bounding box center [239, 199] width 29 height 12
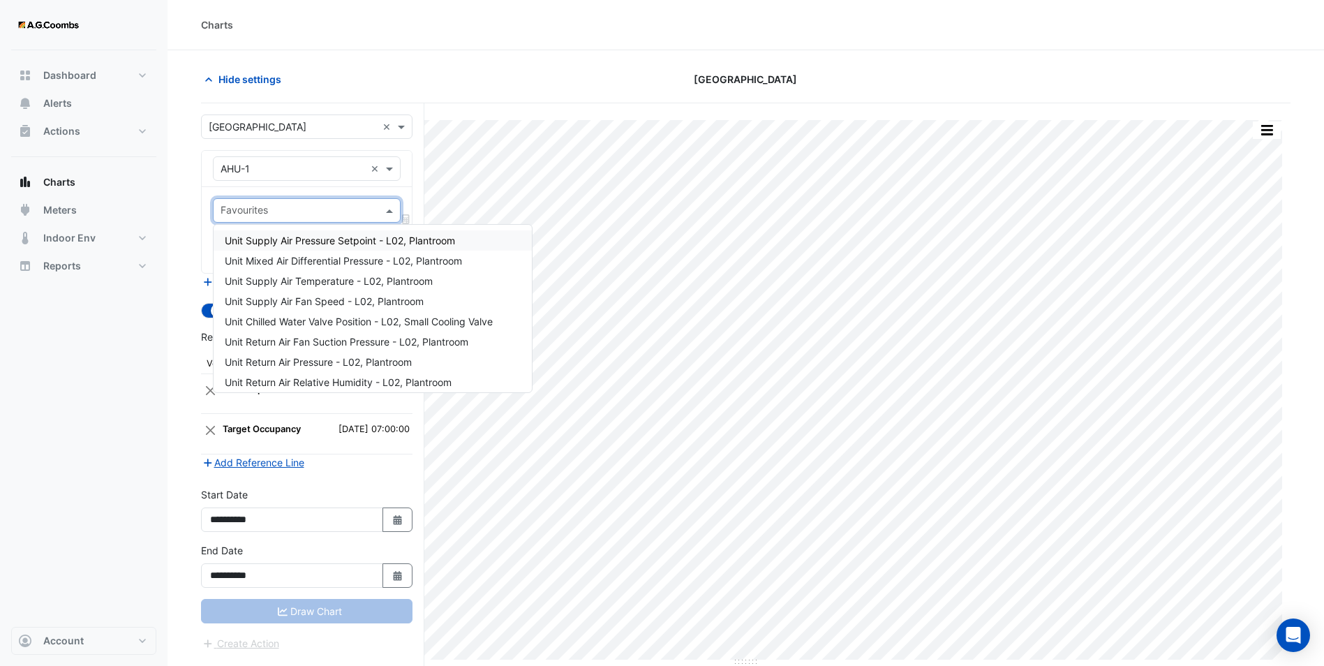
click at [273, 213] on input "text" at bounding box center [299, 211] width 156 height 15
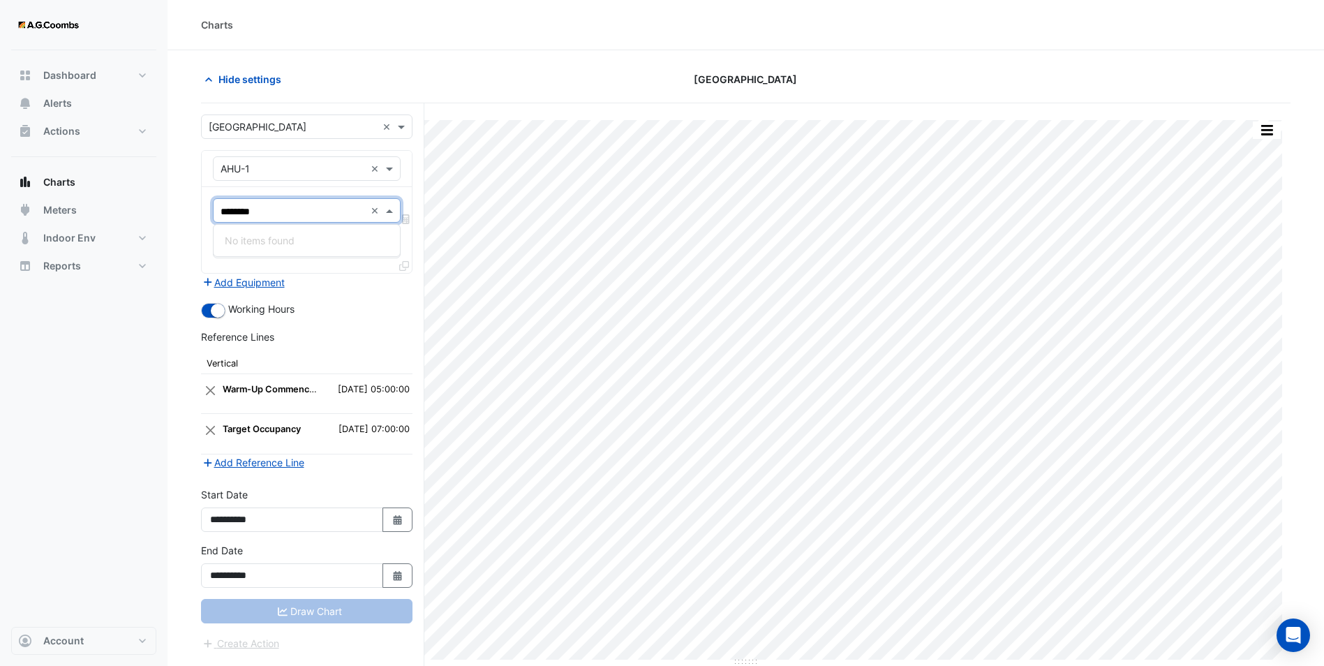
scroll to position [0, 0]
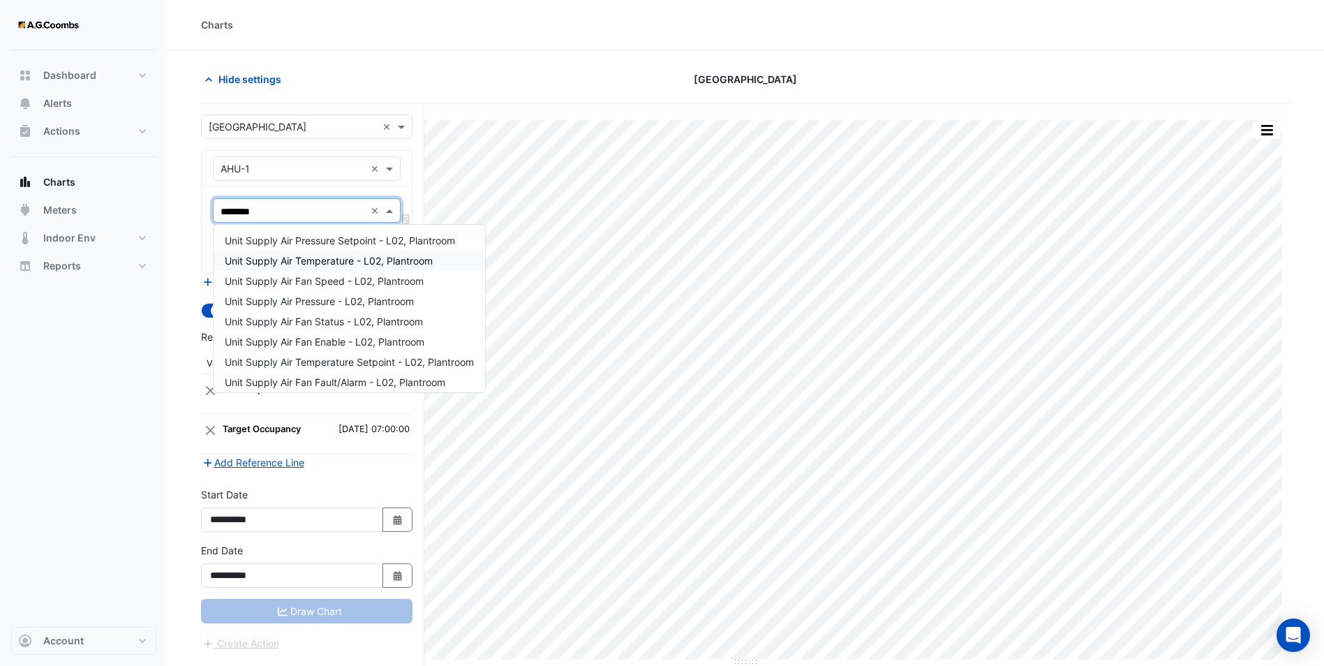
type input "******"
drag, startPoint x: 320, startPoint y: 260, endPoint x: 295, endPoint y: 241, distance: 31.0
click at [320, 260] on span "Unit Supply Air Temperature - L02, Plantroom" at bounding box center [329, 261] width 208 height 12
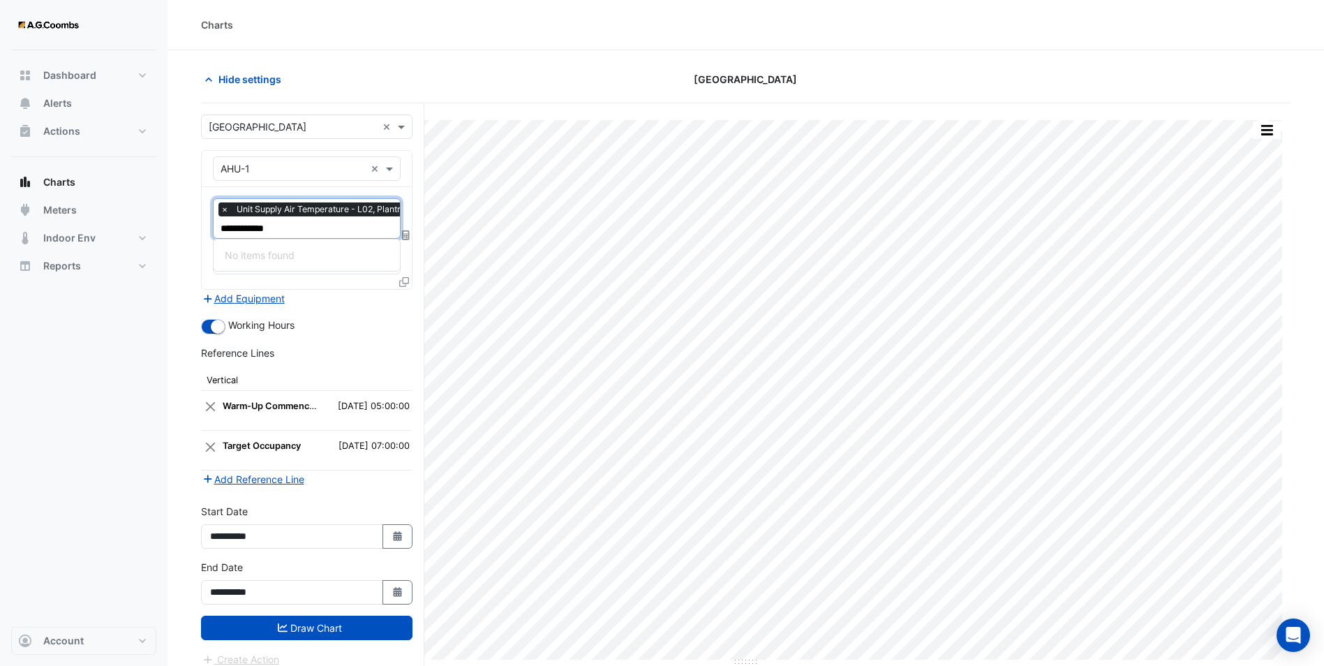
type input "**********"
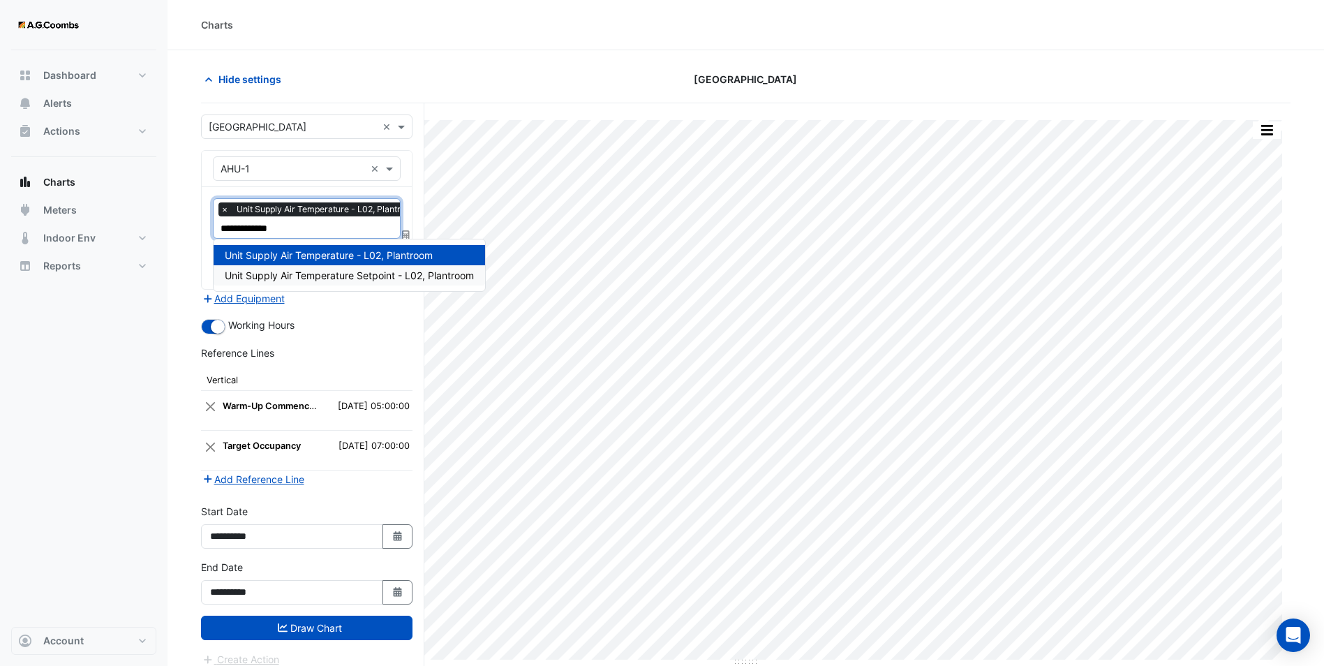
click at [367, 275] on span "Unit Supply Air Temperature Setpoint - L02, Plantroom" at bounding box center [349, 275] width 249 height 12
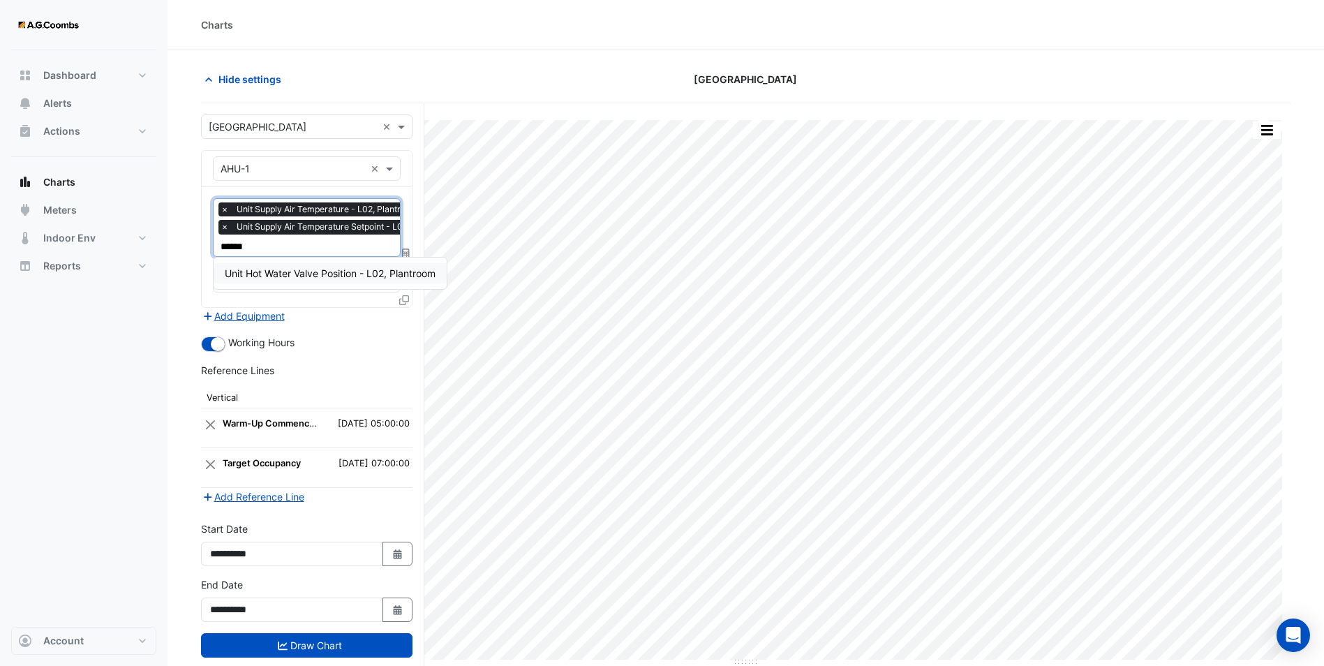
type input "*******"
drag, startPoint x: 322, startPoint y: 269, endPoint x: 329, endPoint y: 279, distance: 12.6
click at [327, 278] on span "Unit Hot Water Valve Position - L02, Plantroom" at bounding box center [330, 273] width 211 height 12
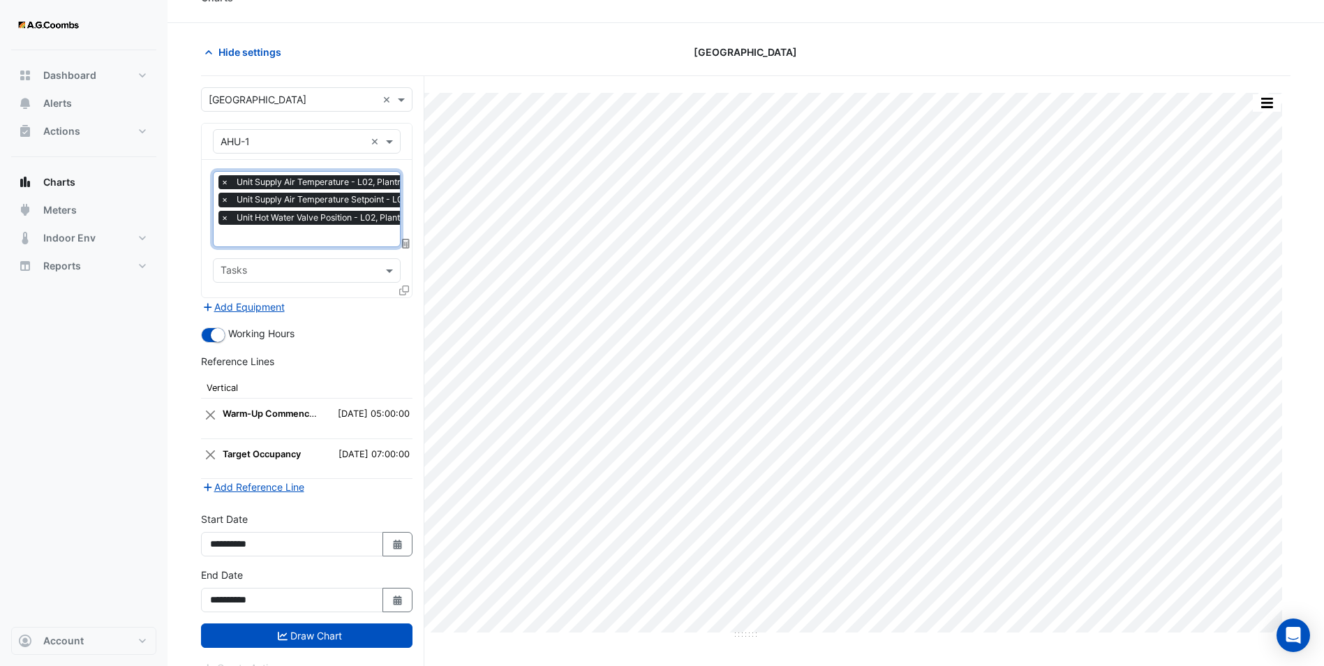
scroll to position [53, 0]
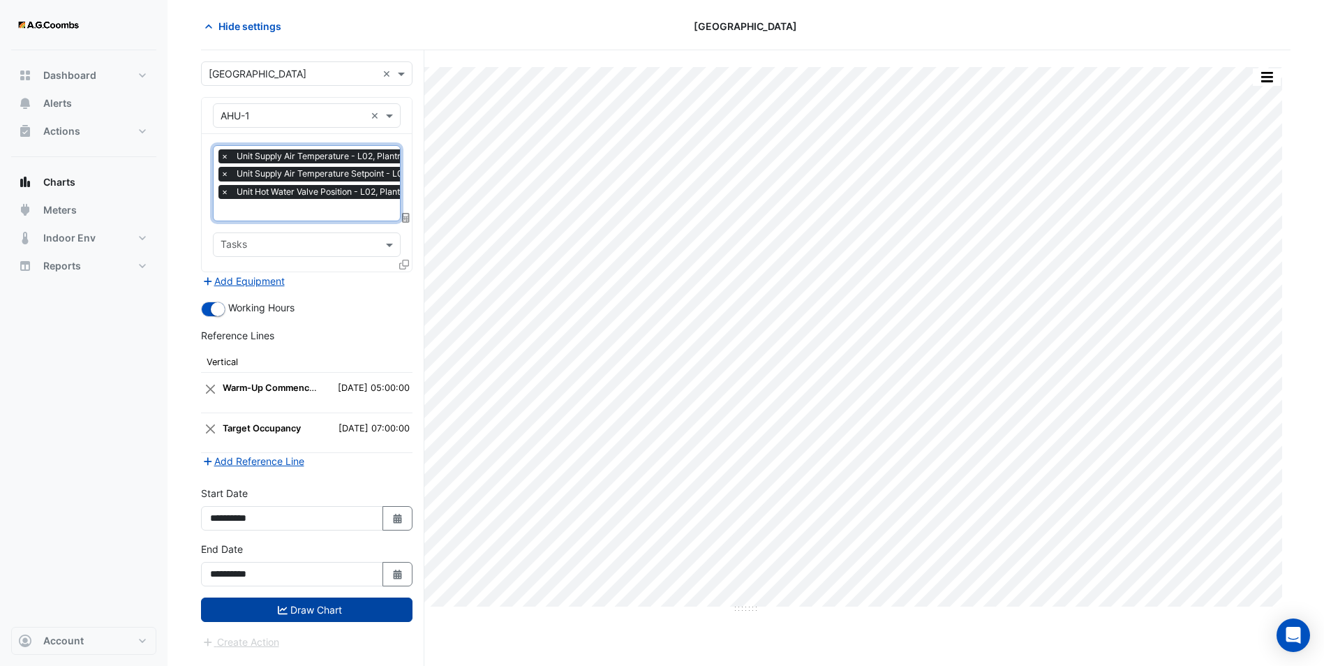
click at [314, 608] on button "Draw Chart" at bounding box center [306, 609] width 211 height 24
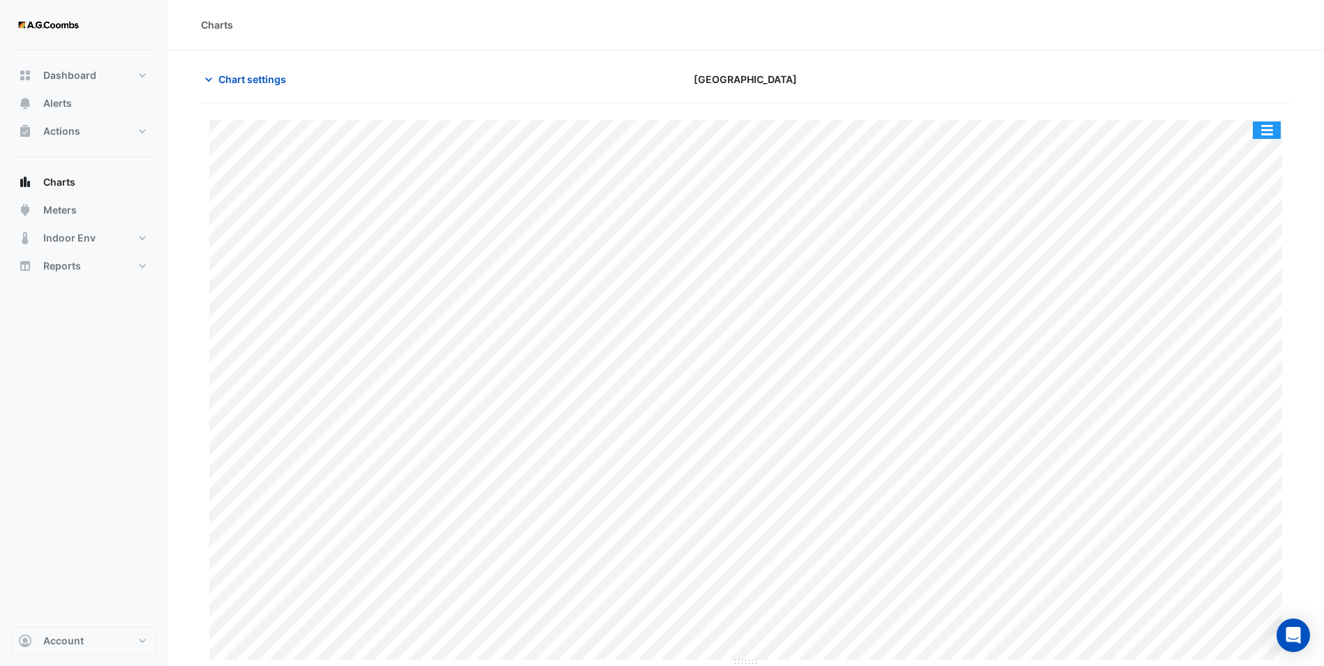
click at [1257, 135] on button "button" at bounding box center [1267, 129] width 28 height 17
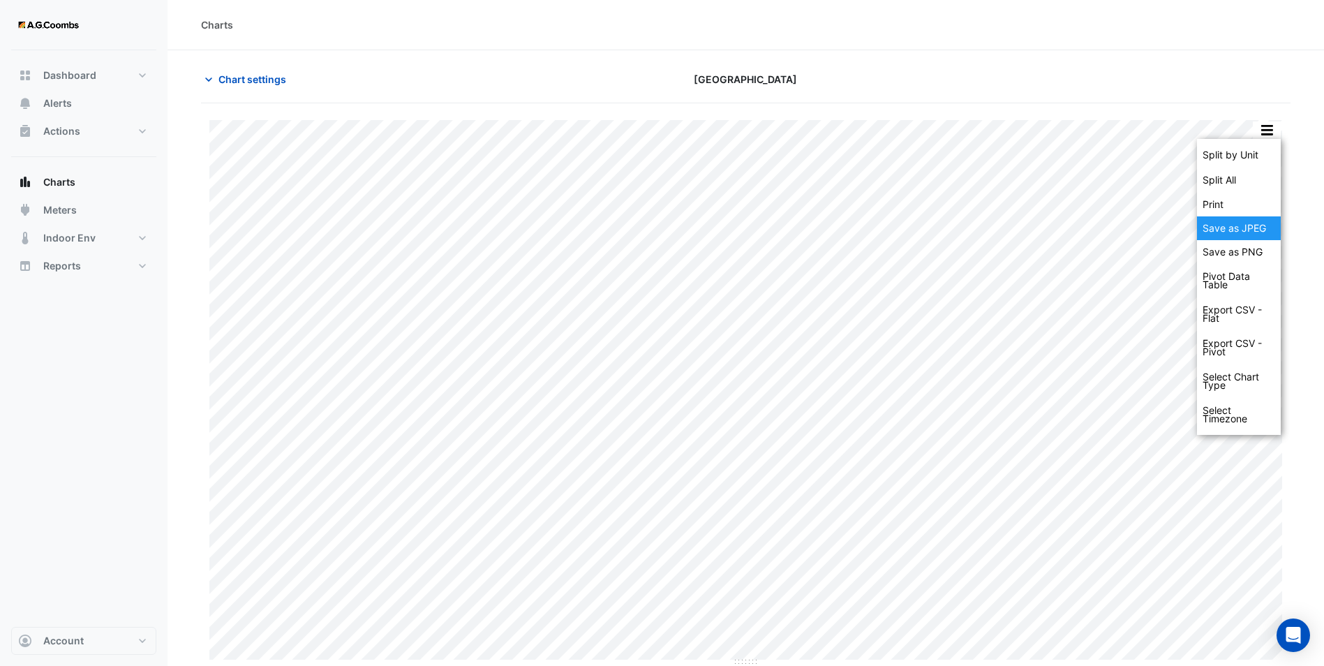
click at [1240, 232] on div "Save as JPEG" at bounding box center [1239, 228] width 84 height 24
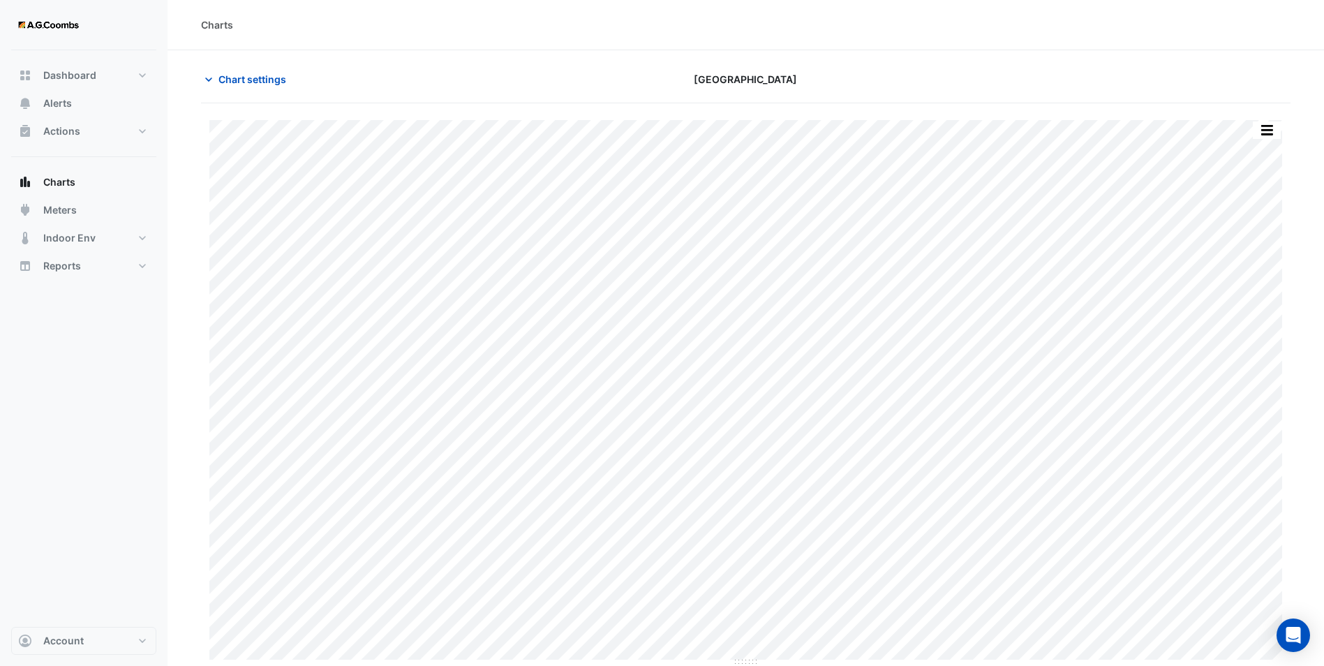
drag, startPoint x: 421, startPoint y: 73, endPoint x: 366, endPoint y: 54, distance: 58.0
click at [421, 73] on div "Chart settings" at bounding box center [377, 79] width 368 height 24
click at [226, 77] on span "Chart settings" at bounding box center [252, 79] width 68 height 15
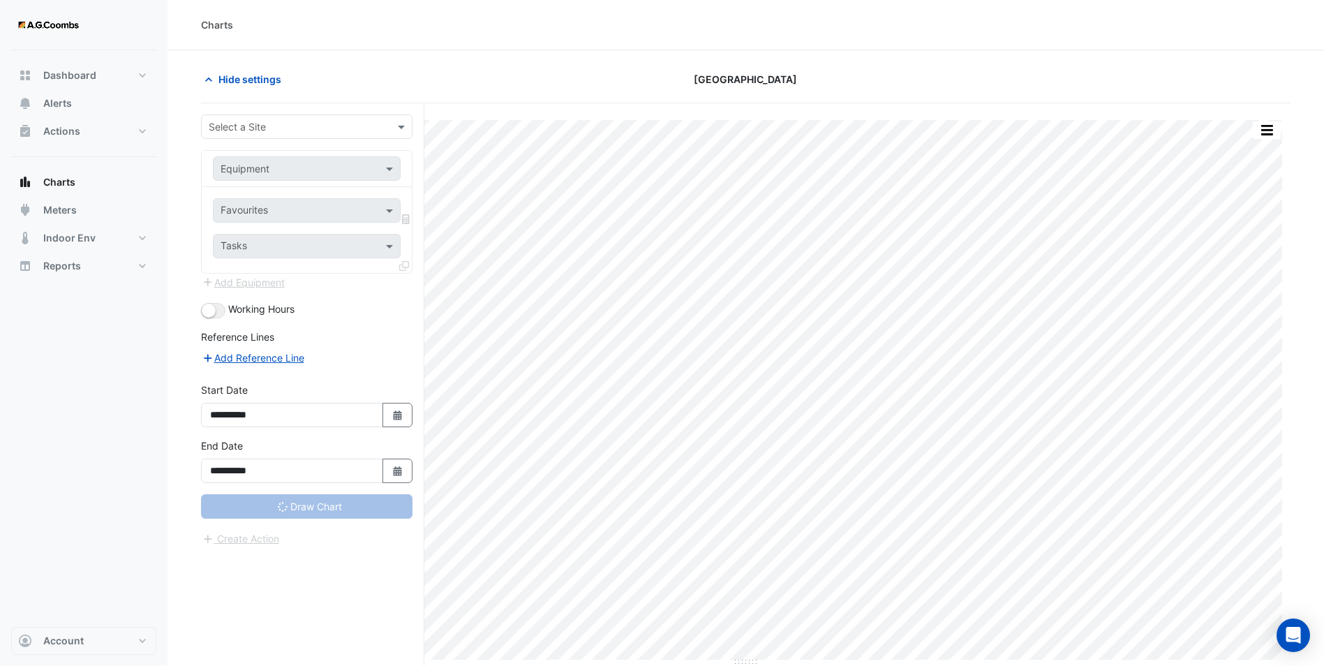
click at [288, 125] on input "text" at bounding box center [293, 127] width 168 height 15
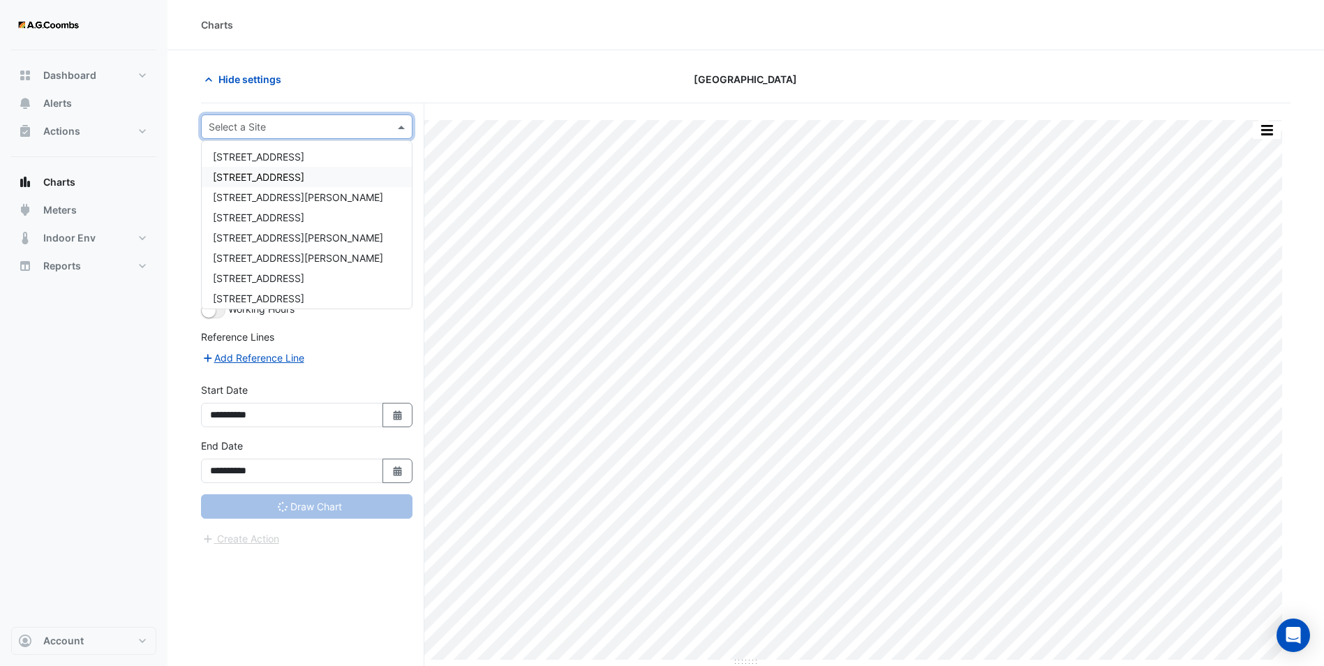
type input "**********"
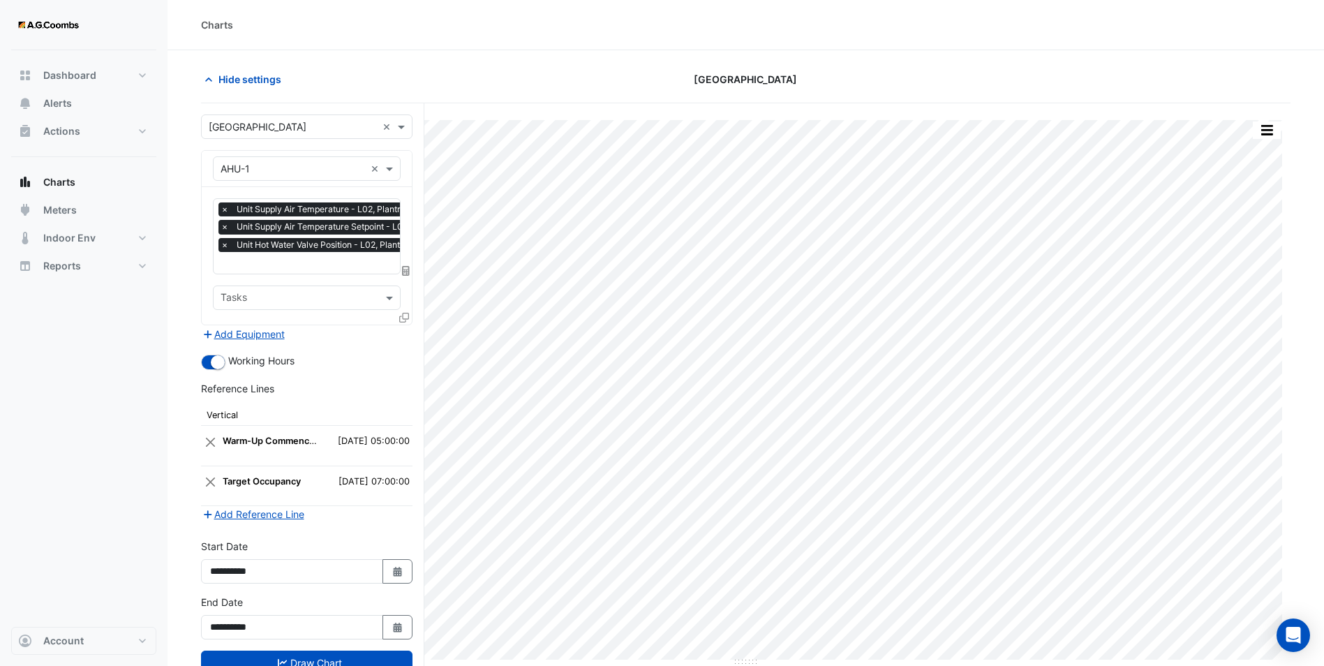
click at [406, 315] on icon at bounding box center [404, 318] width 10 height 10
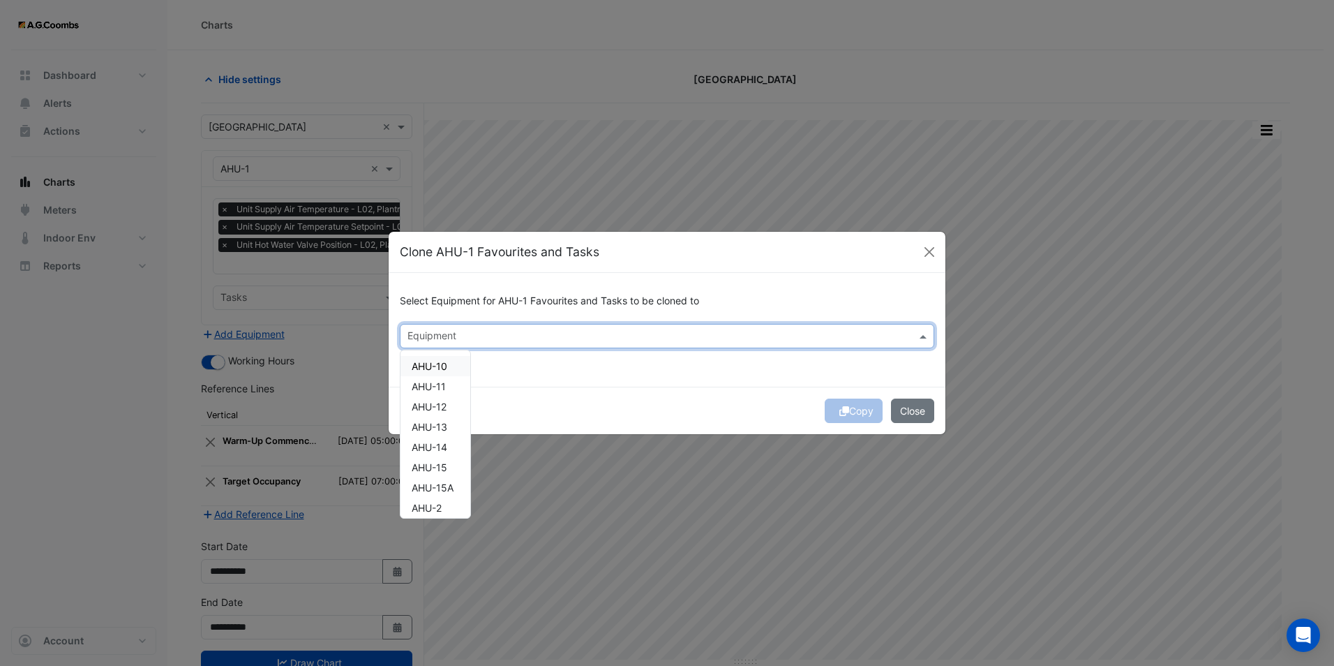
click at [574, 325] on div "Equipment" at bounding box center [656, 336] width 510 height 22
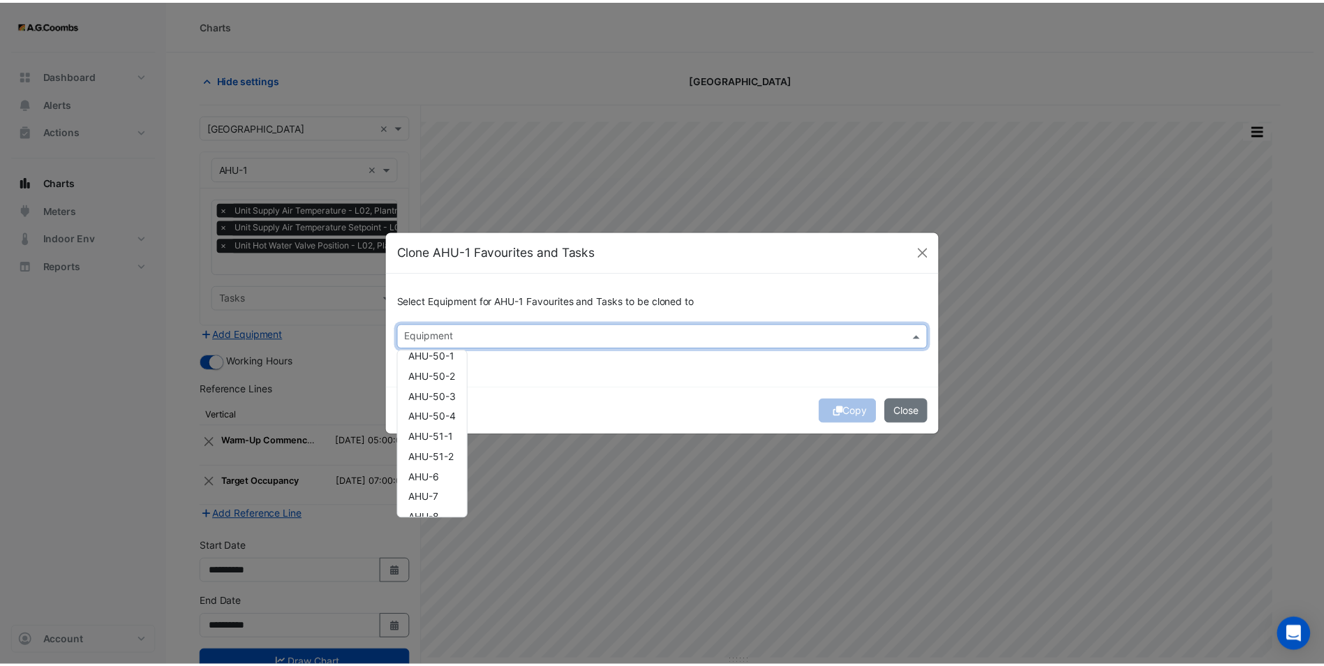
scroll to position [329, 0]
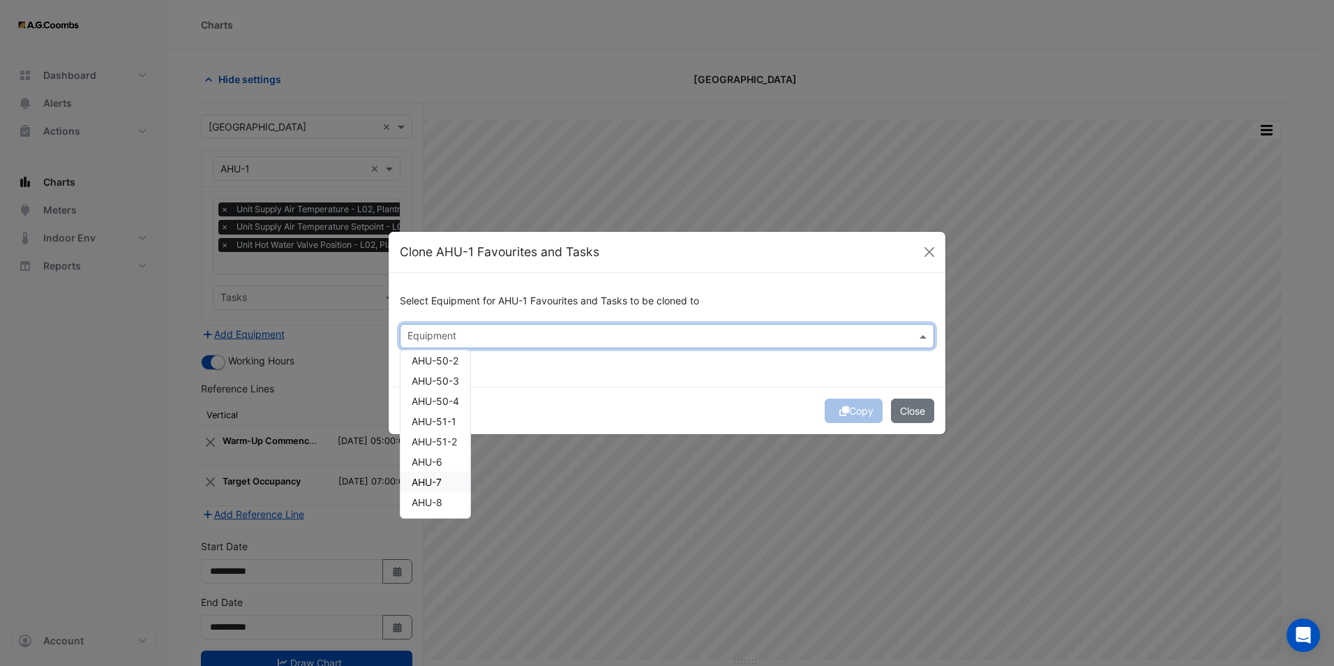
click at [435, 478] on span "AHU-7" at bounding box center [427, 482] width 30 height 12
click at [696, 380] on div "Select Equipment for AHU-1 Favourites and Tasks to be cloned to Equipment × AHU…" at bounding box center [667, 330] width 557 height 114
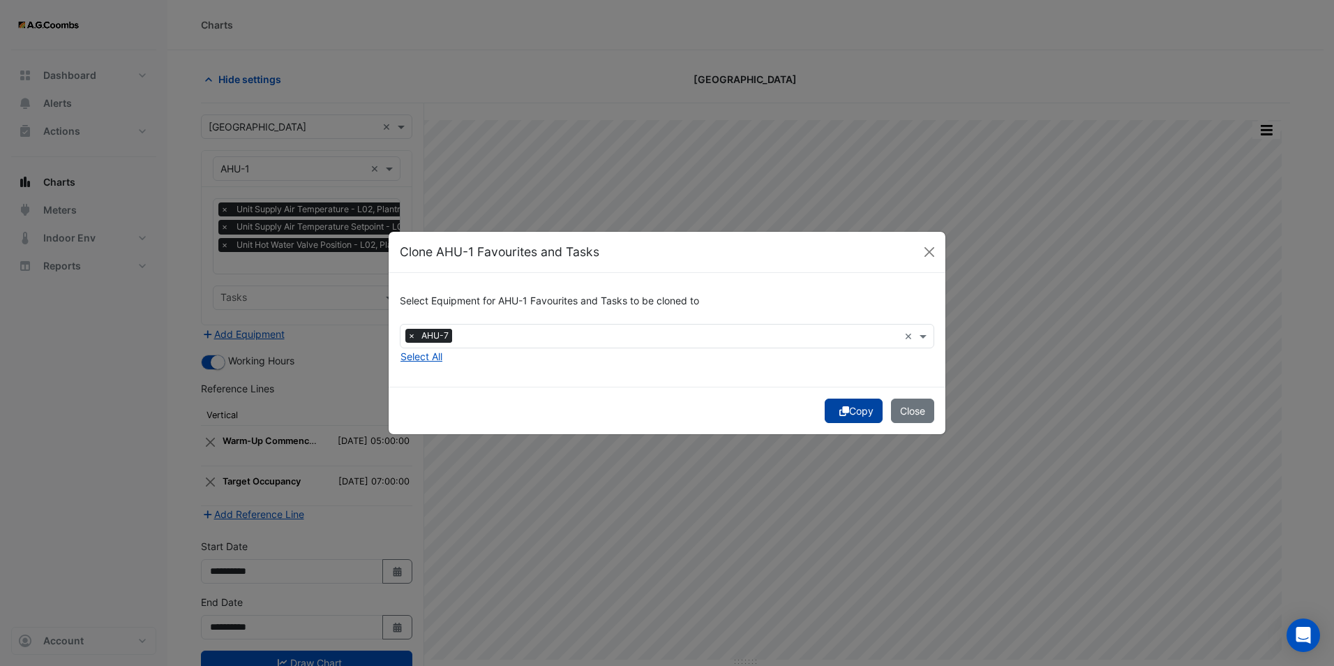
click at [849, 412] on button "Copy" at bounding box center [854, 410] width 58 height 24
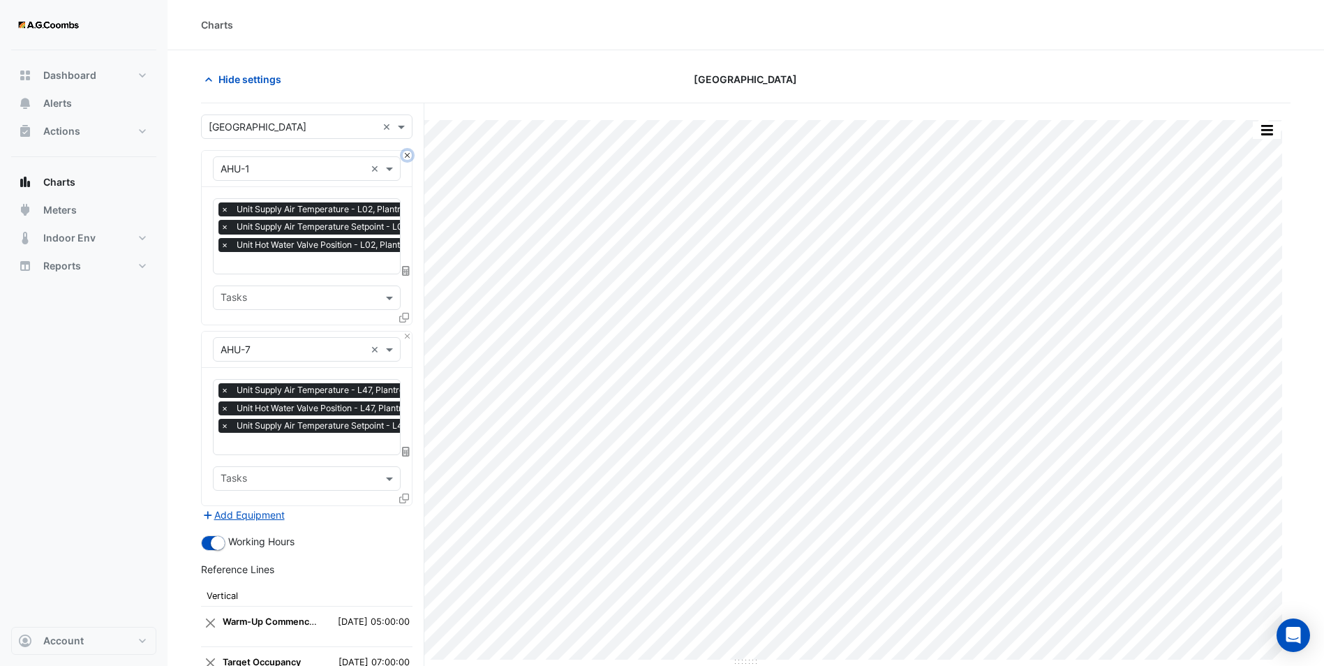
click at [407, 152] on button "Close" at bounding box center [407, 155] width 9 height 9
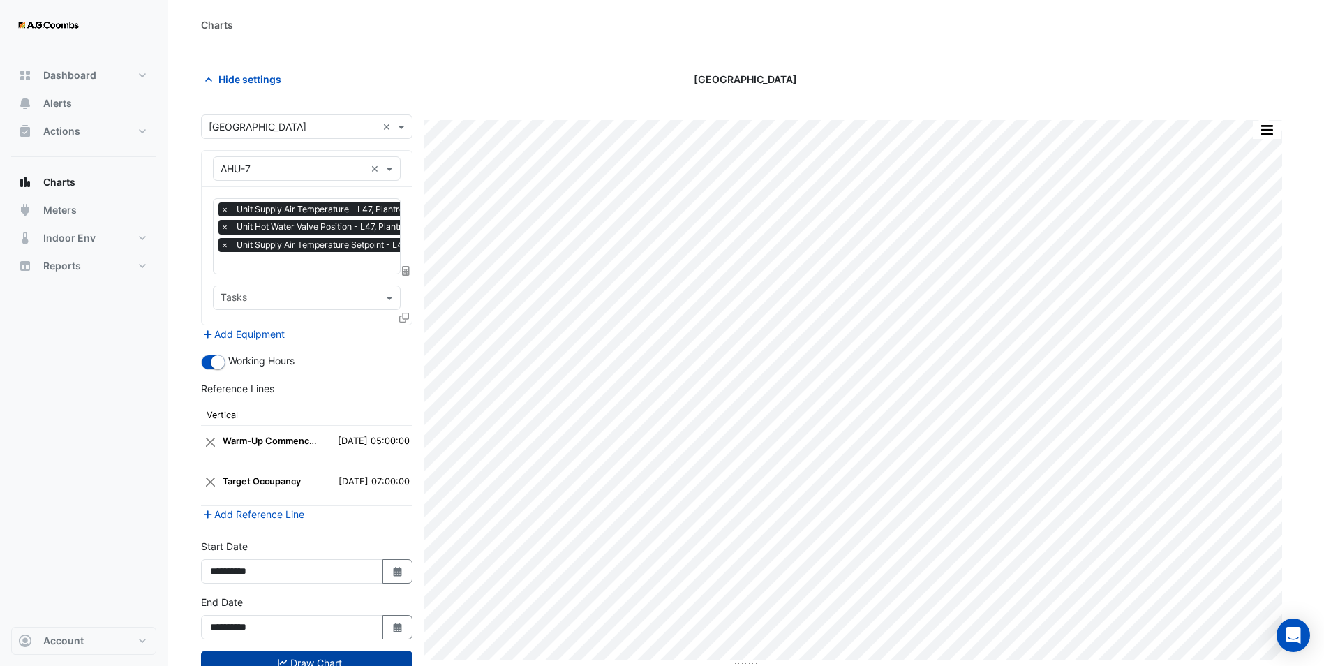
click at [315, 652] on button "Draw Chart" at bounding box center [306, 662] width 211 height 24
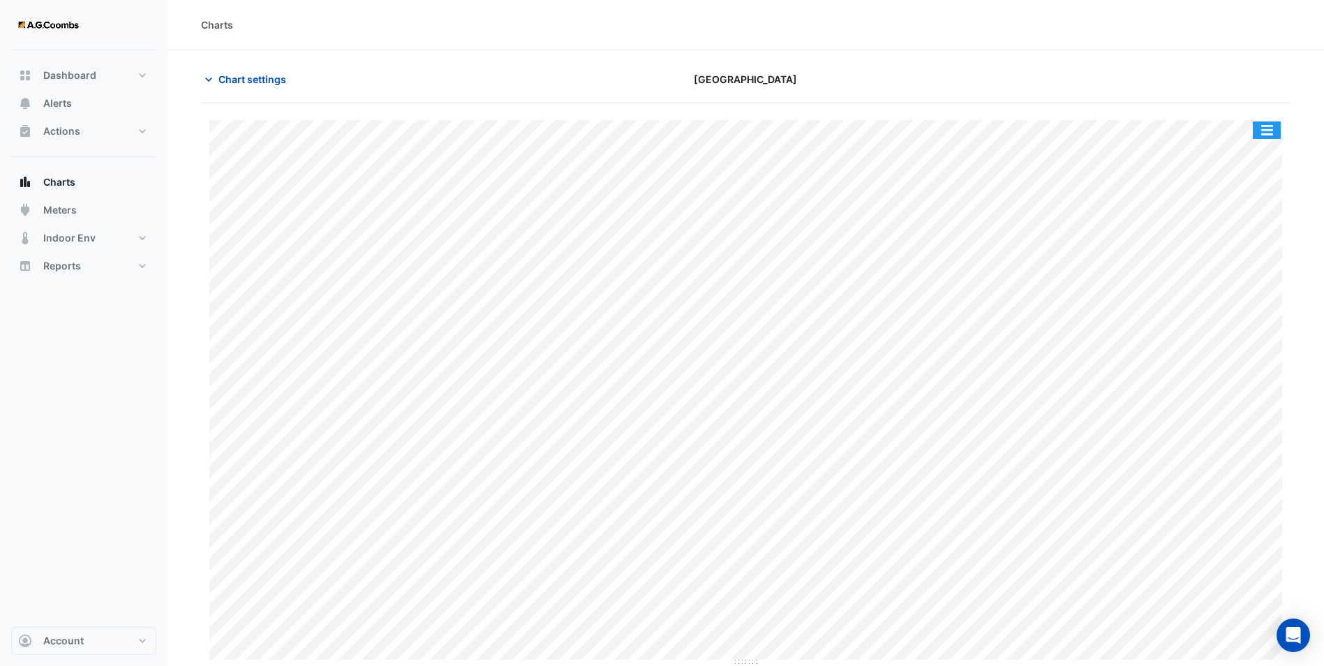
click at [1259, 124] on button "button" at bounding box center [1267, 129] width 28 height 17
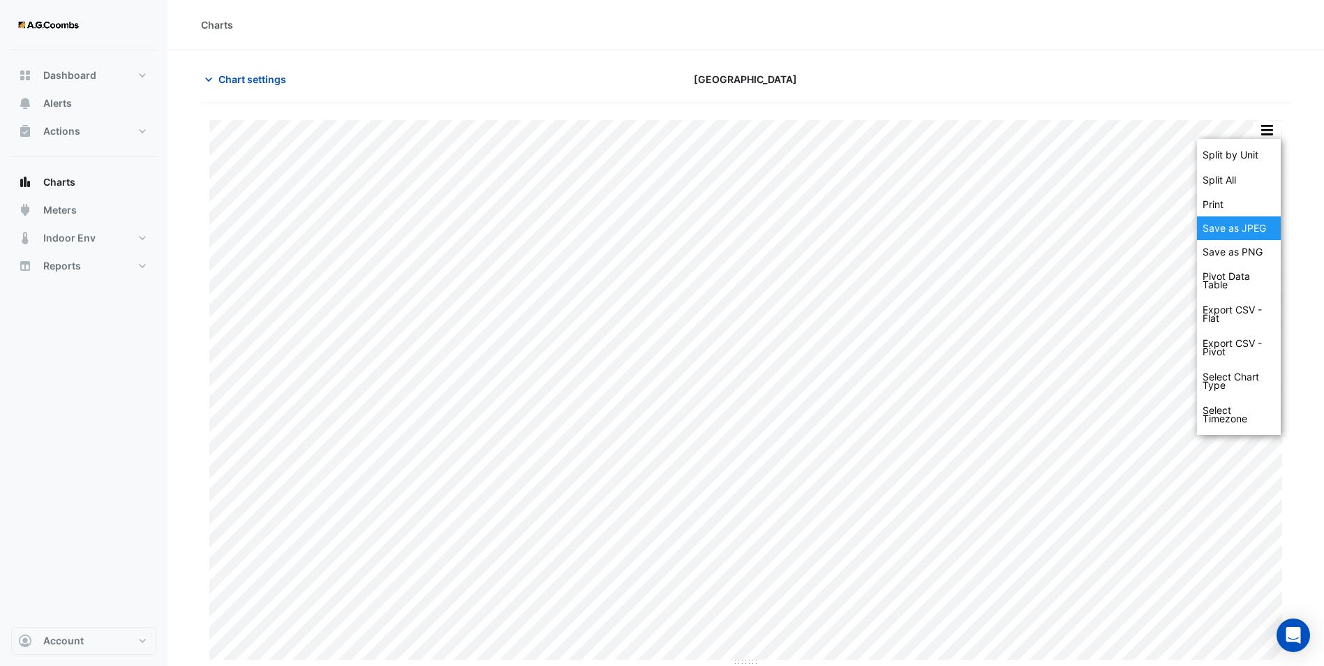
click at [1230, 226] on div "Save as JPEG" at bounding box center [1239, 228] width 84 height 24
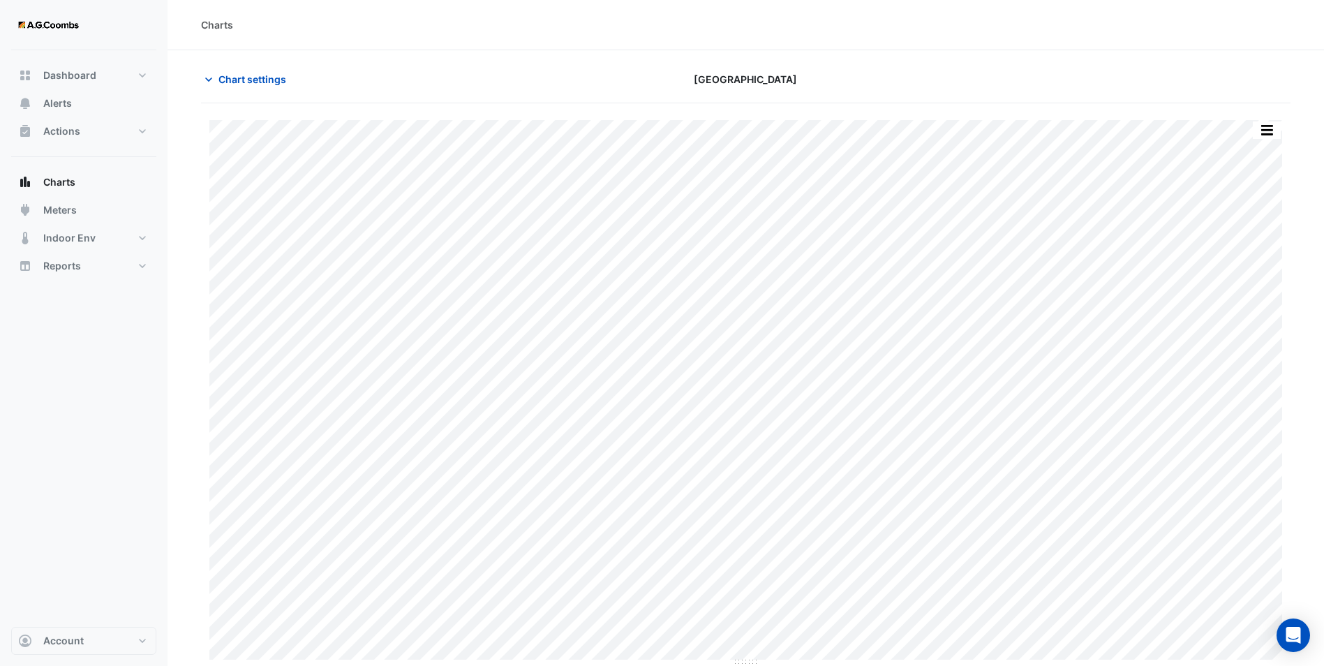
drag, startPoint x: 614, startPoint y: 48, endPoint x: 561, endPoint y: 7, distance: 67.1
click at [614, 48] on div "Charts" at bounding box center [745, 25] width 1156 height 50
type input "**********"
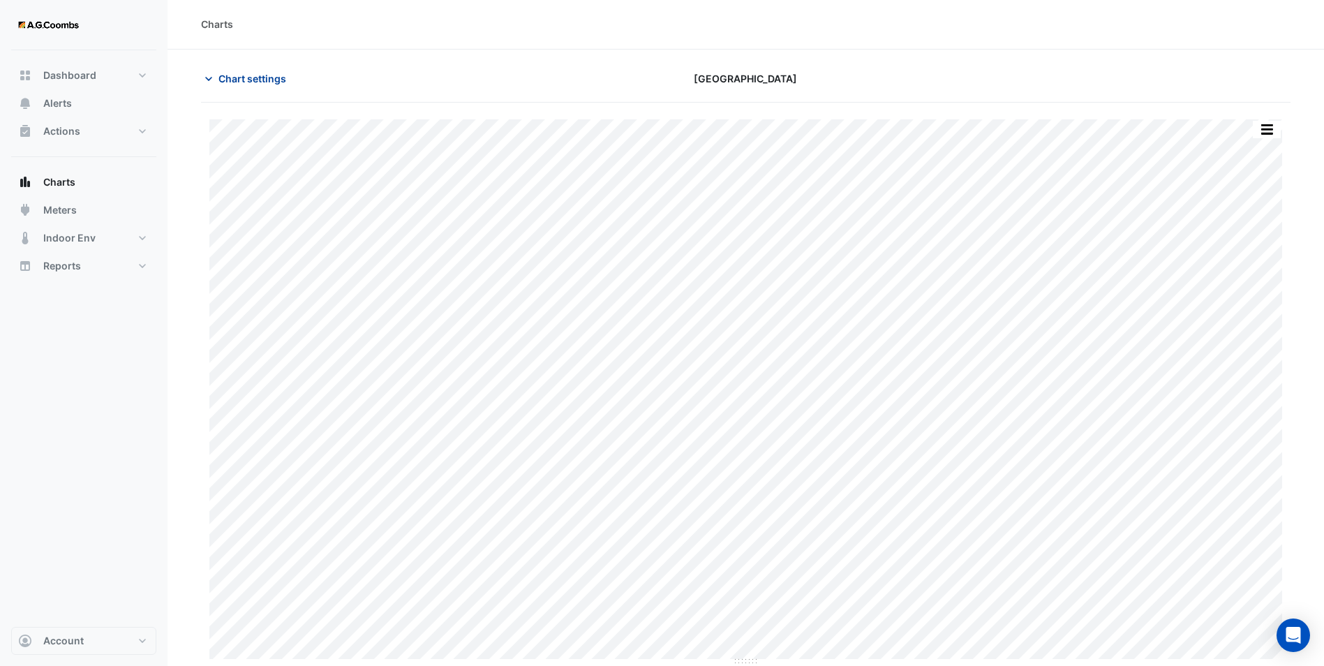
click at [219, 84] on span "Chart settings" at bounding box center [252, 78] width 68 height 15
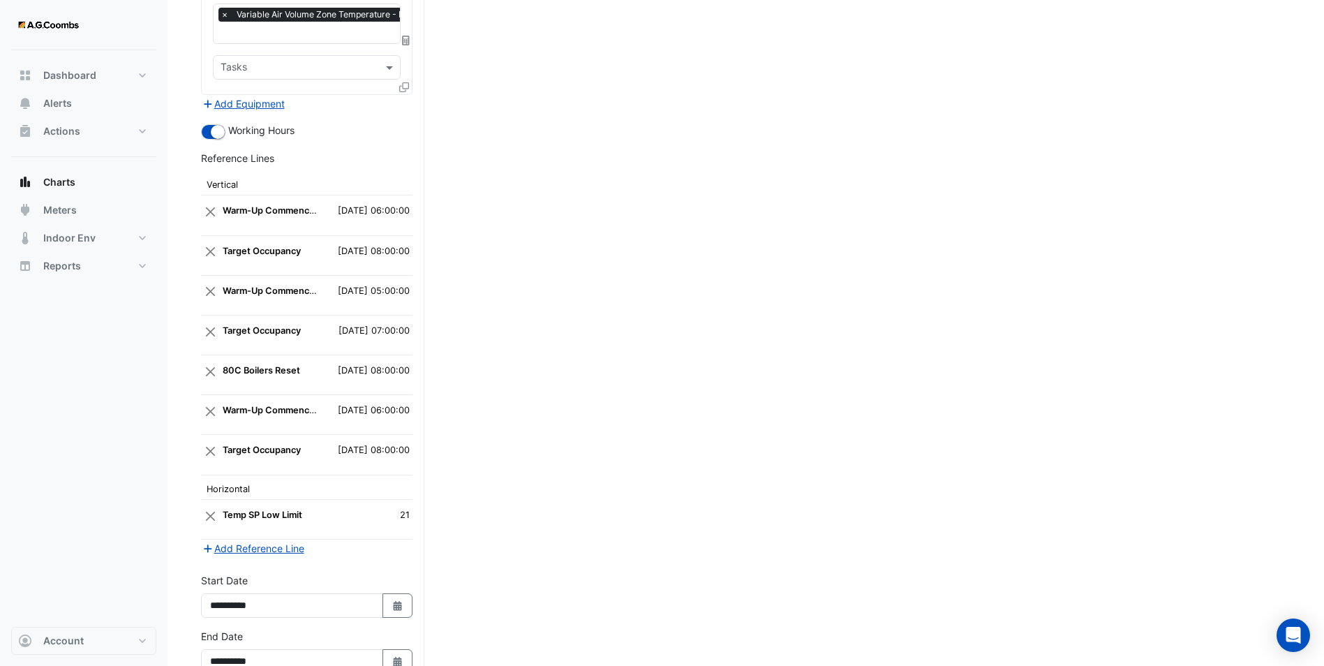
scroll to position [4020, 0]
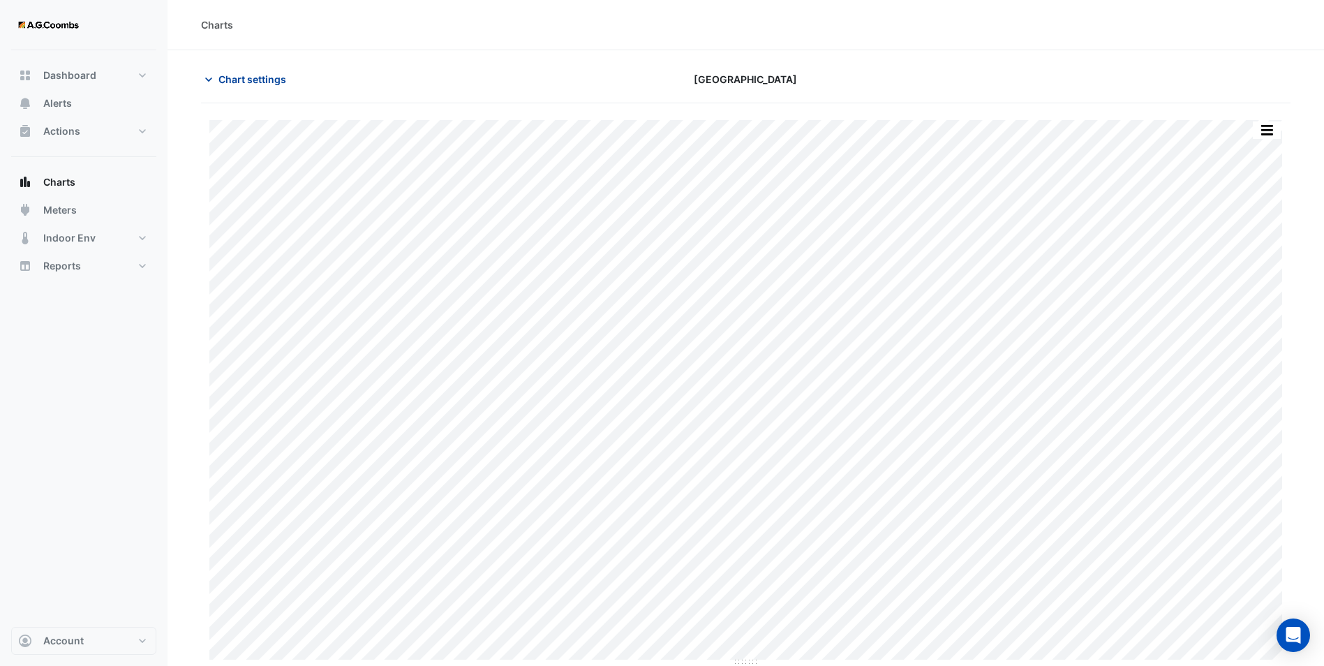
click at [246, 85] on span "Chart settings" at bounding box center [252, 79] width 68 height 15
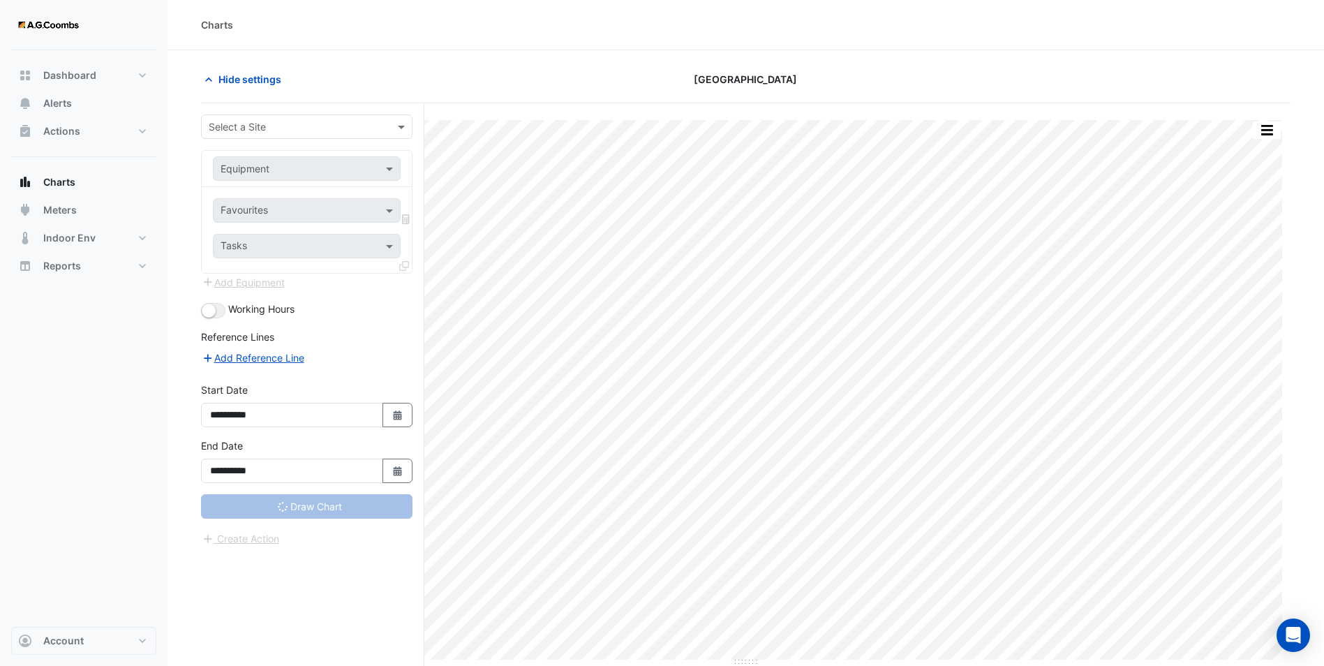
type input "**********"
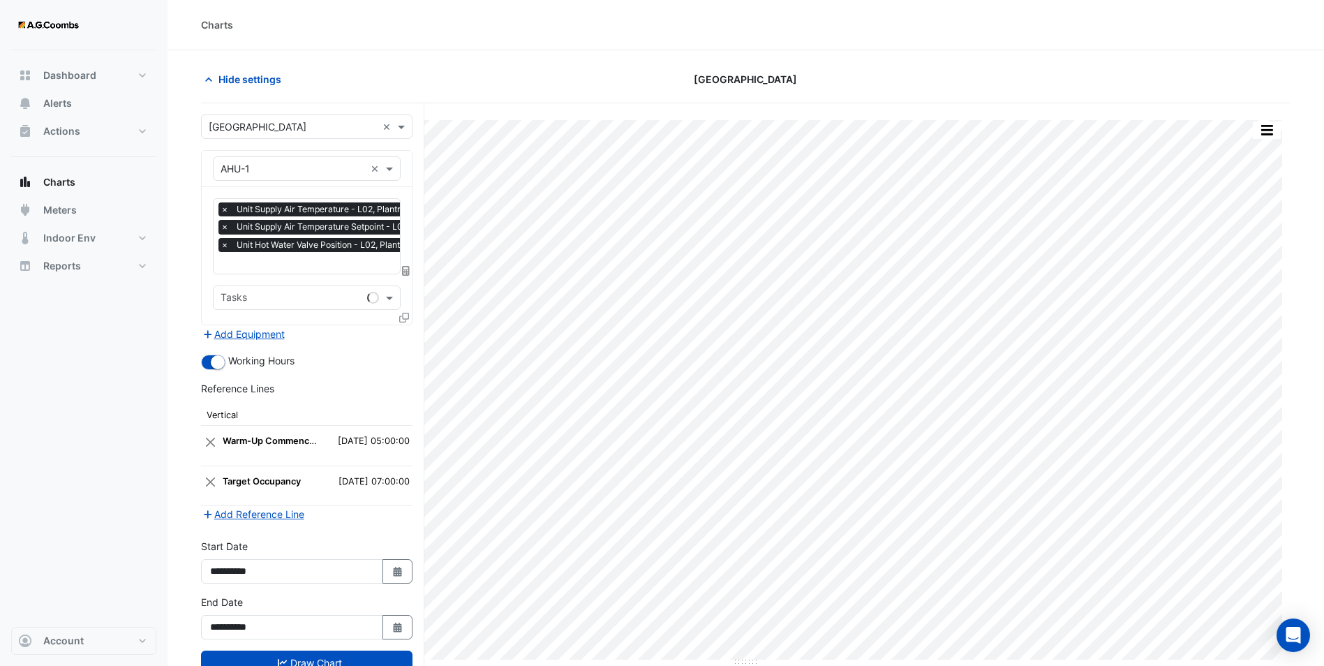
click at [405, 315] on icon at bounding box center [404, 318] width 10 height 10
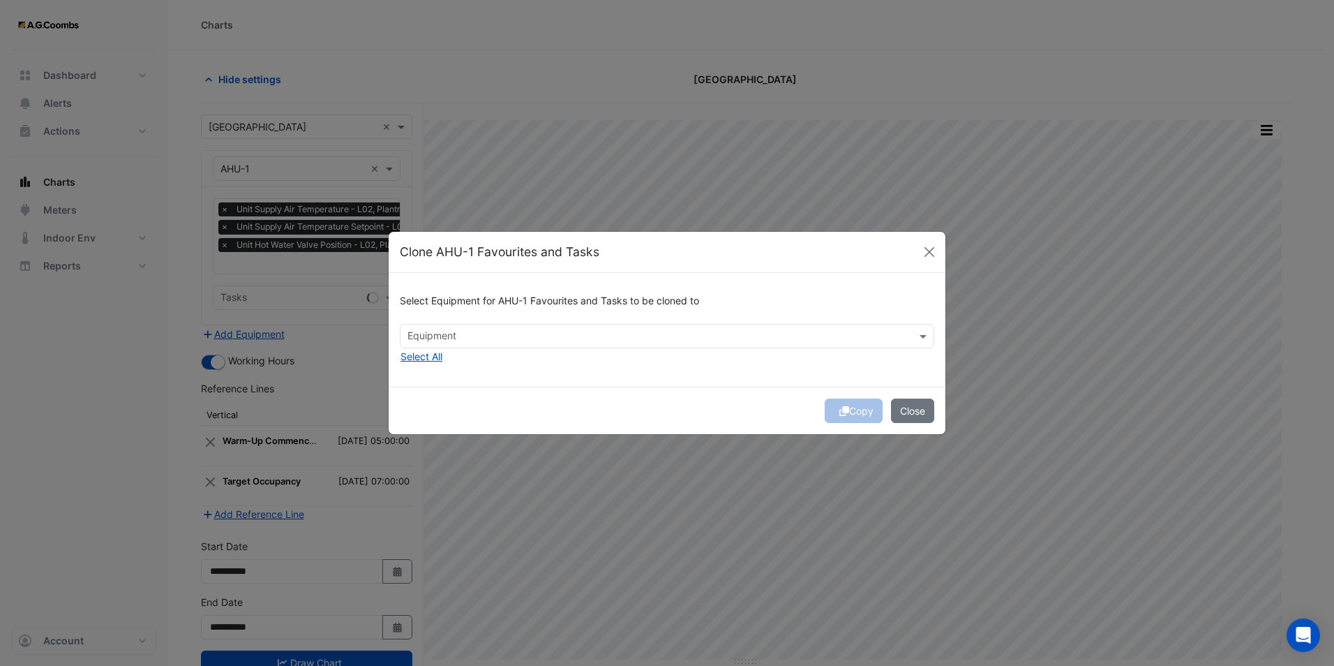
click at [551, 345] on div at bounding box center [657, 338] width 505 height 18
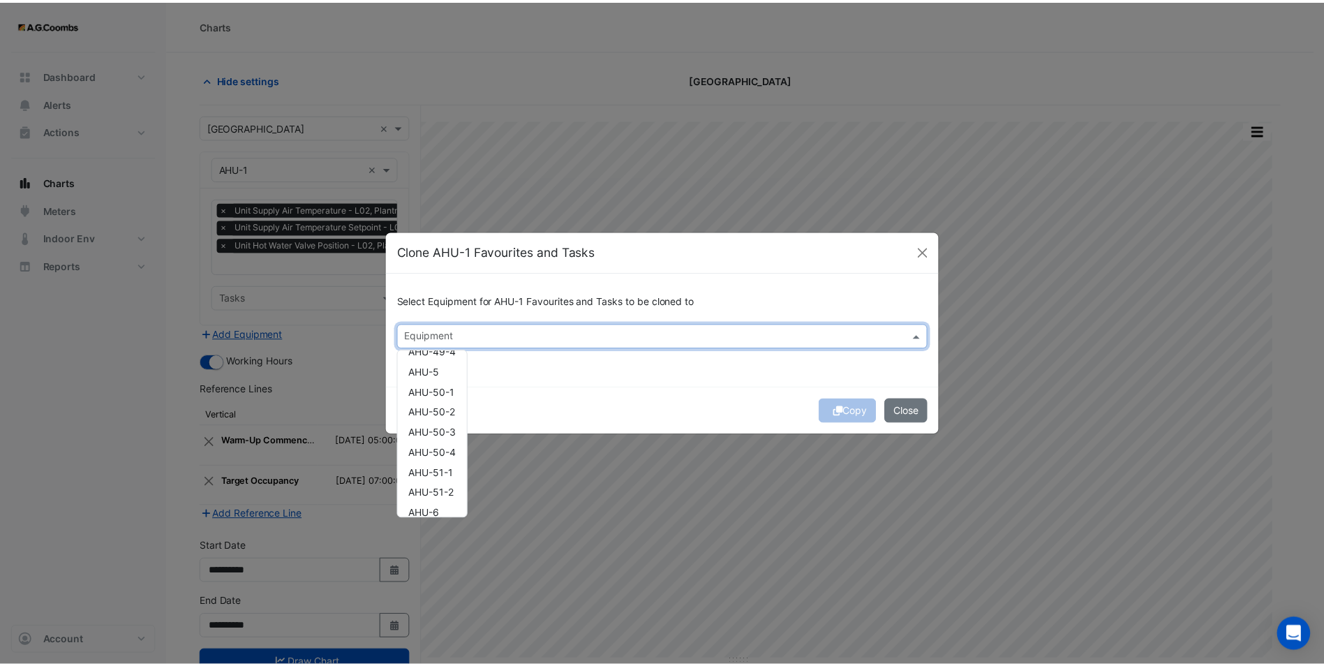
scroll to position [329, 0]
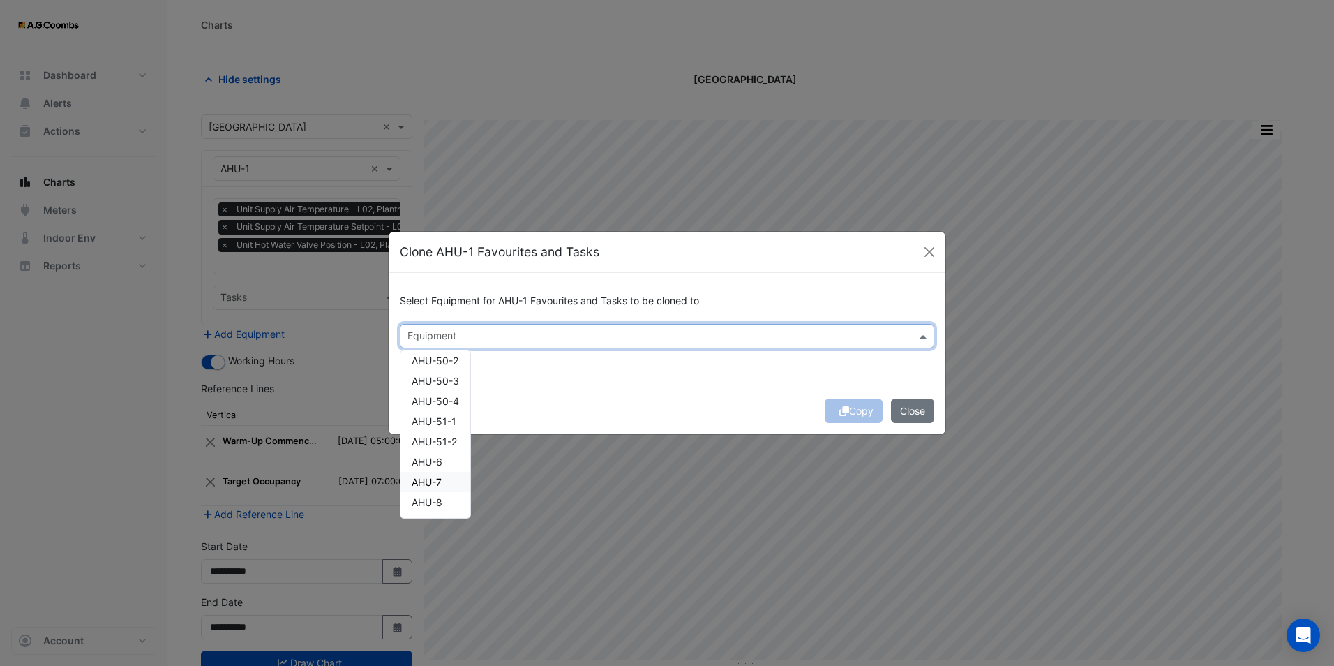
click at [440, 477] on span "AHU-7" at bounding box center [427, 482] width 30 height 12
click at [858, 408] on div "Copy Close" at bounding box center [667, 410] width 557 height 47
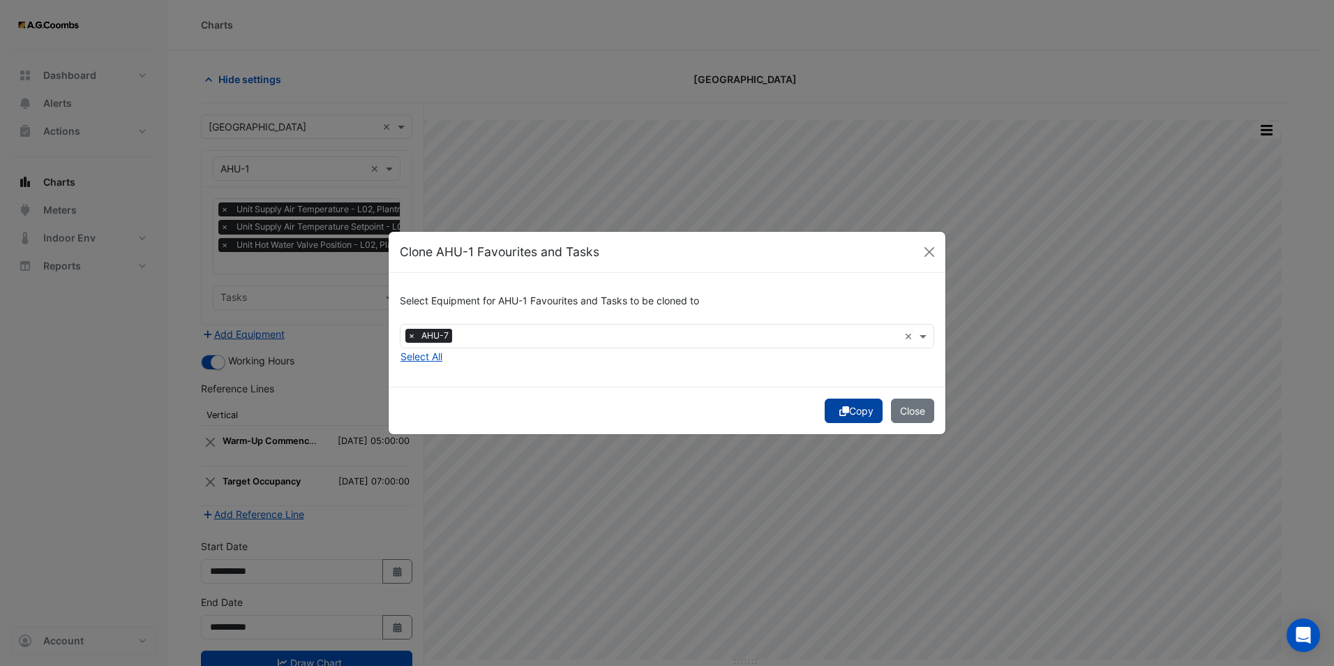
click at [858, 409] on button "Copy" at bounding box center [854, 410] width 58 height 24
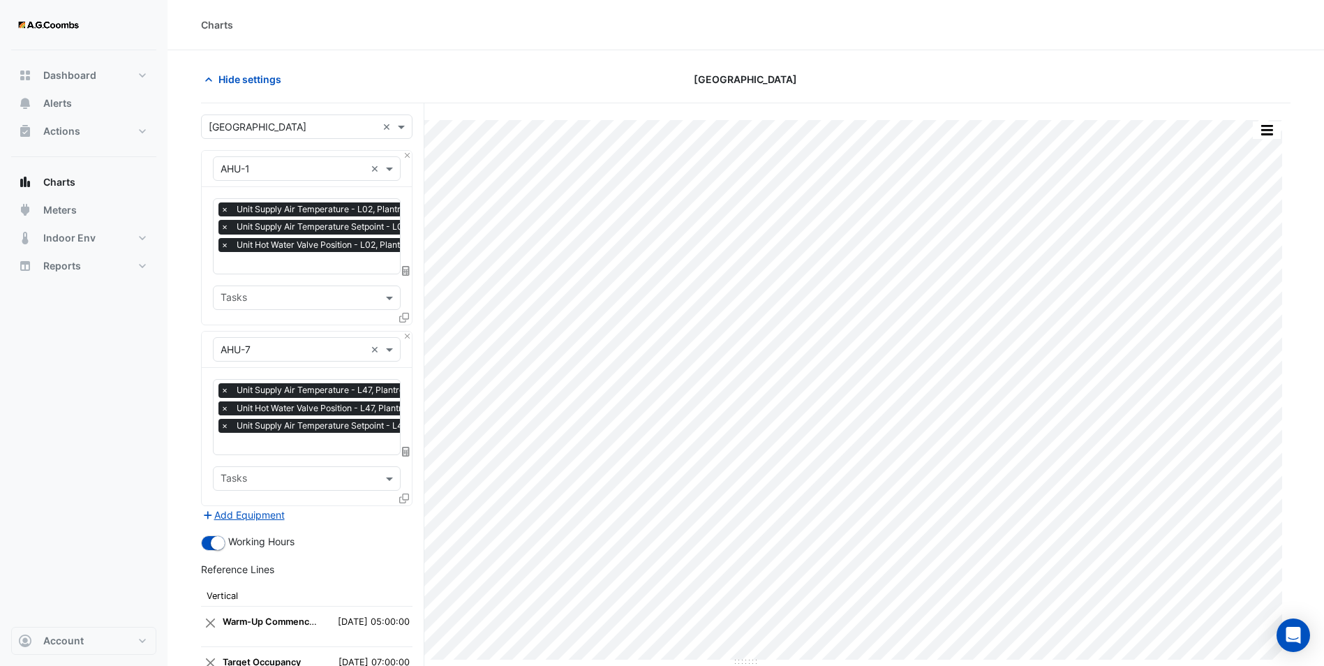
click at [226, 406] on span "×" at bounding box center [224, 408] width 13 height 14
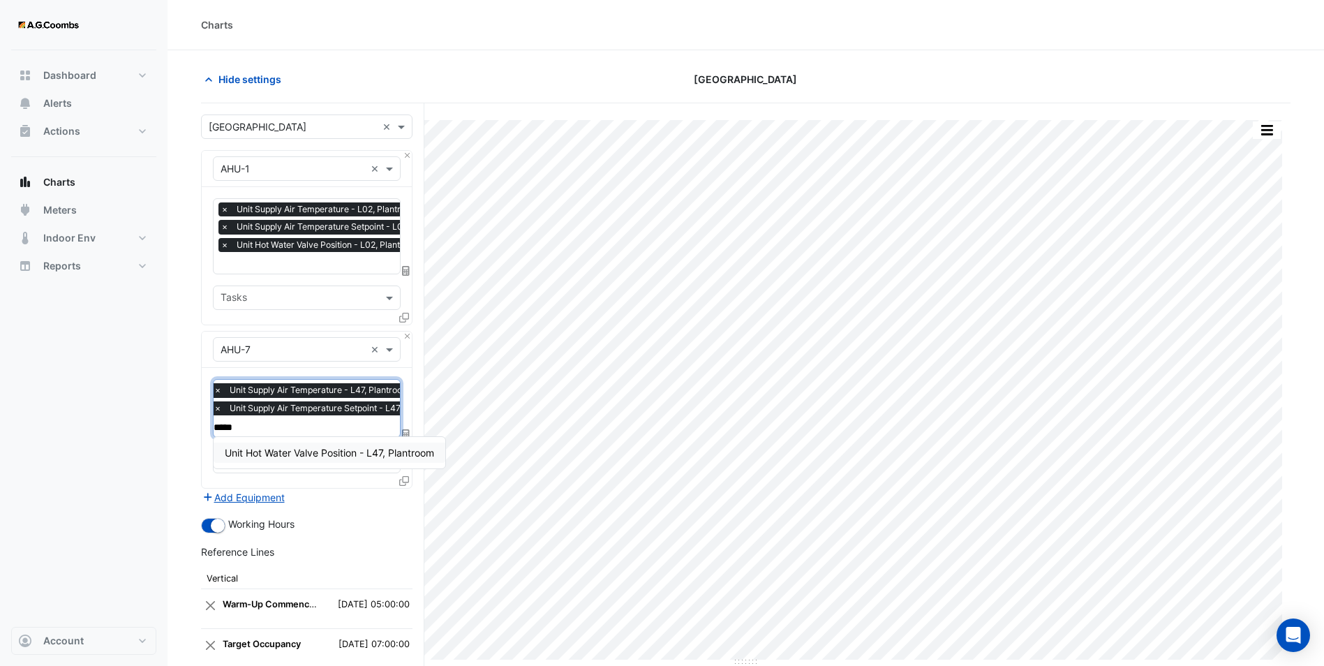
type input "******"
click at [331, 445] on div "Unit Hot Water Valve Position - L47, Plantroom" at bounding box center [330, 452] width 232 height 20
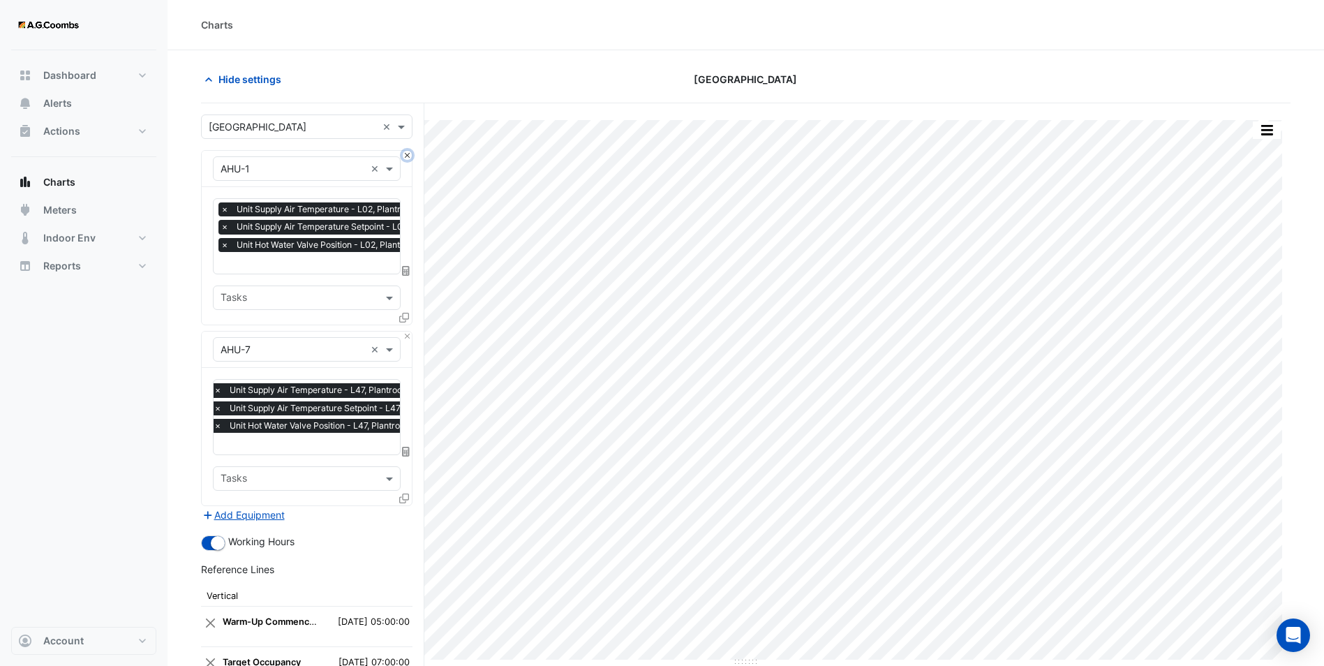
click at [406, 154] on button "Close" at bounding box center [407, 155] width 9 height 9
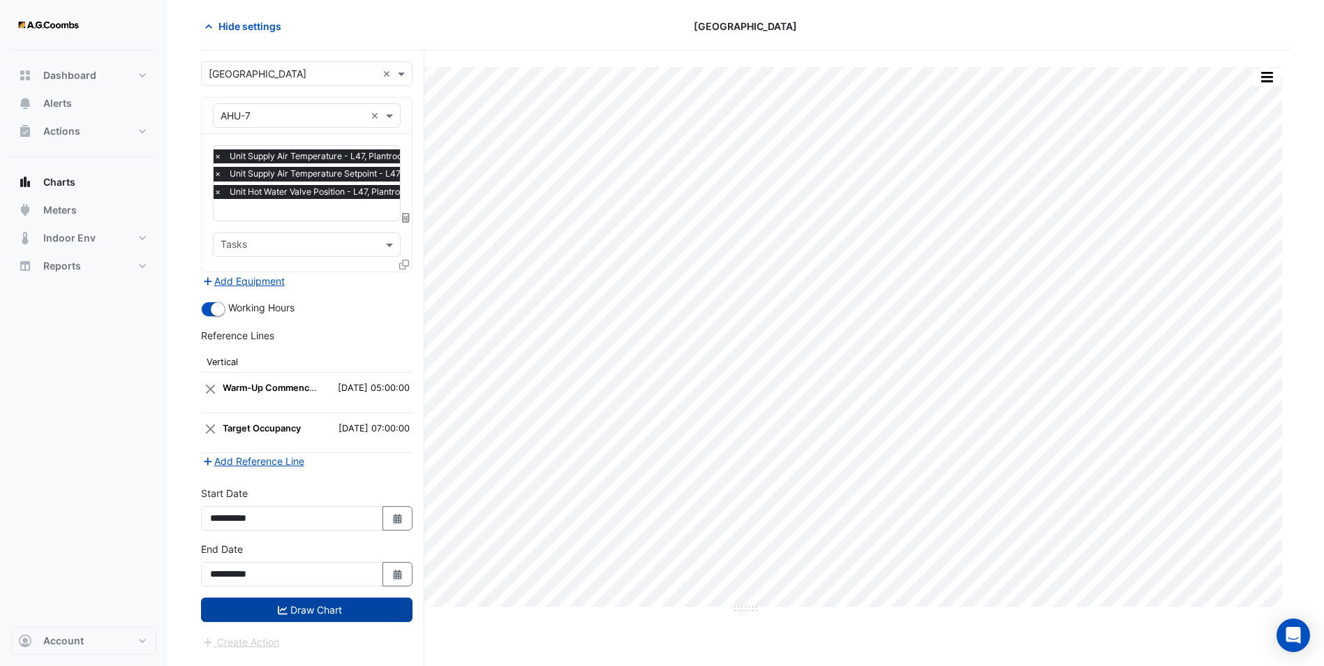
click at [331, 611] on button "Draw Chart" at bounding box center [306, 609] width 211 height 24
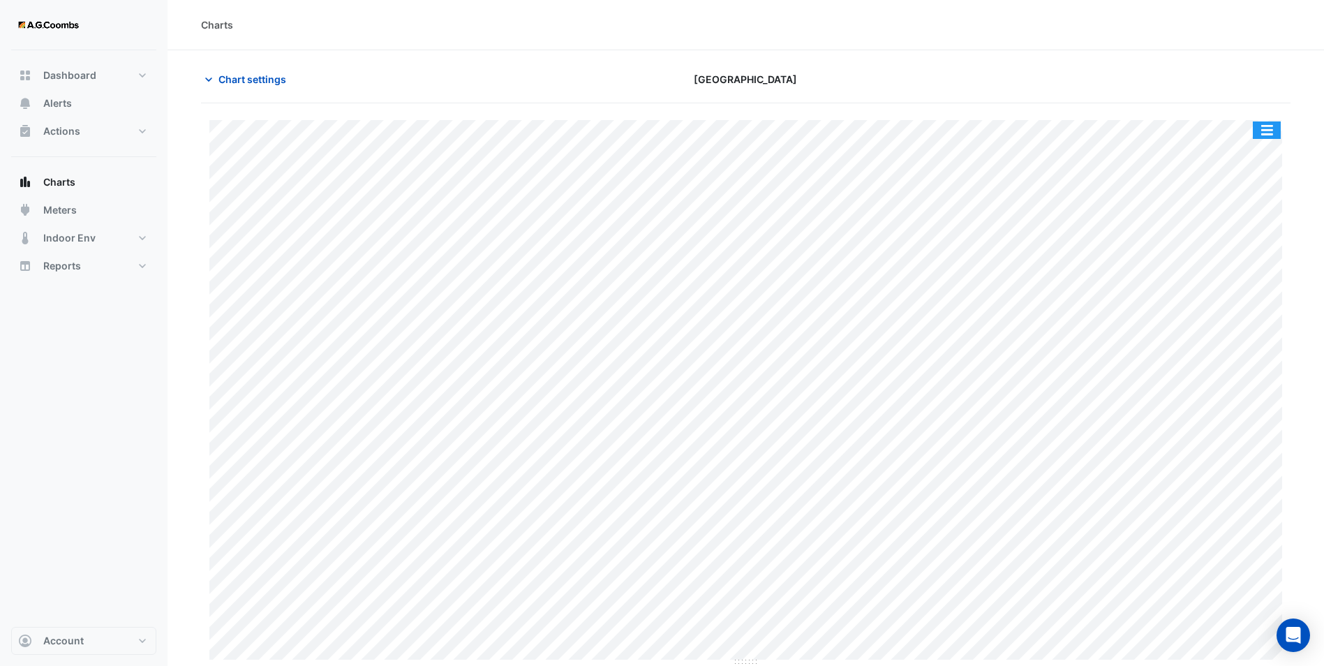
click at [1263, 135] on button "button" at bounding box center [1267, 129] width 28 height 17
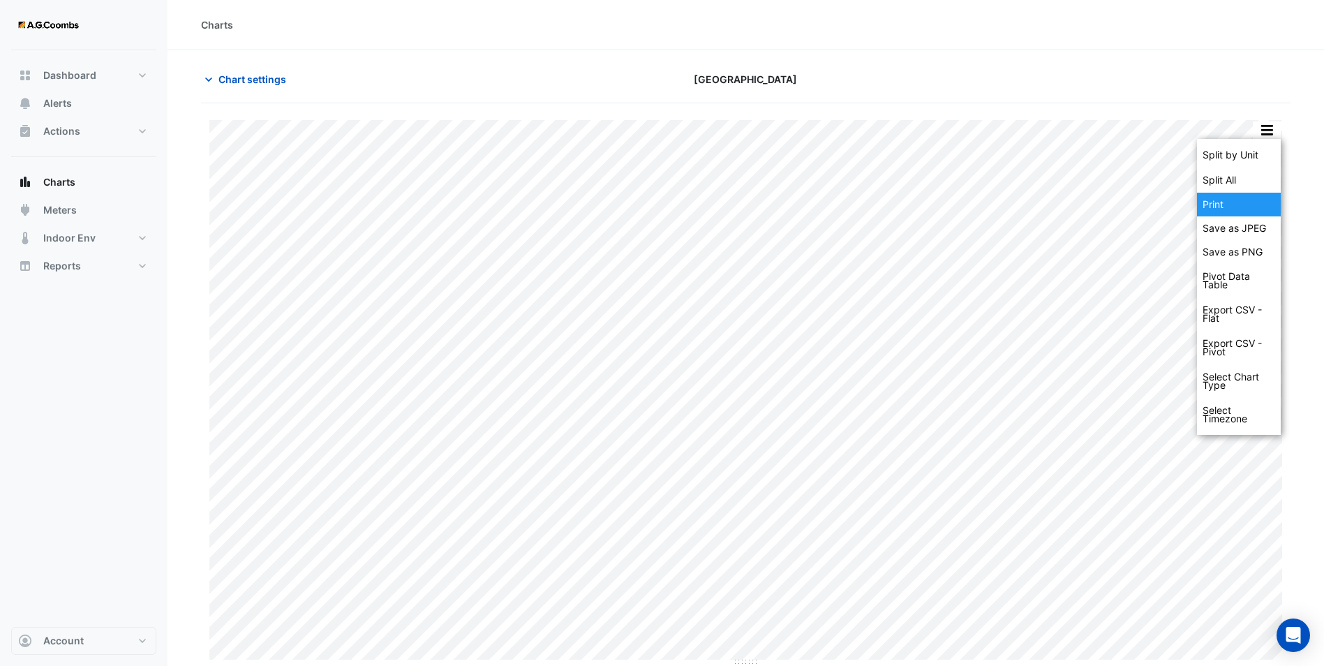
click at [1248, 216] on div "Print" at bounding box center [1239, 205] width 84 height 24
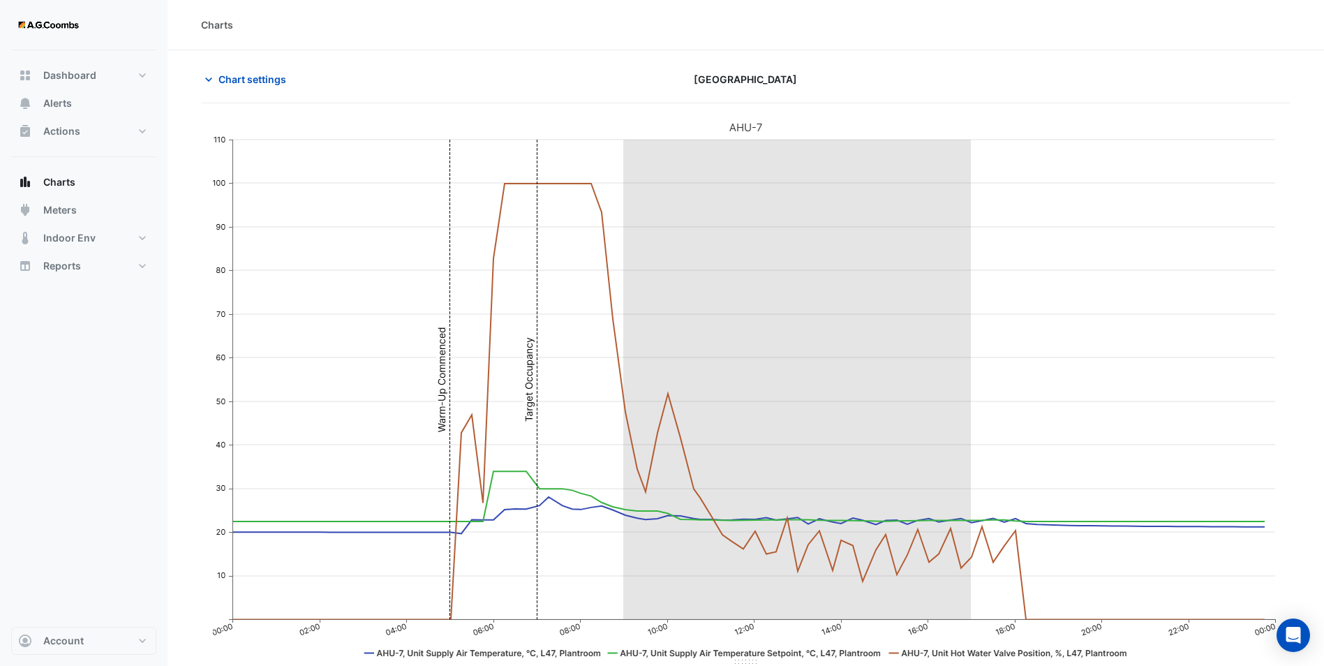
click at [1249, 96] on div "Chart settings [GEOGRAPHIC_DATA]" at bounding box center [745, 85] width 1089 height 36
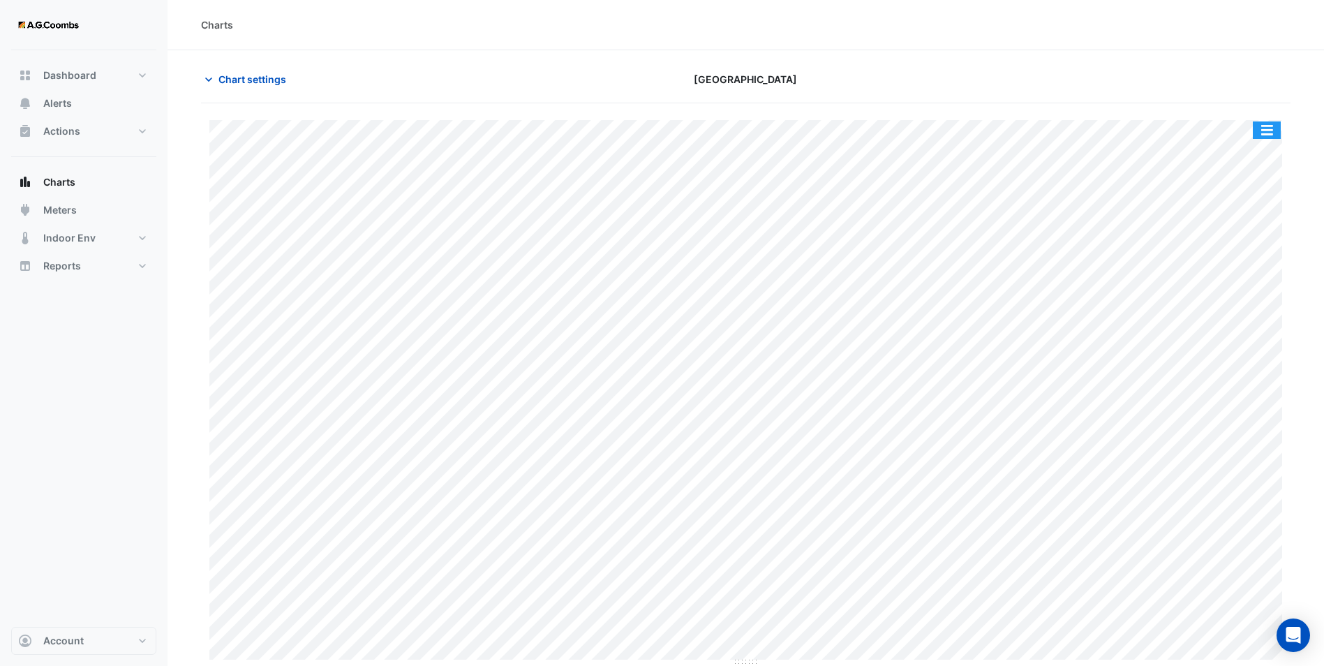
click at [1264, 129] on button "button" at bounding box center [1267, 129] width 28 height 17
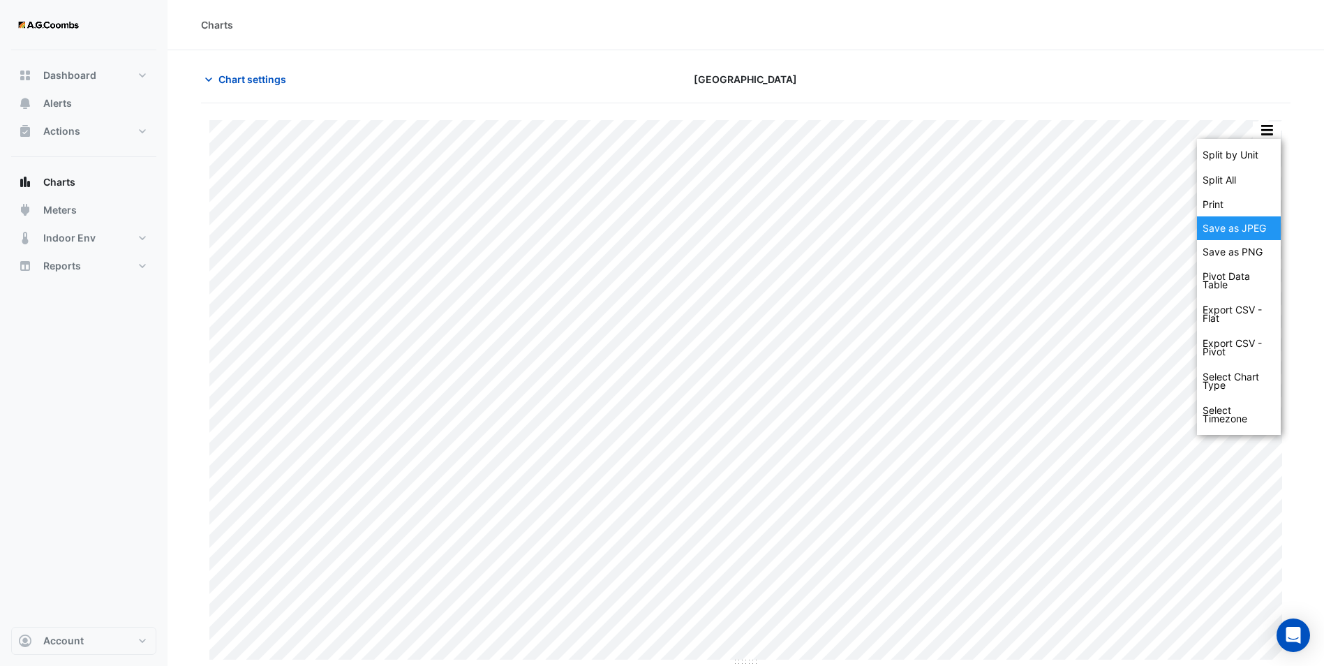
click at [1244, 231] on div "Save as JPEG" at bounding box center [1239, 228] width 84 height 24
